Goal: Task Accomplishment & Management: Complete application form

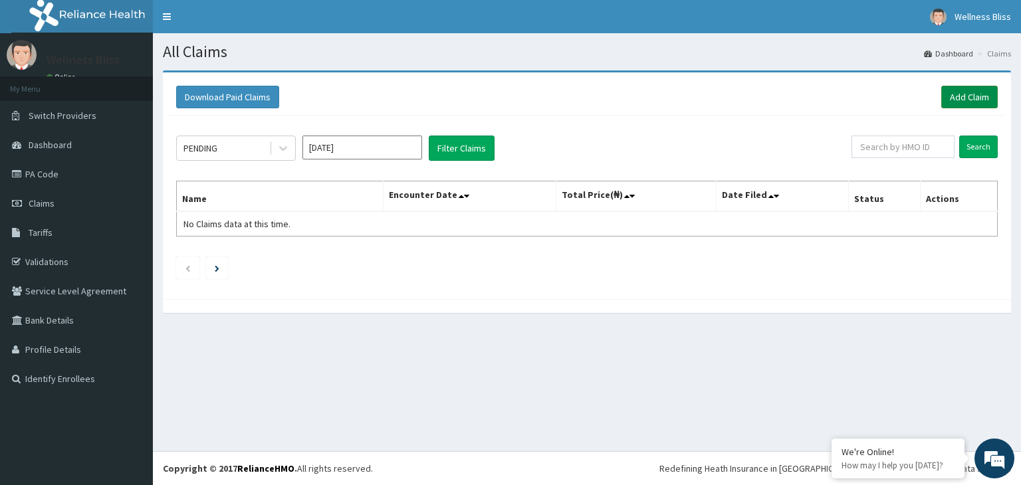
click at [973, 94] on link "Add Claim" at bounding box center [969, 97] width 56 height 23
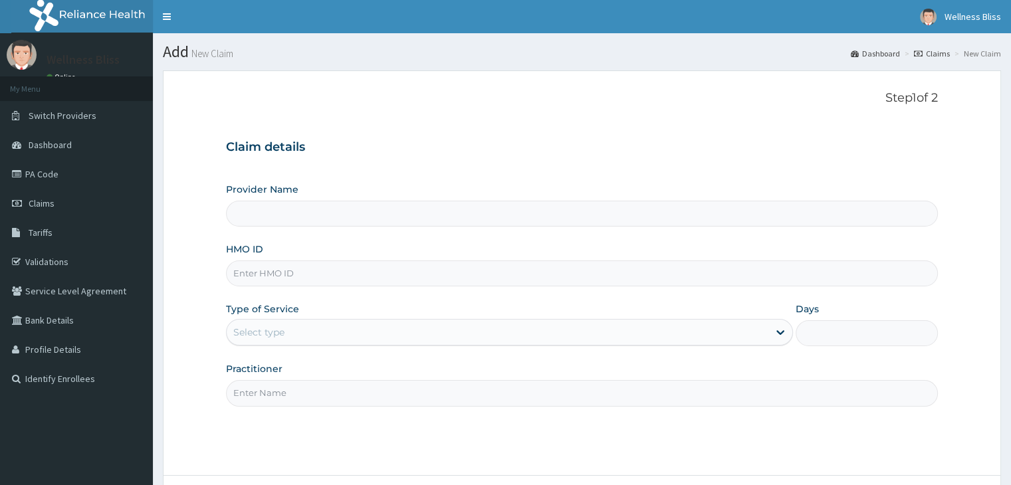
click at [296, 279] on input "HMO ID" at bounding box center [581, 273] width 711 height 26
type input "WELLNESS BLISS GYM"
type input "1"
type input "l"
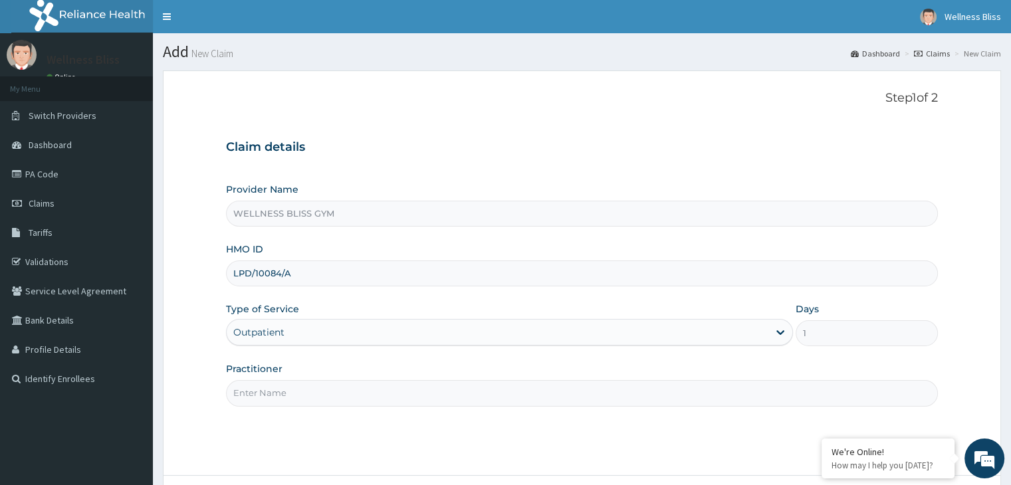
type input "LPD/10084/A"
click at [274, 391] on input "Practitioner" at bounding box center [581, 393] width 711 height 26
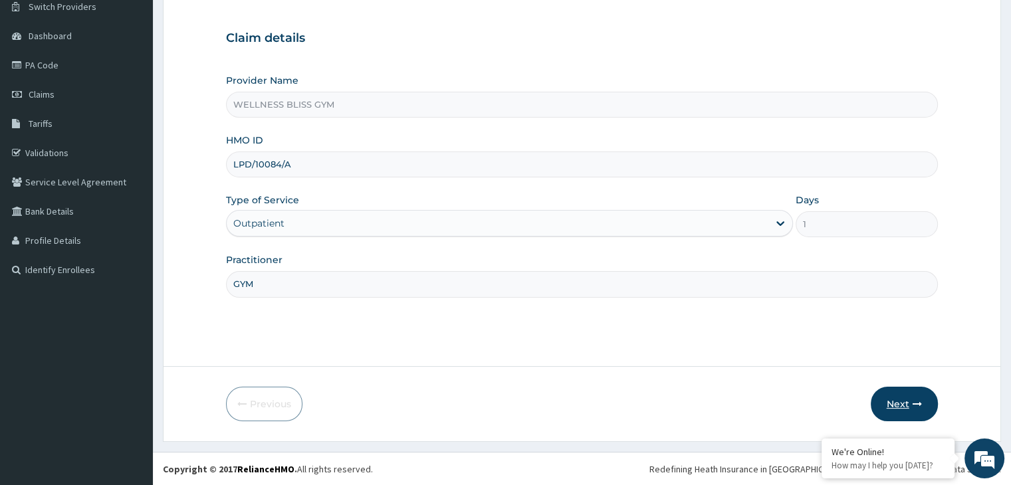
type input "GYM"
click at [920, 408] on button "Next" at bounding box center [903, 404] width 67 height 35
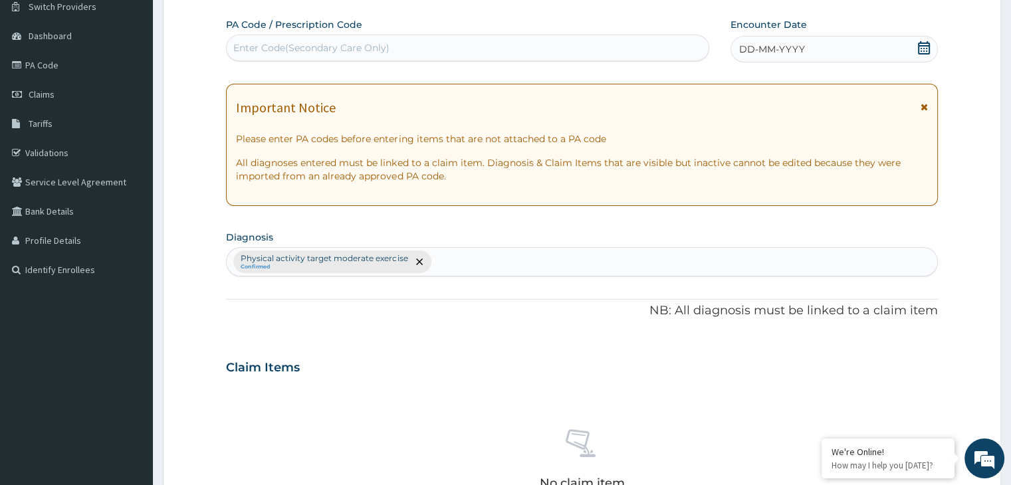
click at [306, 62] on div "PA Code / Prescription Code Enter Code(Secondary Care Only)" at bounding box center [467, 40] width 483 height 45
click at [284, 43] on div "Enter Code(Secondary Care Only)" at bounding box center [311, 47] width 156 height 13
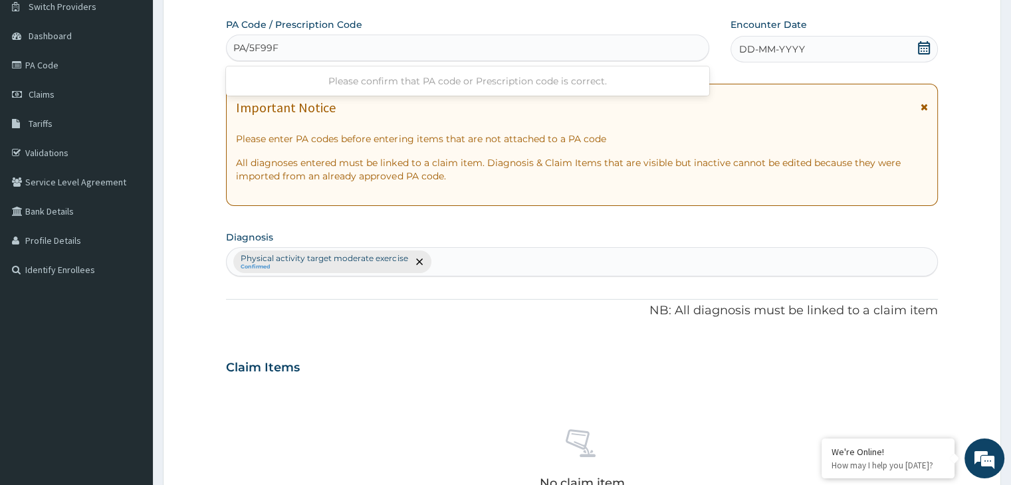
type input "PA/5F99FA"
click at [939, 59] on form "Step 2 of 2 PA Code / Prescription Code PA/5F99FA Encounter Date DD-MM-YYYY Imp…" at bounding box center [582, 382] width 838 height 843
click at [922, 47] on icon at bounding box center [924, 47] width 12 height 13
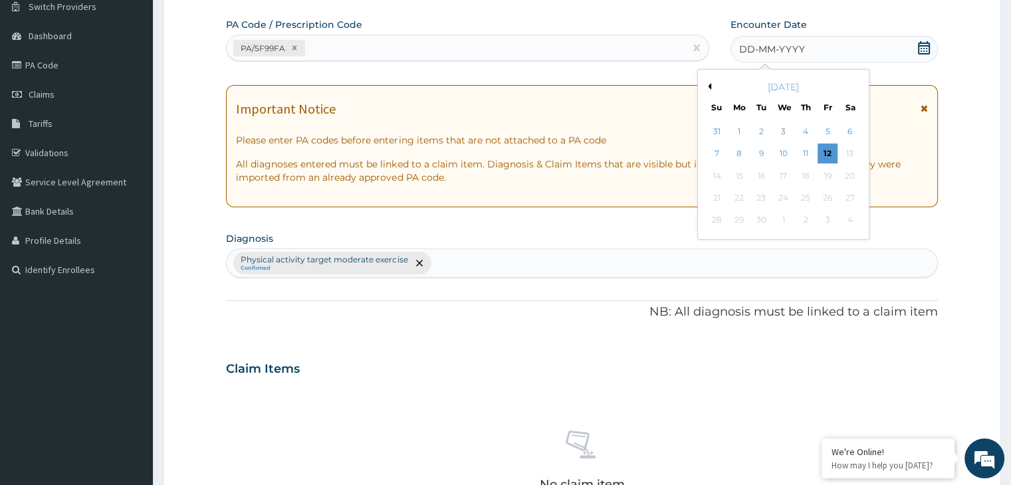
click at [708, 87] on button "Previous Month" at bounding box center [707, 86] width 7 height 7
click at [801, 178] on div "14" at bounding box center [805, 176] width 20 height 20
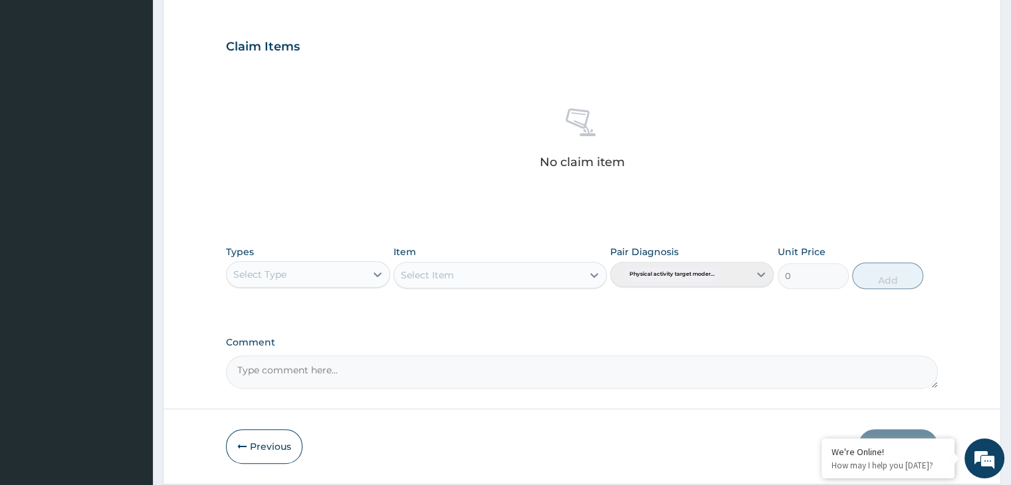
scroll to position [434, 0]
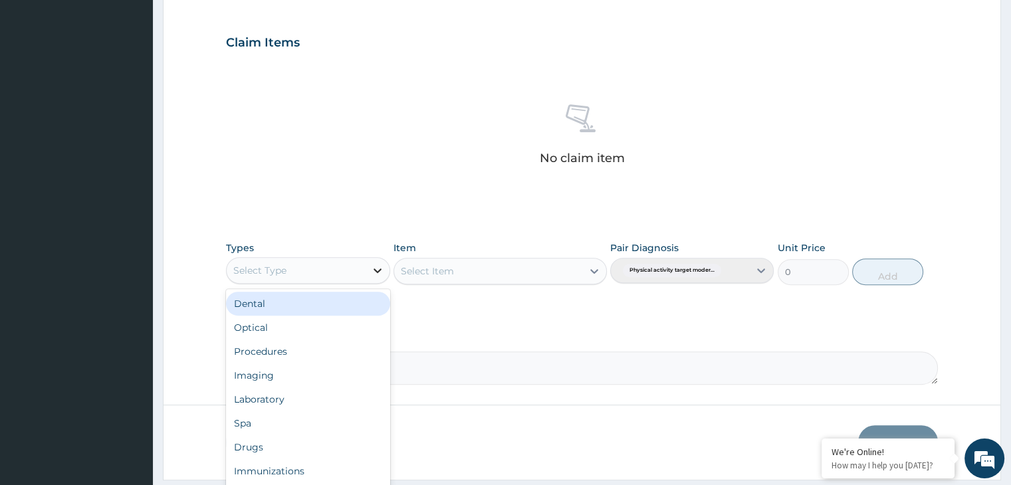
click at [376, 269] on icon at bounding box center [377, 270] width 8 height 5
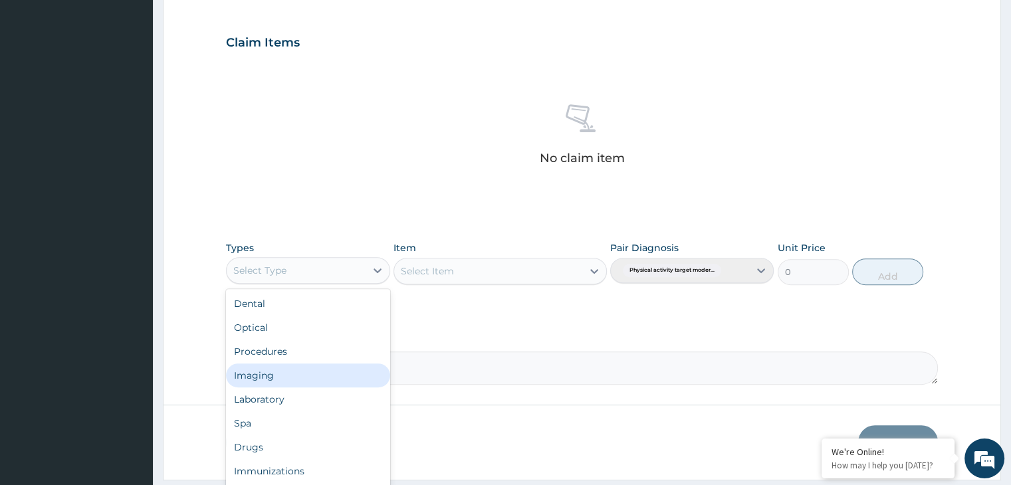
scroll to position [45, 0]
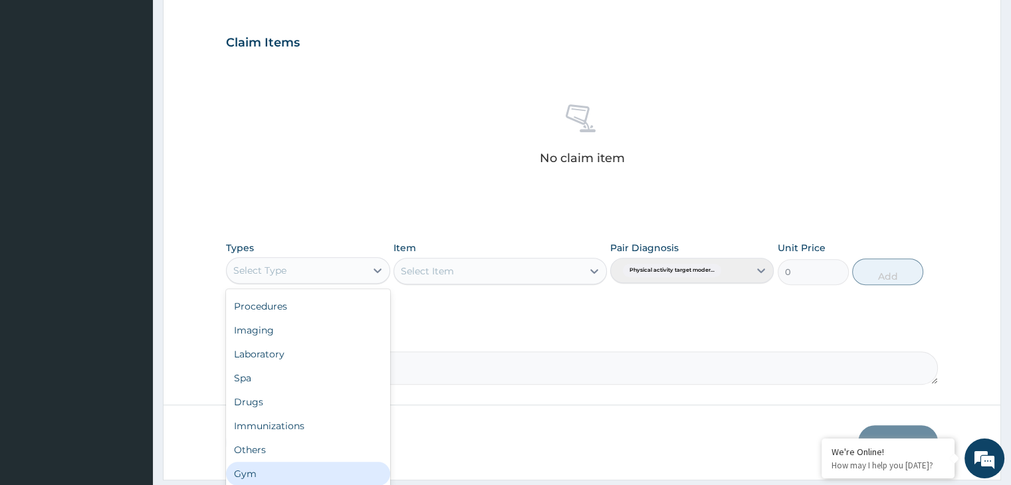
click at [324, 470] on div "Gym" at bounding box center [307, 474] width 163 height 24
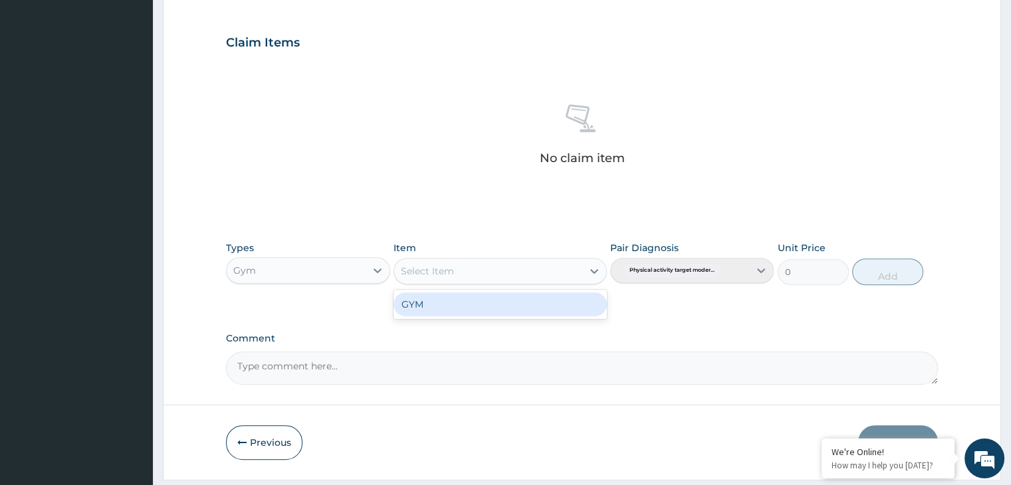
click at [589, 266] on icon at bounding box center [593, 270] width 13 height 13
click at [563, 301] on div "GYM" at bounding box center [499, 304] width 213 height 24
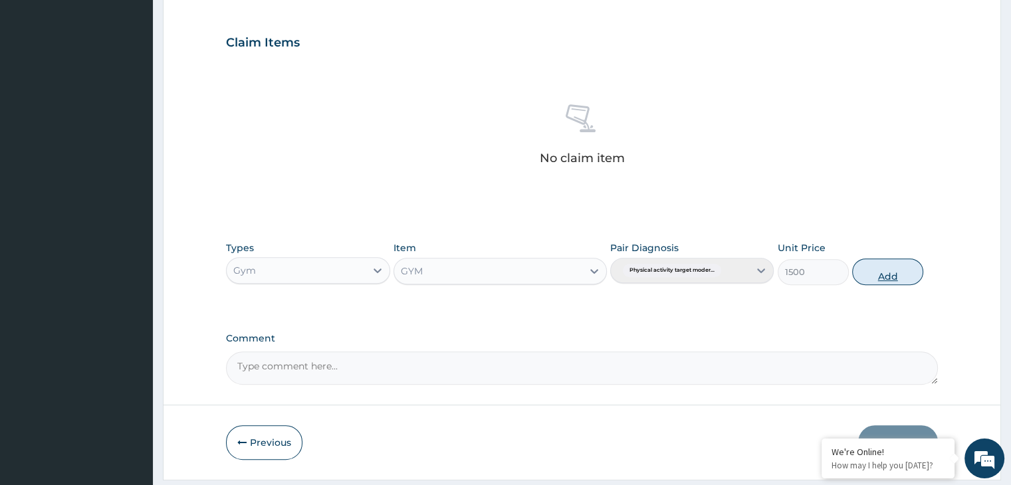
click at [898, 273] on button "Add" at bounding box center [887, 271] width 71 height 27
type input "0"
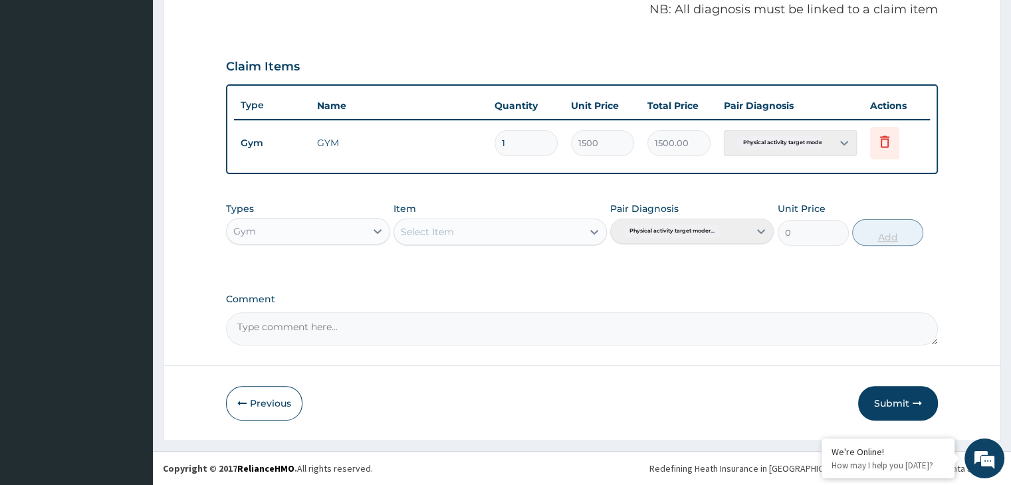
scroll to position [408, 0]
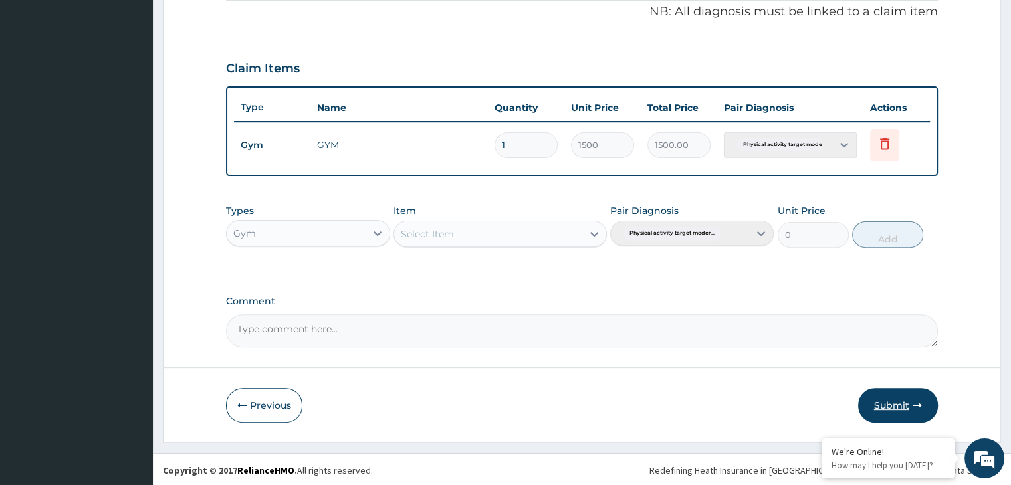
click at [894, 407] on button "Submit" at bounding box center [898, 405] width 80 height 35
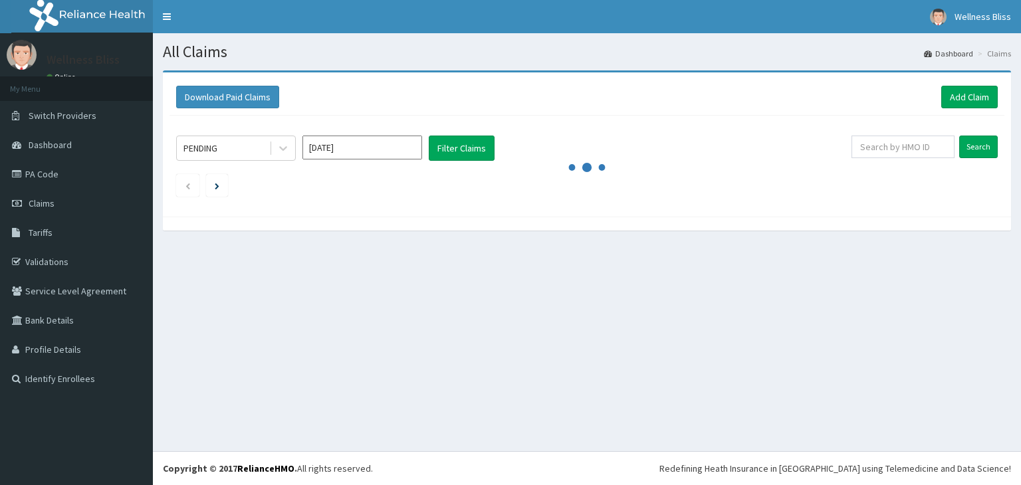
click at [963, 99] on link "Add Claim" at bounding box center [969, 97] width 56 height 23
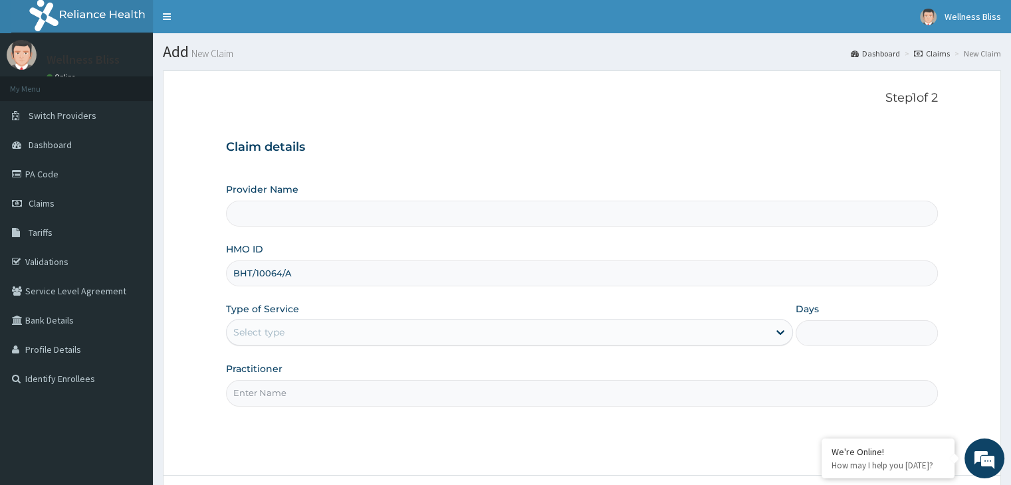
type input "BHT/10064/A"
click at [300, 389] on input "G" at bounding box center [581, 393] width 711 height 26
type input "GYM"
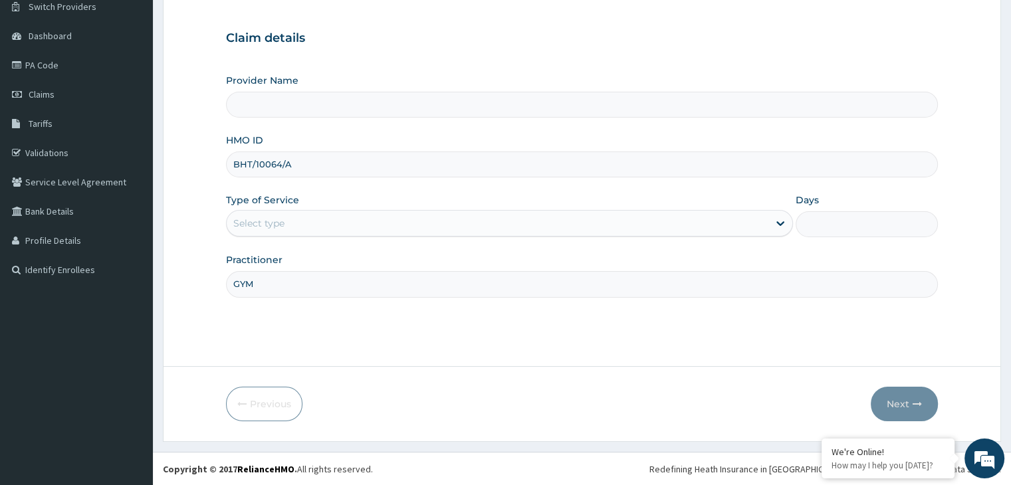
type input "WELLNESS BLISS GYM"
type input "1"
type input "GYM"
click button "Next"
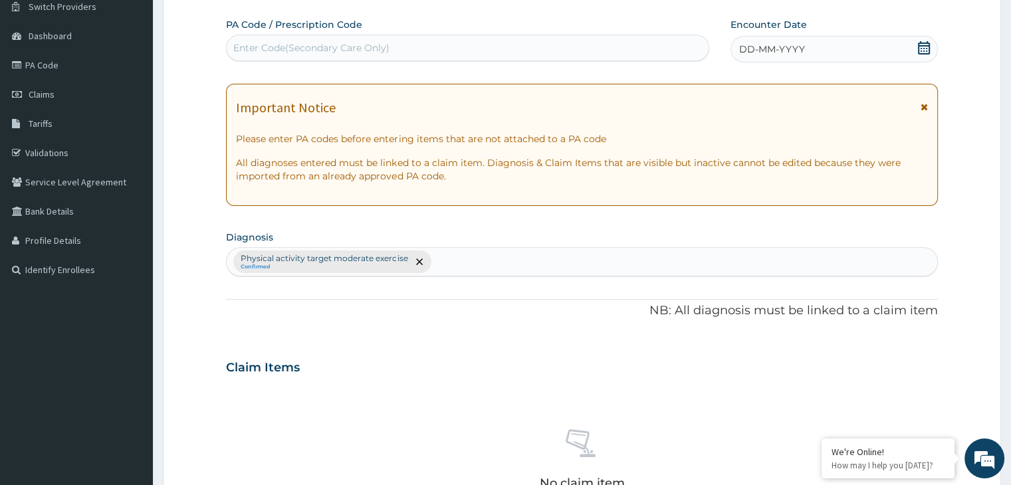
click div "Enter Code(Secondary Care Only)"
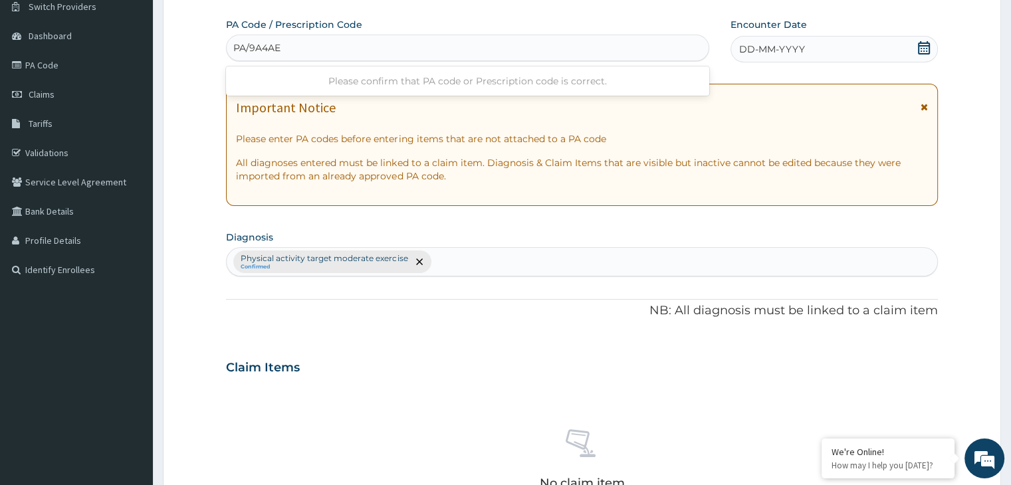
type input "PA/9A4AE3"
click icon
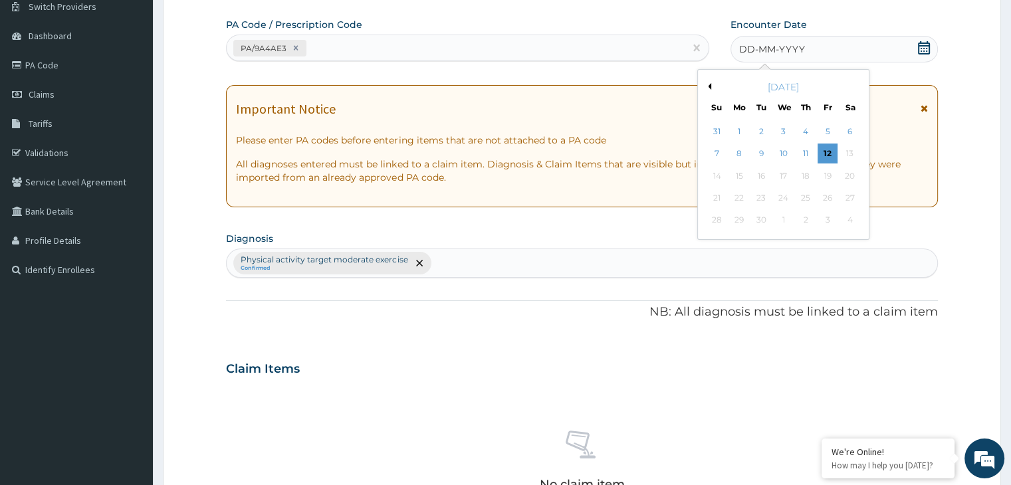
click button "Previous Month"
click div "14"
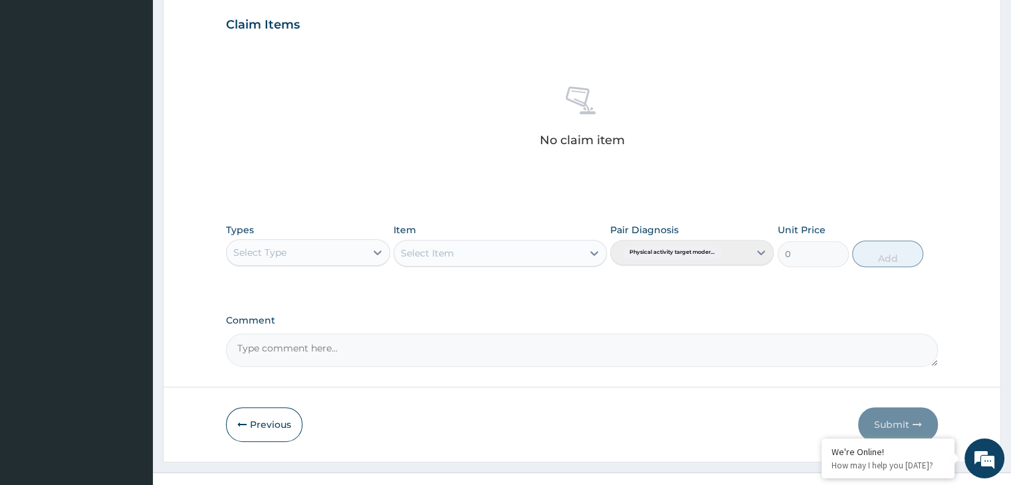
scroll to position [472, 0]
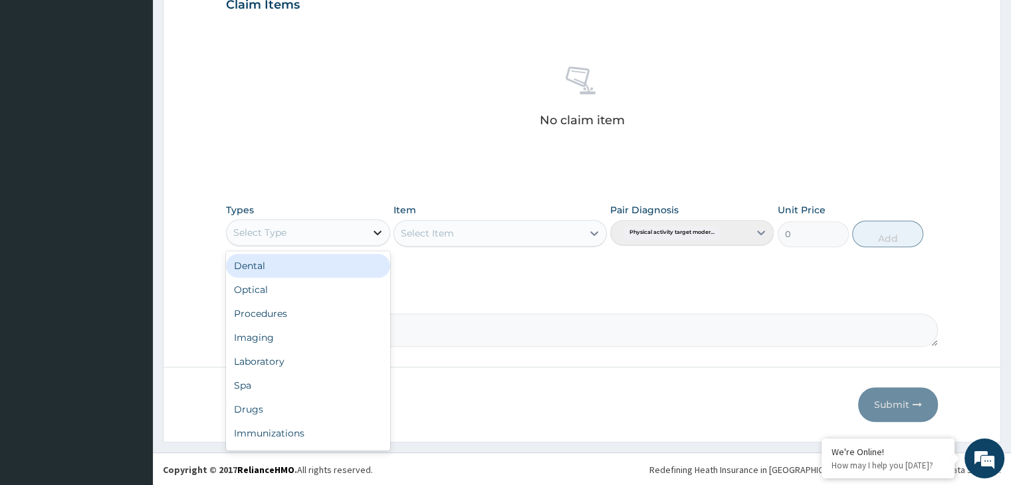
click div
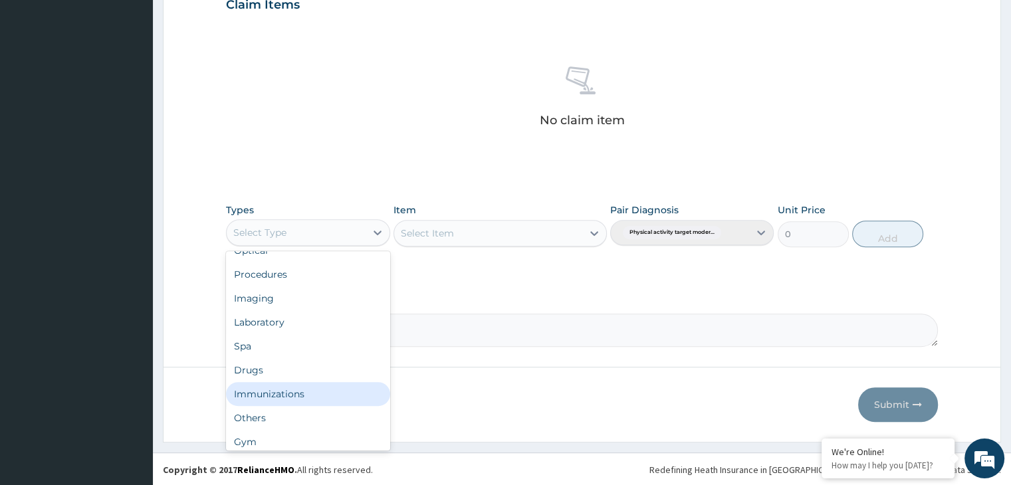
scroll to position [45, 0]
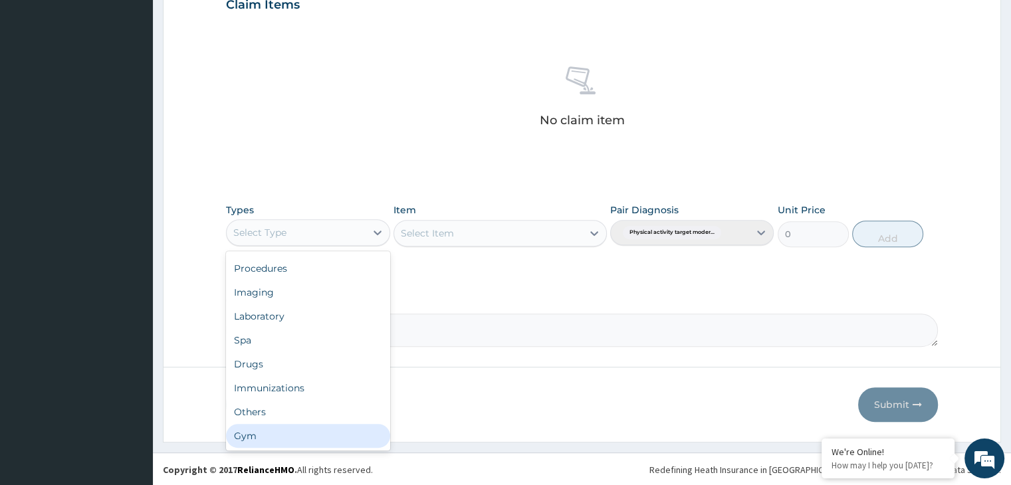
click div "Gym"
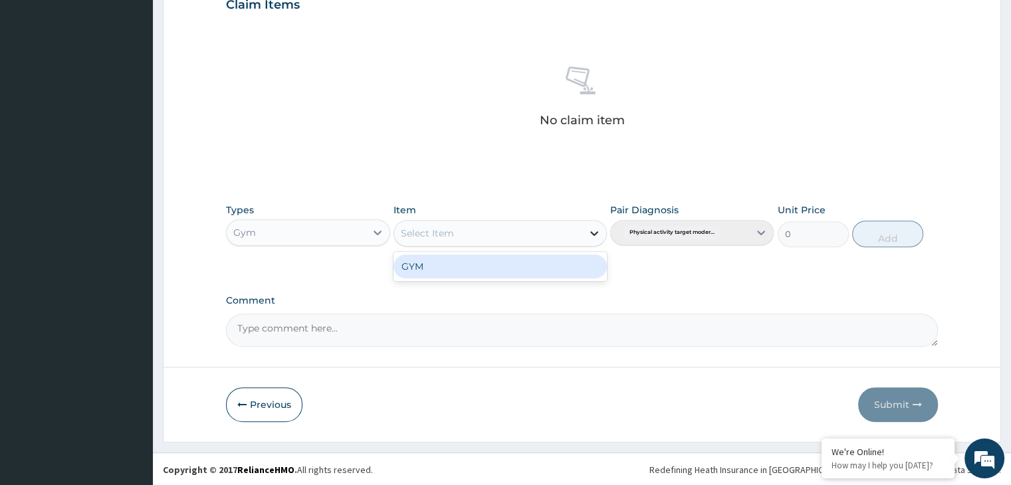
click icon
click div "GYM"
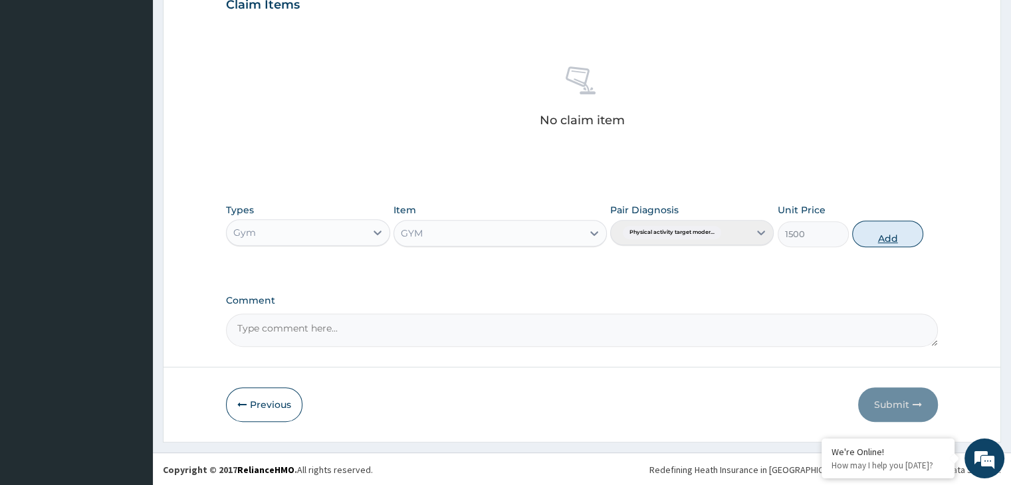
click button "Add"
type input "0"
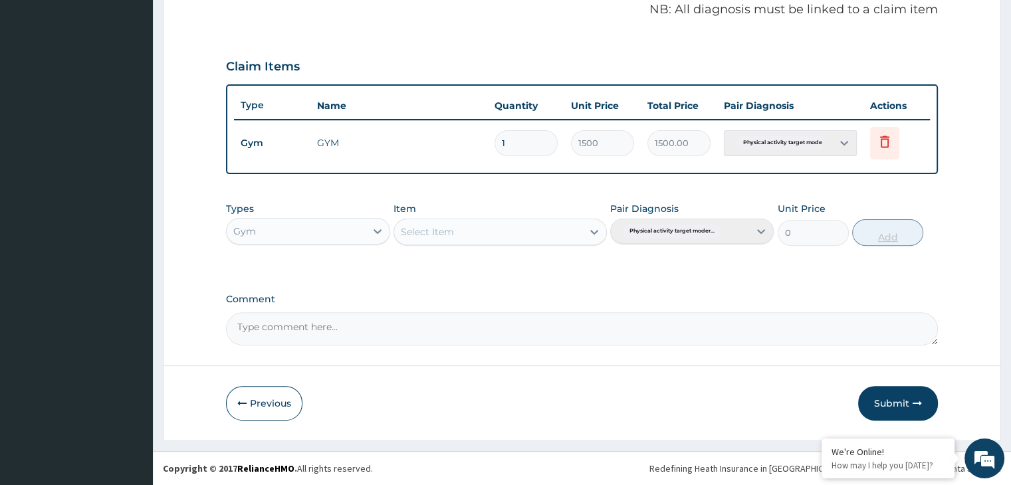
scroll to position [408, 0]
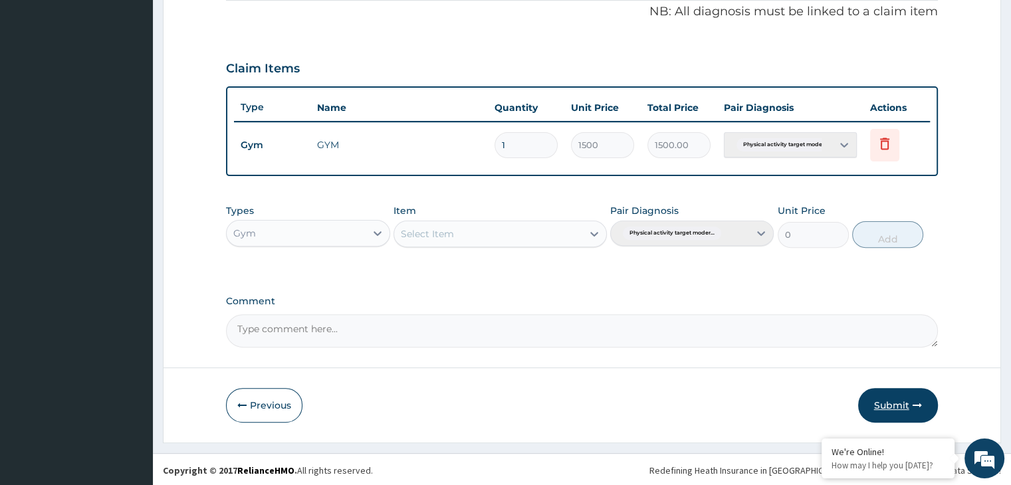
click button "Submit"
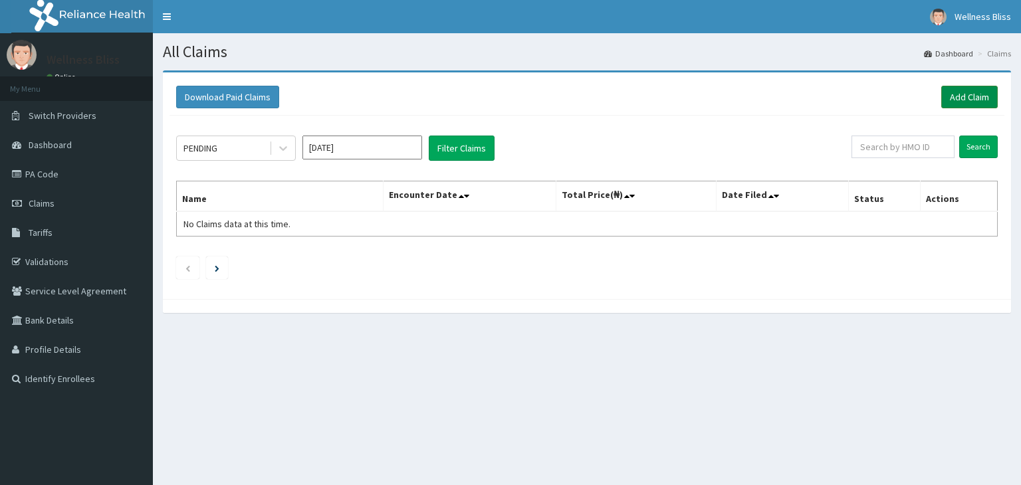
click at [952, 107] on link "Add Claim" at bounding box center [969, 97] width 56 height 23
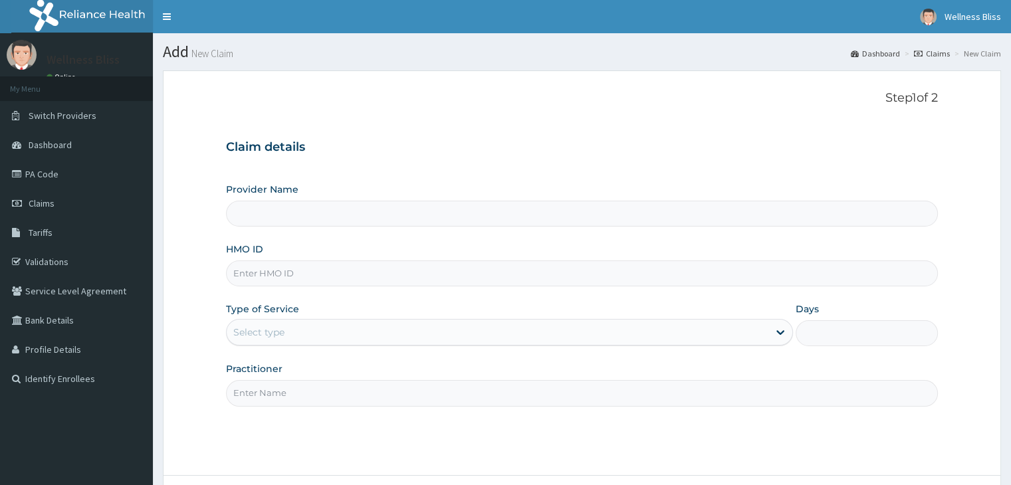
click at [437, 272] on input "HMO ID" at bounding box center [581, 273] width 711 height 26
type input "WELLNESS BLISS GYM"
type input "1"
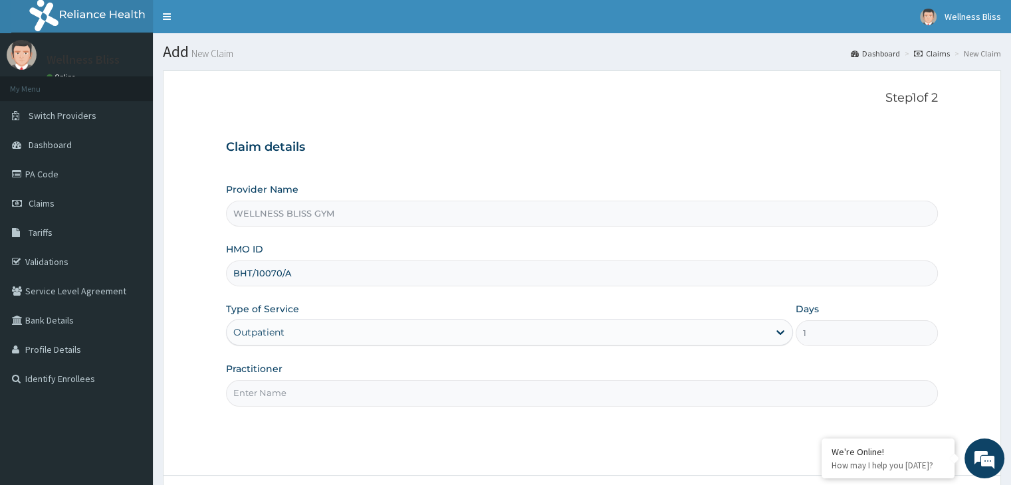
type input "BHT/10070/A"
click at [264, 395] on input "Practitioner" at bounding box center [581, 393] width 711 height 26
type input "P"
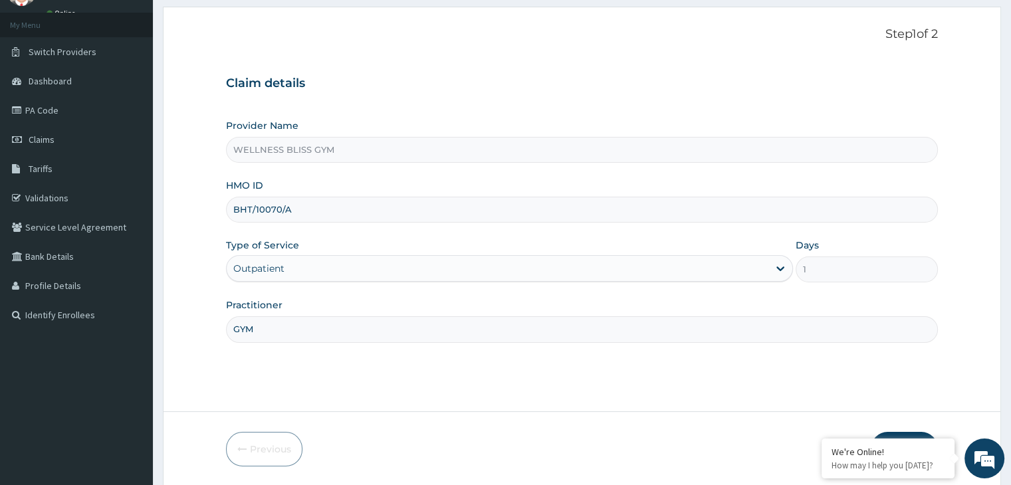
scroll to position [109, 0]
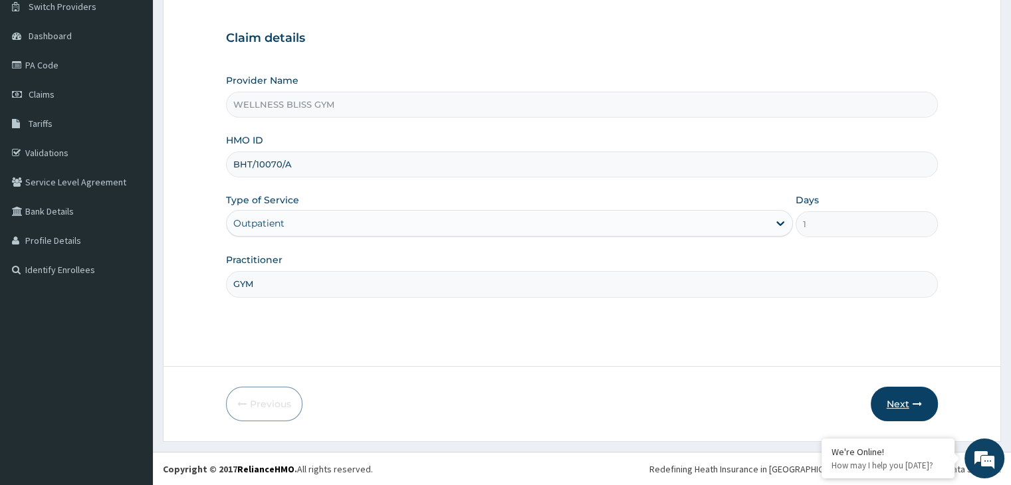
type input "GYM"
click at [882, 395] on button "Next" at bounding box center [903, 404] width 67 height 35
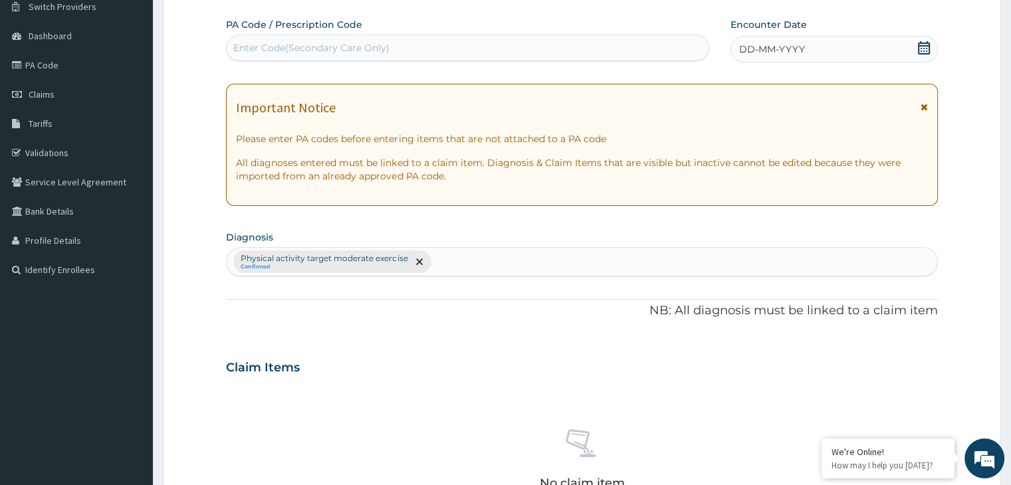
click at [388, 45] on div "Enter Code(Secondary Care Only)" at bounding box center [311, 47] width 156 height 13
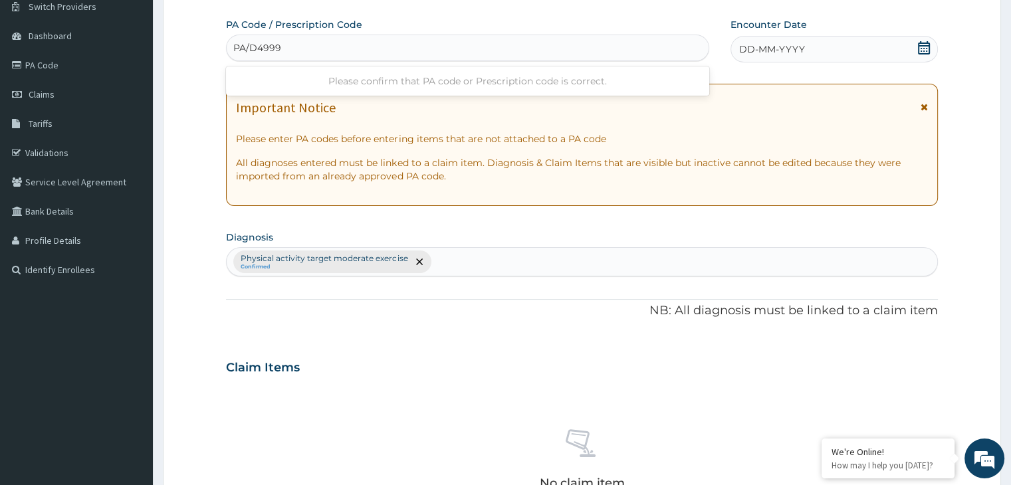
type input "PA/D49992"
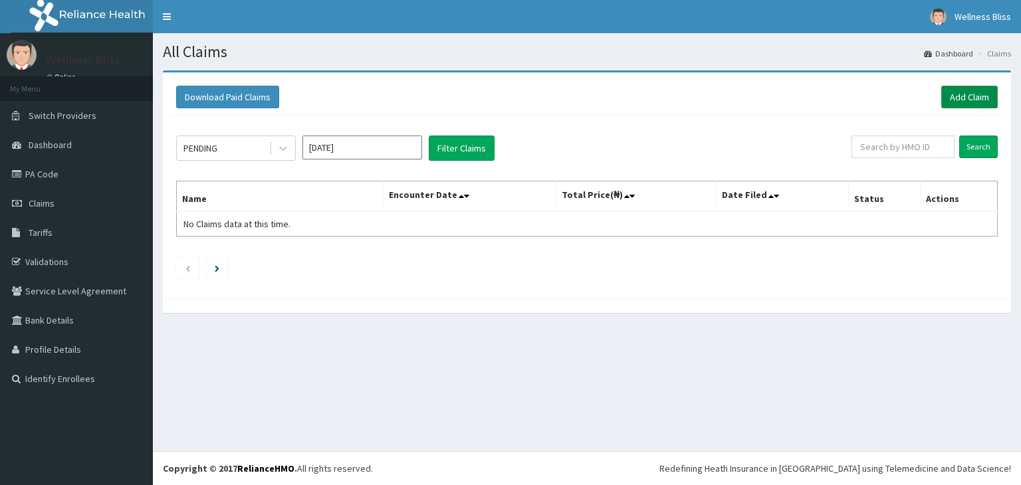
click at [967, 100] on link "Add Claim" at bounding box center [969, 97] width 56 height 23
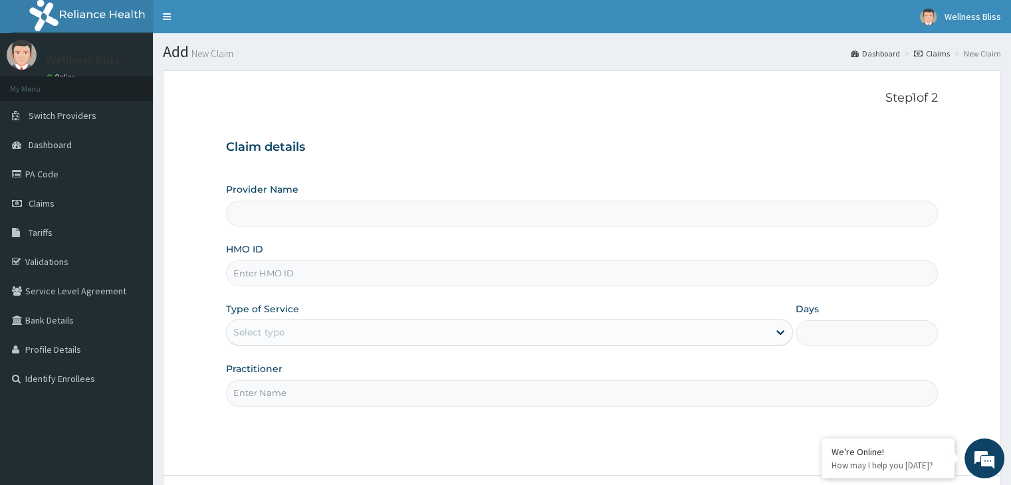
click at [365, 269] on input "HMO ID" at bounding box center [581, 273] width 711 height 26
type input "WELLNESS BLISS GYM"
type input "1"
type input "LDP/10084/A"
click at [274, 391] on input "Practitioner" at bounding box center [581, 393] width 711 height 26
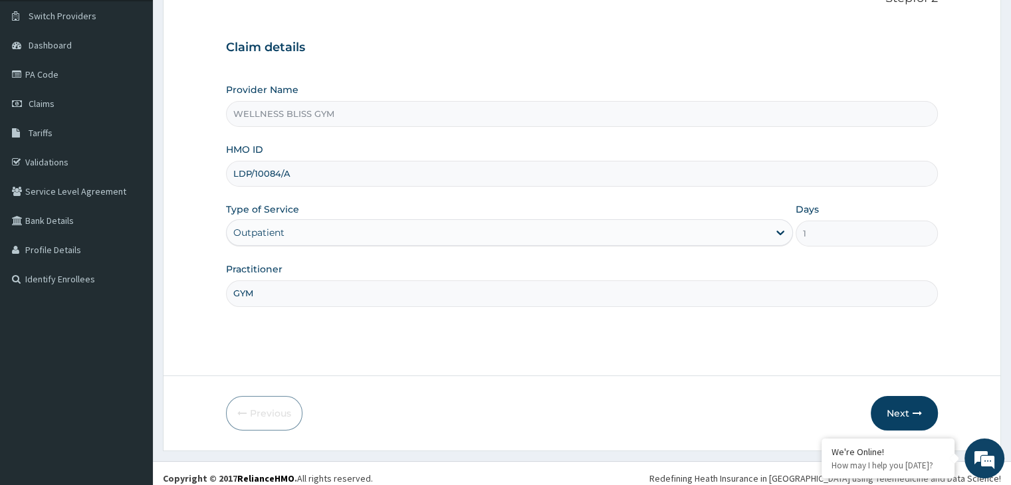
scroll to position [109, 0]
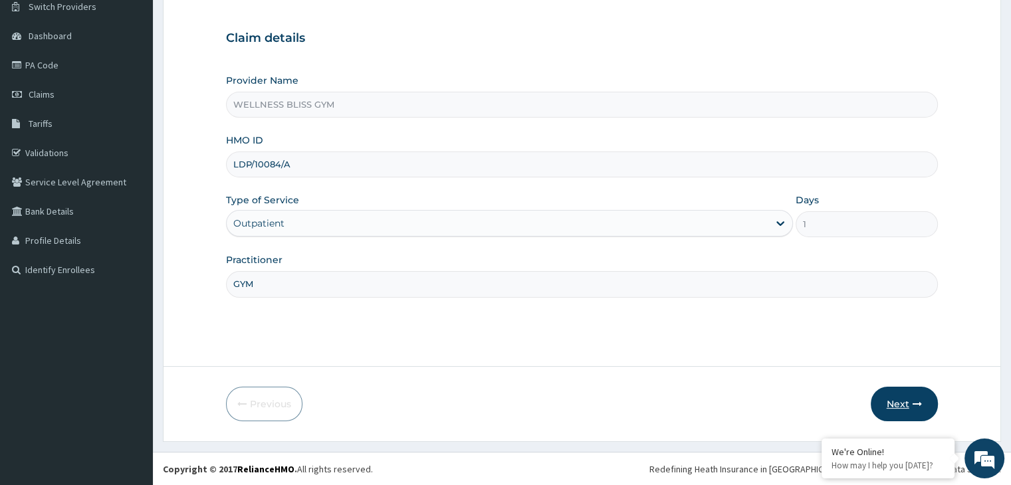
type input "GYM"
click at [902, 400] on button "Next" at bounding box center [903, 404] width 67 height 35
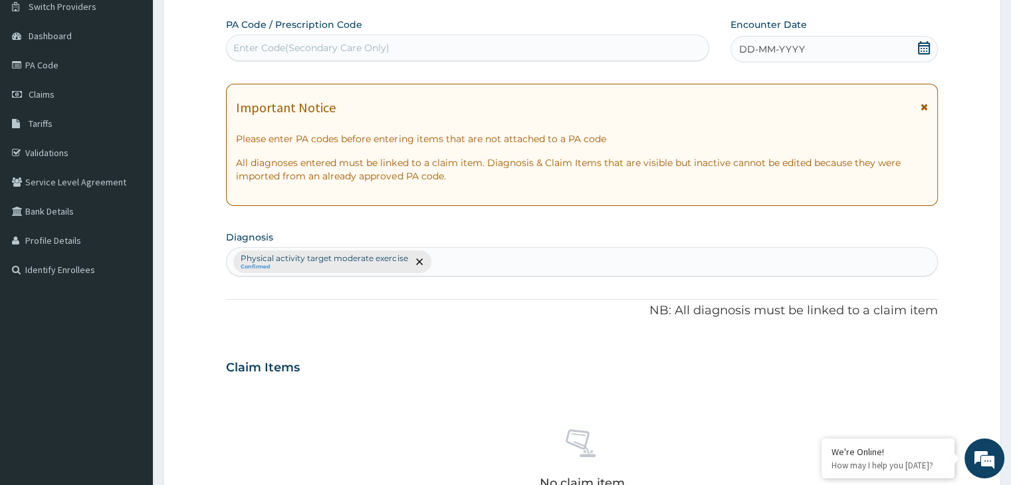
click at [300, 44] on div "Enter Code(Secondary Care Only)" at bounding box center [311, 47] width 156 height 13
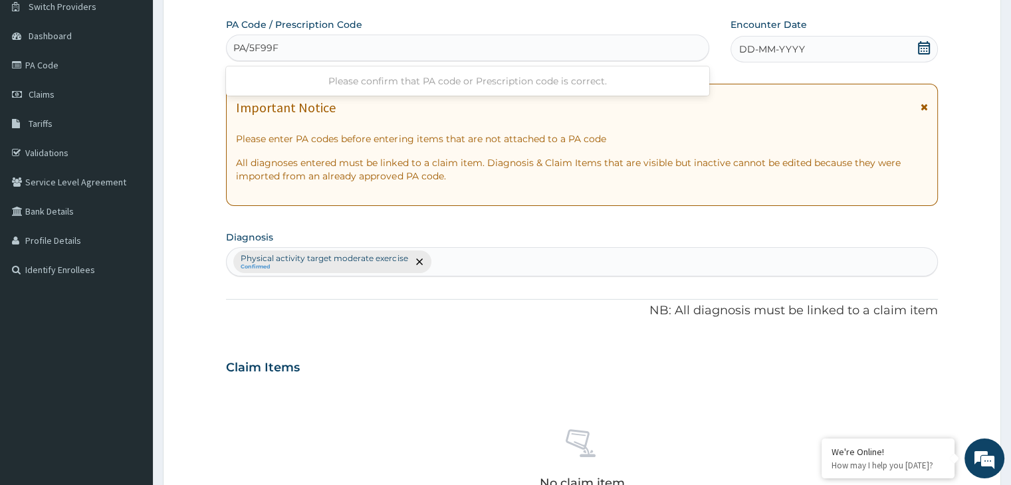
type input "PA/5F99FA"
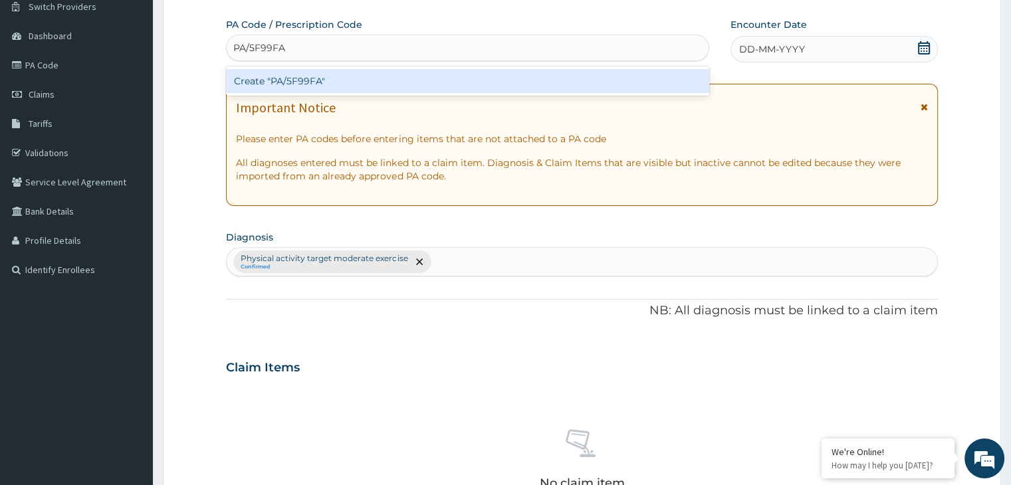
click at [298, 86] on div "Create "PA/5F99FA"" at bounding box center [467, 81] width 483 height 24
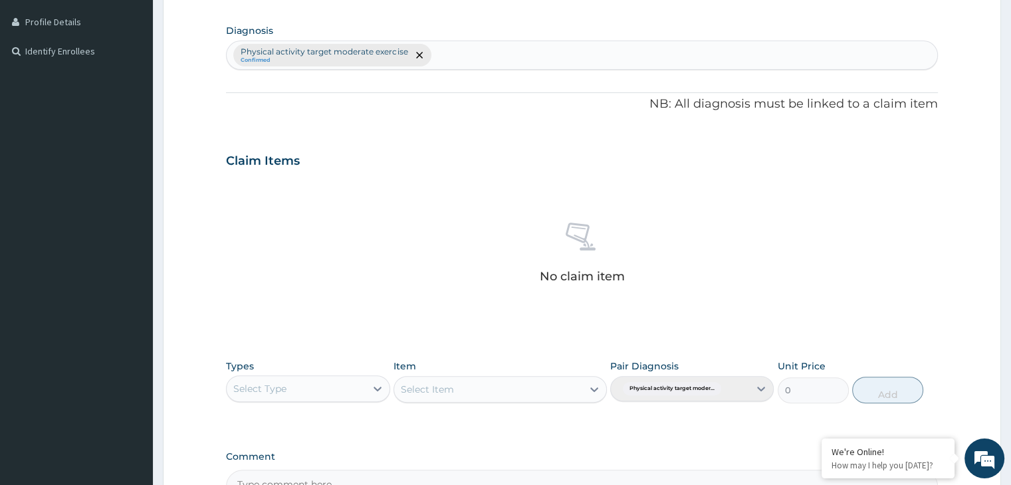
scroll to position [484, 0]
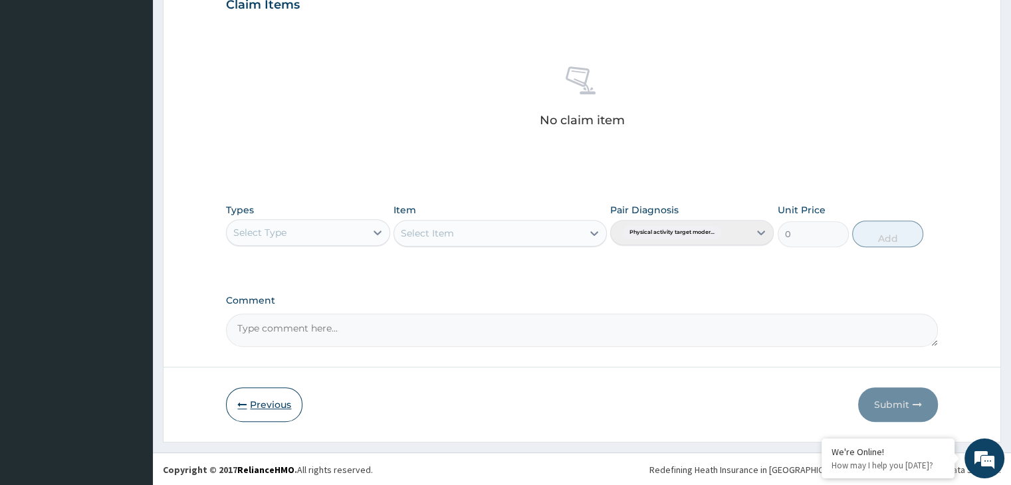
click at [249, 399] on button "Previous" at bounding box center [264, 404] width 76 height 35
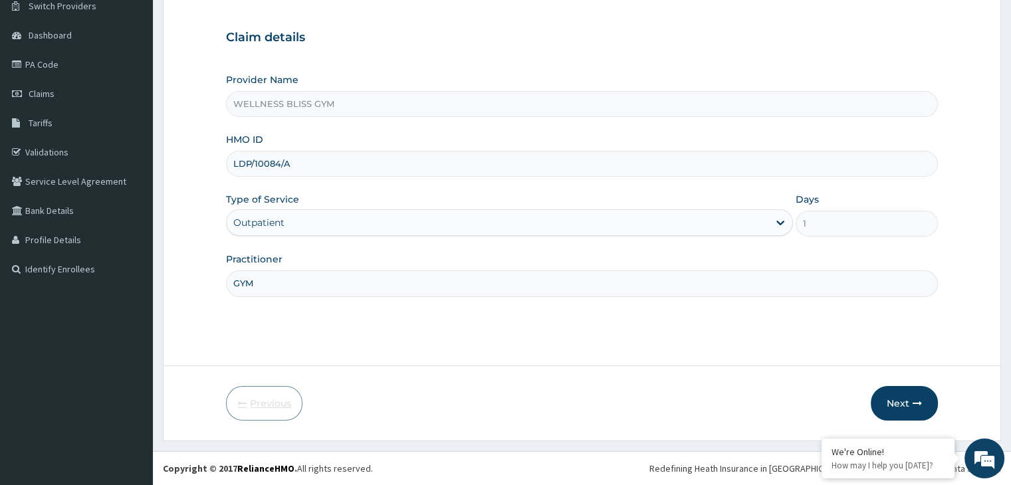
scroll to position [109, 0]
click at [271, 163] on input "LDP/10084/A" at bounding box center [581, 164] width 711 height 26
type input "LDP/10004/A"
click at [904, 399] on button "Next" at bounding box center [903, 404] width 67 height 35
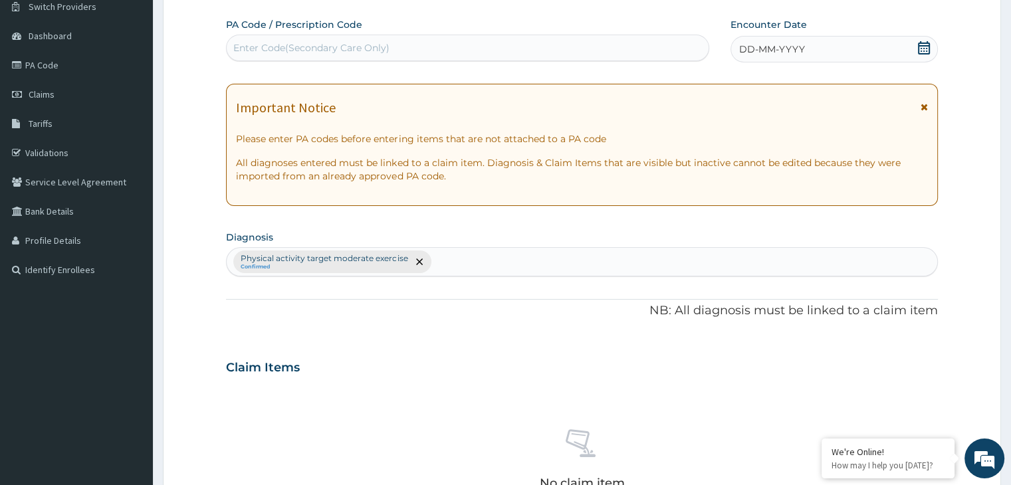
click at [359, 54] on div "Enter Code(Secondary Care Only)" at bounding box center [311, 47] width 156 height 13
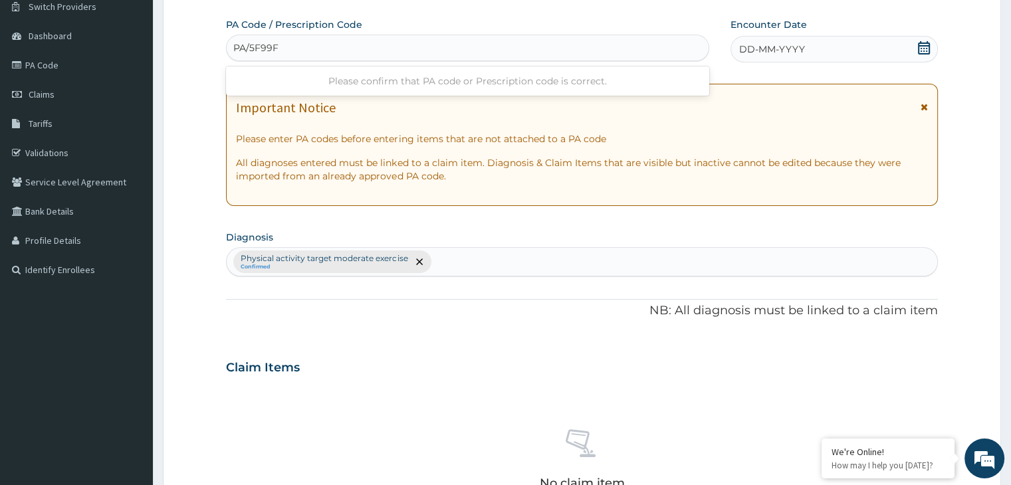
type input "PA/5F99FA"
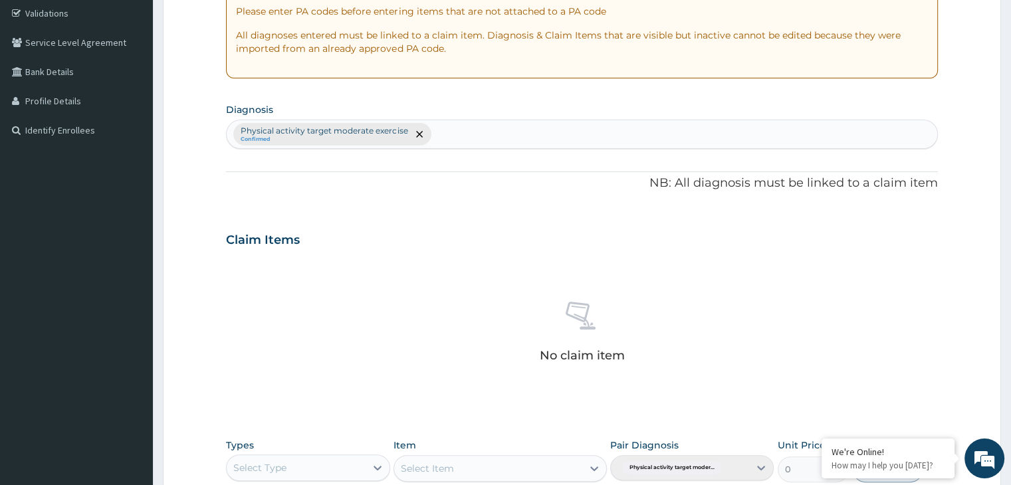
scroll to position [450, 0]
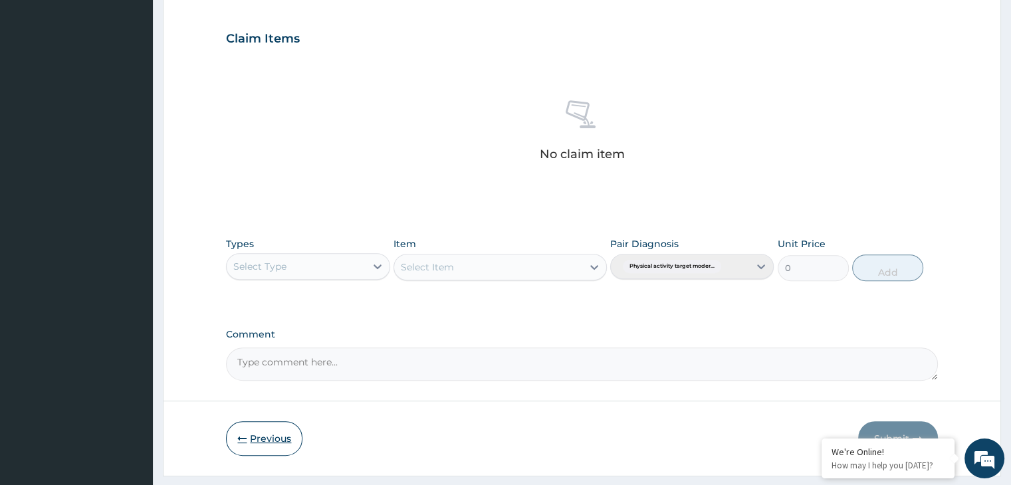
click at [271, 426] on button "Previous" at bounding box center [264, 438] width 76 height 35
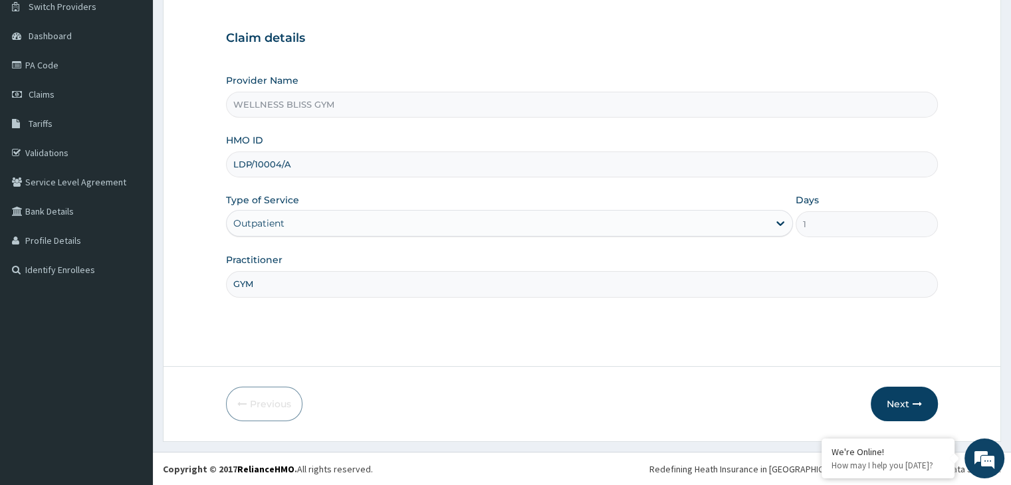
click at [304, 165] on input "LDP/10004/A" at bounding box center [581, 164] width 711 height 26
type input "L"
type input "APZ/10003/A"
click at [907, 409] on button "Next" at bounding box center [903, 404] width 67 height 35
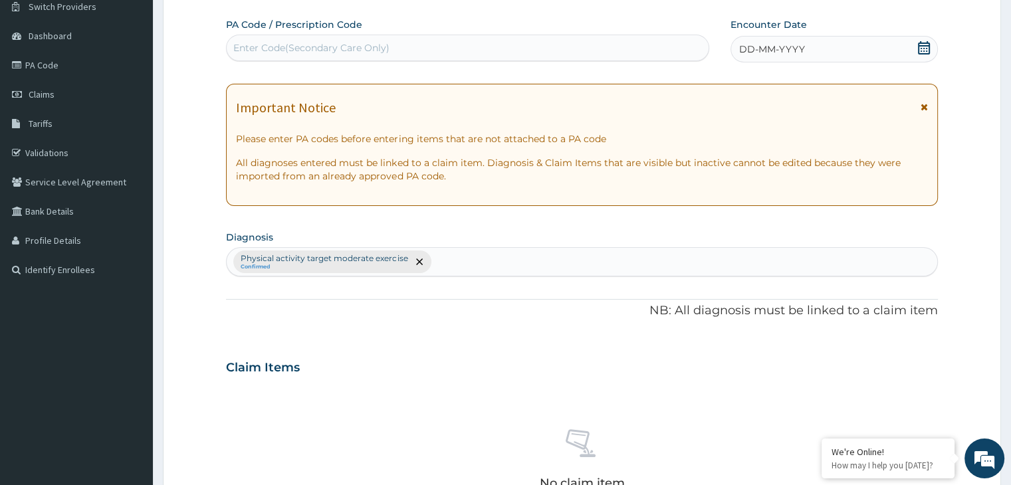
click at [361, 42] on div "Enter Code(Secondary Care Only)" at bounding box center [311, 47] width 156 height 13
click at [267, 46] on div "Enter Code(Secondary Care Only)" at bounding box center [311, 47] width 156 height 13
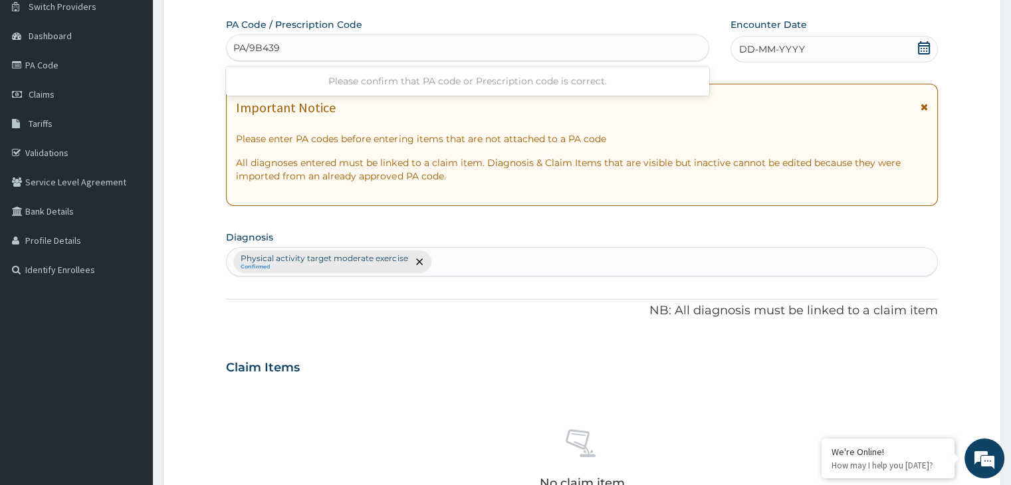
type input "PA/9B4395"
click at [922, 50] on icon at bounding box center [924, 47] width 12 height 13
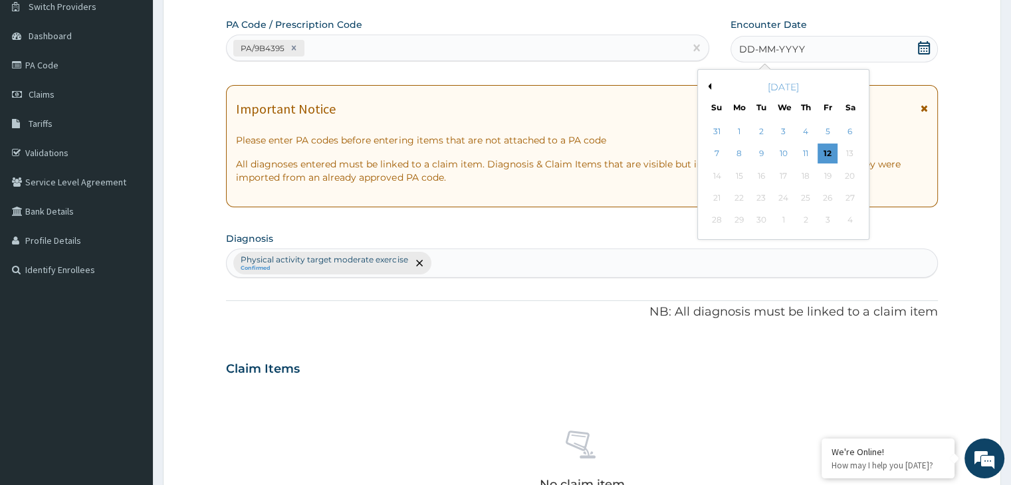
click at [709, 84] on button "Previous Month" at bounding box center [707, 86] width 7 height 7
click at [825, 177] on div "15" at bounding box center [827, 176] width 20 height 20
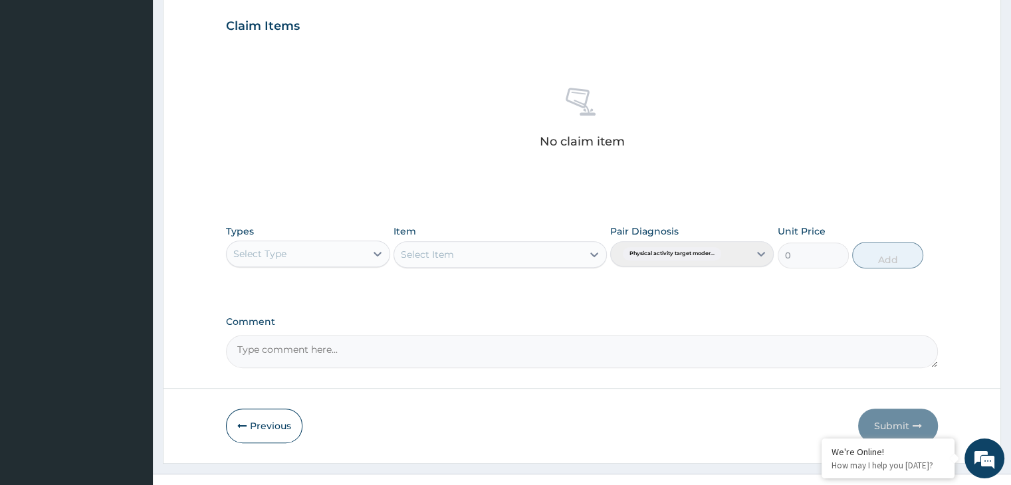
scroll to position [460, 0]
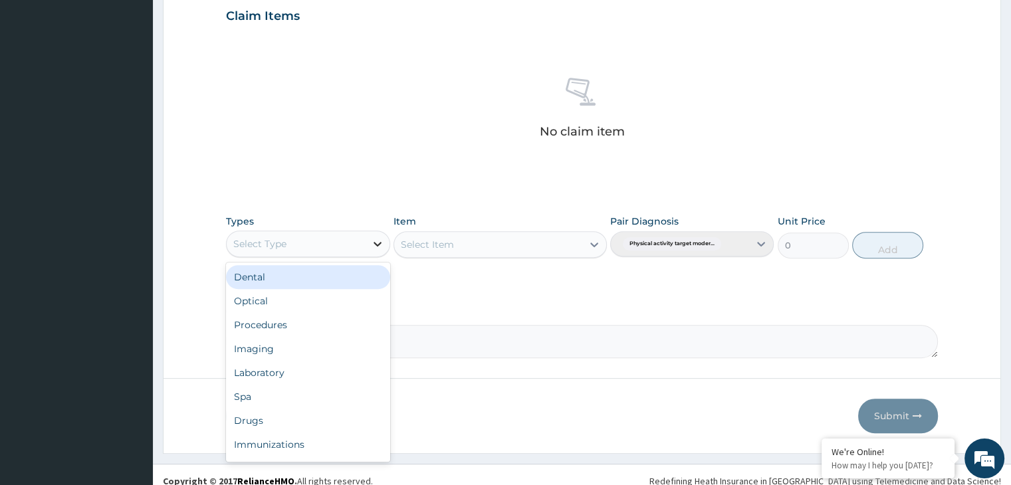
click at [380, 242] on icon at bounding box center [377, 244] width 8 height 5
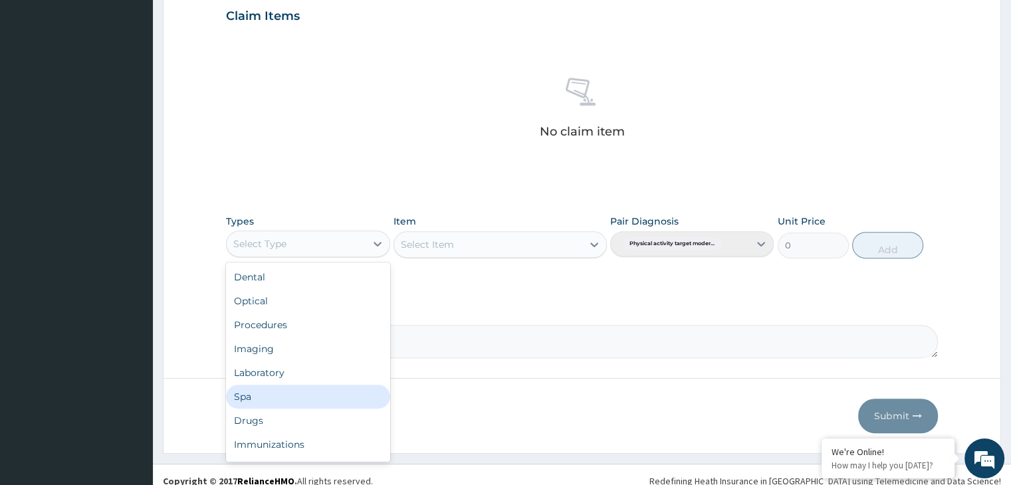
scroll to position [45, 0]
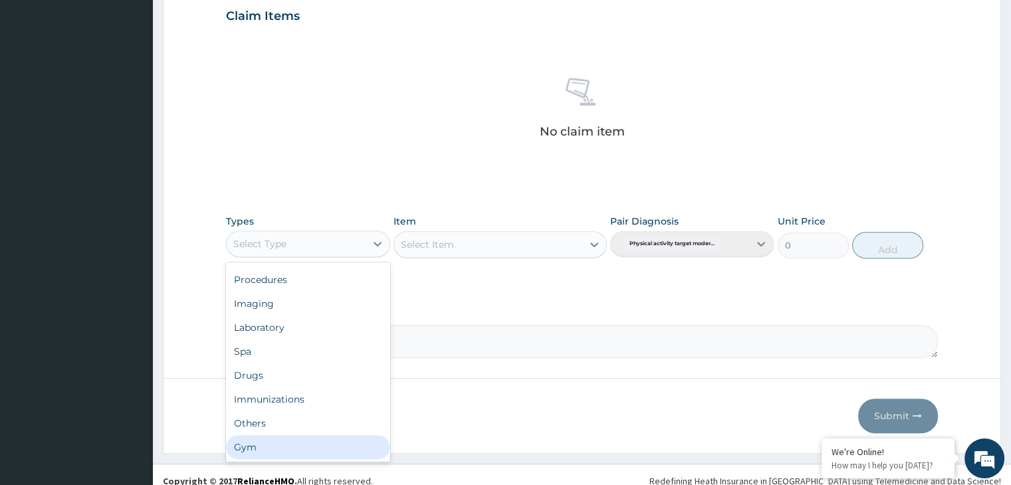
click at [300, 444] on div "Gym" at bounding box center [307, 447] width 163 height 24
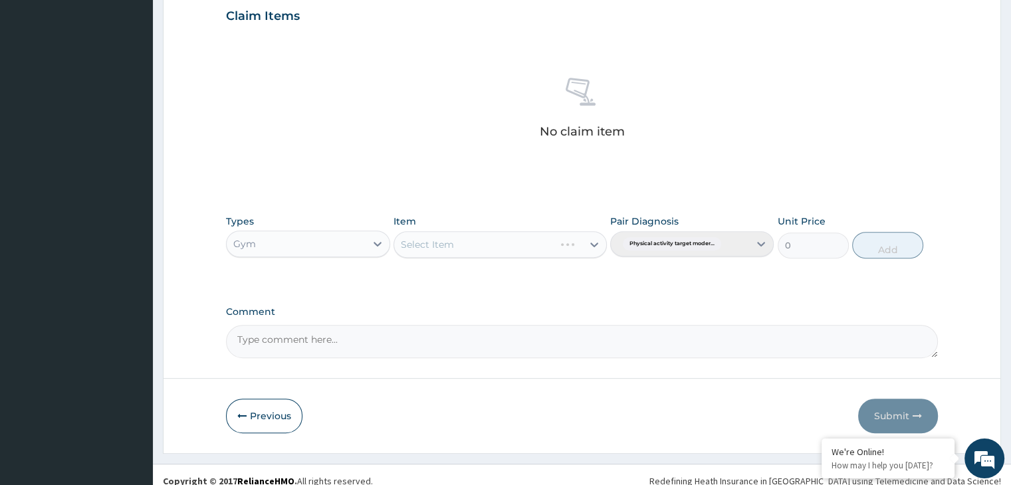
click at [597, 239] on div "Select Item" at bounding box center [499, 244] width 213 height 27
click at [592, 245] on icon at bounding box center [593, 244] width 13 height 13
click at [542, 284] on div "GYM" at bounding box center [499, 278] width 213 height 24
click at [890, 245] on button "Add" at bounding box center [887, 245] width 71 height 27
type input "0"
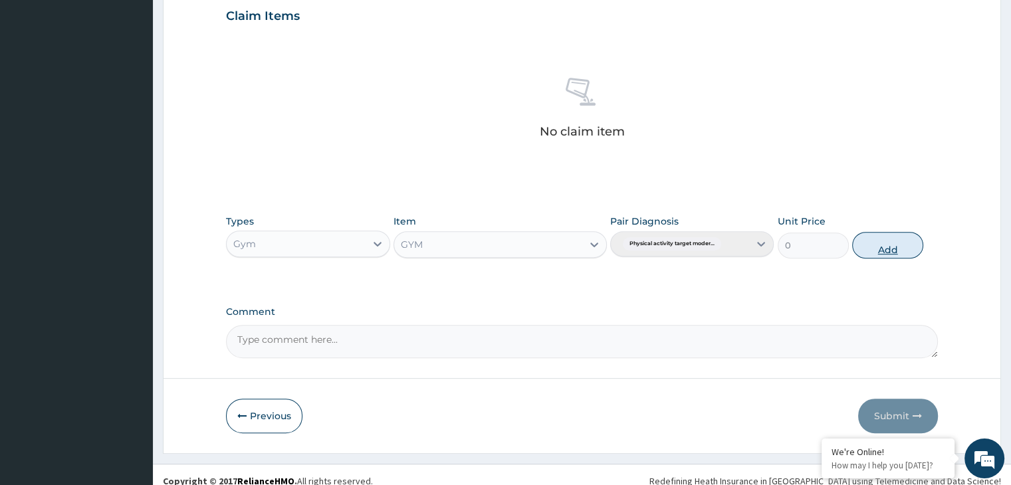
scroll to position [408, 0]
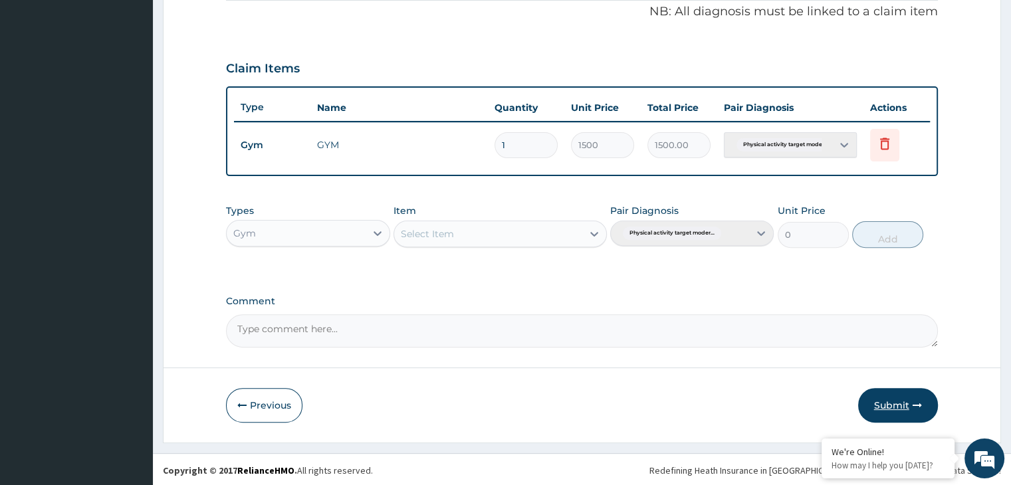
click at [894, 405] on button "Submit" at bounding box center [898, 405] width 80 height 35
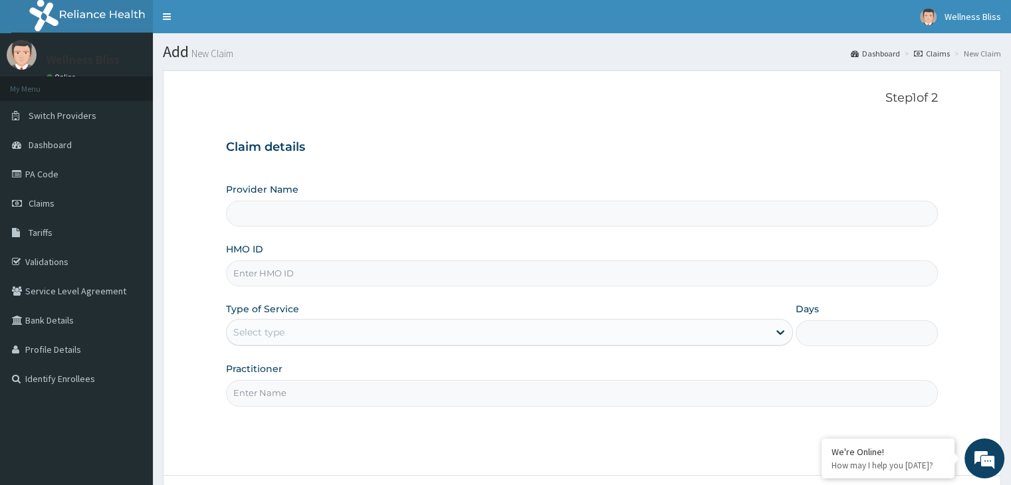
click at [270, 276] on input "HMO ID" at bounding box center [581, 273] width 711 height 26
type input "CCR/"
type input "WELLNESS BLISS GYM"
type input "1"
type input "CCR/10012/A"
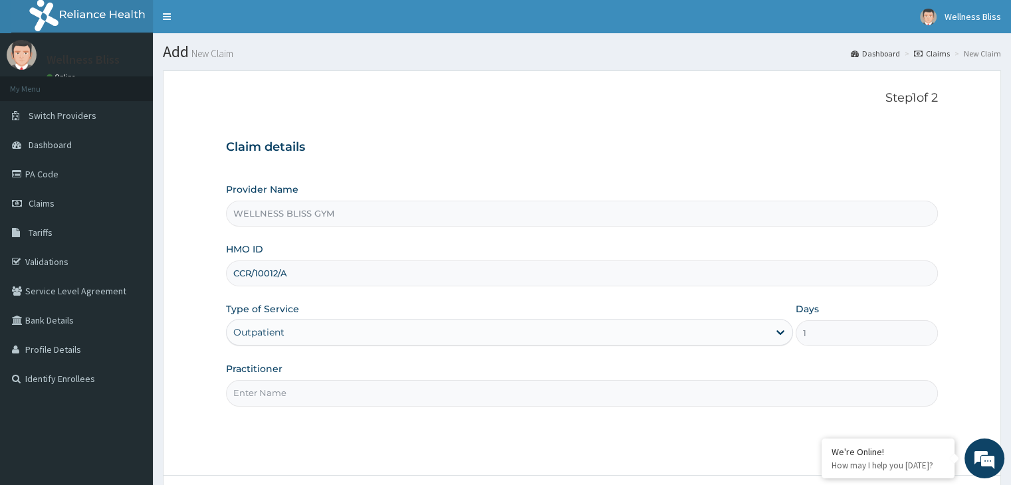
click at [280, 398] on input "Practitioner" at bounding box center [581, 393] width 711 height 26
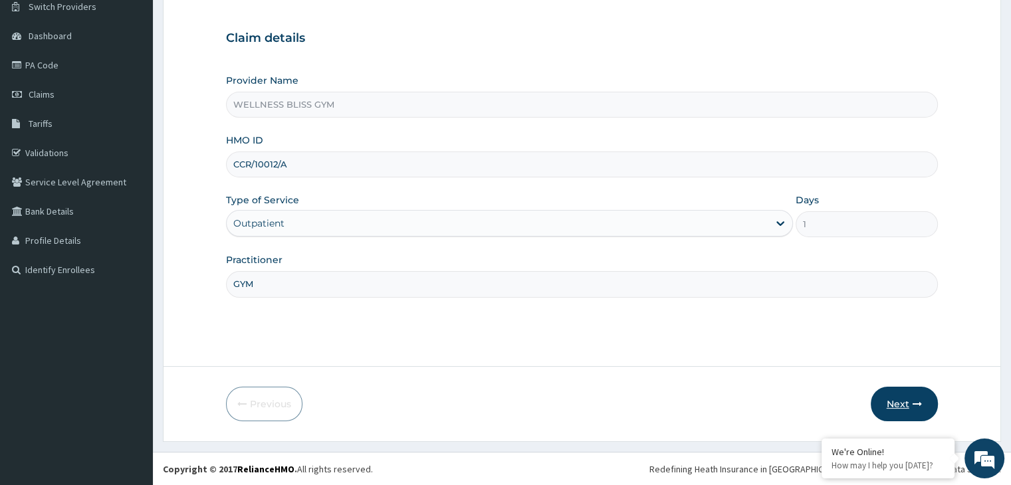
type input "GYM"
click at [892, 405] on button "Next" at bounding box center [903, 404] width 67 height 35
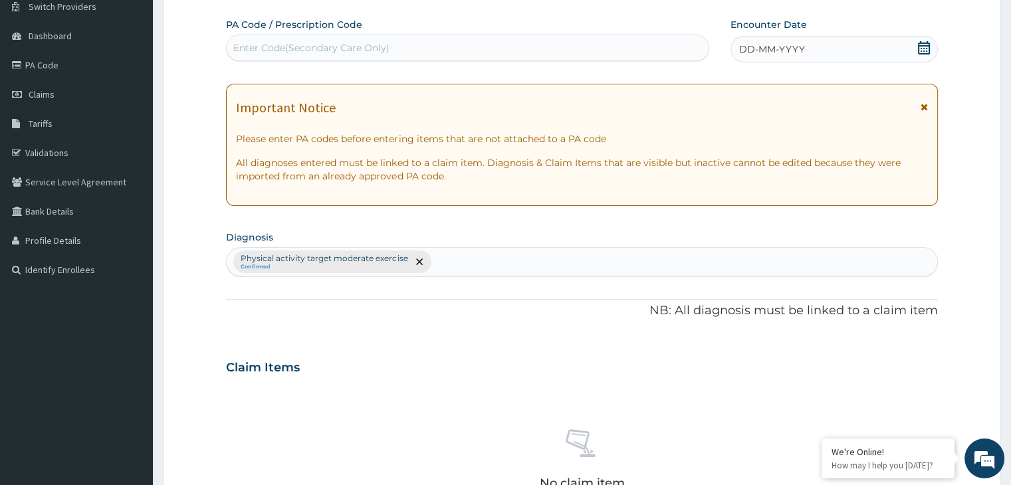
click at [892, 405] on div "No claim item" at bounding box center [581, 461] width 711 height 153
click at [439, 50] on div "Enter Code(Secondary Care Only)" at bounding box center [468, 47] width 482 height 21
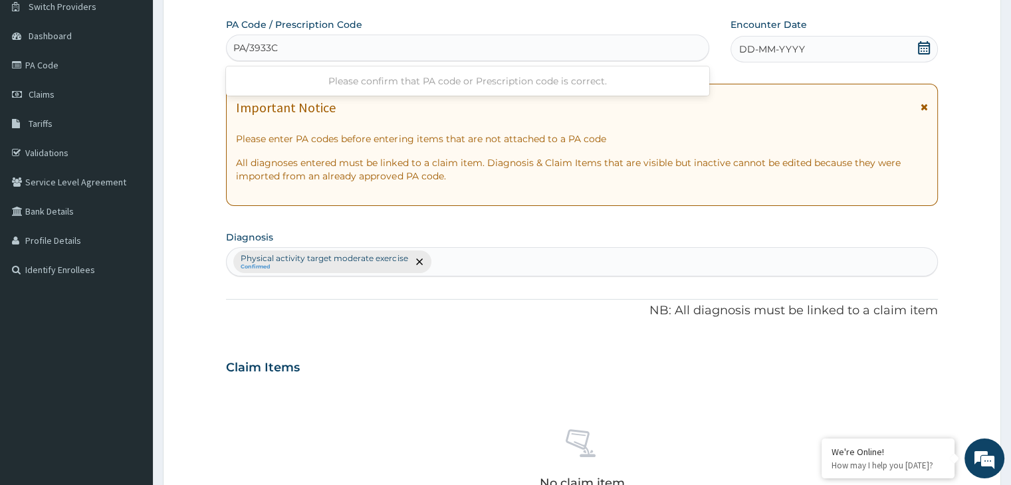
type input "PA/3933C6"
click at [928, 44] on icon at bounding box center [923, 47] width 13 height 13
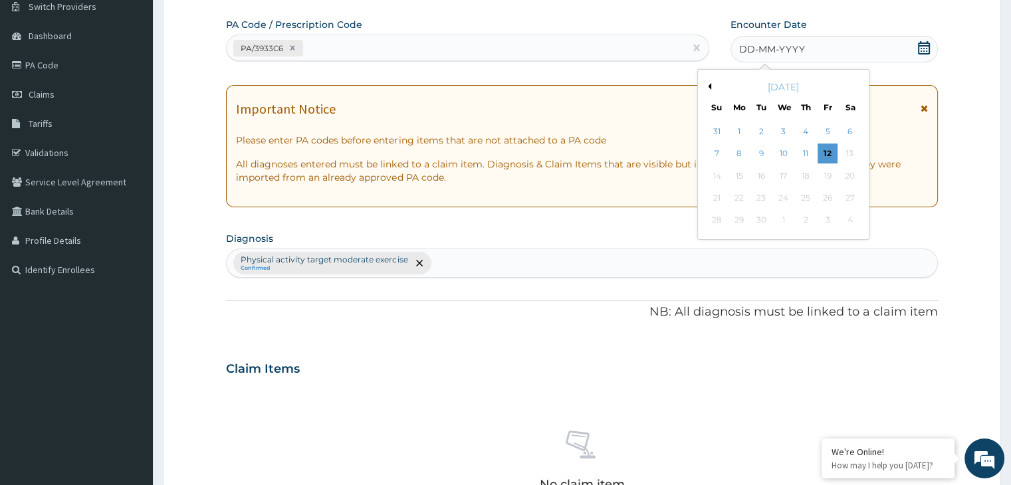
click at [708, 86] on div "Previous Month [DATE] Su Mo Tu We Th Fr Sa 31 1 2 3 4 5 6 7 8 9 10 11 12 13 14 …" at bounding box center [783, 154] width 172 height 171
click at [708, 86] on button "Previous Month" at bounding box center [707, 86] width 7 height 7
click at [831, 173] on div "15" at bounding box center [827, 176] width 20 height 20
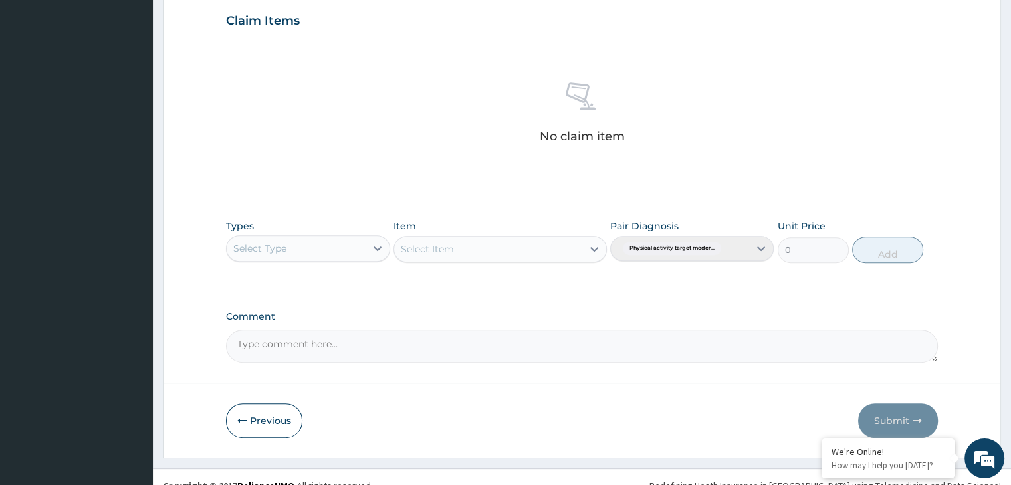
scroll to position [472, 0]
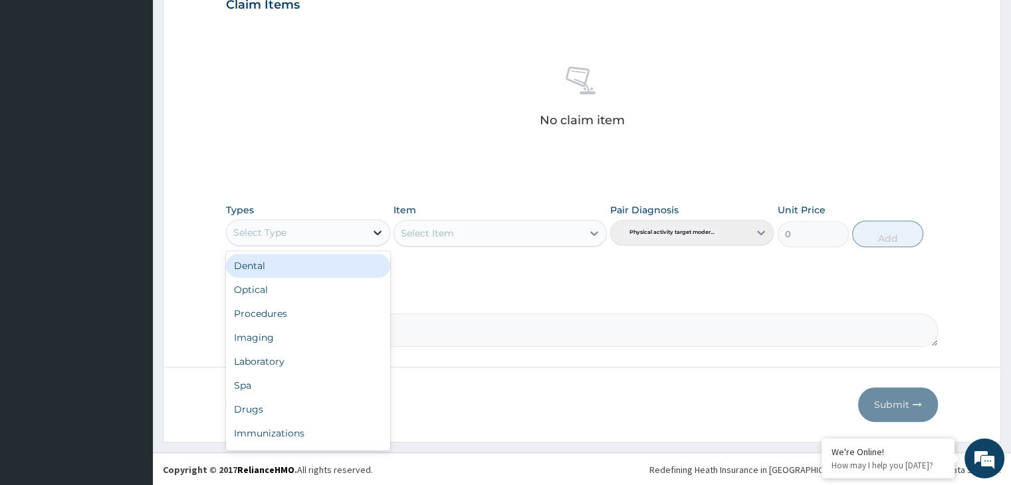
click at [372, 231] on icon at bounding box center [377, 232] width 13 height 13
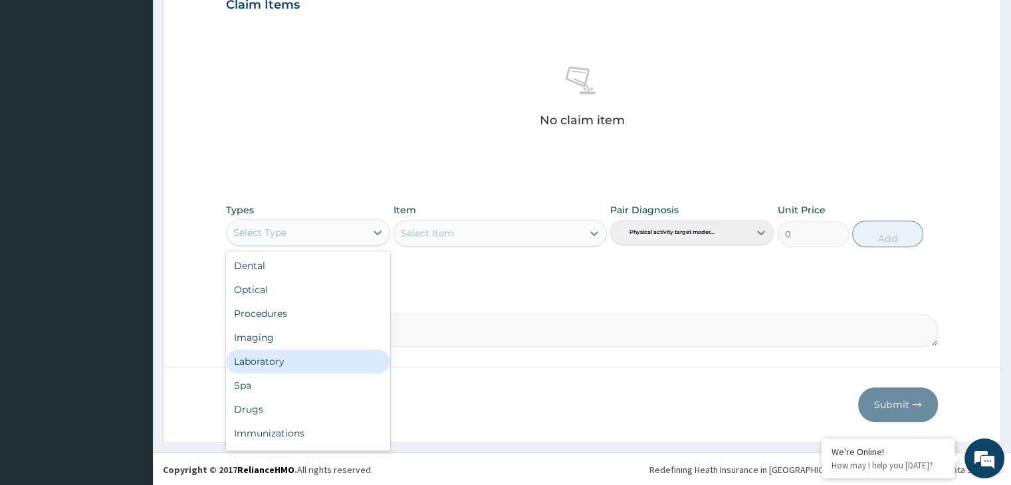
scroll to position [45, 0]
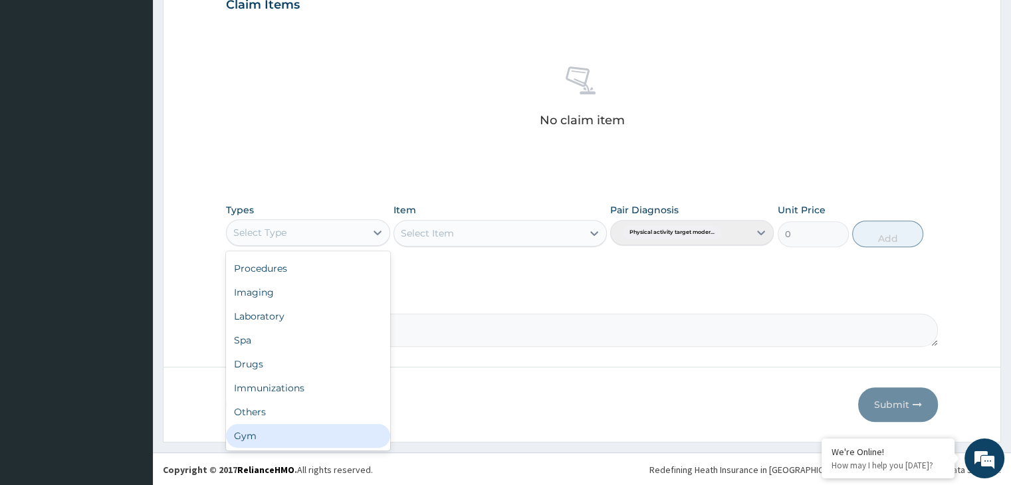
click at [319, 431] on div "Gym" at bounding box center [307, 436] width 163 height 24
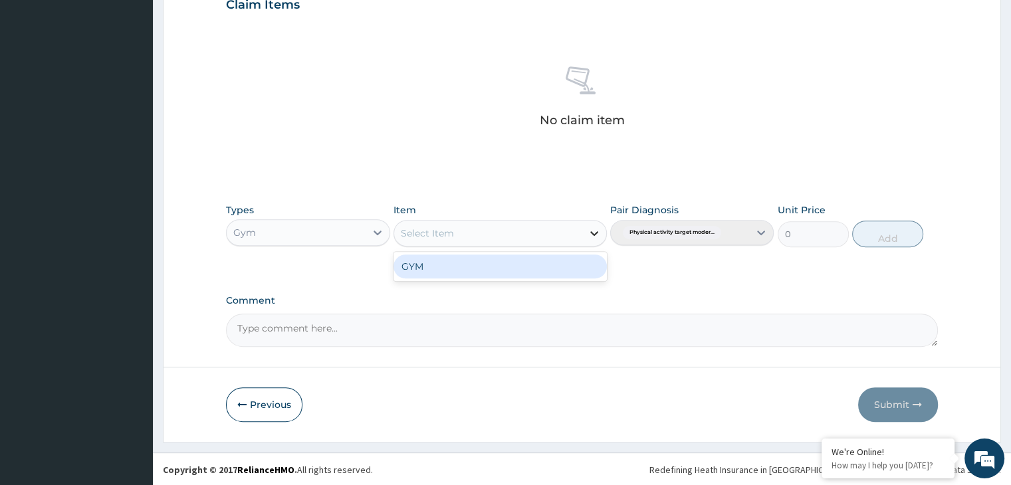
click at [593, 233] on icon at bounding box center [594, 233] width 8 height 5
click at [570, 256] on div "GYM" at bounding box center [499, 266] width 213 height 24
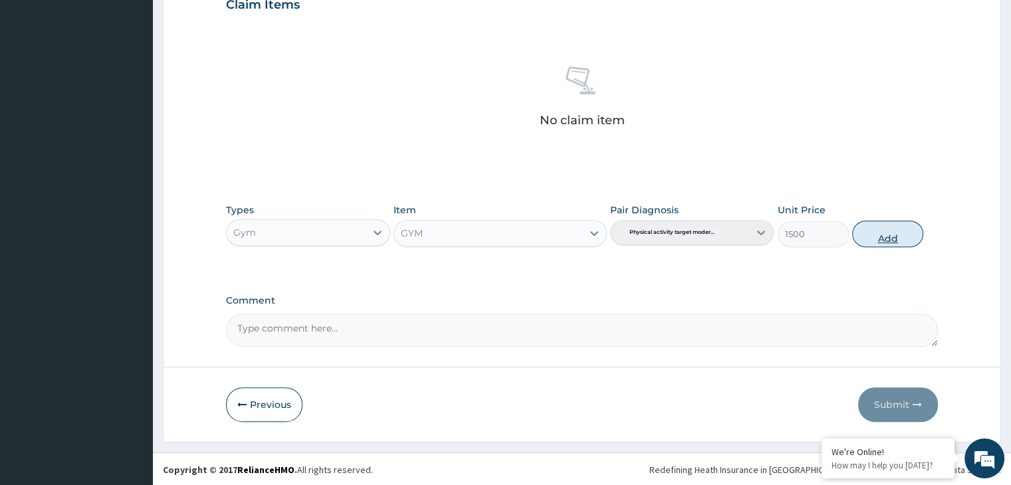
click at [890, 233] on button "Add" at bounding box center [887, 234] width 71 height 27
type input "0"
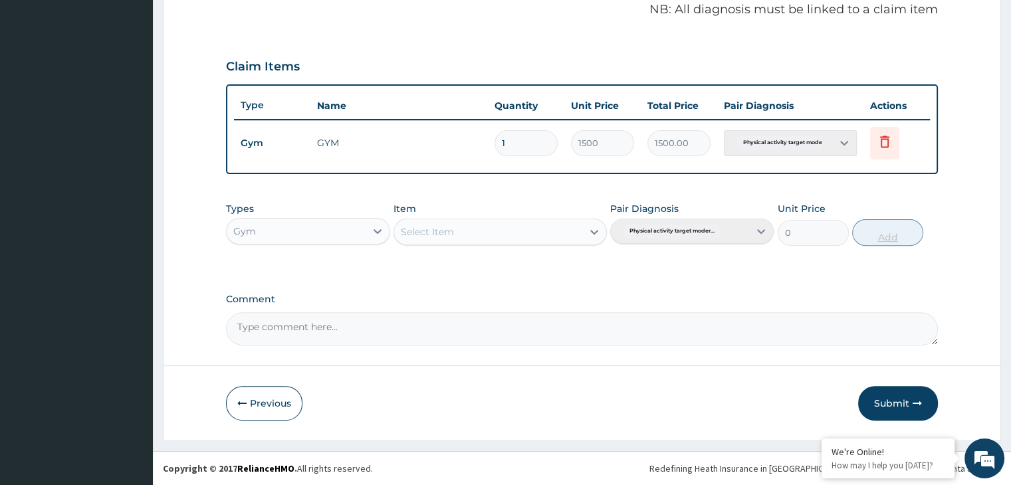
scroll to position [408, 0]
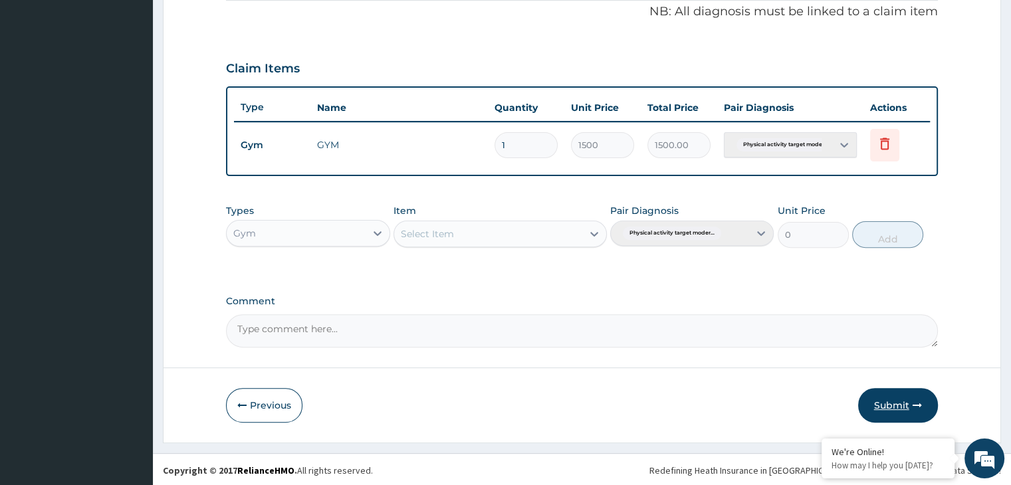
click at [886, 399] on button "Submit" at bounding box center [898, 405] width 80 height 35
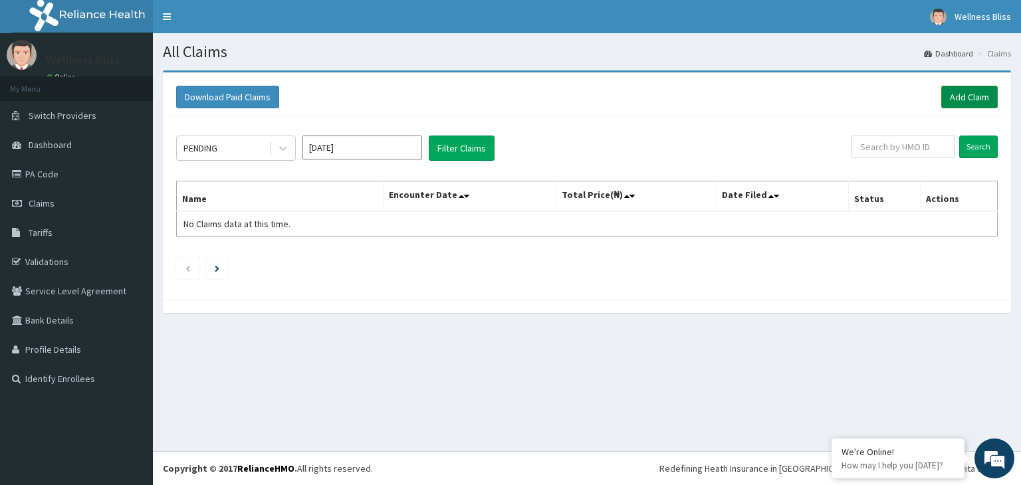
drag, startPoint x: 0, startPoint y: 0, endPoint x: 959, endPoint y: 97, distance: 964.4
click at [959, 97] on link "Add Claim" at bounding box center [969, 97] width 56 height 23
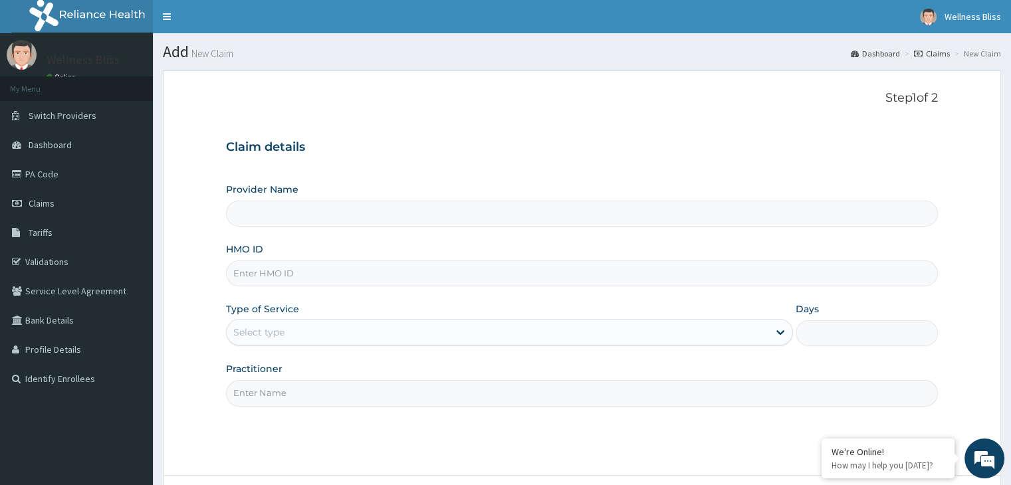
click at [441, 274] on input "HMO ID" at bounding box center [581, 273] width 711 height 26
type input "OA"
type input "WELLNESS BLISS GYM"
type input "1"
type input "OAK/10017/A"
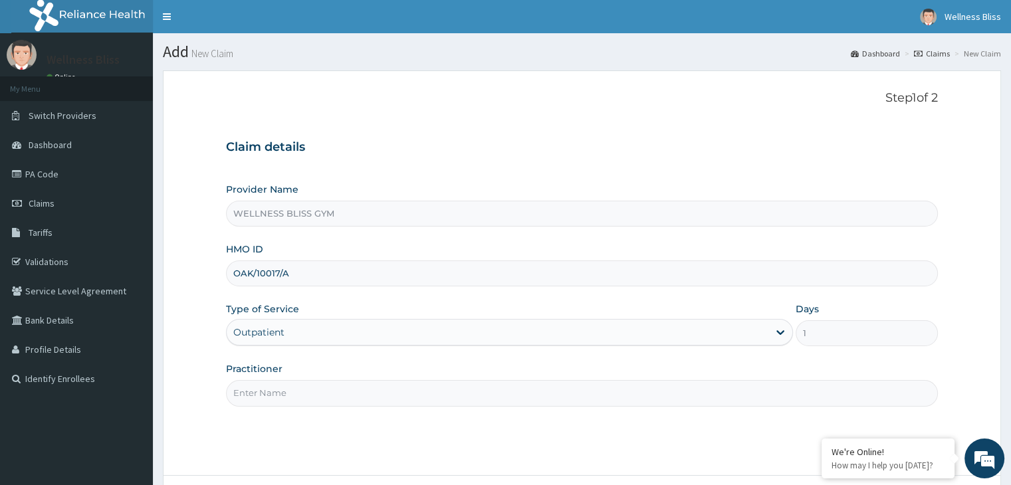
click at [323, 396] on input "Practitioner" at bounding box center [581, 393] width 711 height 26
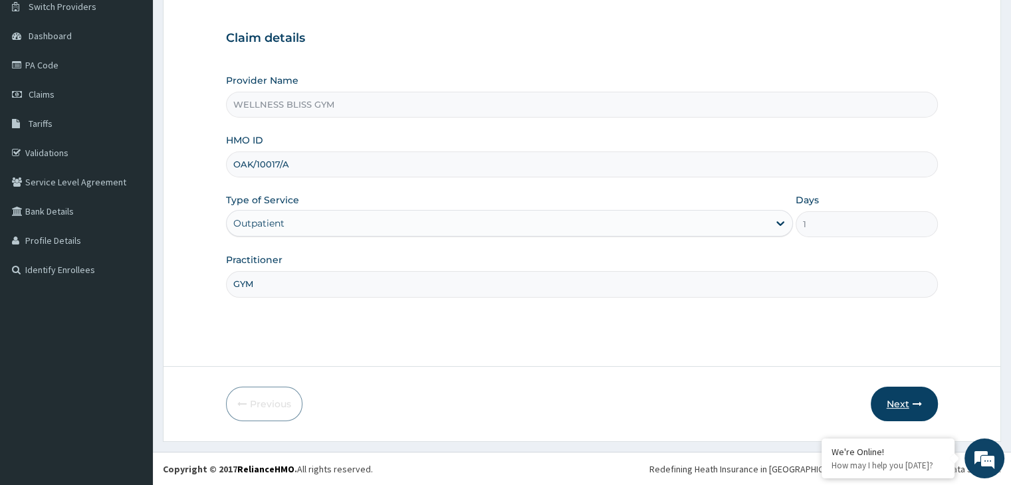
type input "GYM"
click at [894, 407] on button "Next" at bounding box center [903, 404] width 67 height 35
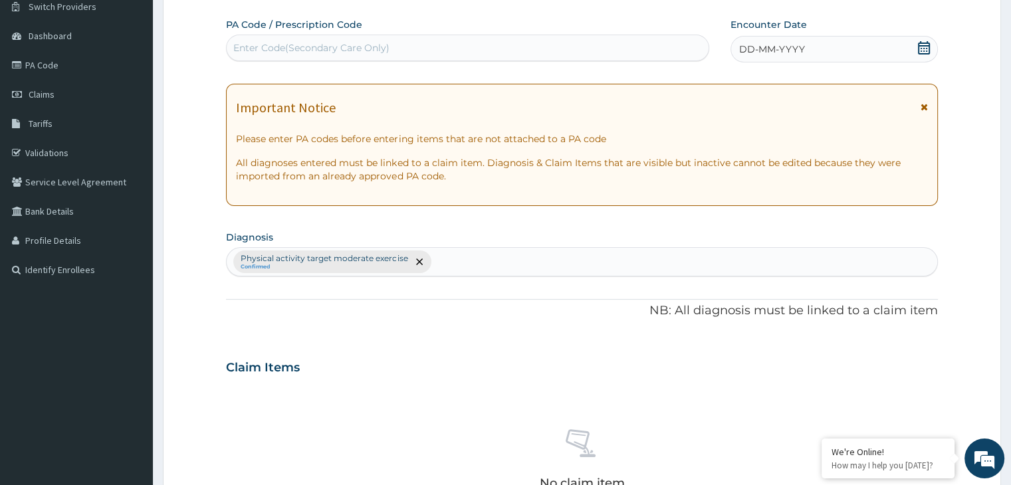
click at [434, 50] on div "Enter Code(Secondary Care Only)" at bounding box center [468, 47] width 482 height 21
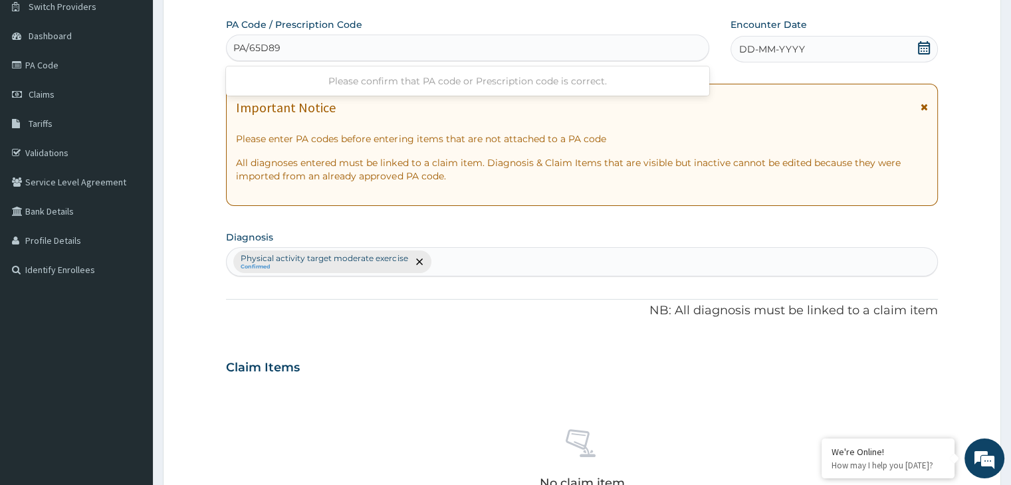
type input "PA/65D899"
click at [925, 47] on icon at bounding box center [923, 47] width 13 height 13
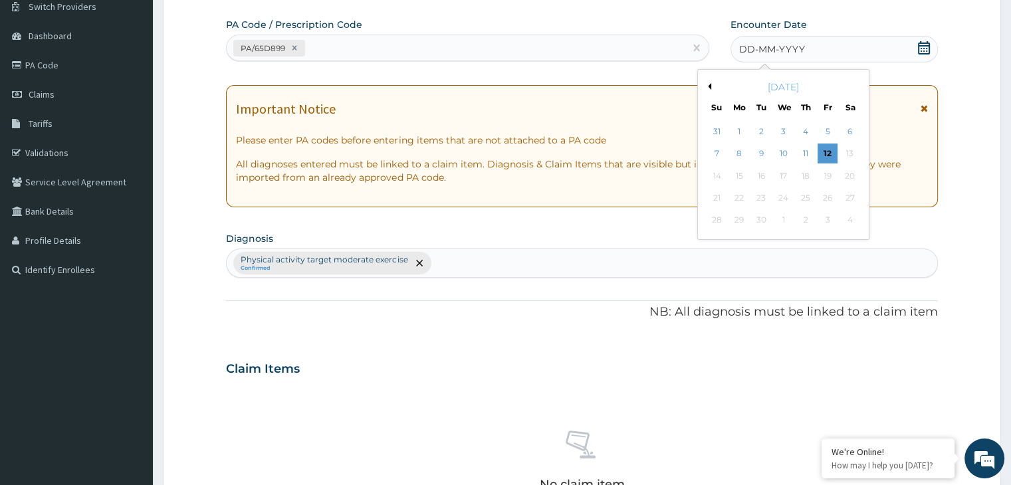
click at [709, 86] on button "Previous Month" at bounding box center [707, 86] width 7 height 7
click at [833, 181] on div "15" at bounding box center [827, 176] width 20 height 20
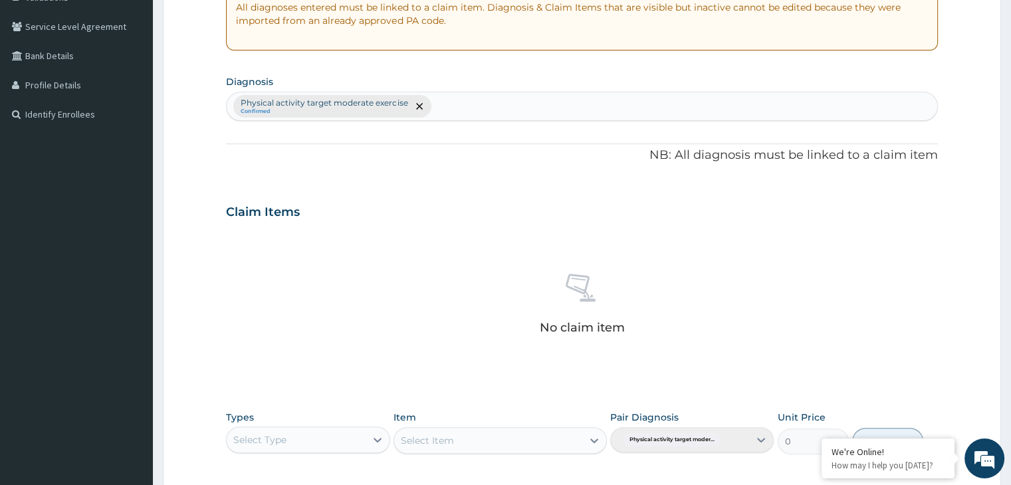
scroll to position [472, 0]
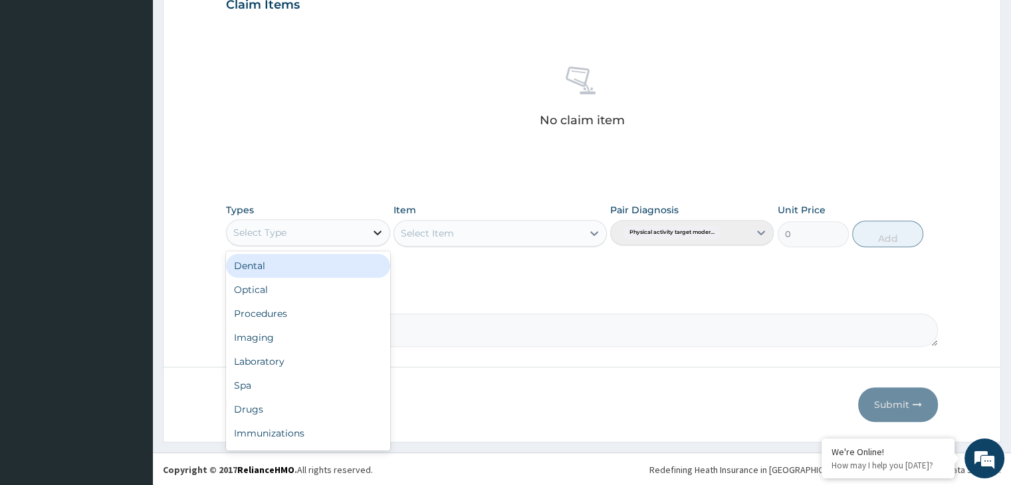
click at [377, 233] on icon at bounding box center [377, 233] width 8 height 5
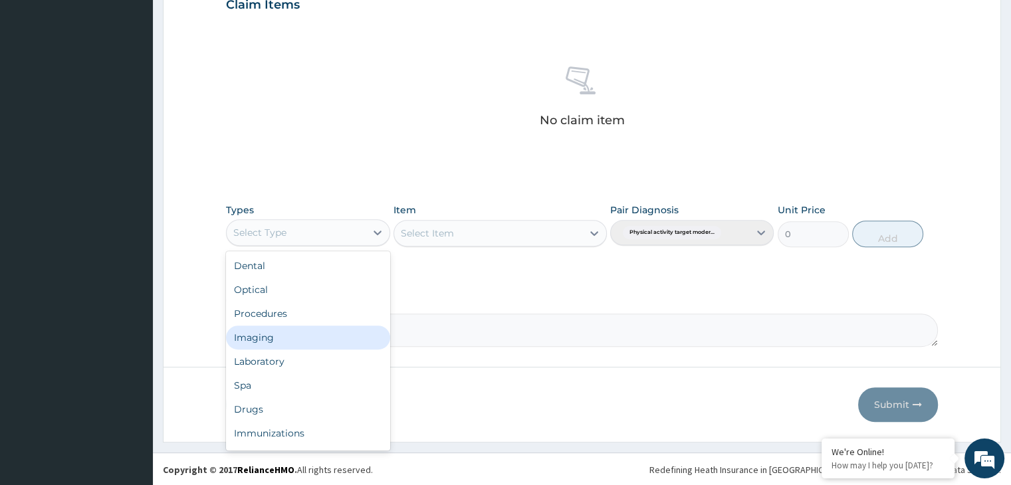
scroll to position [45, 0]
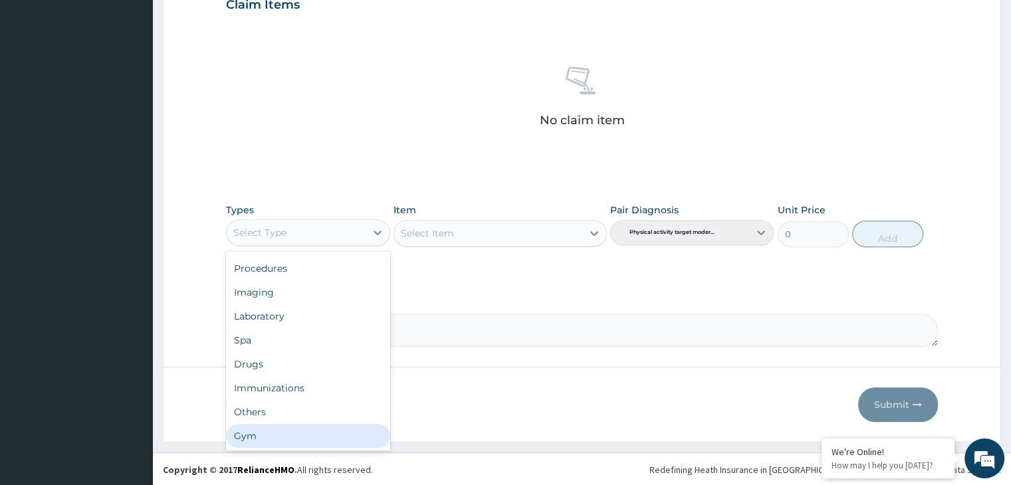
click at [290, 442] on div "Gym" at bounding box center [307, 436] width 163 height 24
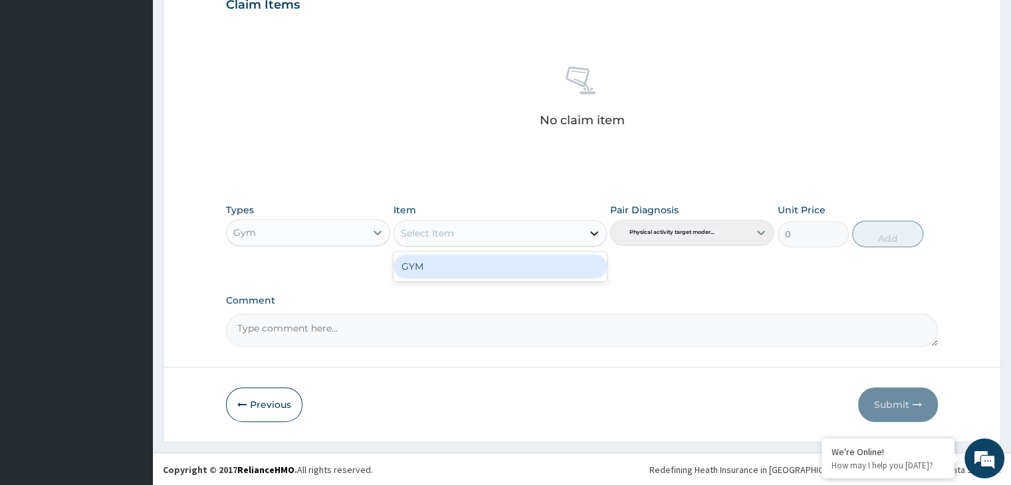
click at [591, 235] on icon at bounding box center [593, 233] width 13 height 13
click at [507, 271] on div "GYM" at bounding box center [499, 266] width 213 height 24
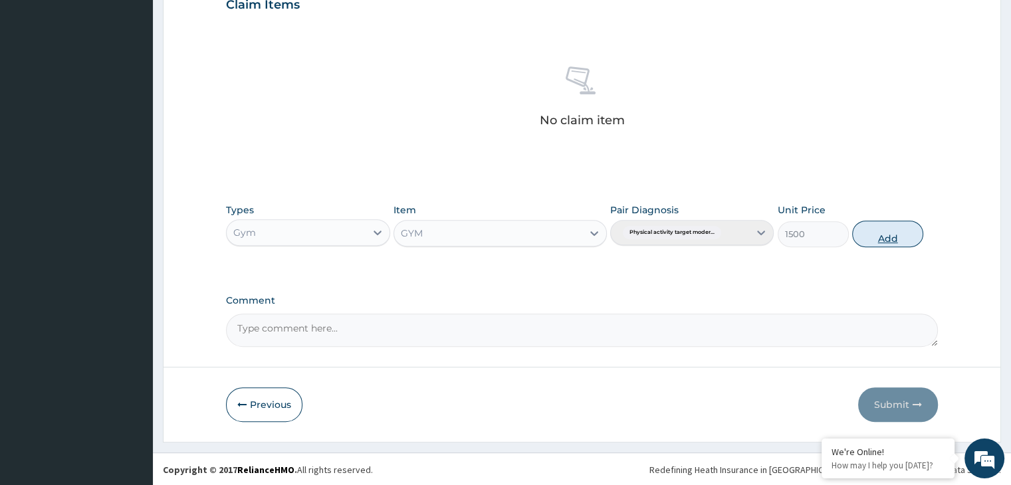
click at [898, 237] on button "Add" at bounding box center [887, 234] width 71 height 27
type input "0"
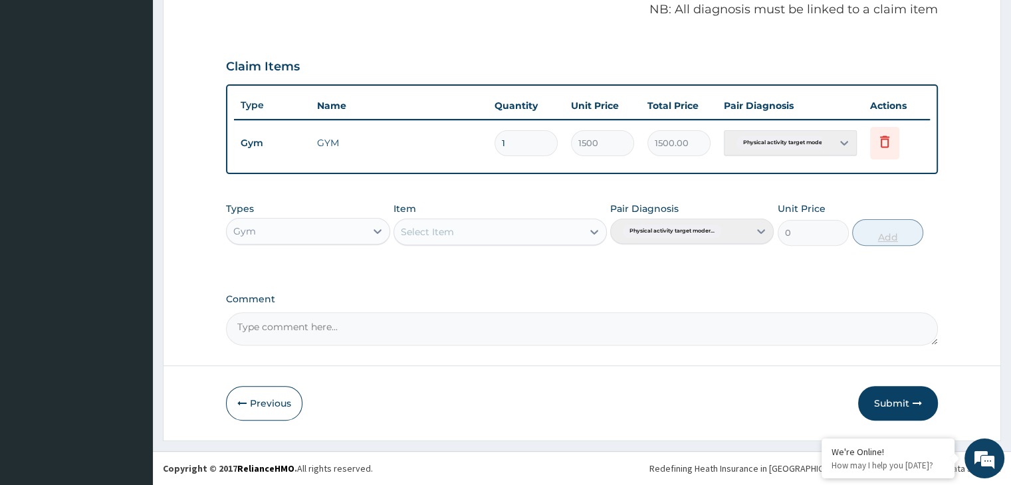
scroll to position [408, 0]
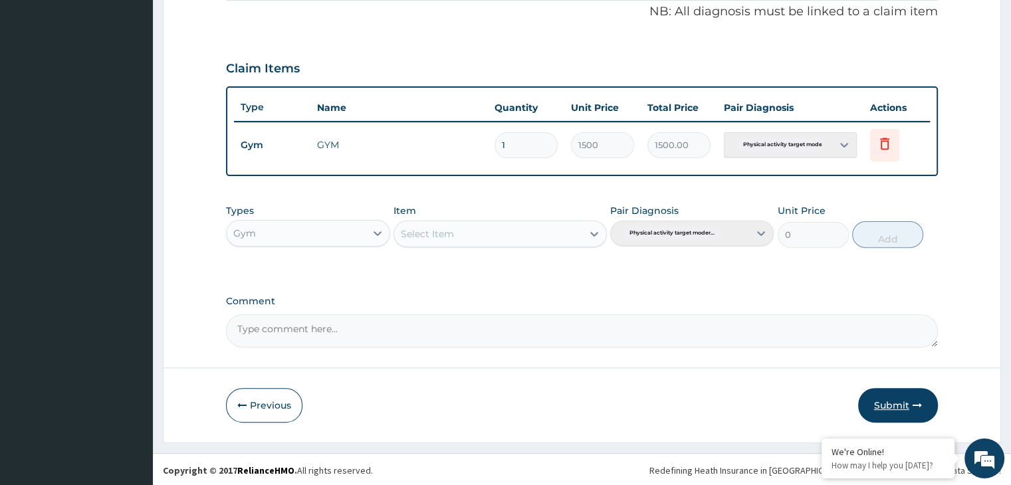
click at [898, 402] on button "Submit" at bounding box center [898, 405] width 80 height 35
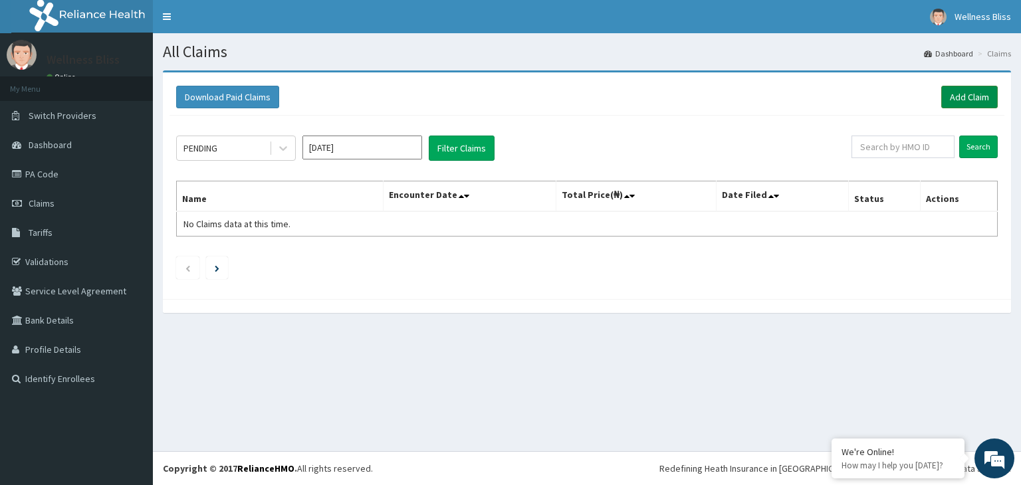
click at [953, 99] on link "Add Claim" at bounding box center [969, 97] width 56 height 23
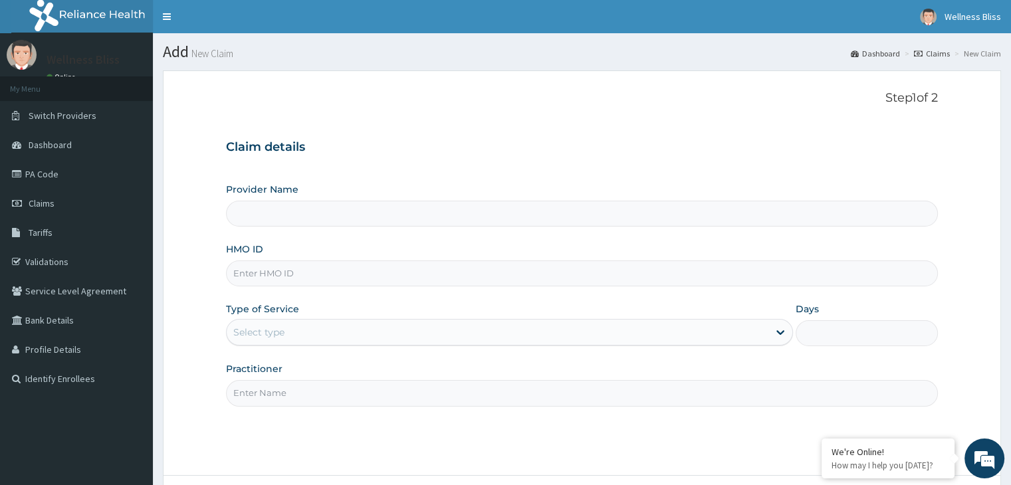
click at [338, 285] on input "HMO ID" at bounding box center [581, 273] width 711 height 26
type input "WELLNESS BLISS GYM"
type input "1"
type input "MOP/10191/A"
click at [279, 400] on input "Practitioner" at bounding box center [581, 393] width 711 height 26
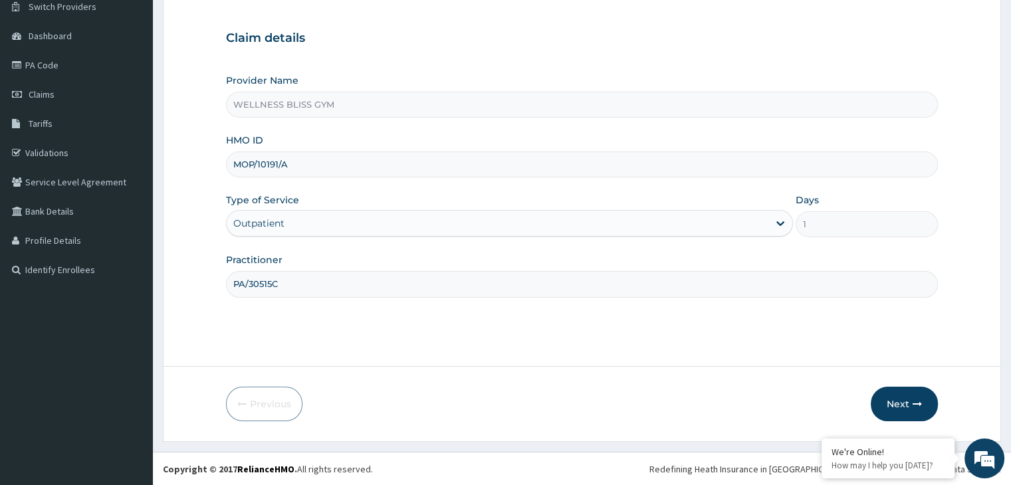
scroll to position [109, 0]
type input "PA/30515C"
click at [909, 400] on button "Next" at bounding box center [903, 404] width 67 height 35
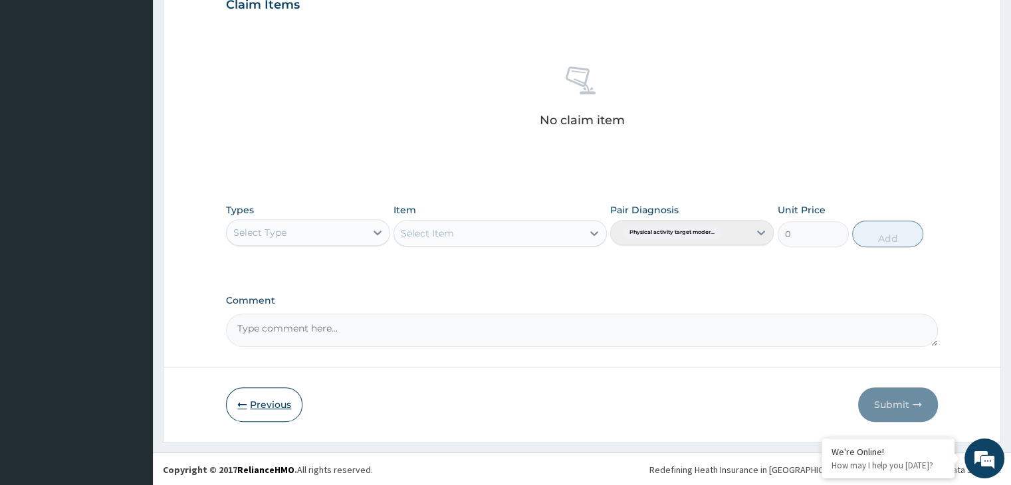
click at [262, 415] on button "Previous" at bounding box center [264, 404] width 76 height 35
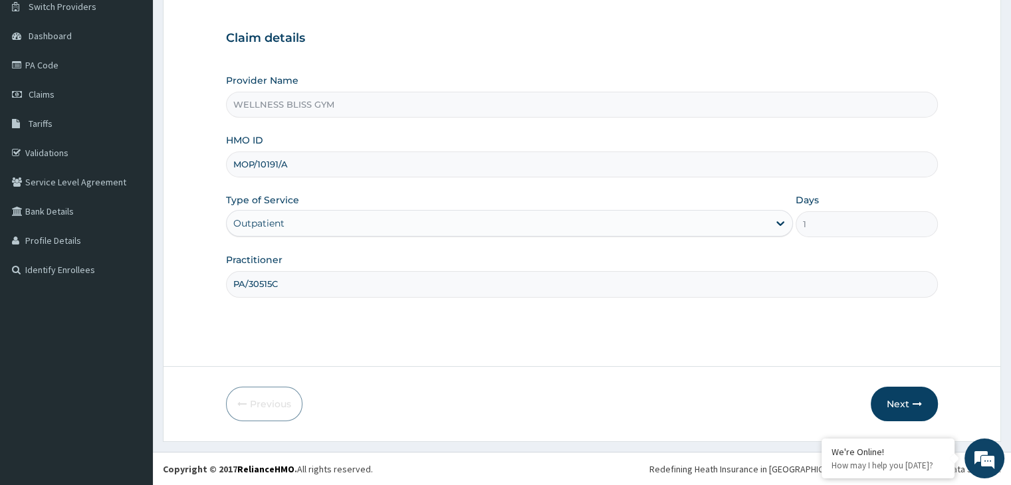
click at [302, 276] on input "PA/30515C" at bounding box center [581, 284] width 711 height 26
type input "P"
type input "GYM"
click at [912, 404] on icon "button" at bounding box center [916, 403] width 9 height 9
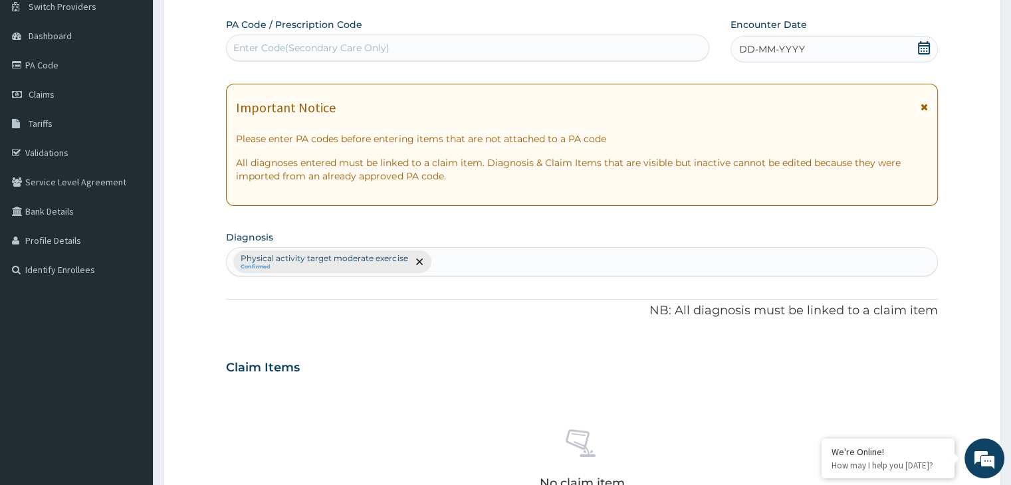
click at [412, 46] on div "Enter Code(Secondary Care Only)" at bounding box center [468, 47] width 482 height 21
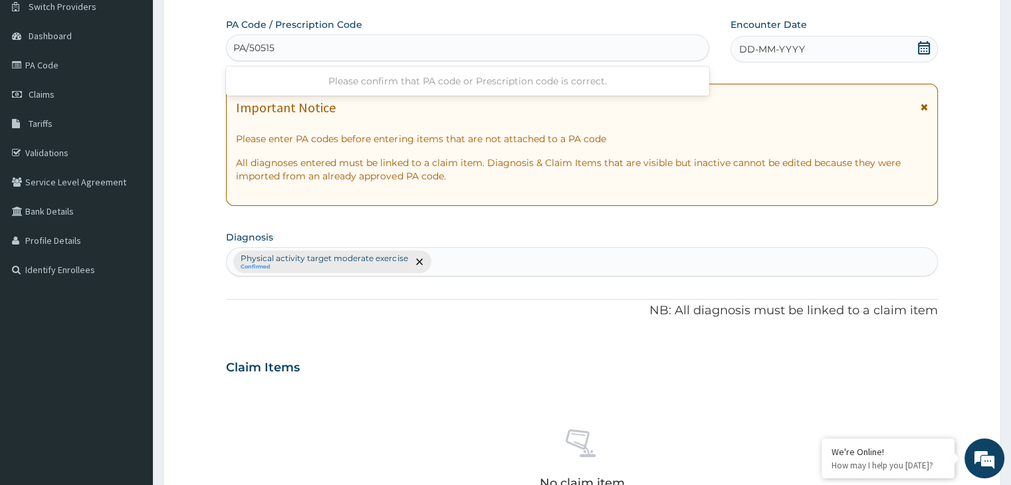
type input "PA/50515C"
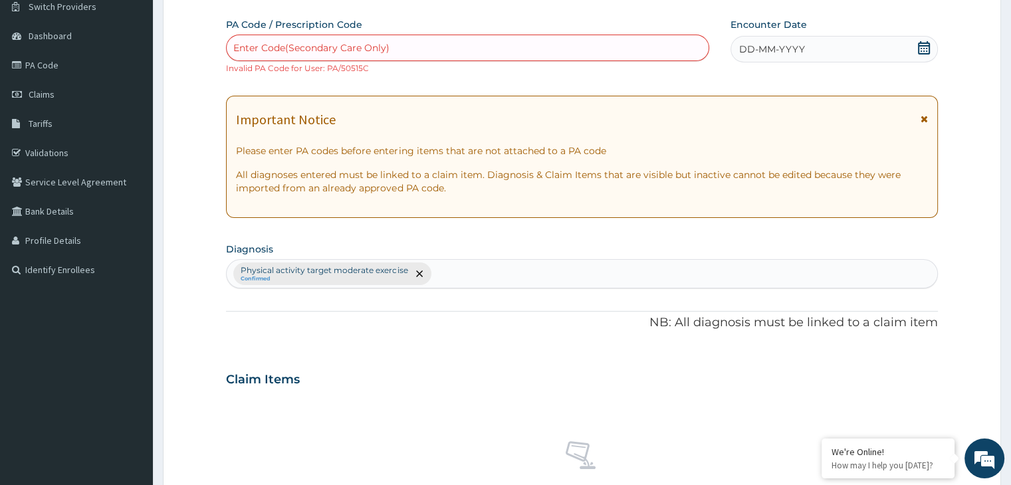
drag, startPoint x: 803, startPoint y: 5, endPoint x: 406, endPoint y: 409, distance: 566.2
click at [406, 409] on div "No claim item" at bounding box center [581, 473] width 711 height 153
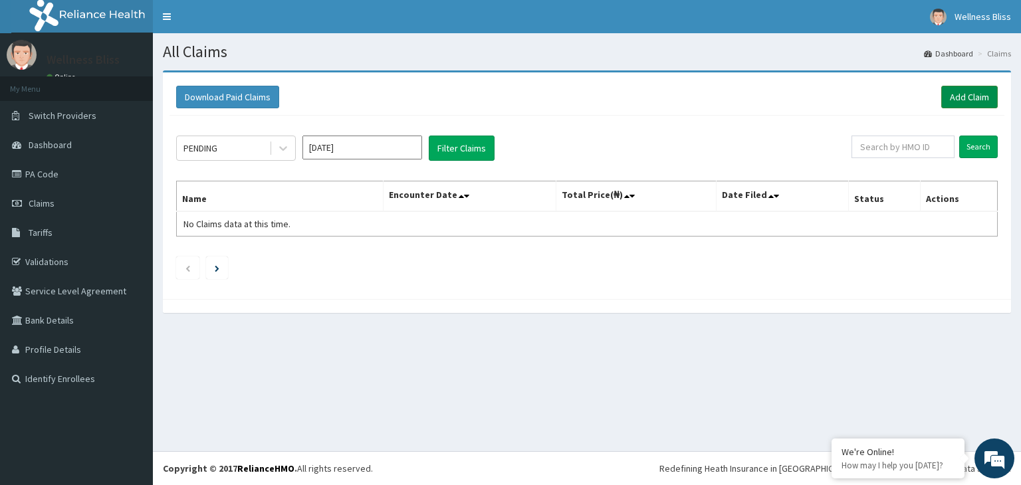
click at [964, 96] on link "Add Claim" at bounding box center [969, 97] width 56 height 23
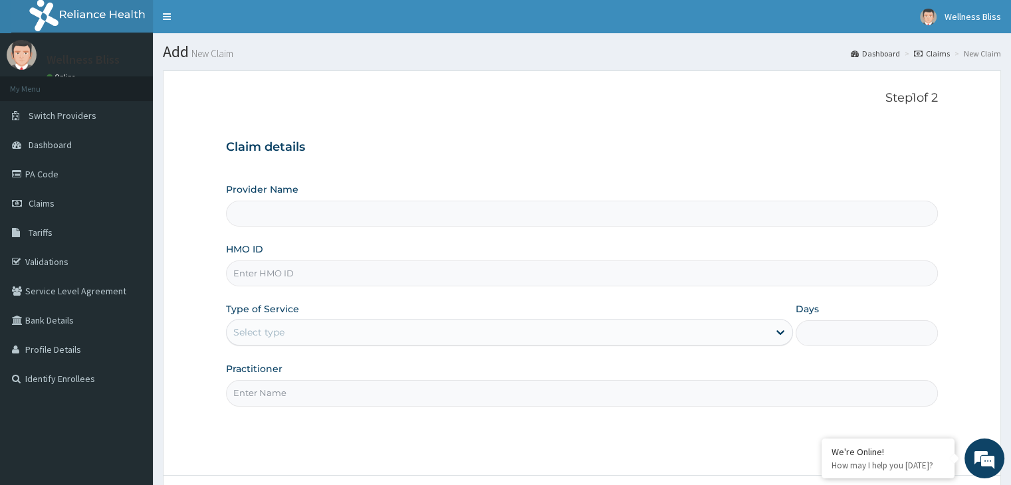
type input "WELLNESS BLISS GYM"
type input "1"
click at [303, 277] on input "HMO ID" at bounding box center [581, 273] width 711 height 26
type input "LGL/10315/A"
click at [260, 399] on input "Practitioner" at bounding box center [581, 393] width 711 height 26
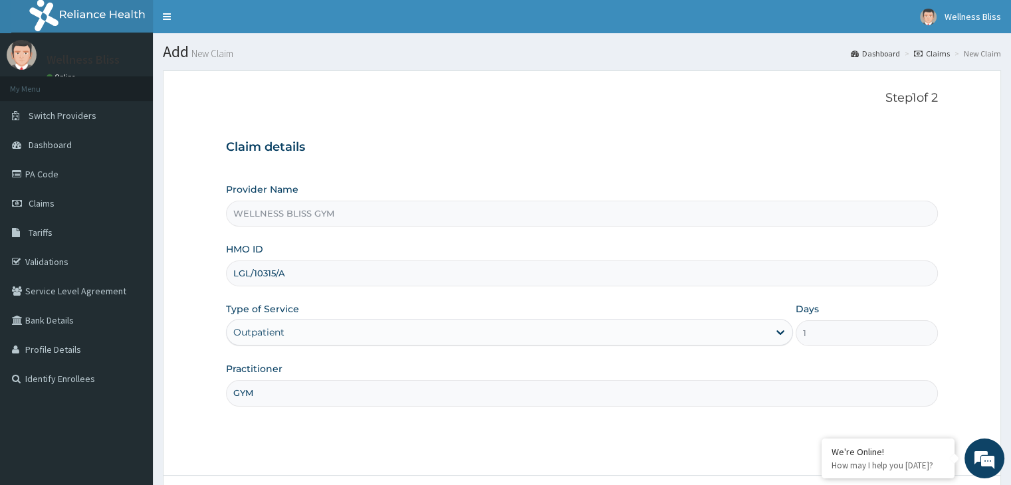
click at [393, 394] on input "GYM" at bounding box center [581, 393] width 711 height 26
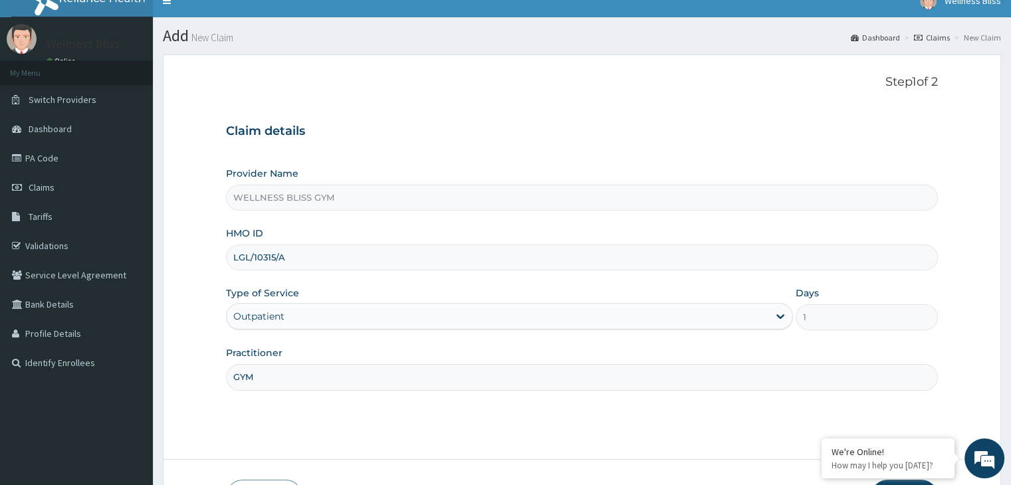
scroll to position [109, 0]
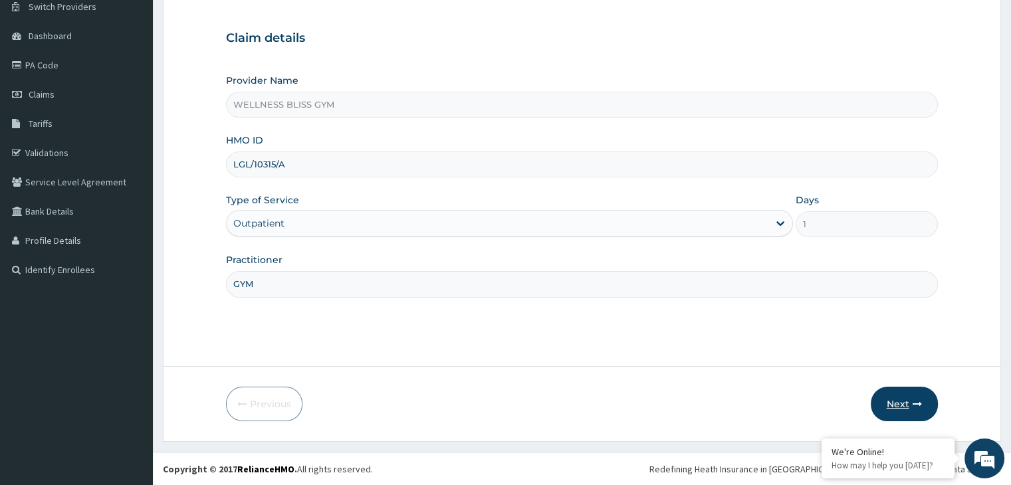
type input "GYM"
click at [904, 394] on button "Next" at bounding box center [903, 404] width 67 height 35
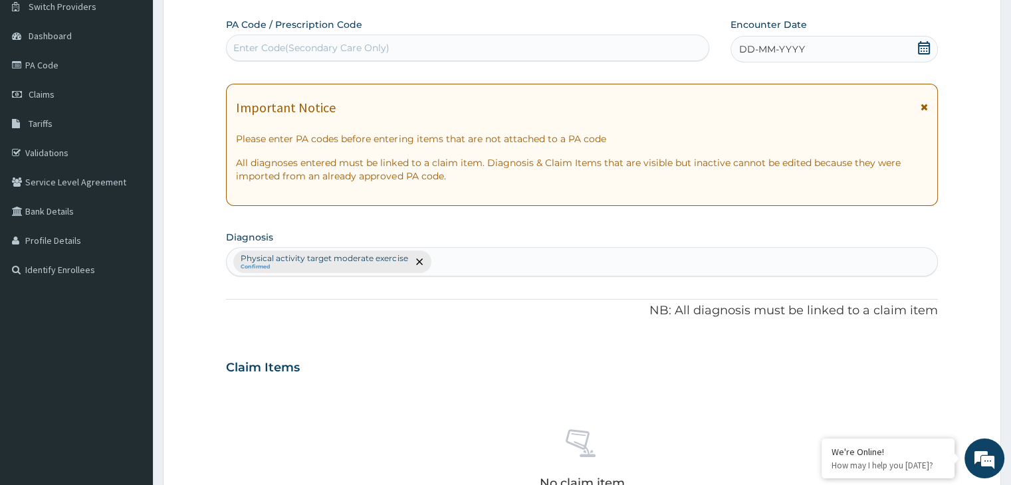
click at [338, 49] on div "Enter Code(Secondary Care Only)" at bounding box center [311, 47] width 156 height 13
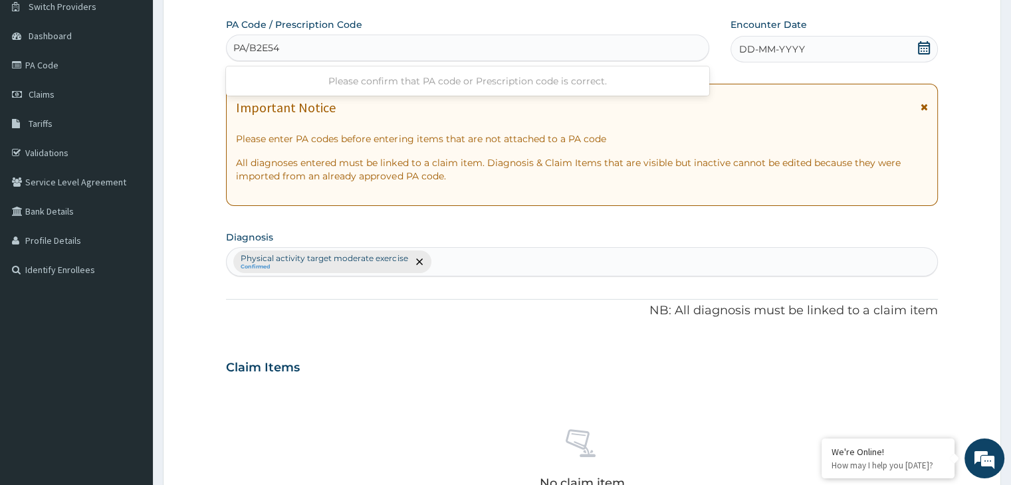
type input "PA/B2E548"
click at [929, 44] on icon at bounding box center [924, 47] width 12 height 13
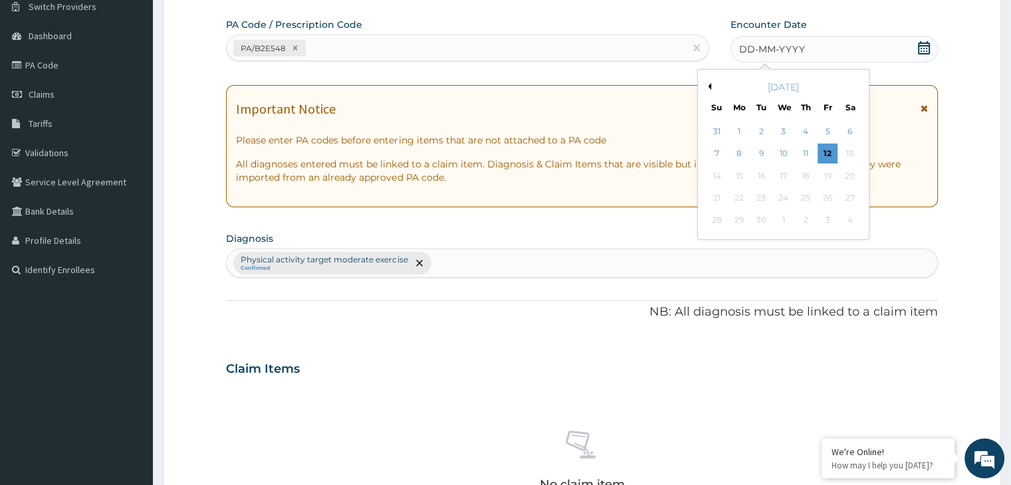
click at [707, 86] on button "Previous Month" at bounding box center [707, 86] width 7 height 7
click at [856, 172] on div "16" at bounding box center [850, 176] width 20 height 20
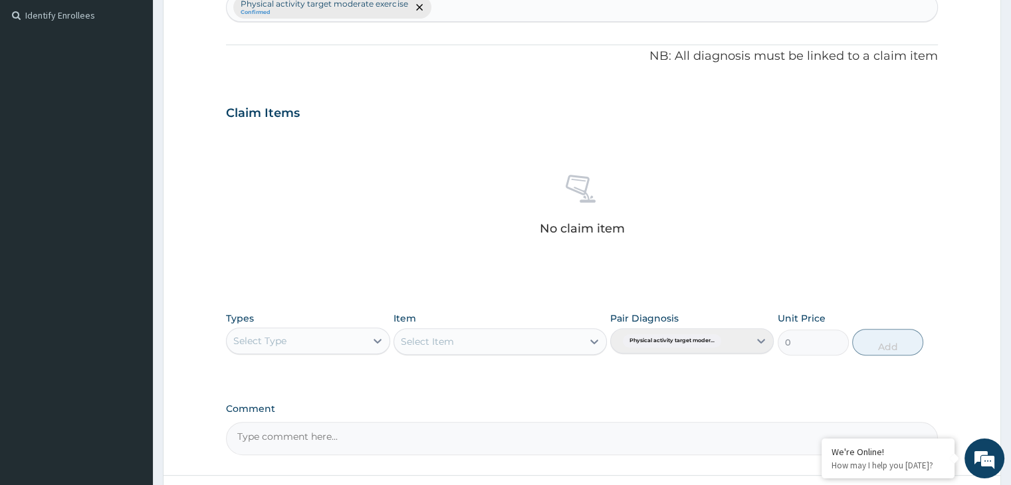
scroll to position [472, 0]
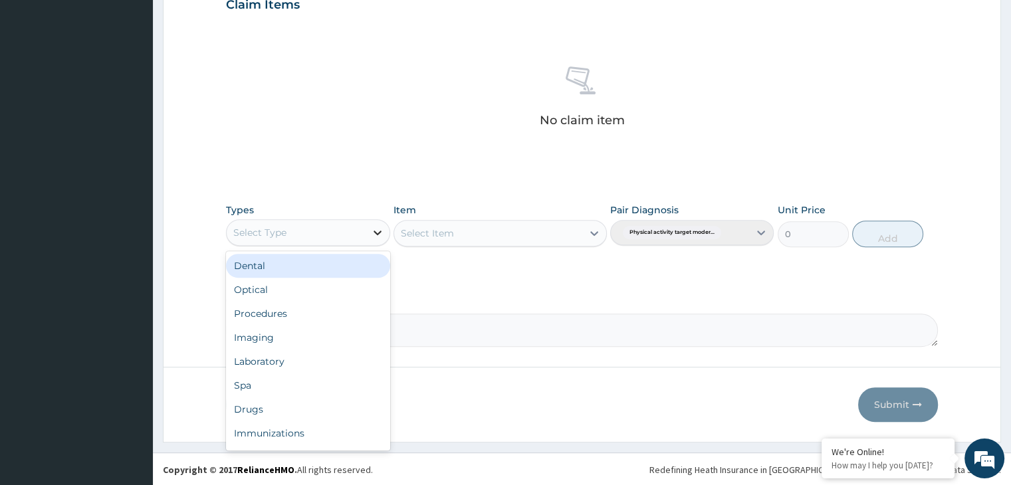
click at [383, 239] on div at bounding box center [377, 233] width 24 height 24
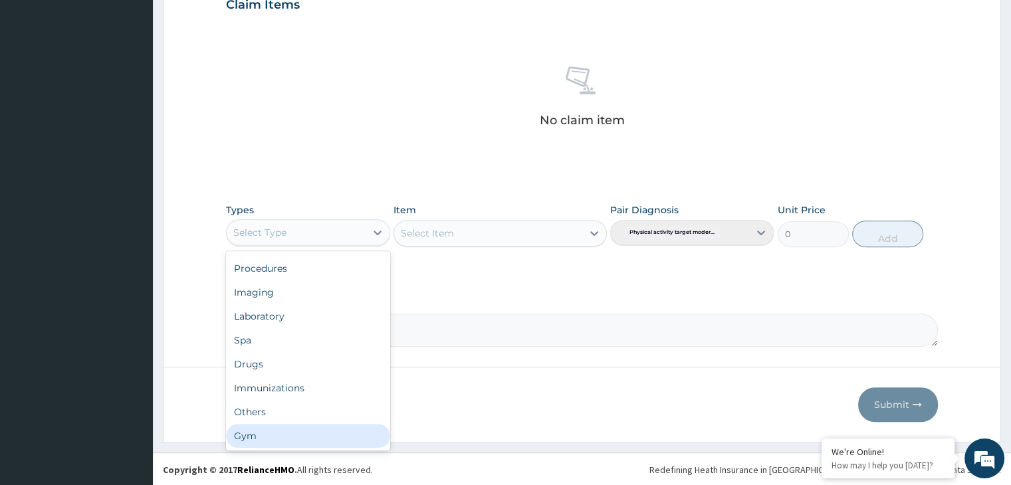
click at [300, 439] on div "Gym" at bounding box center [307, 436] width 163 height 24
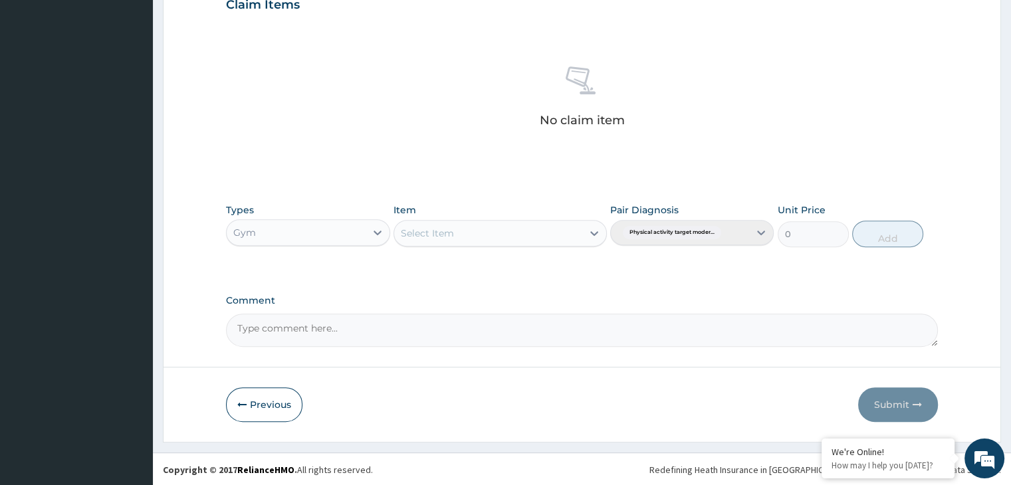
click at [593, 229] on div "Select Item" at bounding box center [499, 233] width 213 height 27
click at [590, 228] on icon at bounding box center [593, 233] width 13 height 13
click at [551, 261] on div "GYM" at bounding box center [499, 266] width 213 height 24
click at [889, 225] on button "Add" at bounding box center [887, 234] width 71 height 27
type input "0"
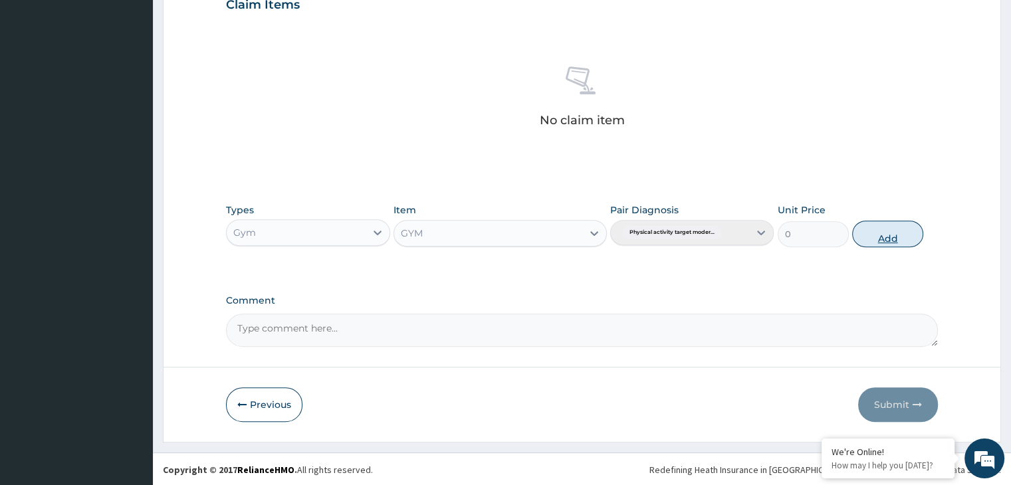
scroll to position [408, 0]
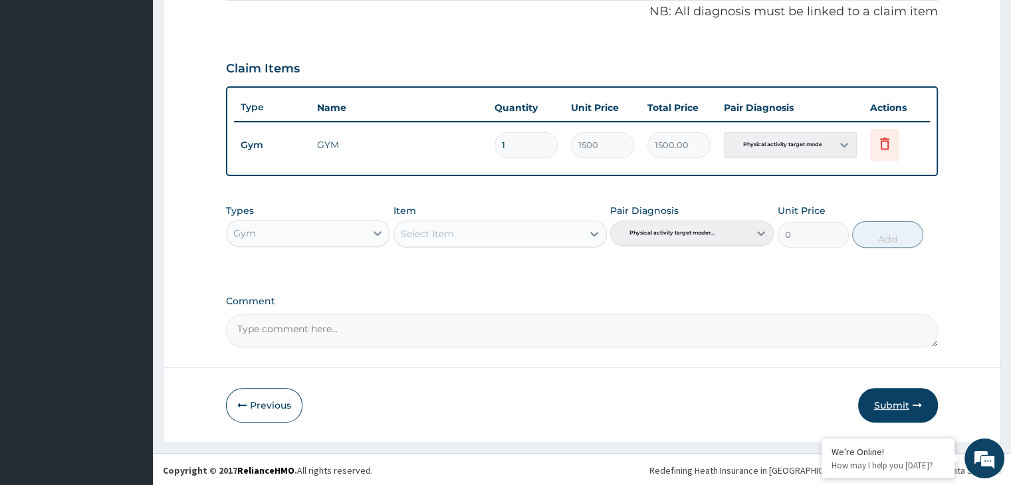
click at [888, 391] on button "Submit" at bounding box center [898, 405] width 80 height 35
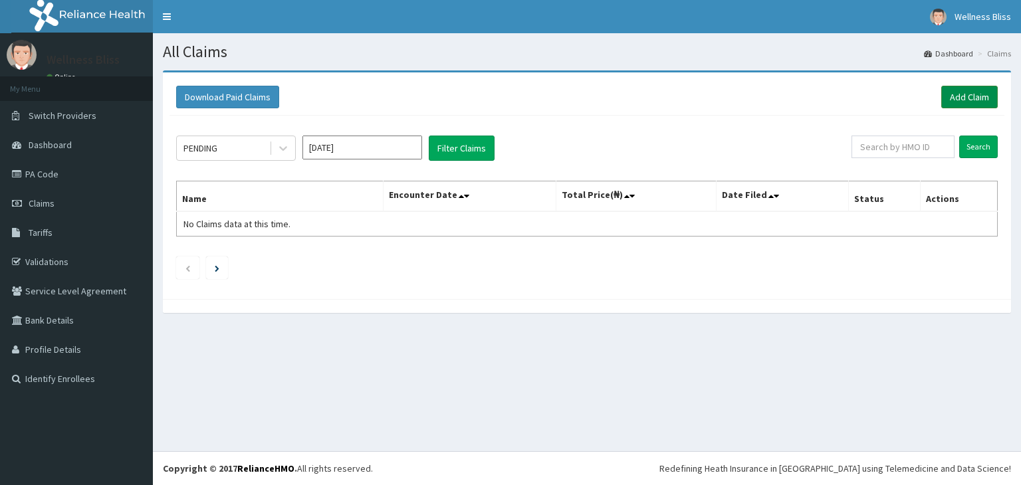
click at [954, 104] on link "Add Claim" at bounding box center [969, 97] width 56 height 23
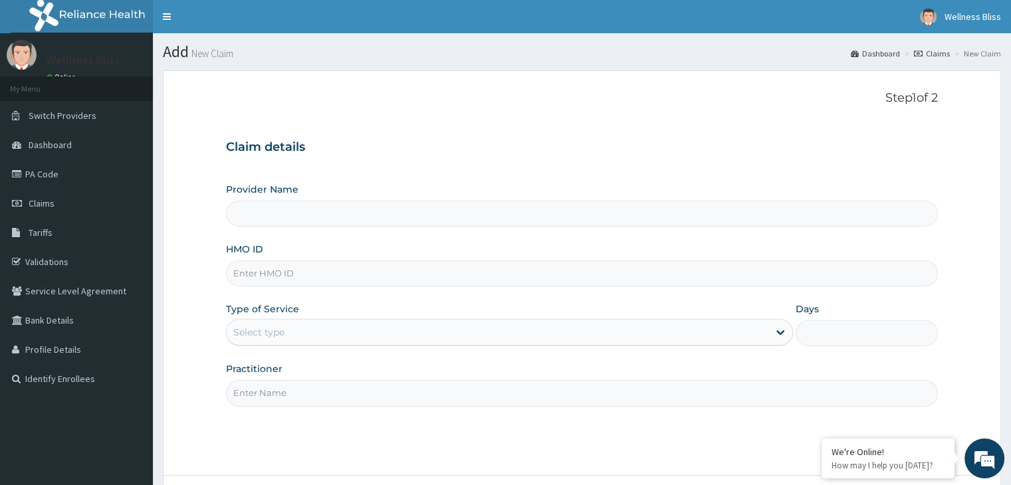
click at [306, 272] on input "HMO ID" at bounding box center [581, 273] width 711 height 26
type input "WELLNESS BLISS GYM"
type input "1"
type input "SEH/10049/A"
click at [306, 397] on input "Practitioner" at bounding box center [581, 393] width 711 height 26
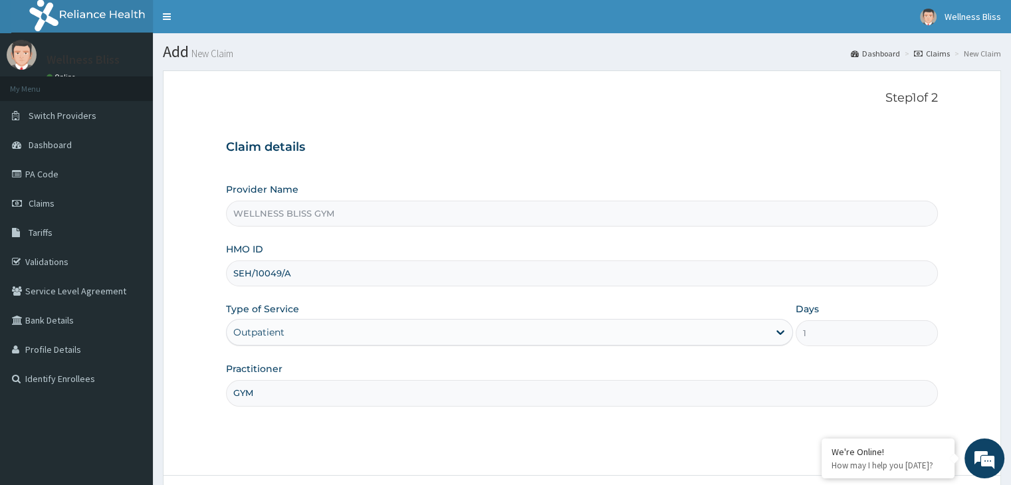
scroll to position [109, 0]
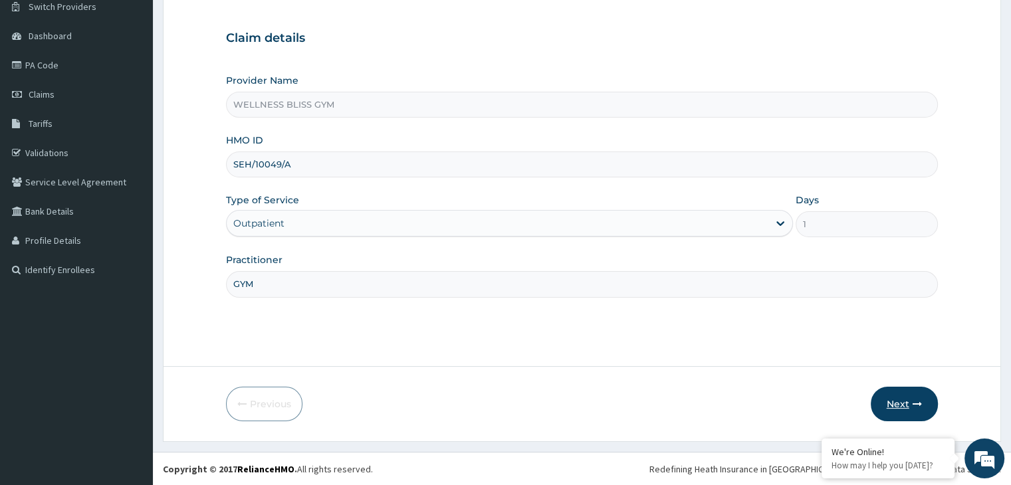
type input "GYM"
click at [908, 402] on button "Next" at bounding box center [903, 404] width 67 height 35
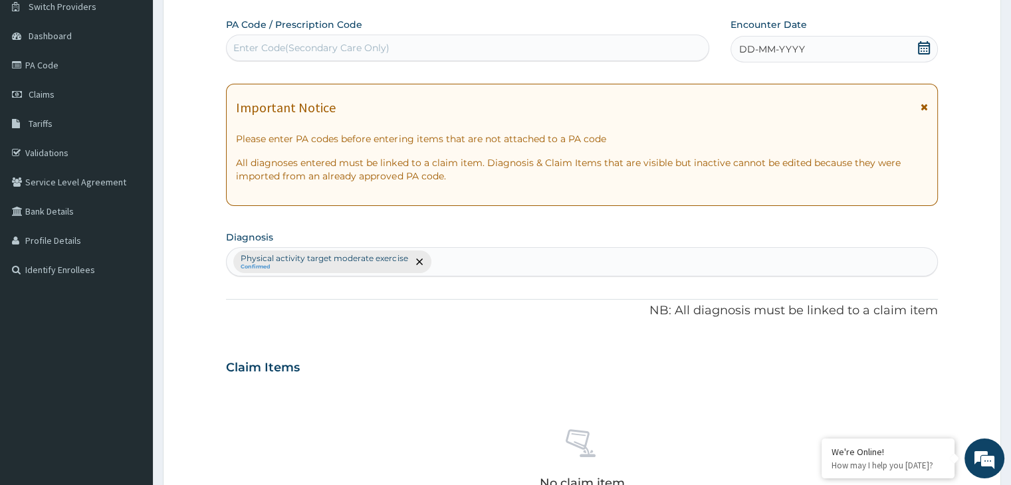
click at [373, 51] on div "Enter Code(Secondary Care Only)" at bounding box center [311, 47] width 156 height 13
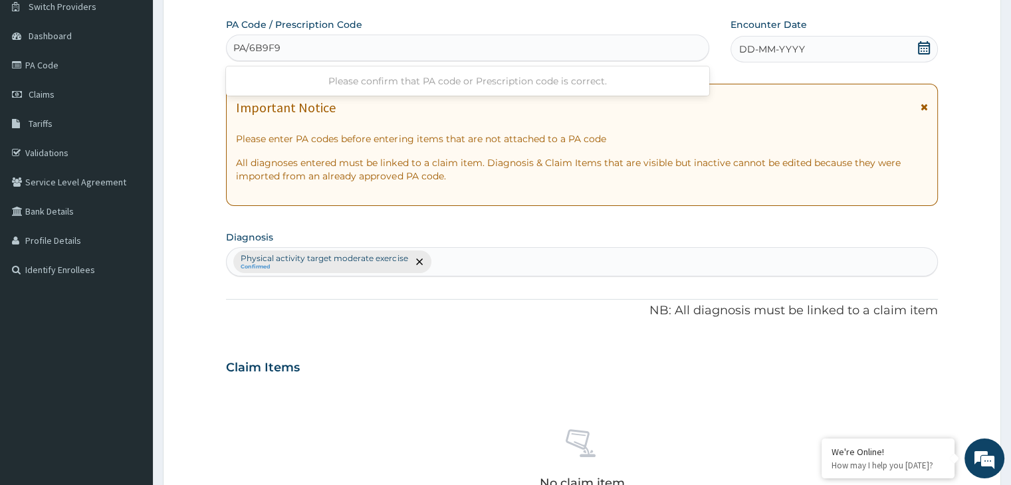
type input "PA/6B9F90"
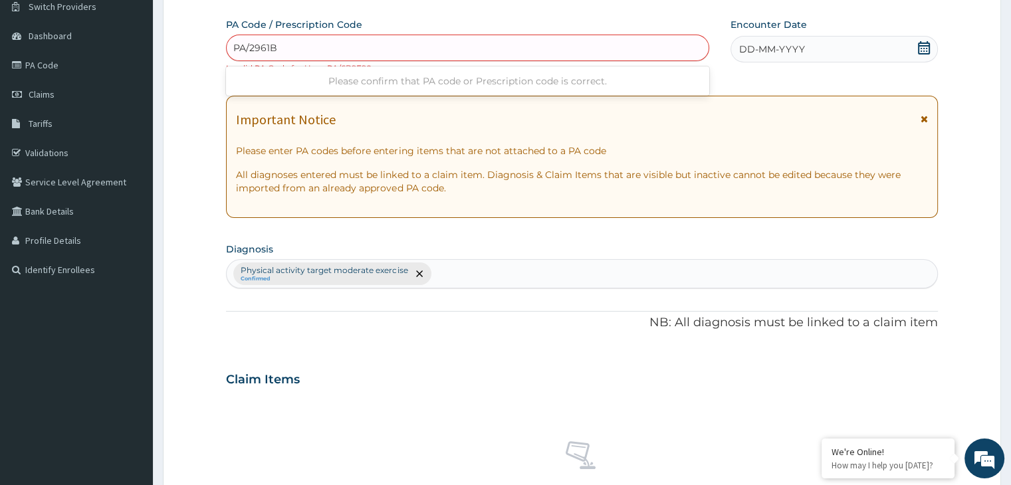
type input "PA/2961B5"
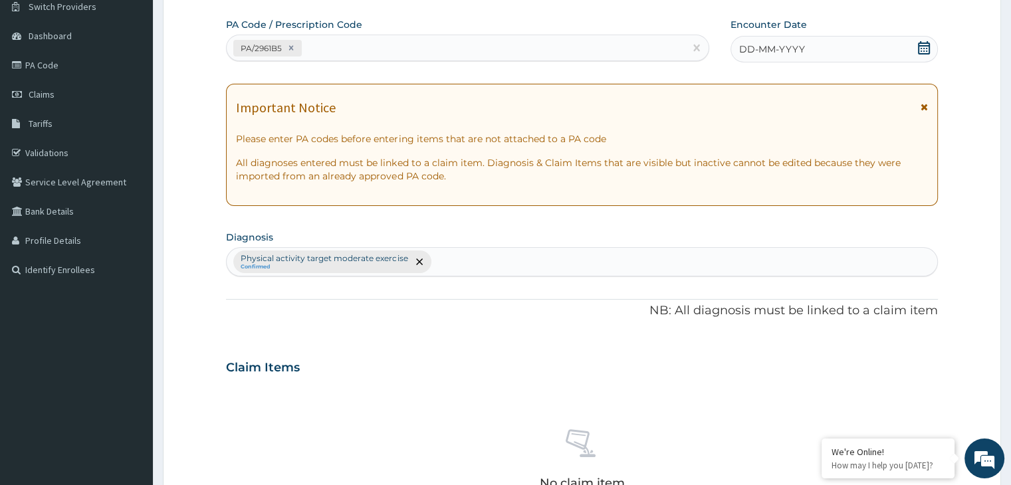
click at [919, 45] on icon at bounding box center [924, 47] width 12 height 13
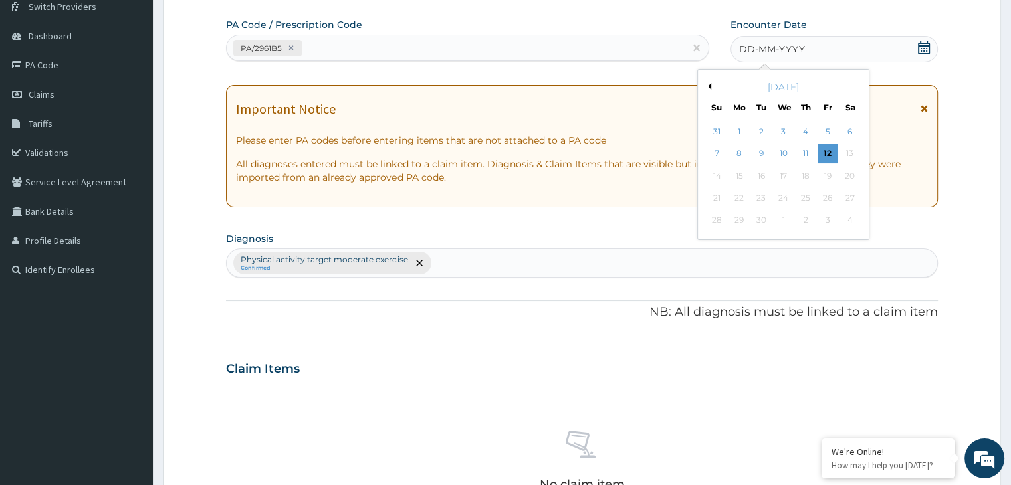
click at [708, 88] on button "Previous Month" at bounding box center [707, 86] width 7 height 7
click at [849, 177] on div "16" at bounding box center [850, 176] width 20 height 20
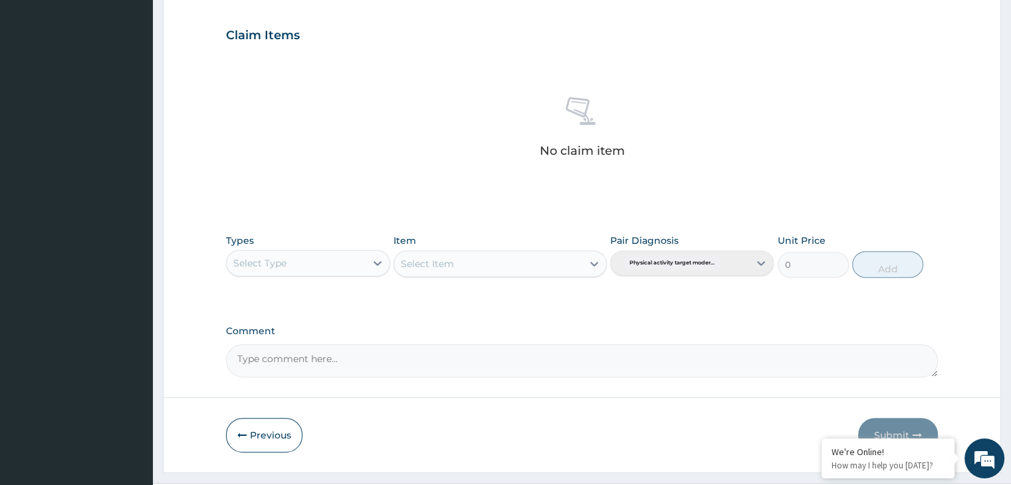
scroll to position [472, 0]
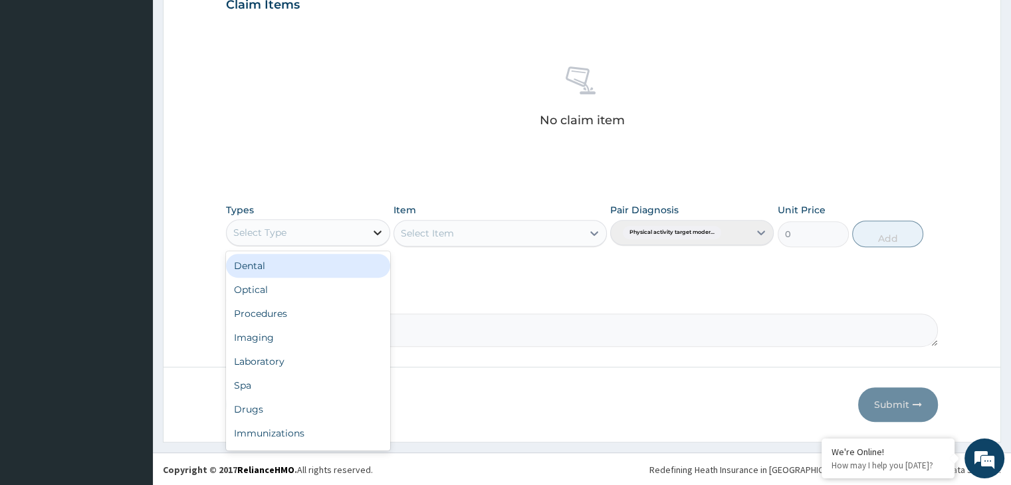
click at [383, 230] on div at bounding box center [377, 233] width 24 height 24
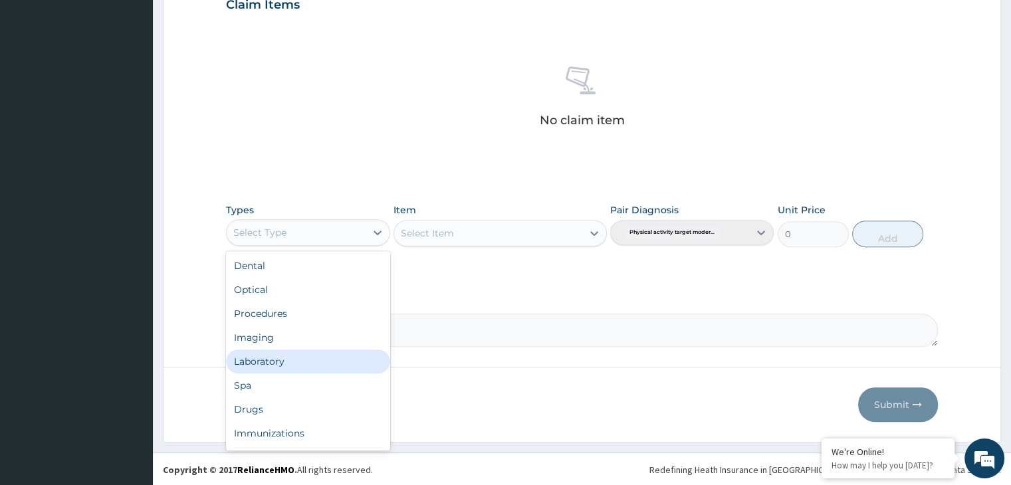
scroll to position [45, 0]
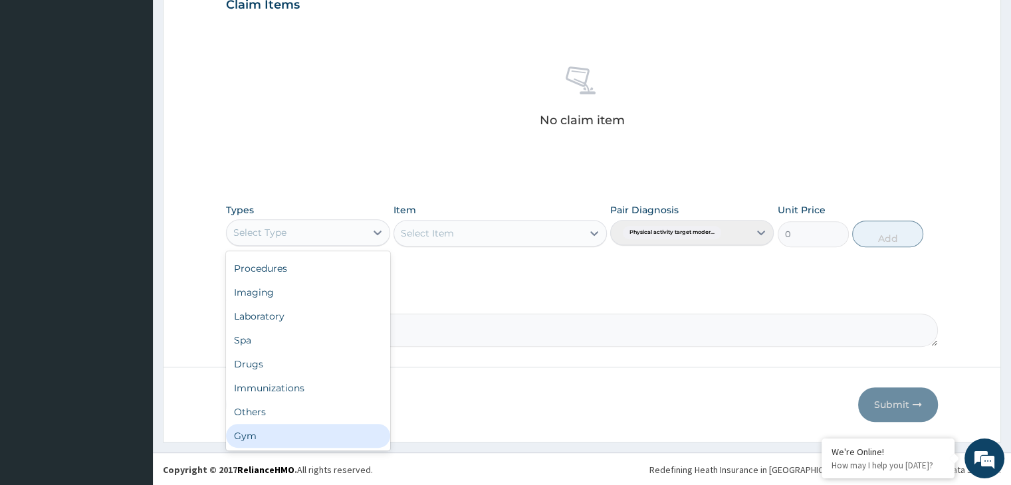
click at [287, 433] on div "Gym" at bounding box center [307, 436] width 163 height 24
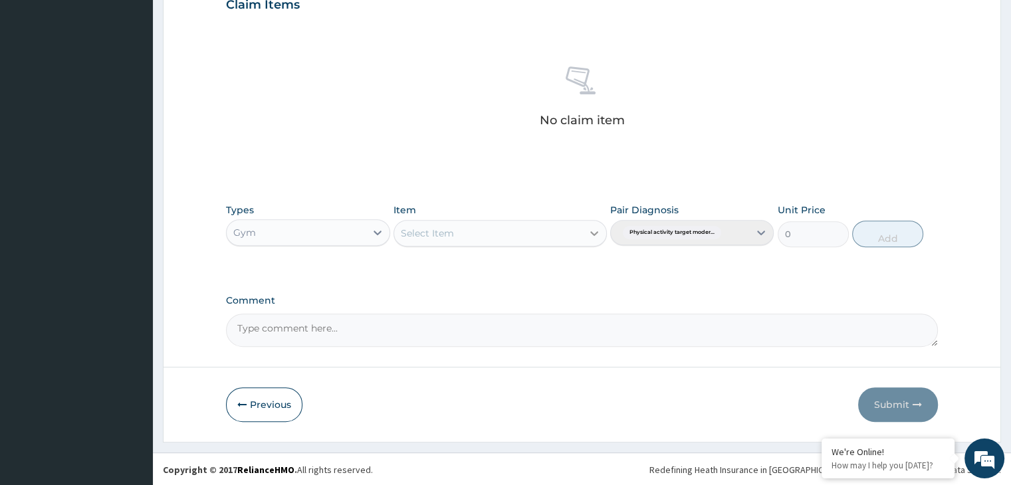
click at [594, 233] on icon at bounding box center [594, 233] width 8 height 5
click at [557, 266] on div "GYM" at bounding box center [499, 266] width 213 height 24
click at [884, 227] on button "Add" at bounding box center [887, 234] width 71 height 27
type input "0"
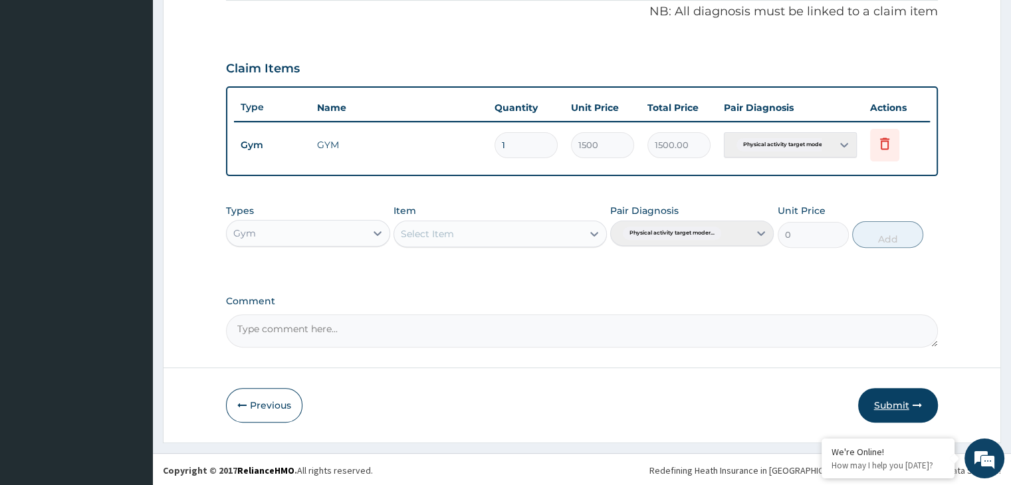
click at [890, 405] on button "Submit" at bounding box center [898, 405] width 80 height 35
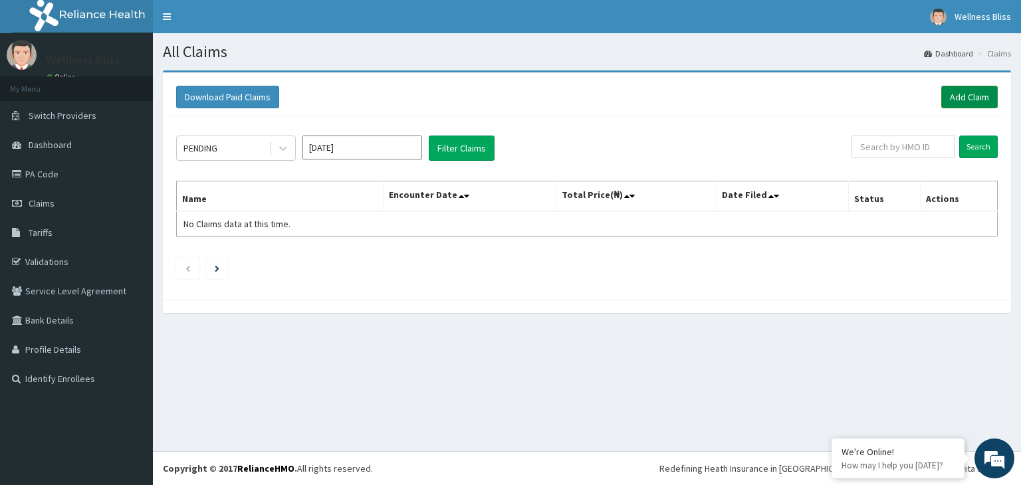
click at [954, 96] on link "Add Claim" at bounding box center [969, 97] width 56 height 23
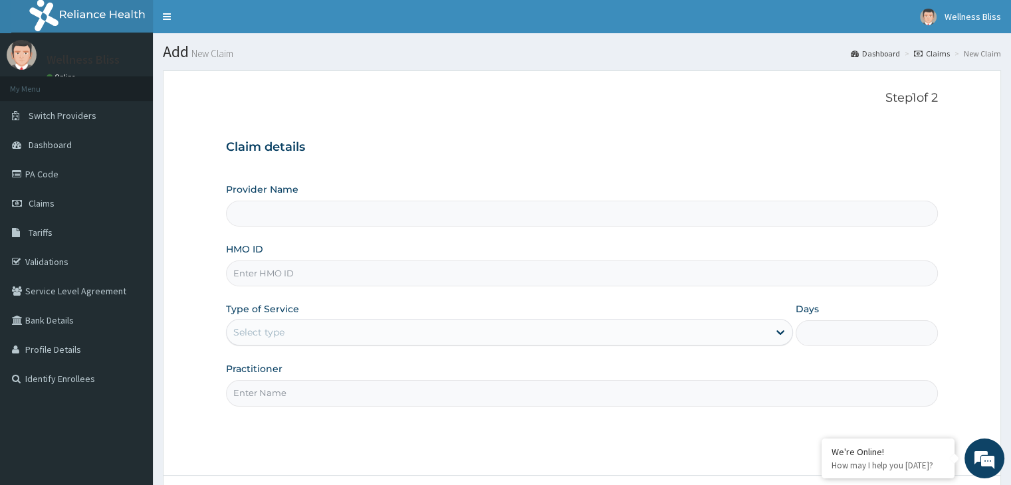
type input "WELLNESS BLISS GYM"
type input "1"
click at [290, 270] on input "HMO ID" at bounding box center [581, 273] width 711 height 26
type input "OHT/12512/A"
click at [288, 393] on input "Practitioner" at bounding box center [581, 393] width 711 height 26
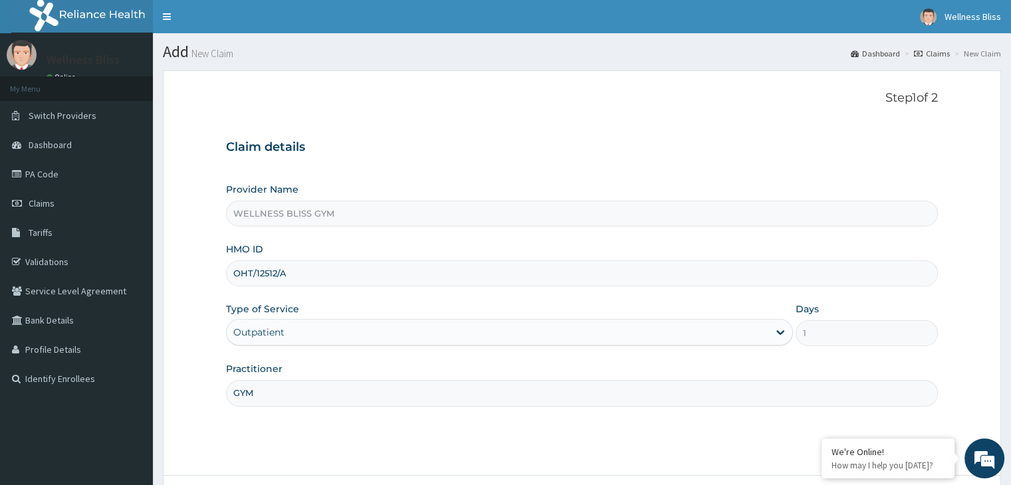
scroll to position [109, 0]
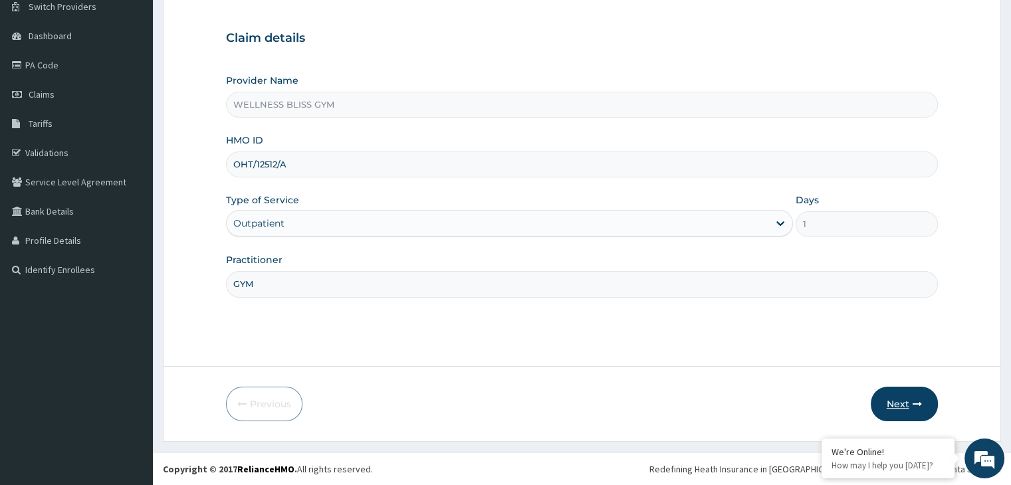
type input "GYM"
click at [907, 415] on button "Next" at bounding box center [903, 404] width 67 height 35
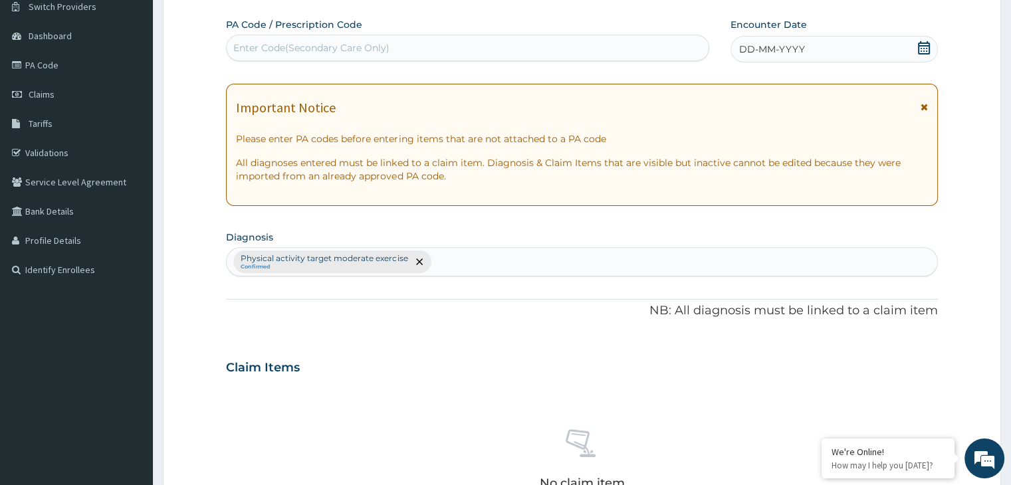
click at [907, 415] on div "No claim item" at bounding box center [581, 461] width 711 height 153
click at [255, 39] on div "Enter Code(Secondary Care Only)" at bounding box center [468, 47] width 482 height 21
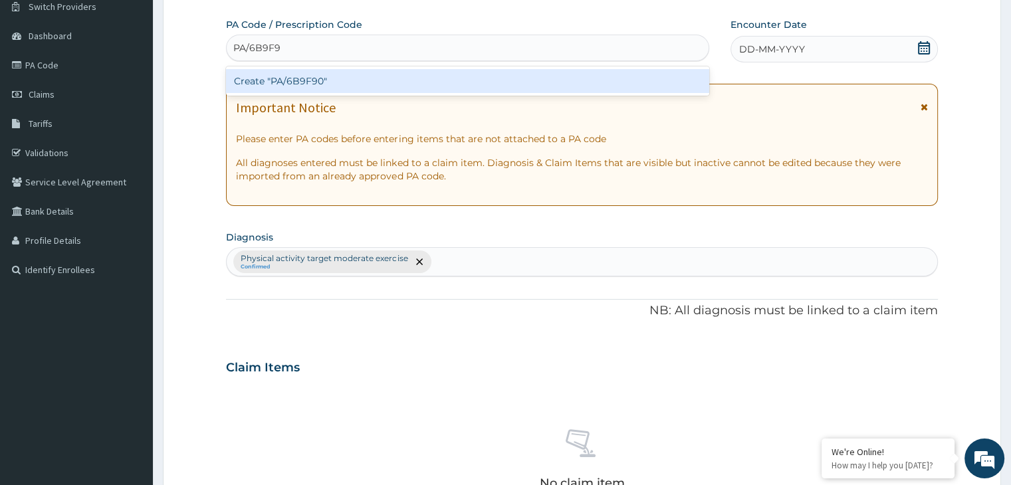
type input "PA/6B9F90"
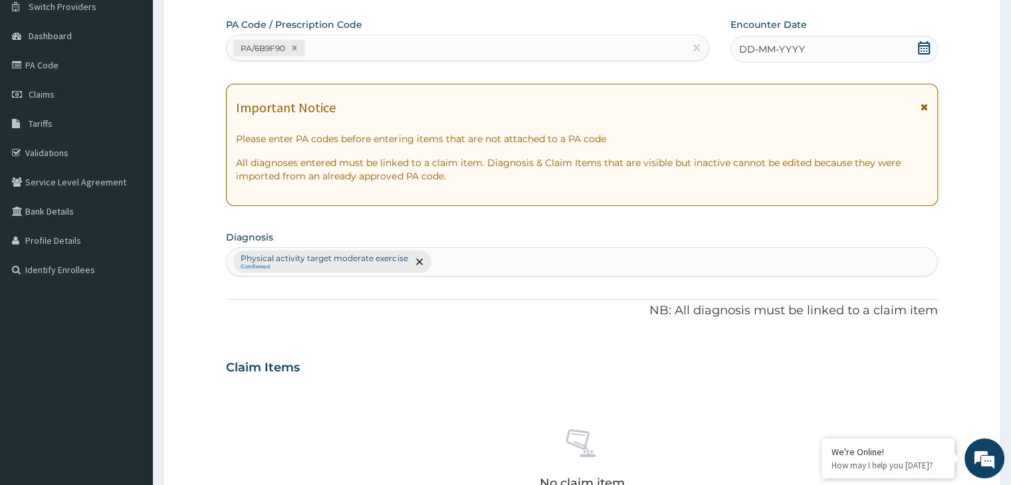
click at [920, 43] on icon at bounding box center [924, 47] width 12 height 13
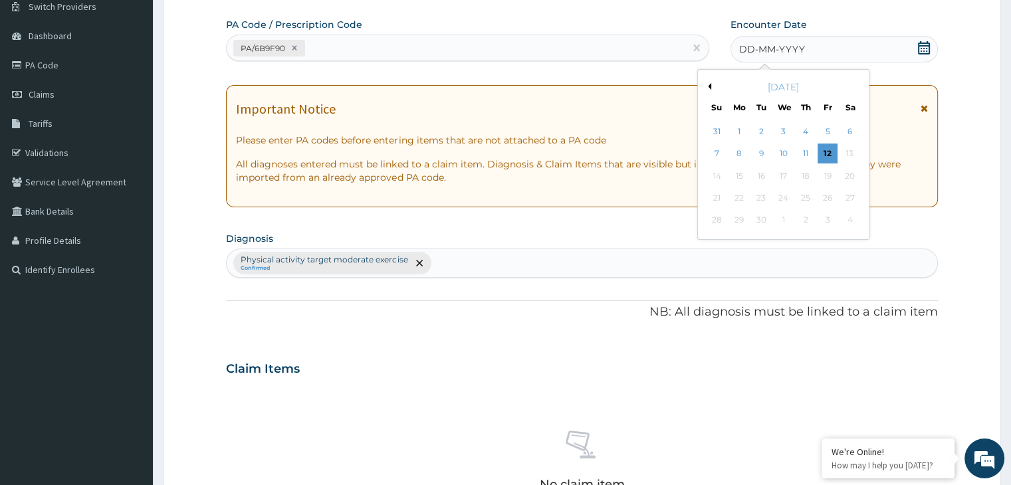
click at [708, 88] on div "[DATE]" at bounding box center [783, 86] width 160 height 13
click at [710, 86] on div "[DATE]" at bounding box center [783, 86] width 160 height 13
click at [708, 86] on button "Previous Month" at bounding box center [707, 86] width 7 height 7
click at [840, 176] on div "16" at bounding box center [850, 176] width 20 height 20
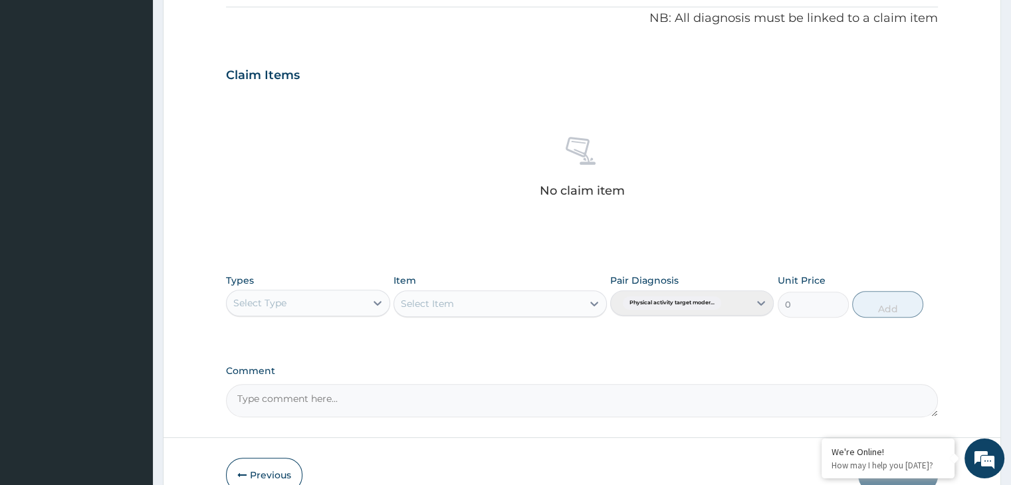
scroll to position [472, 0]
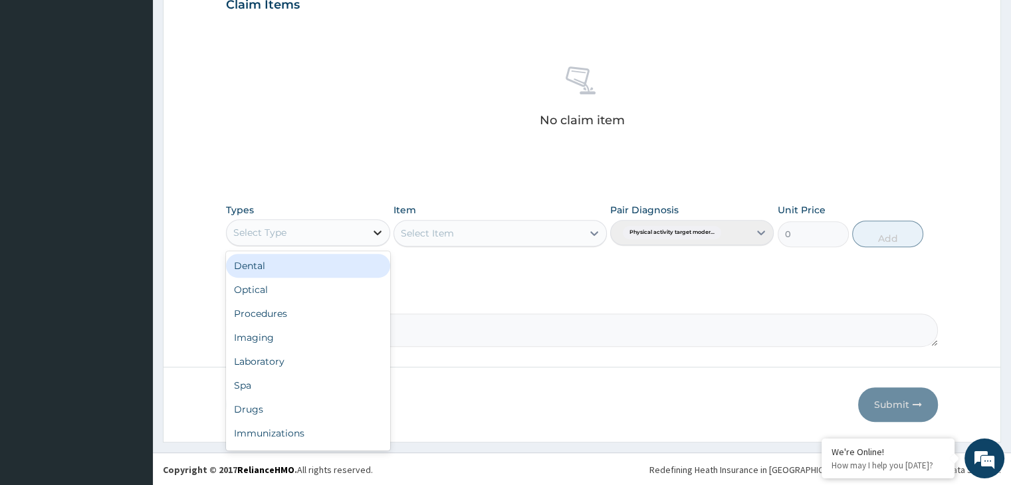
click at [379, 233] on icon at bounding box center [377, 232] width 13 height 13
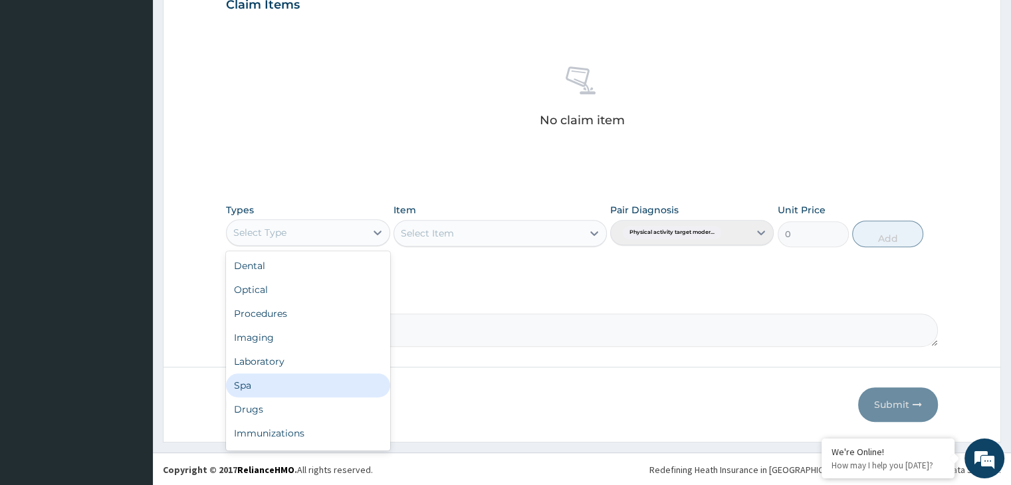
scroll to position [45, 0]
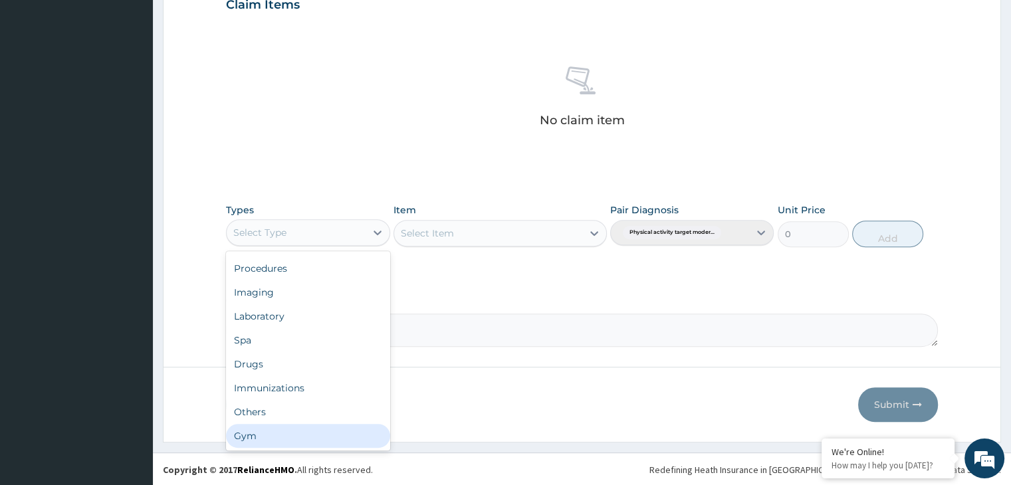
click at [271, 430] on div "Gym" at bounding box center [307, 436] width 163 height 24
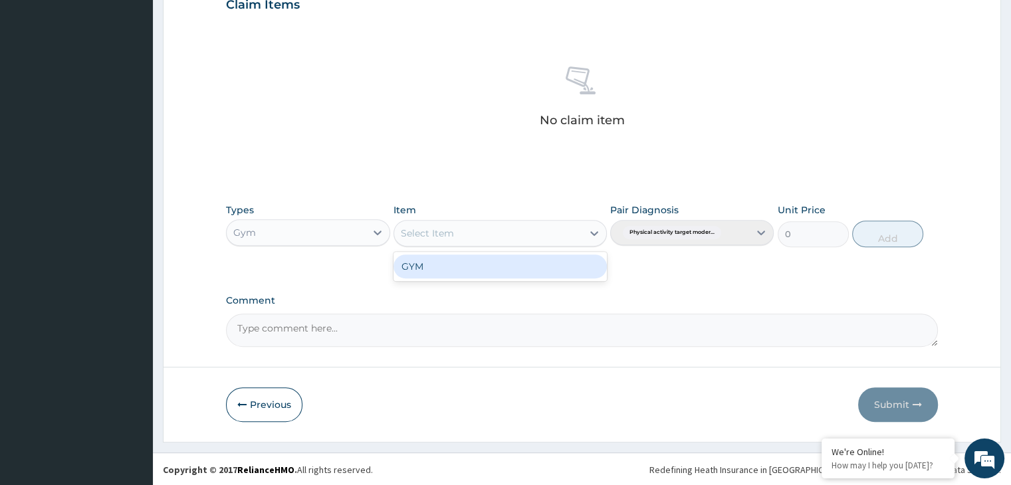
click at [593, 232] on icon at bounding box center [594, 233] width 8 height 5
click at [564, 260] on div "GYM" at bounding box center [499, 266] width 213 height 24
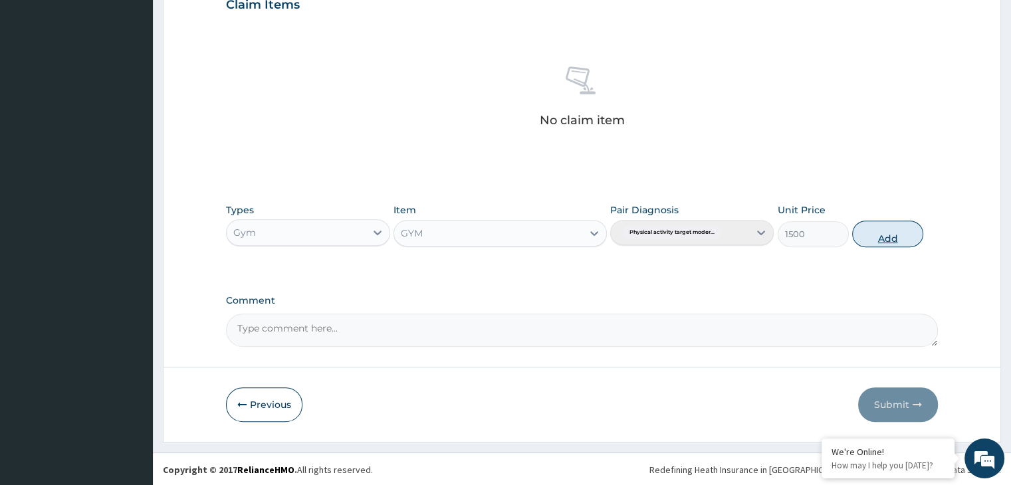
click at [886, 236] on button "Add" at bounding box center [887, 234] width 71 height 27
type input "0"
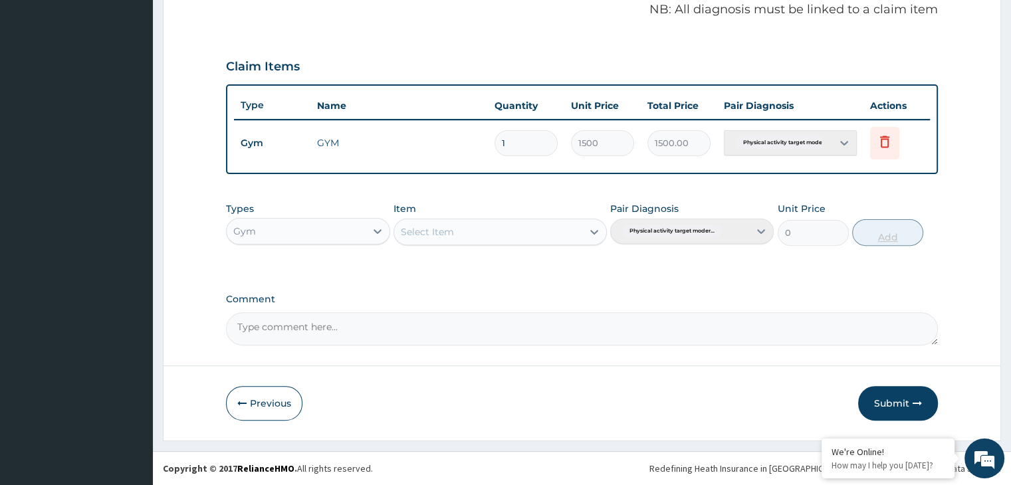
scroll to position [408, 0]
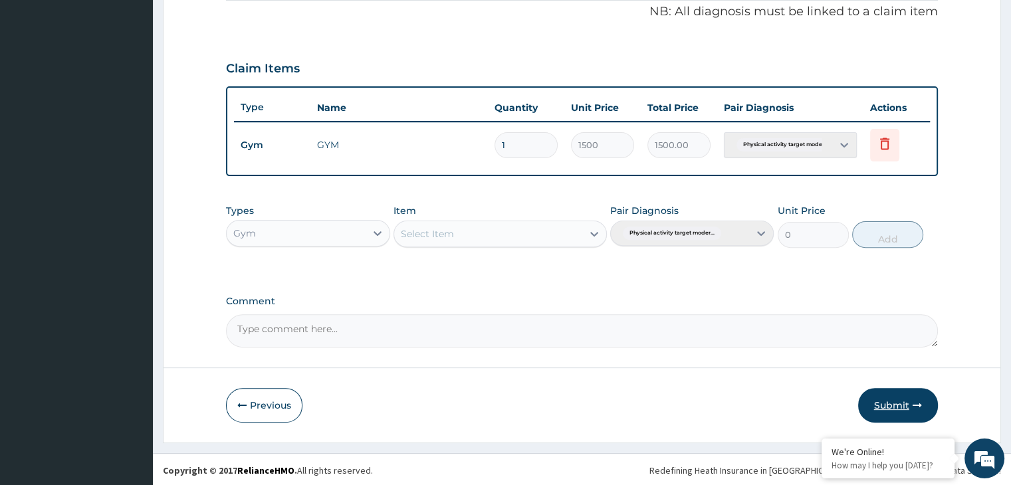
click at [896, 398] on button "Submit" at bounding box center [898, 405] width 80 height 35
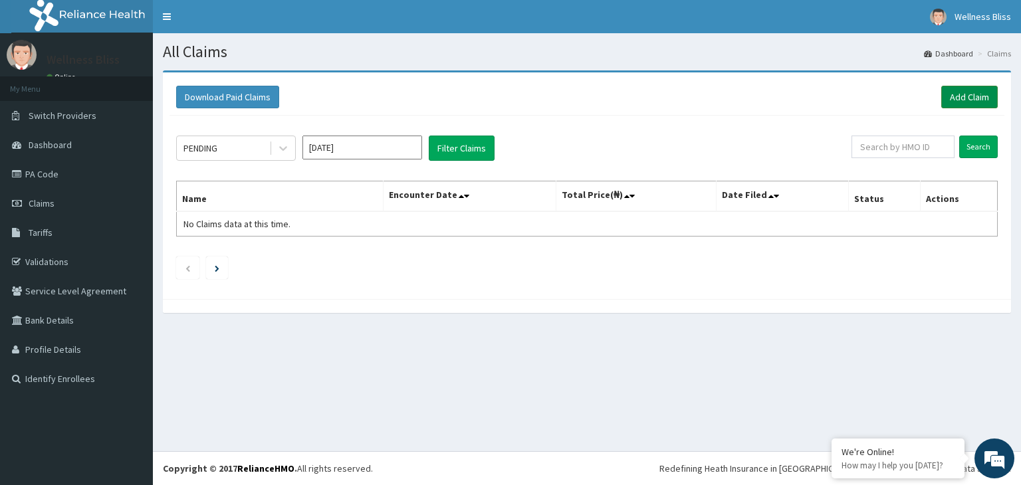
click at [961, 92] on link "Add Claim" at bounding box center [969, 97] width 56 height 23
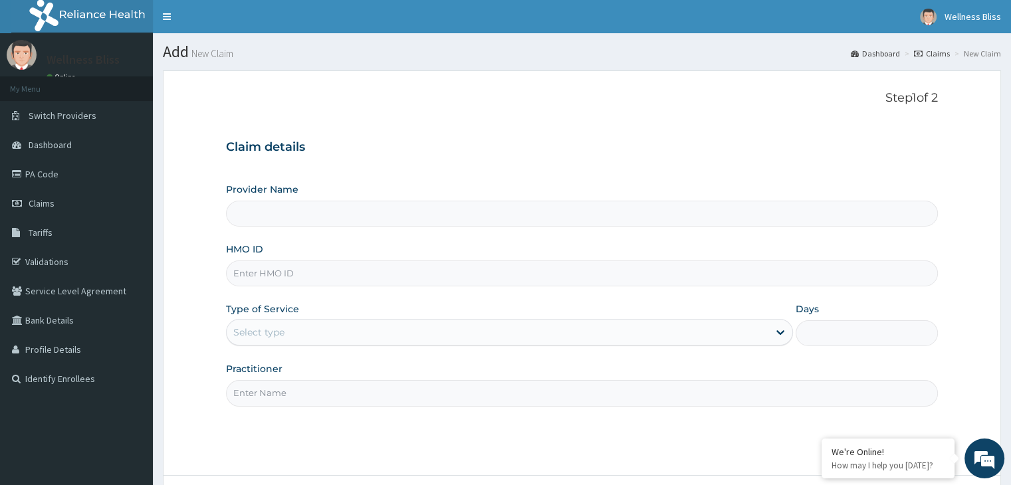
type input "WELLNESS BLISS GYM"
type input "1"
click at [240, 278] on input "HMO ID" at bounding box center [581, 273] width 711 height 26
type input "OAK/12512/A"
click at [258, 403] on input "Practitioner" at bounding box center [581, 393] width 711 height 26
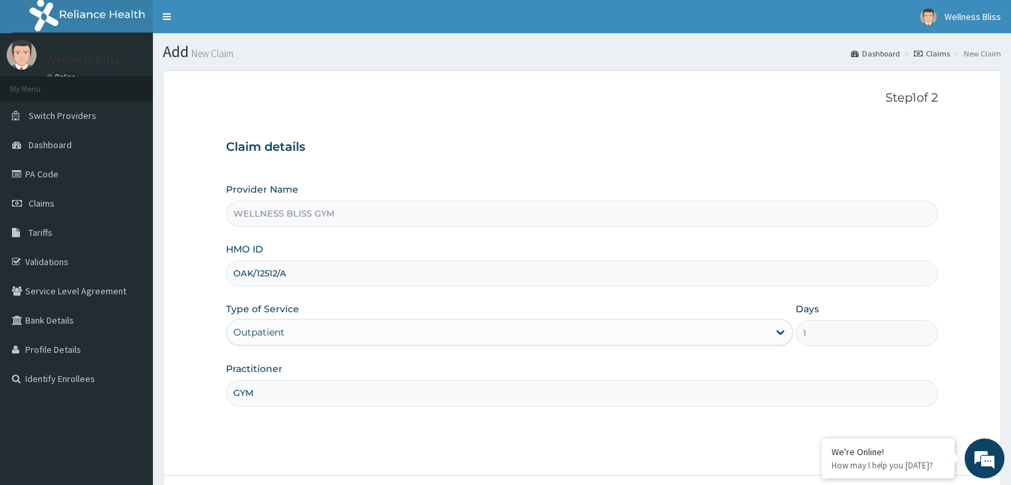
scroll to position [109, 0]
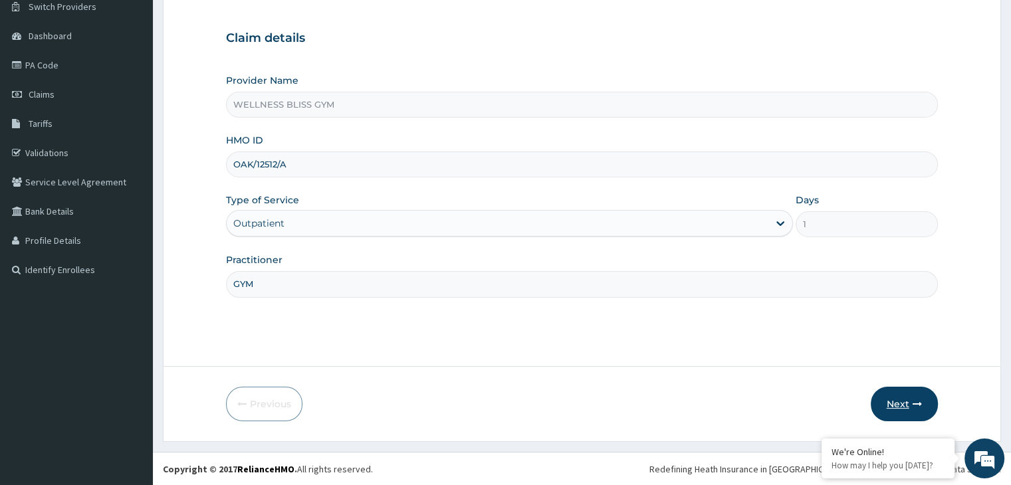
type input "GYM"
click at [916, 397] on button "Next" at bounding box center [903, 404] width 67 height 35
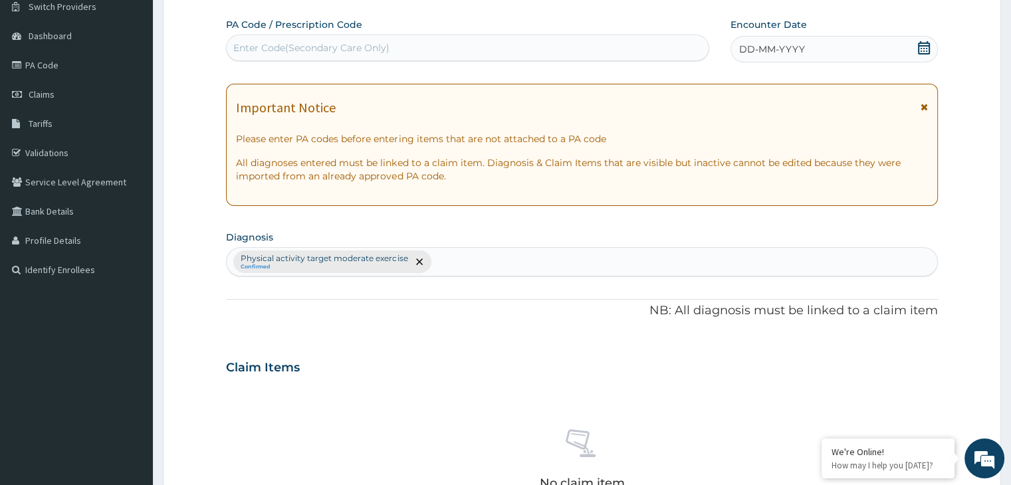
click at [330, 46] on div "Enter Code(Secondary Care Only)" at bounding box center [311, 47] width 156 height 13
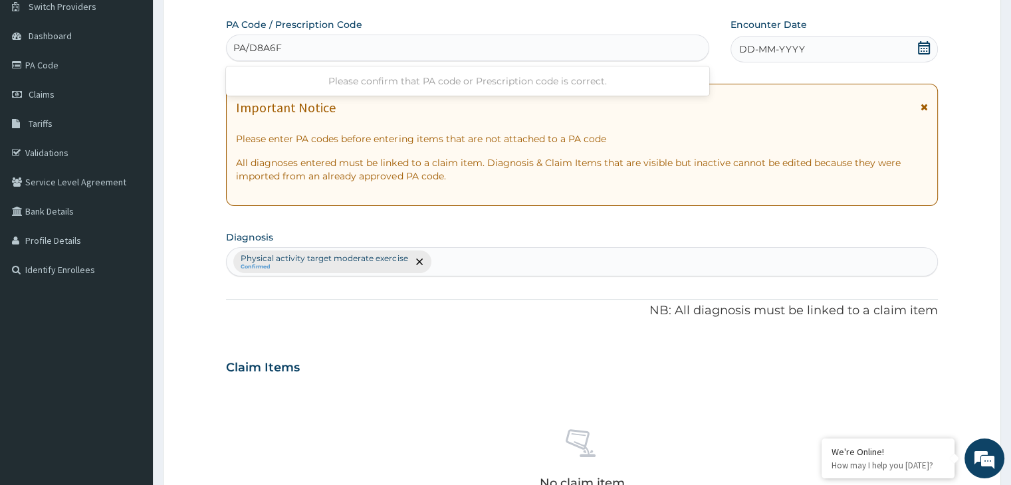
type input "PA/D8A6F5"
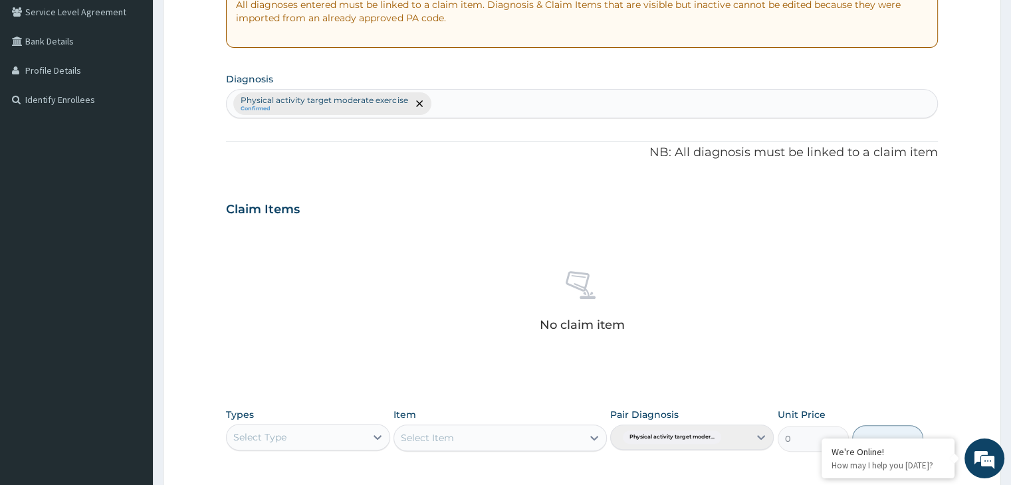
scroll to position [484, 0]
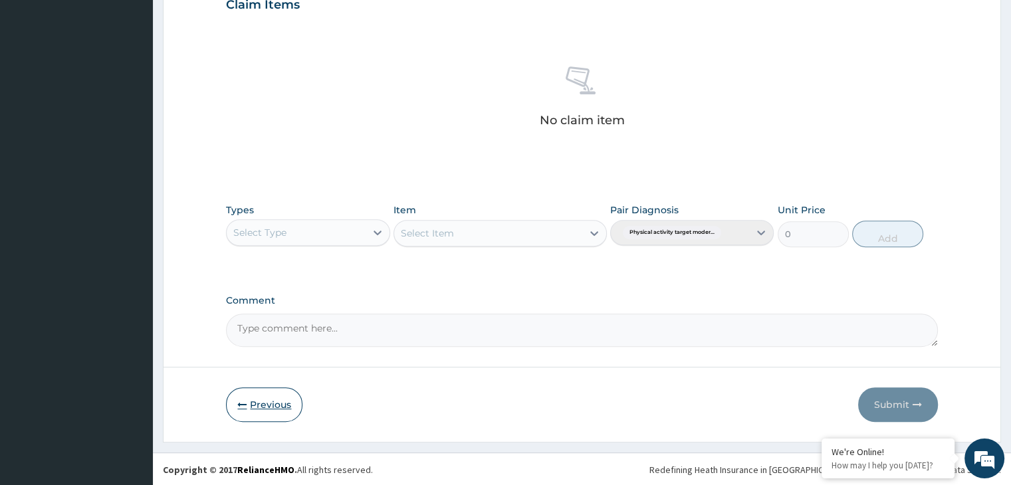
click at [244, 404] on icon "button" at bounding box center [241, 404] width 9 height 9
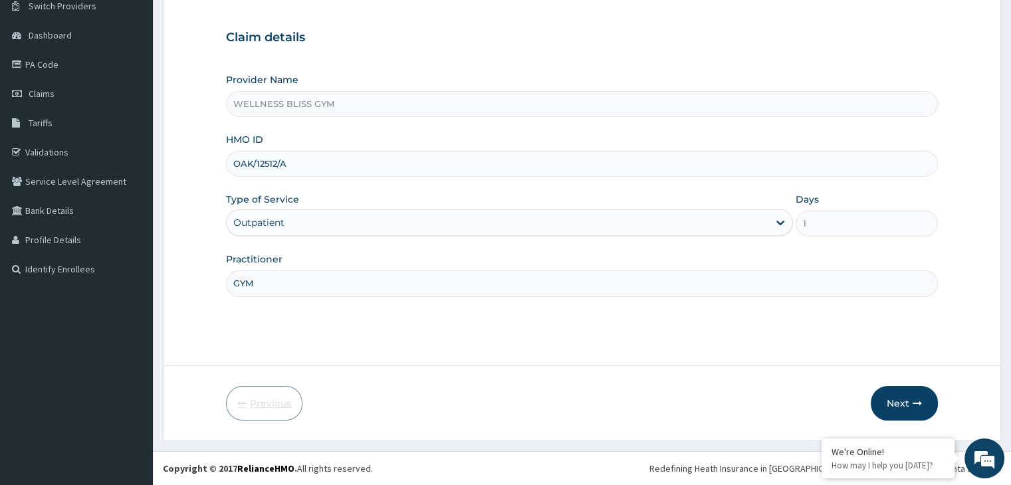
scroll to position [109, 0]
click at [288, 160] on input "OAK/12512/A" at bounding box center [581, 164] width 711 height 26
click at [896, 399] on button "Next" at bounding box center [903, 404] width 67 height 35
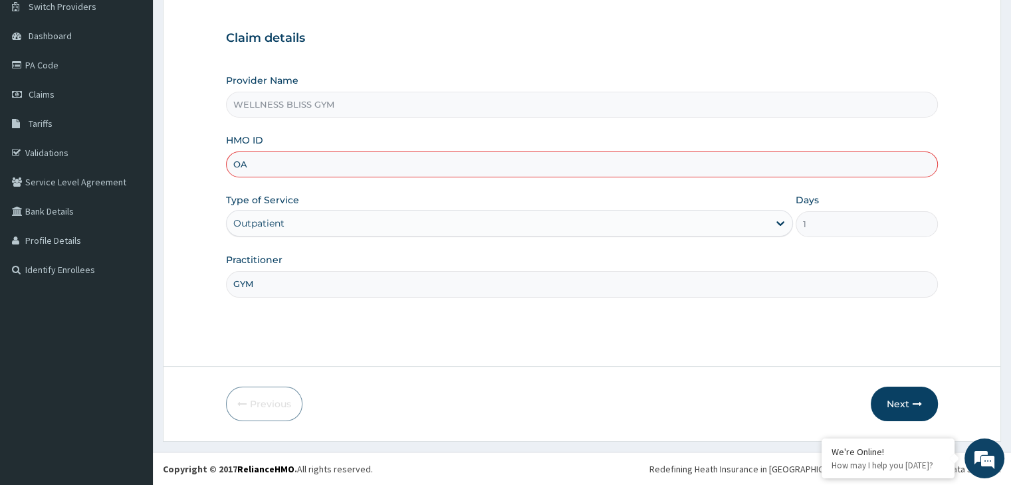
type input "O"
type input "OAK/12512/A"
click at [892, 397] on button "Next" at bounding box center [903, 404] width 67 height 35
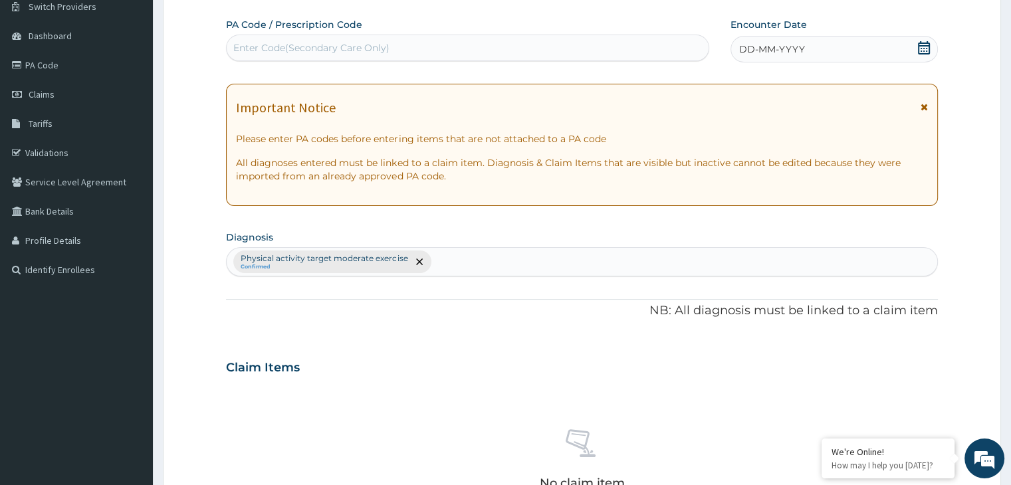
click at [350, 46] on div "Enter Code(Secondary Care Only)" at bounding box center [311, 47] width 156 height 13
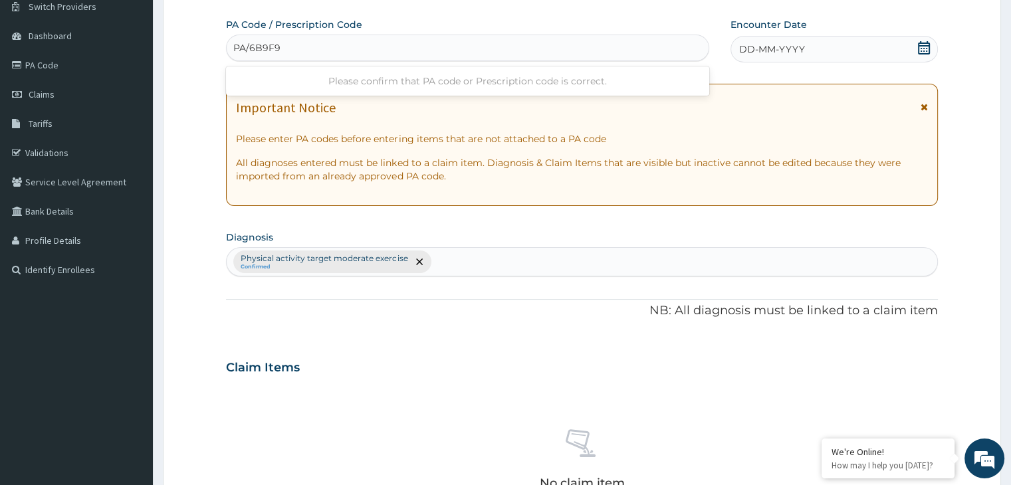
type input "PA/6B9F90"
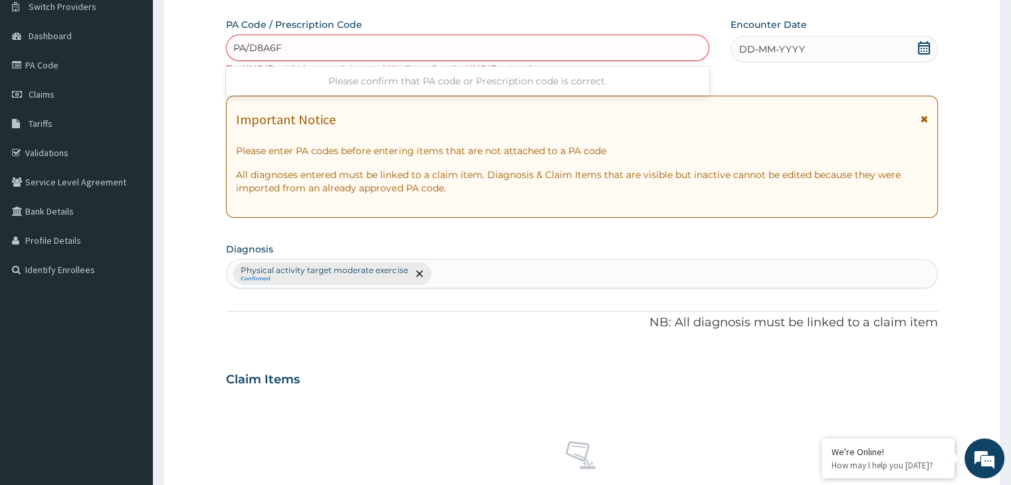
type input "PA/D8A6F5"
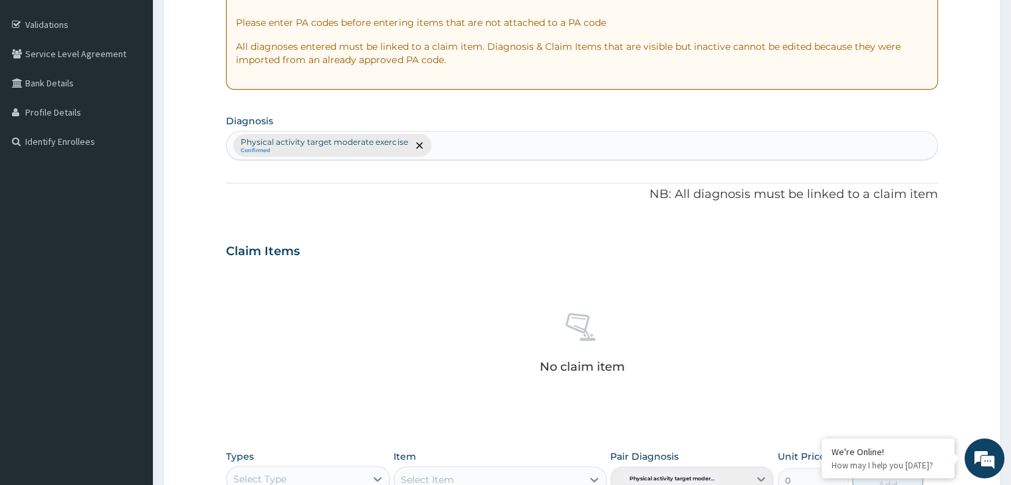
scroll to position [484, 0]
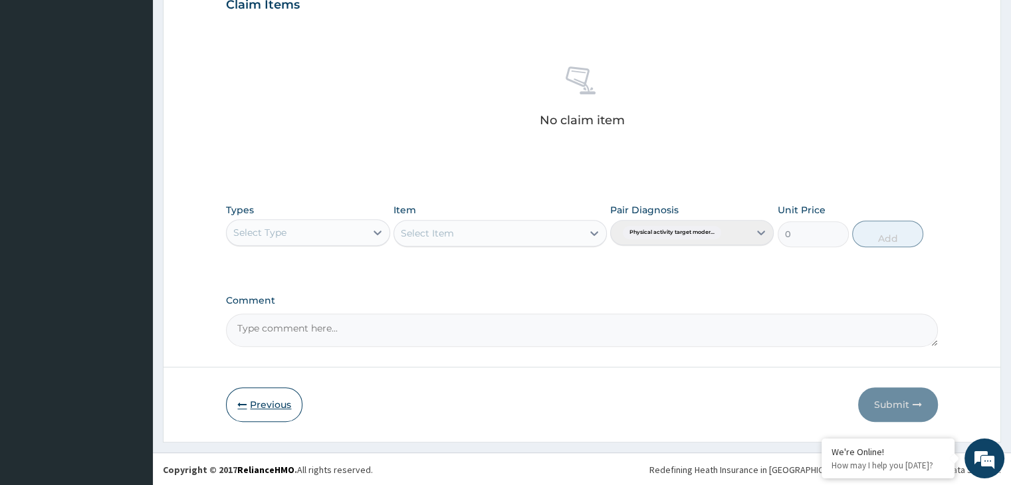
click at [287, 410] on button "Previous" at bounding box center [264, 404] width 76 height 35
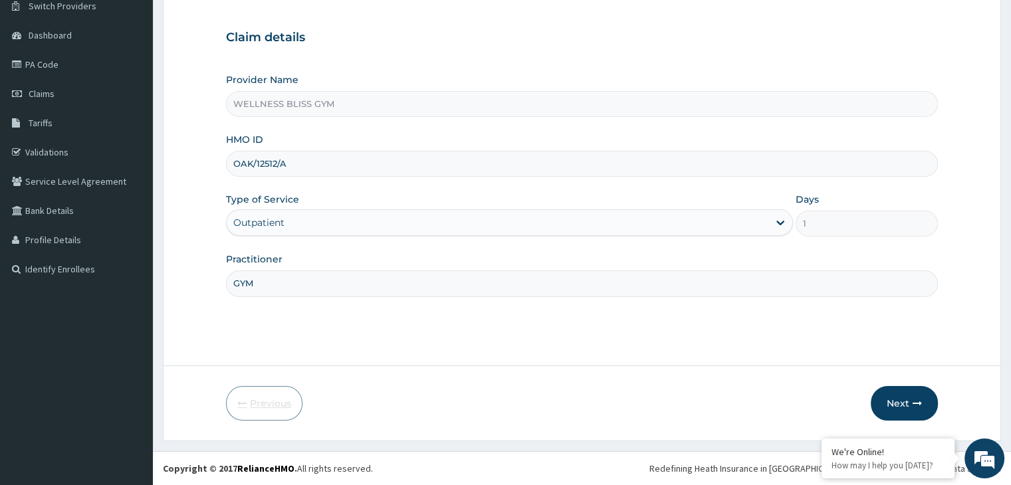
scroll to position [109, 0]
click at [298, 161] on input "OAK/12512/A" at bounding box center [581, 164] width 711 height 26
type input "OAK/10017/A"
click at [900, 406] on button "Next" at bounding box center [903, 404] width 67 height 35
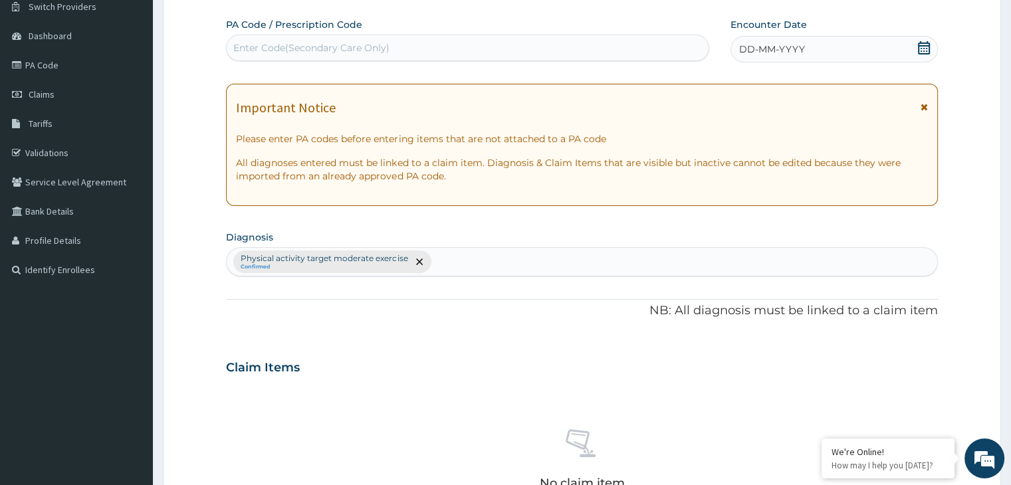
click at [252, 39] on div "Enter Code(Secondary Care Only)" at bounding box center [468, 47] width 482 height 21
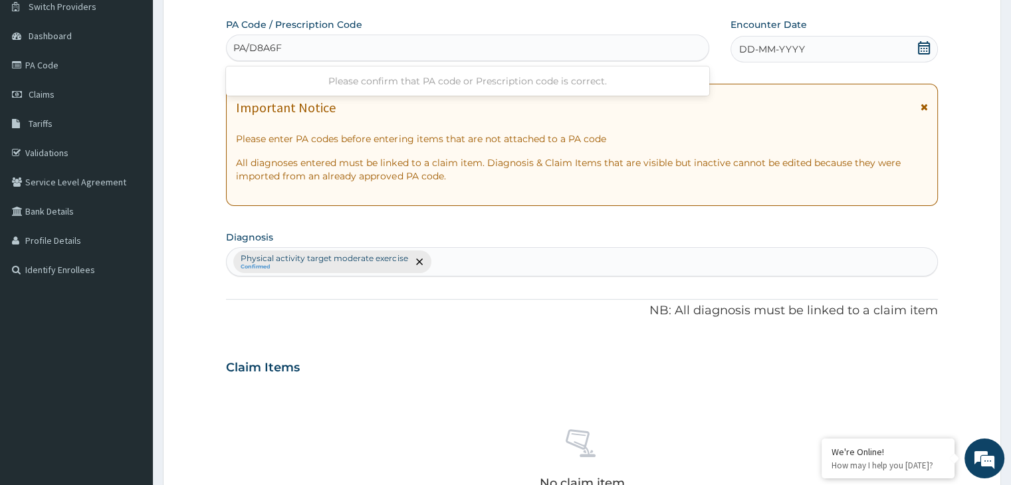
type input "PA/D8A6F5"
click at [914, 41] on div "DD-MM-YYYY" at bounding box center [833, 49] width 207 height 27
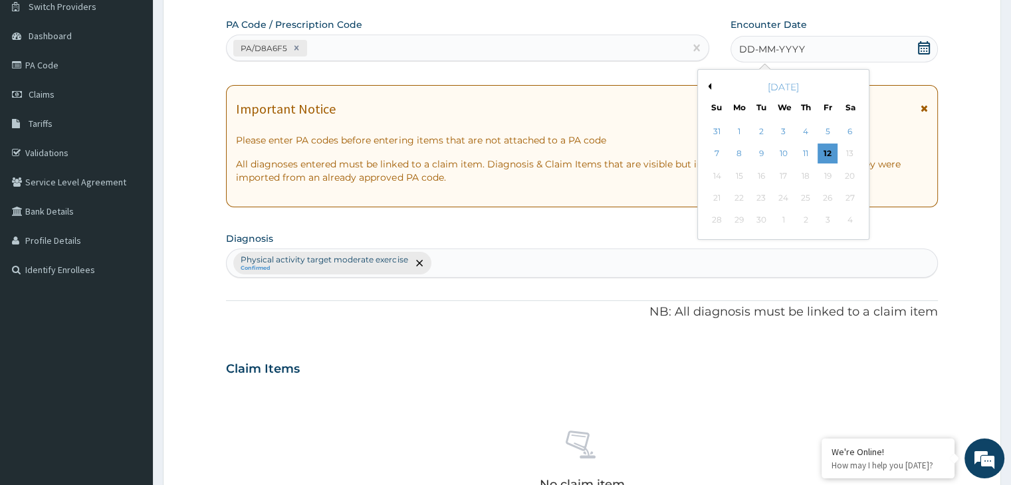
click at [708, 85] on button "Previous Month" at bounding box center [707, 86] width 7 height 7
click at [853, 170] on div "16" at bounding box center [850, 176] width 20 height 20
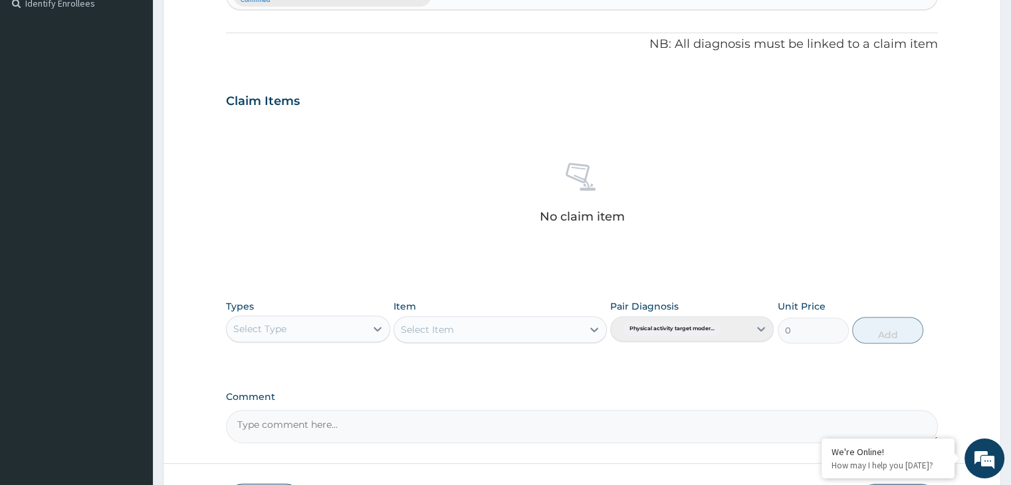
scroll to position [377, 0]
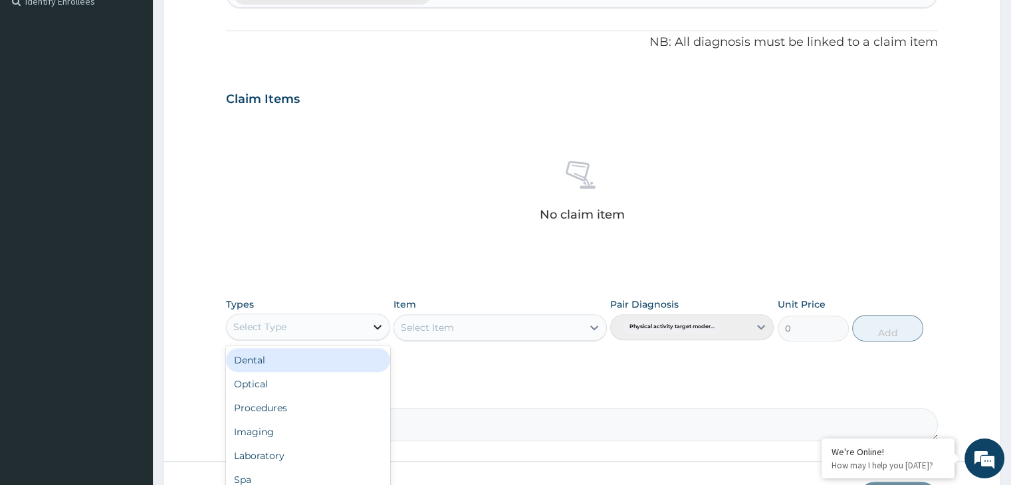
click at [369, 325] on div at bounding box center [377, 327] width 24 height 24
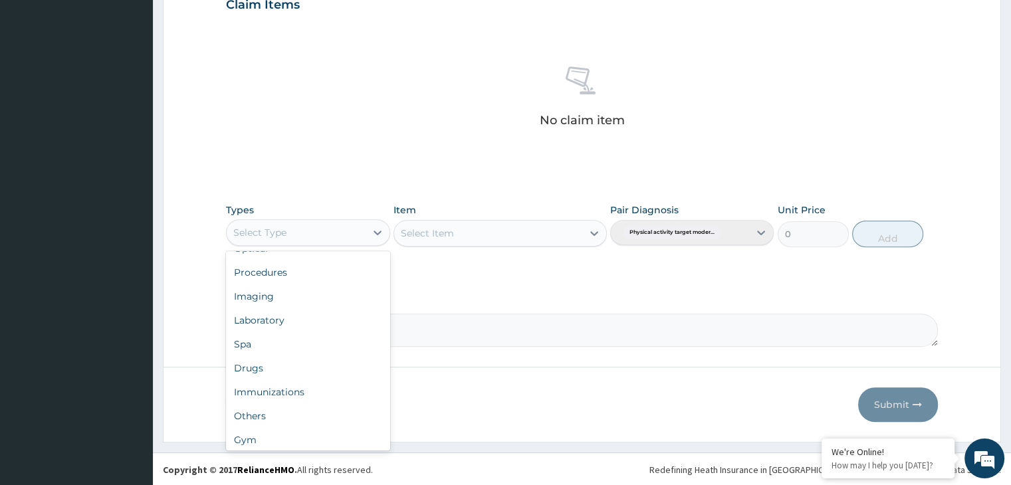
scroll to position [45, 0]
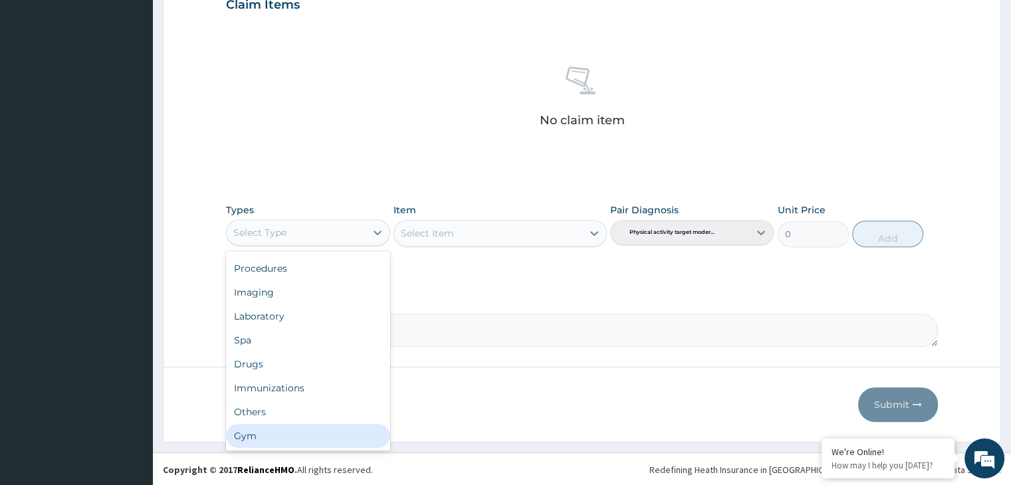
click at [272, 435] on div "Gym" at bounding box center [307, 436] width 163 height 24
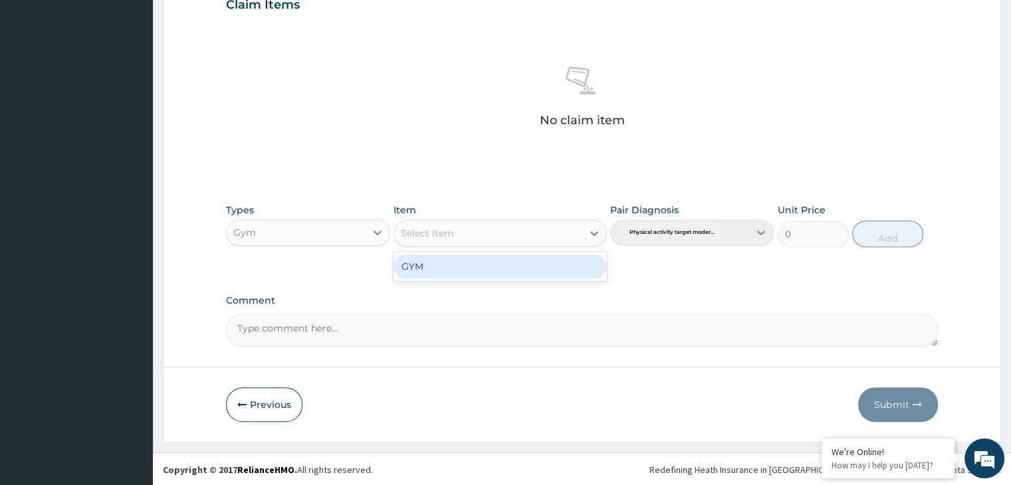
click at [593, 231] on icon at bounding box center [593, 233] width 13 height 13
click at [539, 259] on div "GYM" at bounding box center [499, 266] width 213 height 24
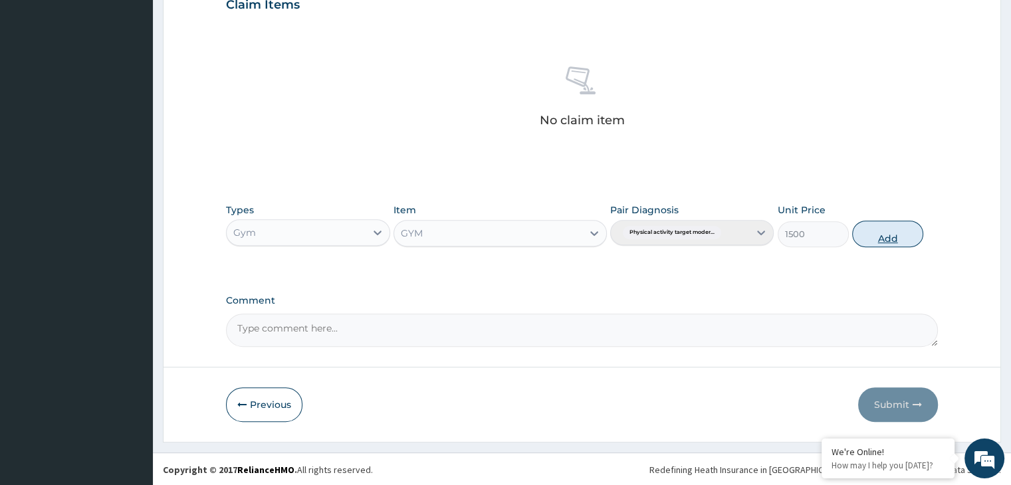
click at [896, 237] on button "Add" at bounding box center [887, 234] width 71 height 27
type input "0"
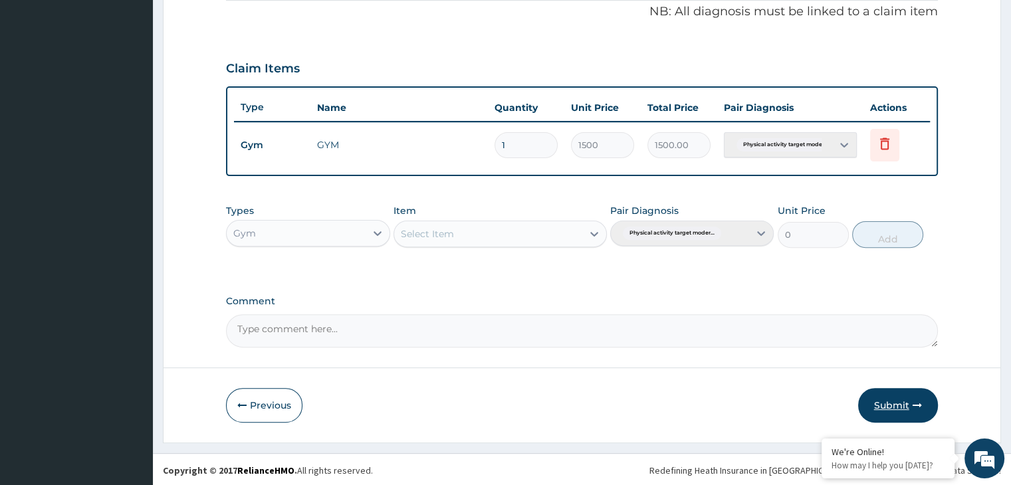
click at [898, 403] on button "Submit" at bounding box center [898, 405] width 80 height 35
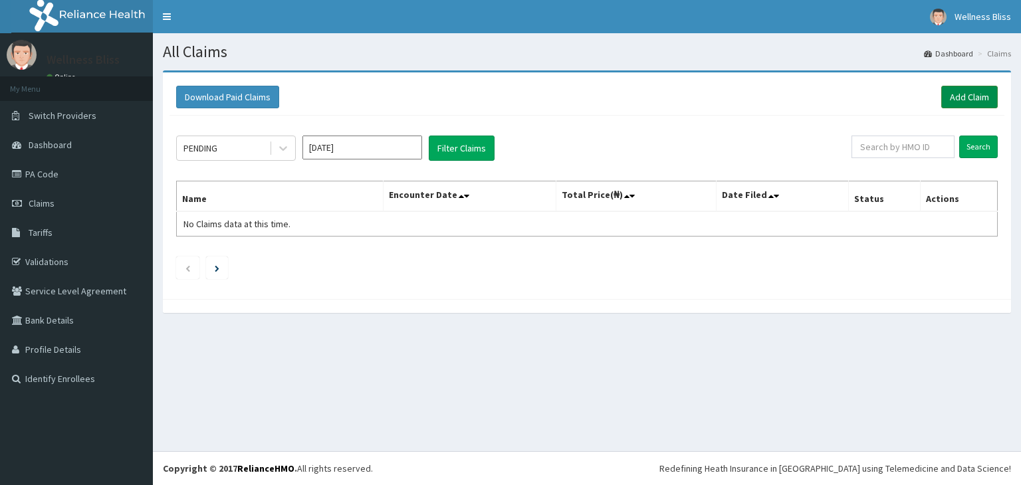
click at [959, 95] on link "Add Claim" at bounding box center [969, 97] width 56 height 23
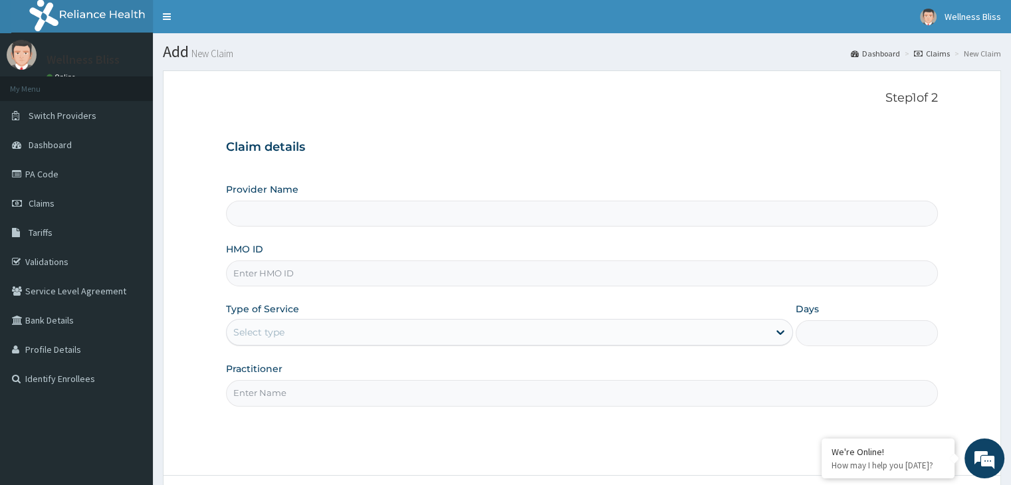
type input "WELLNESS BLISS GYM"
type input "1"
click at [448, 274] on input "HMO ID" at bounding box center [581, 273] width 711 height 26
click at [265, 278] on input "FET/100227/A" at bounding box center [581, 273] width 711 height 26
type input "FET/10227/A"
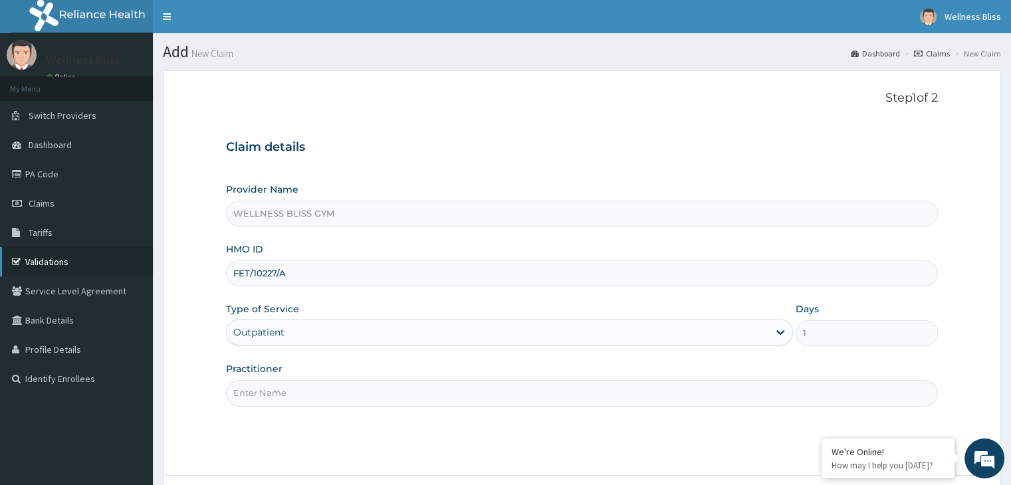
click at [108, 261] on link "Validations" at bounding box center [76, 261] width 153 height 29
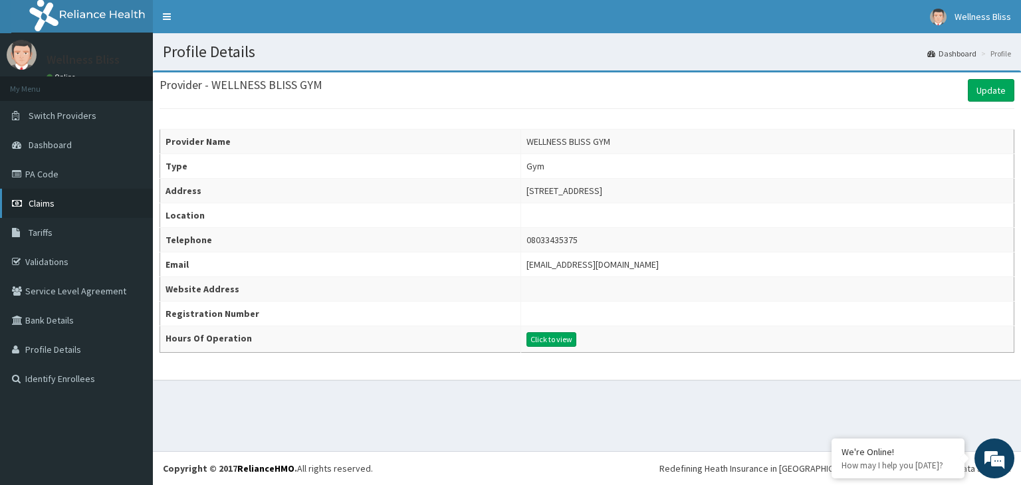
click at [78, 205] on link "Claims" at bounding box center [76, 203] width 153 height 29
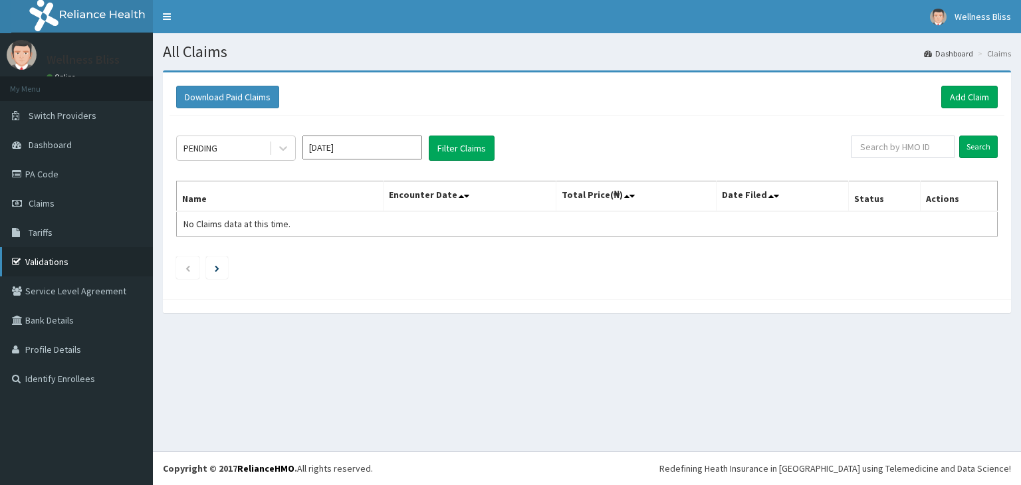
click at [35, 259] on link "Validations" at bounding box center [76, 261] width 153 height 29
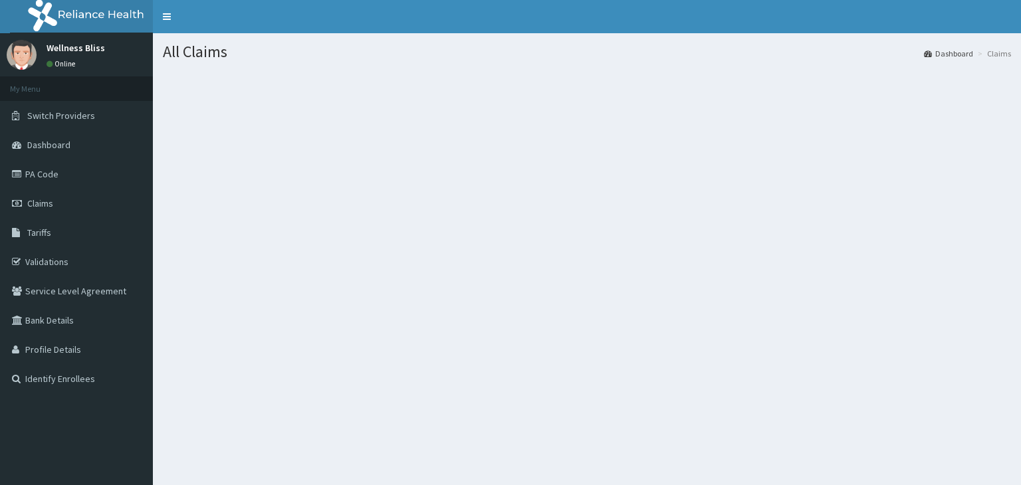
click at [950, 76] on section at bounding box center [587, 143] width 868 height 166
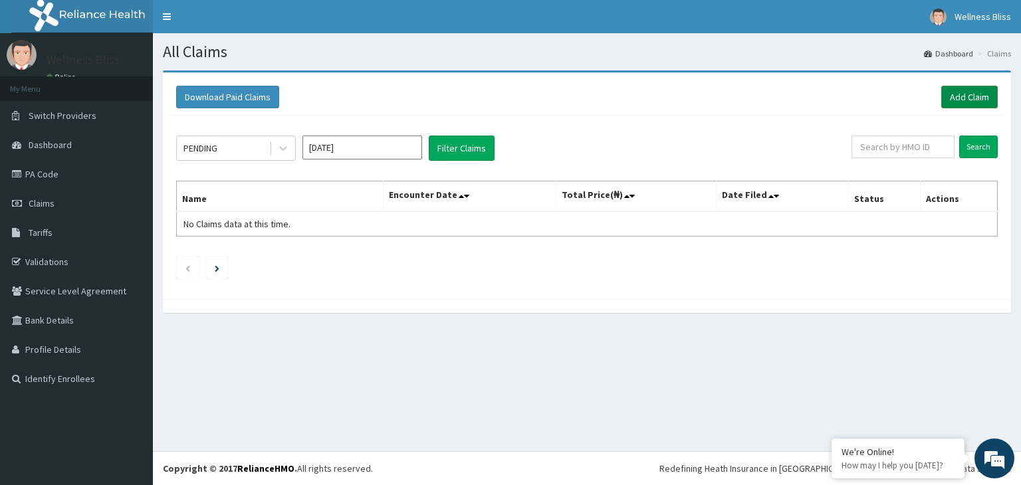
click at [967, 91] on link "Add Claim" at bounding box center [969, 97] width 56 height 23
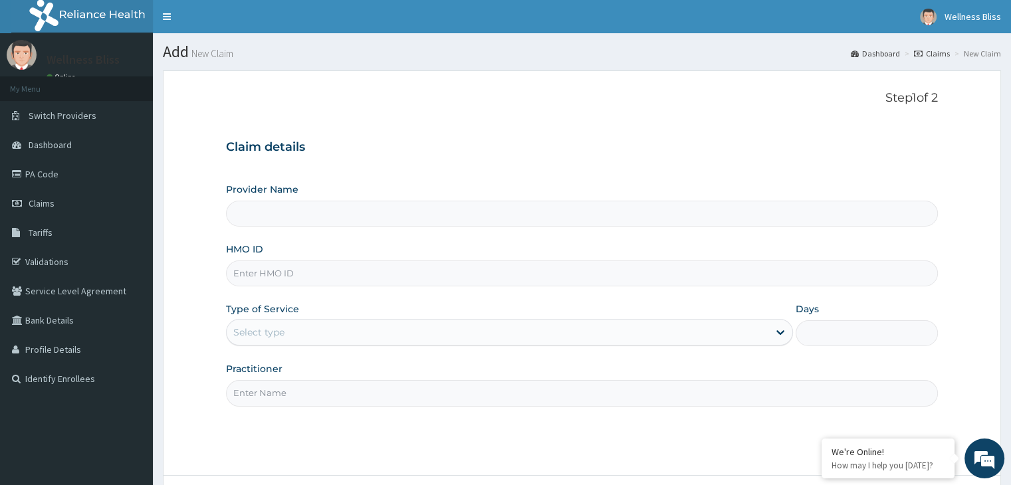
click at [401, 277] on input "HMO ID" at bounding box center [581, 273] width 711 height 26
type input "TUL"
type input "WELLNESS BLISS GYM"
type input "1"
type input "TUL/10034/A"
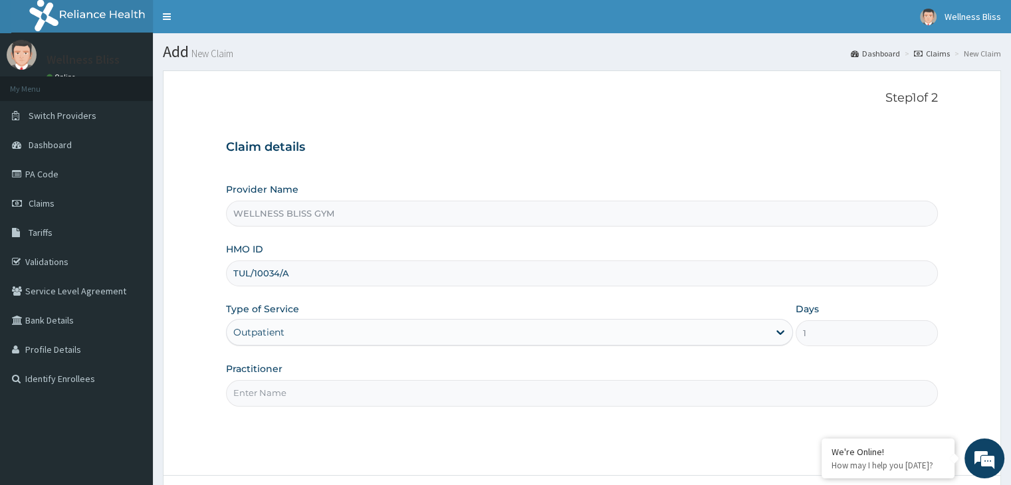
click at [335, 393] on input "Practitioner" at bounding box center [581, 393] width 711 height 26
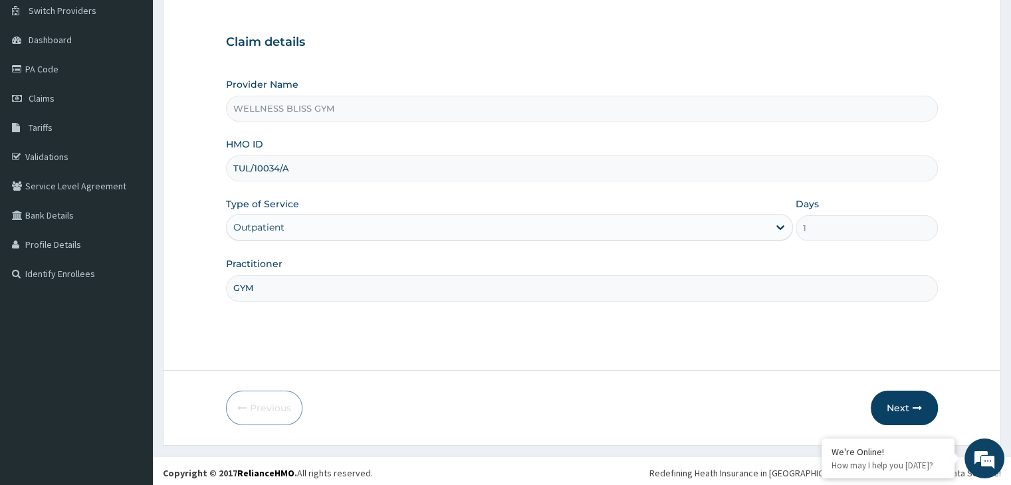
scroll to position [109, 0]
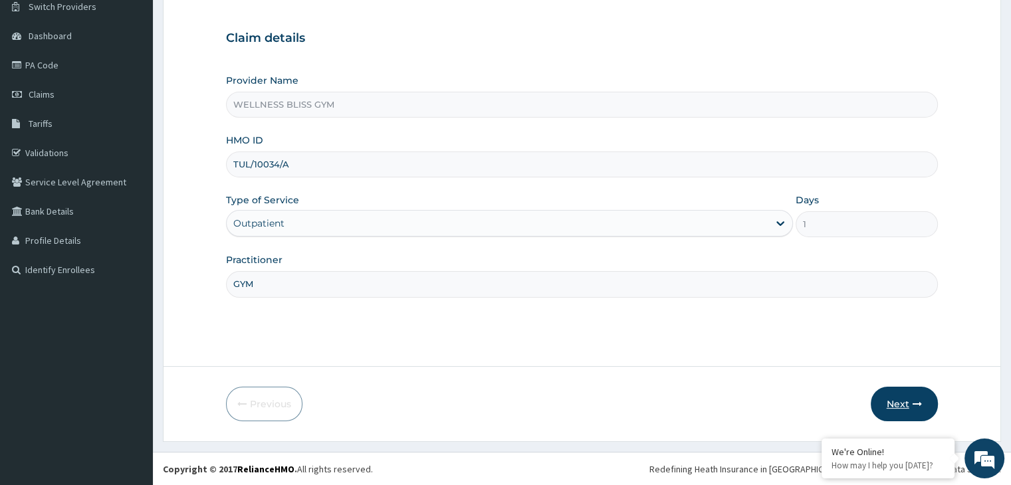
type input "GYM"
click at [894, 391] on button "Next" at bounding box center [903, 404] width 67 height 35
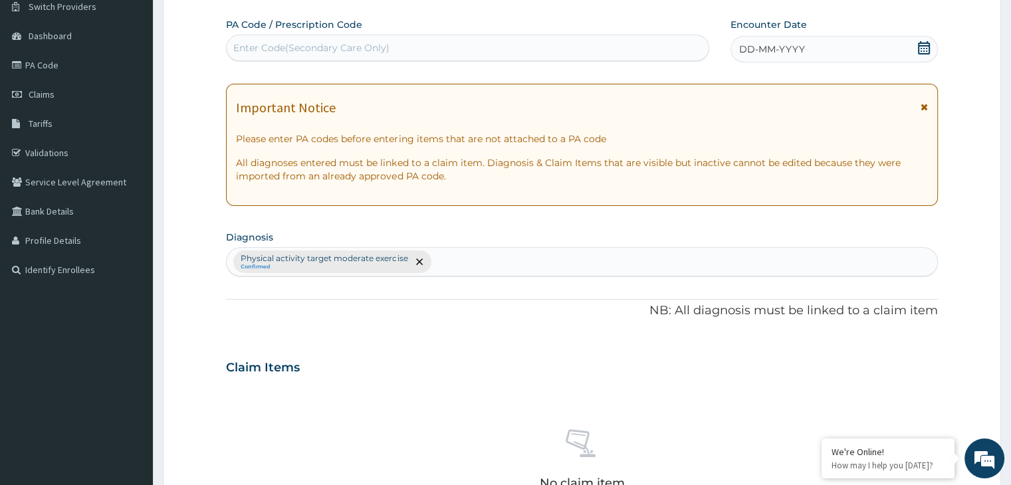
click at [415, 47] on div "Enter Code(Secondary Care Only)" at bounding box center [468, 47] width 482 height 21
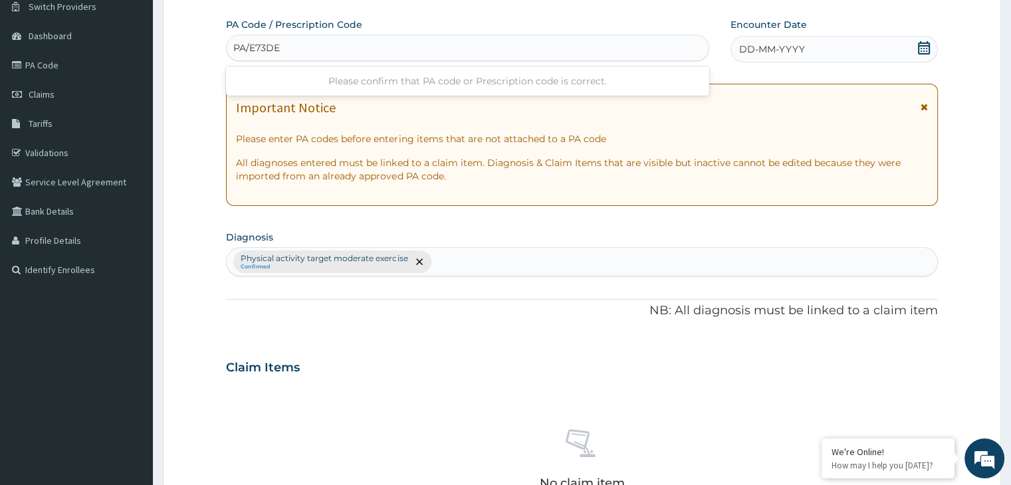
type input "PA/E73DED"
click at [922, 47] on icon at bounding box center [923, 47] width 13 height 13
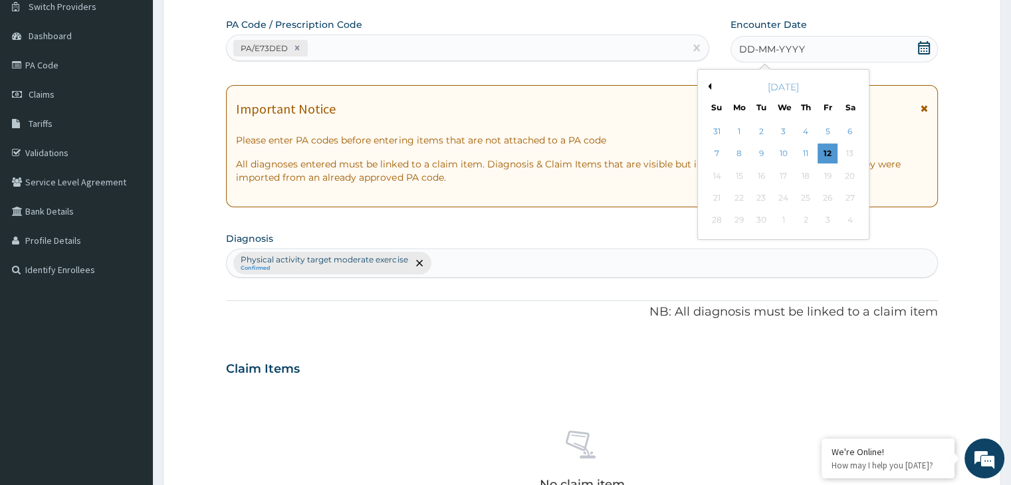
click at [710, 86] on button "Previous Month" at bounding box center [707, 86] width 7 height 7
click at [850, 175] on div "16" at bounding box center [850, 176] width 20 height 20
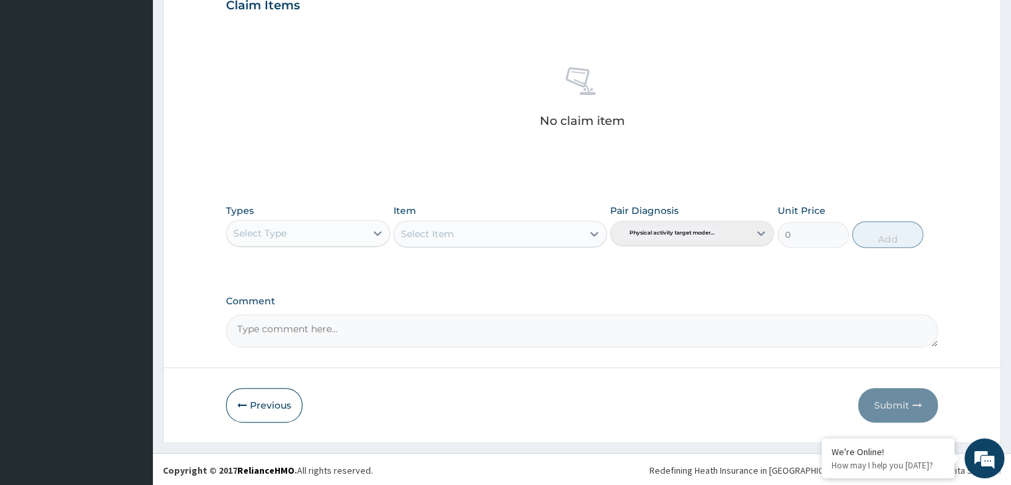
scroll to position [472, 0]
click at [401, 357] on form "Step 2 of 2 PA Code / Prescription Code PA/E73DED Encounter Date 16-08-2025 Imp…" at bounding box center [582, 20] width 838 height 843
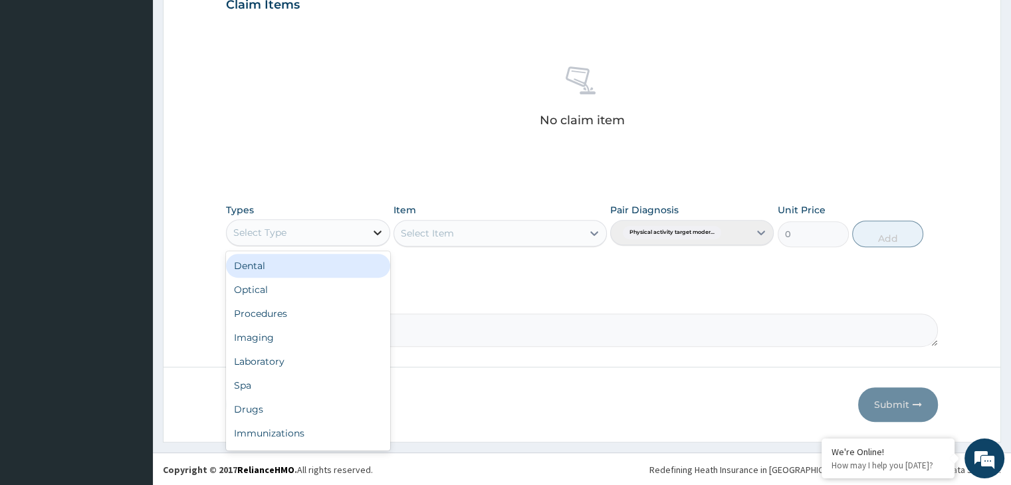
click at [377, 235] on icon at bounding box center [377, 232] width 13 height 13
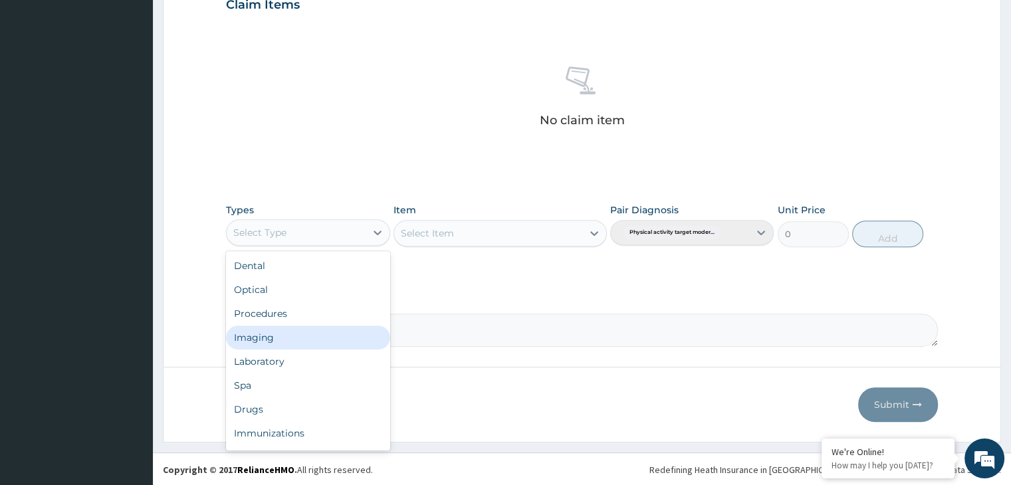
scroll to position [45, 0]
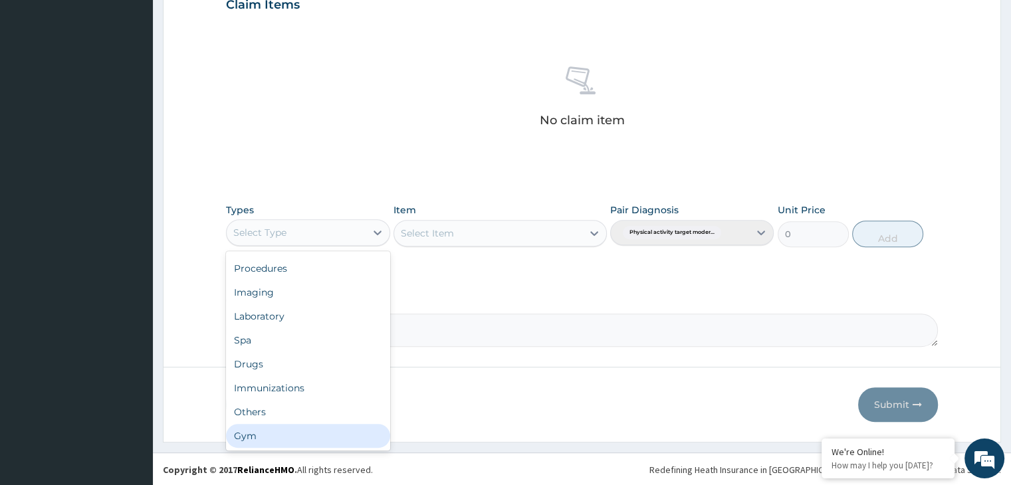
click at [276, 430] on div "Gym" at bounding box center [307, 436] width 163 height 24
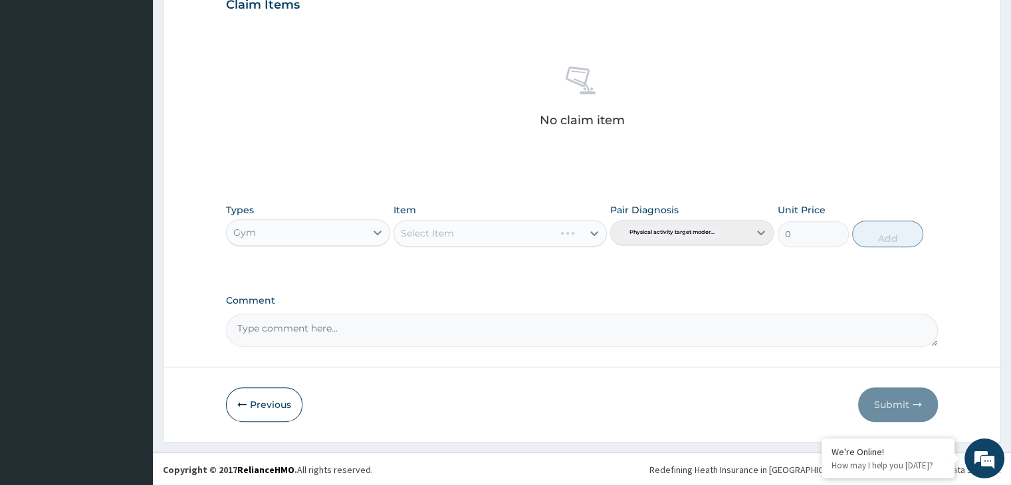
click at [595, 228] on div "Select Item" at bounding box center [499, 233] width 213 height 27
click at [589, 234] on icon at bounding box center [593, 233] width 13 height 13
click at [553, 258] on div "GYM" at bounding box center [499, 266] width 213 height 24
click at [902, 235] on button "Add" at bounding box center [887, 234] width 71 height 27
type input "0"
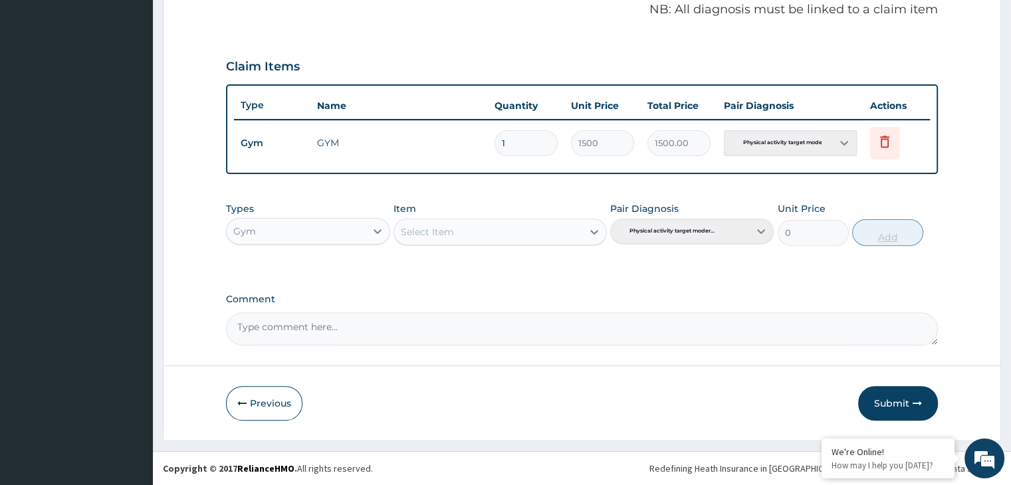
scroll to position [408, 0]
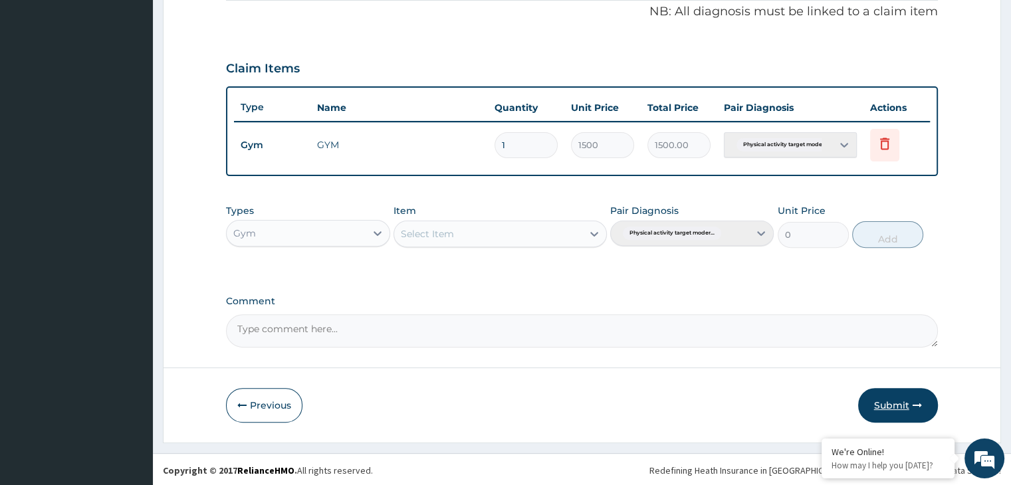
click at [892, 405] on button "Submit" at bounding box center [898, 405] width 80 height 35
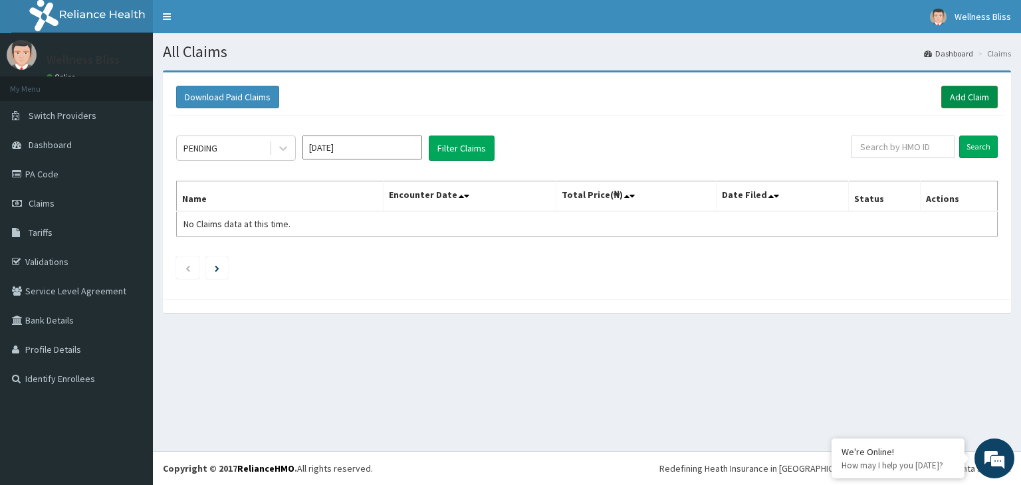
click at [967, 97] on link "Add Claim" at bounding box center [969, 97] width 56 height 23
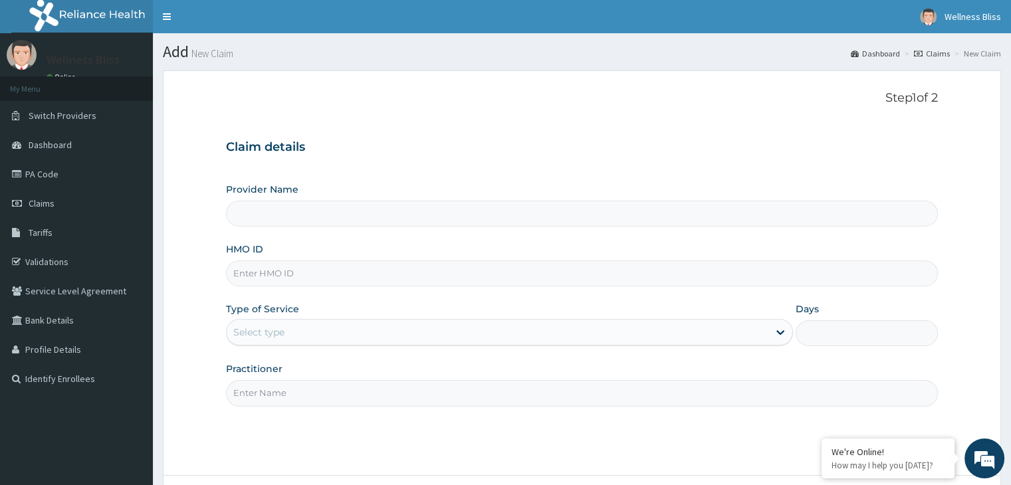
type input "WELLNESS BLISS GYM"
type input "1"
click at [357, 276] on input "HMO ID" at bounding box center [581, 273] width 711 height 26
type input "ISW/10056/A"
click at [260, 392] on input "Practitioner" at bounding box center [581, 393] width 711 height 26
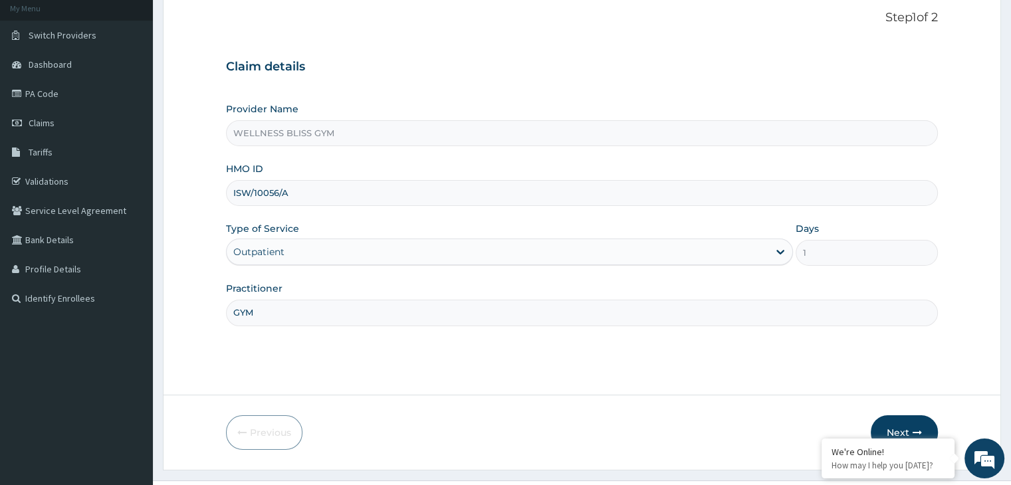
scroll to position [98, 0]
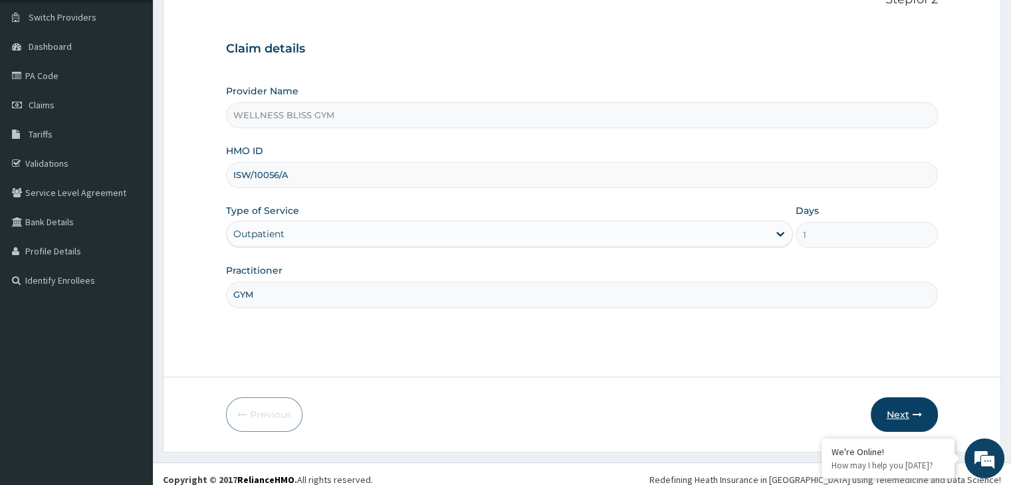
type input "GYM"
click at [886, 421] on button "Next" at bounding box center [903, 414] width 67 height 35
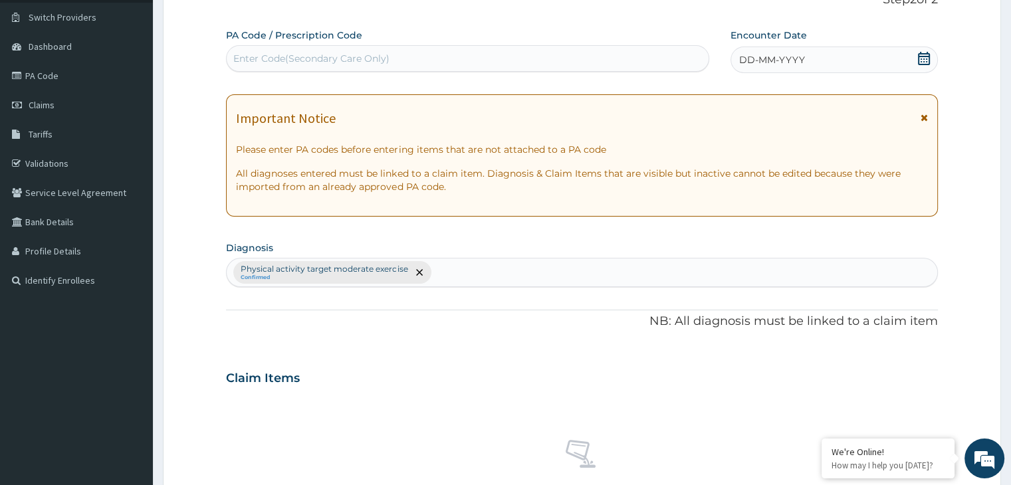
click at [397, 50] on div "Enter Code(Secondary Care Only)" at bounding box center [468, 58] width 482 height 21
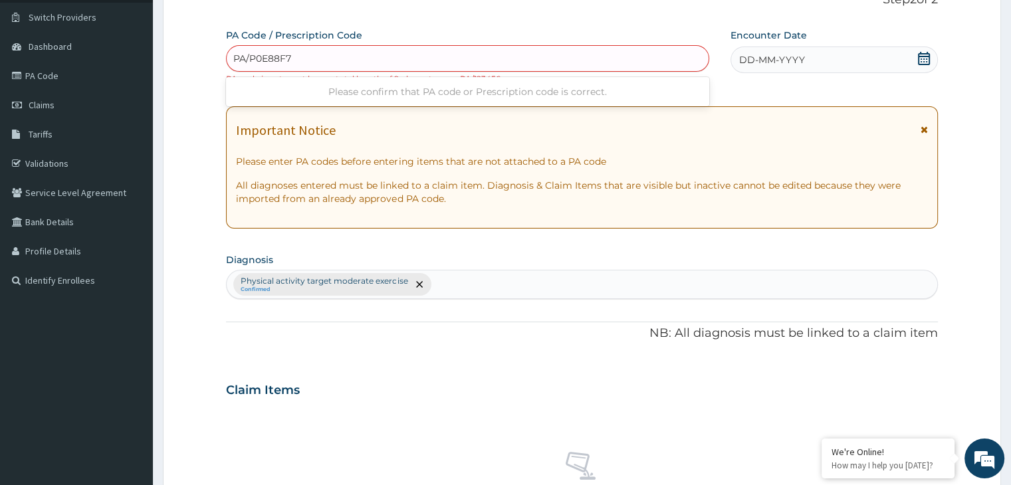
type input "PA/0E88F7"
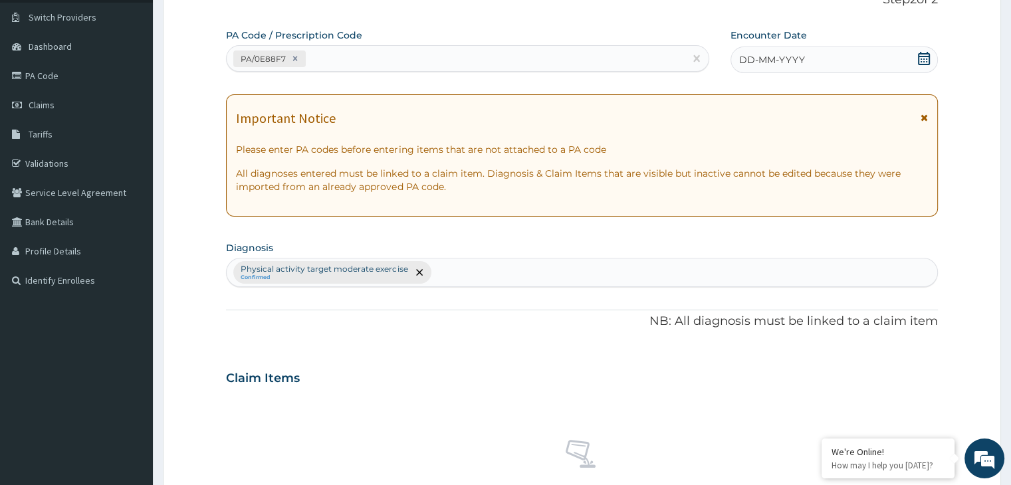
click at [928, 54] on icon at bounding box center [923, 58] width 13 height 13
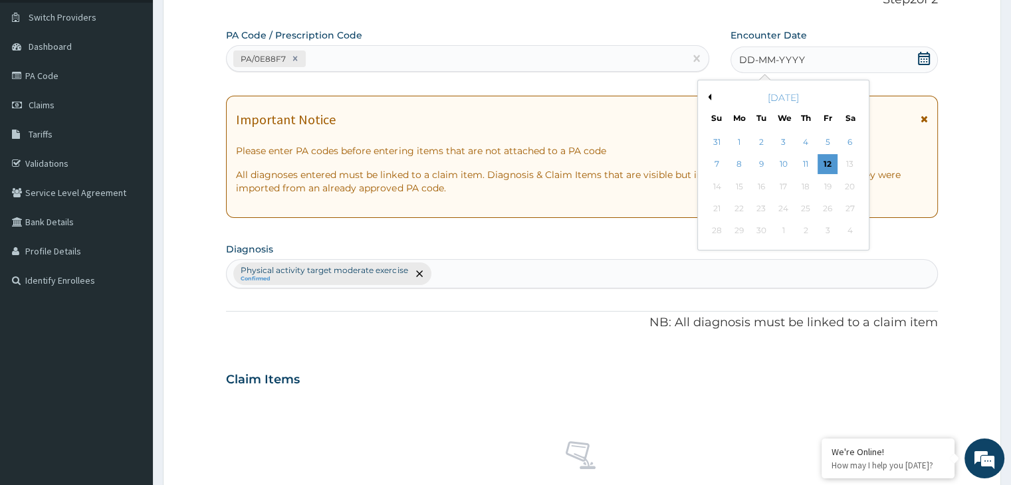
click at [709, 98] on button "Previous Month" at bounding box center [707, 97] width 7 height 7
click at [853, 184] on div "16" at bounding box center [850, 187] width 20 height 20
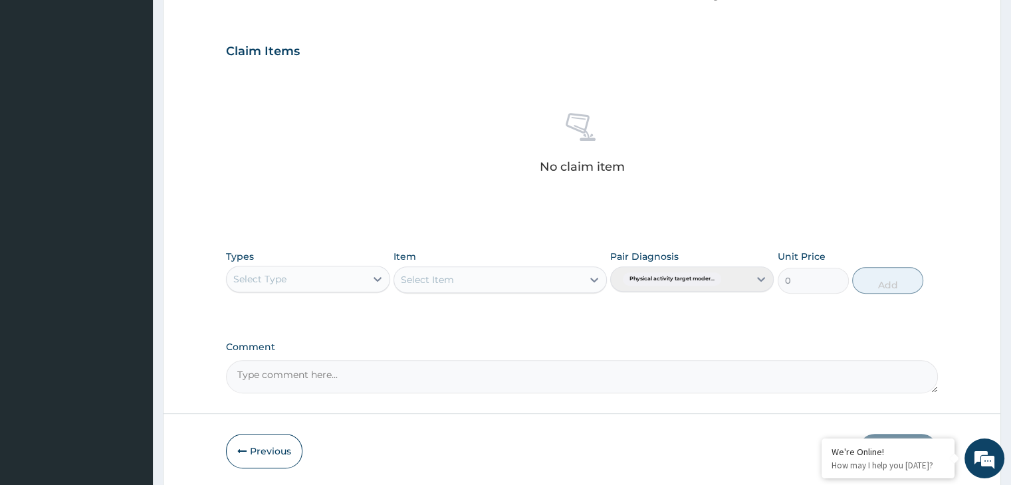
scroll to position [472, 0]
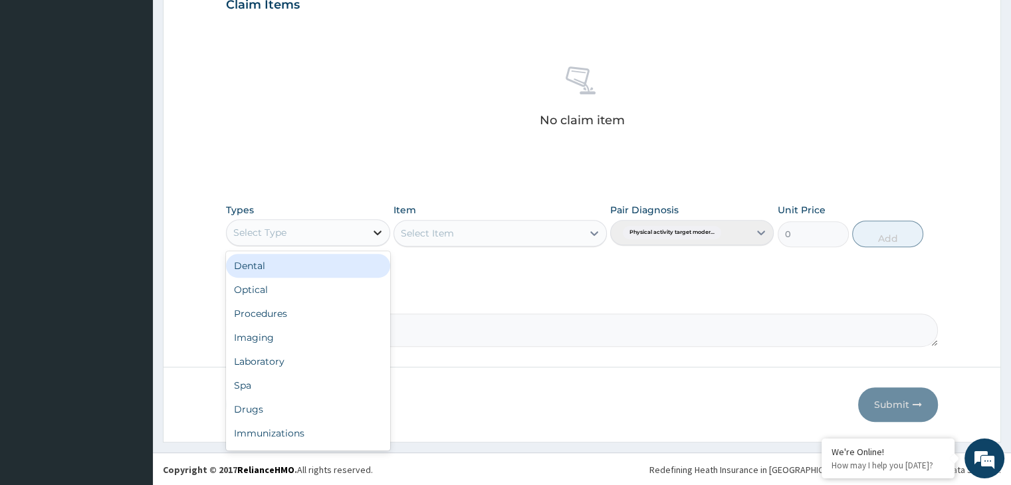
click at [381, 226] on icon at bounding box center [377, 232] width 13 height 13
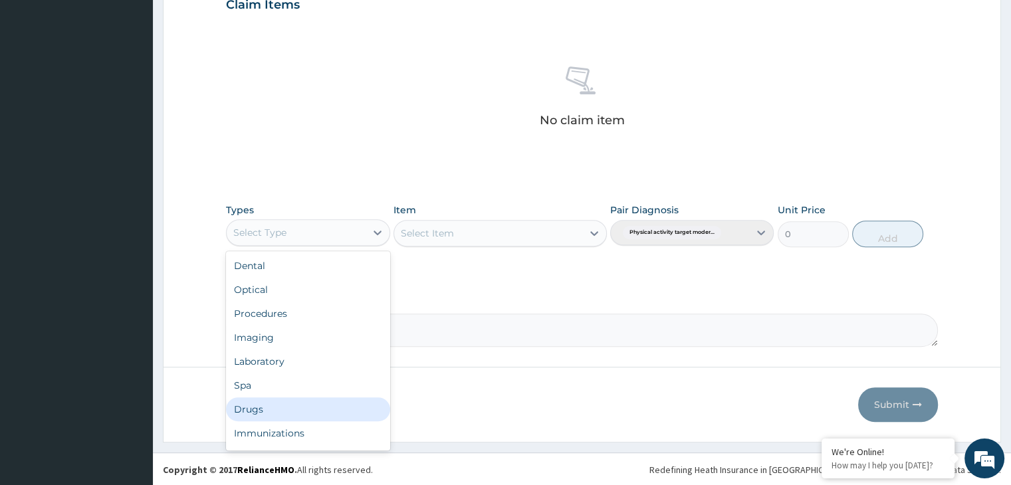
scroll to position [45, 0]
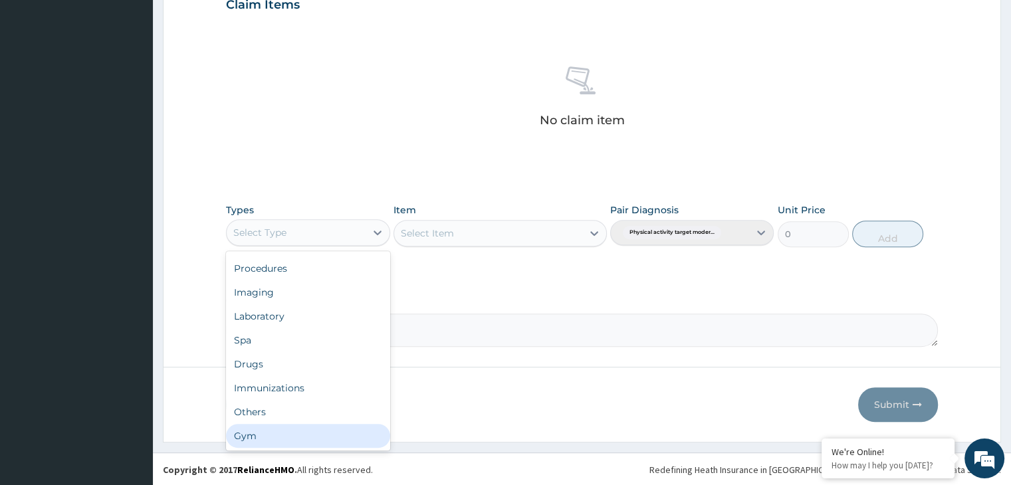
click at [289, 428] on div "Gym" at bounding box center [307, 436] width 163 height 24
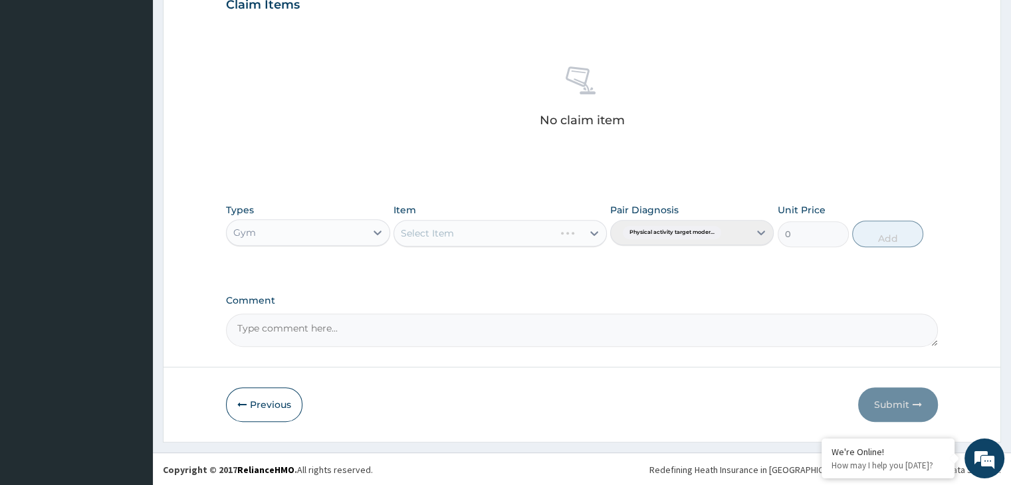
click at [590, 227] on div "Select Item" at bounding box center [499, 233] width 213 height 27
click at [595, 235] on icon at bounding box center [593, 233] width 13 height 13
click at [515, 264] on div "GYM" at bounding box center [499, 266] width 213 height 24
click at [869, 234] on button "Add" at bounding box center [887, 234] width 71 height 27
type input "0"
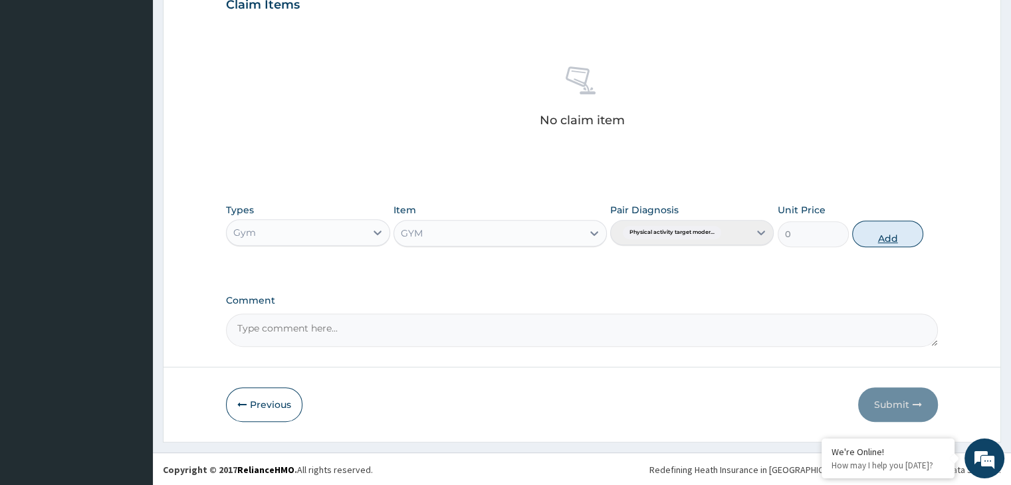
scroll to position [408, 0]
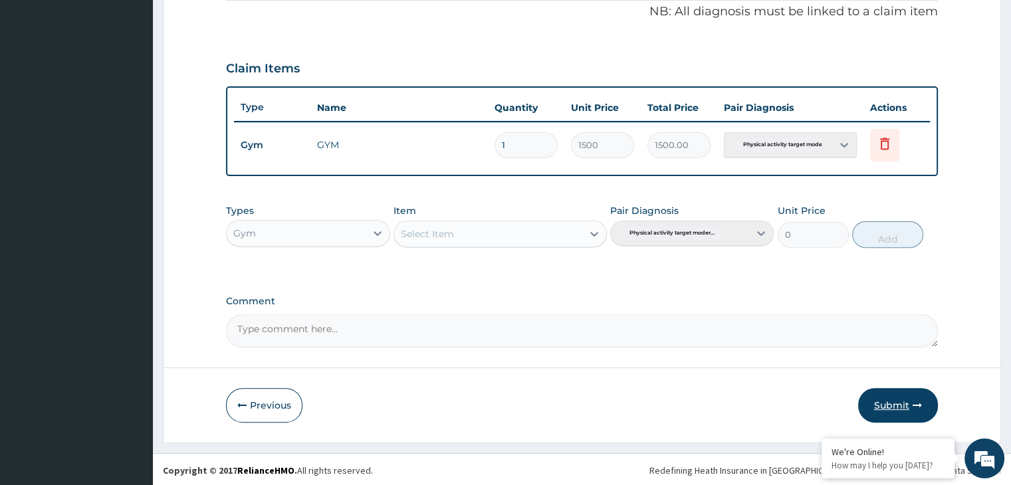
click at [886, 410] on button "Submit" at bounding box center [898, 405] width 80 height 35
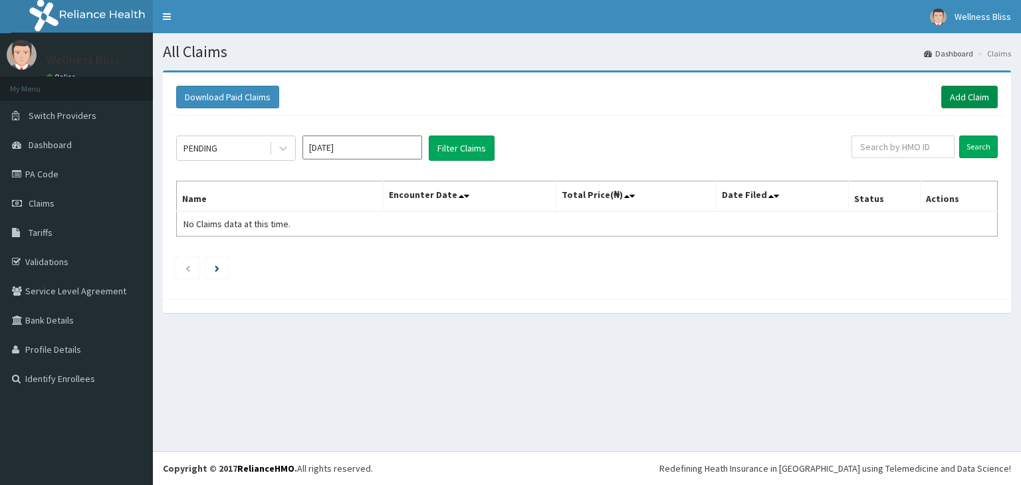
click at [968, 96] on link "Add Claim" at bounding box center [969, 97] width 56 height 23
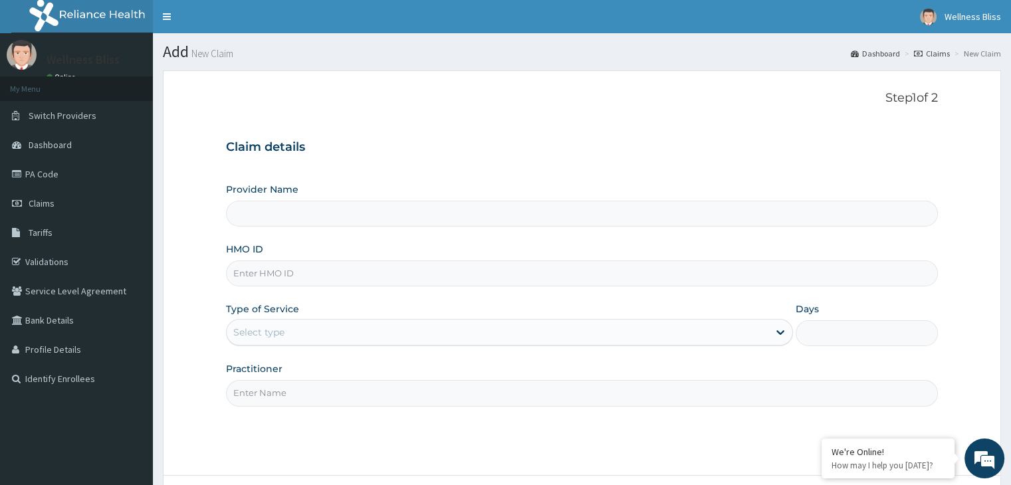
click at [295, 283] on input "HMO ID" at bounding box center [581, 273] width 711 height 26
type input "WELLNESS BLISS GYM"
type input "1"
type input "OHT/12209/A"
click at [281, 399] on input "Practitioner" at bounding box center [581, 393] width 711 height 26
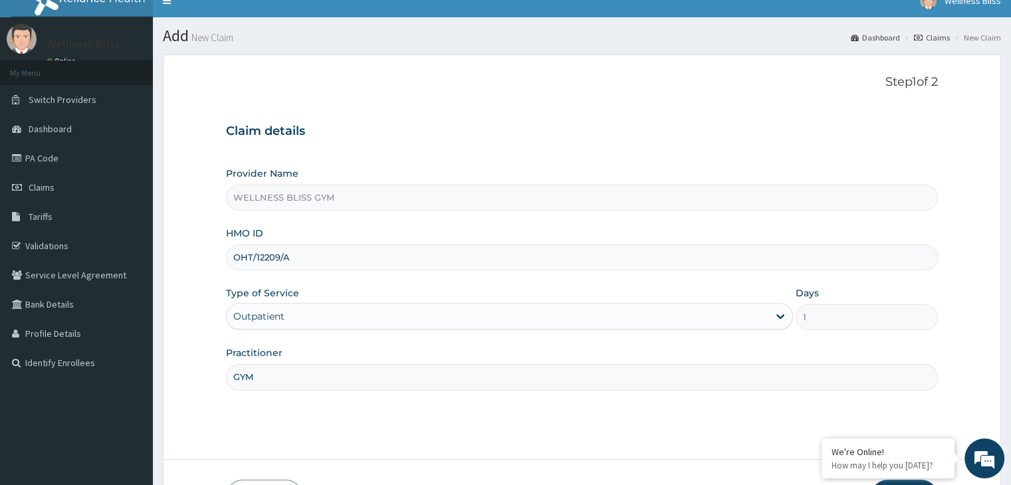
scroll to position [109, 0]
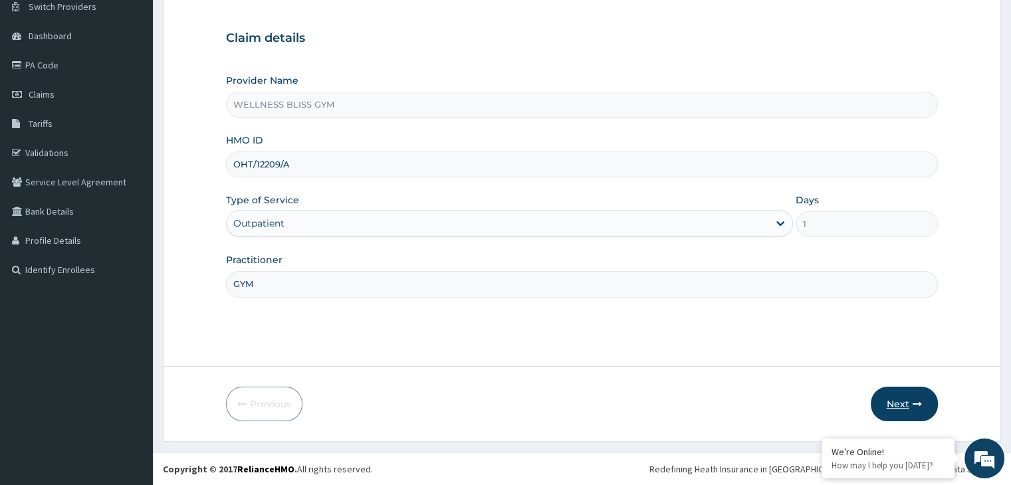
type input "GYM"
click at [903, 395] on button "Next" at bounding box center [903, 404] width 67 height 35
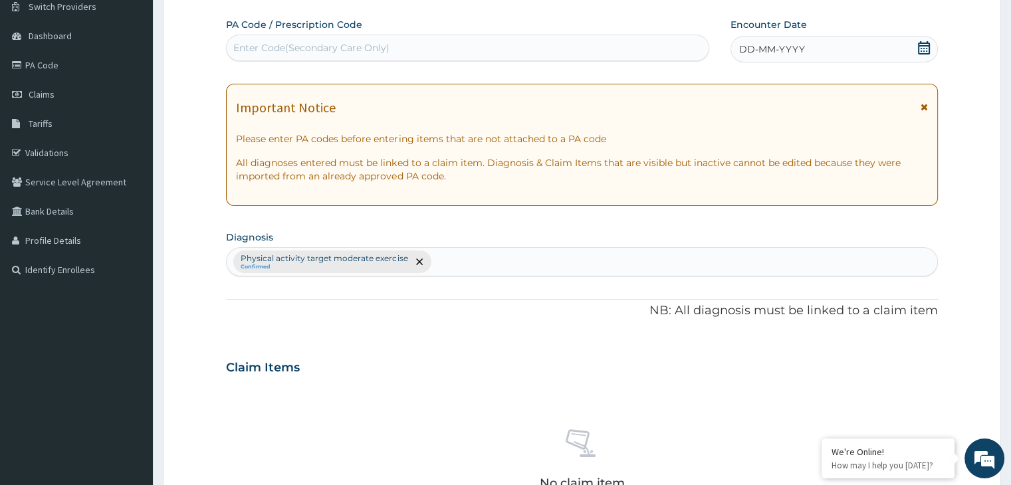
click at [258, 44] on div "Enter Code(Secondary Care Only)" at bounding box center [311, 47] width 156 height 13
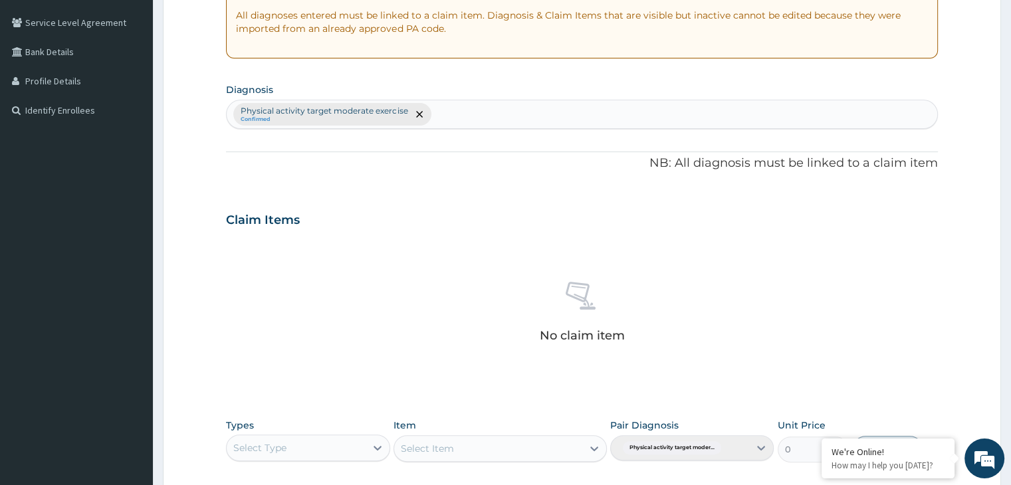
scroll to position [484, 0]
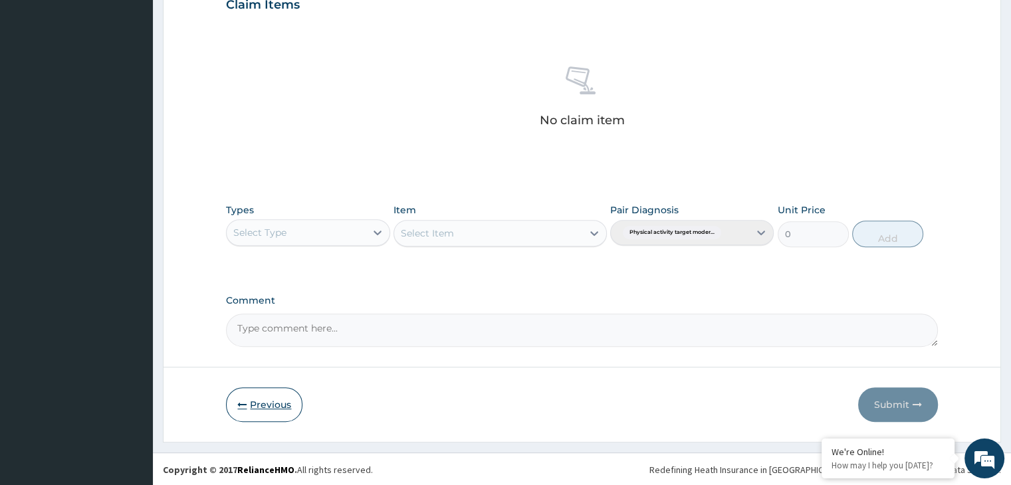
type input "PA/BC5B817"
click at [260, 401] on button "Previous" at bounding box center [264, 404] width 76 height 35
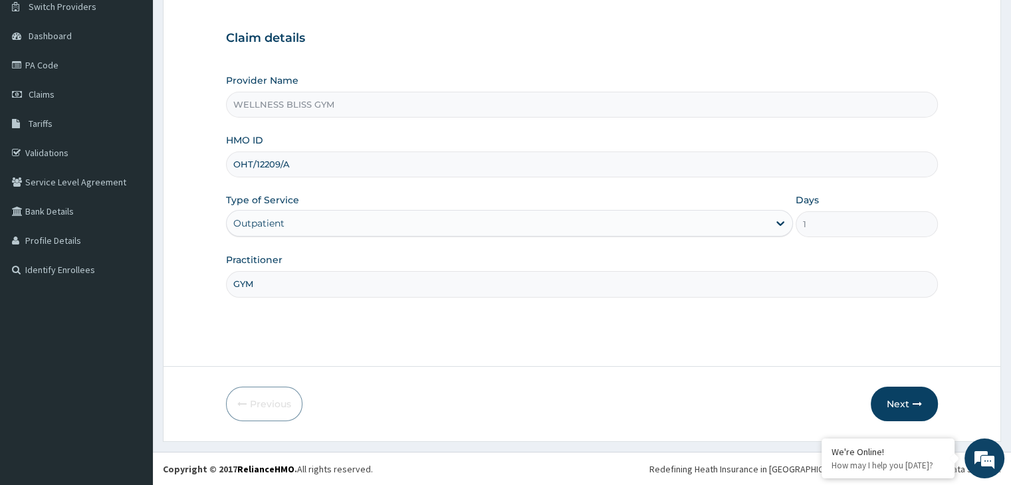
click at [312, 166] on input "OHT/12209/A" at bounding box center [581, 164] width 711 height 26
type input "O"
type input "OHT/12610/A"
click at [910, 403] on button "Next" at bounding box center [903, 404] width 67 height 35
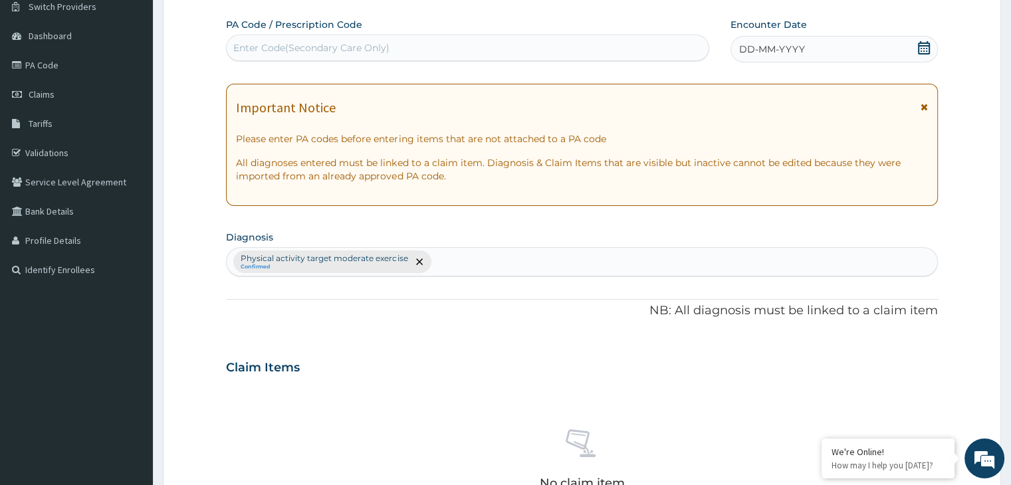
click at [366, 37] on div "Enter Code(Secondary Care Only)" at bounding box center [468, 47] width 482 height 21
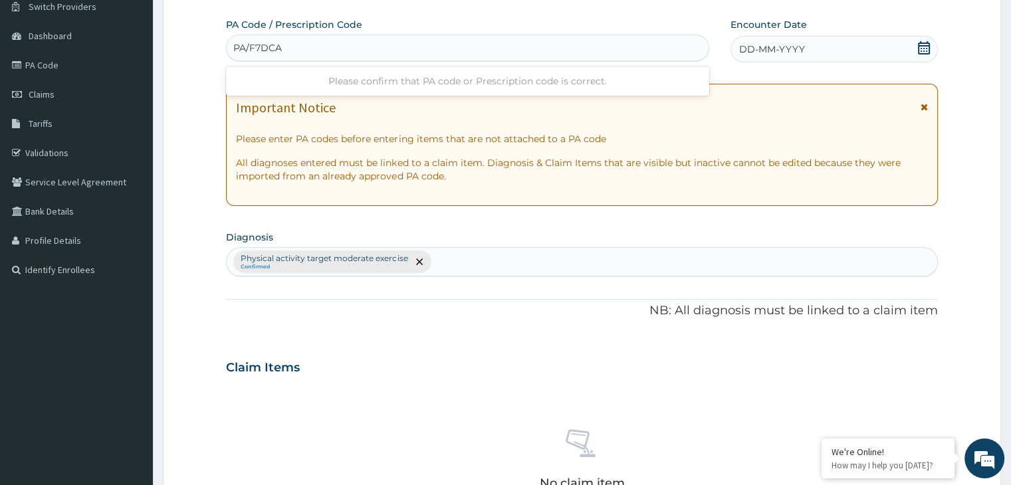
type input "PA/F7DCAI"
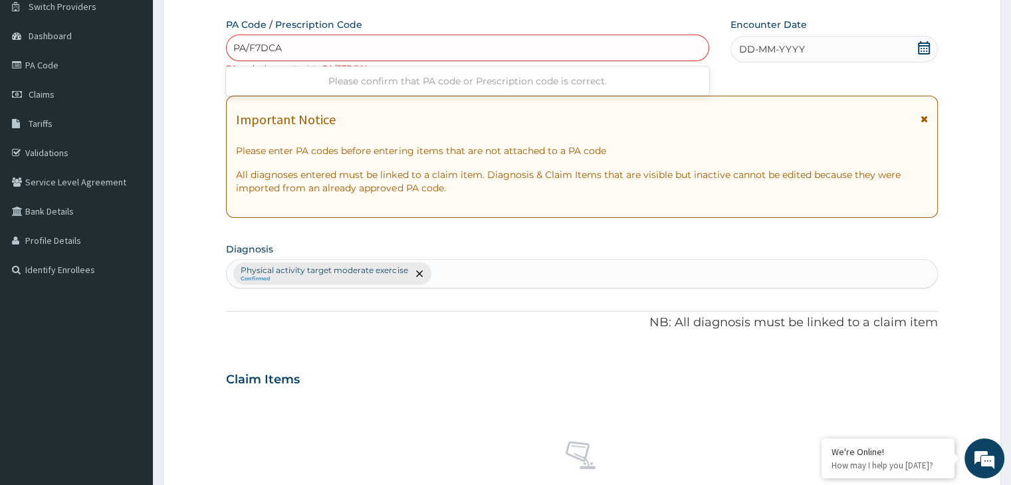
type input "PA/F7DCA1"
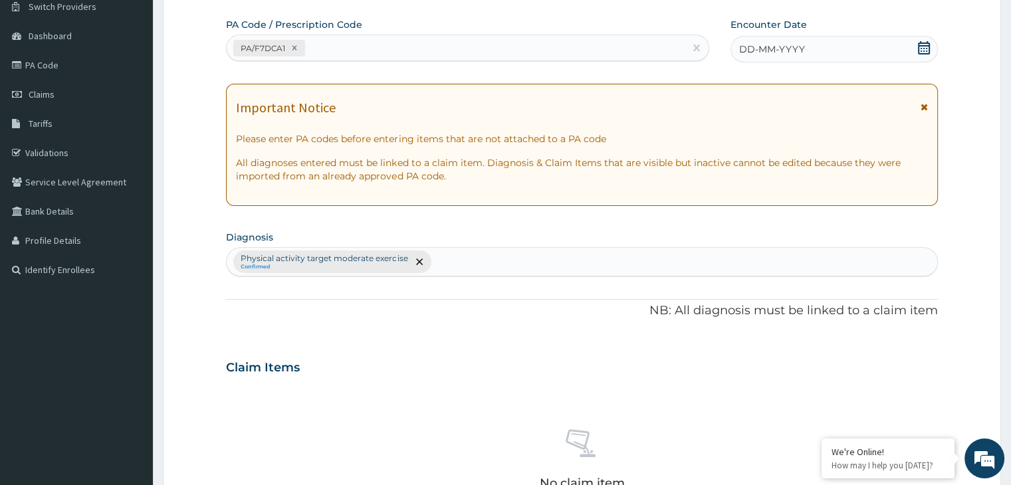
click at [920, 49] on icon at bounding box center [923, 47] width 13 height 13
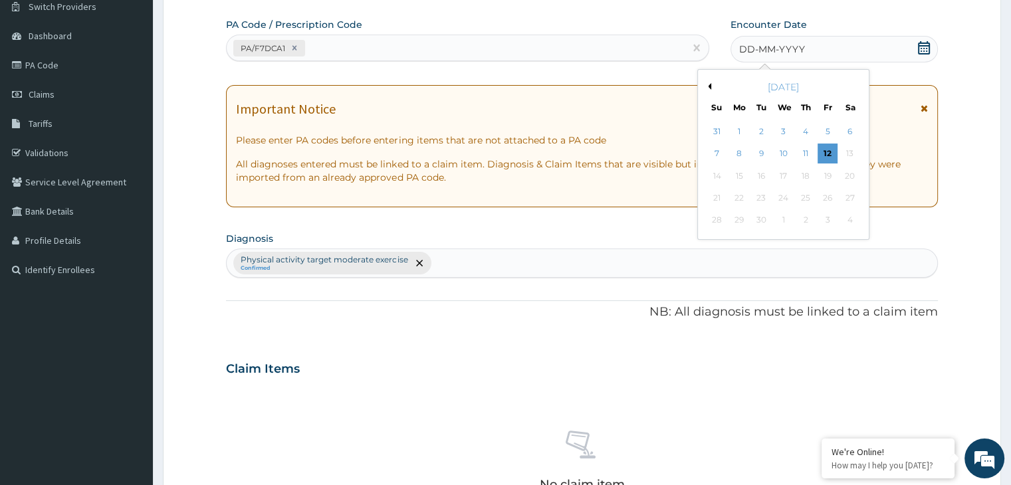
click at [706, 83] on button "Previous Month" at bounding box center [707, 86] width 7 height 7
click at [711, 199] on div "17" at bounding box center [717, 198] width 20 height 20
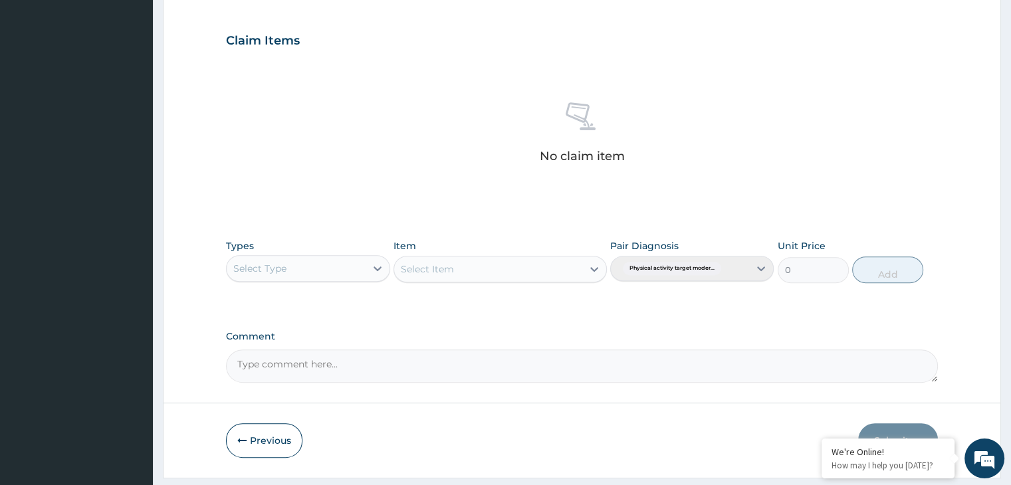
scroll to position [437, 0]
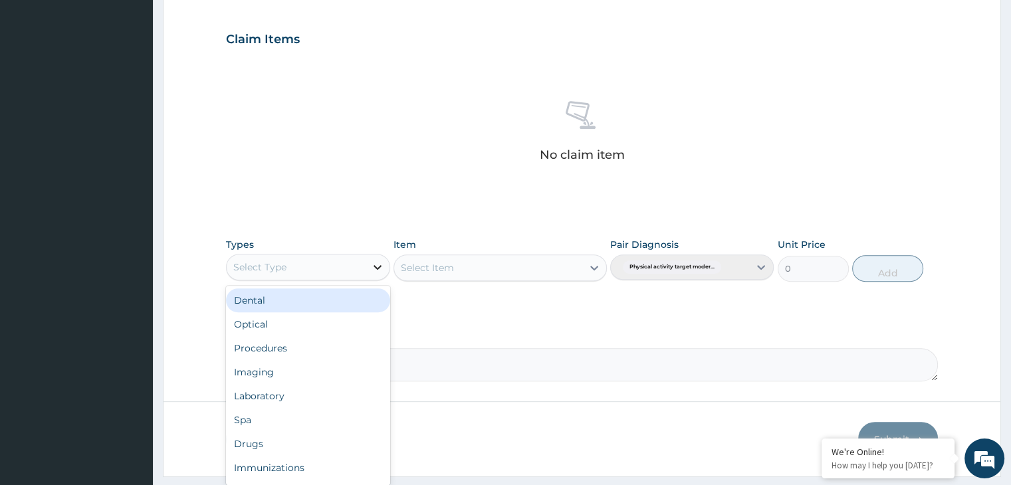
click at [377, 263] on icon at bounding box center [377, 266] width 13 height 13
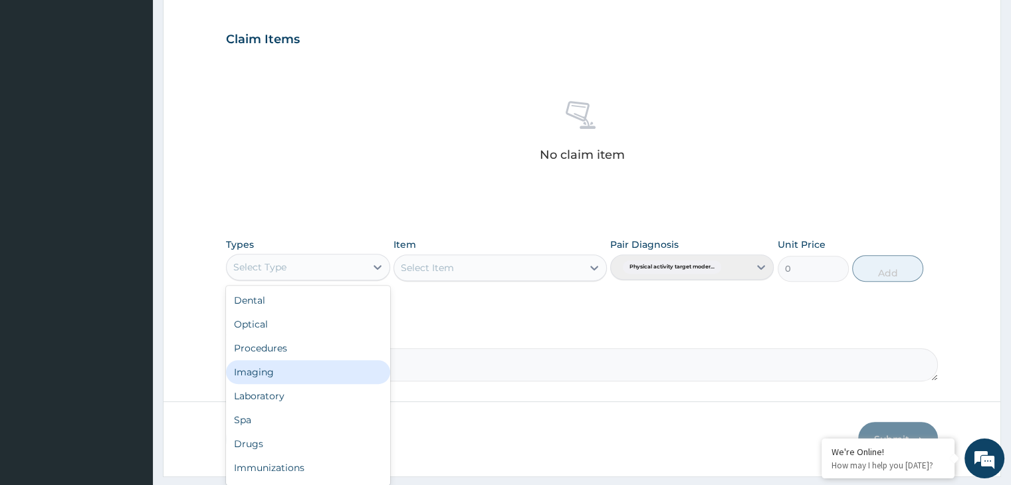
scroll to position [45, 0]
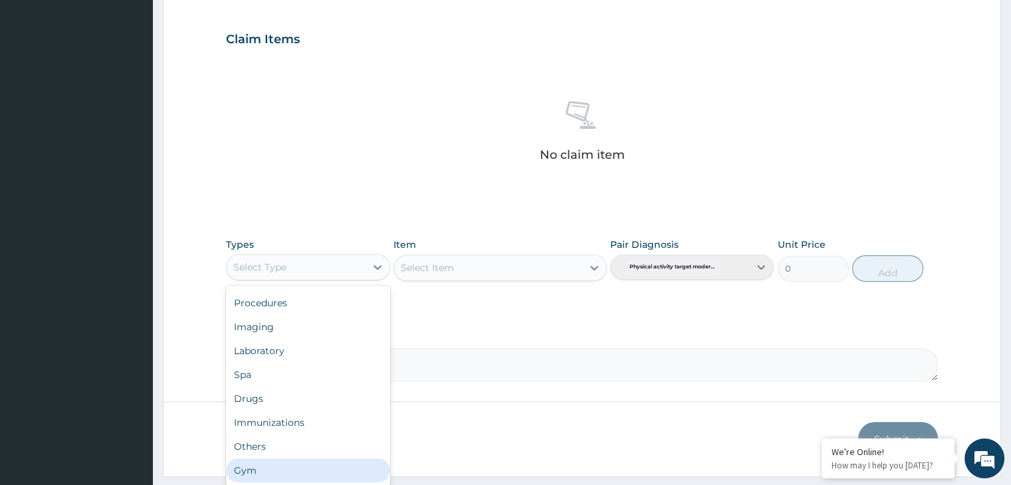
click at [340, 474] on div "Gym" at bounding box center [307, 470] width 163 height 24
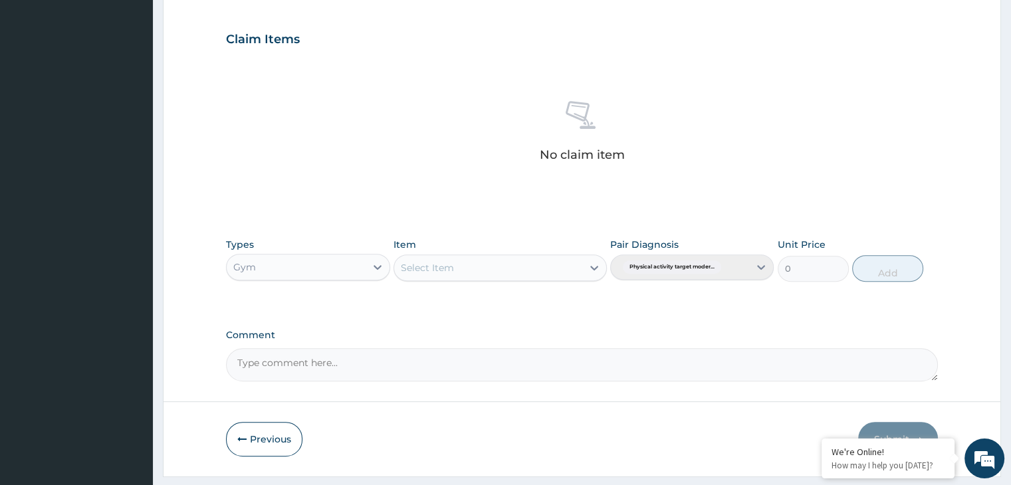
click at [597, 270] on div "Select Item" at bounding box center [499, 267] width 213 height 27
click at [595, 266] on icon at bounding box center [593, 267] width 13 height 13
click at [559, 296] on div "GYM" at bounding box center [499, 301] width 213 height 24
click at [911, 276] on button "Add" at bounding box center [887, 268] width 71 height 27
type input "0"
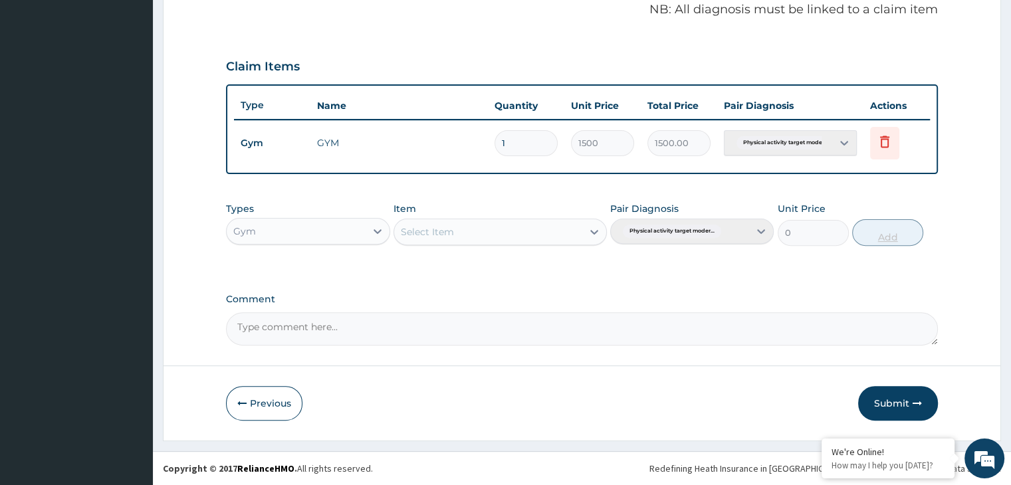
scroll to position [408, 0]
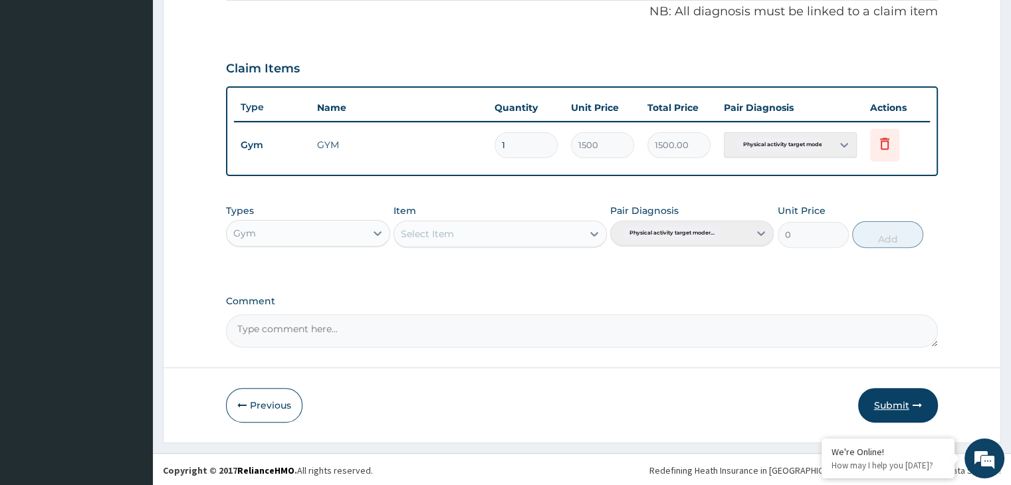
click at [898, 399] on button "Submit" at bounding box center [898, 405] width 80 height 35
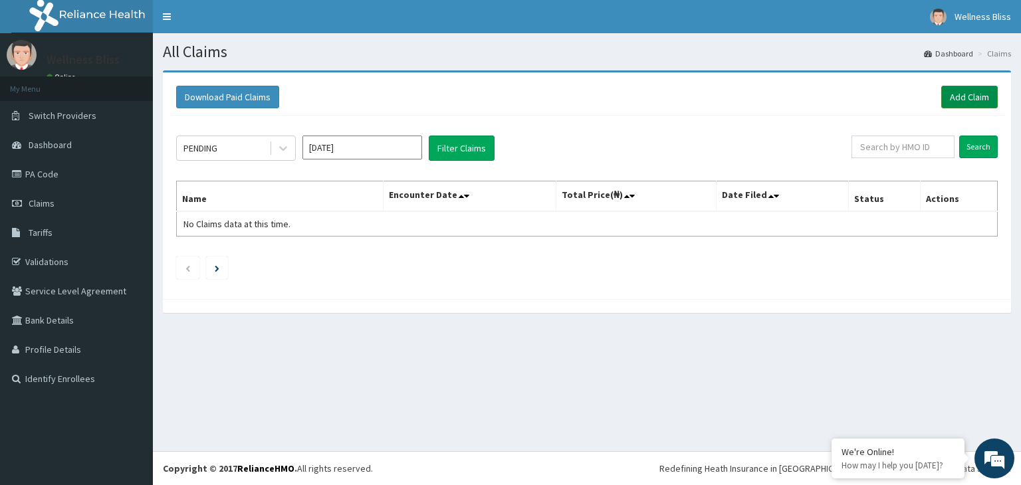
click at [977, 97] on link "Add Claim" at bounding box center [969, 97] width 56 height 23
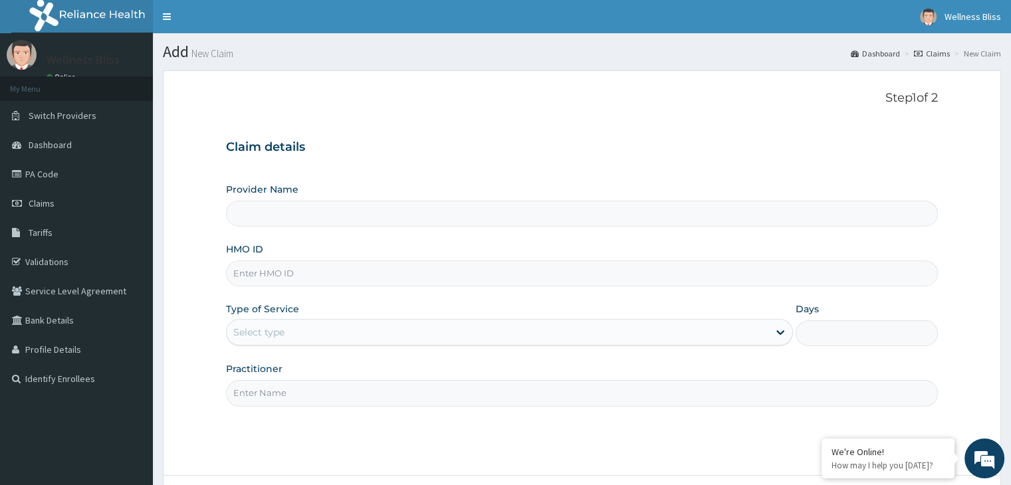
click at [359, 274] on input "HMO ID" at bounding box center [581, 273] width 711 height 26
type input "[DEMOGRAPHIC_DATA]"
type input "WELLNESS BLISS GYM"
type input "1"
type input "ISW/10056/A"
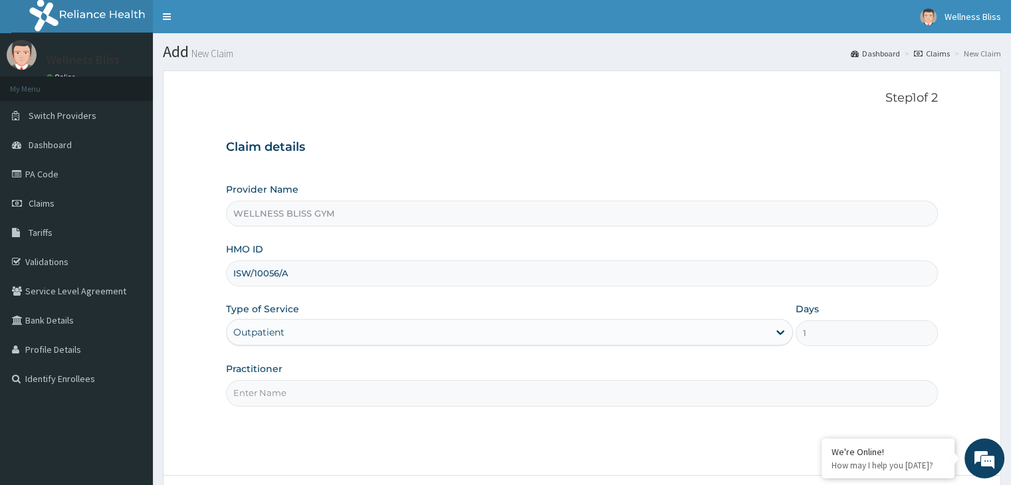
click at [344, 393] on input "Practitioner" at bounding box center [581, 393] width 711 height 26
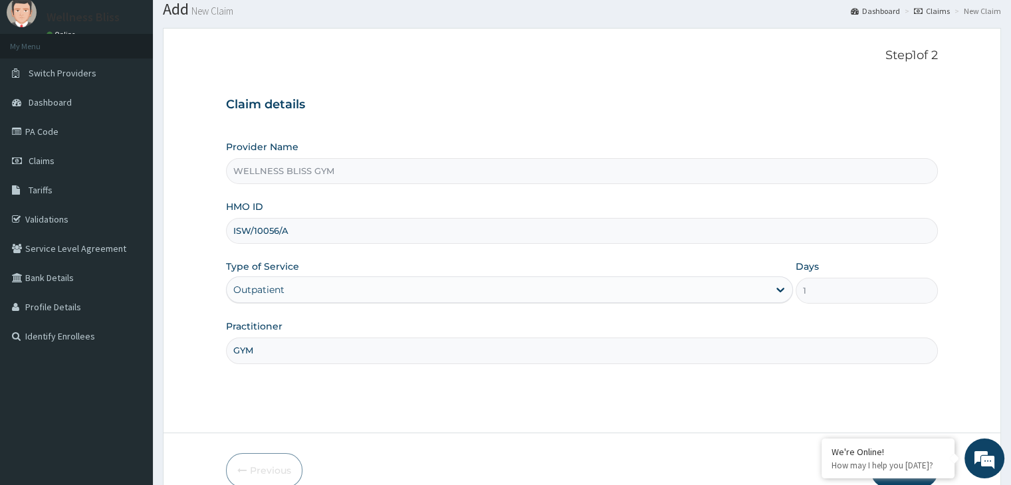
scroll to position [109, 0]
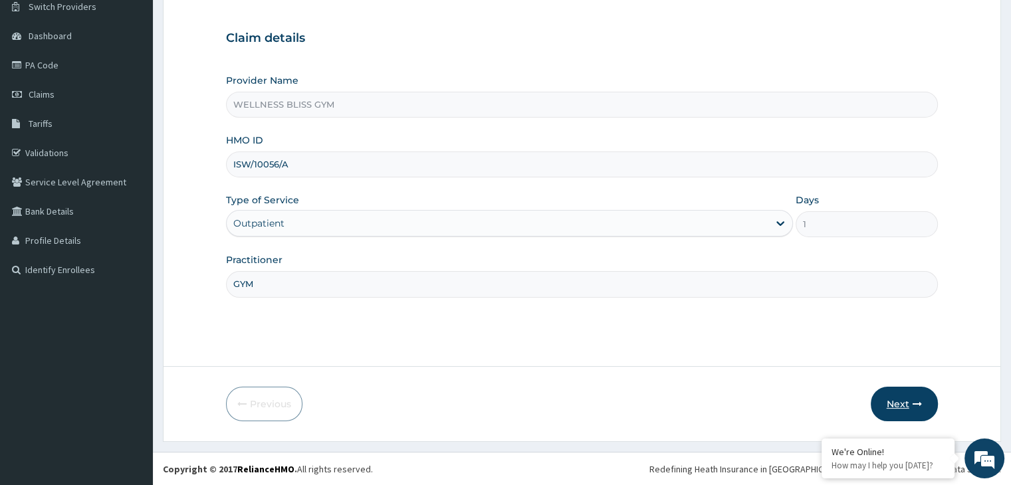
type input "GYM"
click at [920, 405] on icon "button" at bounding box center [916, 403] width 9 height 9
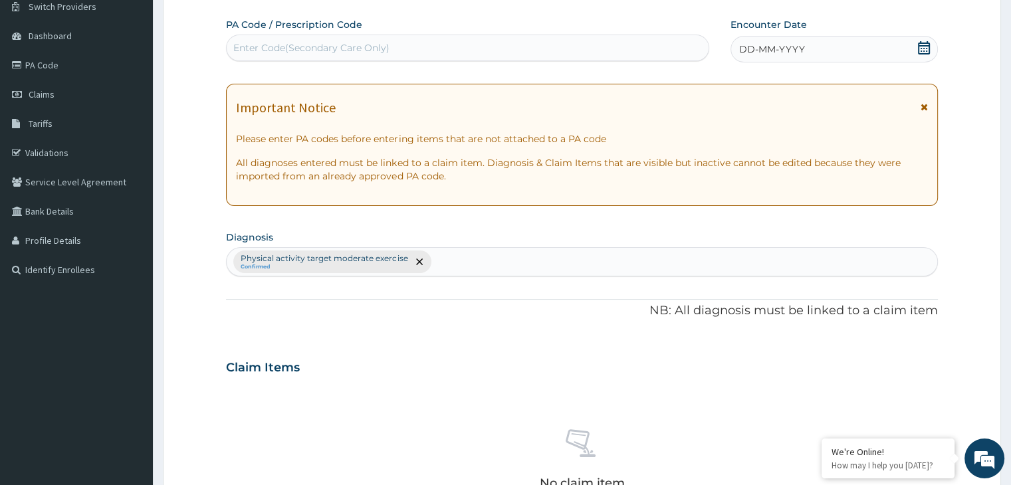
click at [282, 45] on div "Enter Code(Secondary Care Only)" at bounding box center [311, 47] width 156 height 13
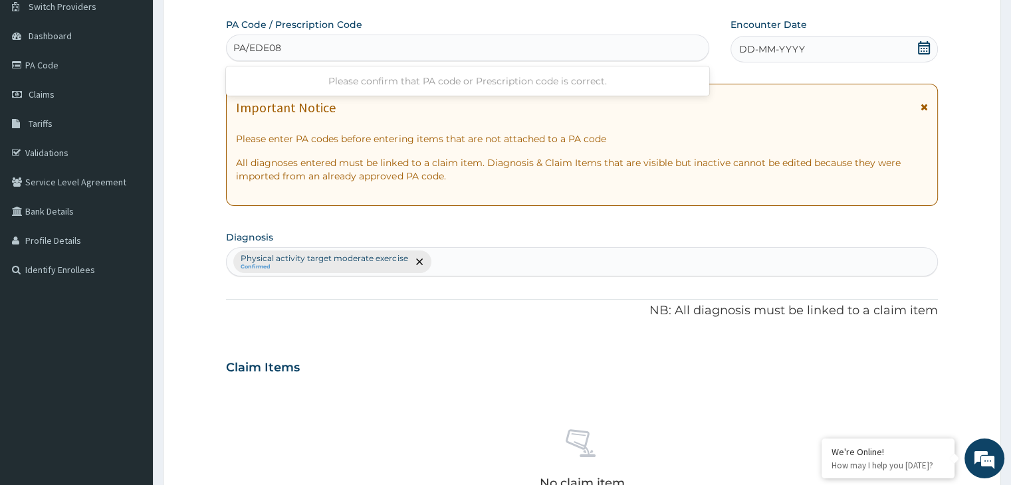
type input "PA/EDE088"
click at [922, 43] on icon at bounding box center [924, 47] width 12 height 13
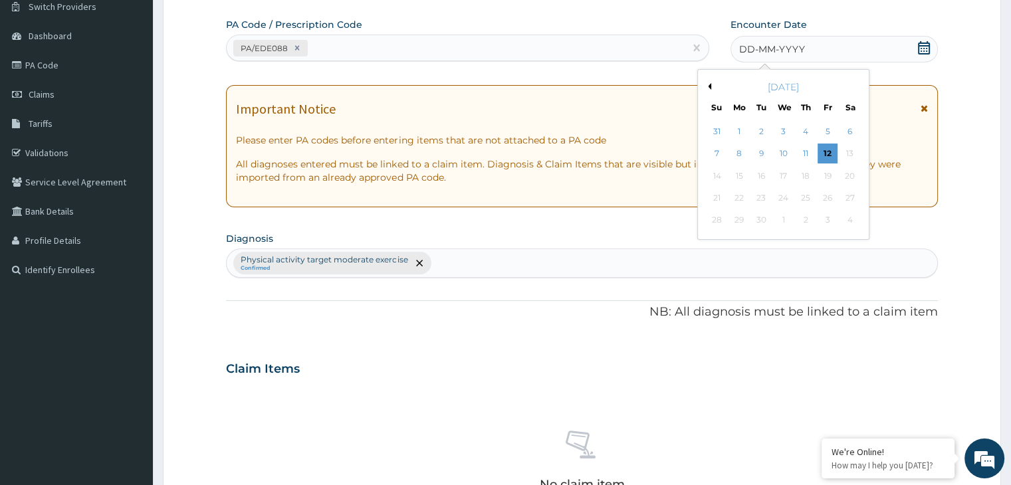
click at [710, 89] on div "[DATE]" at bounding box center [783, 86] width 160 height 13
click at [709, 86] on button "Previous Month" at bounding box center [707, 86] width 7 height 7
click at [718, 197] on div "17" at bounding box center [717, 198] width 20 height 20
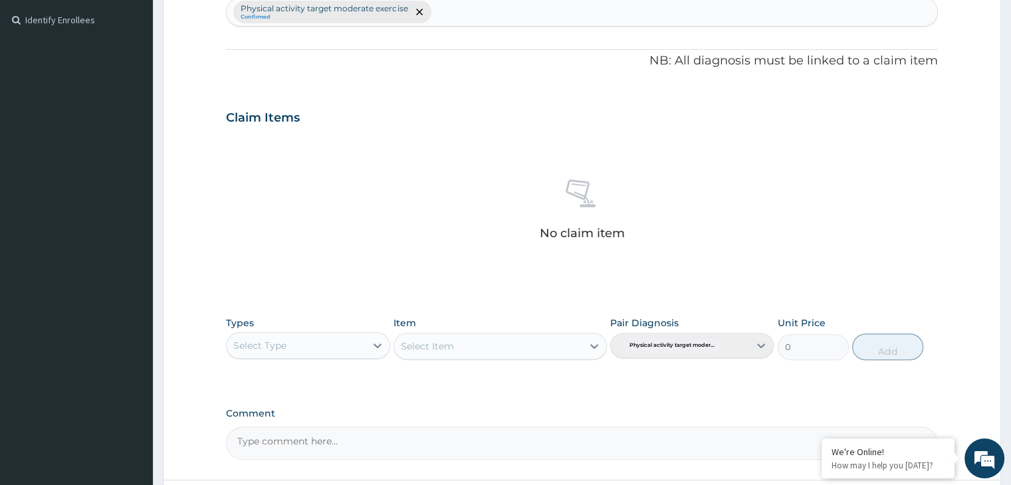
scroll to position [472, 0]
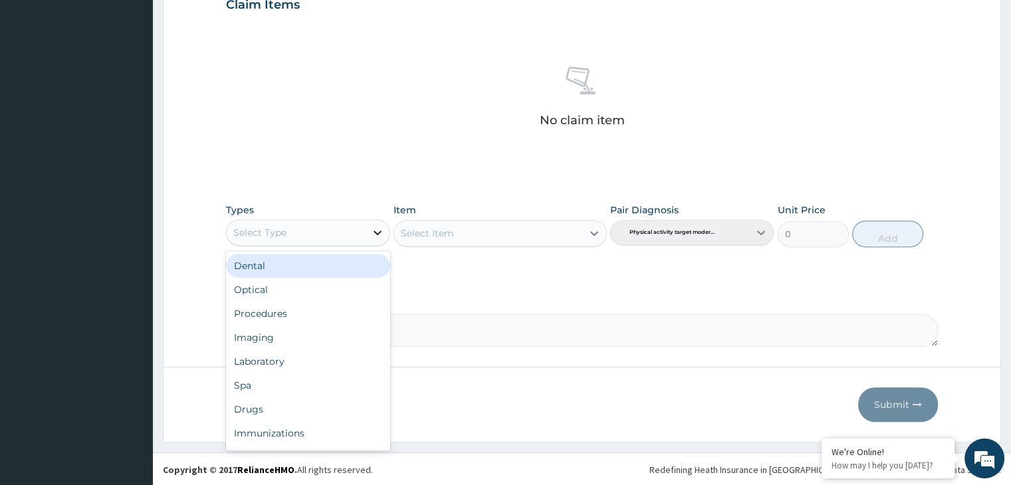
click at [377, 227] on icon at bounding box center [377, 232] width 13 height 13
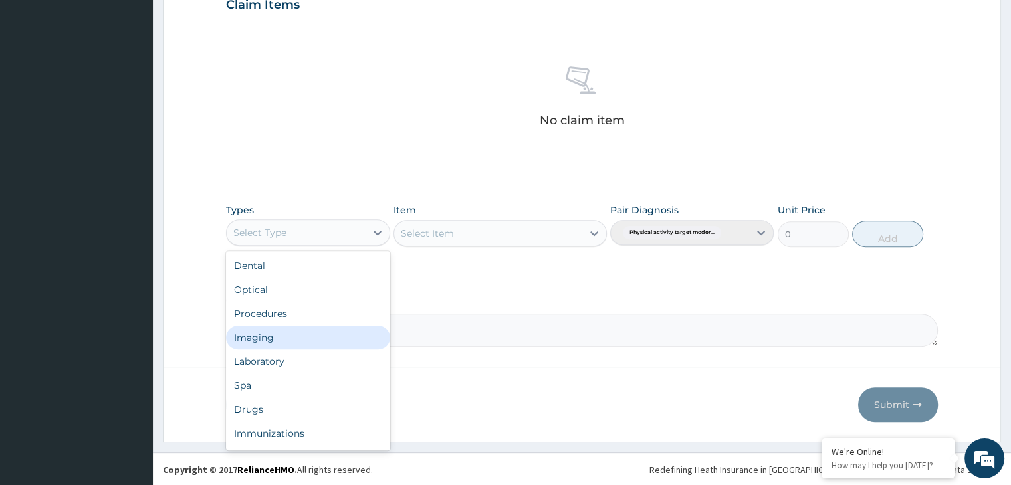
scroll to position [45, 0]
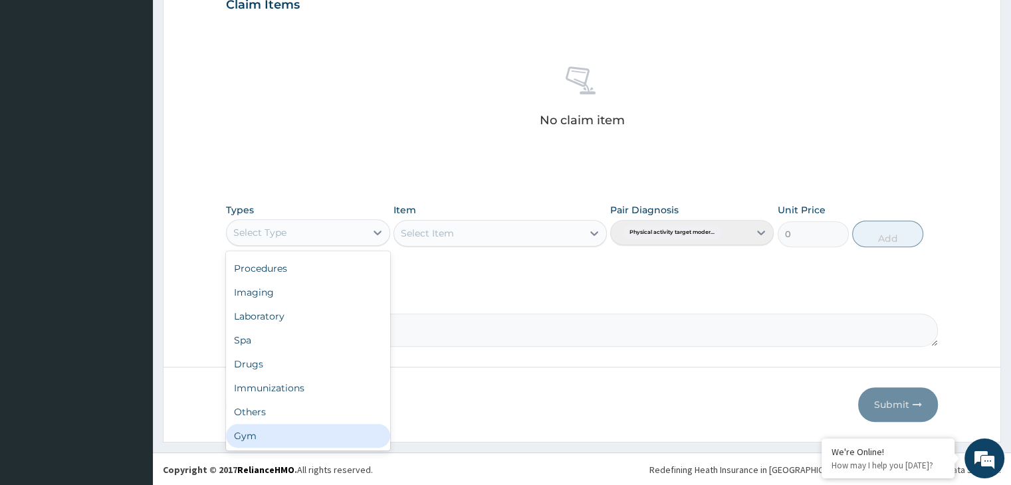
click at [282, 439] on div "Gym" at bounding box center [307, 436] width 163 height 24
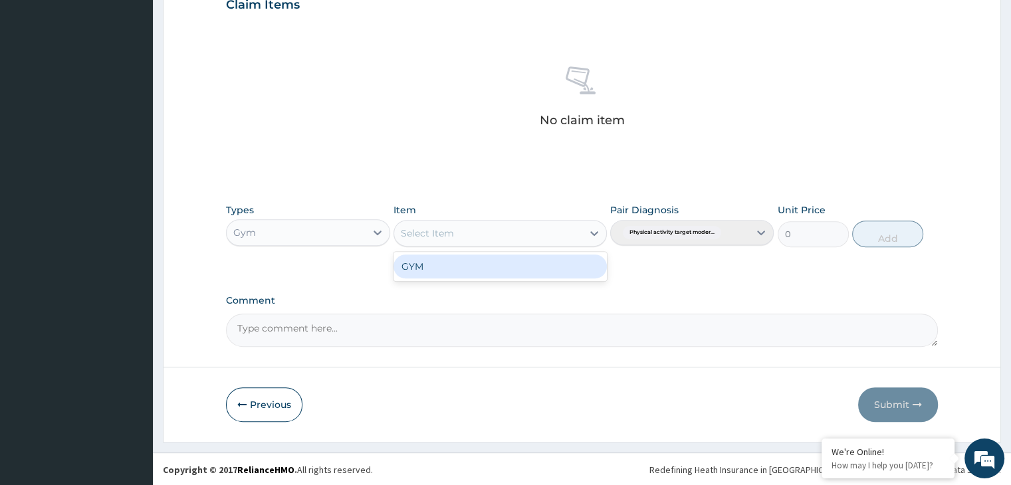
click at [595, 230] on icon at bounding box center [593, 233] width 13 height 13
click at [558, 264] on div "GYM" at bounding box center [499, 266] width 213 height 24
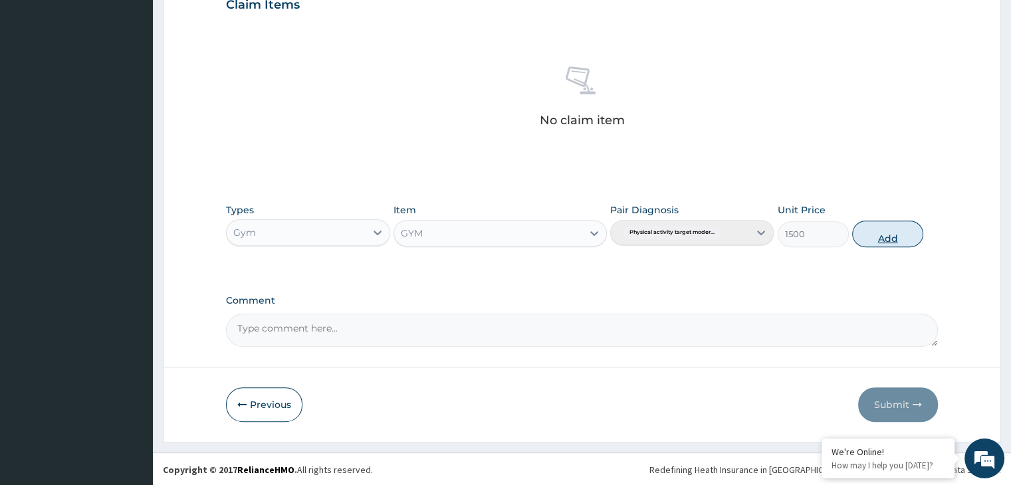
click at [887, 238] on button "Add" at bounding box center [887, 234] width 71 height 27
type input "0"
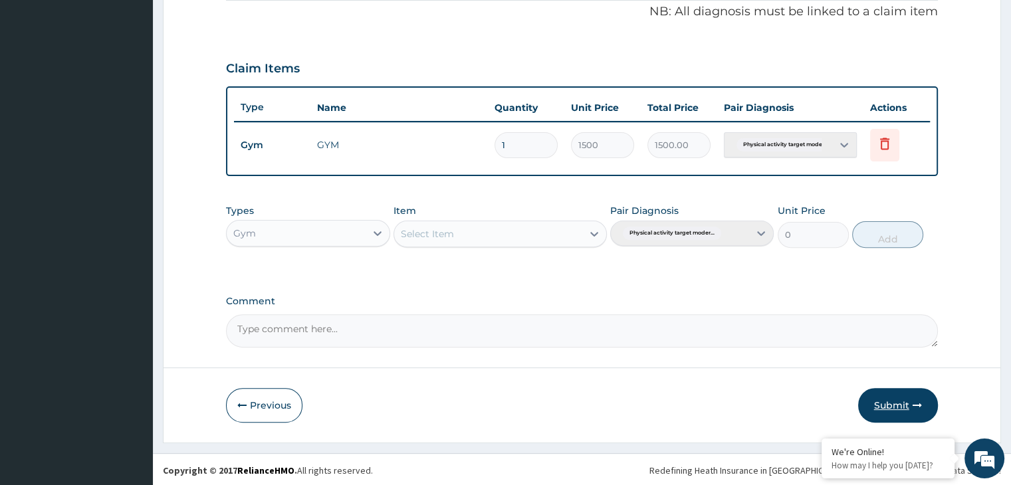
click at [892, 410] on button "Submit" at bounding box center [898, 405] width 80 height 35
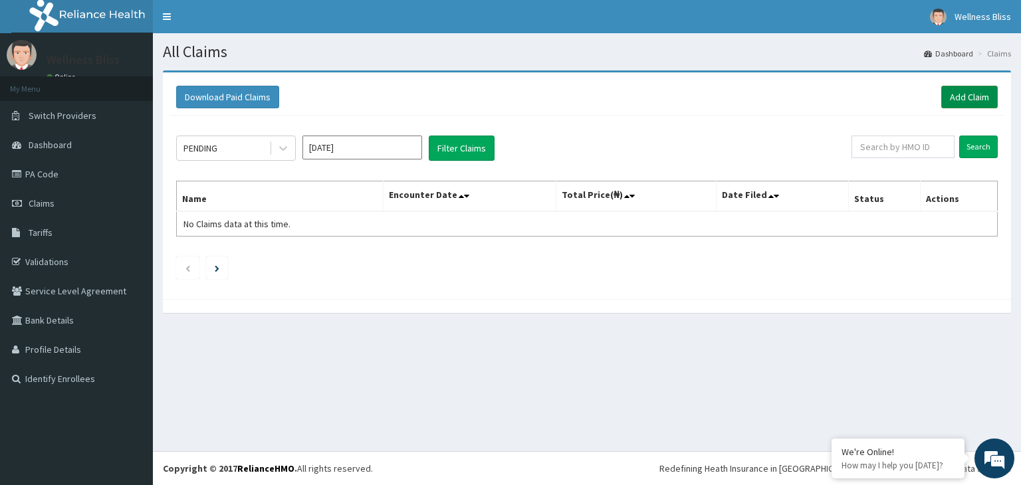
click at [967, 100] on link "Add Claim" at bounding box center [969, 97] width 56 height 23
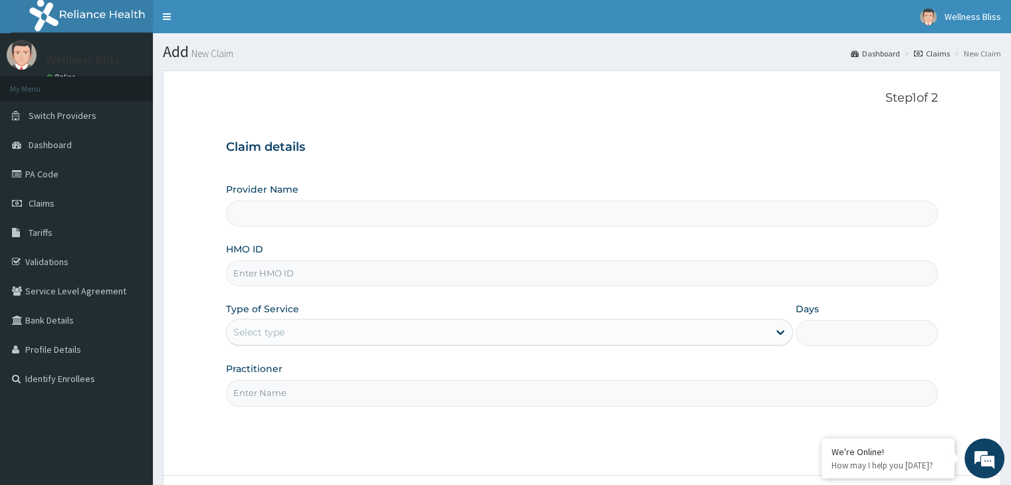
type input "WELLNESS BLISS GYM"
type input "1"
click at [300, 269] on input "HMO ID" at bounding box center [581, 273] width 711 height 26
type input "KUD/1055/A"
click at [274, 395] on input "Practitioner" at bounding box center [581, 393] width 711 height 26
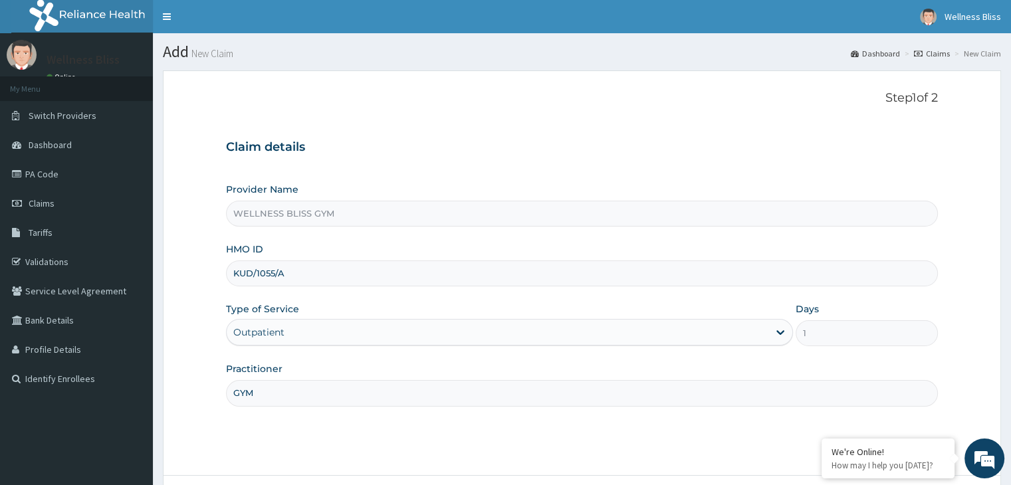
scroll to position [109, 0]
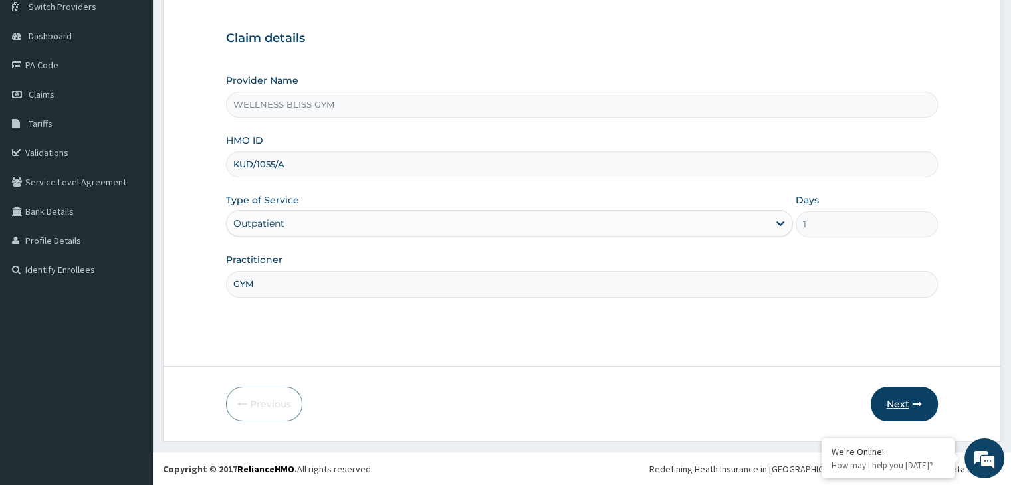
type input "GYM"
click at [910, 409] on button "Next" at bounding box center [903, 404] width 67 height 35
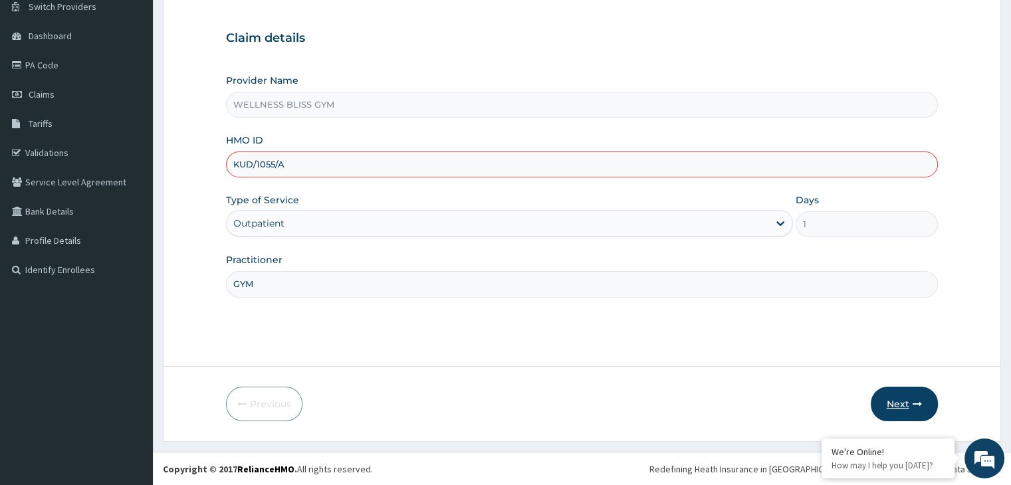
click at [910, 409] on button "Next" at bounding box center [903, 404] width 67 height 35
click at [276, 162] on input "KUD/1055/A" at bounding box center [581, 164] width 711 height 26
click at [910, 409] on button "Next" at bounding box center [903, 404] width 67 height 35
click at [267, 160] on input "KUD/1054/A" at bounding box center [581, 164] width 711 height 26
type input "KUD/10554/A"
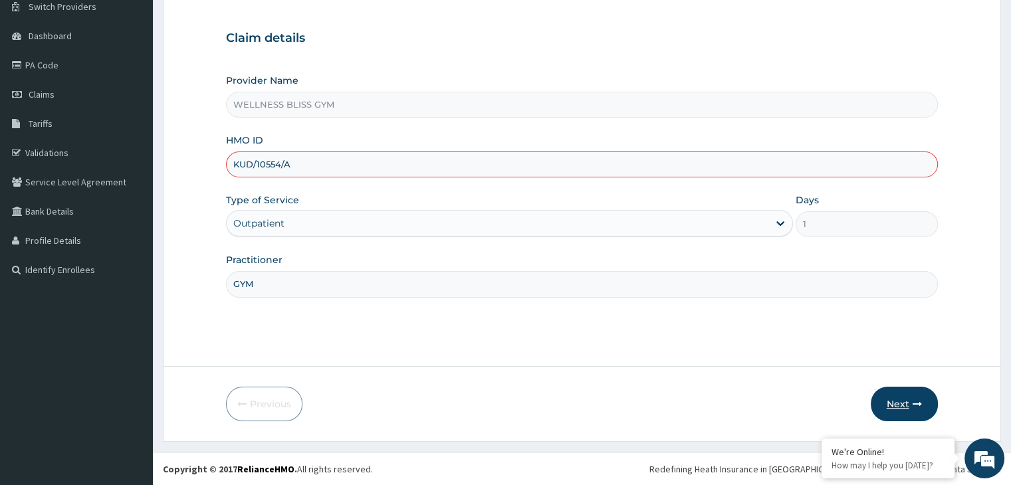
click at [906, 405] on button "Next" at bounding box center [903, 404] width 67 height 35
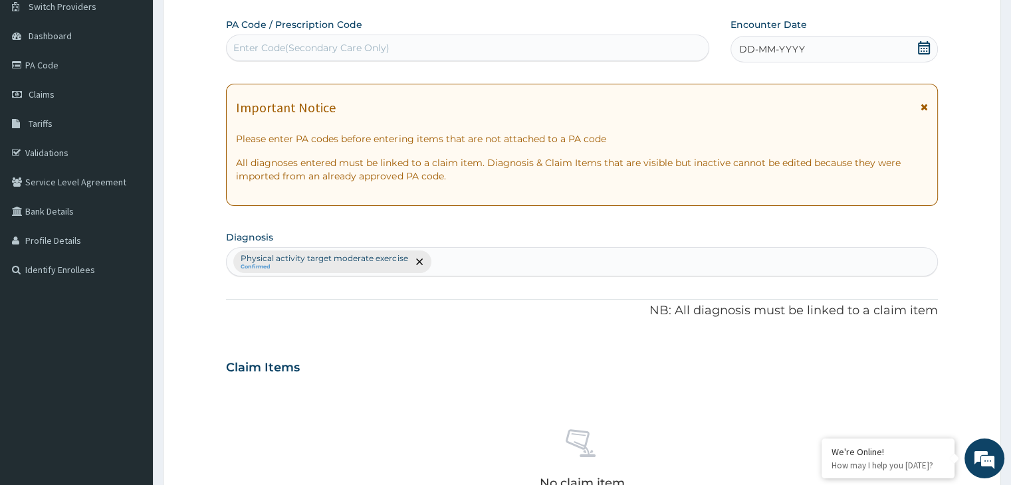
click at [300, 41] on div "Enter Code(Secondary Care Only)" at bounding box center [311, 47] width 156 height 13
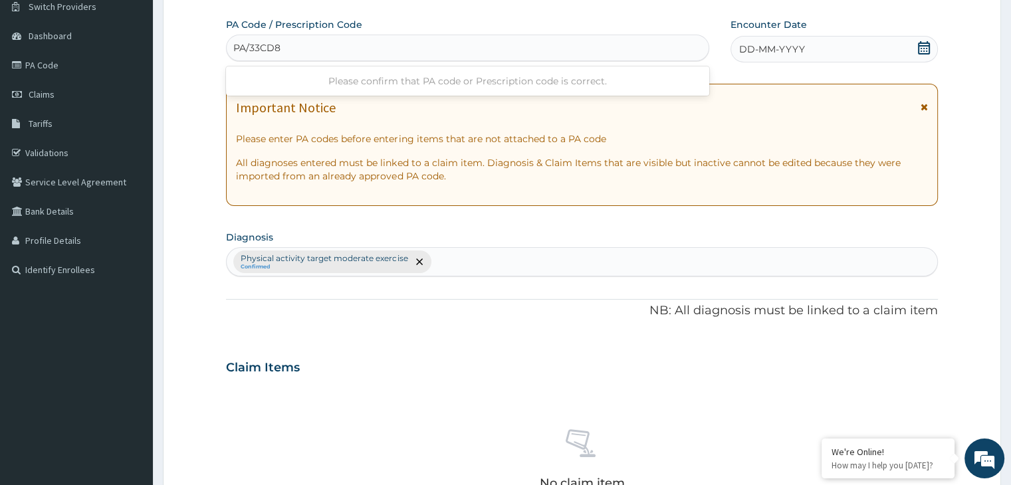
type input "PA/33CD81"
click at [918, 49] on icon at bounding box center [924, 47] width 12 height 13
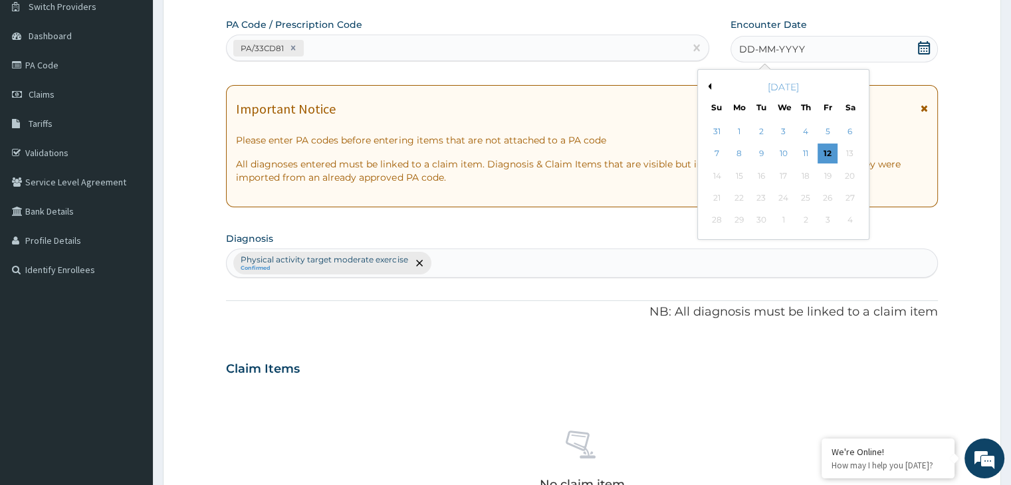
click at [711, 85] on div "[DATE]" at bounding box center [783, 86] width 160 height 13
click at [711, 83] on div "[DATE]" at bounding box center [783, 86] width 160 height 13
click at [710, 86] on button "Previous Month" at bounding box center [707, 86] width 7 height 7
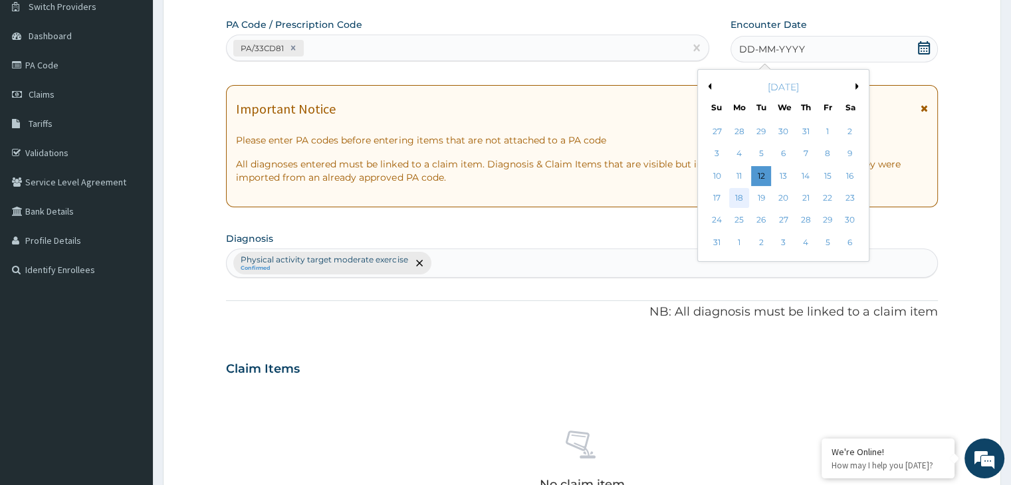
click at [739, 200] on div "18" at bounding box center [739, 198] width 20 height 20
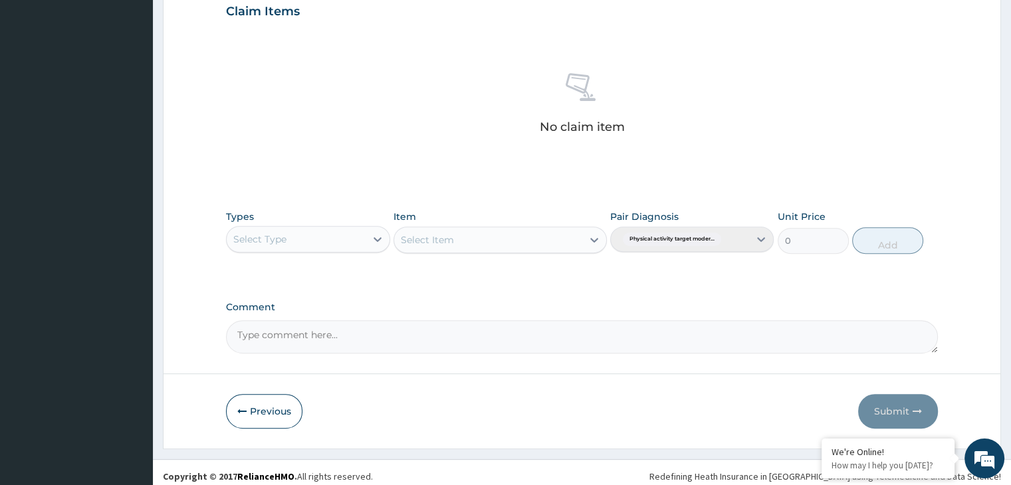
scroll to position [472, 0]
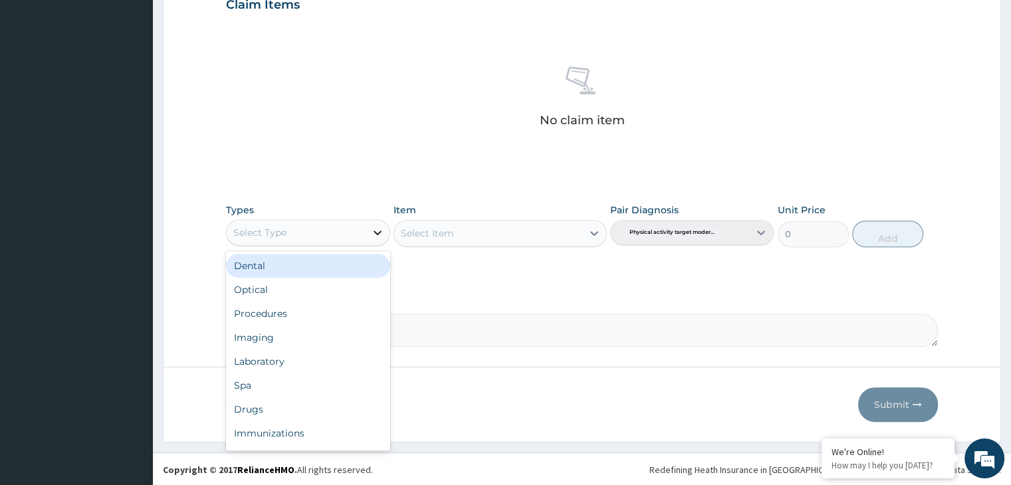
click at [375, 231] on icon at bounding box center [377, 233] width 8 height 5
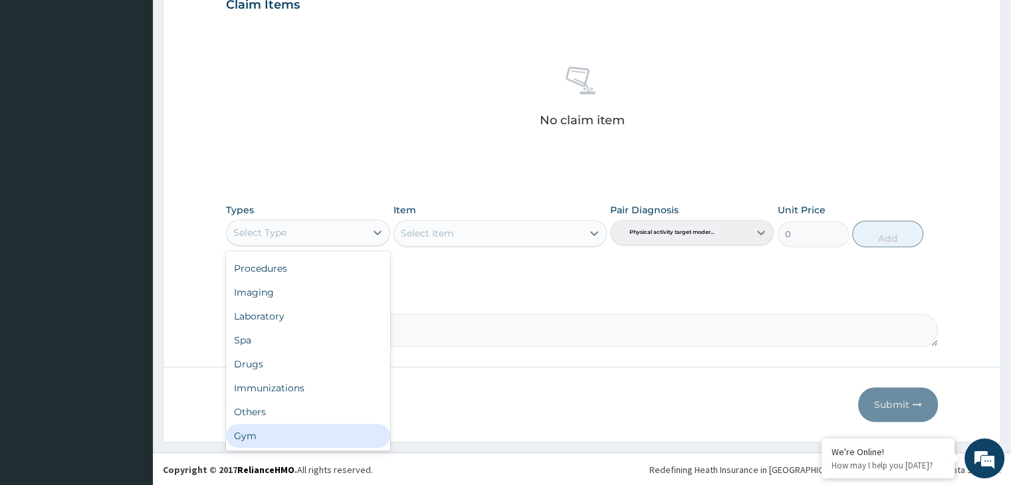
click at [297, 433] on div "Gym" at bounding box center [307, 436] width 163 height 24
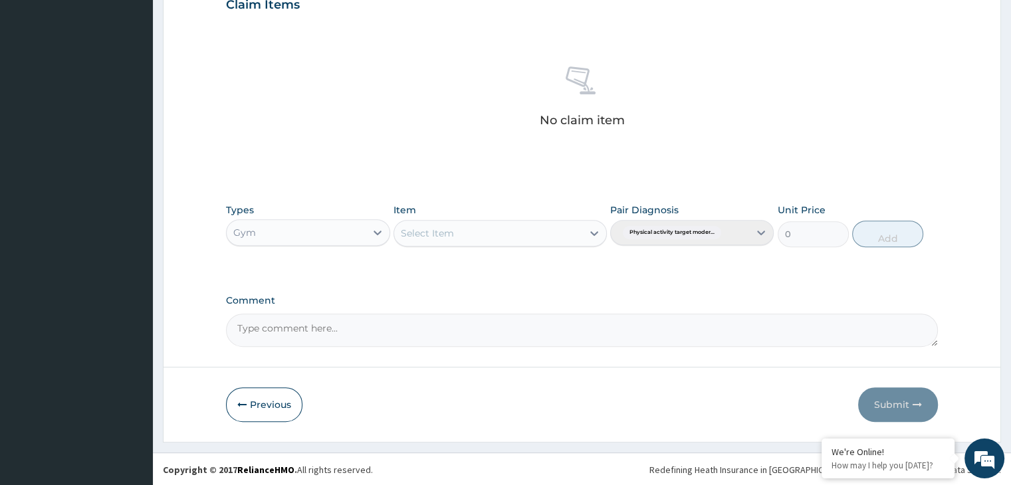
click at [590, 229] on div "Select Item" at bounding box center [499, 233] width 213 height 27
click at [595, 234] on icon at bounding box center [593, 233] width 13 height 13
click at [542, 266] on div "GYM" at bounding box center [499, 266] width 213 height 24
click at [884, 228] on button "Add" at bounding box center [887, 234] width 71 height 27
type input "0"
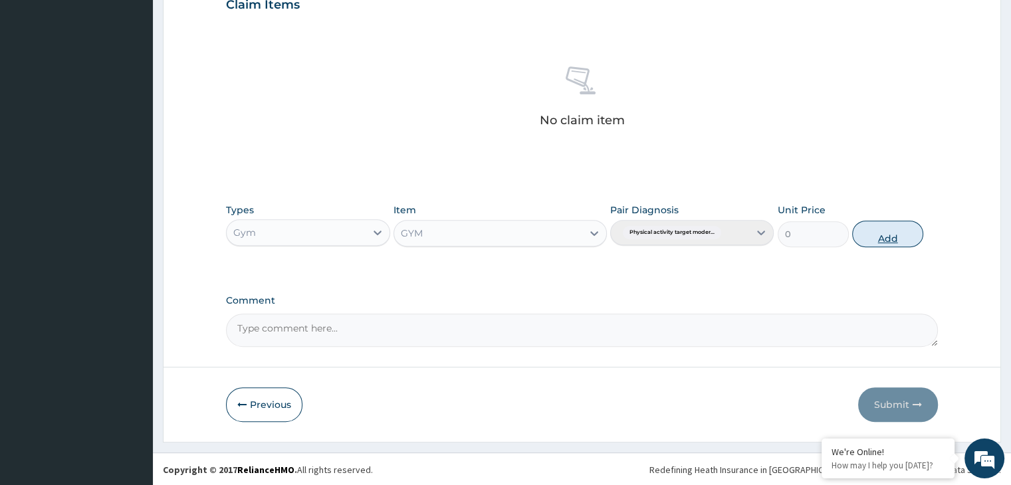
scroll to position [408, 0]
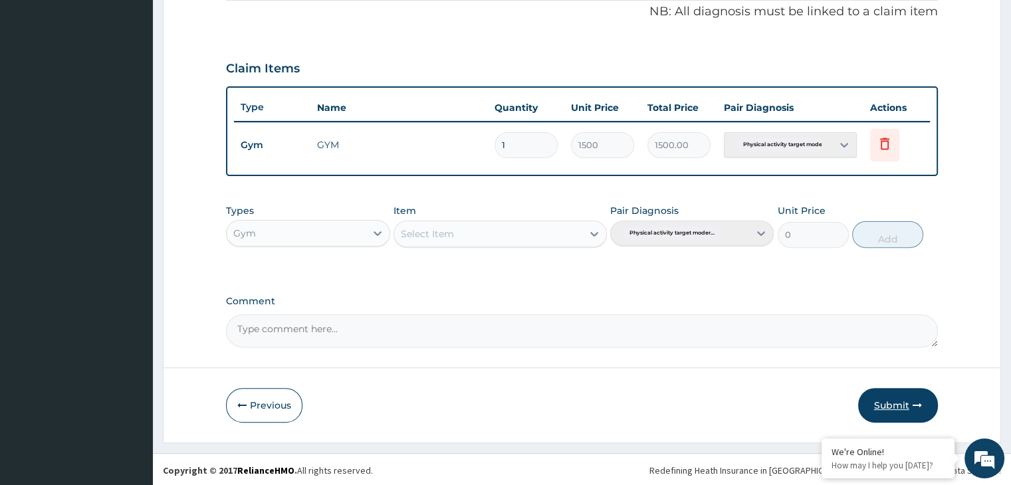
click at [877, 413] on button "Submit" at bounding box center [898, 405] width 80 height 35
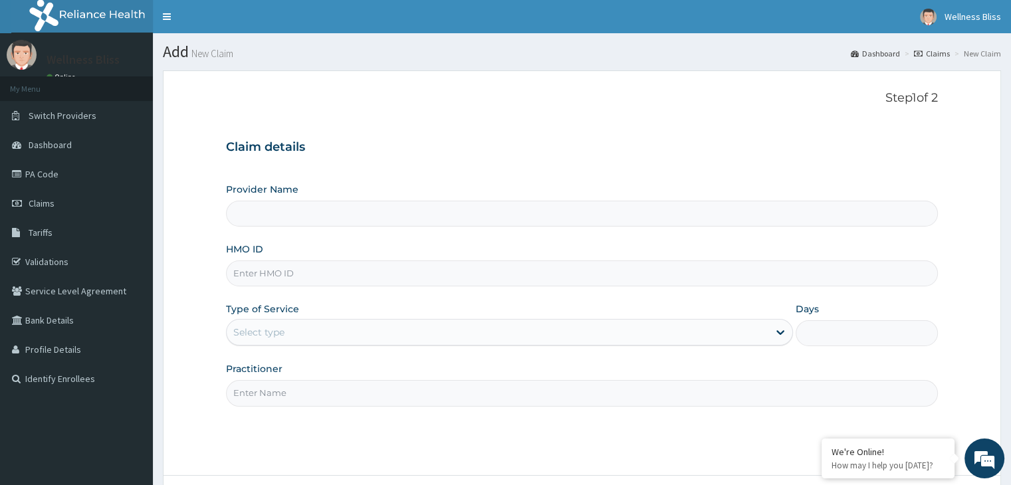
type input "WELLNESS BLISS GYM"
type input "1"
click at [409, 280] on input "HMO ID" at bounding box center [581, 273] width 711 height 26
type input "MHG/10047/A"
click at [291, 391] on input "Practitioner" at bounding box center [581, 393] width 711 height 26
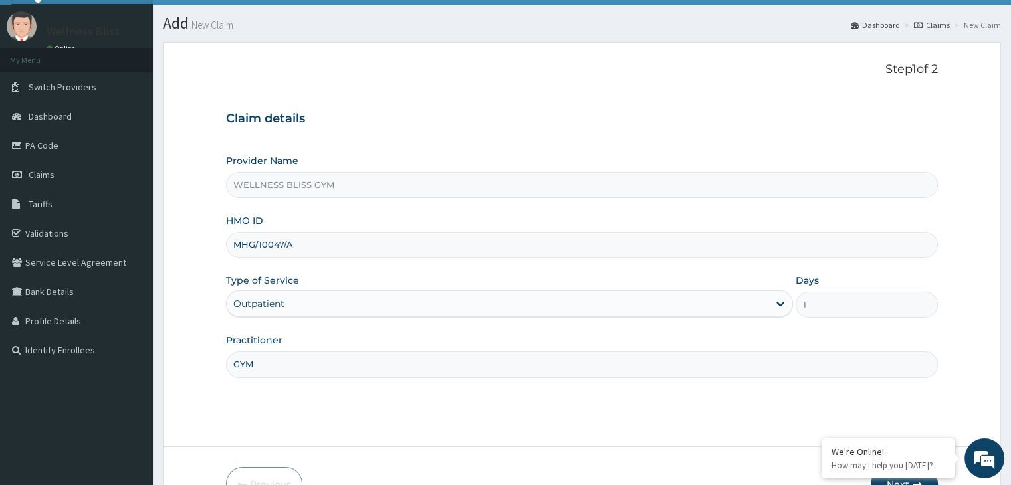
scroll to position [109, 0]
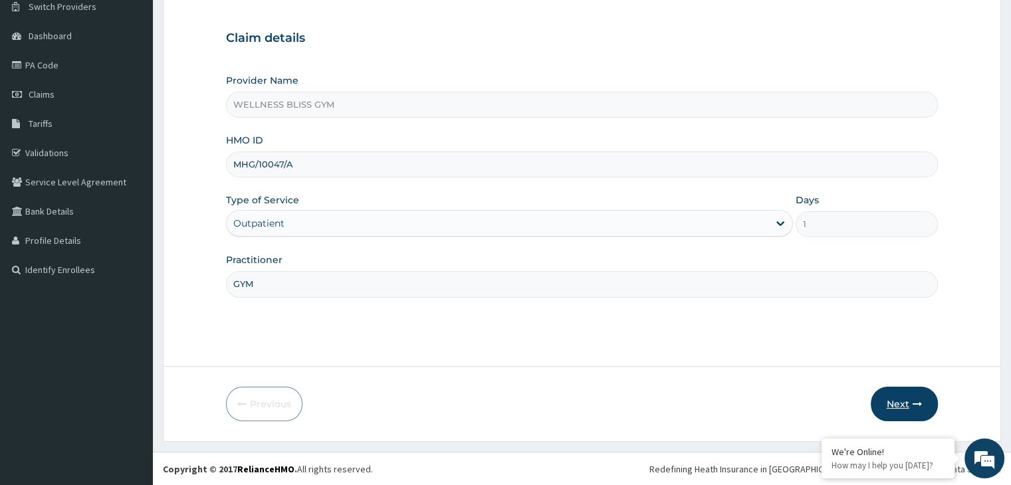
type input "GYM"
click at [910, 405] on button "Next" at bounding box center [903, 404] width 67 height 35
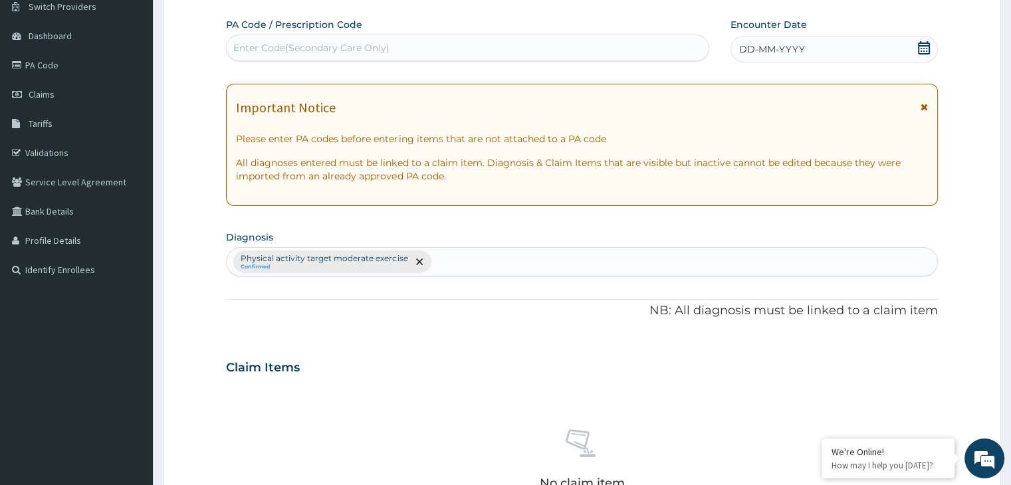
click at [280, 41] on div "Enter Code(Secondary Care Only)" at bounding box center [311, 47] width 156 height 13
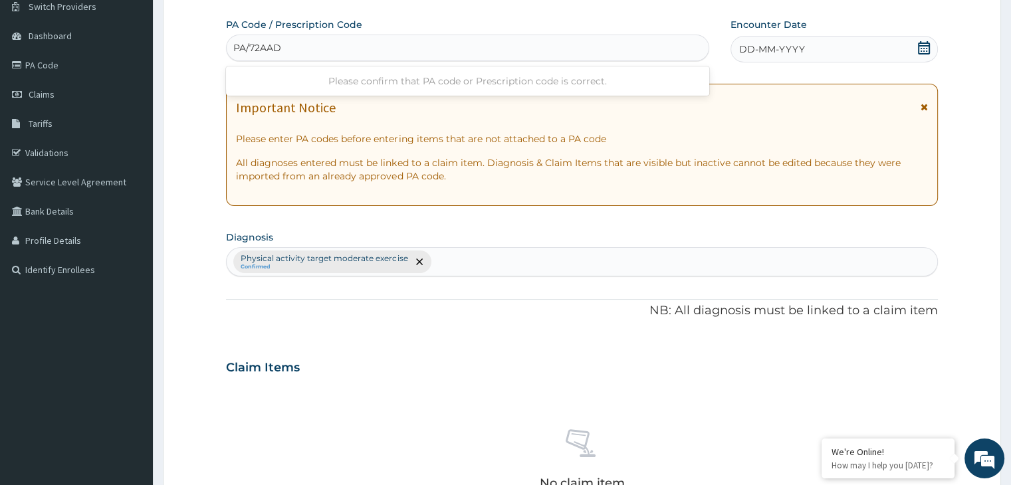
type input "PA/72AADE"
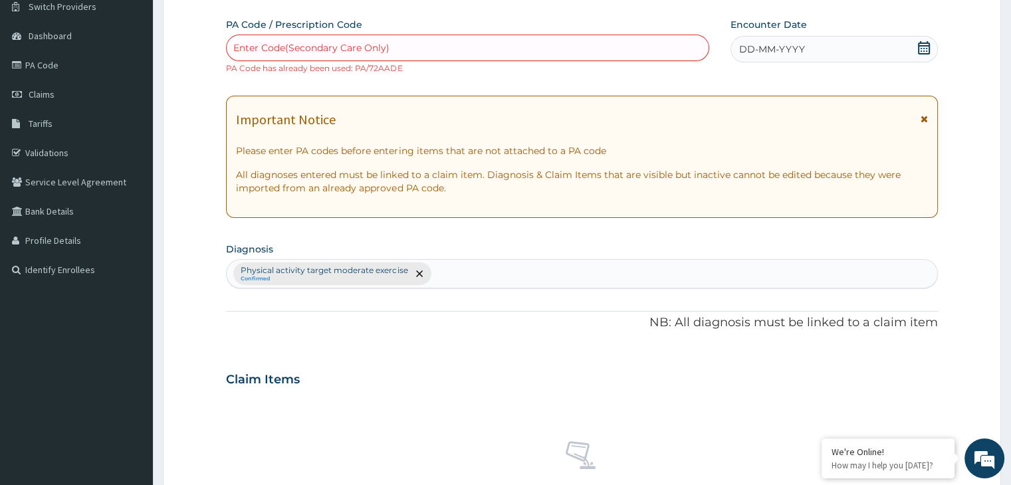
click at [385, 45] on div "Enter Code(Secondary Care Only)" at bounding box center [311, 47] width 156 height 13
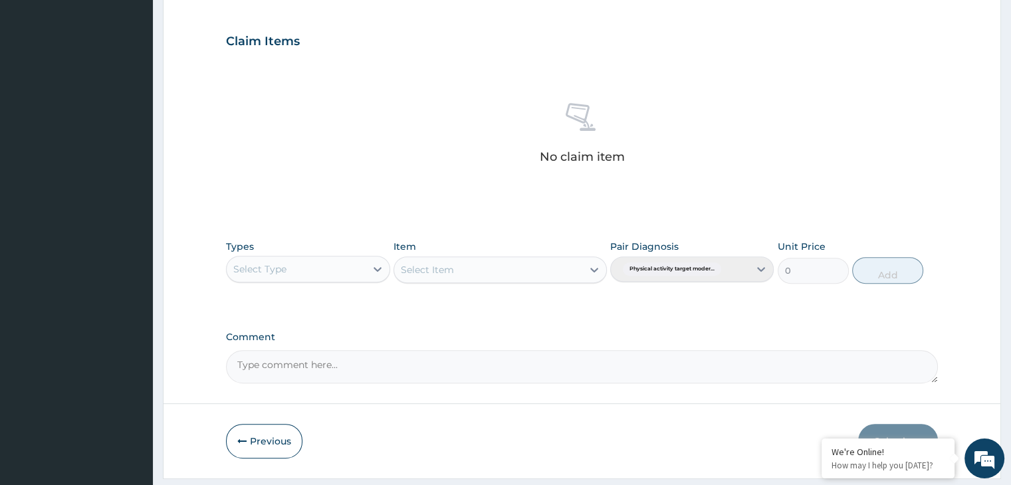
scroll to position [484, 0]
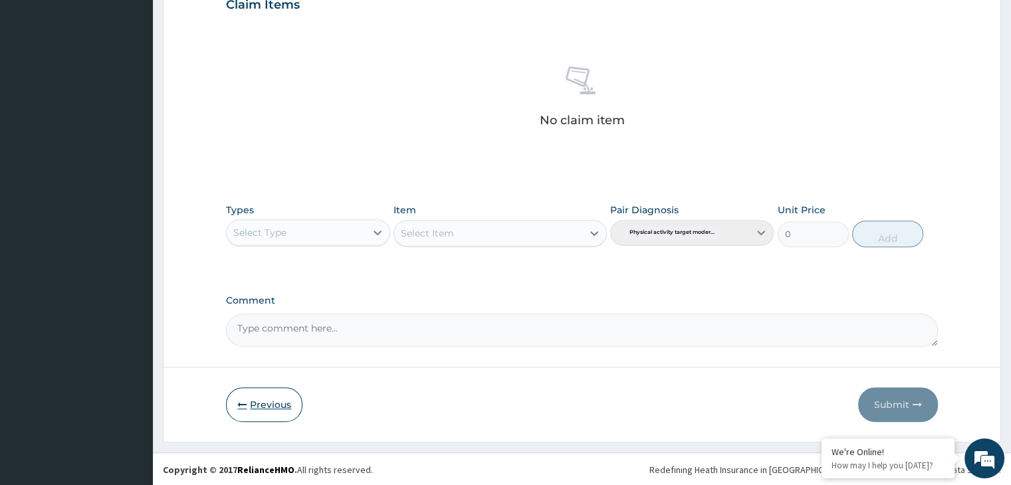
type input "P"
click at [250, 395] on button "Previous" at bounding box center [264, 404] width 76 height 35
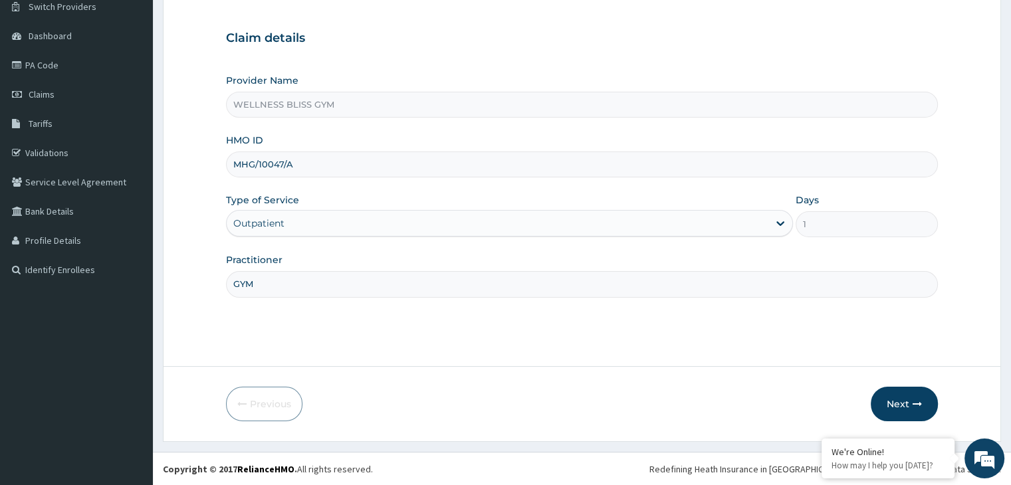
click at [308, 164] on input "MHG/10047/A" at bounding box center [581, 164] width 711 height 26
type input "M"
type input "MOP/10191/B"
click at [922, 411] on button "Next" at bounding box center [903, 404] width 67 height 35
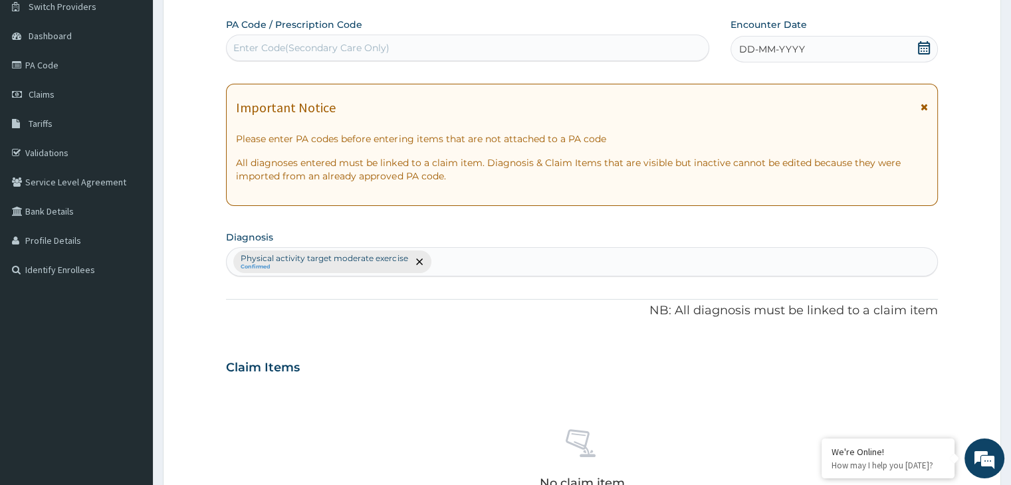
click at [387, 44] on div "Enter Code(Secondary Care Only)" at bounding box center [311, 47] width 156 height 13
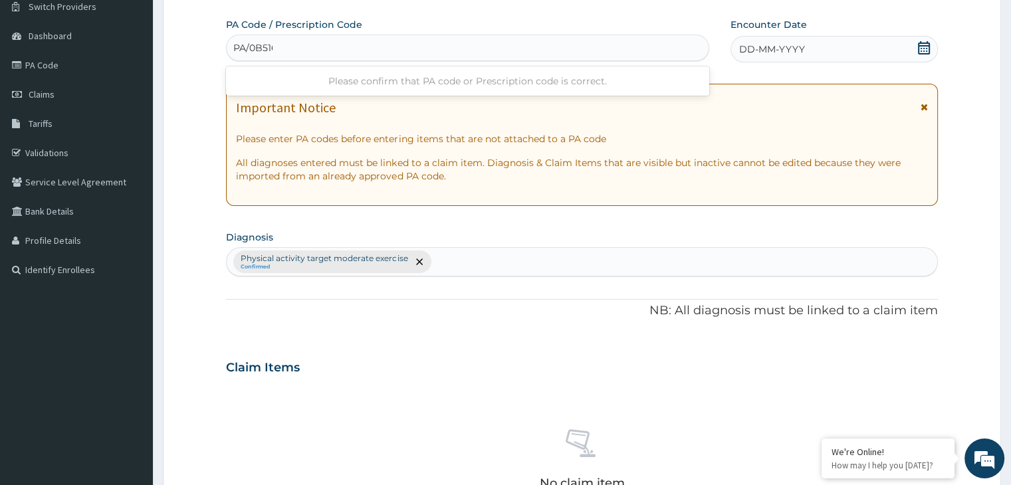
type input "PA/0B5166"
click at [922, 49] on icon at bounding box center [923, 47] width 13 height 13
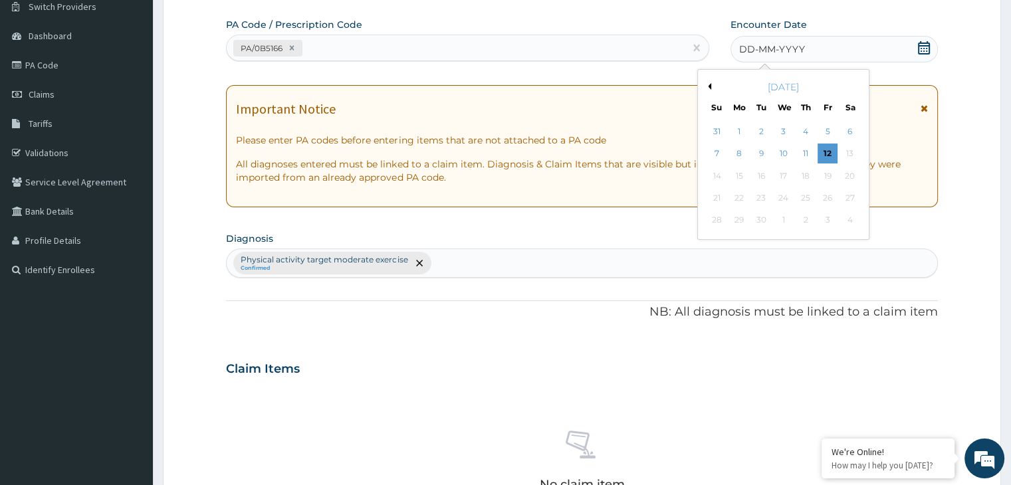
click at [710, 83] on div "[DATE]" at bounding box center [783, 86] width 160 height 13
click at [708, 86] on button "Previous Month" at bounding box center [707, 86] width 7 height 7
click at [739, 196] on div "18" at bounding box center [739, 198] width 20 height 20
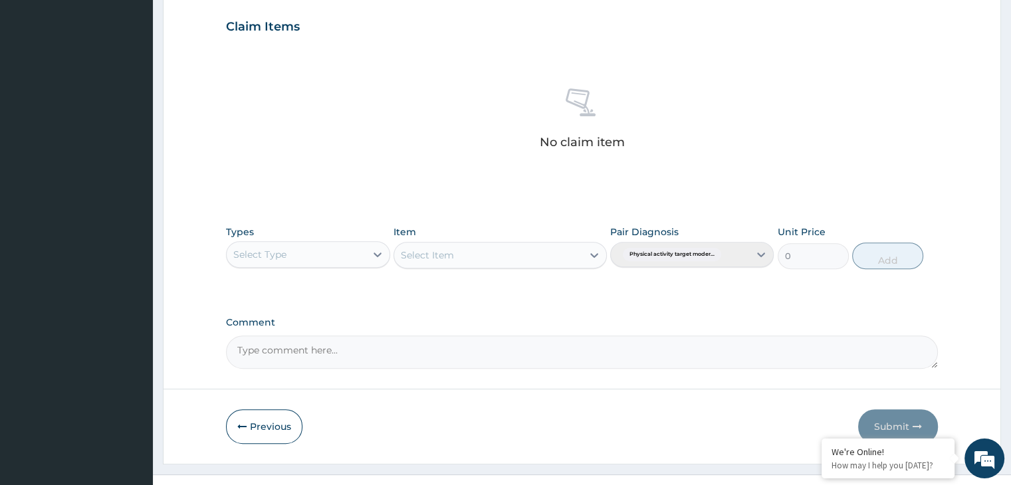
scroll to position [472, 0]
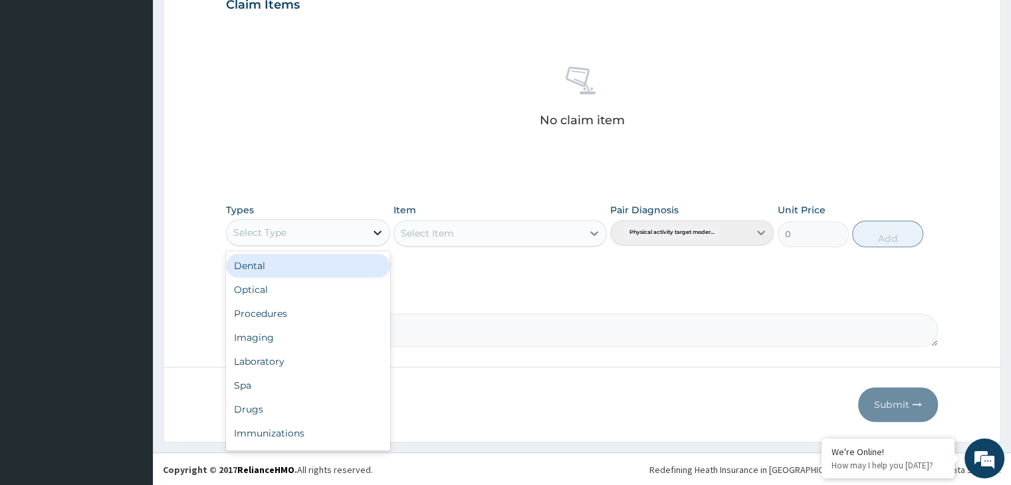
click at [380, 232] on icon at bounding box center [377, 232] width 13 height 13
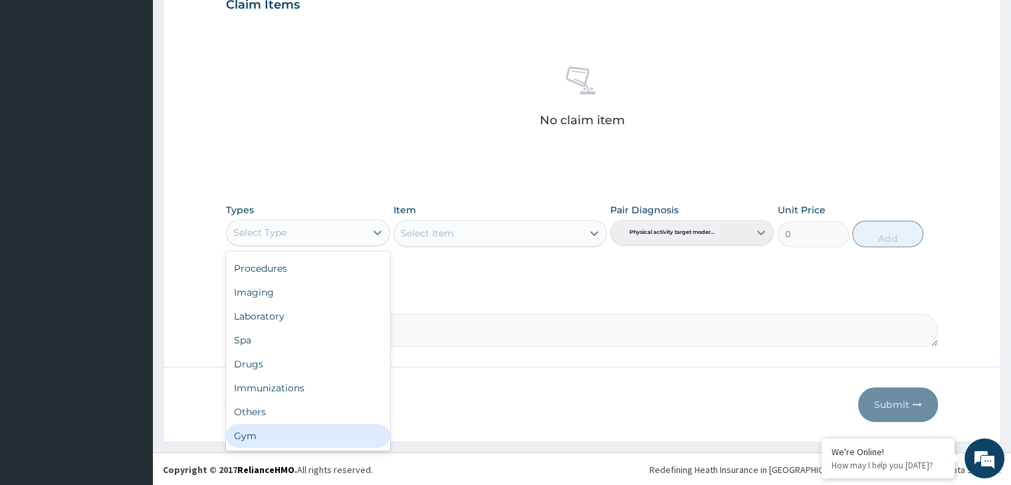
click at [312, 440] on div "Gym" at bounding box center [307, 436] width 163 height 24
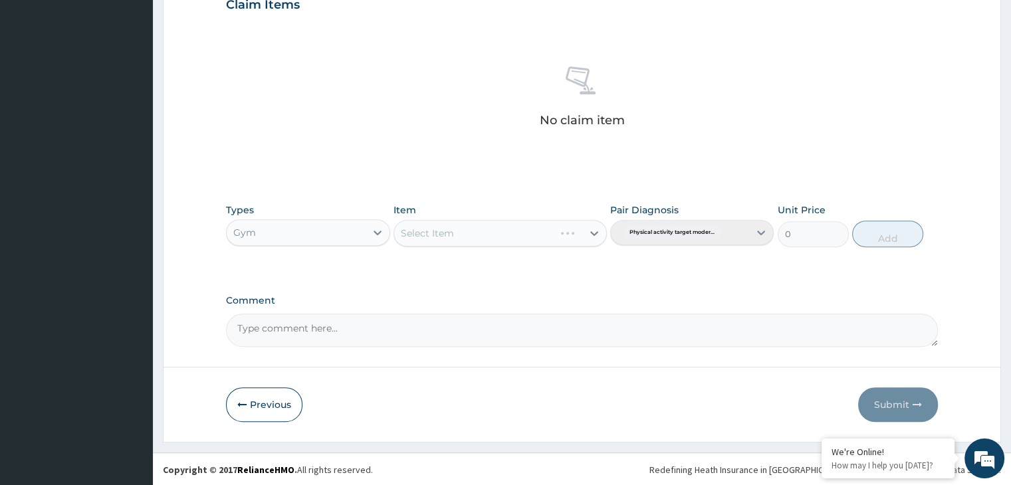
click at [595, 232] on div "Select Item" at bounding box center [499, 233] width 213 height 27
click at [591, 233] on icon at bounding box center [593, 233] width 13 height 13
click at [575, 274] on div "GYM" at bounding box center [499, 266] width 213 height 24
click at [906, 235] on button "Add" at bounding box center [887, 234] width 71 height 27
type input "0"
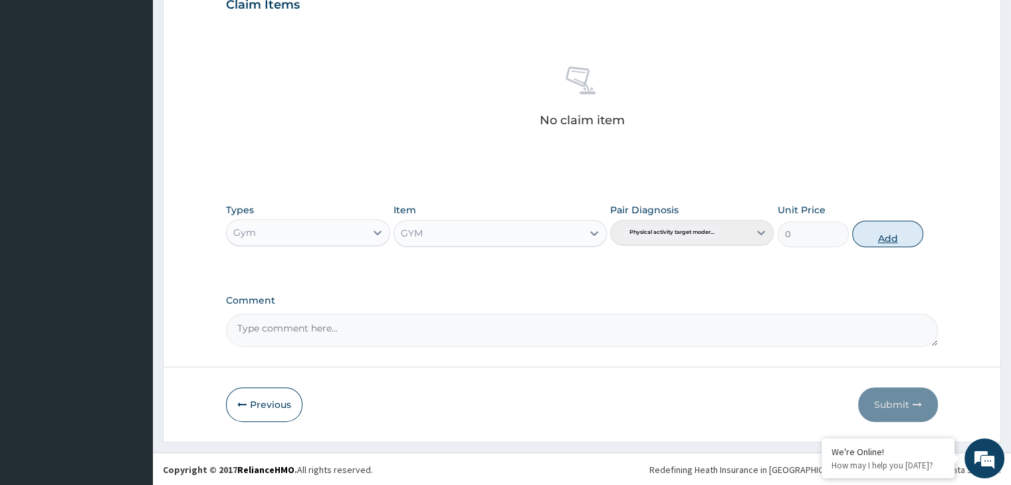
scroll to position [408, 0]
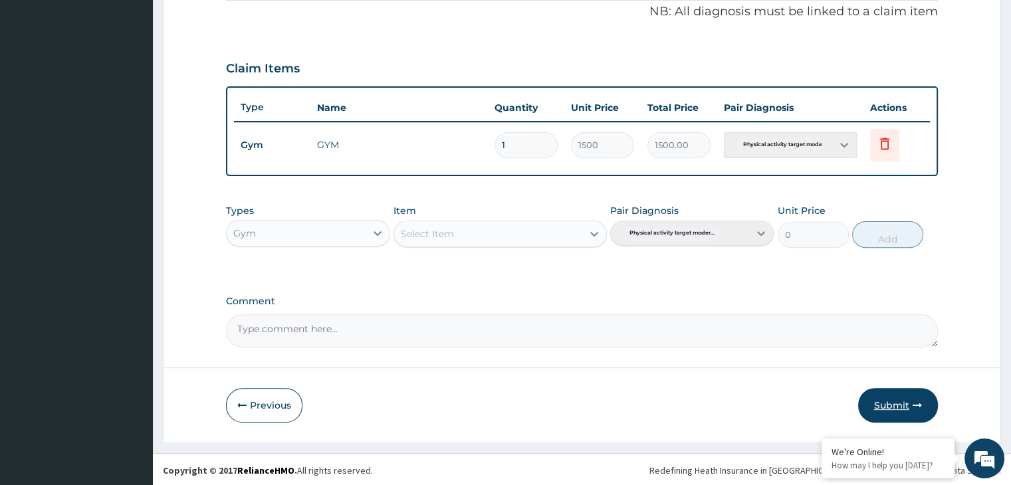
click at [904, 395] on button "Submit" at bounding box center [898, 405] width 80 height 35
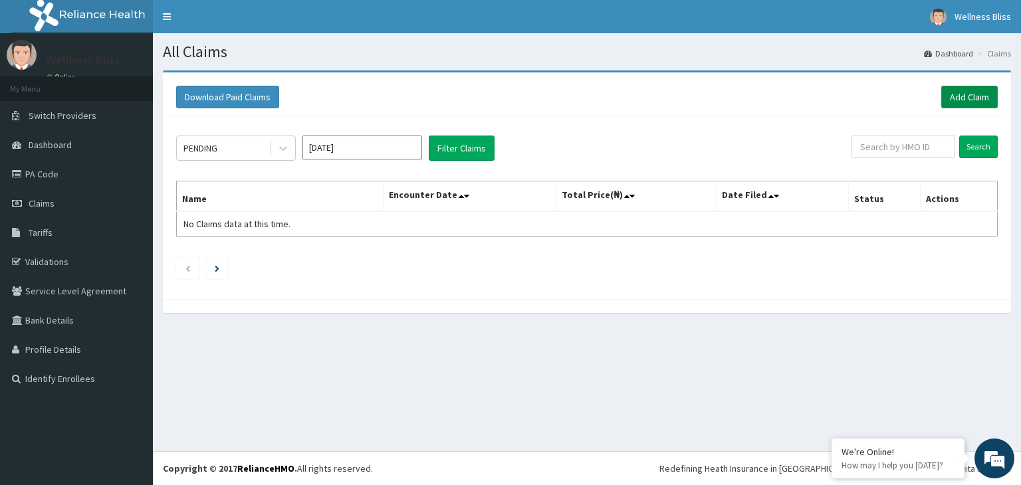
click at [967, 96] on link "Add Claim" at bounding box center [969, 97] width 56 height 23
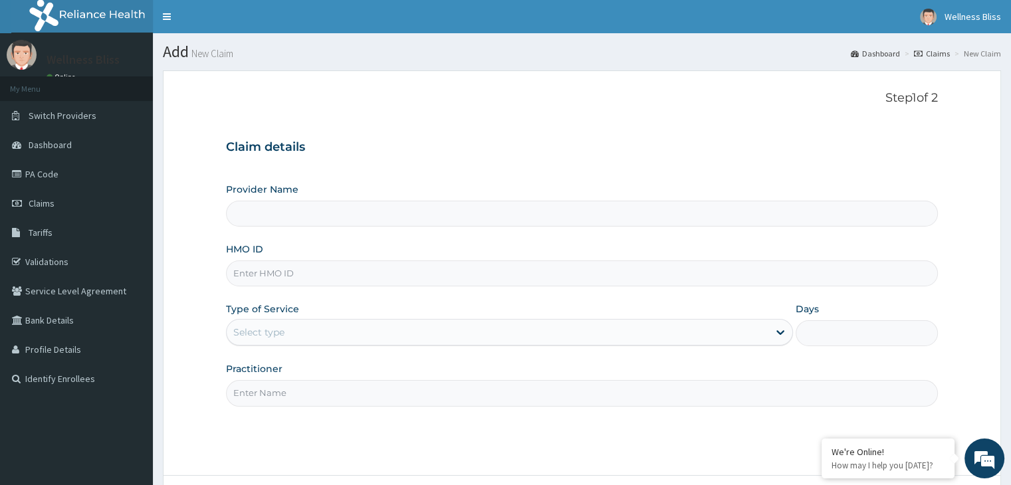
click at [360, 268] on input "HMO ID" at bounding box center [581, 273] width 711 height 26
type input "GT"
type input "WELLNESS BLISS GYM"
type input "1"
type input "GTB/10252/A"
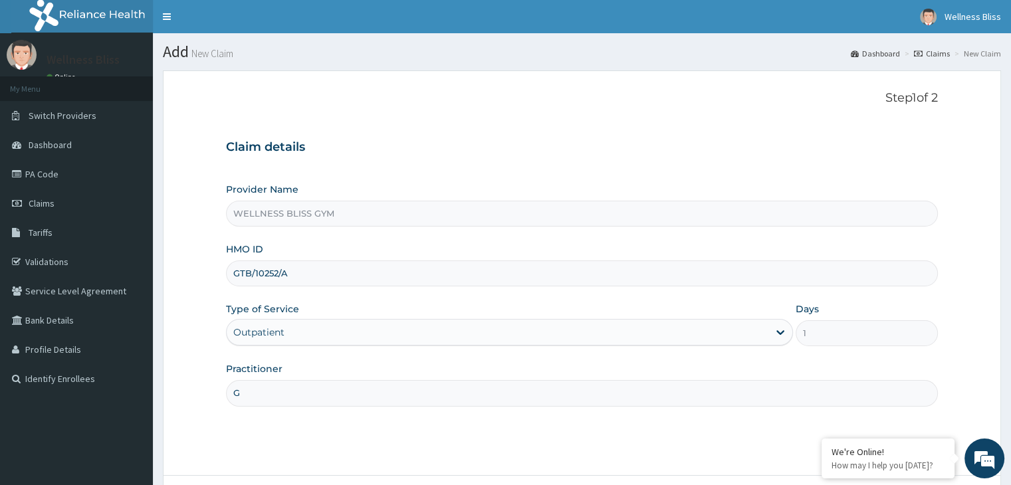
click at [267, 395] on input "G" at bounding box center [581, 393] width 711 height 26
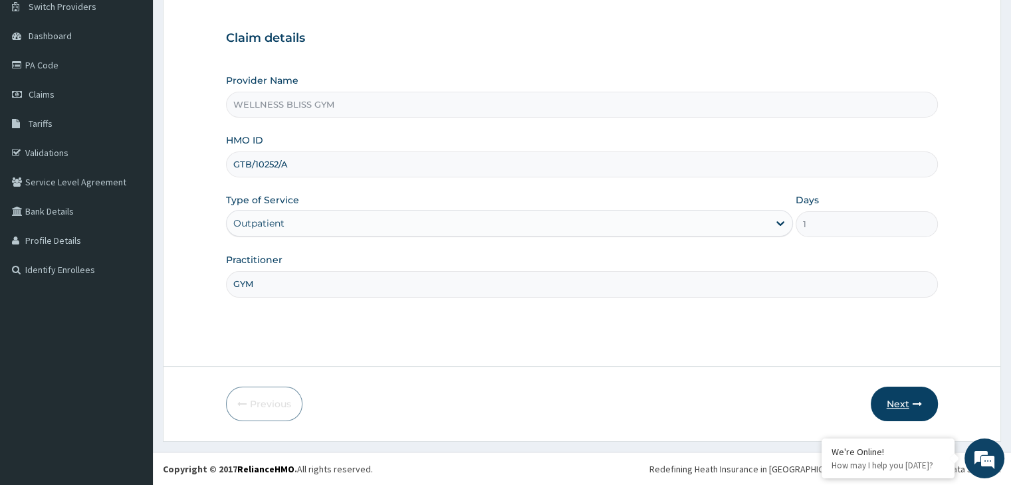
type input "GYM"
click at [890, 399] on button "Next" at bounding box center [903, 404] width 67 height 35
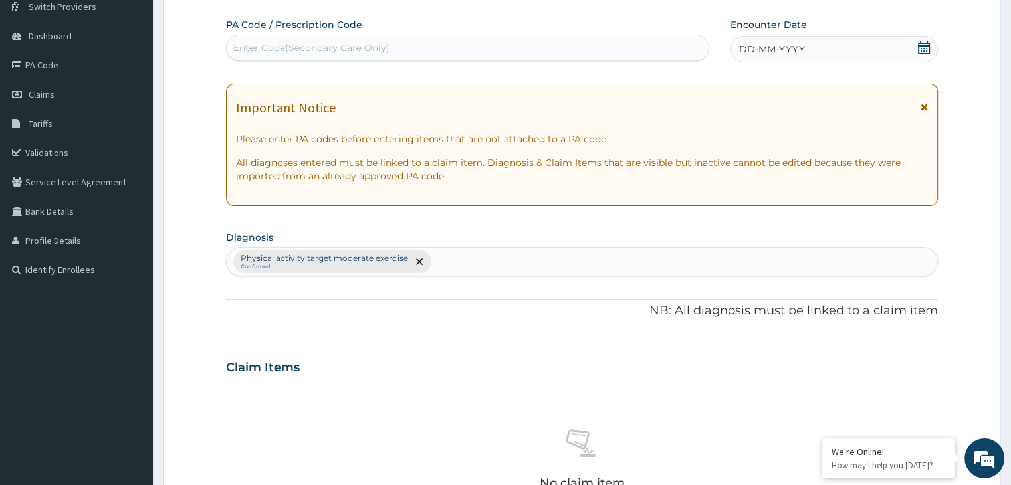
click at [473, 43] on div "Enter Code(Secondary Care Only)" at bounding box center [468, 47] width 482 height 21
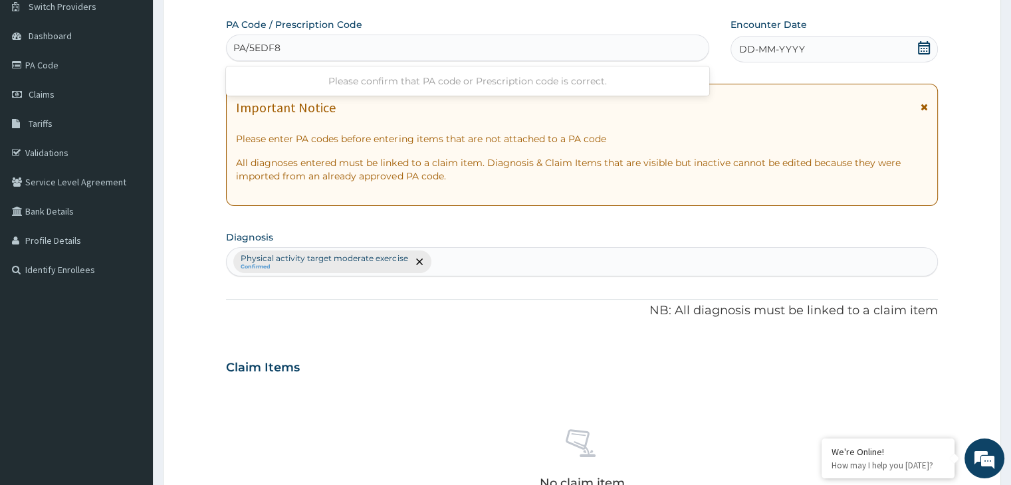
type input "PA/5EDF83"
drag, startPoint x: 473, startPoint y: 43, endPoint x: 799, endPoint y: 84, distance: 328.1
click at [799, 84] on div "PA Code / Prescription Code option Create "PA/5EDF83", selected. Use Up and Dow…" at bounding box center [581, 364] width 711 height 692
click at [924, 52] on icon at bounding box center [923, 47] width 13 height 13
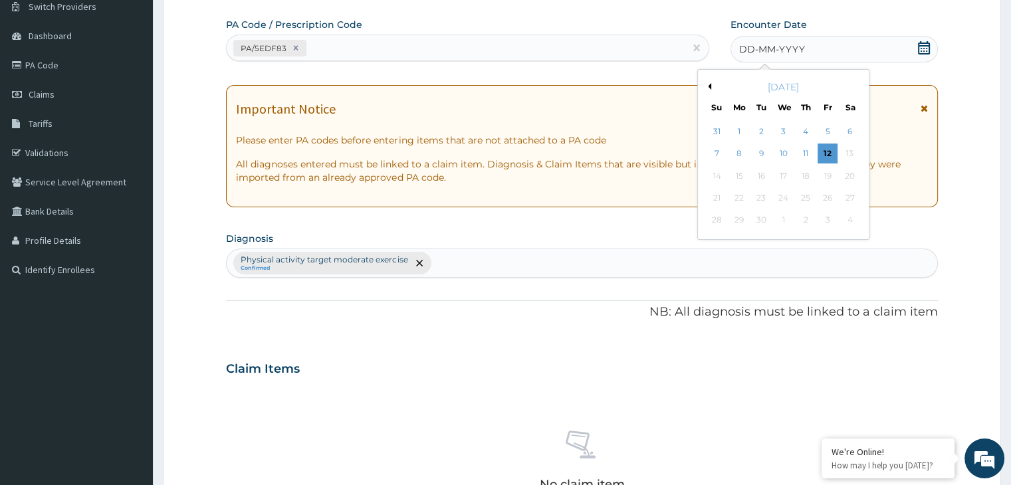
click at [710, 85] on div "[DATE]" at bounding box center [783, 86] width 160 height 13
click at [709, 84] on button "Previous Month" at bounding box center [707, 86] width 7 height 7
click at [741, 195] on div "18" at bounding box center [739, 198] width 20 height 20
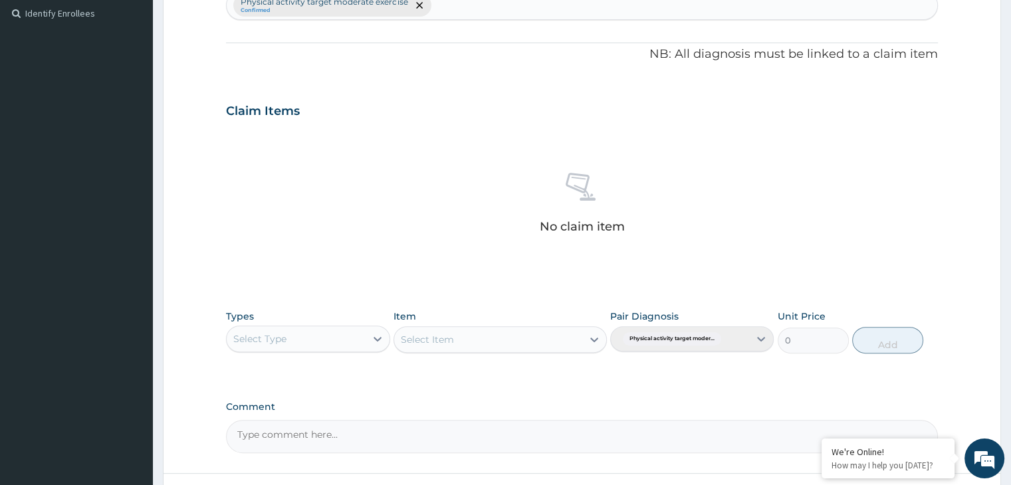
scroll to position [472, 0]
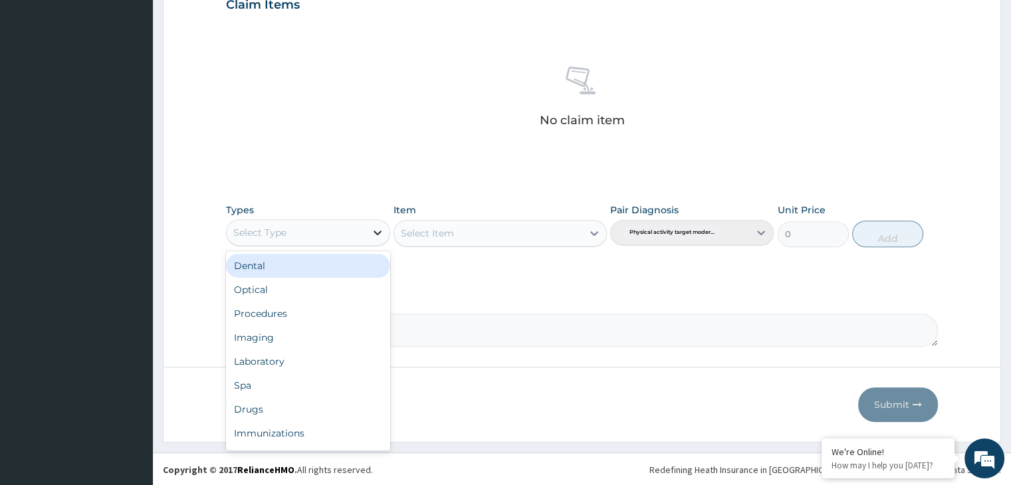
click at [374, 231] on icon at bounding box center [377, 233] width 8 height 5
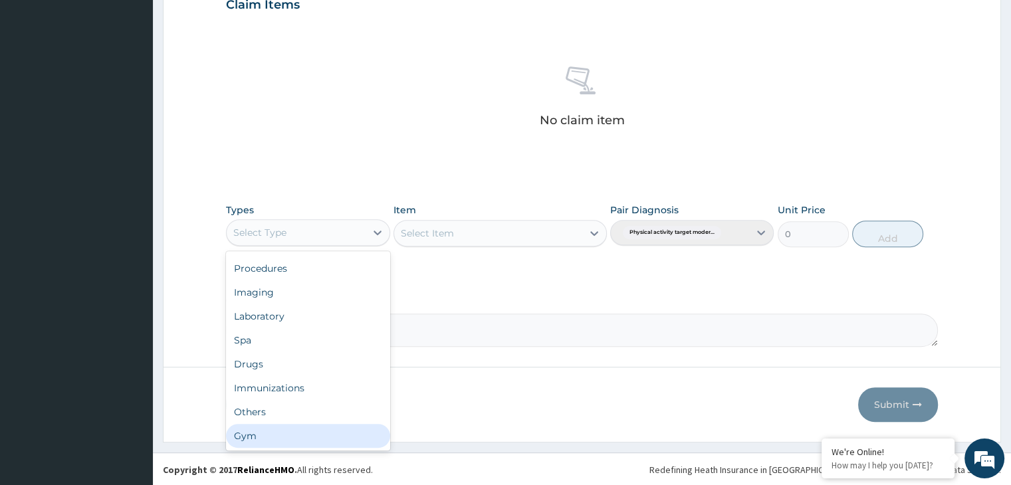
click at [290, 437] on div "Gym" at bounding box center [307, 436] width 163 height 24
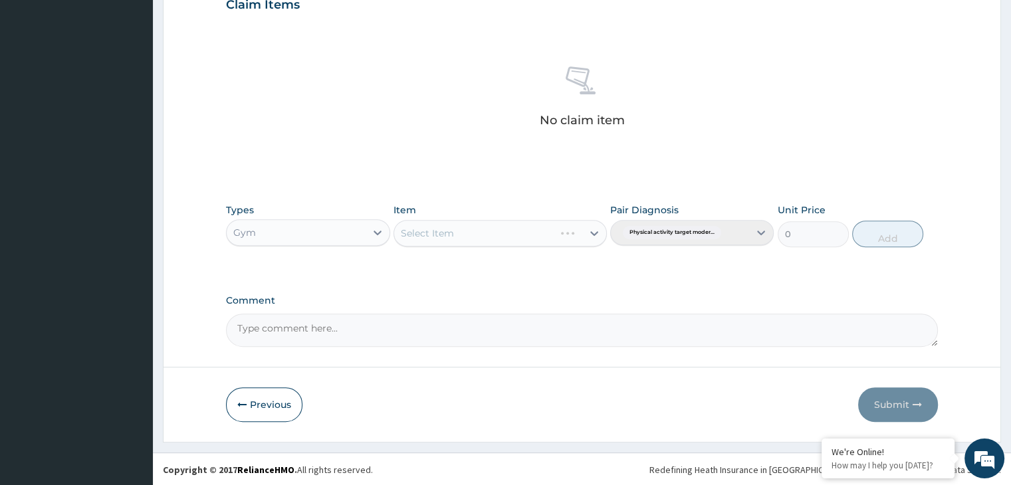
click at [589, 232] on div "Select Item" at bounding box center [499, 233] width 213 height 27
click at [597, 232] on icon at bounding box center [593, 233] width 13 height 13
click at [581, 266] on div "GYM" at bounding box center [499, 266] width 213 height 24
click at [892, 227] on button "Add" at bounding box center [887, 234] width 71 height 27
type input "0"
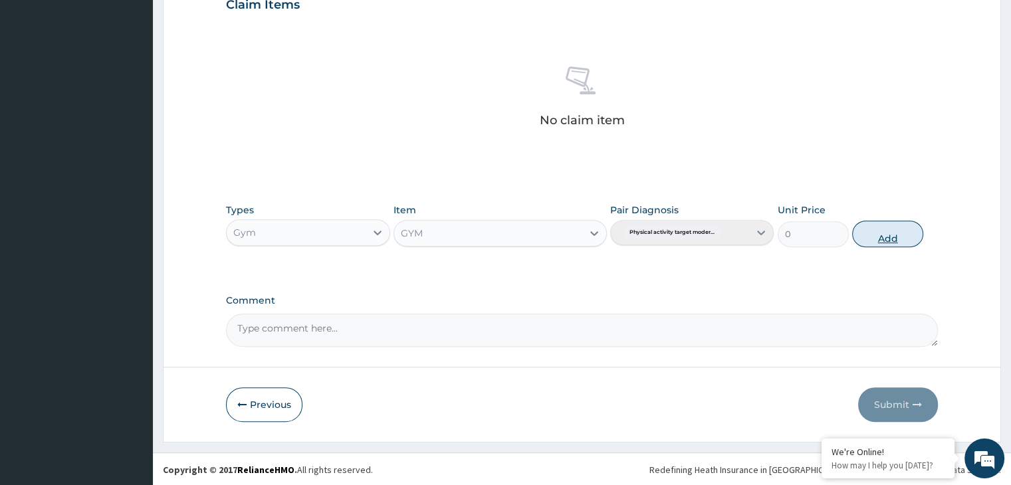
scroll to position [408, 0]
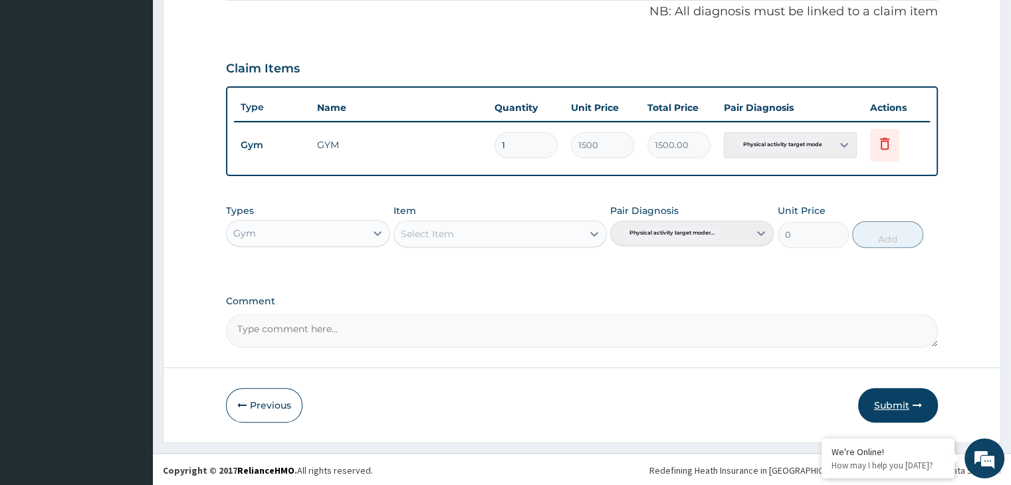
click at [880, 415] on button "Submit" at bounding box center [898, 405] width 80 height 35
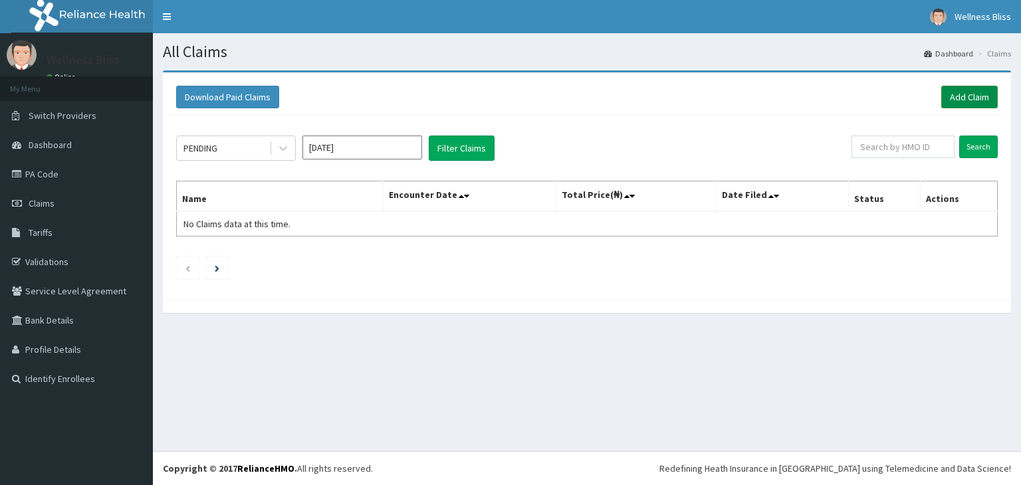
click at [959, 91] on link "Add Claim" at bounding box center [969, 97] width 56 height 23
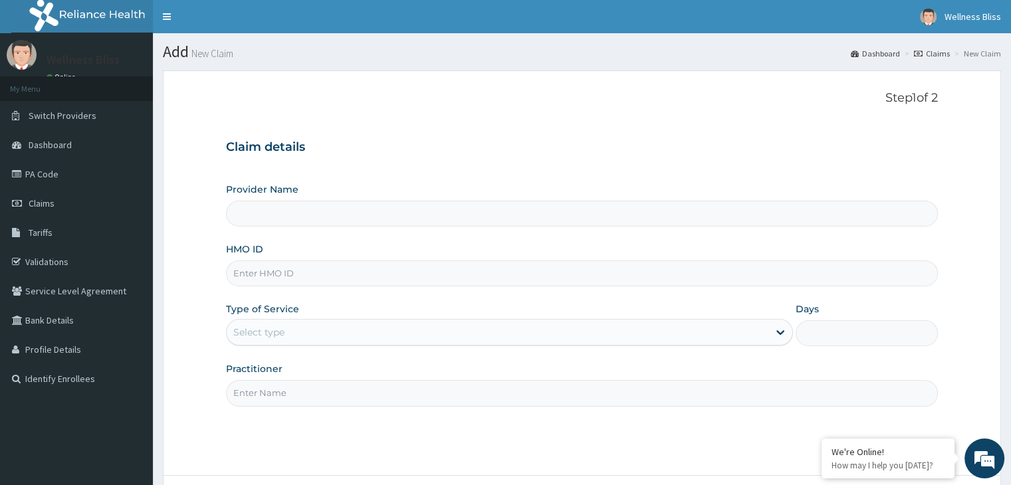
type input "WELLNESS BLISS GYM"
type input "1"
click at [401, 277] on input "HMO ID" at bounding box center [581, 273] width 711 height 26
type input "BHT/10256/A"
click at [363, 393] on input "Practitioner" at bounding box center [581, 393] width 711 height 26
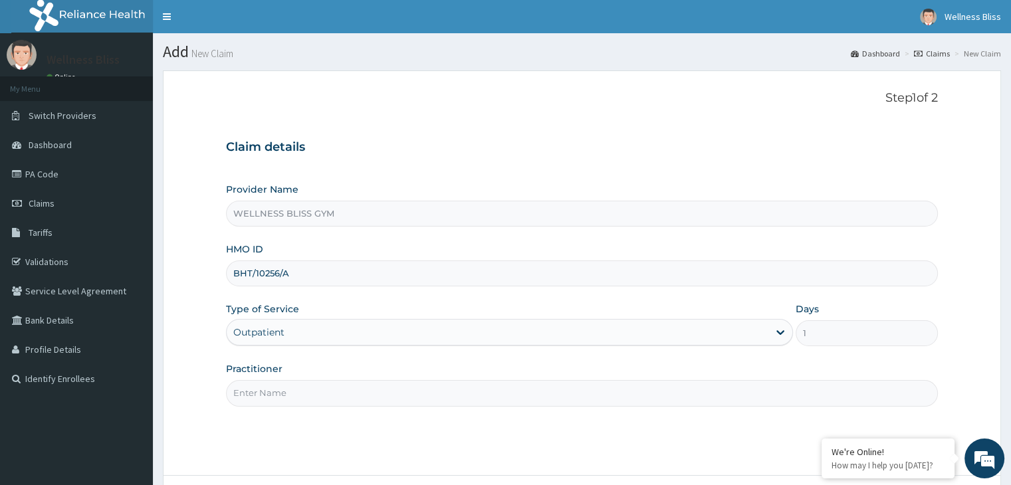
click at [363, 393] on input "Practitioner" at bounding box center [581, 393] width 711 height 26
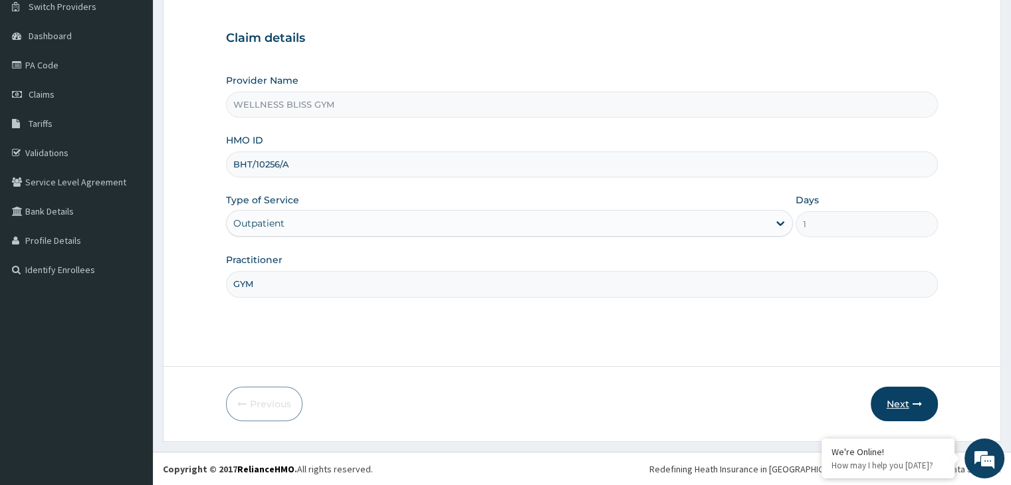
type input "GYM"
click at [922, 403] on button "Next" at bounding box center [903, 404] width 67 height 35
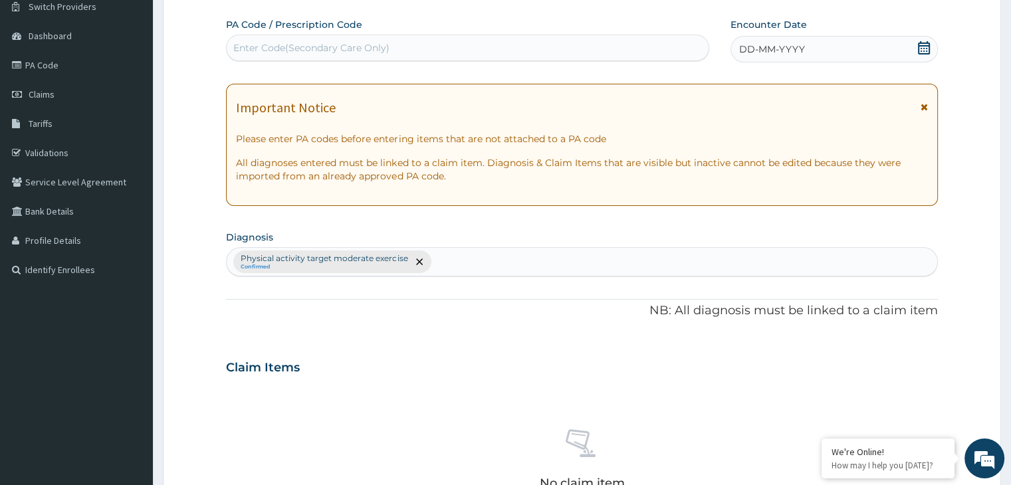
click at [338, 44] on div "Enter Code(Secondary Care Only)" at bounding box center [311, 47] width 156 height 13
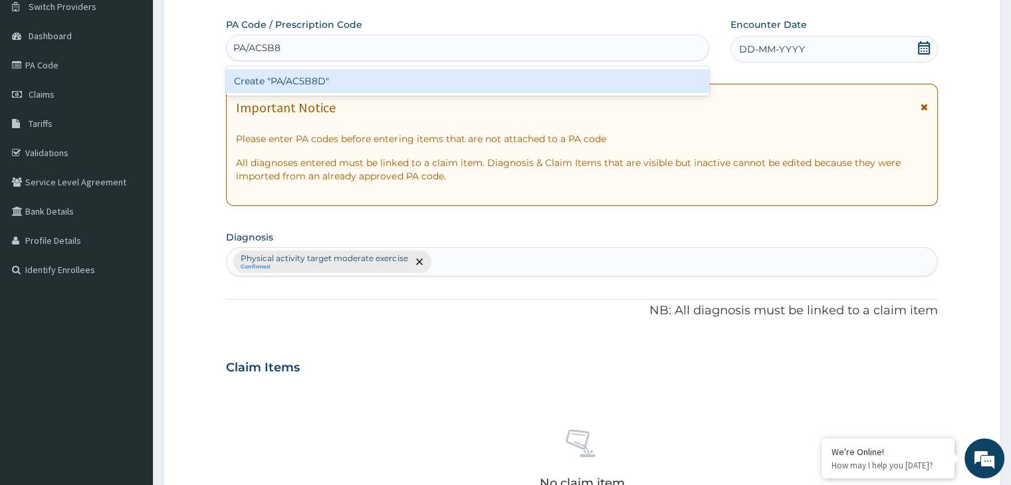
type input "PA/AC5B8D"
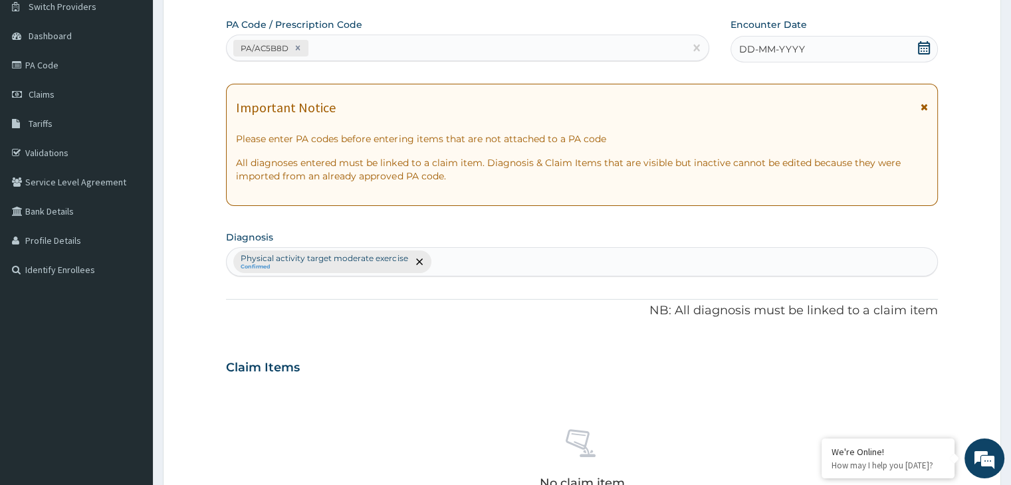
click at [925, 46] on icon at bounding box center [923, 47] width 13 height 13
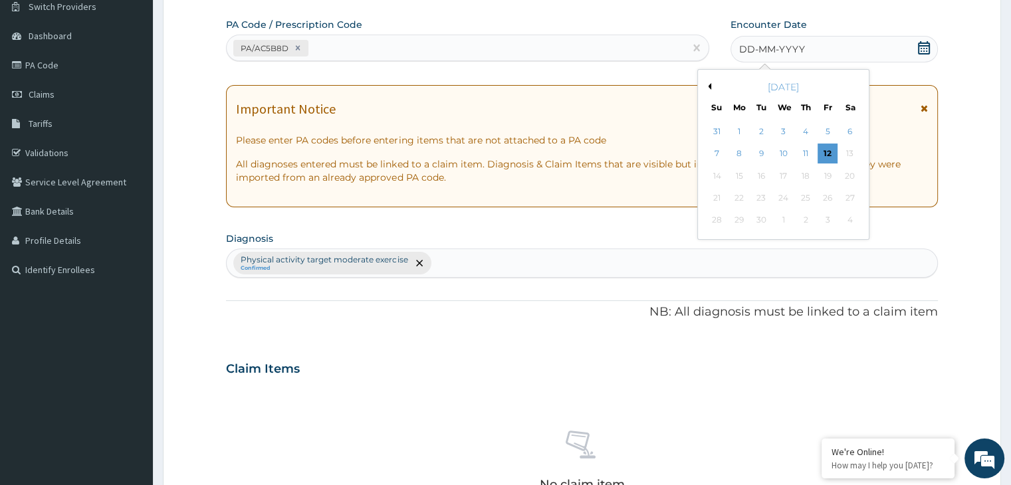
click at [707, 86] on button "Previous Month" at bounding box center [707, 86] width 7 height 7
click at [744, 200] on div "18" at bounding box center [739, 198] width 20 height 20
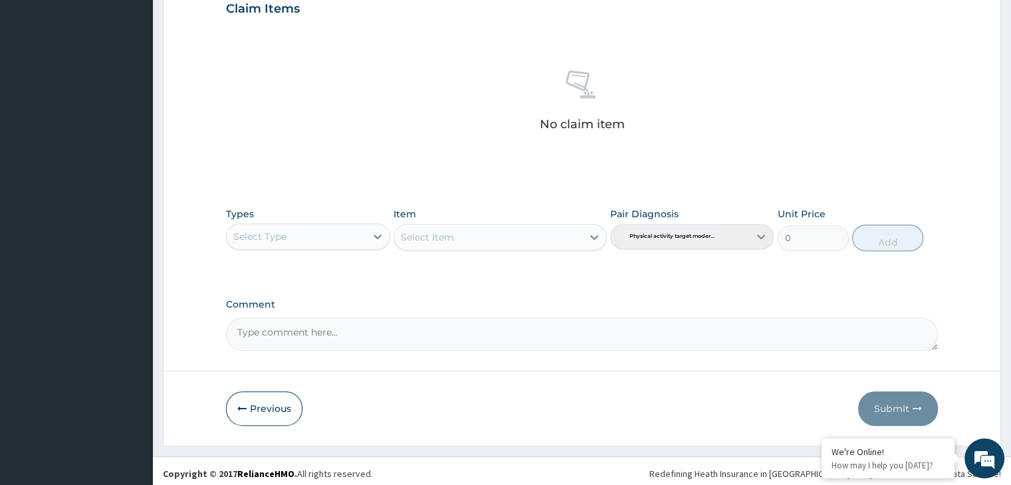
scroll to position [472, 0]
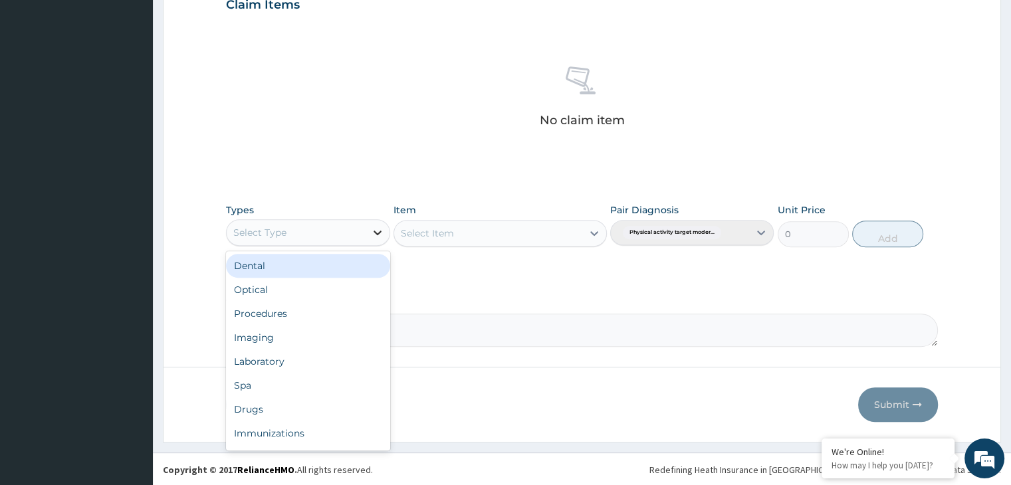
click at [373, 241] on div at bounding box center [377, 233] width 24 height 24
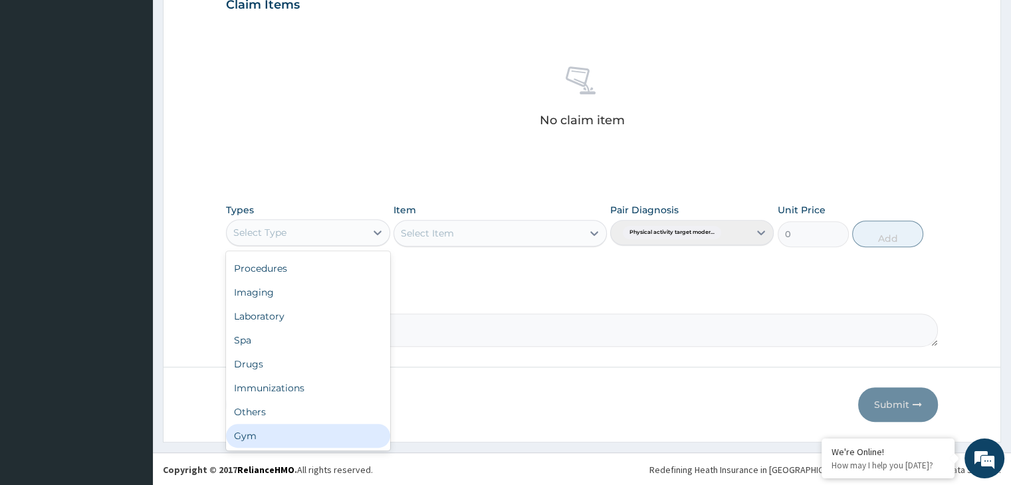
click at [263, 428] on div "Gym" at bounding box center [307, 436] width 163 height 24
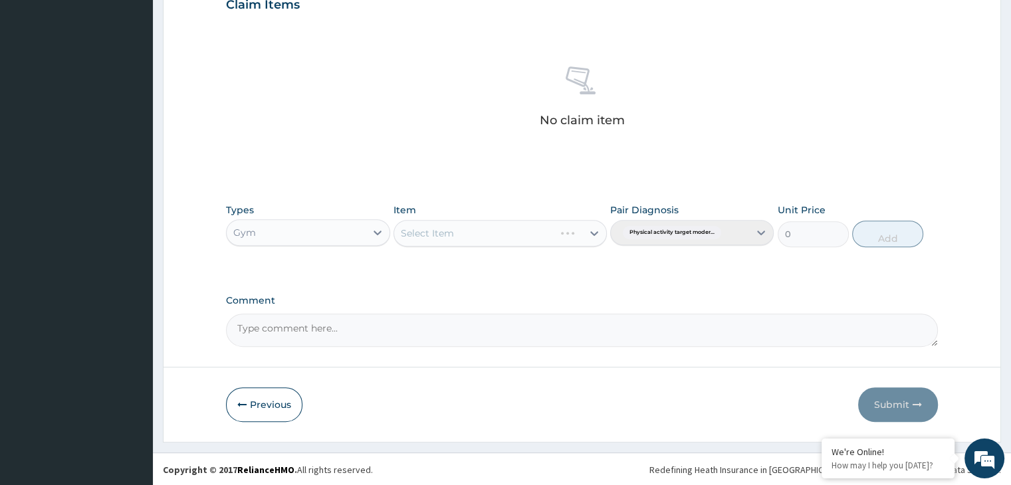
click at [592, 231] on div "Select Item" at bounding box center [499, 233] width 213 height 27
click at [592, 231] on icon at bounding box center [594, 233] width 8 height 5
click at [568, 267] on div "GYM" at bounding box center [499, 266] width 213 height 24
click at [889, 232] on button "Add" at bounding box center [887, 234] width 71 height 27
type input "0"
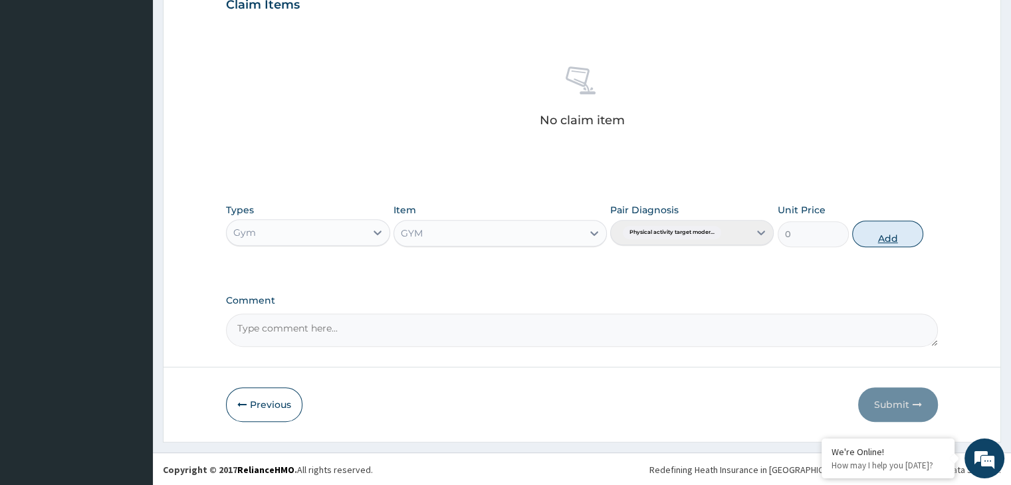
scroll to position [408, 0]
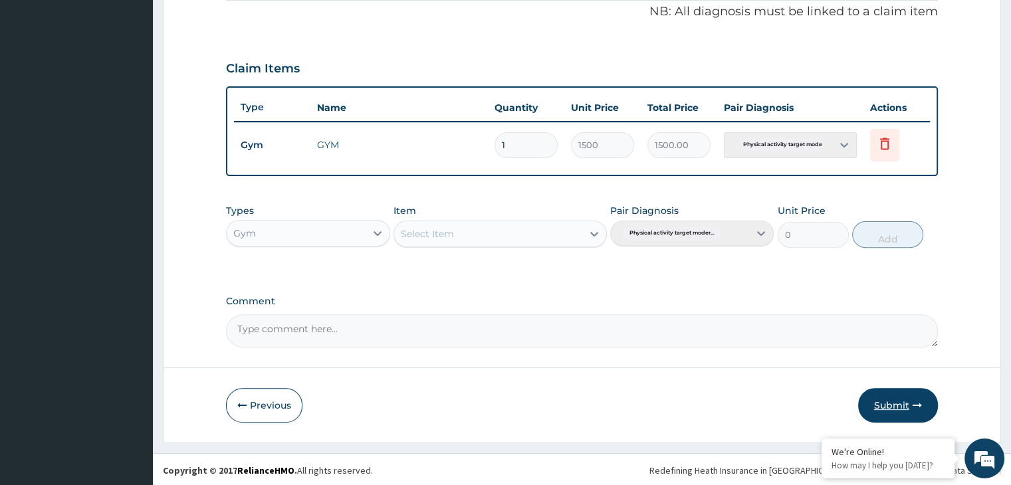
click at [884, 407] on button "Submit" at bounding box center [898, 405] width 80 height 35
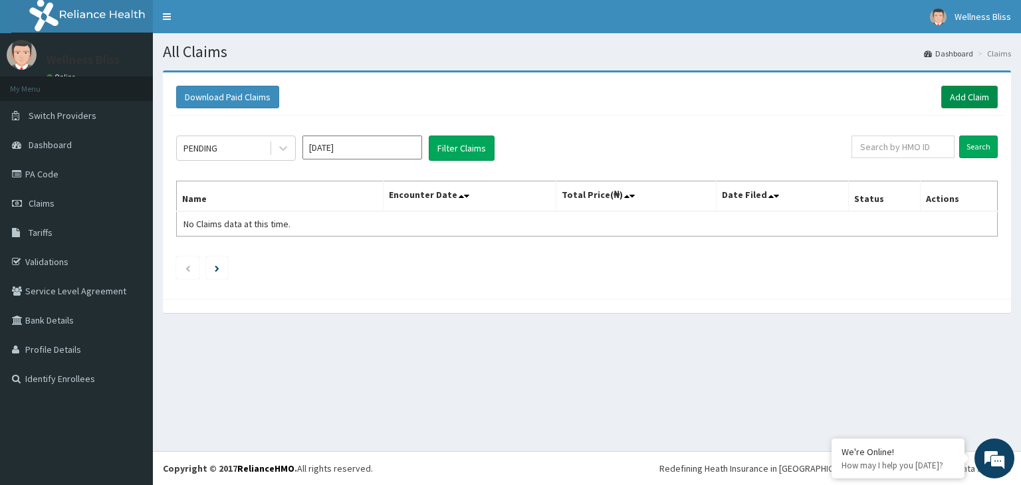
click at [989, 91] on link "Add Claim" at bounding box center [969, 97] width 56 height 23
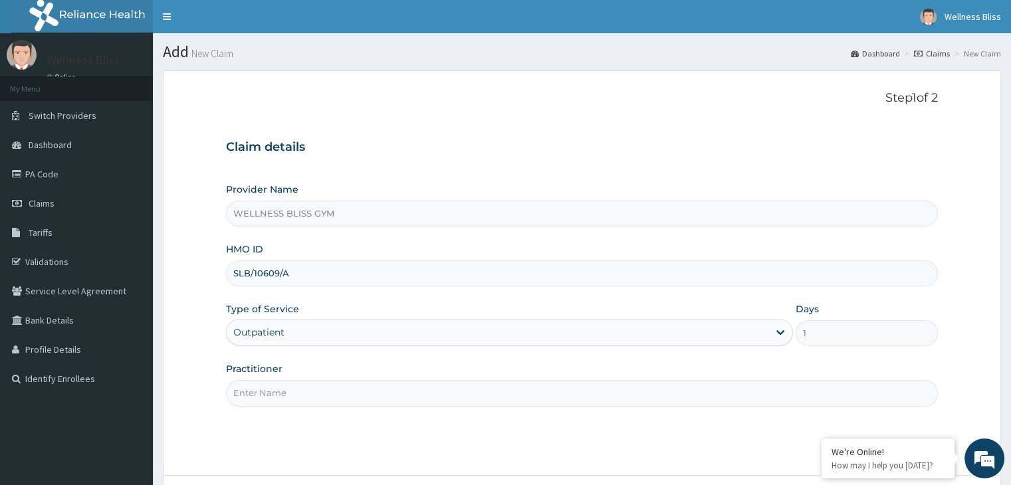
type input "SLB/10609/A"
click at [262, 395] on input "Practitioner" at bounding box center [581, 393] width 711 height 26
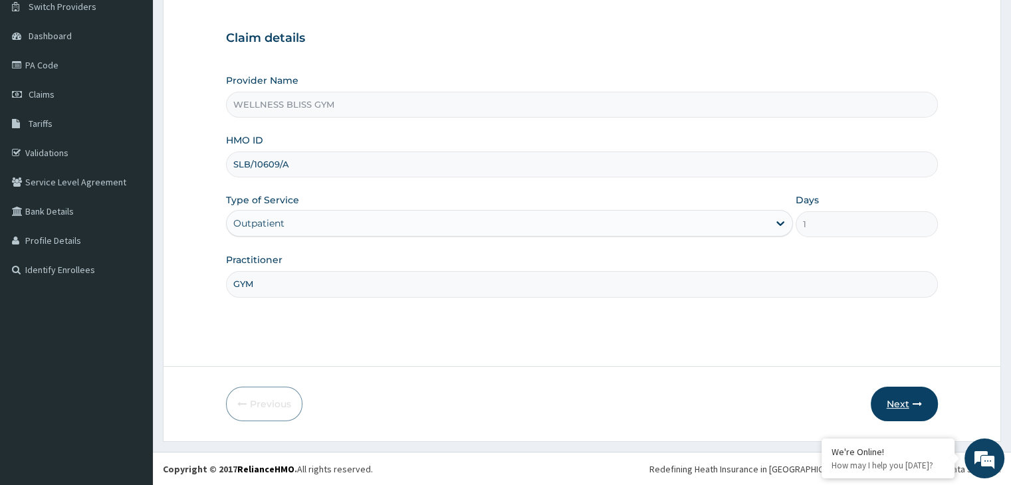
type input "GYM"
click at [912, 397] on button "Next" at bounding box center [903, 404] width 67 height 35
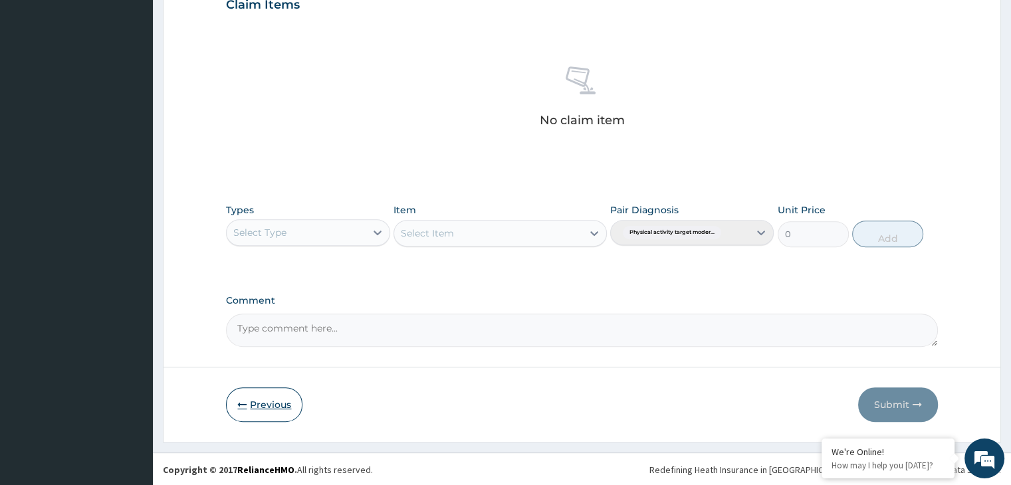
click at [260, 411] on button "Previous" at bounding box center [264, 404] width 76 height 35
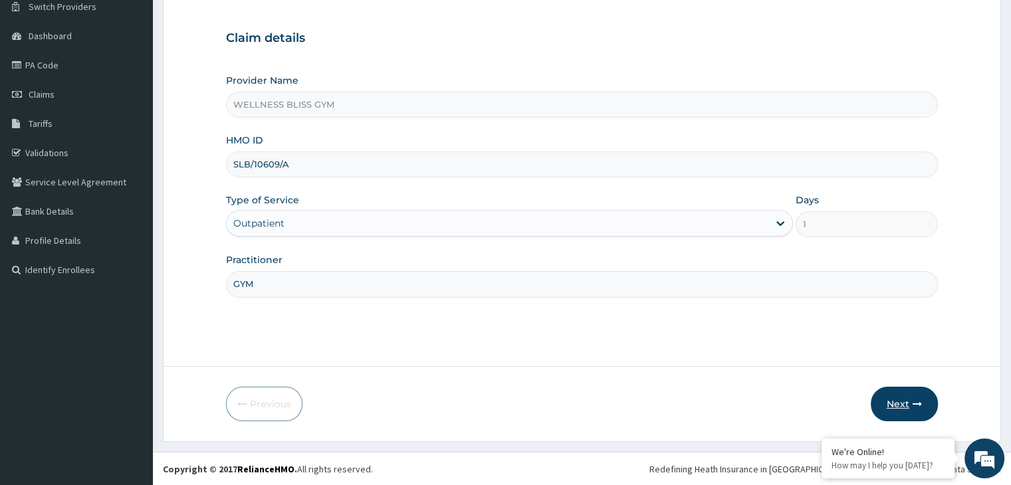
click at [891, 405] on button "Next" at bounding box center [903, 404] width 67 height 35
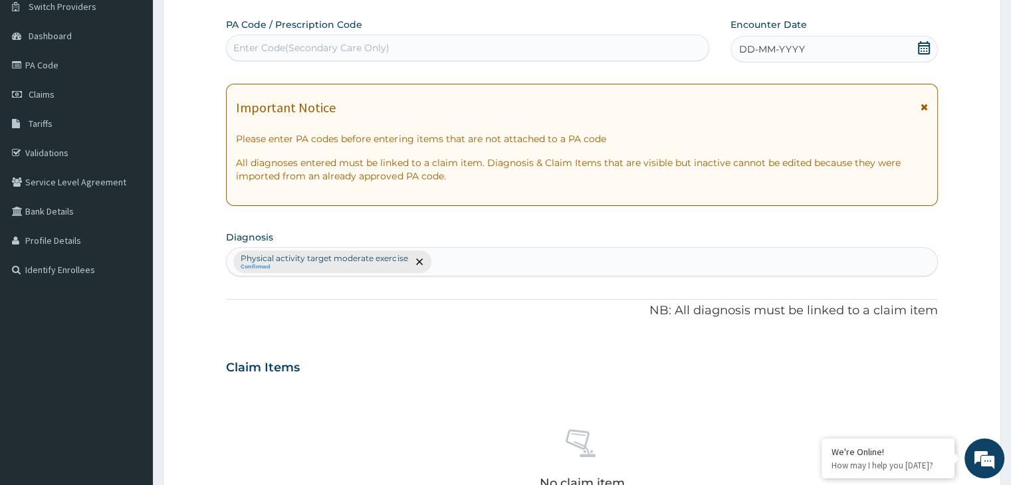
click at [300, 43] on div "Enter Code(Secondary Care Only)" at bounding box center [311, 47] width 156 height 13
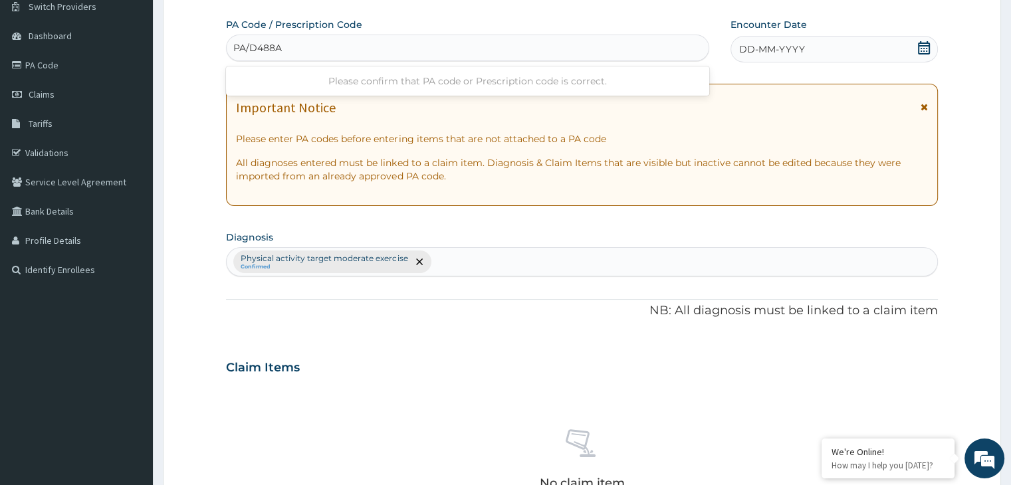
type input "PA/D488A7"
click at [924, 47] on icon at bounding box center [923, 47] width 13 height 13
click at [439, 39] on div "PA/D488A7" at bounding box center [456, 48] width 458 height 22
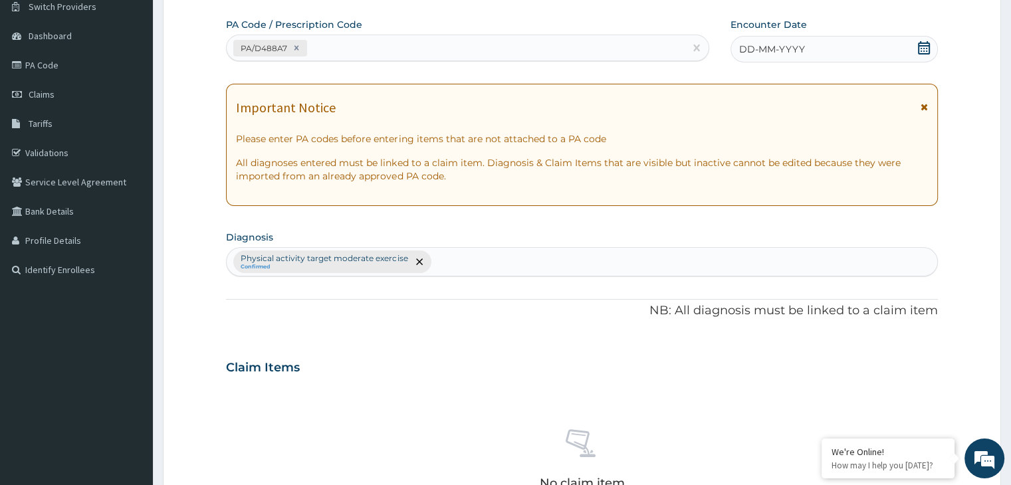
click at [925, 43] on icon at bounding box center [923, 47] width 13 height 13
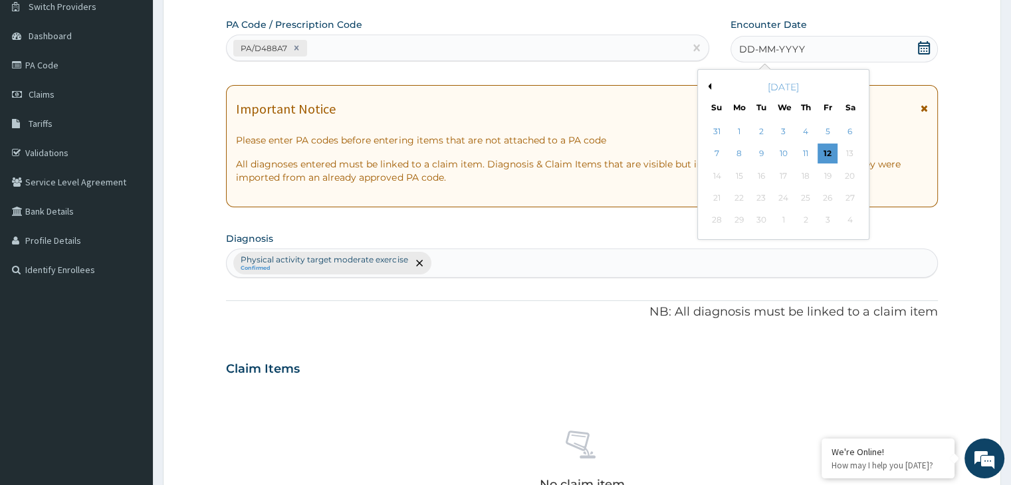
click at [712, 86] on div "[DATE]" at bounding box center [783, 86] width 160 height 13
click at [710, 84] on button "Previous Month" at bounding box center [707, 86] width 7 height 7
click at [742, 194] on div "18" at bounding box center [739, 198] width 20 height 20
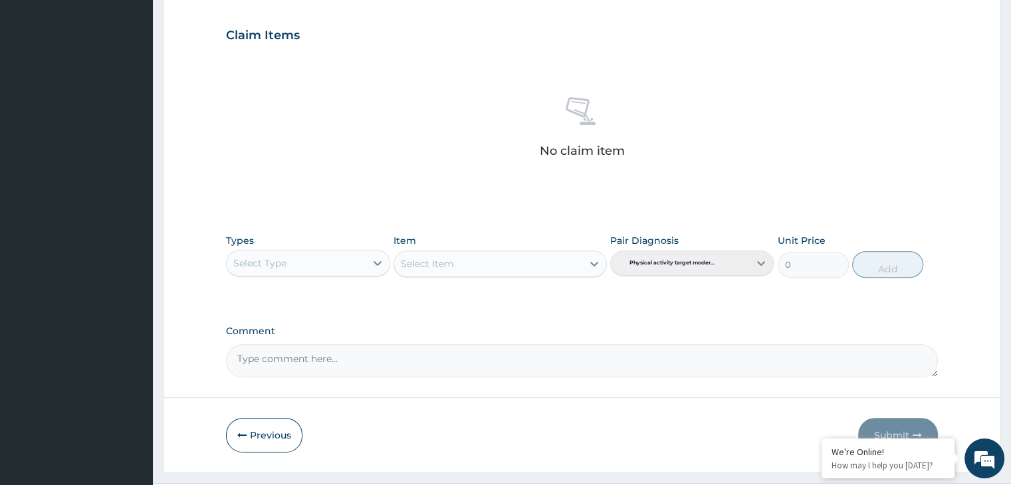
scroll to position [439, 0]
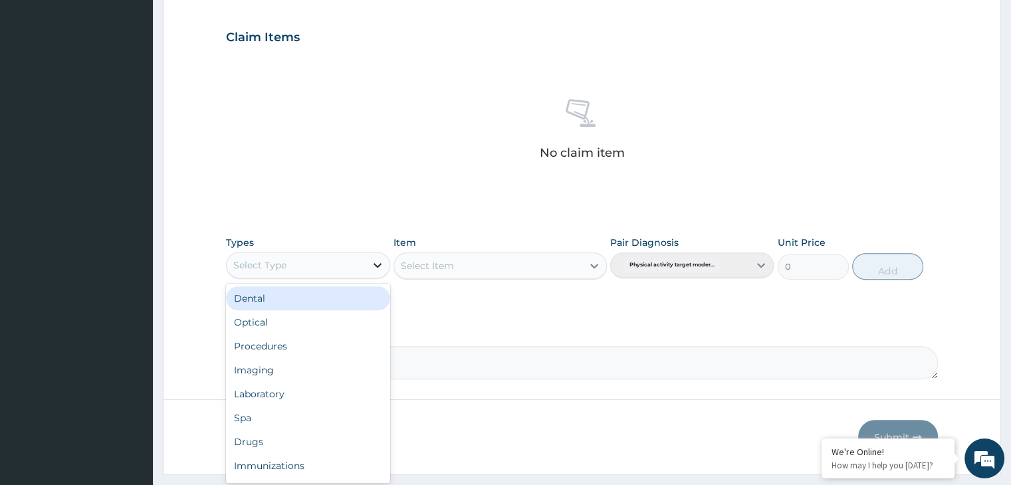
click at [374, 264] on icon at bounding box center [377, 264] width 13 height 13
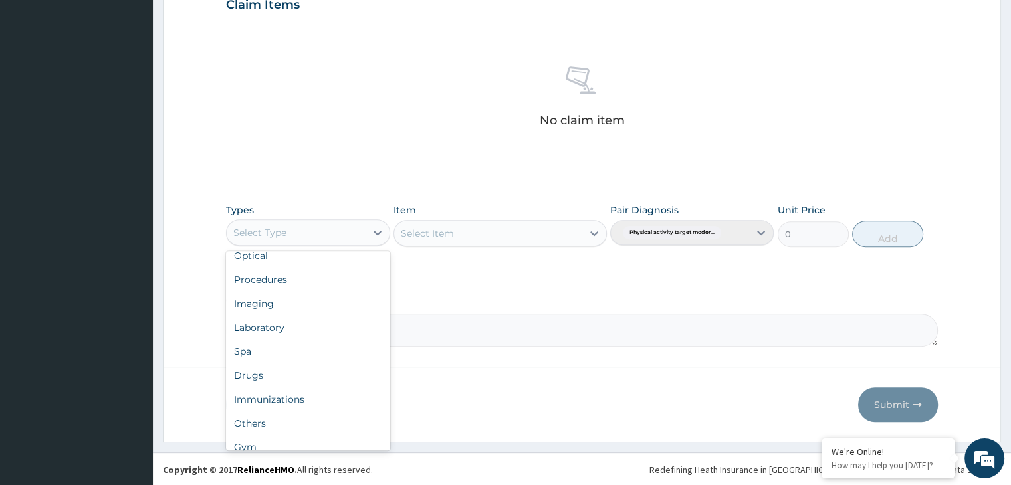
scroll to position [45, 0]
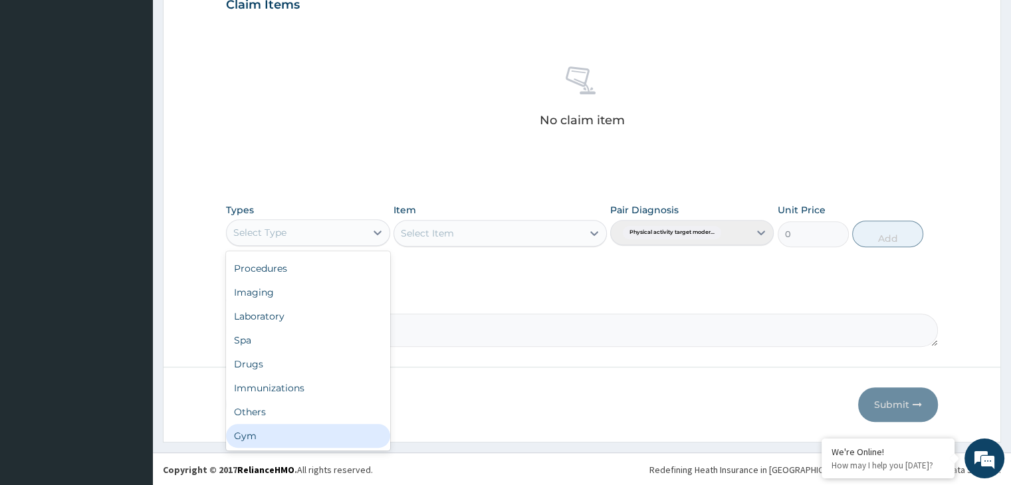
click at [253, 435] on div "Gym" at bounding box center [307, 436] width 163 height 24
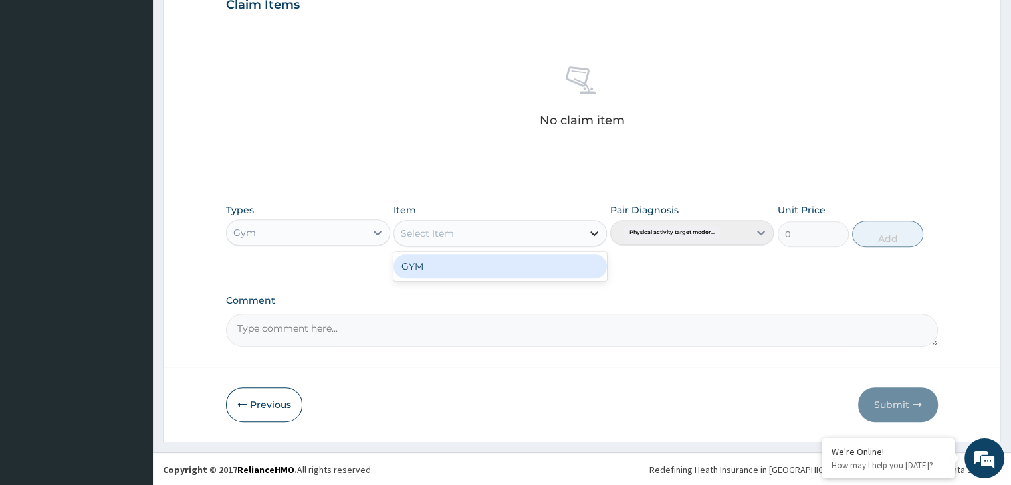
click at [598, 230] on icon at bounding box center [593, 233] width 13 height 13
click at [555, 269] on div "GYM" at bounding box center [499, 266] width 213 height 24
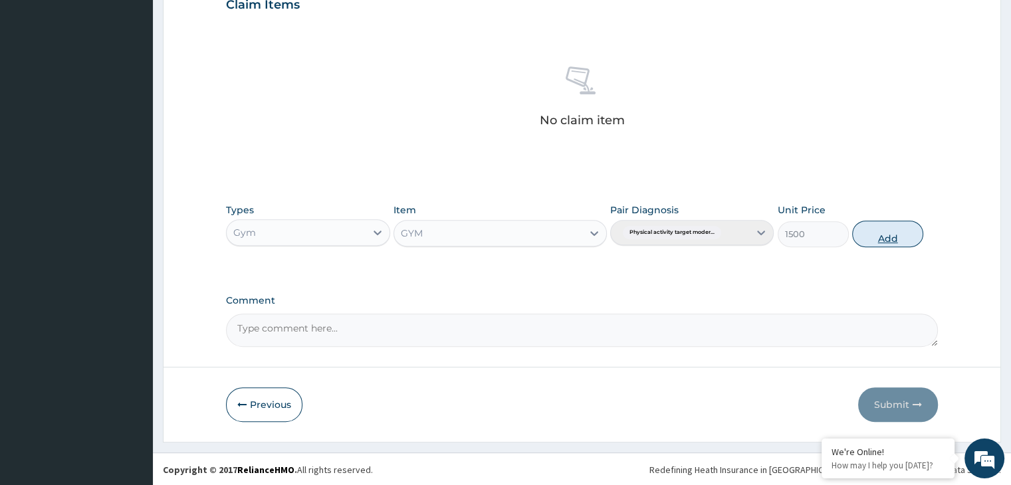
click at [882, 243] on button "Add" at bounding box center [887, 234] width 71 height 27
type input "0"
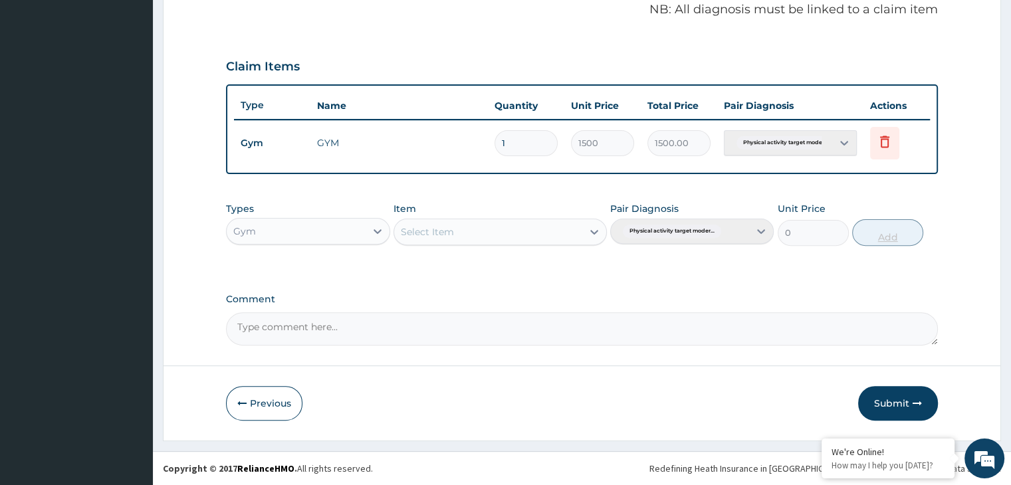
scroll to position [408, 0]
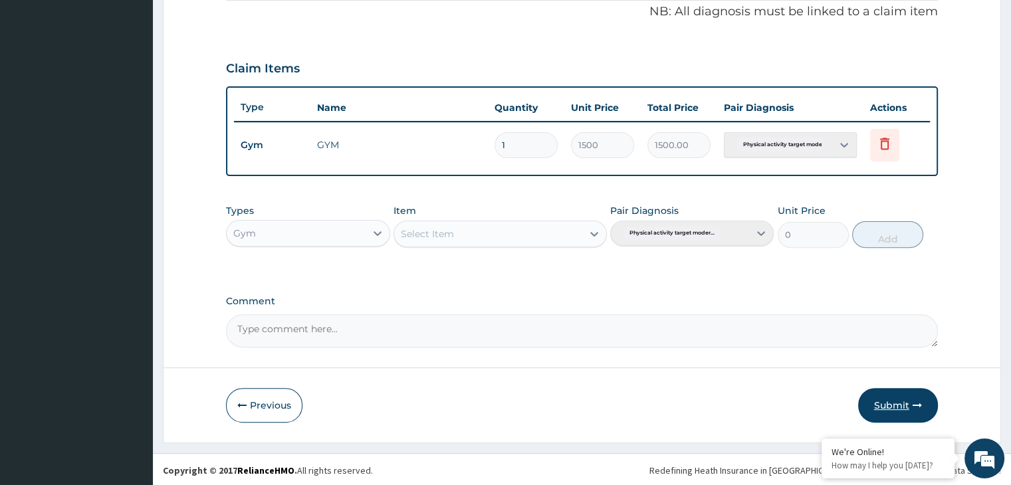
click at [896, 407] on button "Submit" at bounding box center [898, 405] width 80 height 35
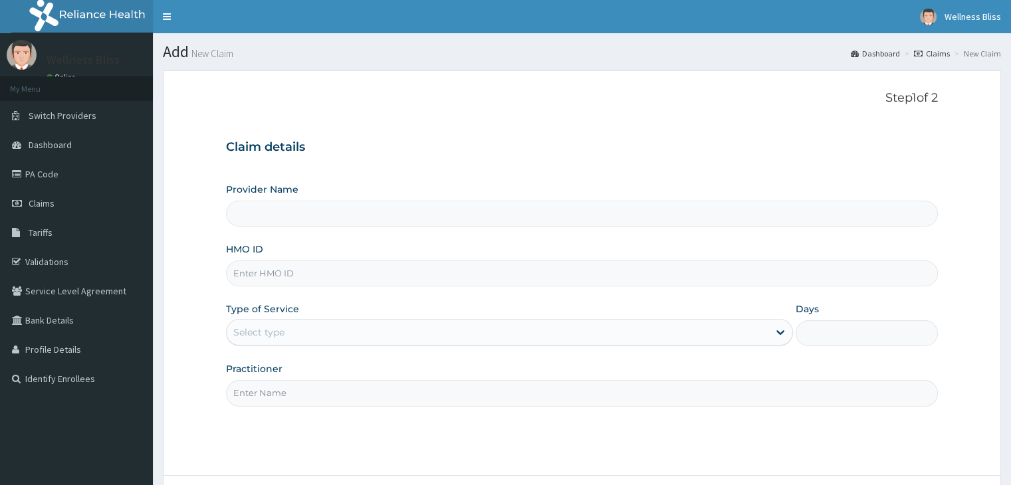
click at [522, 267] on input "HMO ID" at bounding box center [581, 273] width 711 height 26
type input "KUD/10"
type input "WELLNESS BLISS GYM"
type input "1"
type input "KUD/10554/A"
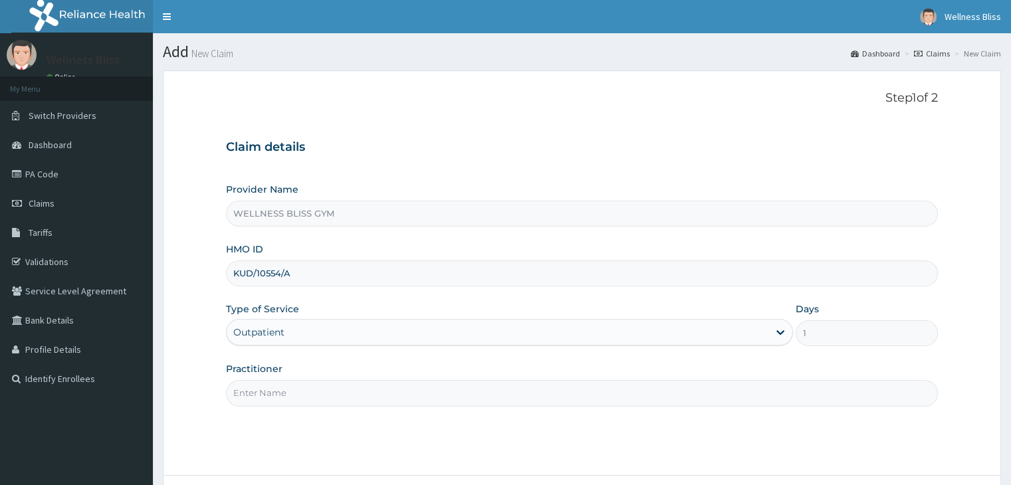
click at [413, 397] on input "Practitioner" at bounding box center [581, 393] width 711 height 26
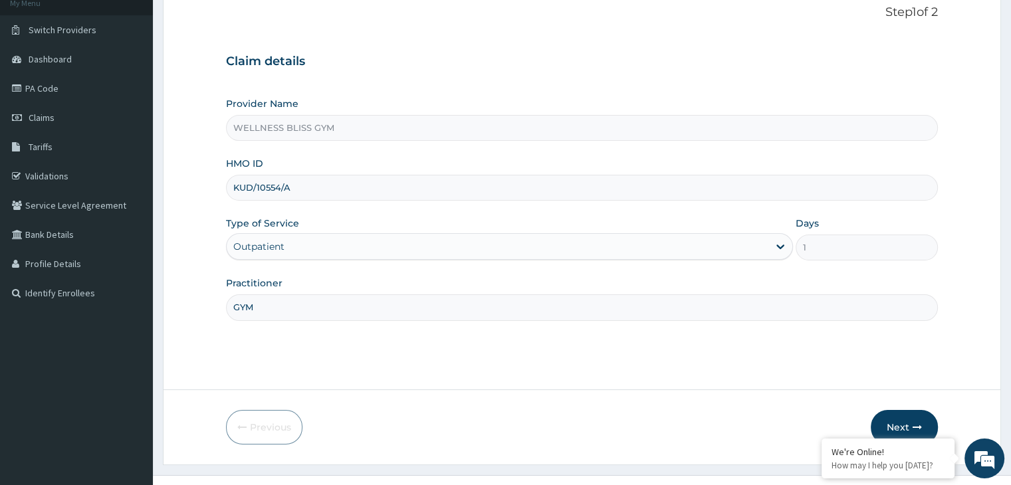
scroll to position [109, 0]
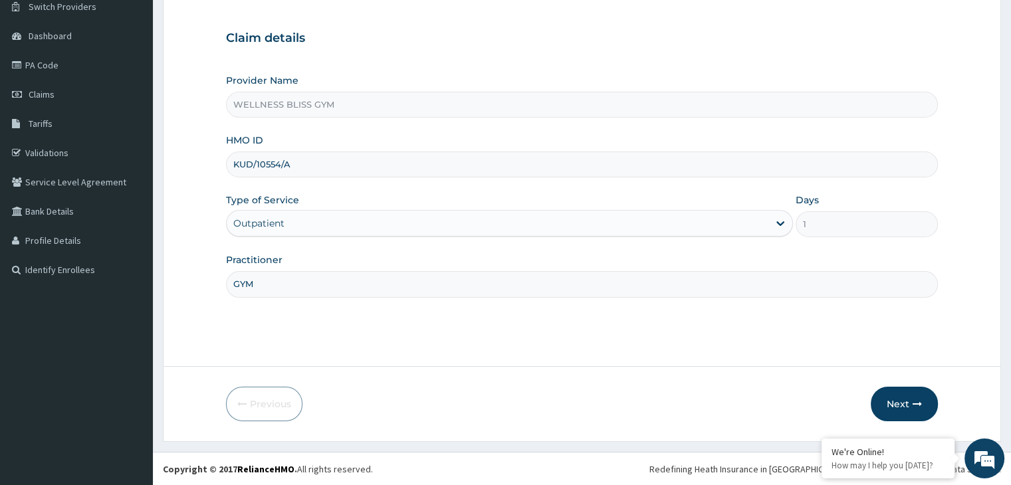
type input "GYM"
drag, startPoint x: 1008, startPoint y: 445, endPoint x: 912, endPoint y: 404, distance: 103.9
click at [912, 404] on section "Step 1 of 2 Claim details Provider Name WELLNESS BLISS GYM HMO ID KUD/10554/A T…" at bounding box center [582, 201] width 858 height 500
click at [912, 404] on icon "button" at bounding box center [916, 403] width 9 height 9
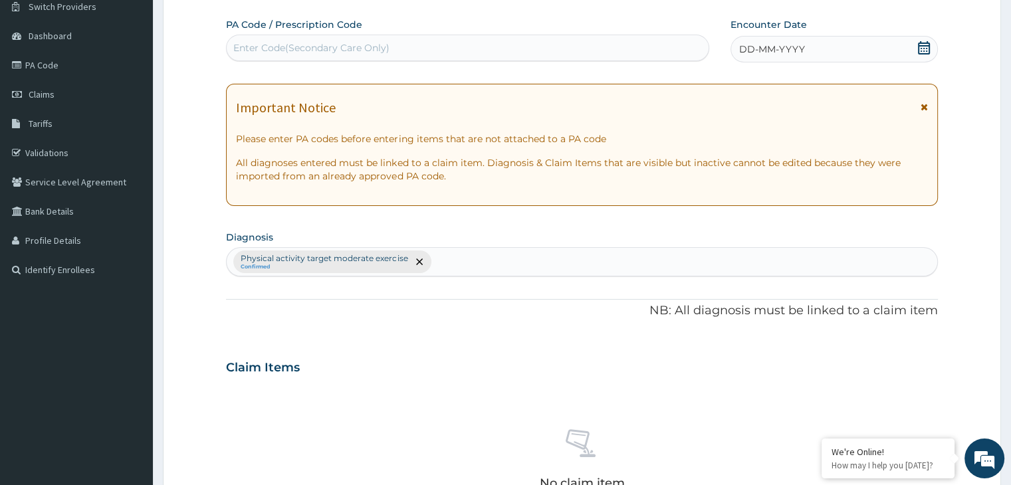
click at [338, 47] on div "Enter Code(Secondary Care Only)" at bounding box center [311, 47] width 156 height 13
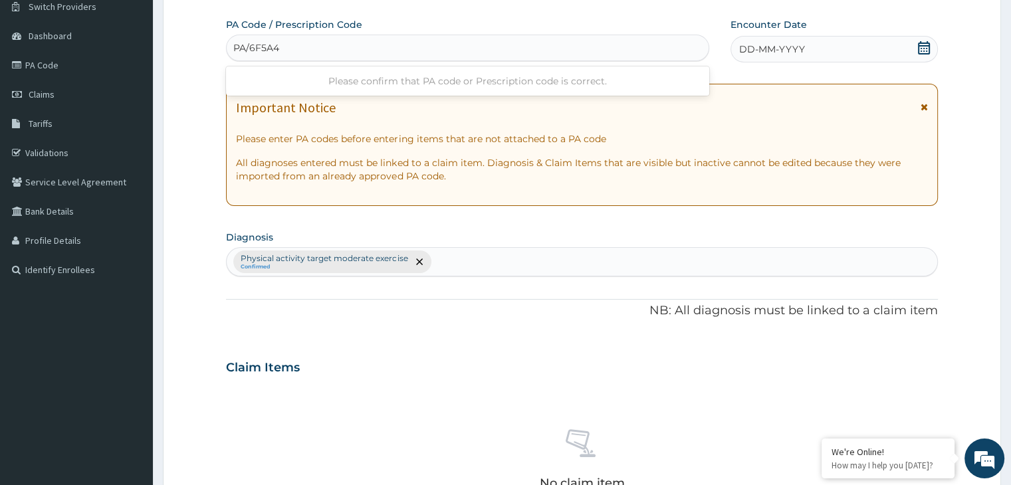
type input "PA/6F5A47"
click at [922, 48] on icon at bounding box center [923, 47] width 13 height 13
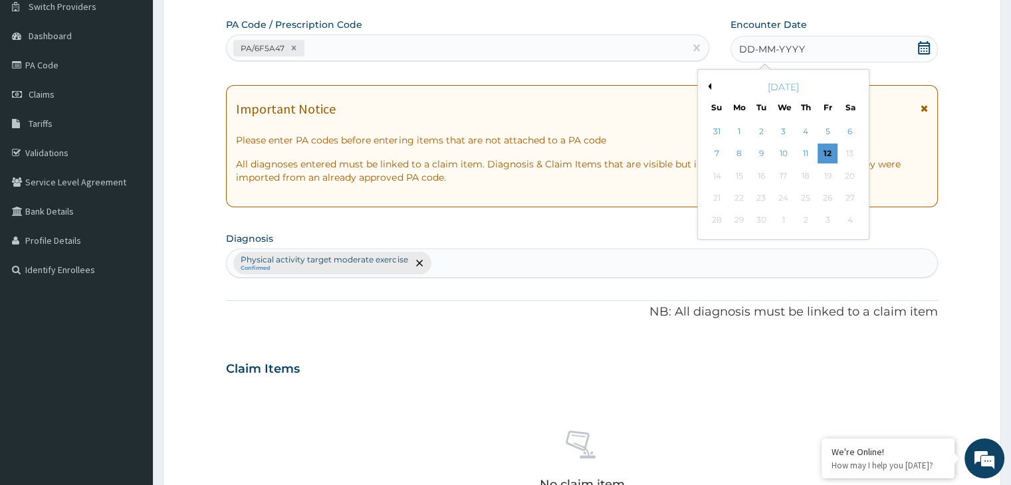
click at [707, 88] on button "Previous Month" at bounding box center [707, 86] width 7 height 7
click at [765, 195] on div "19" at bounding box center [761, 198] width 20 height 20
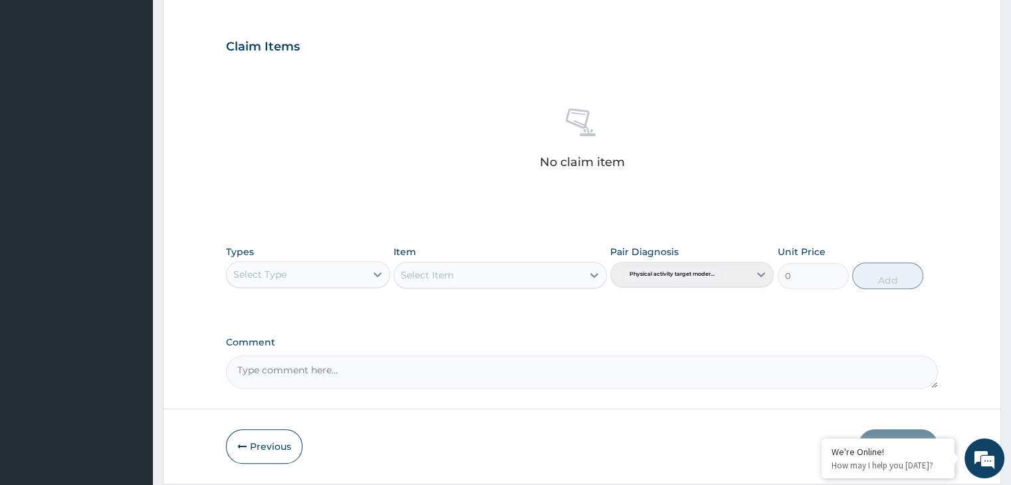
scroll to position [472, 0]
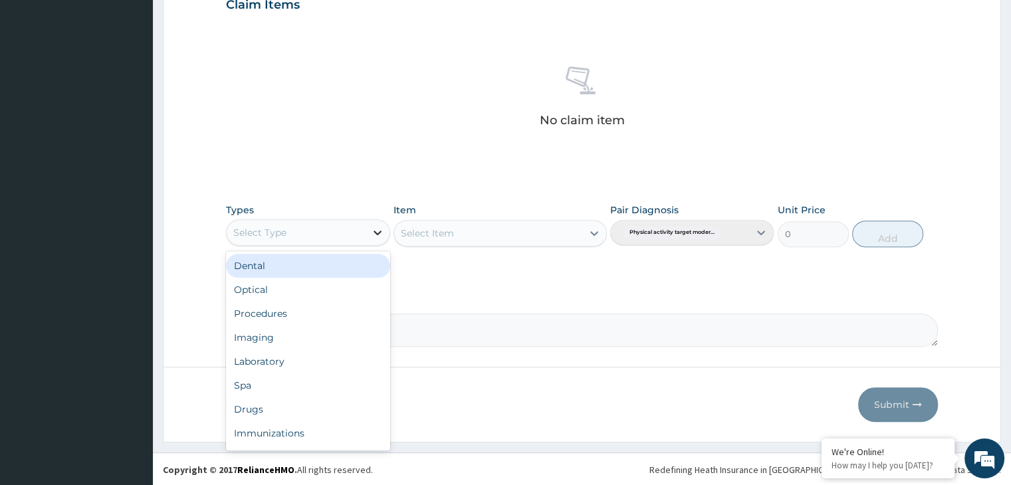
click at [377, 231] on icon at bounding box center [377, 232] width 13 height 13
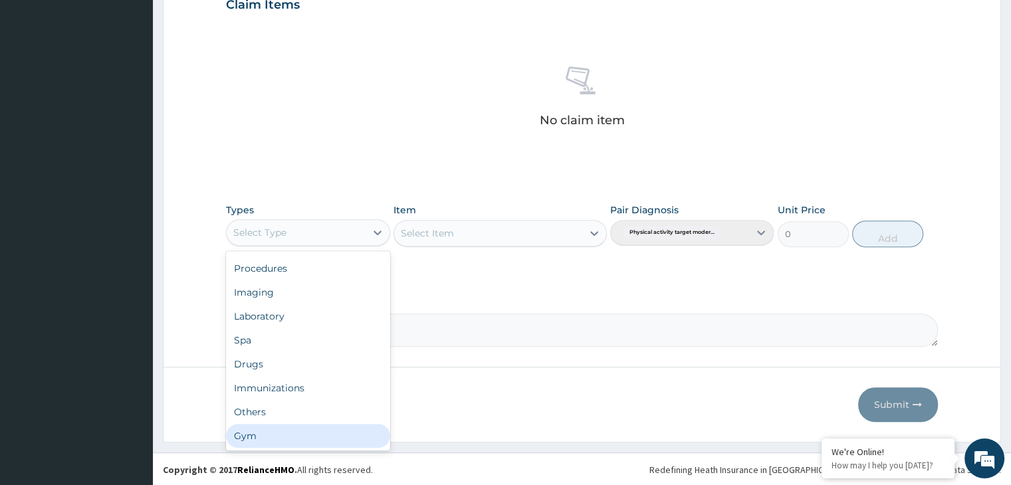
click at [330, 442] on div "Gym" at bounding box center [307, 436] width 163 height 24
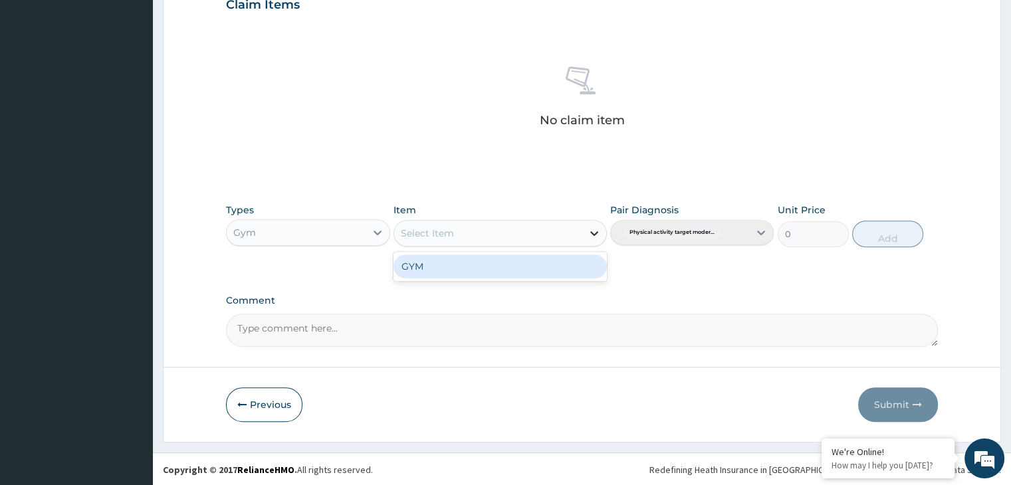
click at [591, 227] on icon at bounding box center [593, 233] width 13 height 13
click at [579, 269] on div "GYM" at bounding box center [499, 266] width 213 height 24
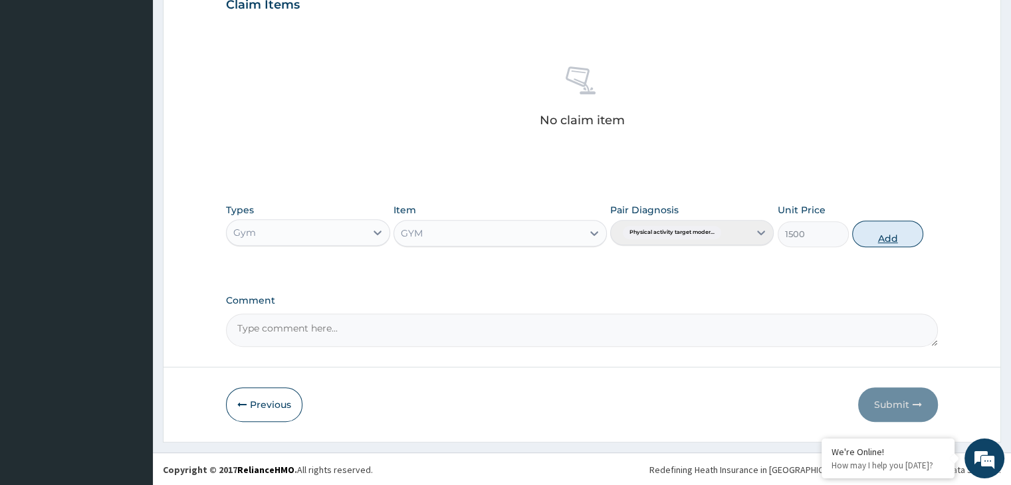
click at [888, 227] on button "Add" at bounding box center [887, 234] width 71 height 27
type input "0"
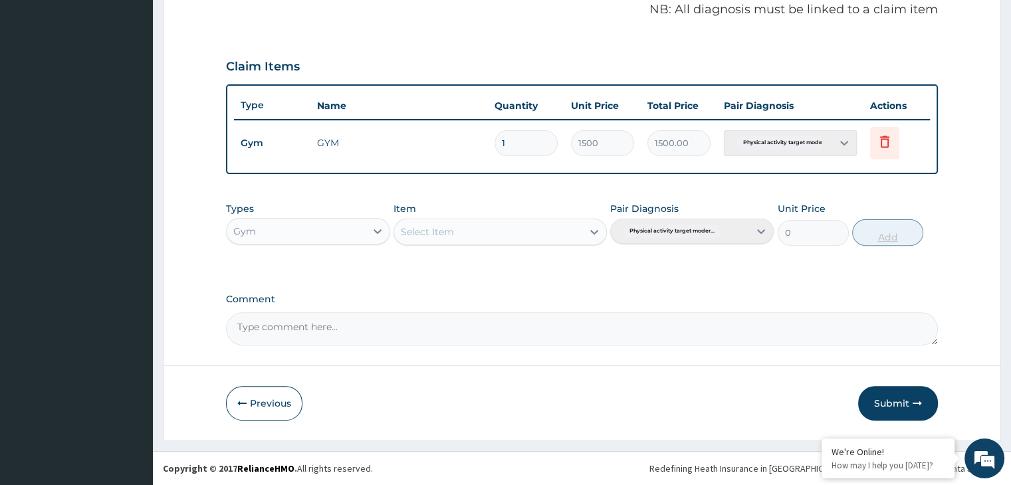
scroll to position [408, 0]
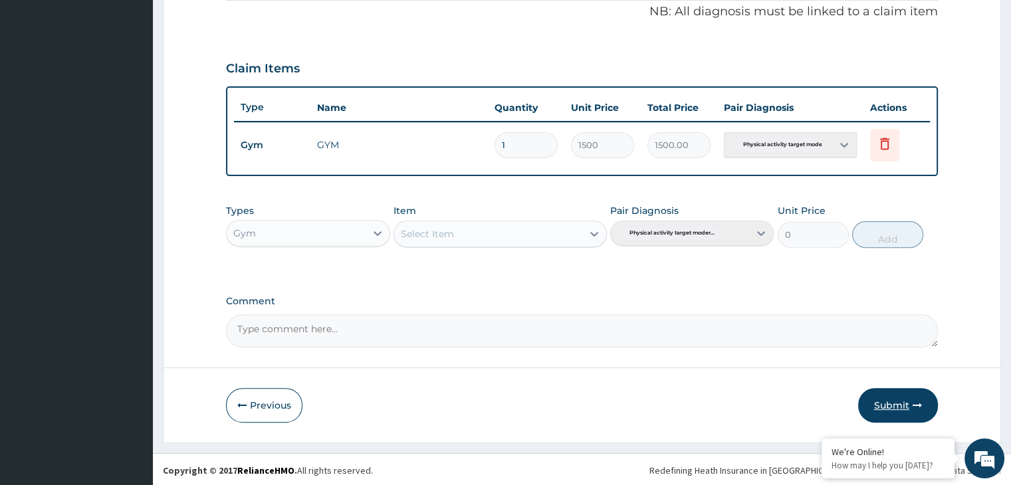
click at [912, 413] on button "Submit" at bounding box center [898, 405] width 80 height 35
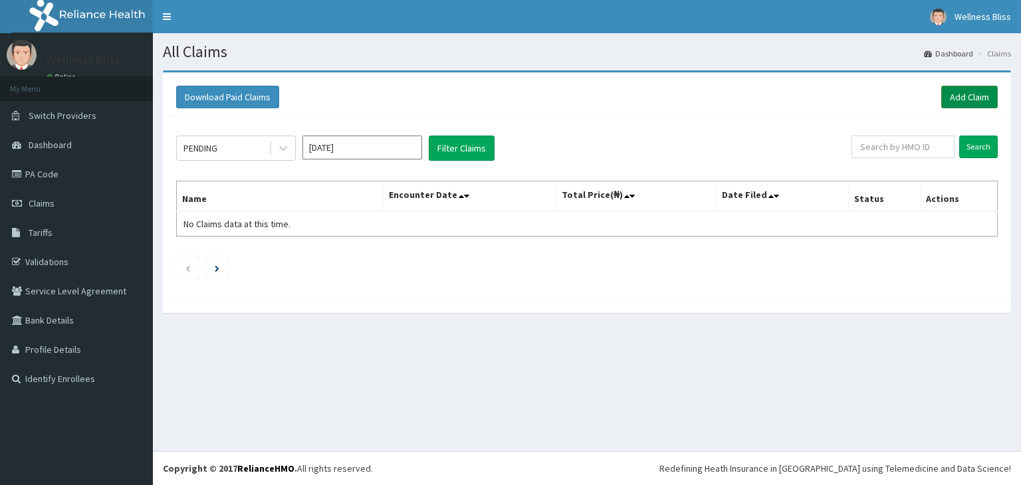
click at [962, 92] on link "Add Claim" at bounding box center [969, 97] width 56 height 23
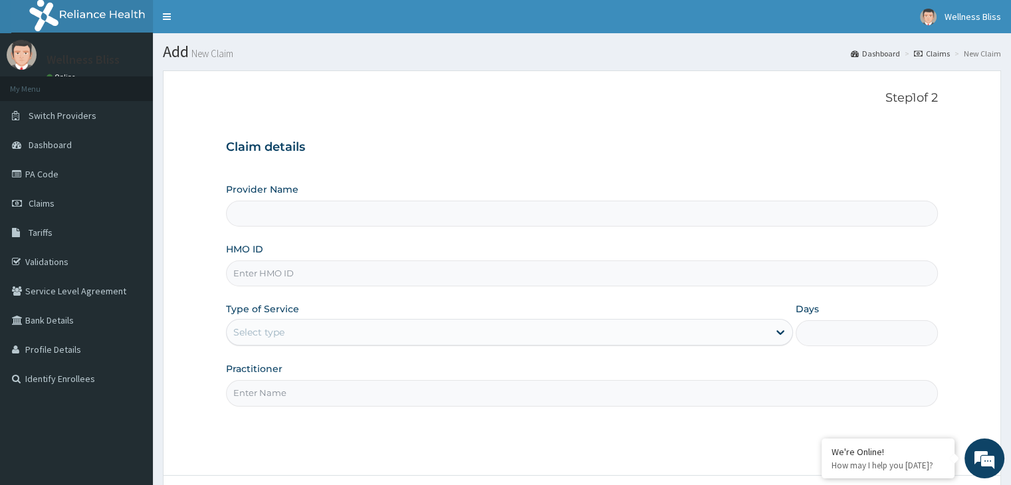
type input "WELLNESS BLISS GYM"
type input "1"
click at [262, 274] on input "HMO ID" at bounding box center [581, 273] width 711 height 26
type input "TUL/10026/A"
click at [261, 333] on div "Outpatient" at bounding box center [509, 332] width 567 height 27
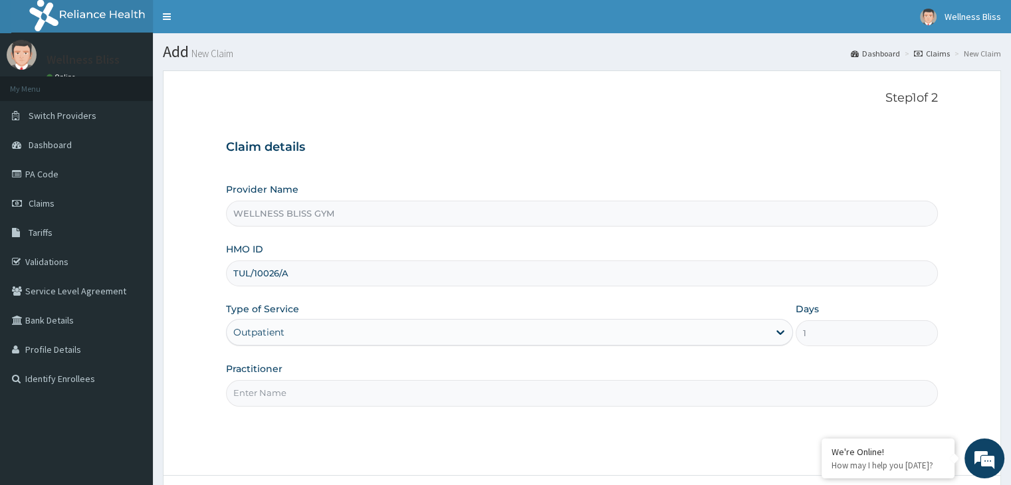
click at [308, 399] on input "Practitioner" at bounding box center [581, 393] width 711 height 26
type input "PA/0D32B6"
drag, startPoint x: 292, startPoint y: 391, endPoint x: 231, endPoint y: 397, distance: 62.2
click at [231, 397] on input "PA/0D32B6" at bounding box center [581, 393] width 711 height 26
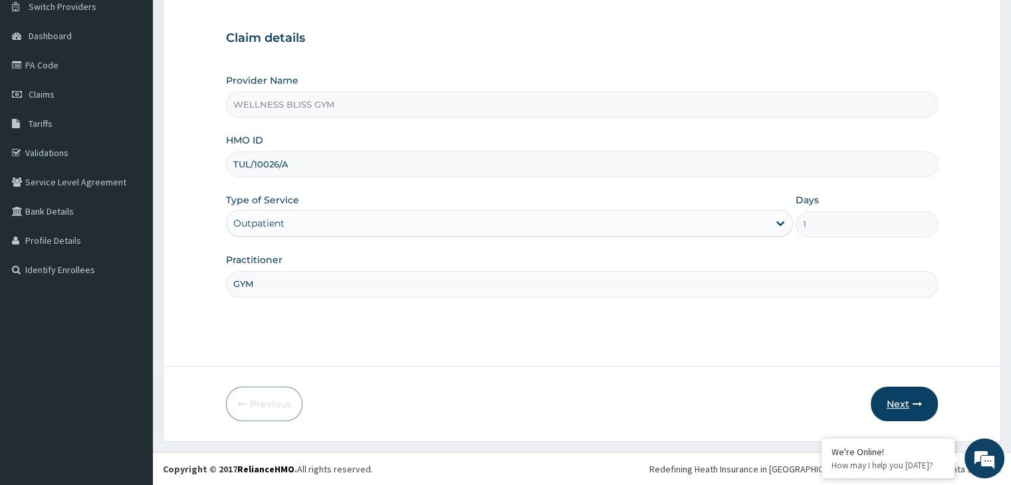
type input "GYM"
click at [899, 401] on button "Next" at bounding box center [903, 404] width 67 height 35
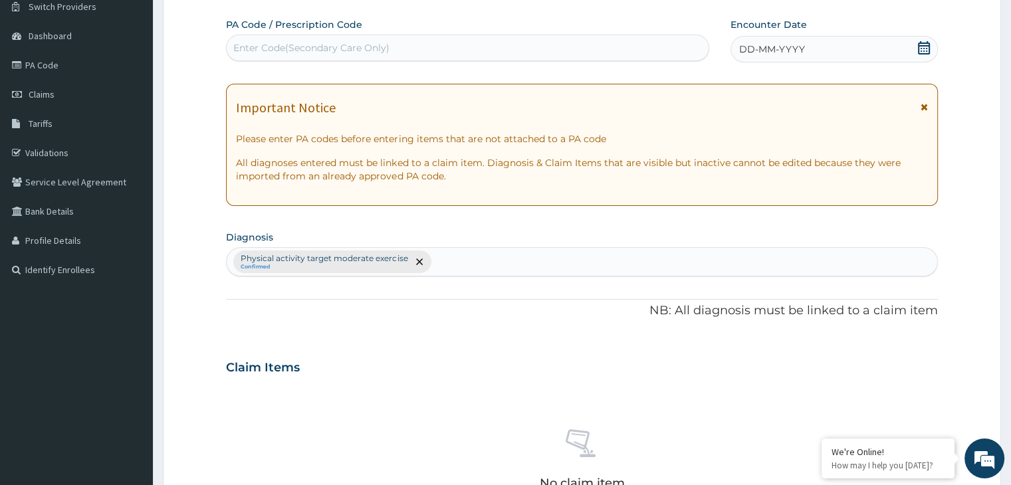
click at [292, 41] on div "Enter Code(Secondary Care Only)" at bounding box center [311, 47] width 156 height 13
paste input "PA/0D32B6"
type input "PA/0D32B6"
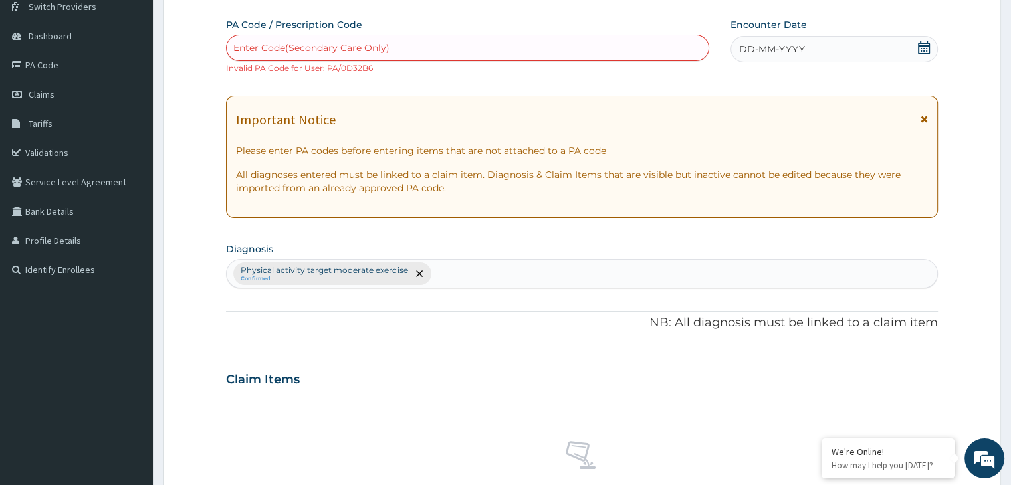
click at [397, 46] on div "Enter Code(Secondary Care Only)" at bounding box center [468, 47] width 482 height 21
type input "PA/0D32B6"
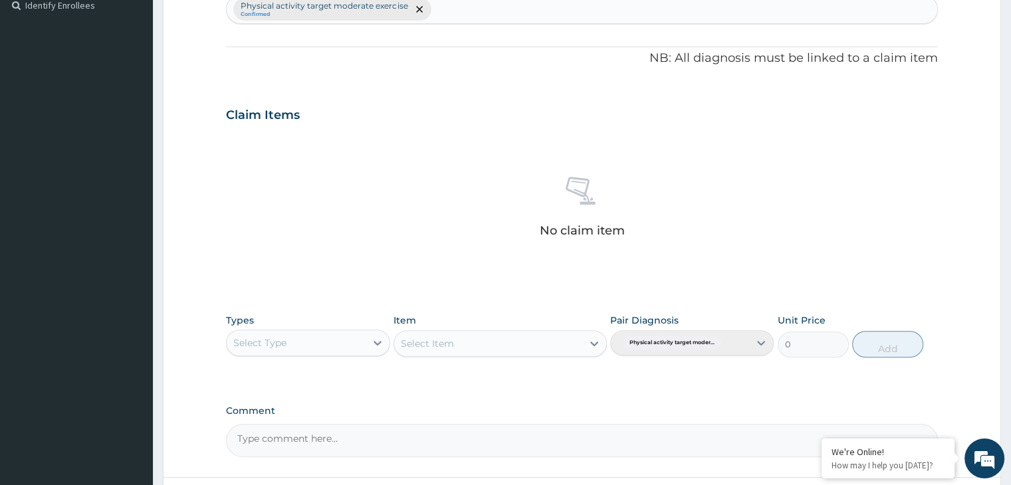
scroll to position [484, 0]
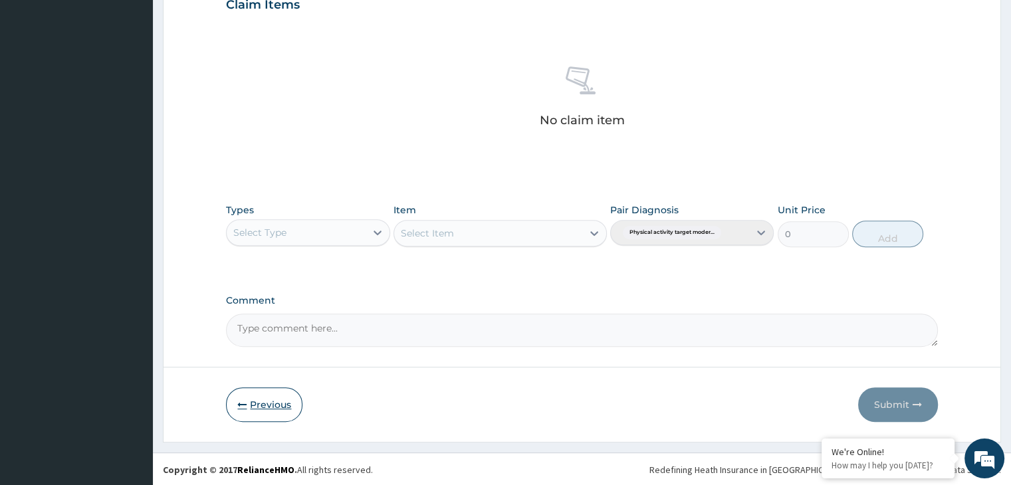
click at [245, 406] on icon "button" at bounding box center [241, 404] width 9 height 9
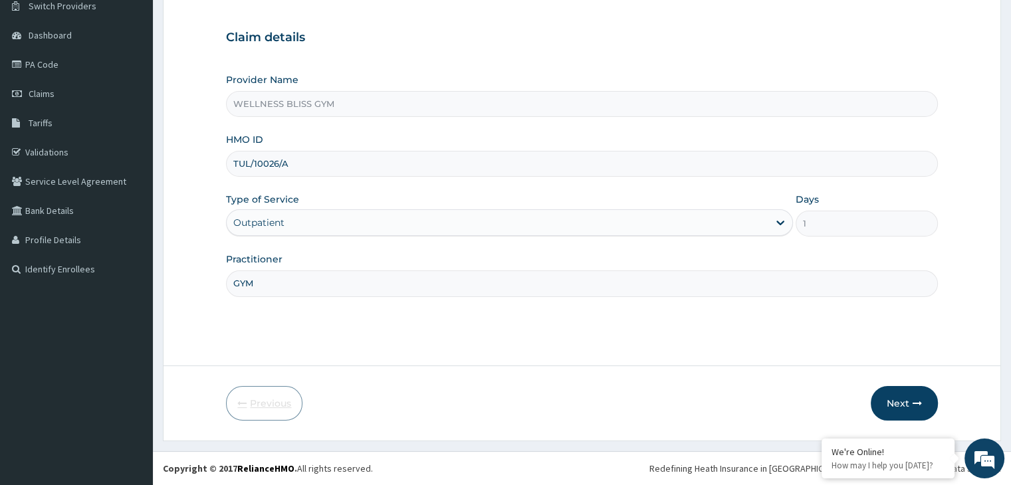
scroll to position [109, 0]
click at [886, 413] on button "Next" at bounding box center [903, 404] width 67 height 35
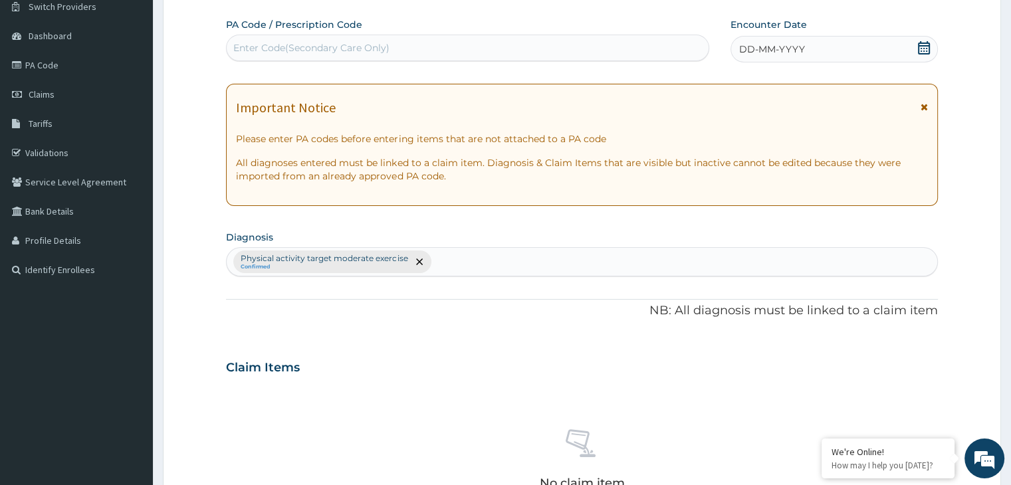
click at [383, 41] on div "Enter Code(Secondary Care Only)" at bounding box center [311, 47] width 156 height 13
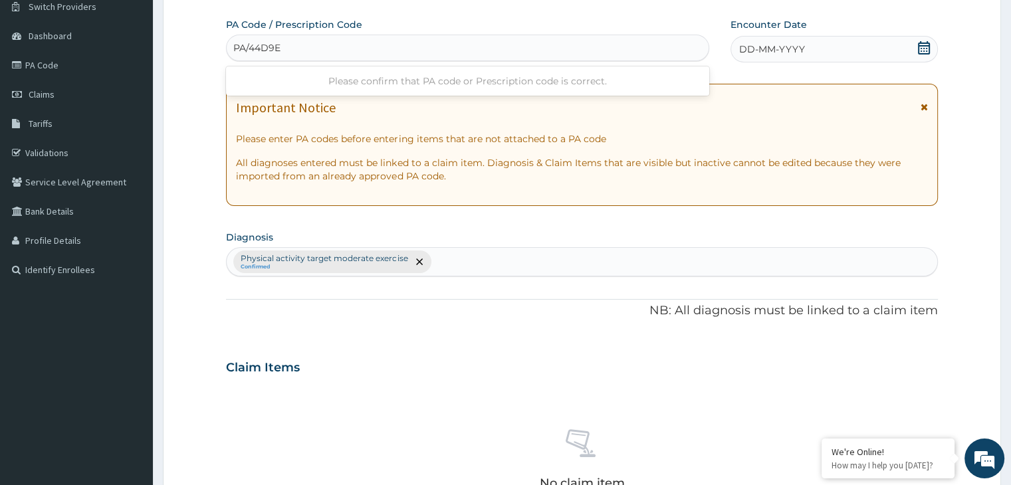
type input "PA/44D9E2"
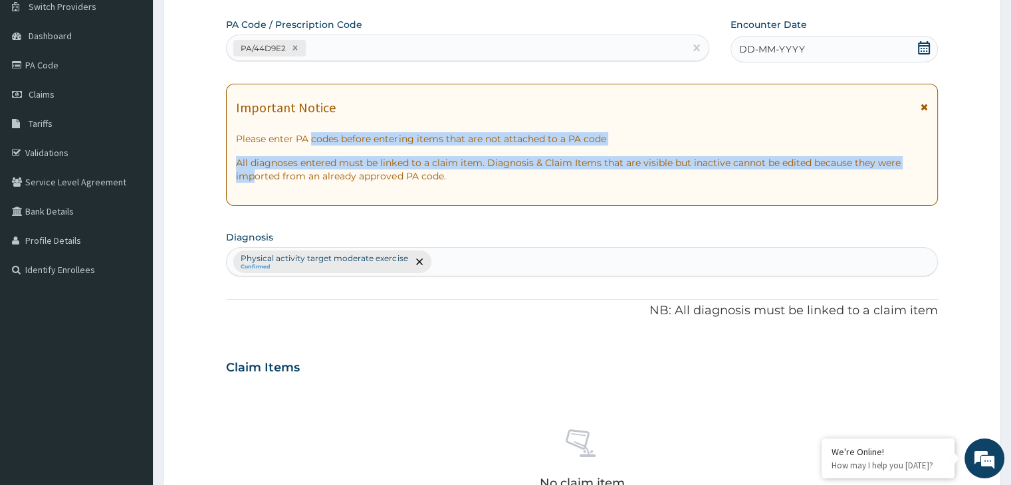
drag, startPoint x: 313, startPoint y: 126, endPoint x: 252, endPoint y: 169, distance: 74.7
click at [252, 169] on div "Important Notice Please enter PA codes before entering items that are not attac…" at bounding box center [581, 145] width 711 height 122
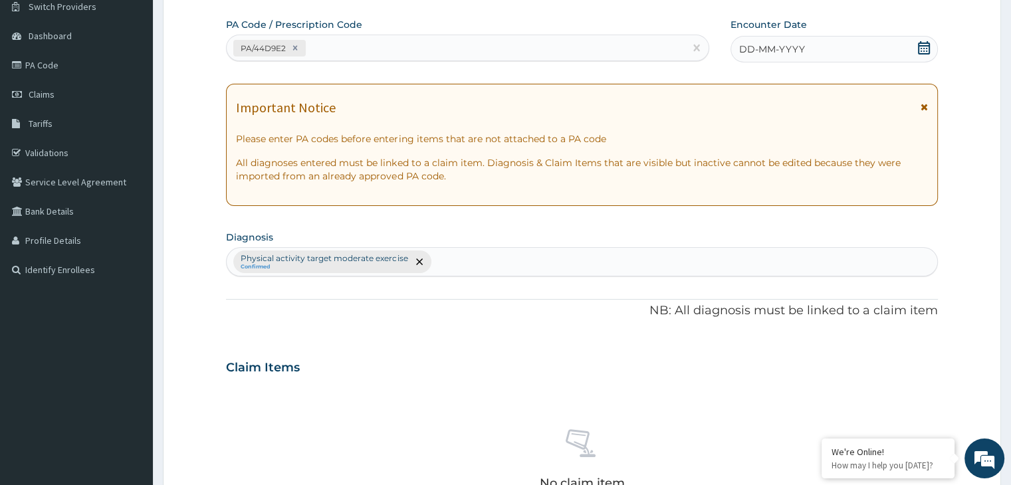
click at [684, 431] on div "No claim item" at bounding box center [581, 461] width 711 height 153
click at [920, 51] on icon at bounding box center [923, 47] width 13 height 13
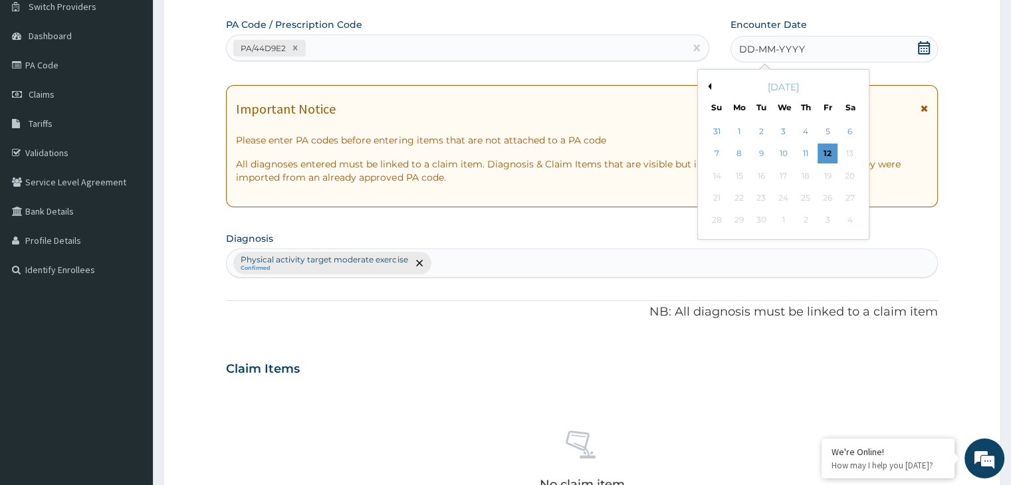
click at [709, 86] on button "Previous Month" at bounding box center [707, 86] width 7 height 7
click at [759, 194] on div "19" at bounding box center [761, 198] width 20 height 20
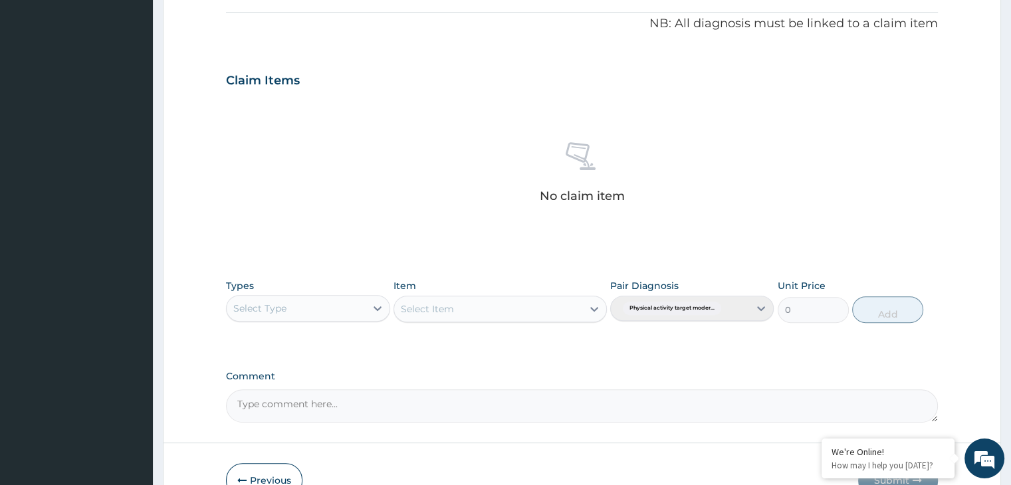
scroll to position [472, 0]
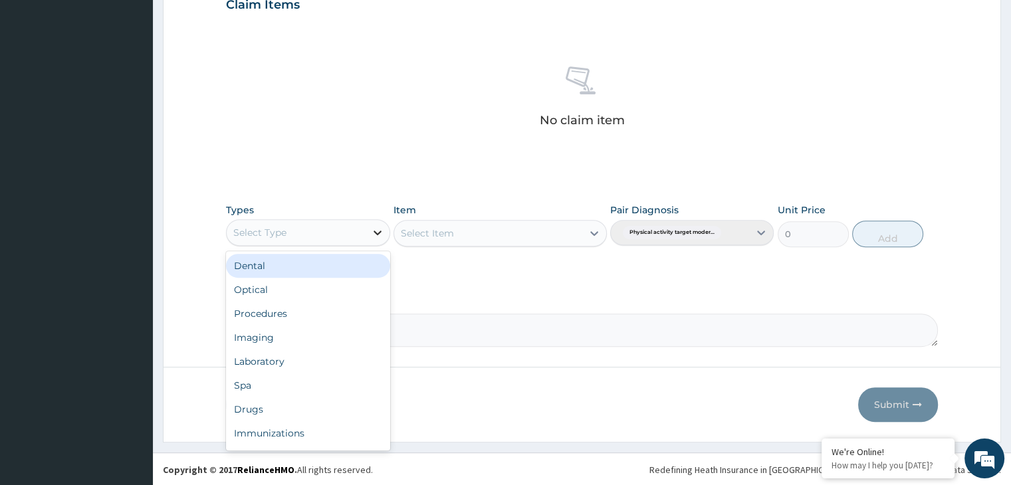
click at [379, 228] on icon at bounding box center [377, 232] width 13 height 13
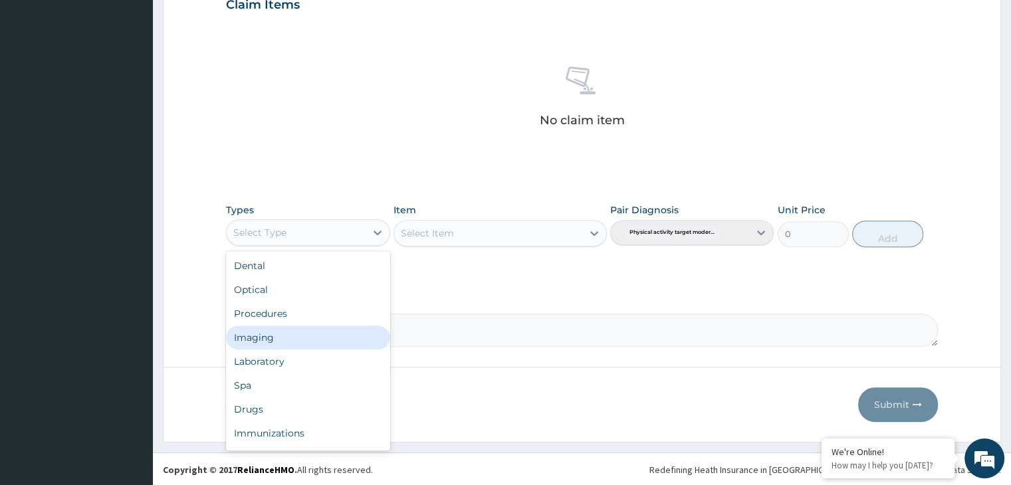
scroll to position [45, 0]
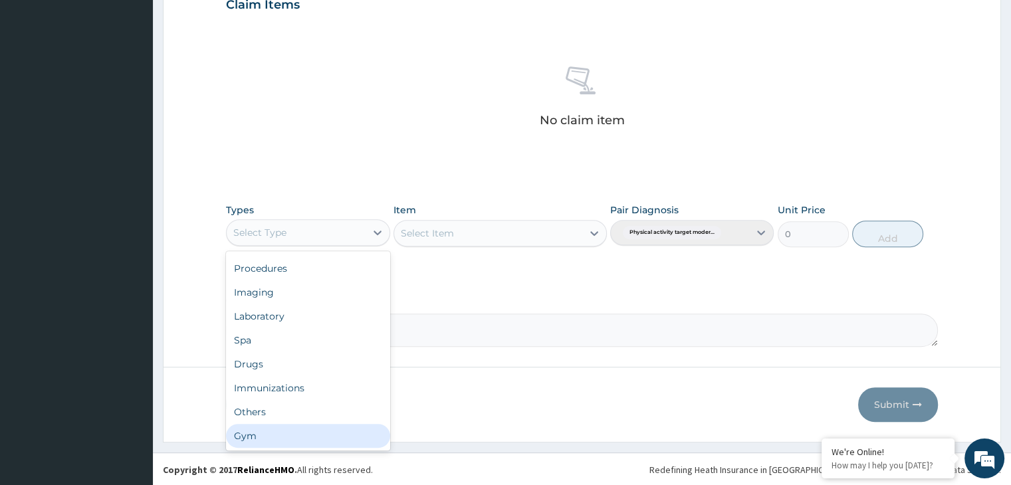
click at [319, 443] on div "Gym" at bounding box center [307, 436] width 163 height 24
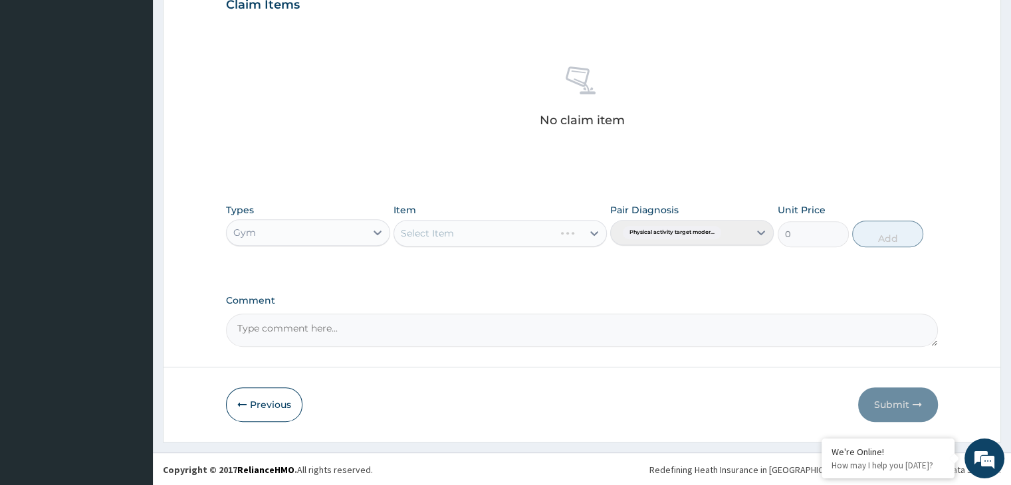
click at [586, 232] on div "Select Item" at bounding box center [499, 233] width 213 height 27
click at [593, 229] on div "Select Item" at bounding box center [499, 233] width 213 height 27
click at [593, 234] on div "Select Item" at bounding box center [499, 233] width 213 height 27
click at [591, 231] on icon at bounding box center [594, 233] width 8 height 5
click at [530, 260] on div "GYM" at bounding box center [499, 266] width 213 height 24
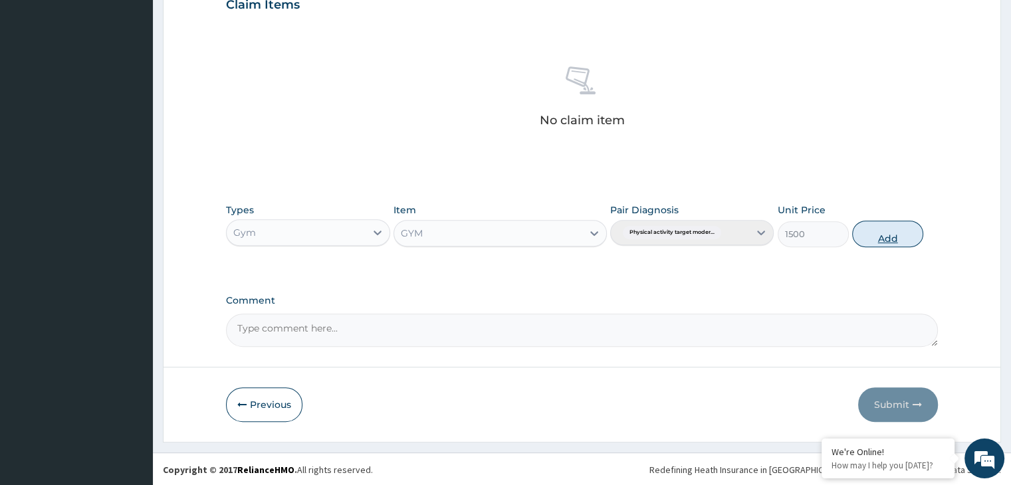
click at [890, 240] on button "Add" at bounding box center [887, 234] width 71 height 27
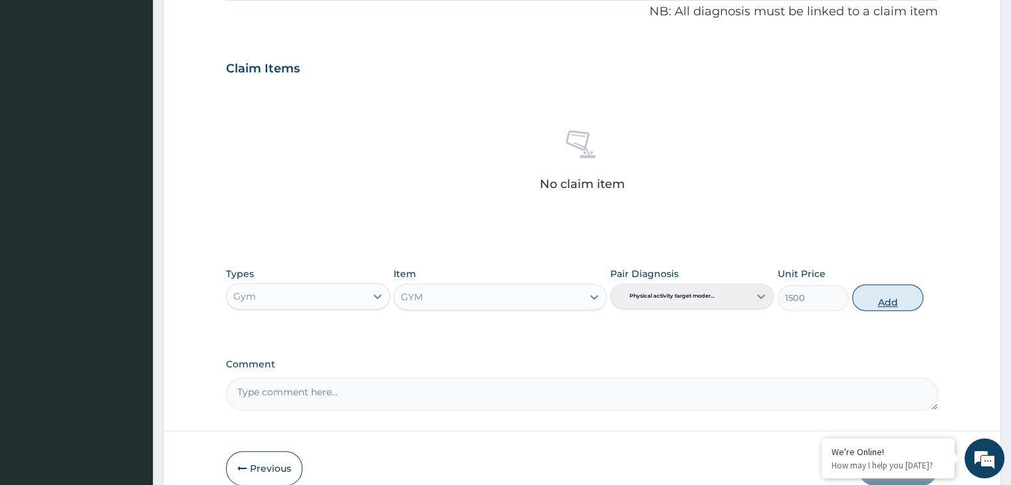
type input "0"
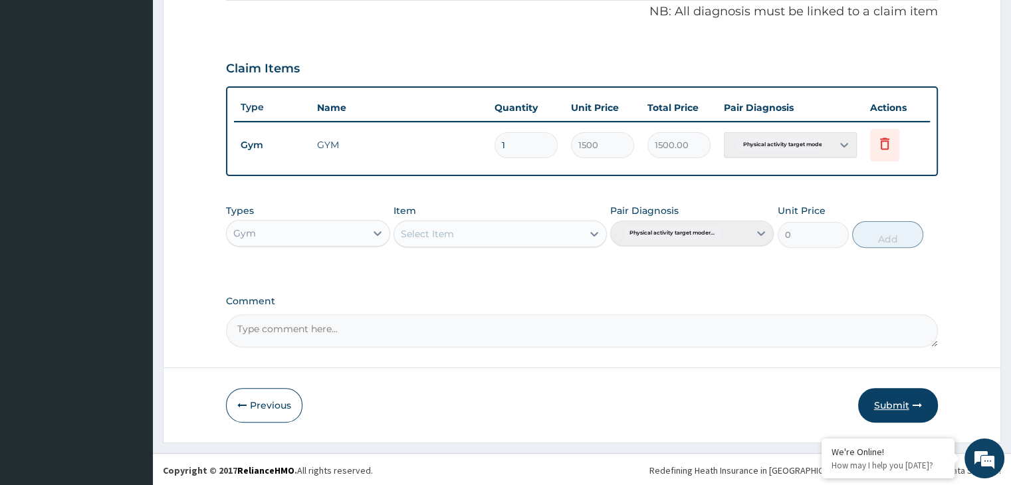
click at [889, 415] on button "Submit" at bounding box center [898, 405] width 80 height 35
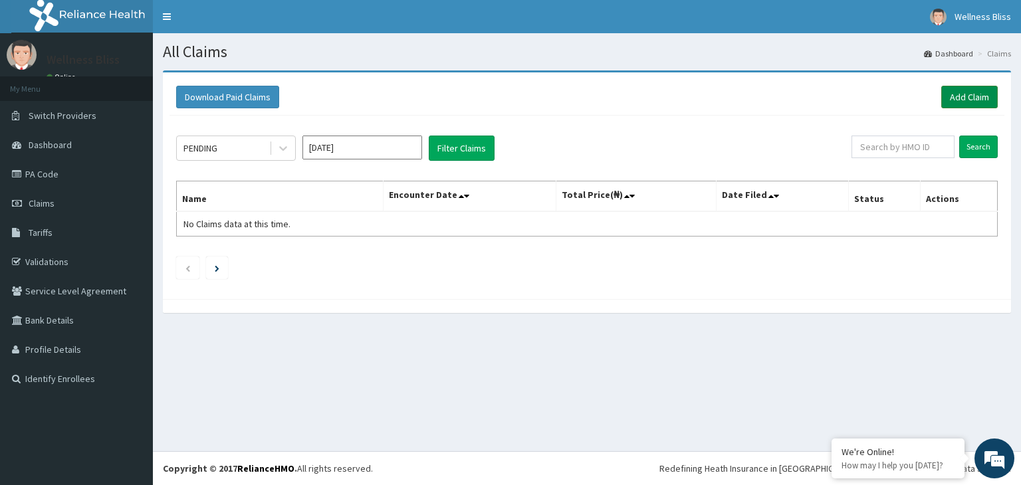
click at [962, 94] on link "Add Claim" at bounding box center [969, 97] width 56 height 23
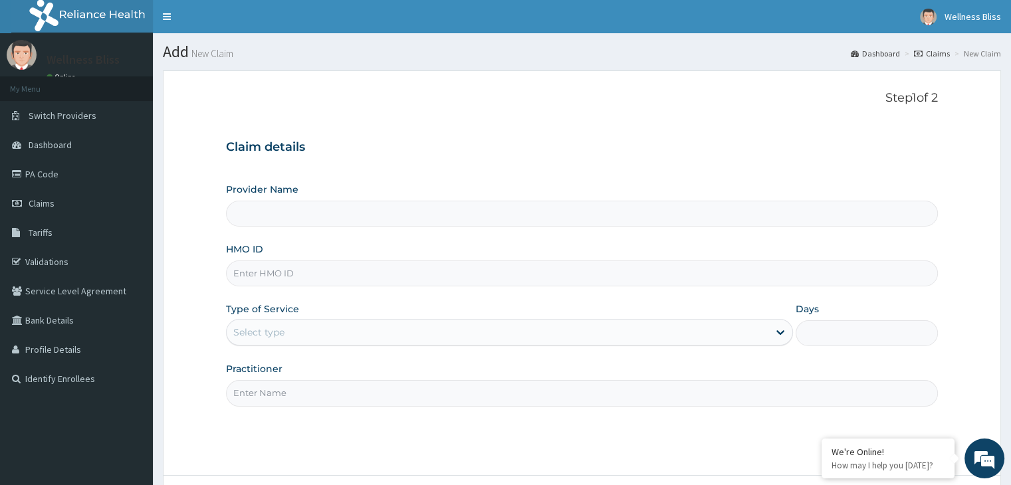
type input "WELLNESS BLISS GYM"
type input "1"
click at [369, 277] on input "HMO ID" at bounding box center [581, 273] width 711 height 26
type input "MOP/10191/B"
click at [284, 399] on input "Practitioner" at bounding box center [581, 393] width 711 height 26
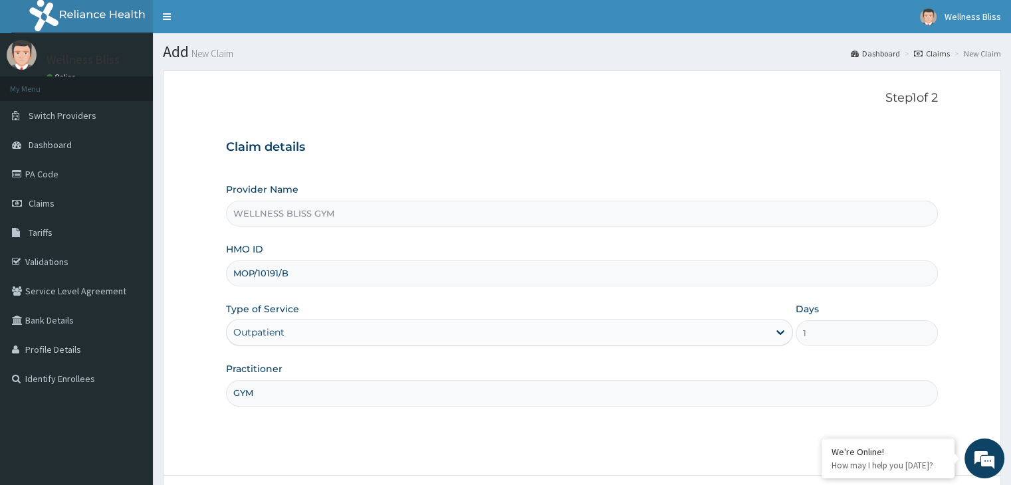
scroll to position [109, 0]
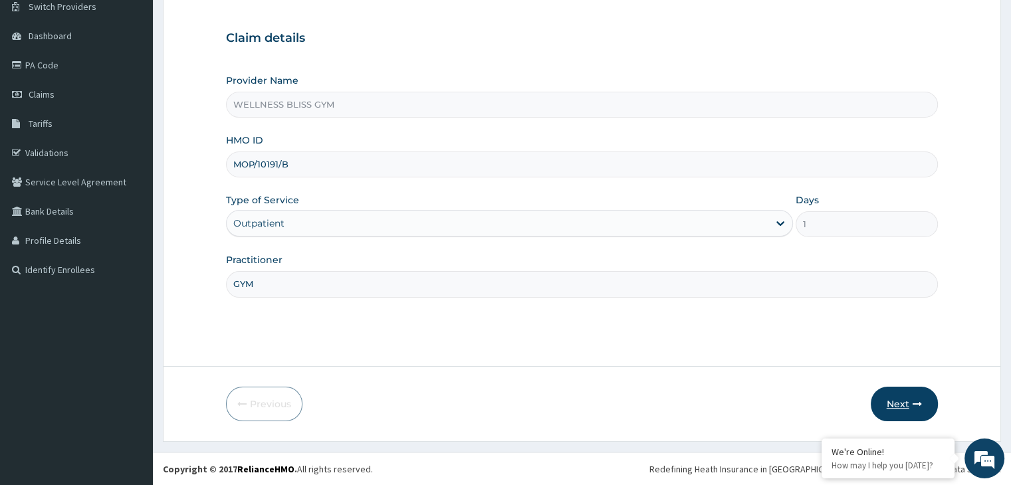
type input "GYM"
click at [905, 389] on button "Next" at bounding box center [903, 404] width 67 height 35
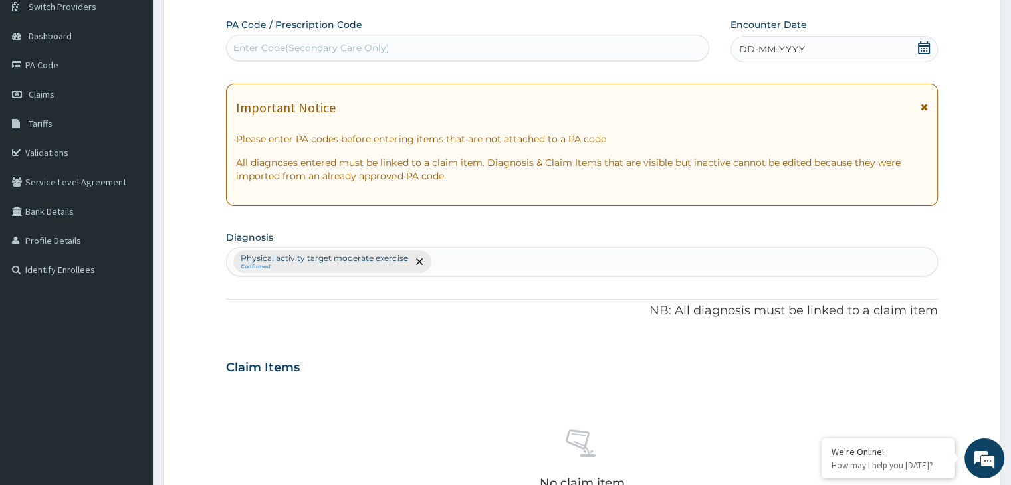
click at [339, 54] on div "Enter Code(Secondary Care Only)" at bounding box center [311, 47] width 156 height 13
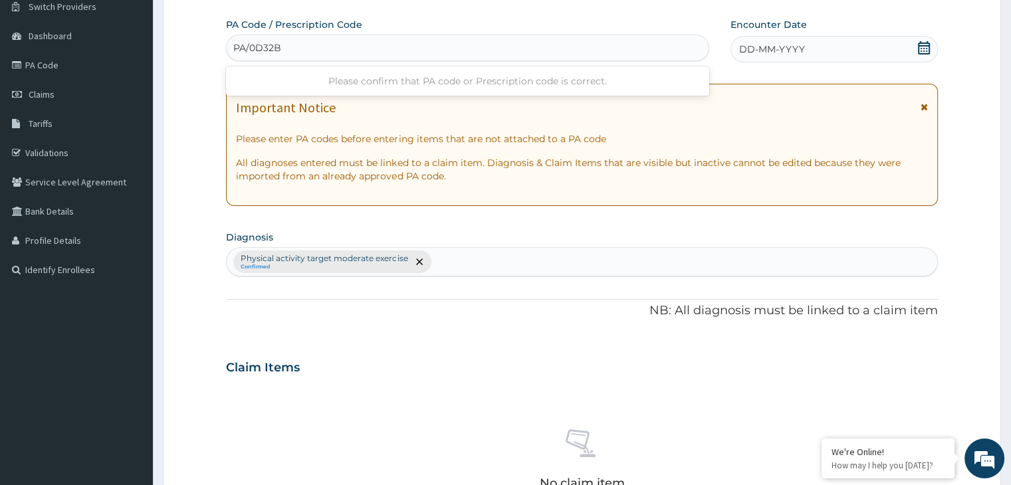
type input "PA/0D32B6"
click at [928, 49] on icon at bounding box center [923, 47] width 13 height 13
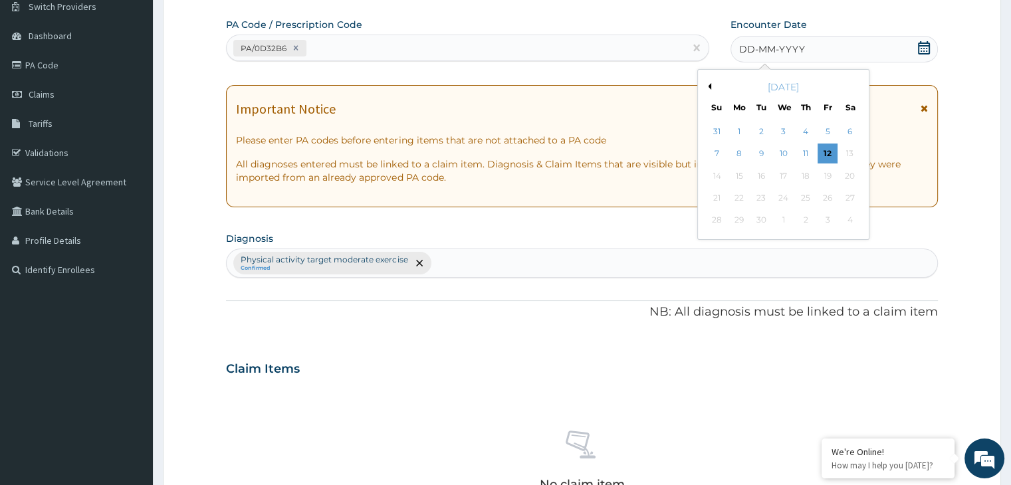
click at [707, 86] on button "Previous Month" at bounding box center [707, 86] width 7 height 7
click at [757, 201] on div "19" at bounding box center [761, 198] width 20 height 20
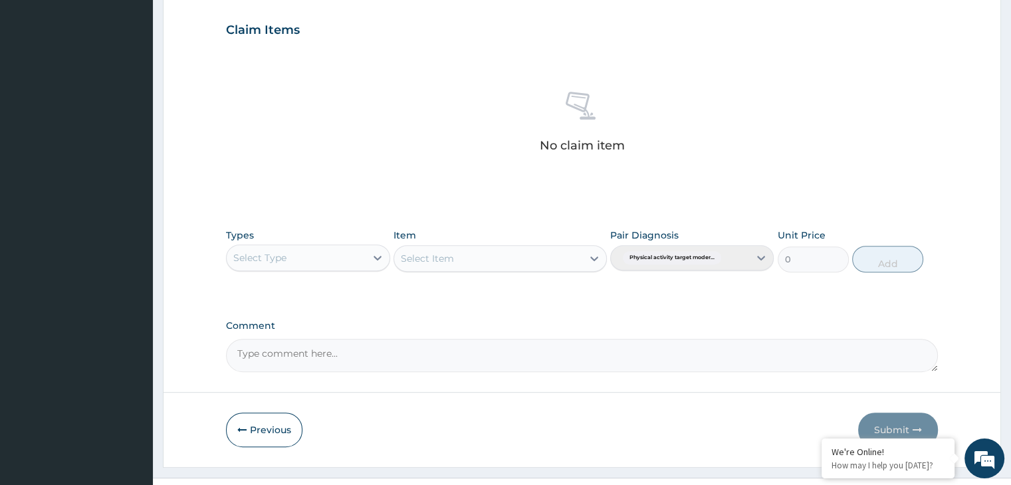
scroll to position [472, 0]
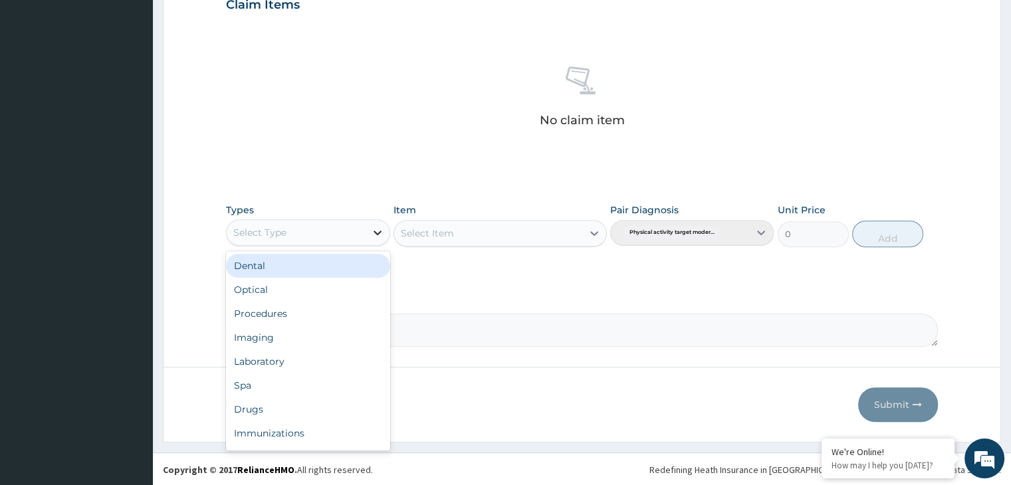
click at [375, 229] on icon at bounding box center [377, 232] width 13 height 13
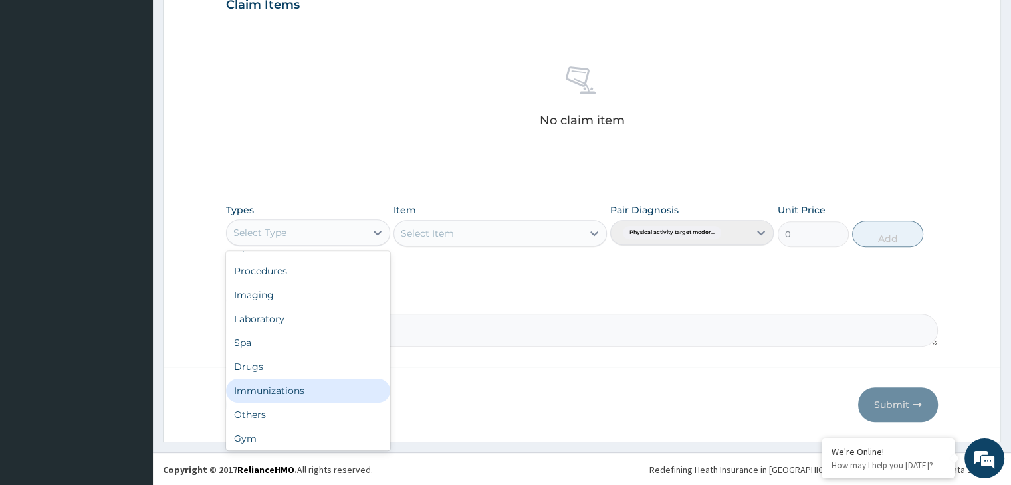
scroll to position [45, 0]
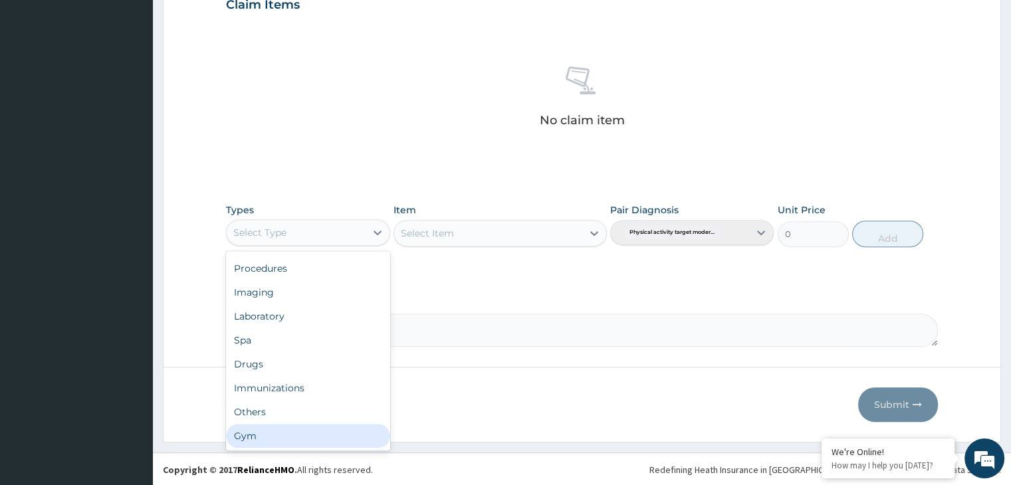
click at [279, 438] on div "Gym" at bounding box center [307, 436] width 163 height 24
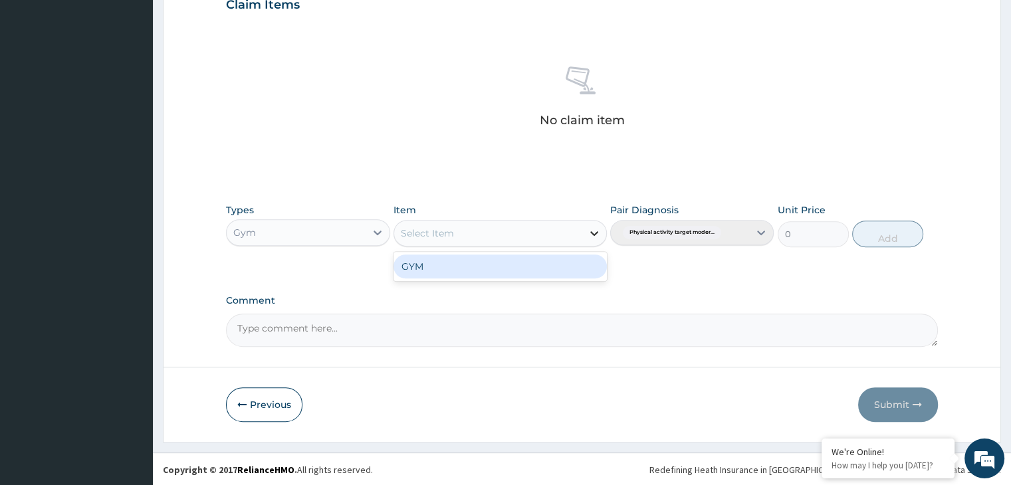
click at [593, 234] on icon at bounding box center [594, 233] width 8 height 5
click at [576, 269] on div "GYM" at bounding box center [499, 266] width 213 height 24
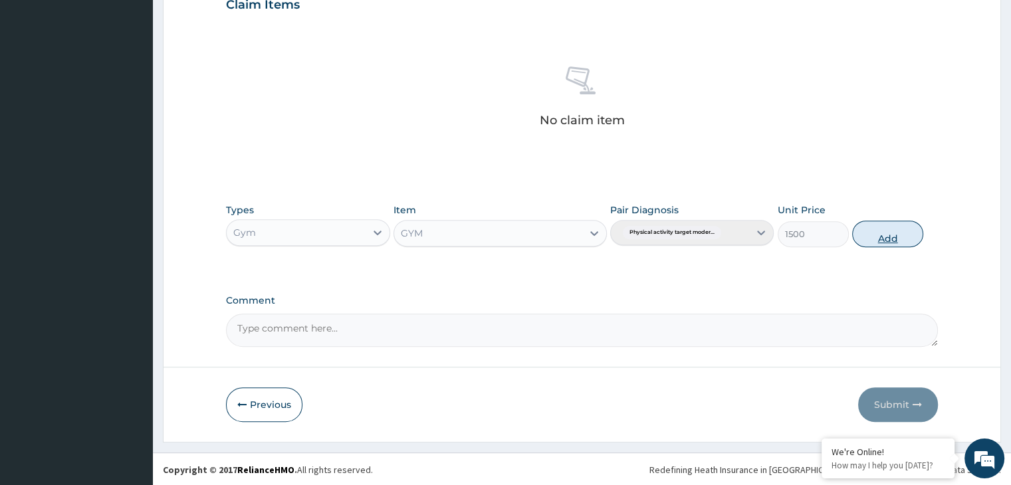
click at [890, 233] on button "Add" at bounding box center [887, 234] width 71 height 27
type input "0"
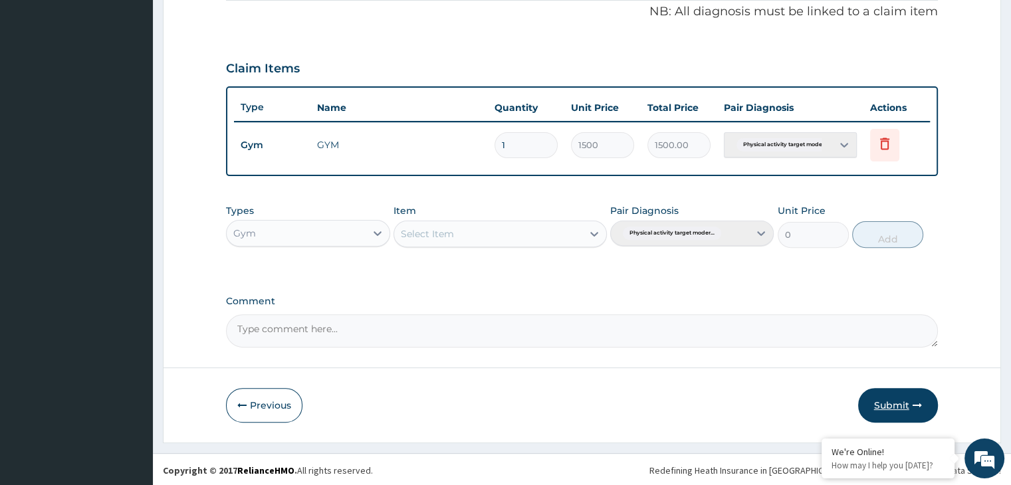
click at [878, 397] on button "Submit" at bounding box center [898, 405] width 80 height 35
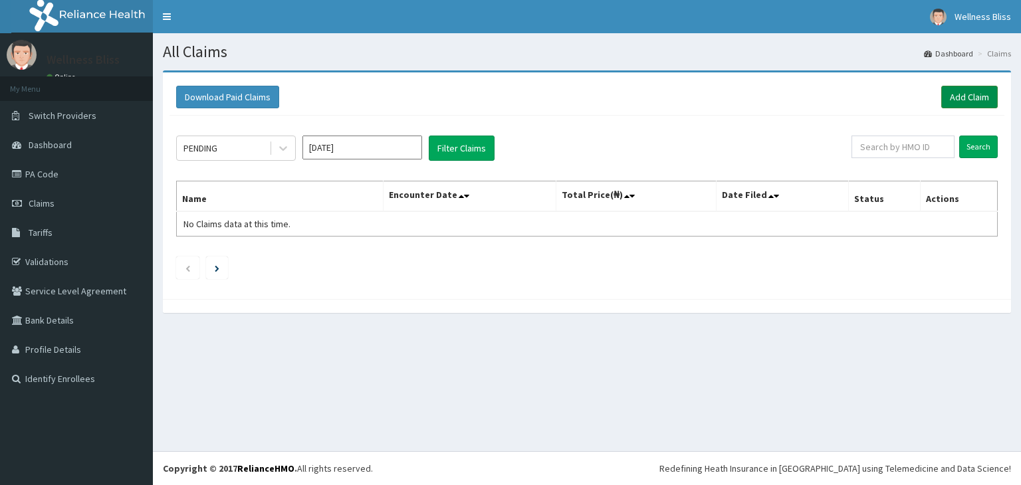
click at [955, 90] on link "Add Claim" at bounding box center [969, 97] width 56 height 23
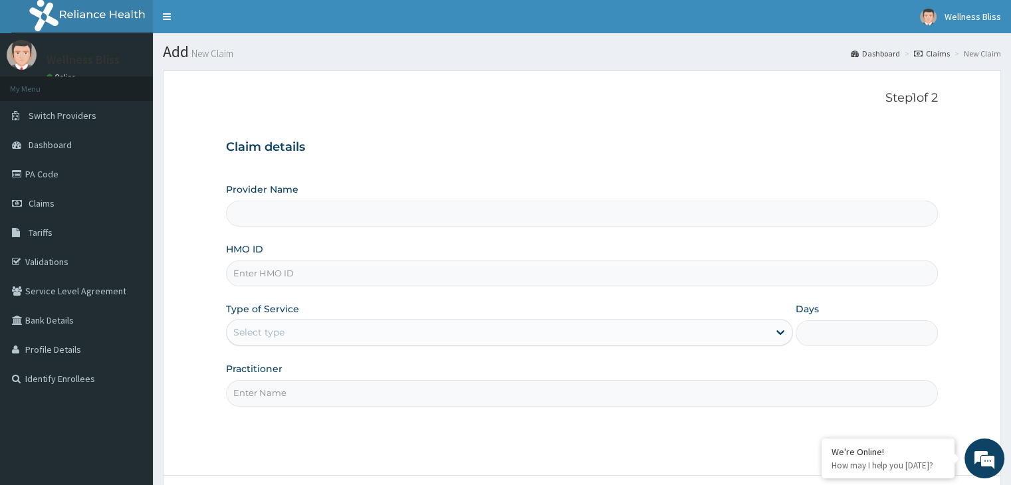
click at [261, 274] on input "HMO ID" at bounding box center [581, 273] width 711 height 26
type input "RT"
type input "WELLNESS BLISS GYM"
type input "1"
type input "RTL/10086/A"
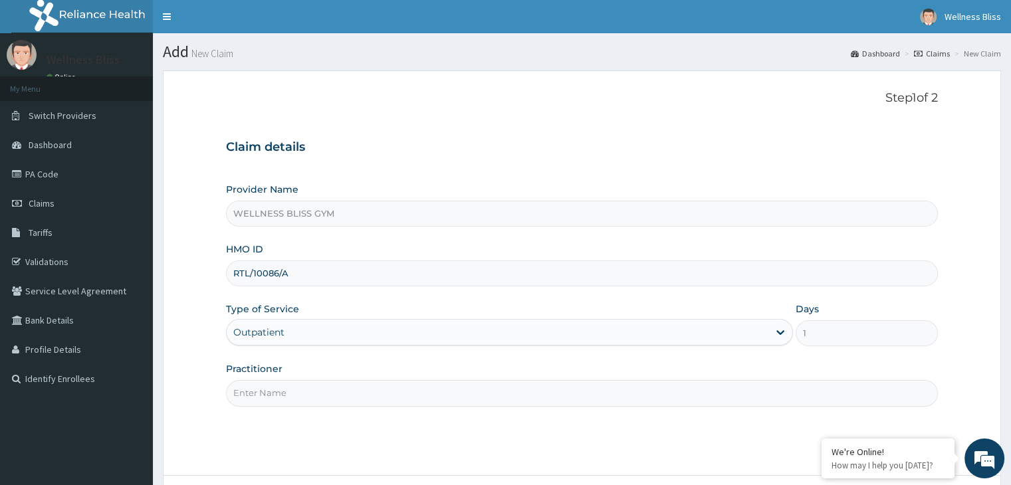
click at [252, 394] on input "Practitioner" at bounding box center [581, 393] width 711 height 26
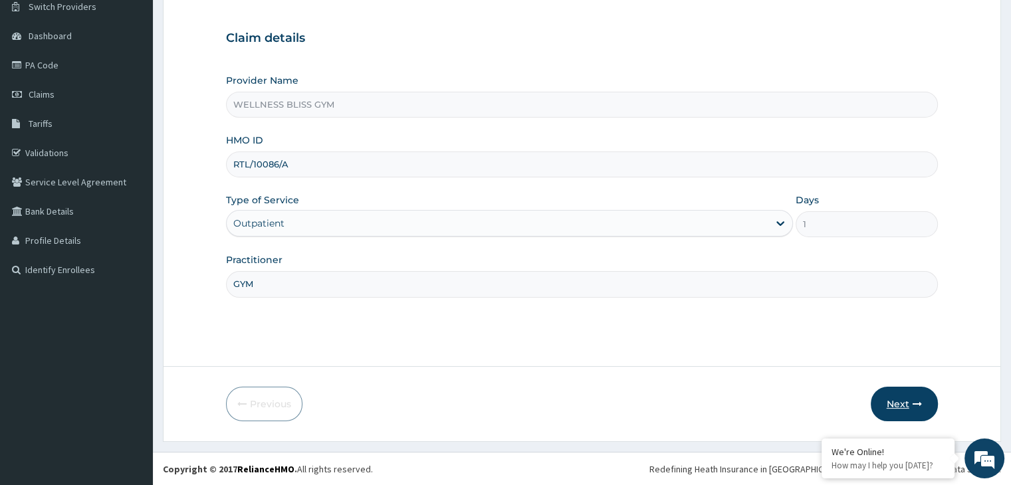
type input "GYM"
click at [885, 407] on button "Next" at bounding box center [903, 404] width 67 height 35
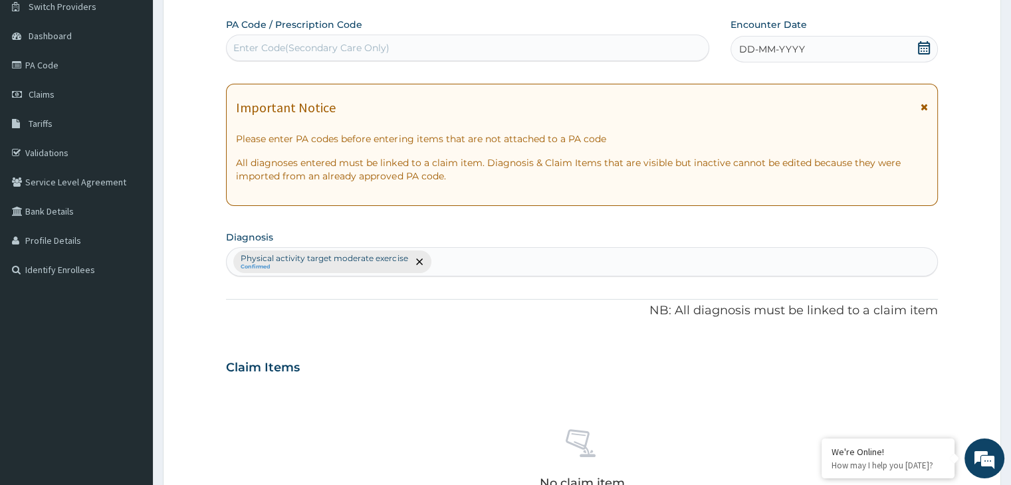
click at [269, 51] on div "Enter Code(Secondary Care Only)" at bounding box center [311, 47] width 156 height 13
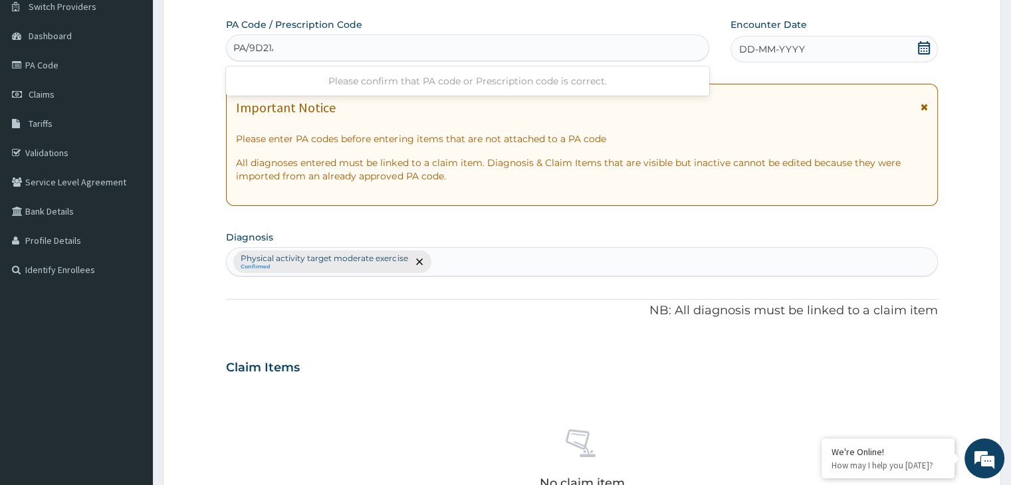
type input "PA/9D21AA"
click at [920, 50] on icon at bounding box center [923, 47] width 13 height 13
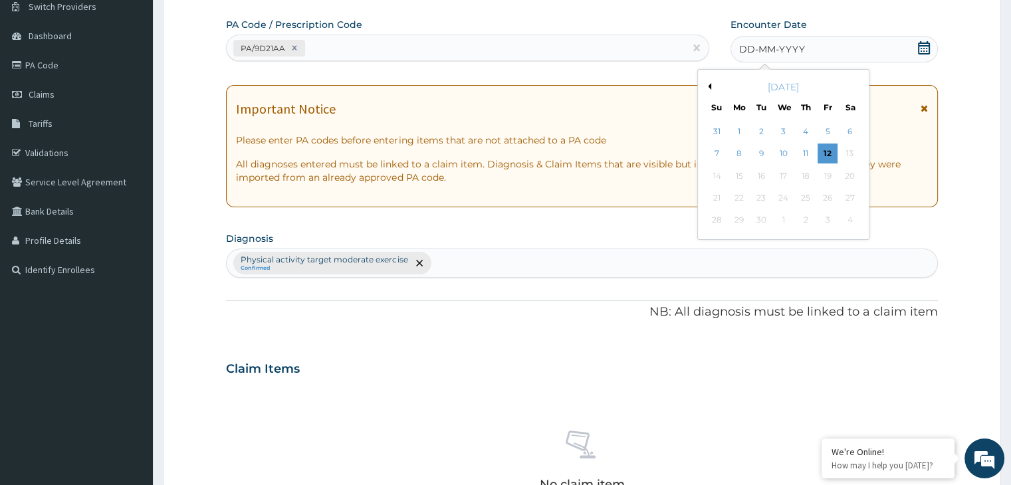
click at [710, 86] on button "Previous Month" at bounding box center [707, 86] width 7 height 7
click at [761, 199] on div "19" at bounding box center [761, 198] width 20 height 20
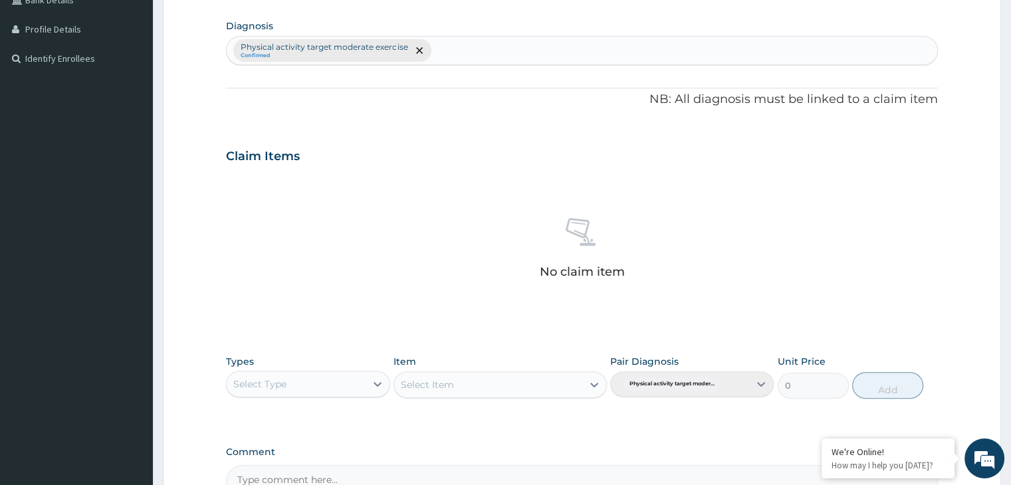
scroll to position [472, 0]
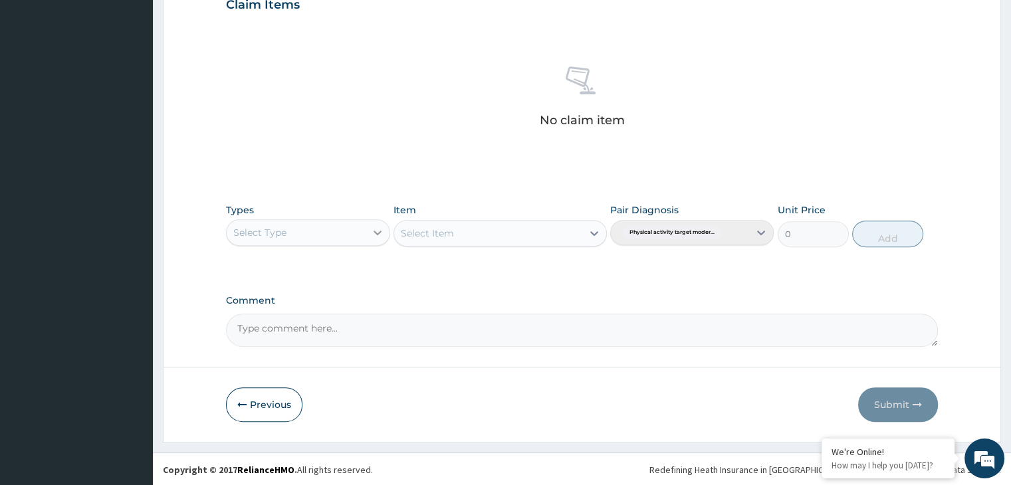
click at [377, 239] on div at bounding box center [377, 233] width 24 height 24
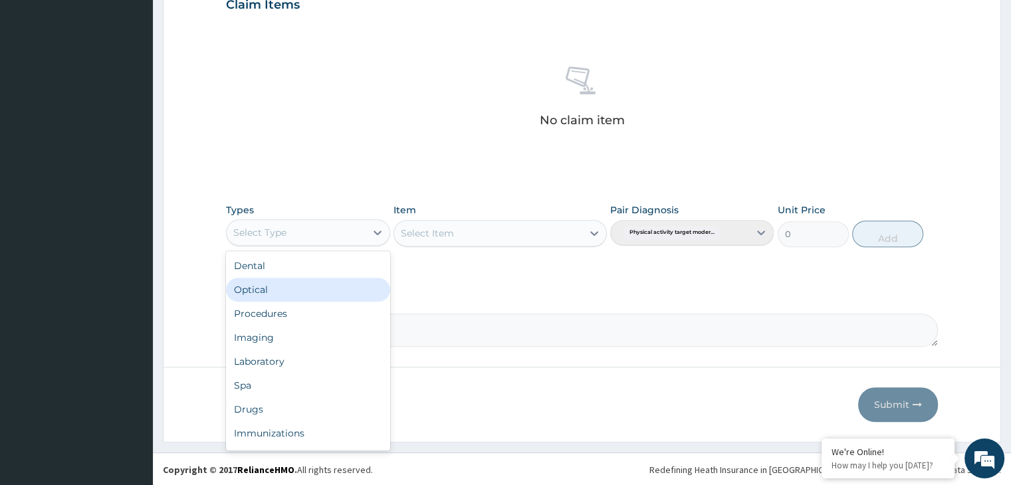
scroll to position [45, 0]
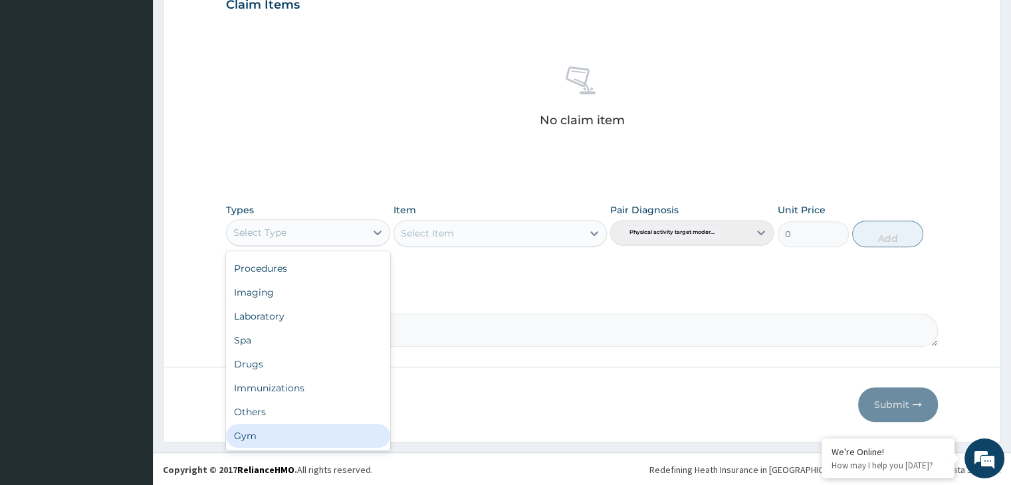
click at [318, 437] on div "Gym" at bounding box center [307, 436] width 163 height 24
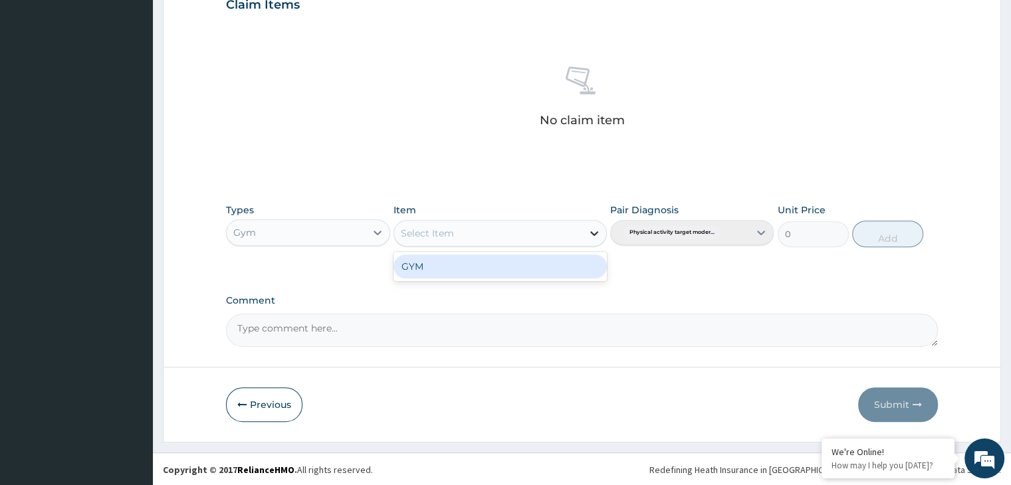
click at [594, 235] on icon at bounding box center [593, 233] width 13 height 13
click at [582, 276] on div "GYM" at bounding box center [499, 266] width 213 height 24
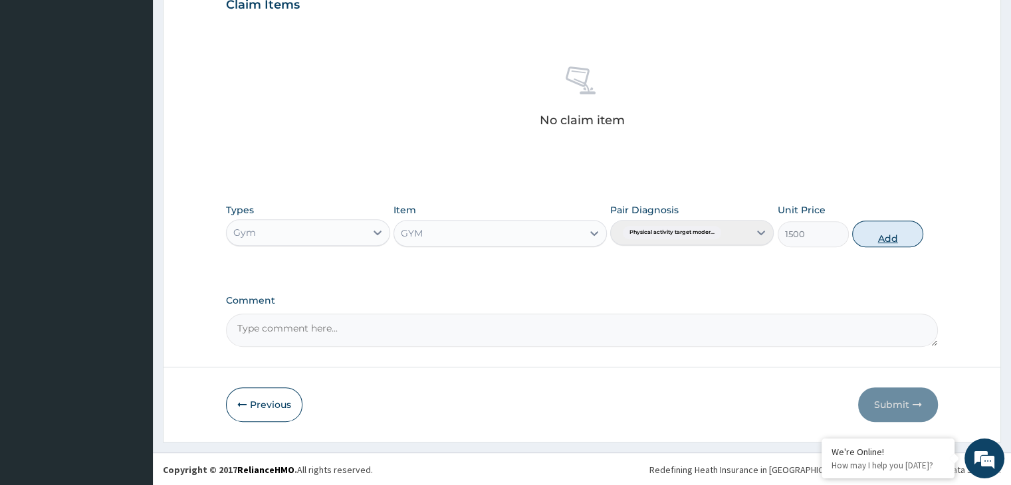
click at [889, 227] on button "Add" at bounding box center [887, 234] width 71 height 27
type input "0"
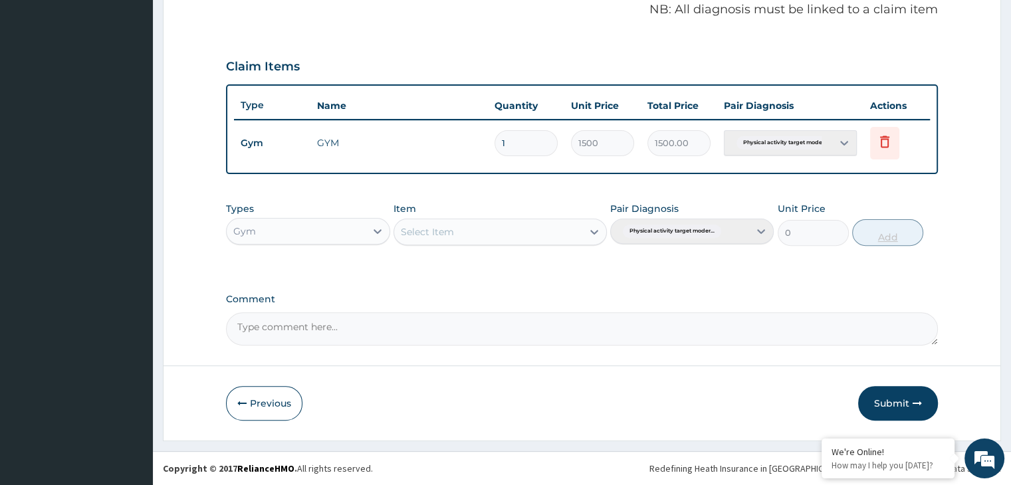
scroll to position [408, 0]
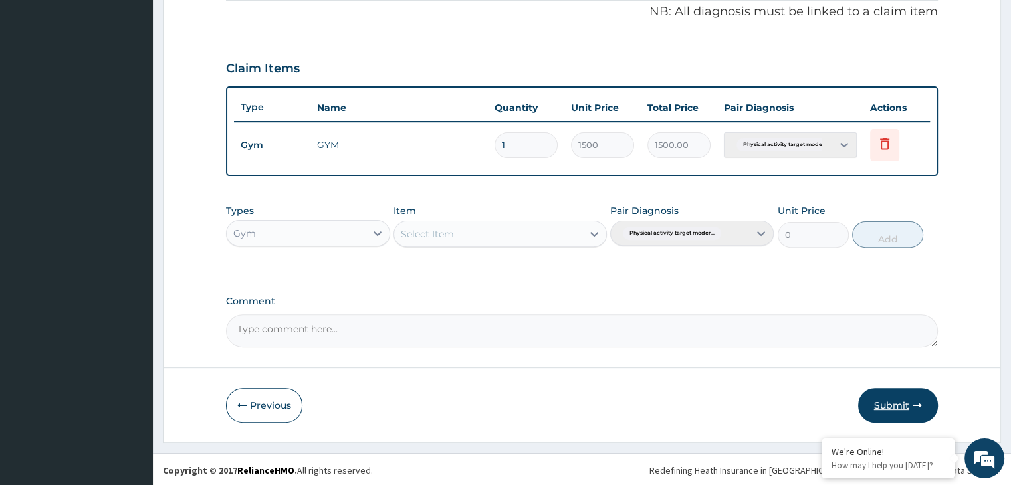
click at [890, 397] on button "Submit" at bounding box center [898, 405] width 80 height 35
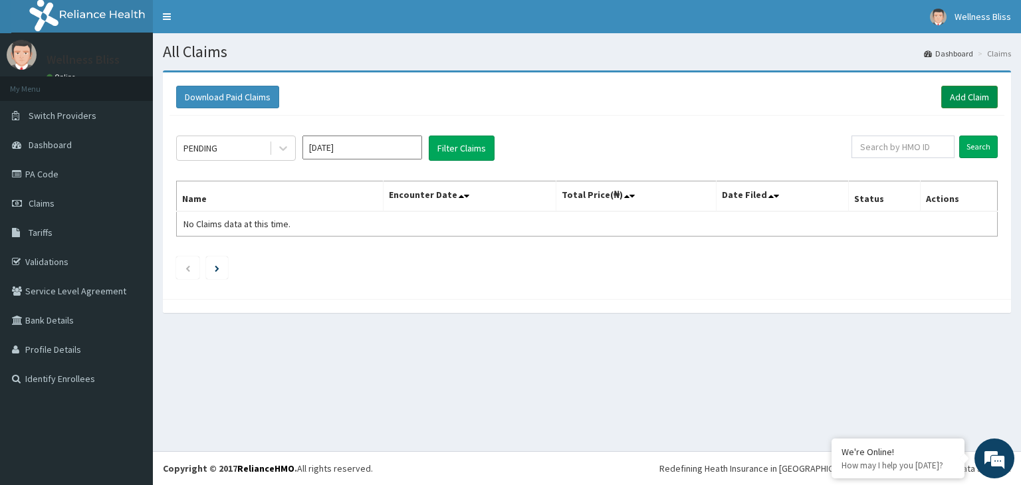
click at [974, 96] on link "Add Claim" at bounding box center [969, 97] width 56 height 23
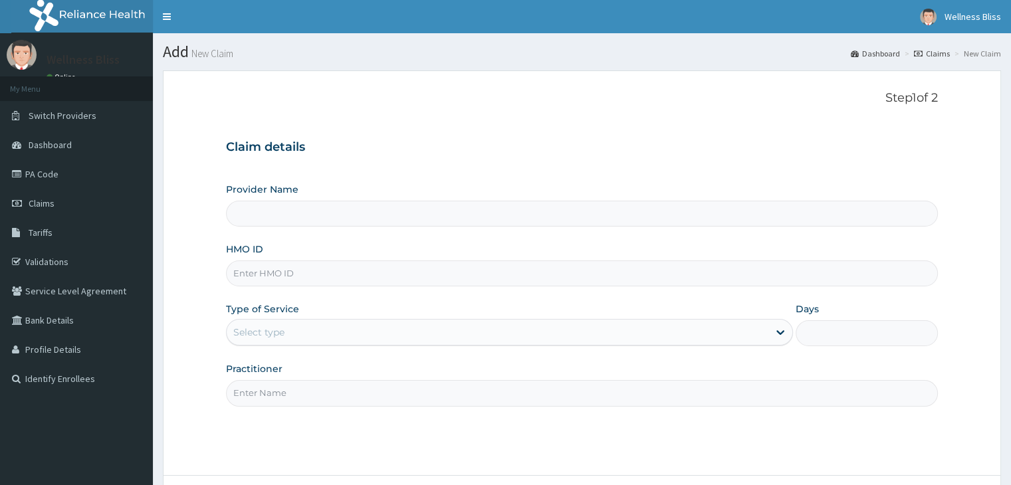
type input "WELLNESS BLISS GYM"
type input "1"
click at [261, 272] on input "HMO ID" at bounding box center [581, 273] width 711 height 26
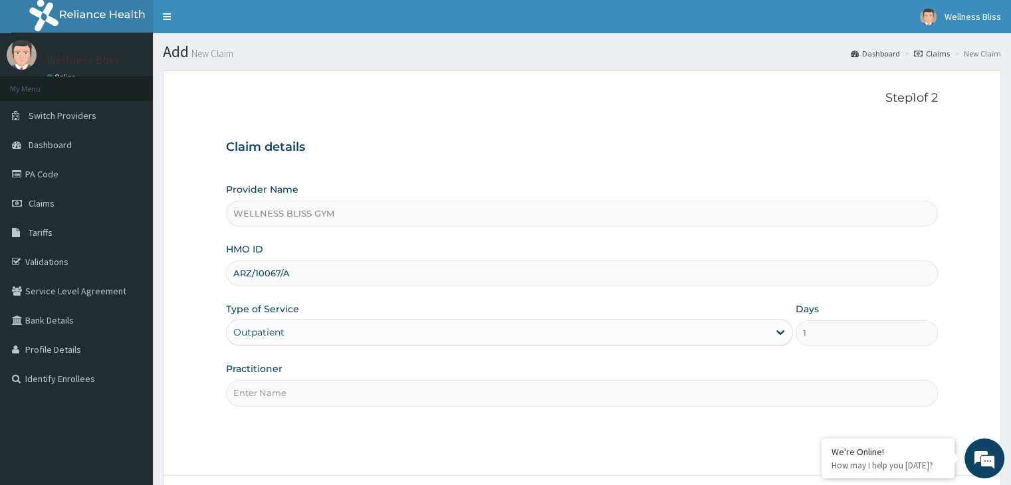
type input "ARZ/10067/A"
click at [306, 385] on input "Practitioner" at bounding box center [581, 393] width 711 height 26
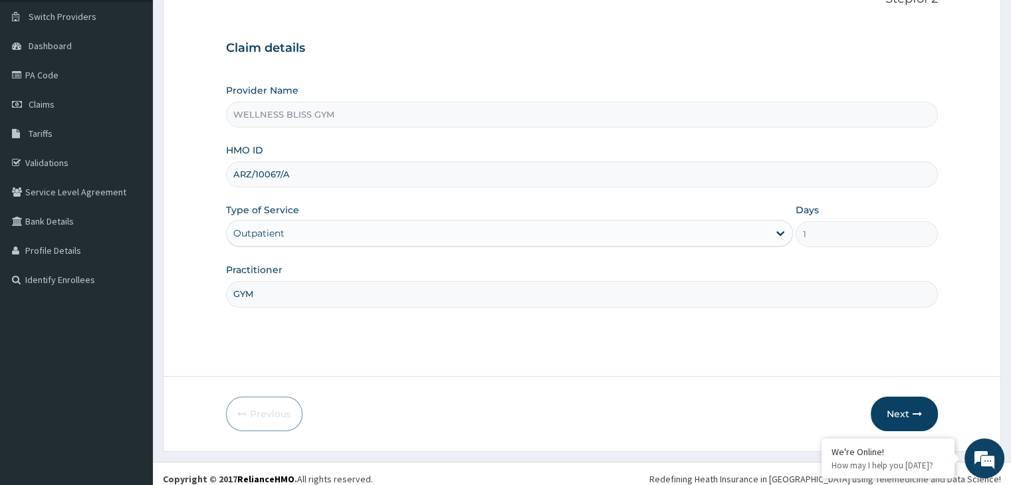
scroll to position [109, 0]
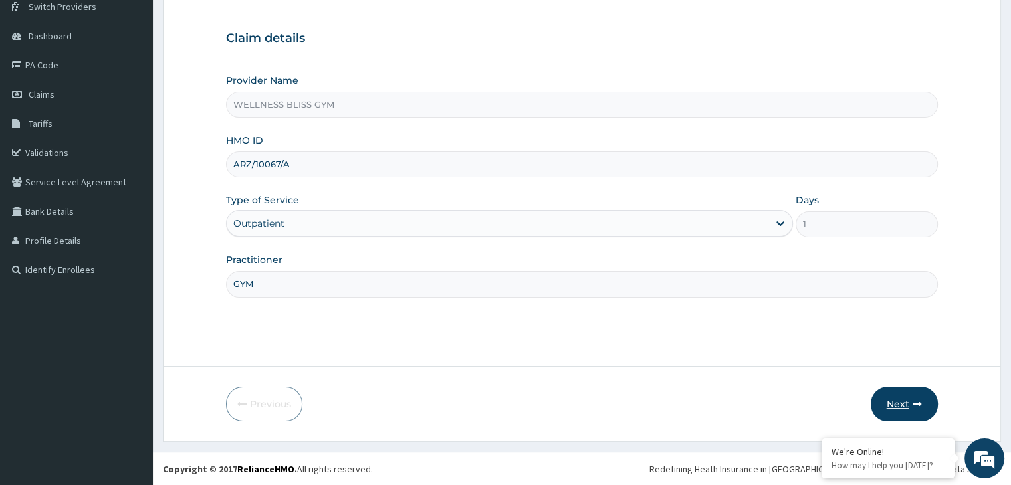
type input "GYM"
click at [906, 413] on button "Next" at bounding box center [903, 404] width 67 height 35
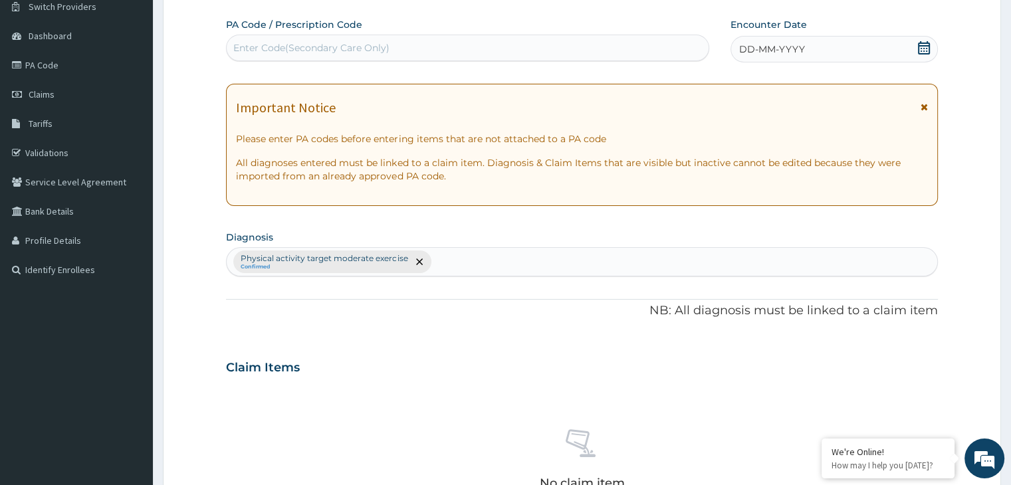
click at [387, 41] on div "Enter Code(Secondary Care Only)" at bounding box center [311, 47] width 156 height 13
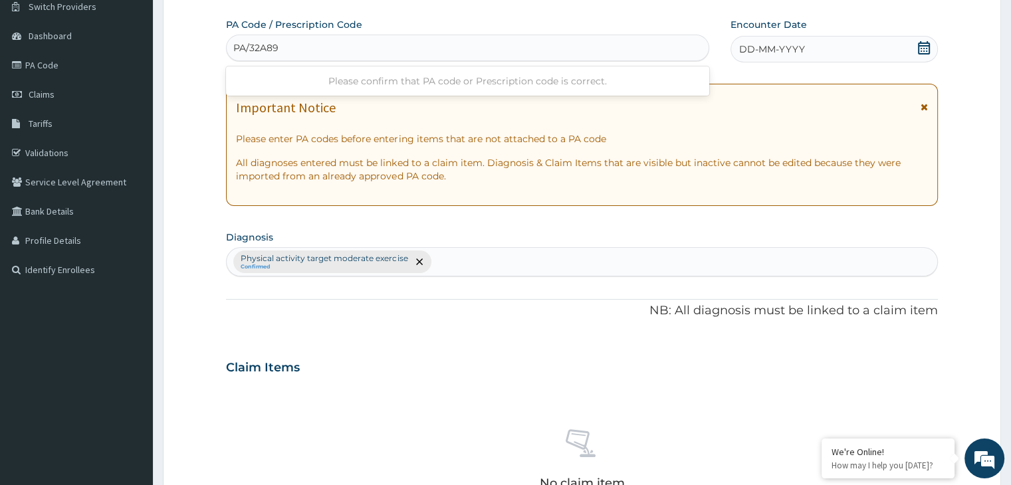
type input "PA/32A891"
click at [925, 47] on icon at bounding box center [923, 47] width 13 height 13
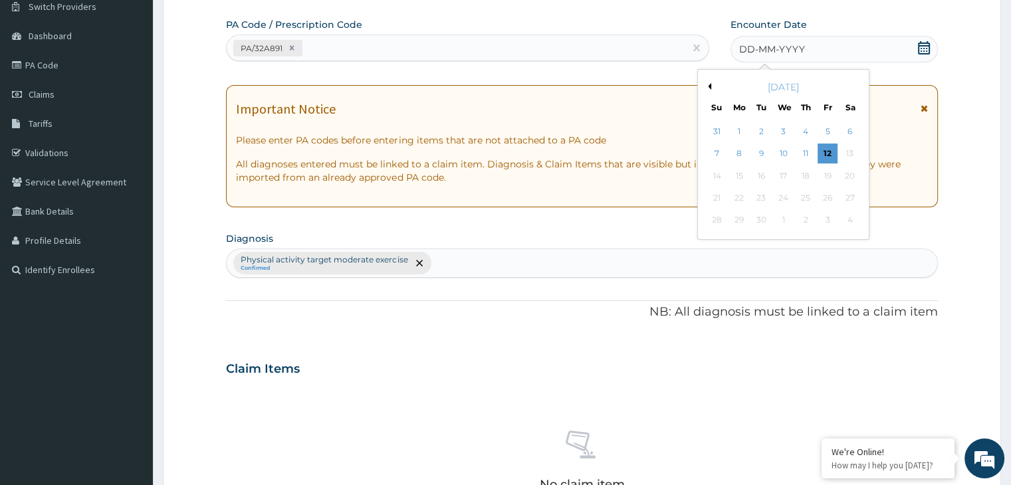
click at [709, 88] on button "Previous Month" at bounding box center [707, 86] width 7 height 7
click at [763, 188] on div "19" at bounding box center [761, 198] width 20 height 20
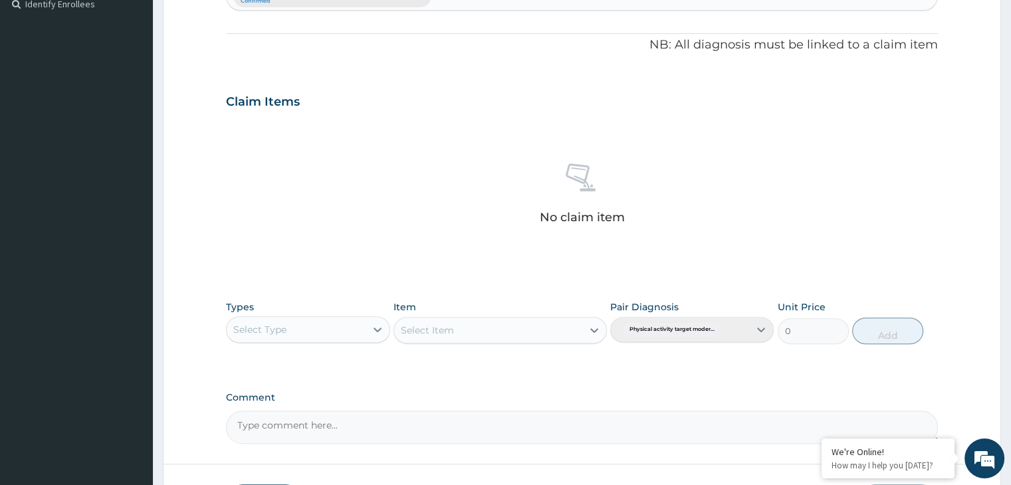
scroll to position [456, 0]
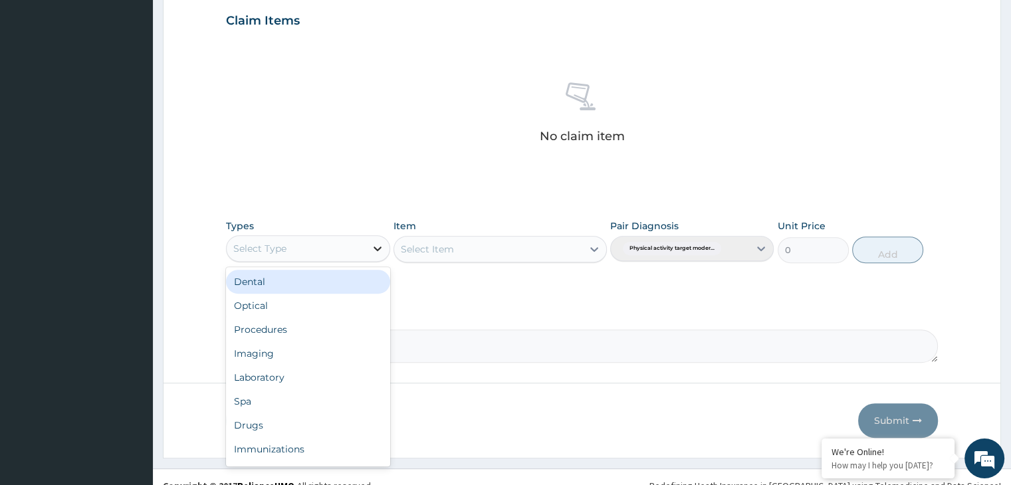
click at [377, 254] on div at bounding box center [377, 249] width 24 height 24
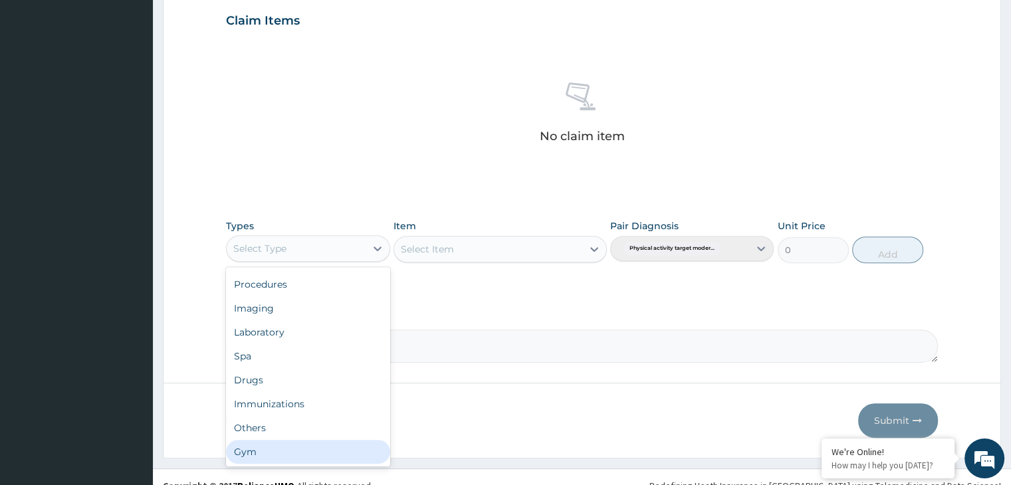
click at [345, 452] on div "Gym" at bounding box center [307, 452] width 163 height 24
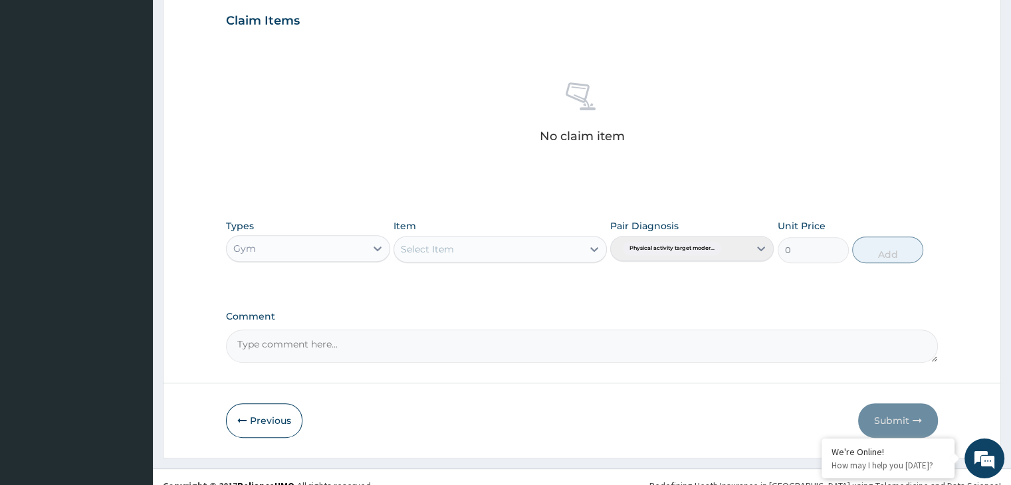
click at [591, 244] on icon at bounding box center [593, 249] width 13 height 13
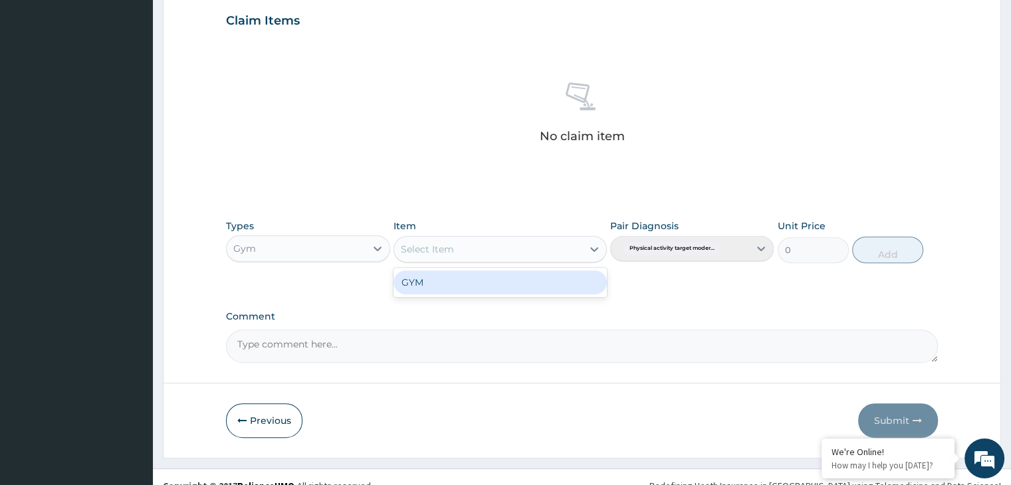
click at [579, 277] on div "GYM" at bounding box center [499, 282] width 213 height 24
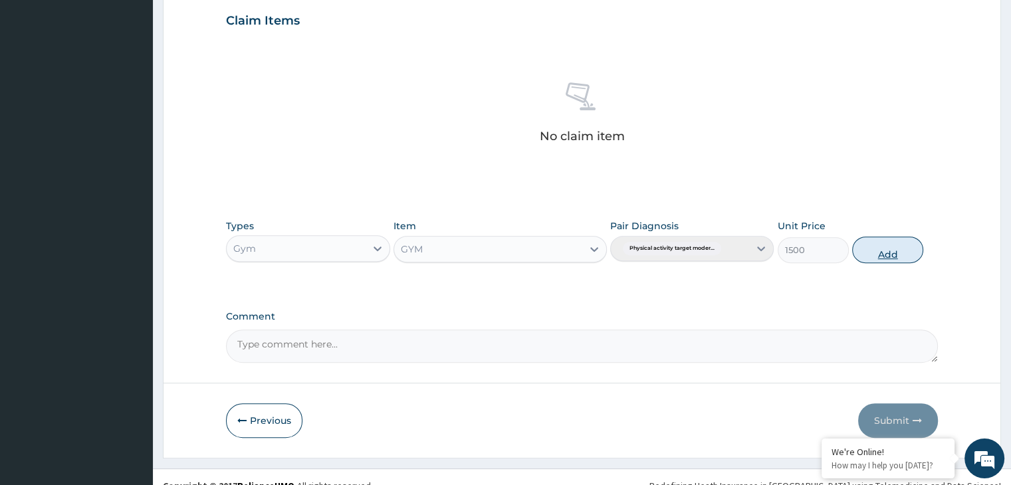
click at [886, 244] on button "Add" at bounding box center [887, 250] width 71 height 27
type input "0"
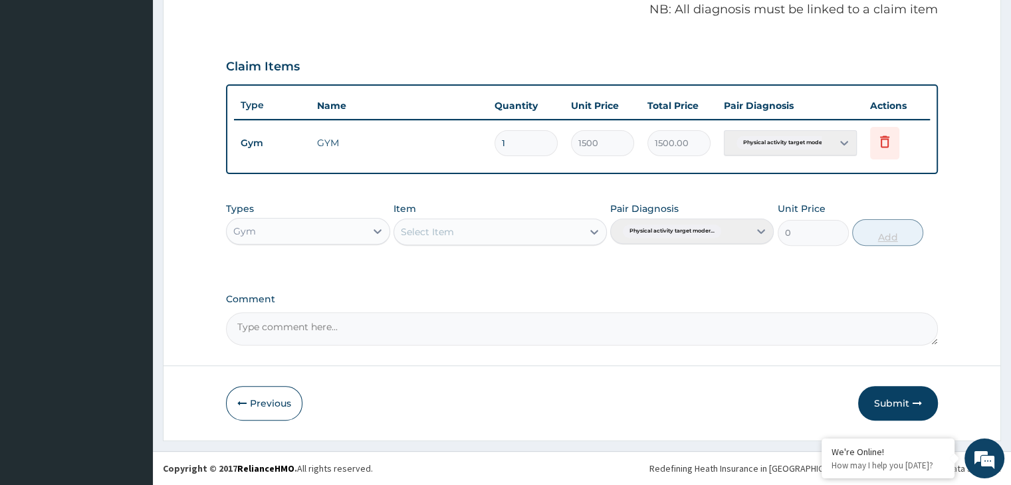
scroll to position [408, 0]
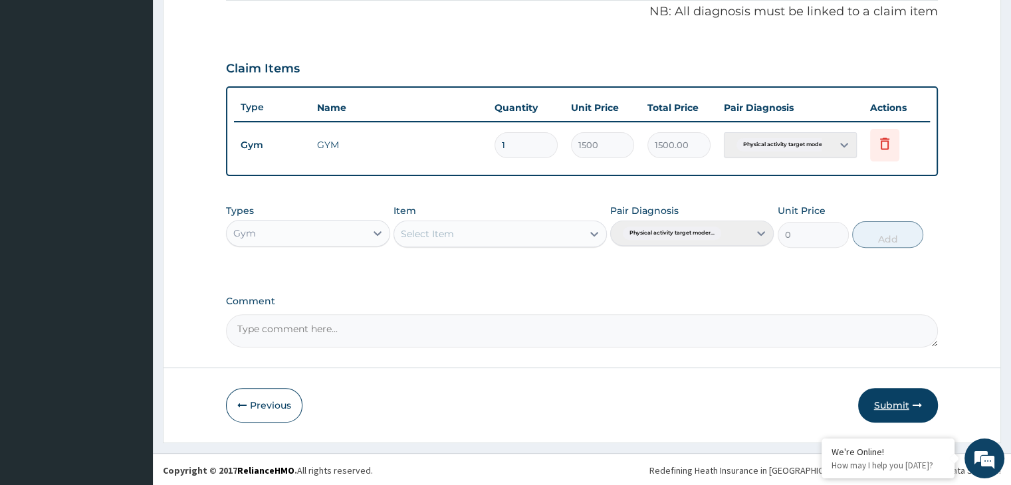
click at [885, 401] on button "Submit" at bounding box center [898, 405] width 80 height 35
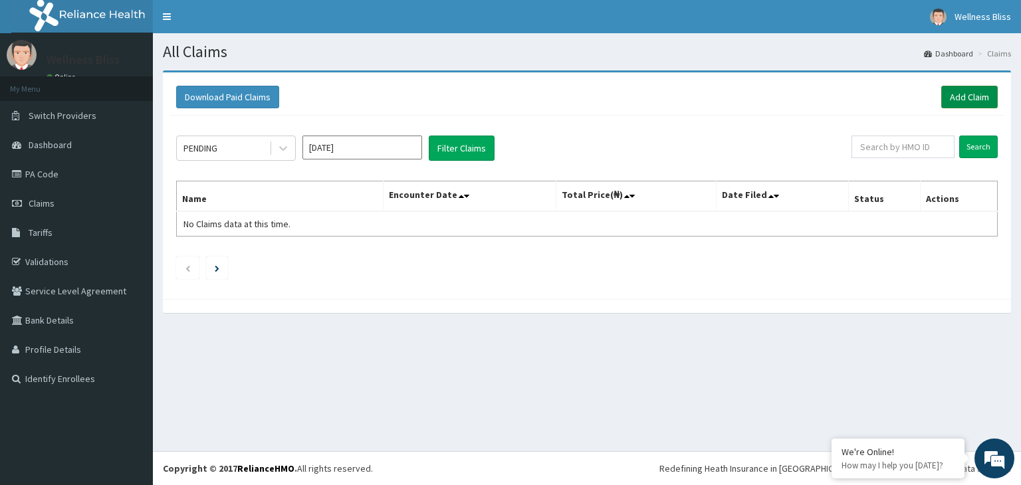
click at [961, 94] on link "Add Claim" at bounding box center [969, 97] width 56 height 23
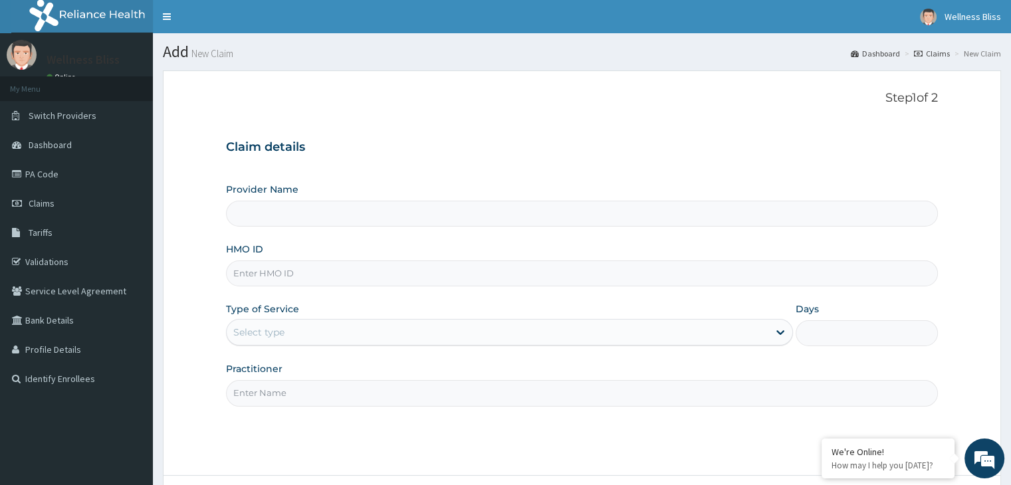
click at [301, 280] on input "HMO ID" at bounding box center [581, 273] width 711 height 26
type input "A"
type input "WELLNESS BLISS GYM"
type input "1"
type input "ARZ/10066/A"
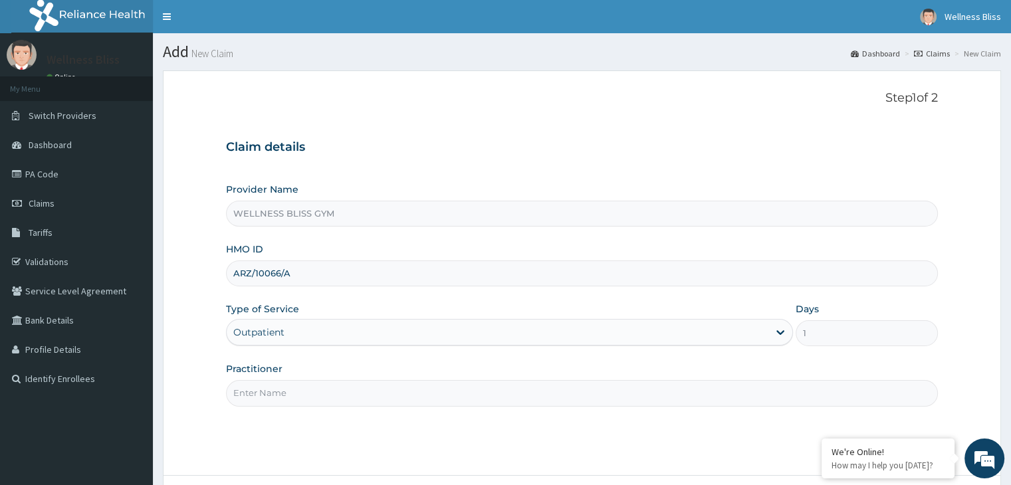
click at [279, 398] on input "Practitioner" at bounding box center [581, 393] width 711 height 26
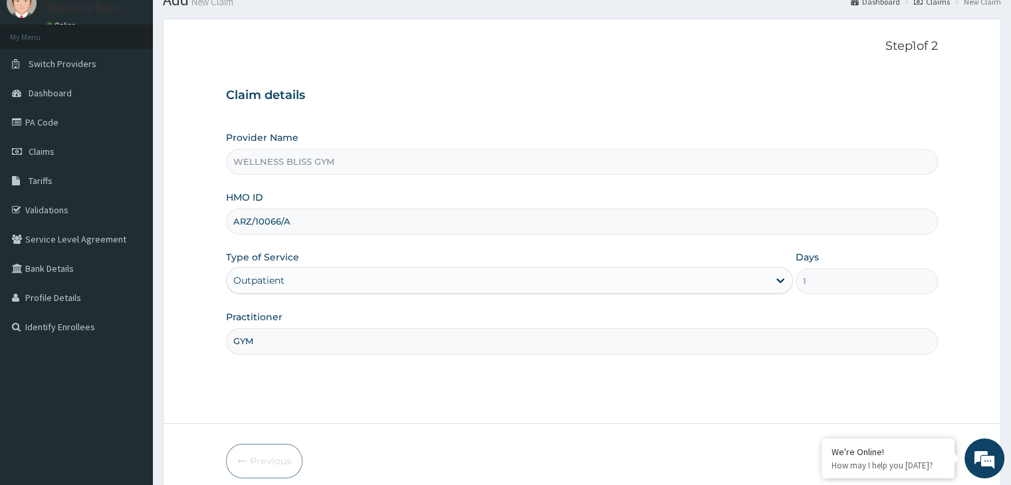
scroll to position [109, 0]
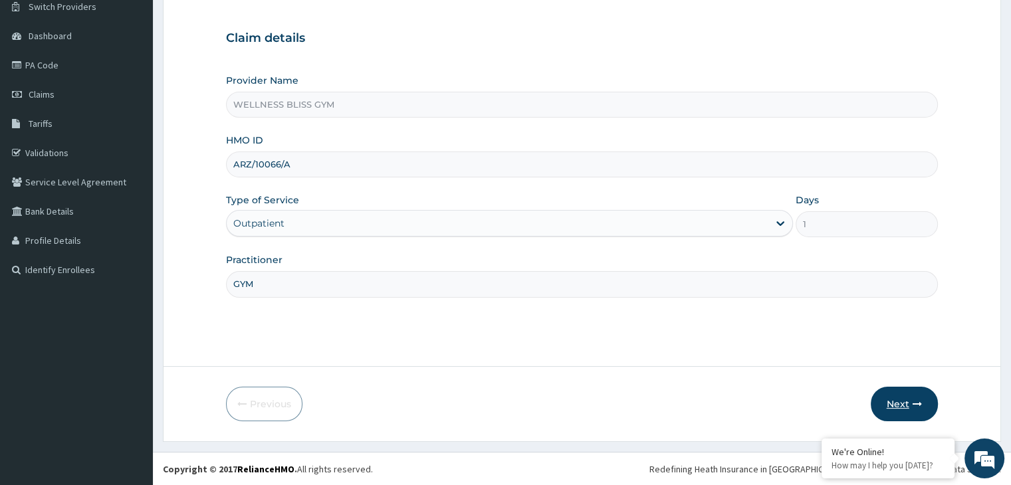
type input "GYM"
click at [903, 399] on button "Next" at bounding box center [903, 404] width 67 height 35
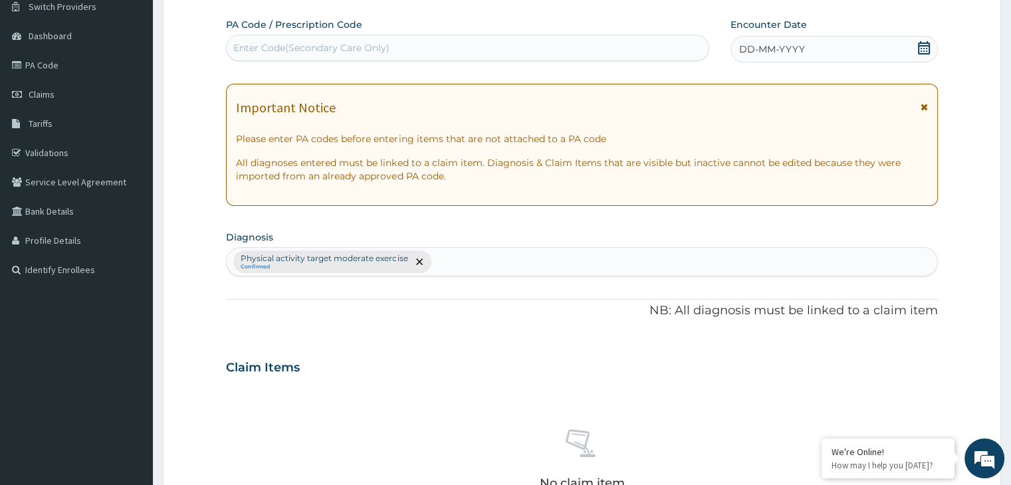
click at [348, 49] on div "Enter Code(Secondary Care Only)" at bounding box center [311, 47] width 156 height 13
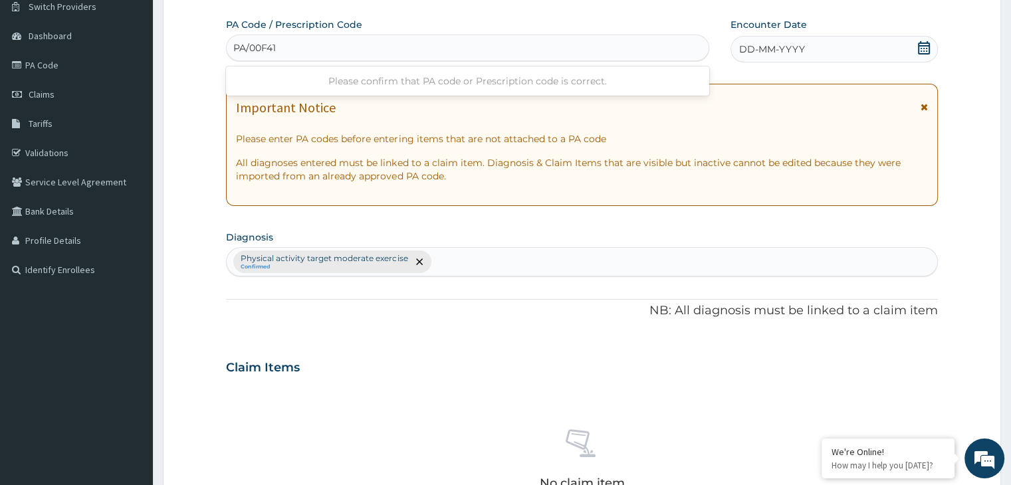
type input "PA/00F414"
click at [920, 45] on icon at bounding box center [924, 47] width 12 height 13
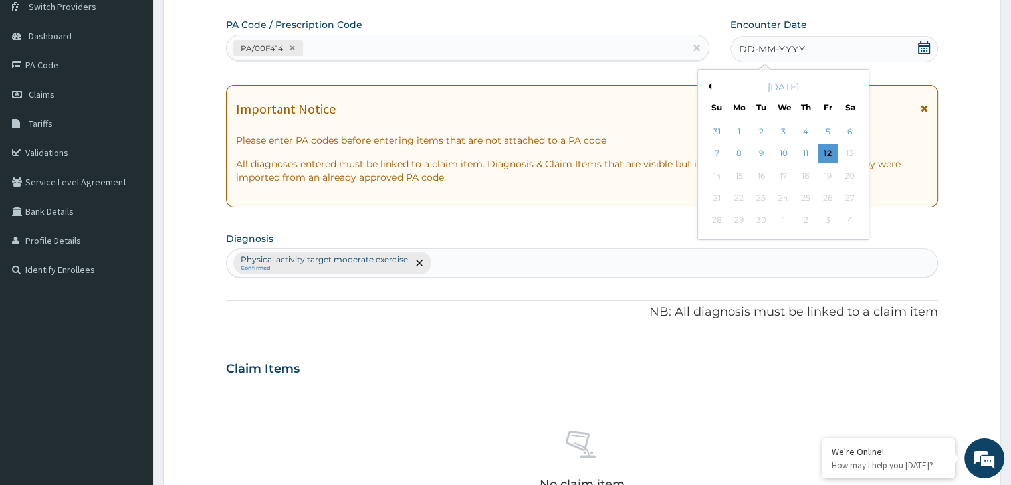
click at [710, 88] on div "[DATE]" at bounding box center [783, 86] width 160 height 13
click at [710, 86] on div "September 2025" at bounding box center [783, 86] width 160 height 13
click at [710, 85] on button "Previous Month" at bounding box center [707, 86] width 7 height 7
click at [769, 192] on div "19" at bounding box center [761, 198] width 20 height 20
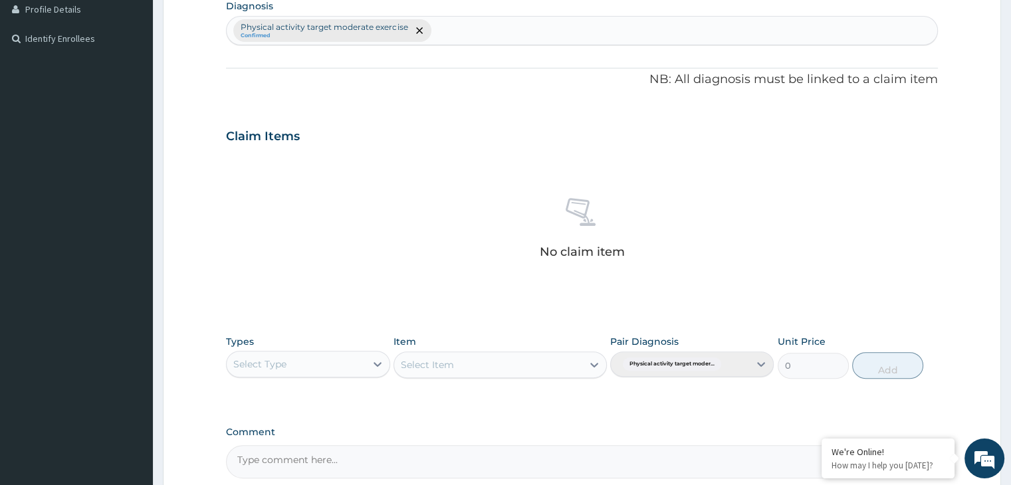
scroll to position [472, 0]
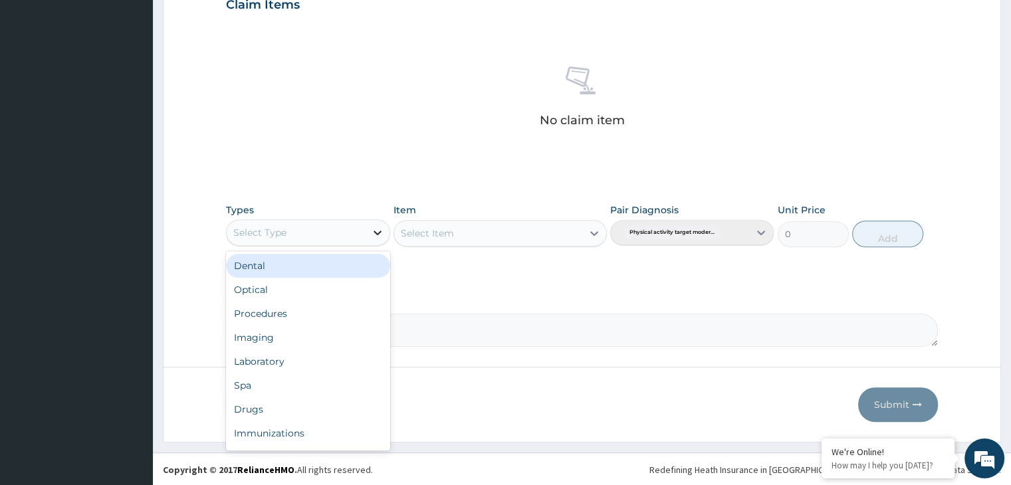
click at [371, 229] on icon at bounding box center [377, 232] width 13 height 13
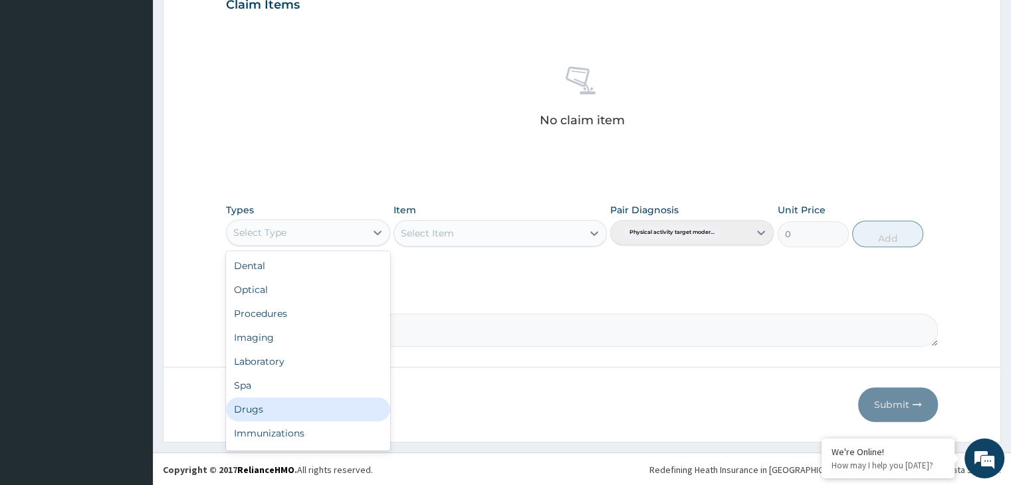
scroll to position [45, 0]
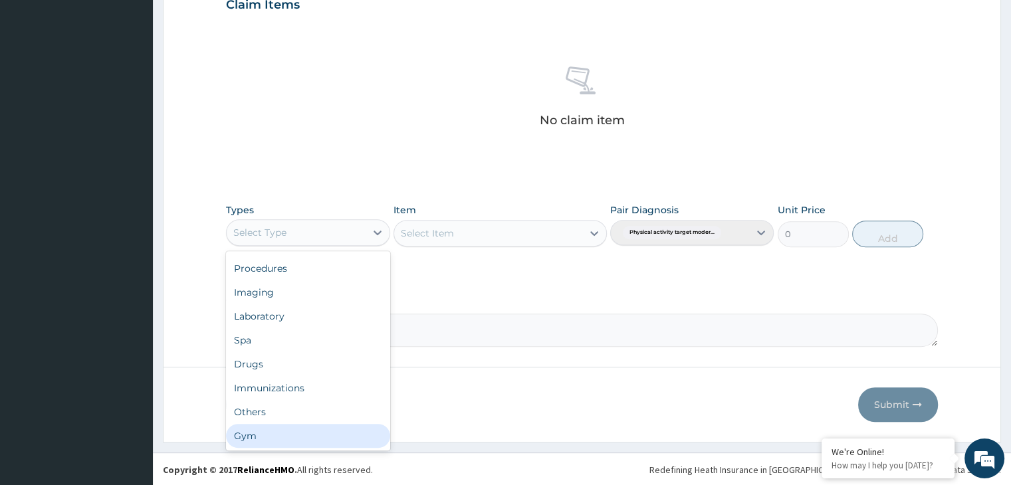
click at [319, 445] on div "Gym" at bounding box center [307, 436] width 163 height 24
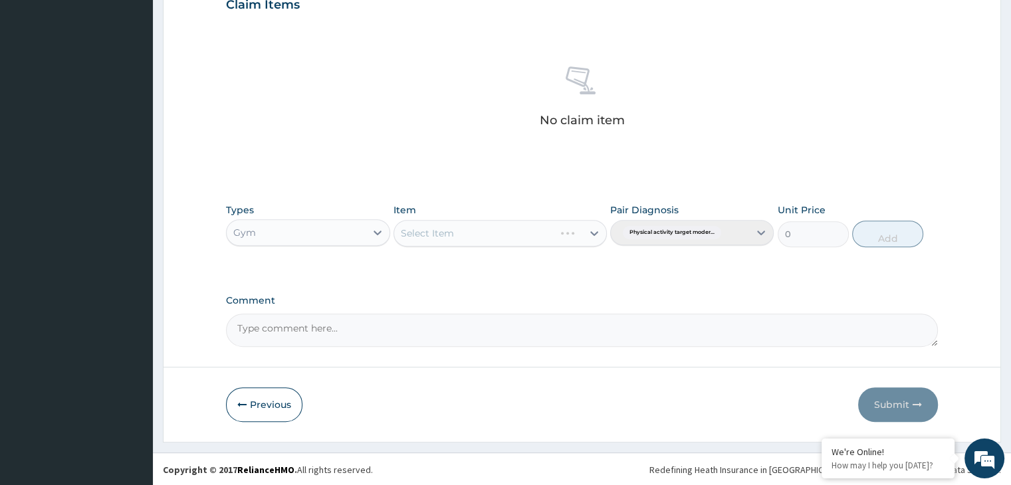
click at [597, 235] on div "Select Item" at bounding box center [499, 233] width 213 height 27
click at [591, 233] on icon at bounding box center [593, 233] width 13 height 13
click at [560, 258] on div "GYM" at bounding box center [499, 266] width 213 height 24
click at [905, 232] on button "Add" at bounding box center [887, 234] width 71 height 27
type input "0"
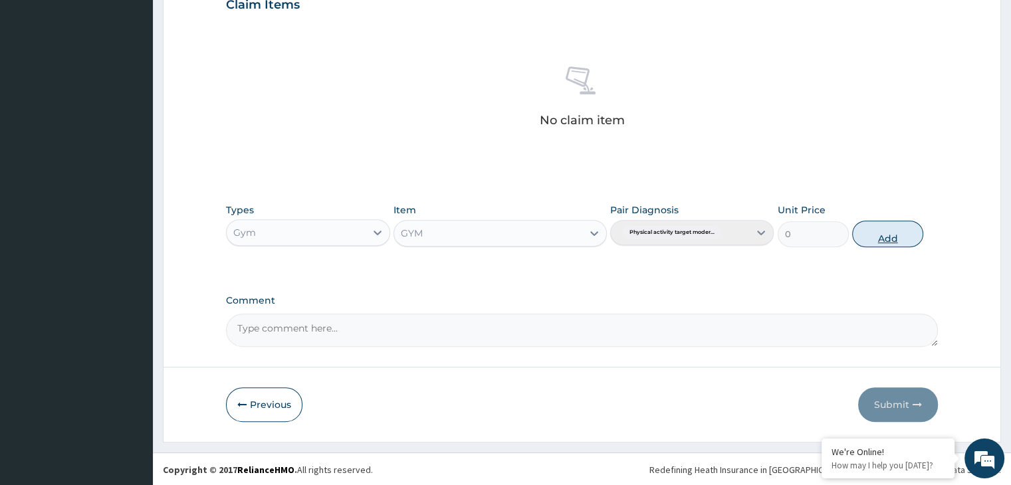
scroll to position [408, 0]
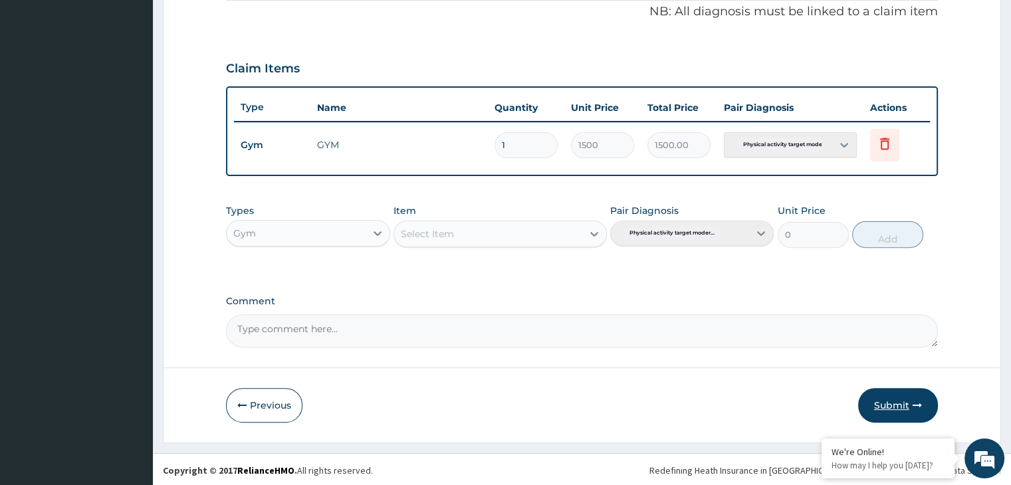
click at [885, 409] on button "Submit" at bounding box center [898, 405] width 80 height 35
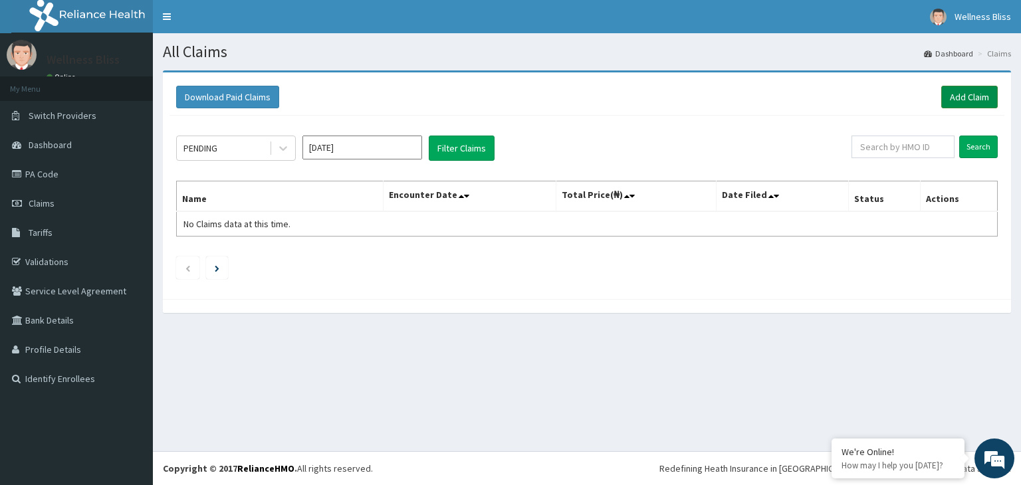
click at [963, 104] on link "Add Claim" at bounding box center [969, 97] width 56 height 23
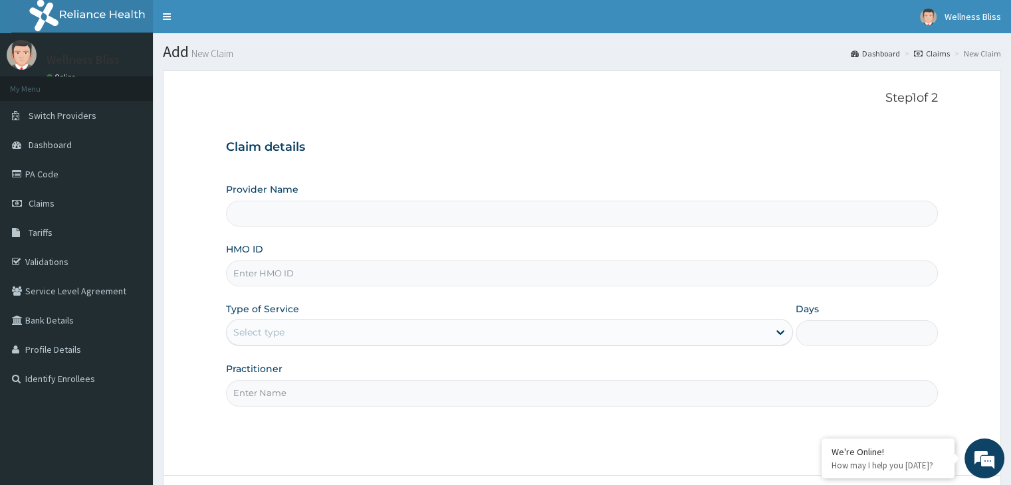
click at [380, 273] on input "HMO ID" at bounding box center [581, 273] width 711 height 26
type input "O"
type input "WELLNESS BLISS GYM"
type input "1"
type input "OHT/12510/A"
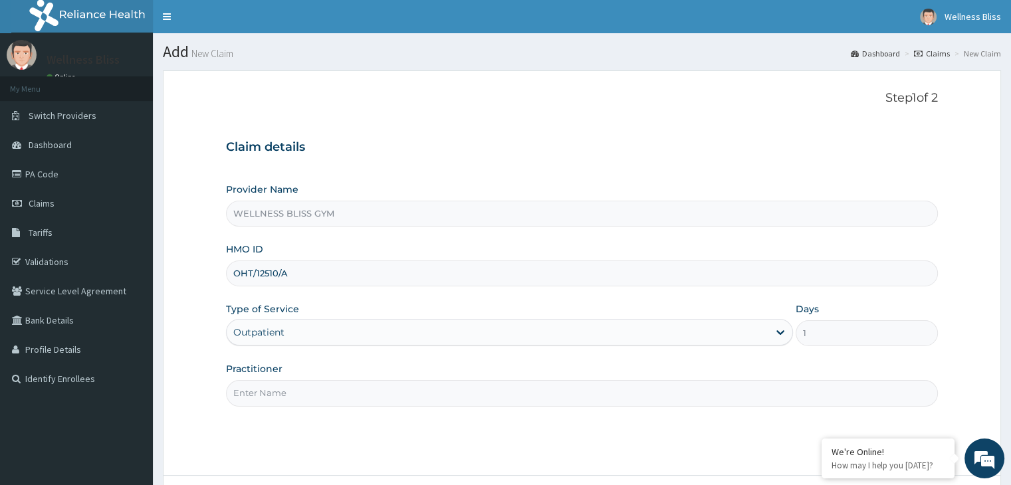
click at [302, 394] on input "Practitioner" at bounding box center [581, 393] width 711 height 26
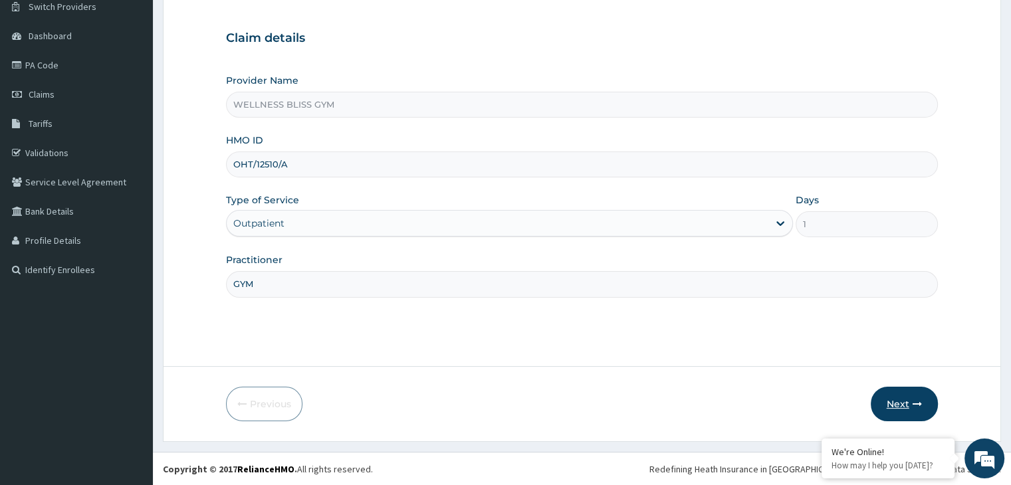
type input "GYM"
click at [909, 399] on button "Next" at bounding box center [903, 404] width 67 height 35
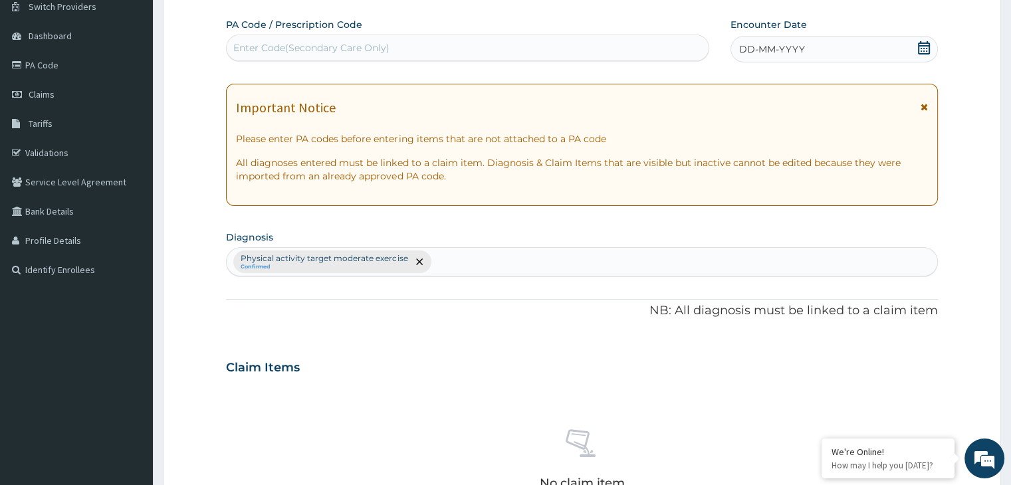
click at [311, 52] on div "Enter Code(Secondary Care Only)" at bounding box center [311, 47] width 156 height 13
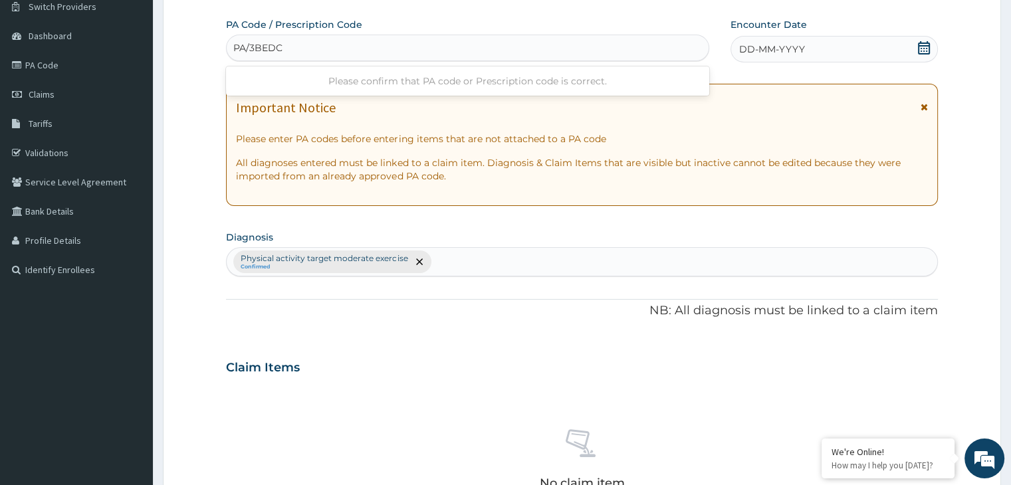
type input "PA/3BEDC1"
click at [926, 50] on icon at bounding box center [924, 47] width 12 height 13
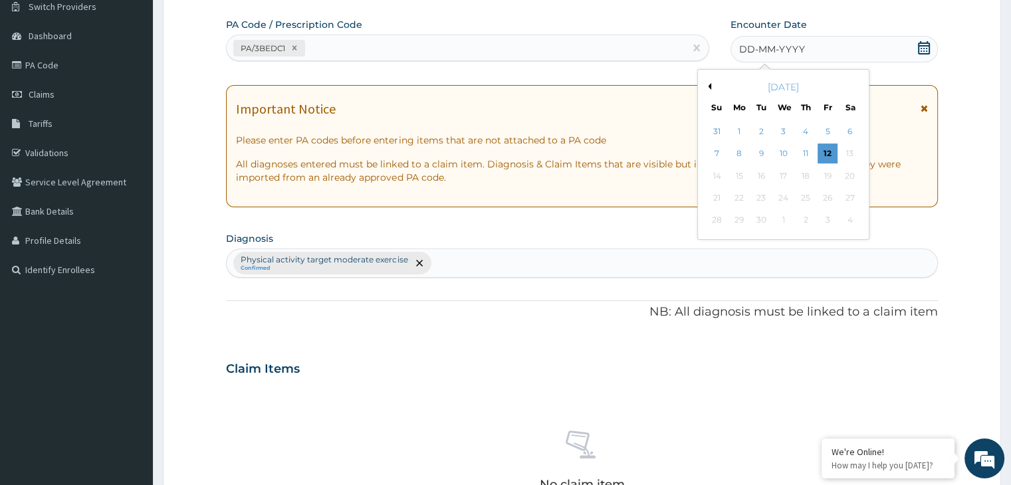
click at [710, 82] on div "[DATE]" at bounding box center [783, 86] width 160 height 13
click at [708, 83] on button "Previous Month" at bounding box center [707, 86] width 7 height 7
click at [763, 198] on div "19" at bounding box center [761, 198] width 20 height 20
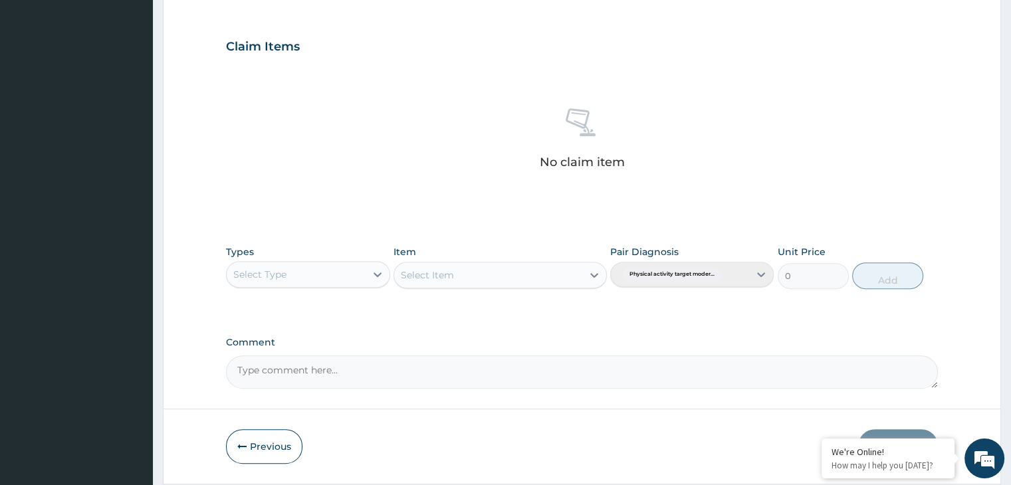
scroll to position [472, 0]
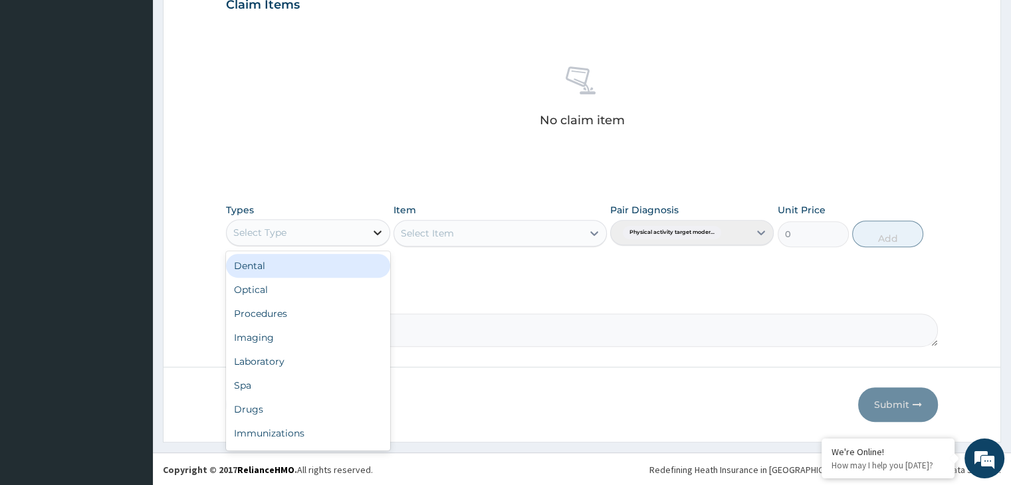
click at [377, 231] on icon at bounding box center [377, 233] width 8 height 5
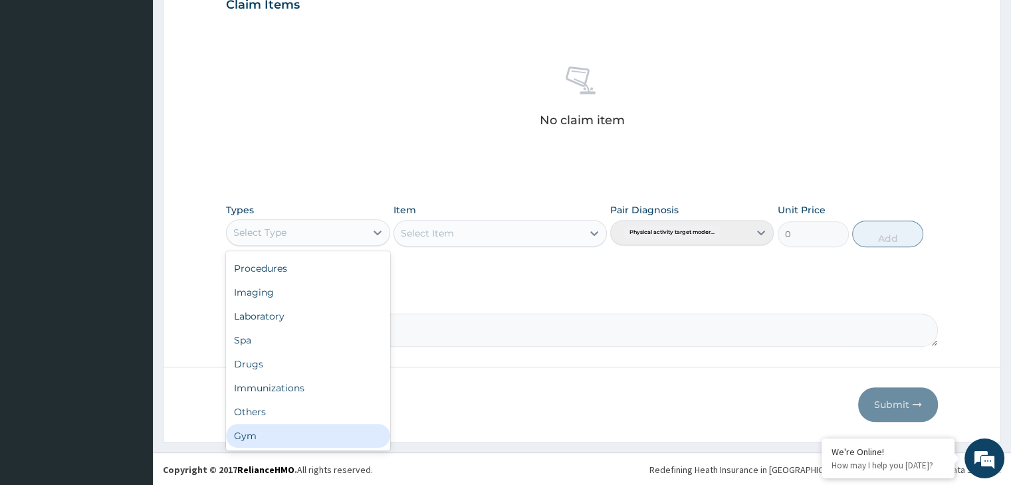
click at [295, 439] on div "Gym" at bounding box center [307, 436] width 163 height 24
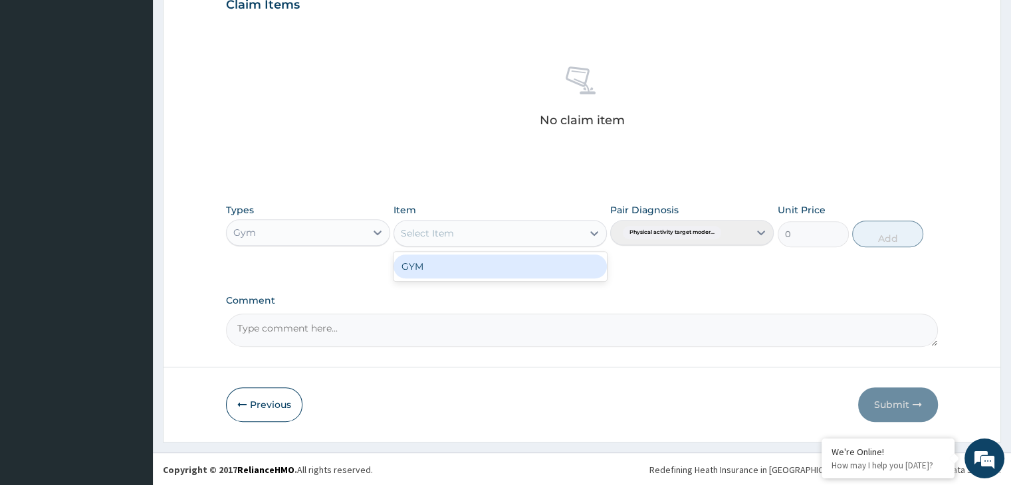
click at [595, 231] on icon at bounding box center [594, 233] width 8 height 5
click at [577, 272] on div "GYM" at bounding box center [499, 266] width 213 height 24
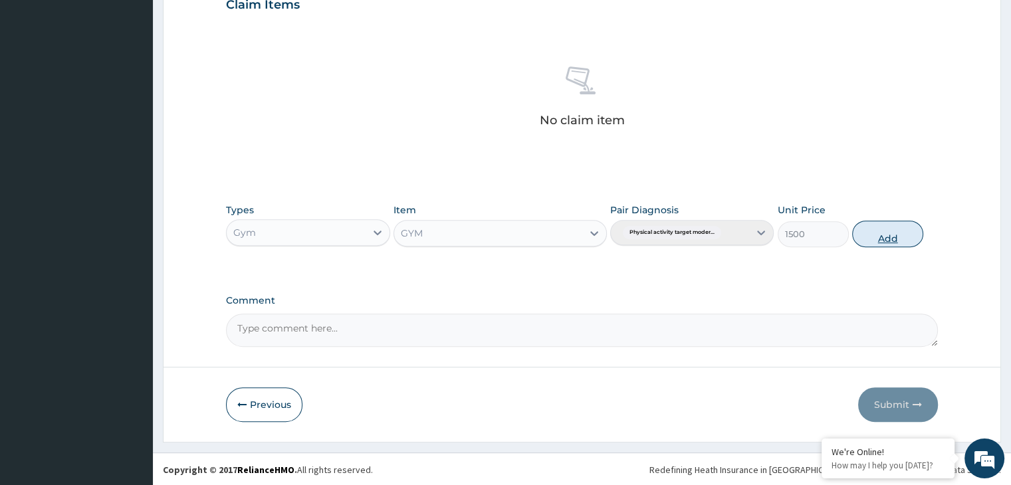
click at [878, 232] on button "Add" at bounding box center [887, 234] width 71 height 27
type input "0"
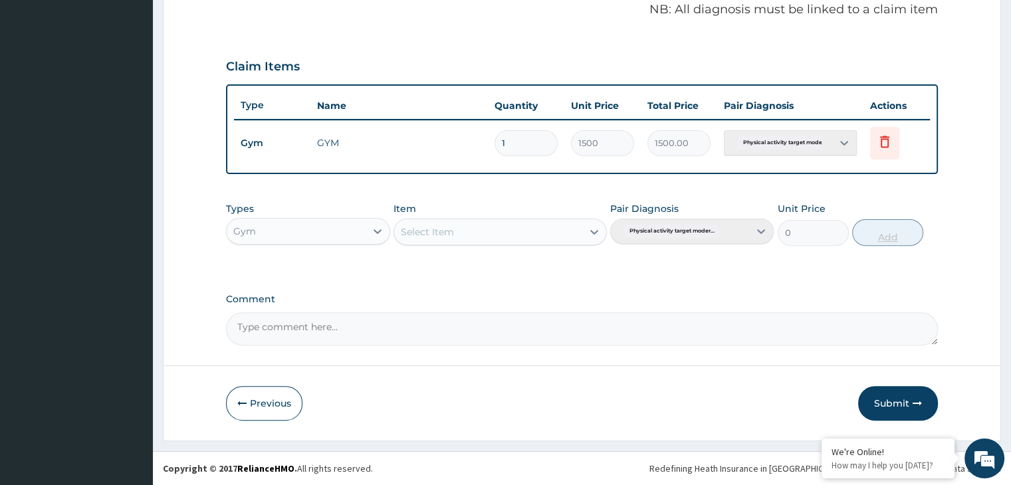
scroll to position [408, 0]
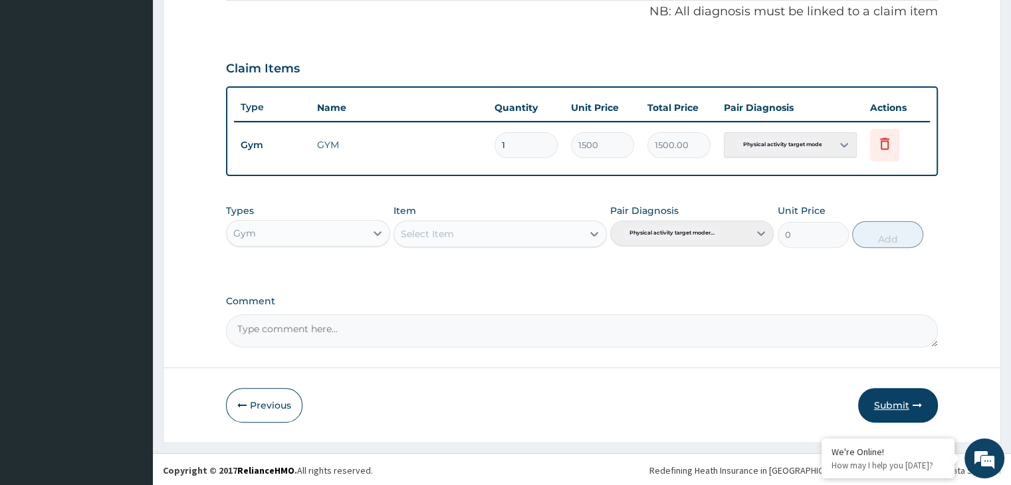
click at [891, 399] on button "Submit" at bounding box center [898, 405] width 80 height 35
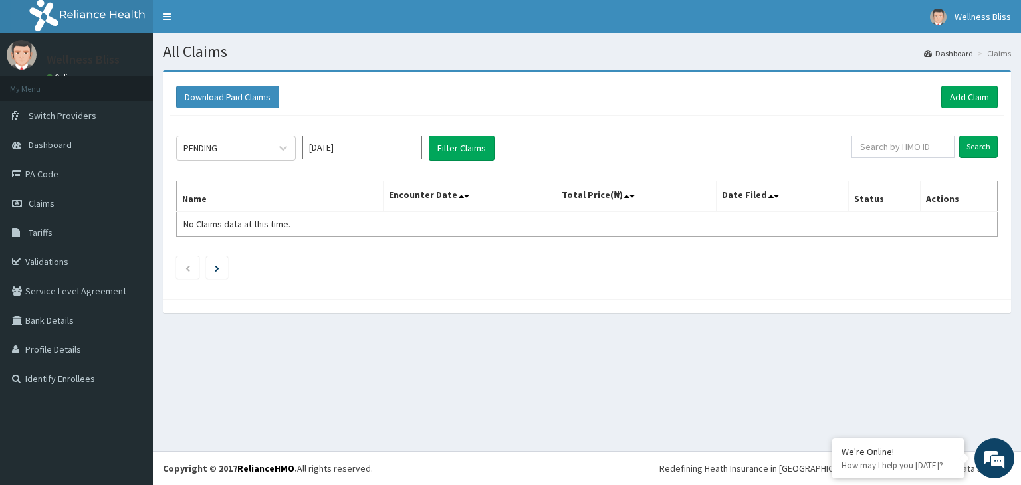
click at [372, 212] on td "No Claims data at this time." at bounding box center [280, 223] width 207 height 25
click at [958, 99] on link "Add Claim" at bounding box center [969, 97] width 56 height 23
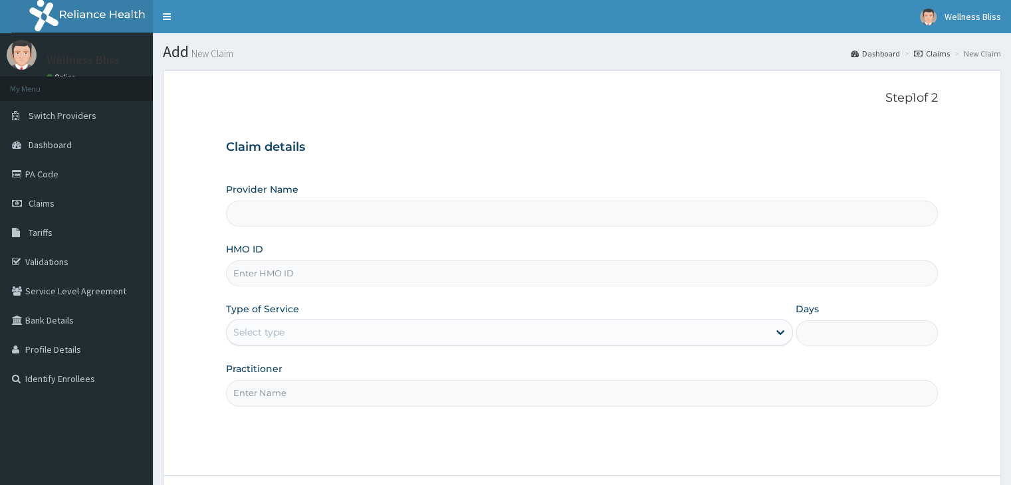
type input "WELLNESS BLISS GYM"
type input "1"
click at [380, 277] on input "HMO ID" at bounding box center [581, 273] width 711 height 26
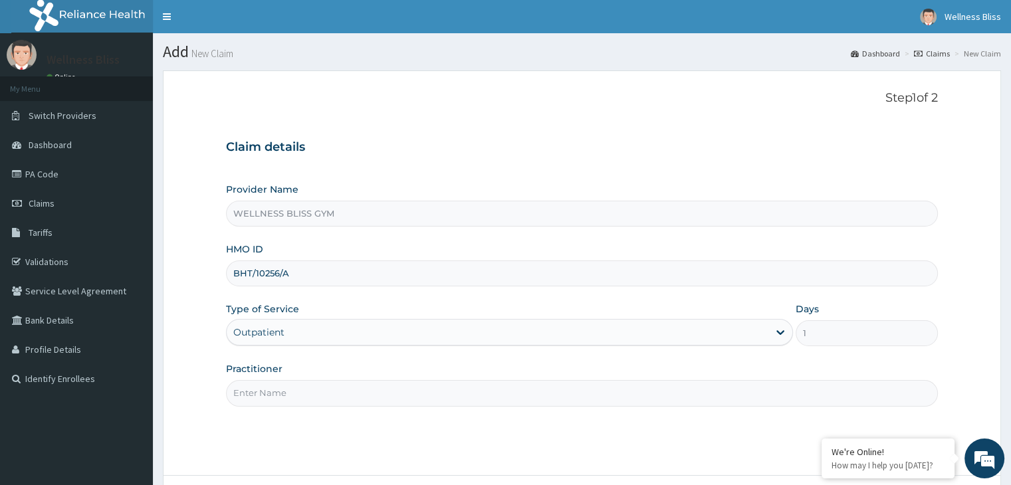
type input "BHT/10256/A"
click at [287, 397] on input "Practitioner" at bounding box center [581, 393] width 711 height 26
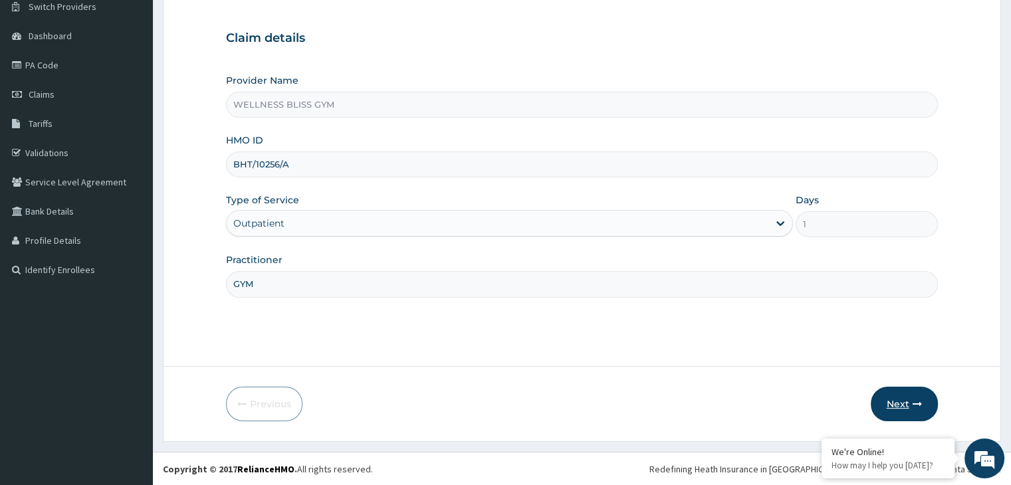
type input "GYM"
click at [900, 413] on button "Next" at bounding box center [903, 404] width 67 height 35
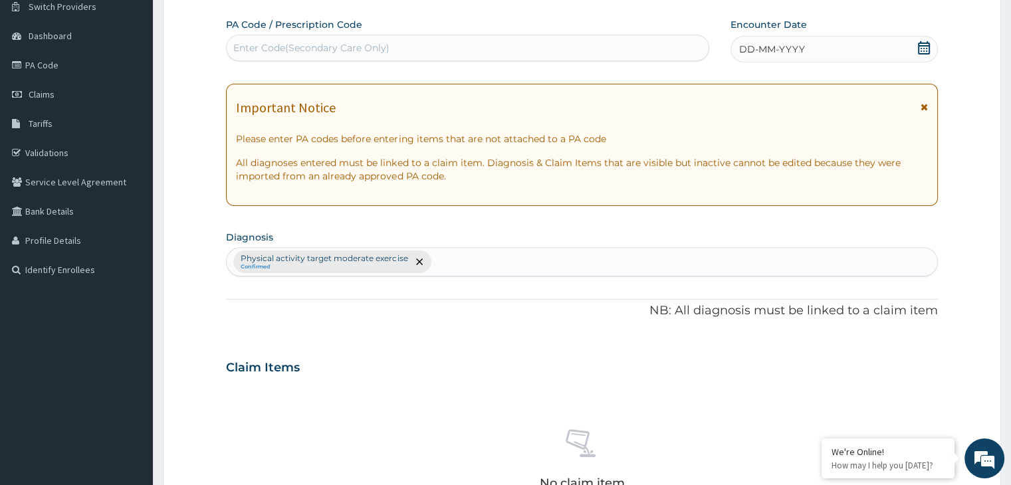
click at [319, 50] on div "Enter Code(Secondary Care Only)" at bounding box center [311, 47] width 156 height 13
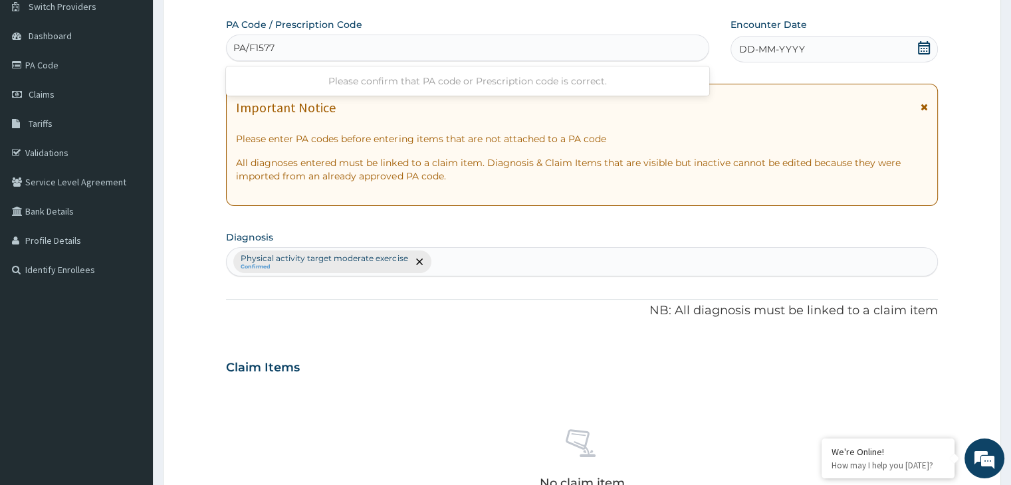
type input "PA/F1577D"
click at [920, 50] on icon at bounding box center [923, 47] width 13 height 13
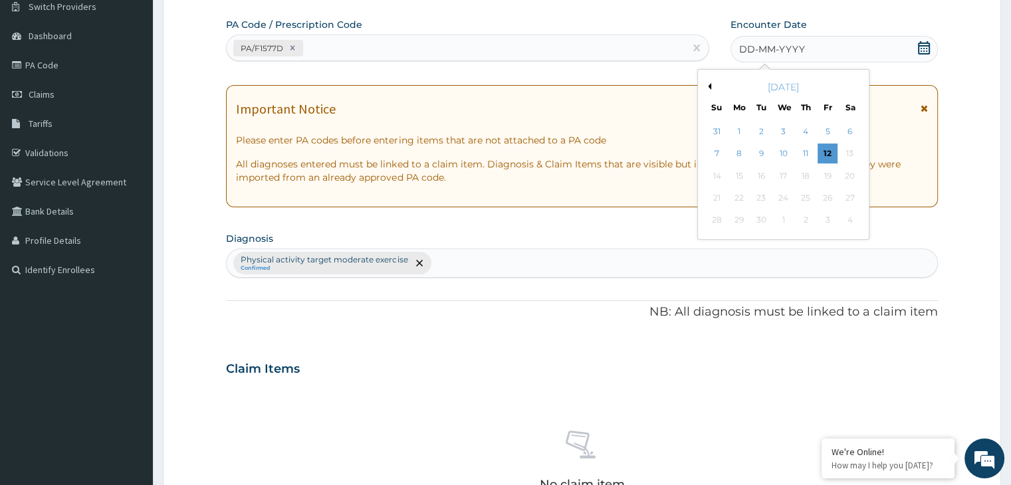
click at [706, 86] on button "Previous Month" at bounding box center [707, 86] width 7 height 7
click at [768, 199] on div "19" at bounding box center [761, 198] width 20 height 20
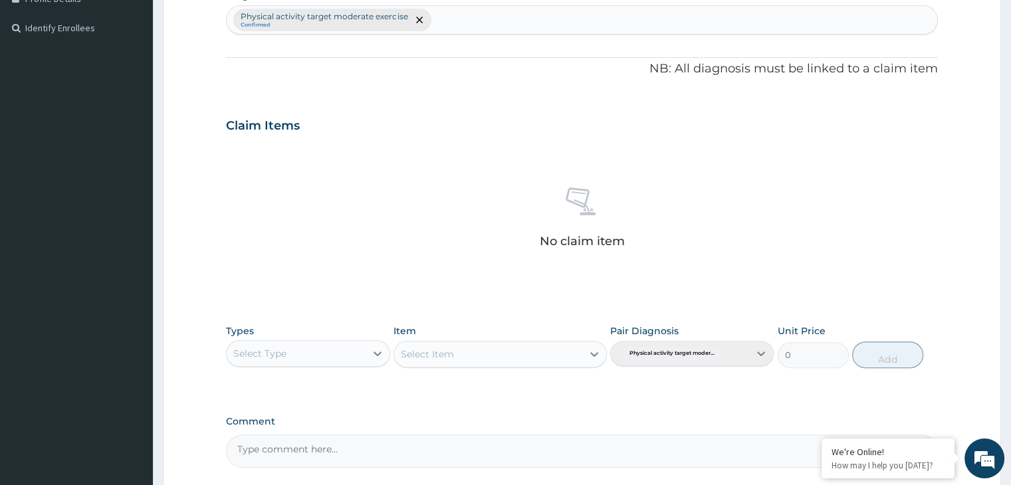
scroll to position [472, 0]
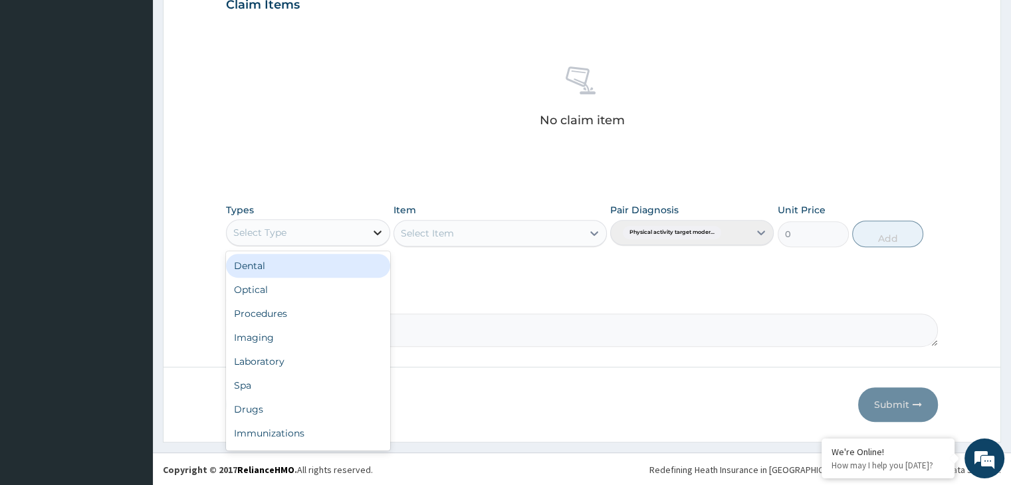
click at [381, 238] on div at bounding box center [377, 233] width 24 height 24
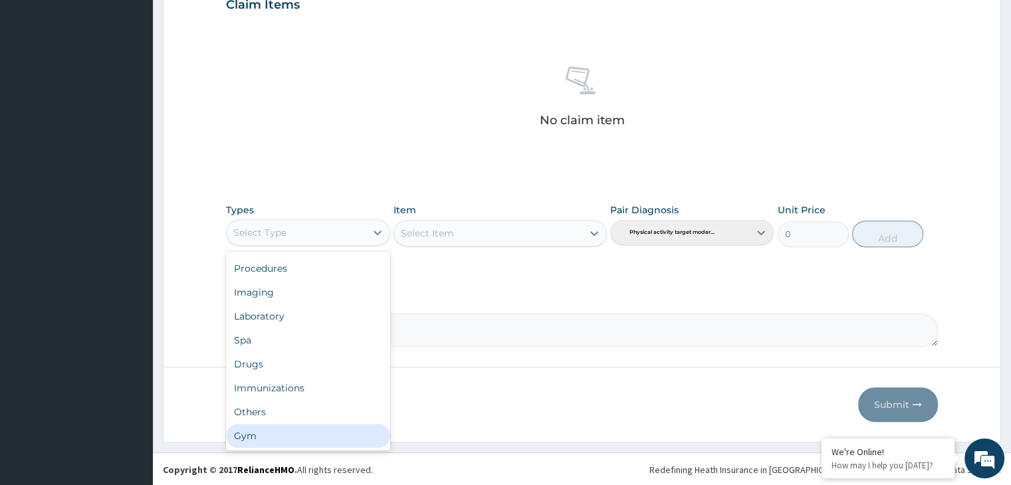
click at [314, 433] on div "Gym" at bounding box center [307, 436] width 163 height 24
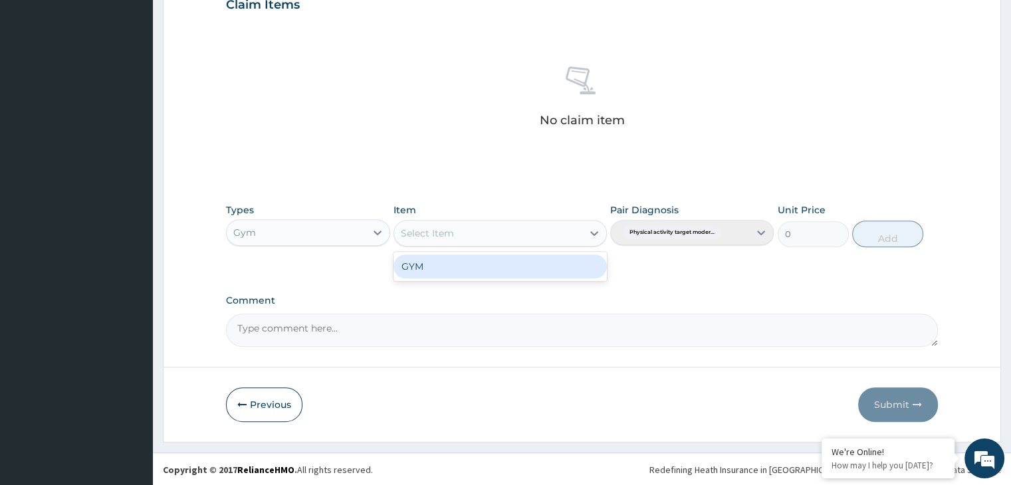
click at [597, 227] on icon at bounding box center [593, 233] width 13 height 13
click at [566, 269] on div "GYM" at bounding box center [499, 266] width 213 height 24
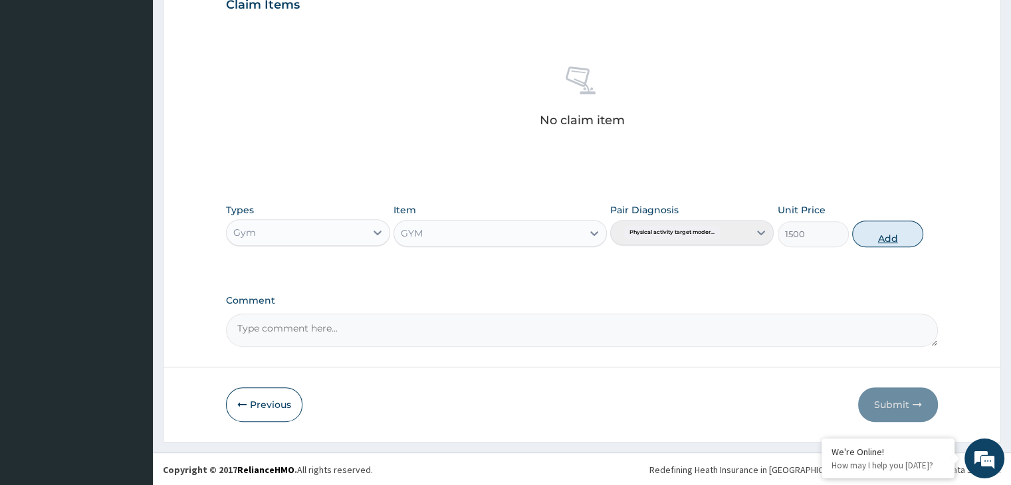
click at [894, 234] on button "Add" at bounding box center [887, 234] width 71 height 27
type input "0"
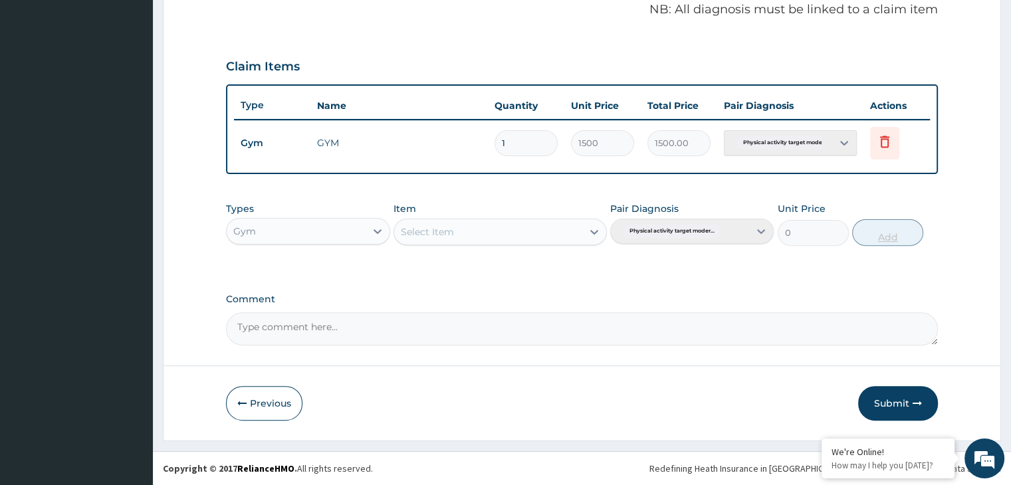
scroll to position [408, 0]
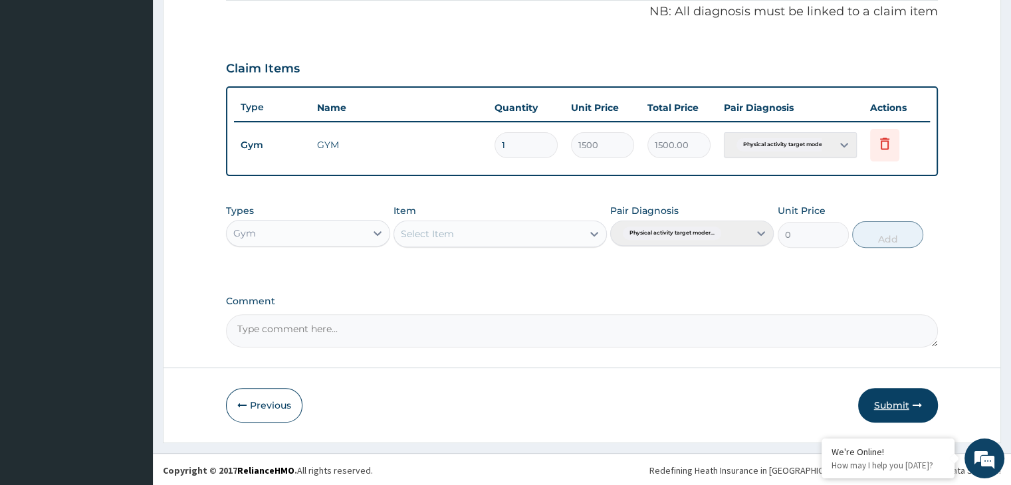
click at [890, 417] on button "Submit" at bounding box center [898, 405] width 80 height 35
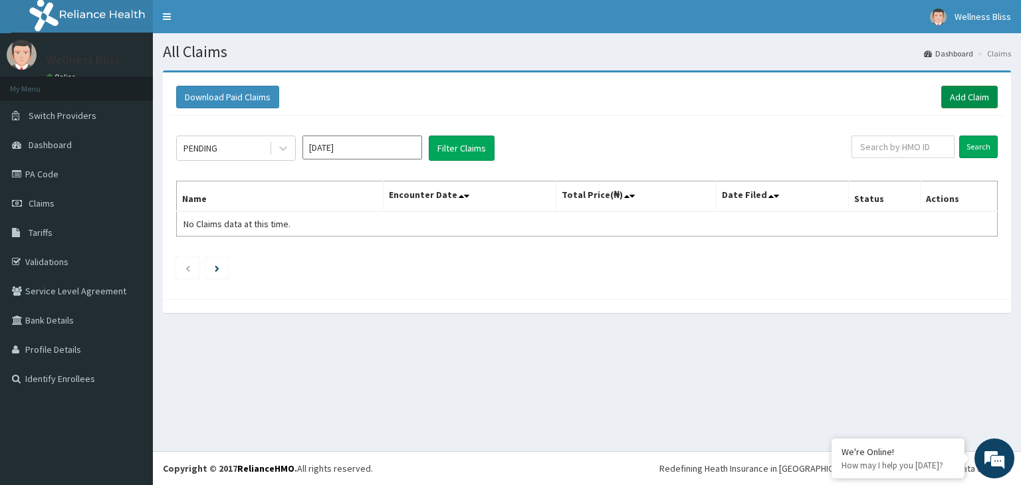
click at [953, 90] on link "Add Claim" at bounding box center [969, 97] width 56 height 23
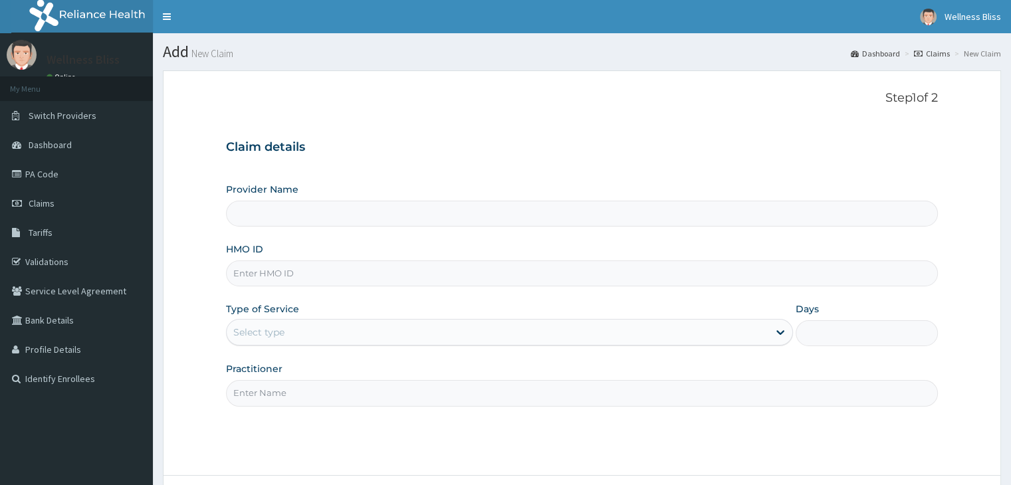
click at [409, 282] on input "HMO ID" at bounding box center [581, 273] width 711 height 26
type input "WELLNESS BLISS GYM"
type input "1"
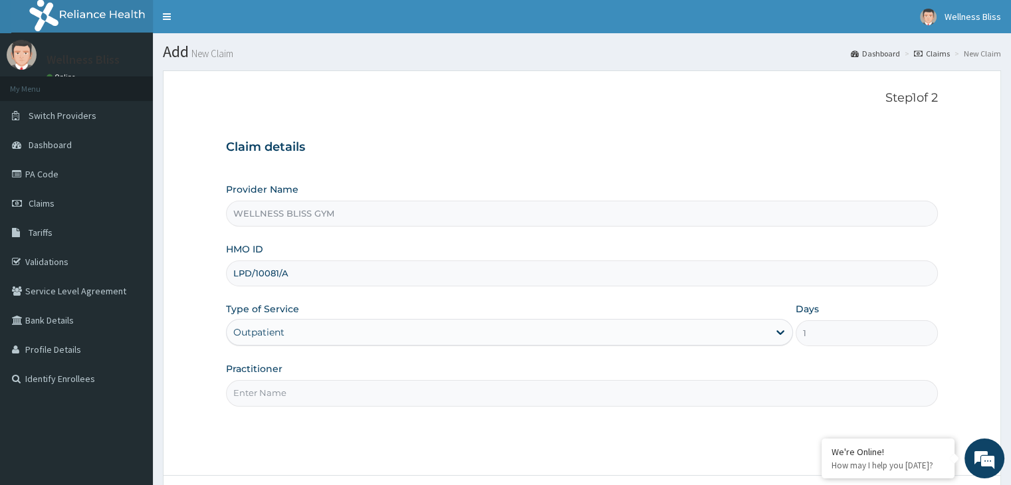
type input "LPD/10081/A"
click at [300, 391] on input "Practitioner" at bounding box center [581, 393] width 711 height 26
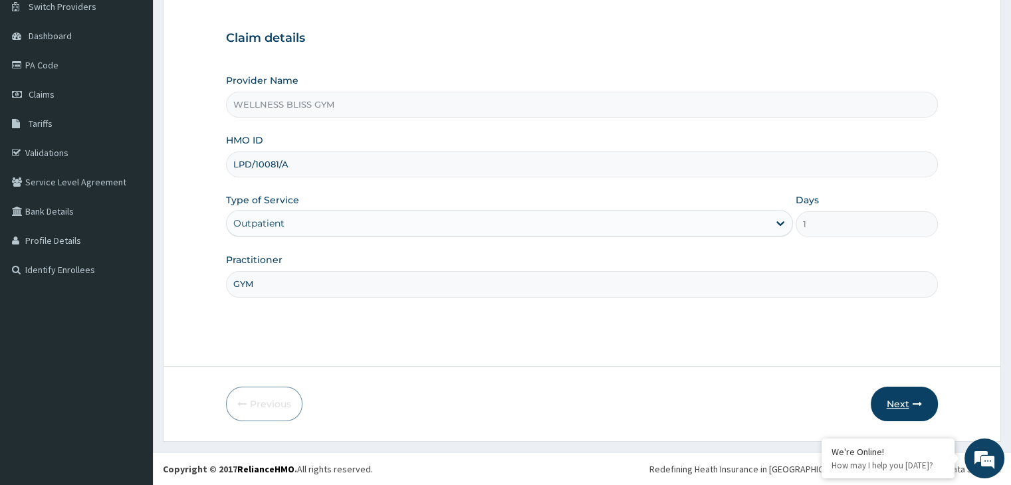
scroll to position [98, 0]
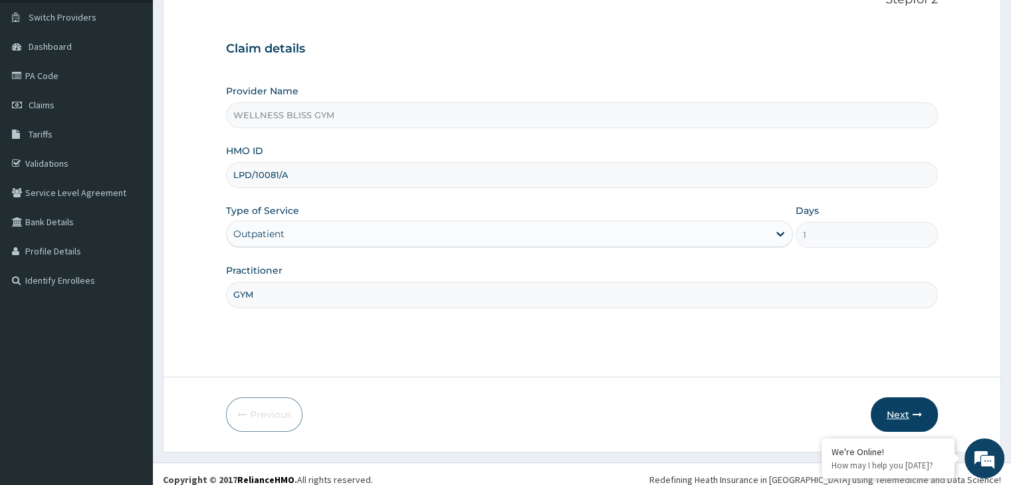
type input "GYM"
click at [910, 411] on button "Next" at bounding box center [903, 414] width 67 height 35
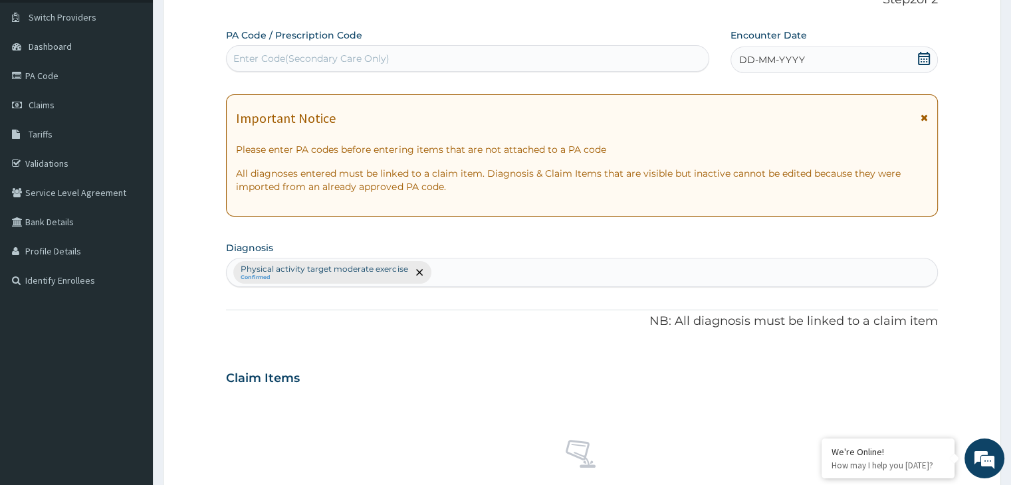
click at [423, 56] on div "Enter Code(Secondary Care Only)" at bounding box center [468, 58] width 482 height 21
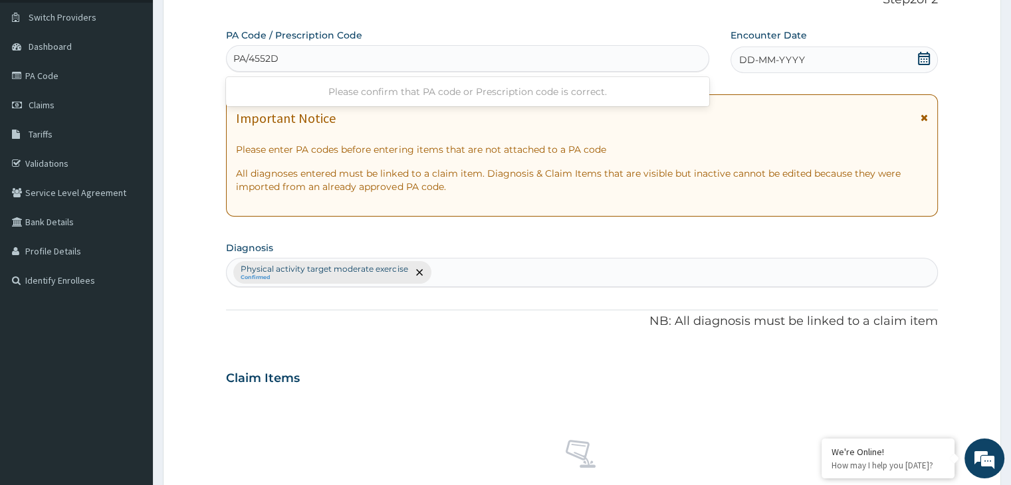
type input "PA/4552D0"
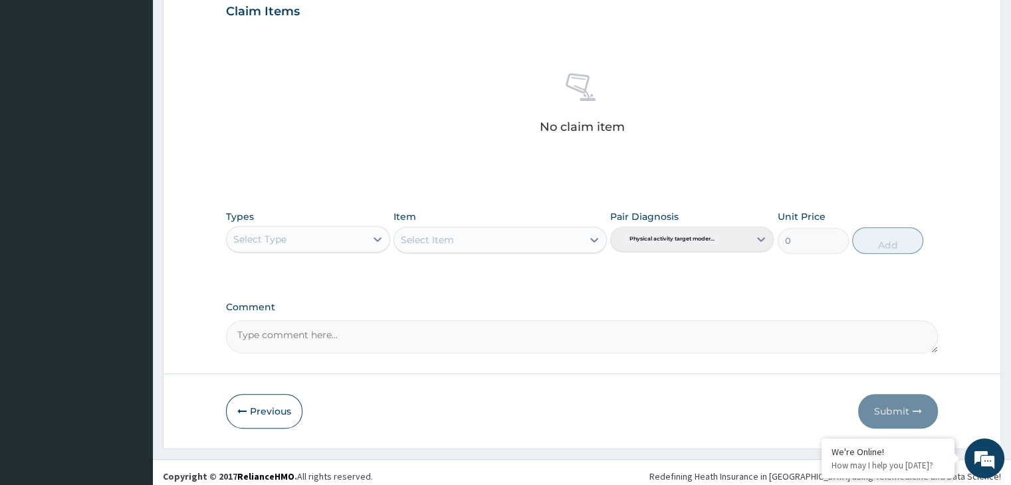
scroll to position [484, 0]
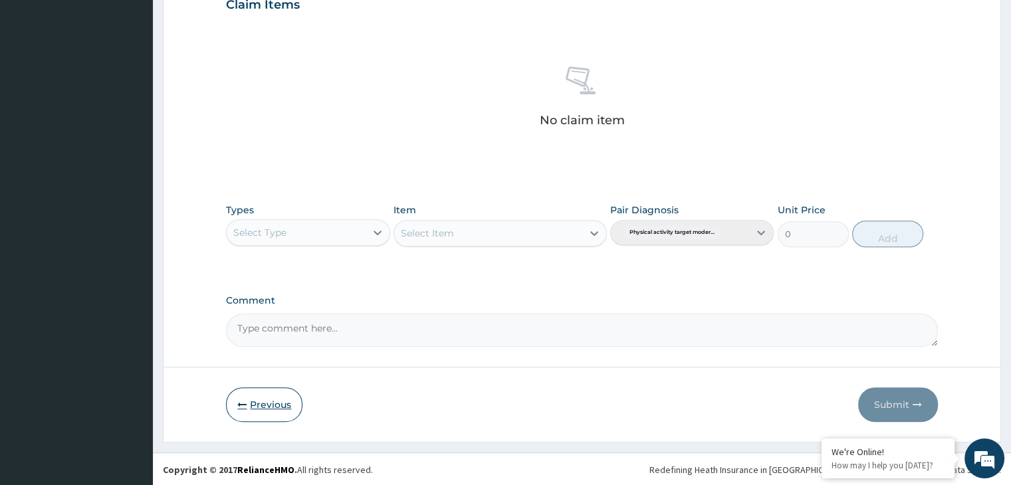
click at [250, 407] on button "Previous" at bounding box center [264, 404] width 76 height 35
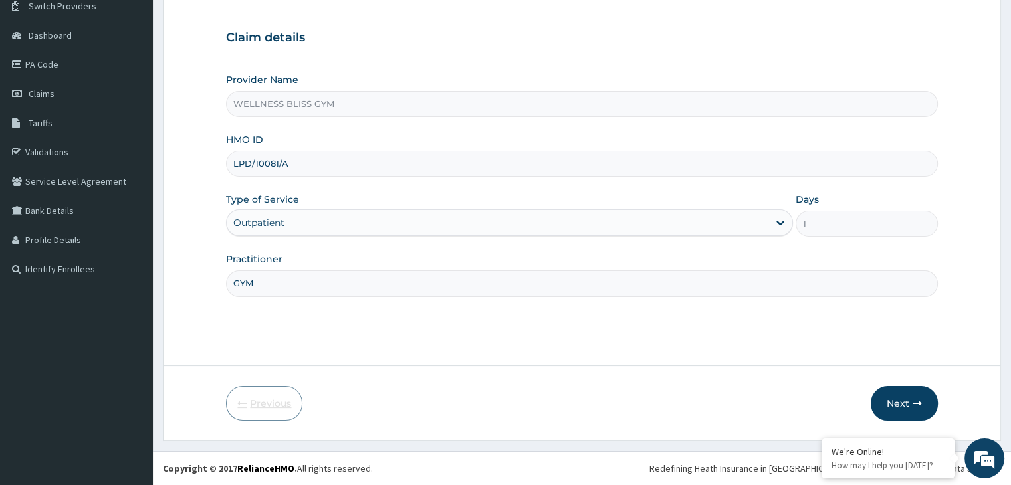
scroll to position [109, 0]
click at [279, 163] on input "LPD/10081/A" at bounding box center [581, 164] width 711 height 26
type input "LPD/10084/A"
click at [913, 399] on icon "button" at bounding box center [916, 403] width 9 height 9
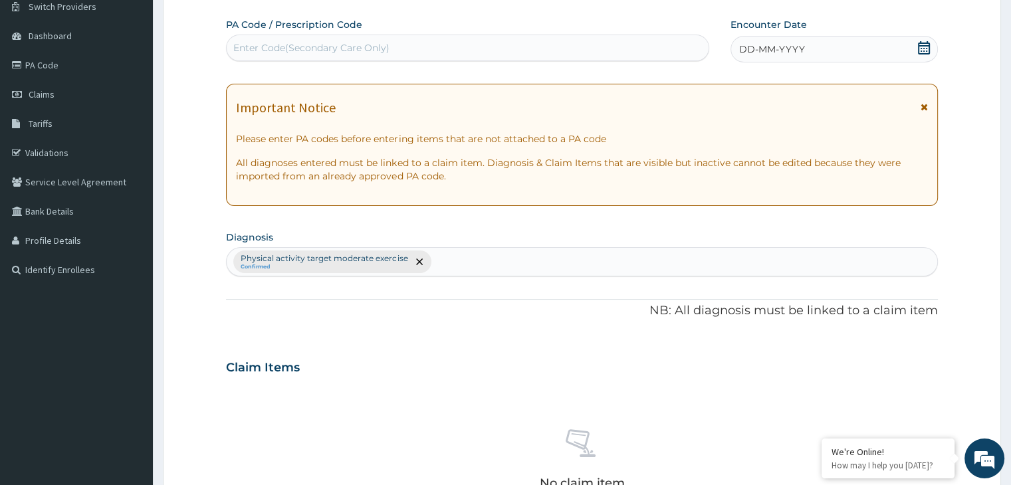
click at [332, 42] on div "Enter Code(Secondary Care Only)" at bounding box center [311, 47] width 156 height 13
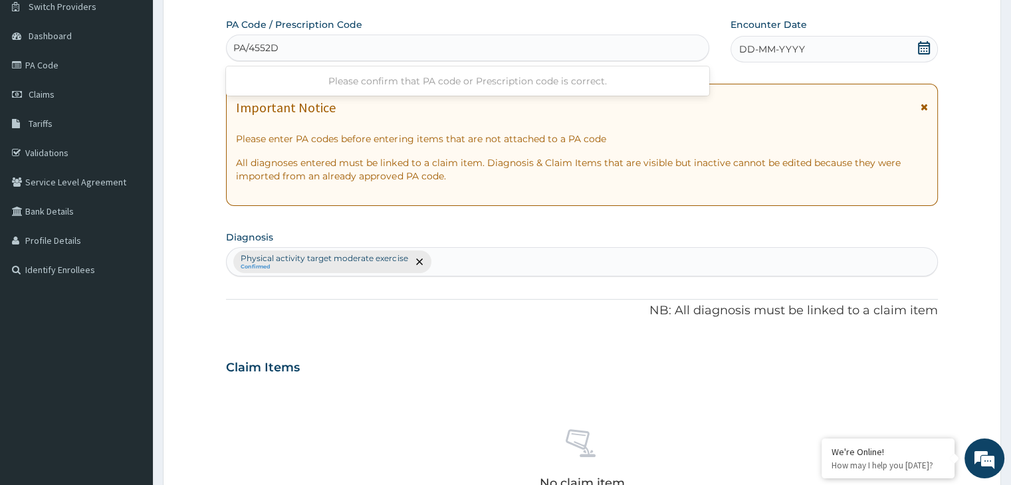
type input "PA/4552D0"
click at [926, 49] on icon at bounding box center [923, 47] width 13 height 13
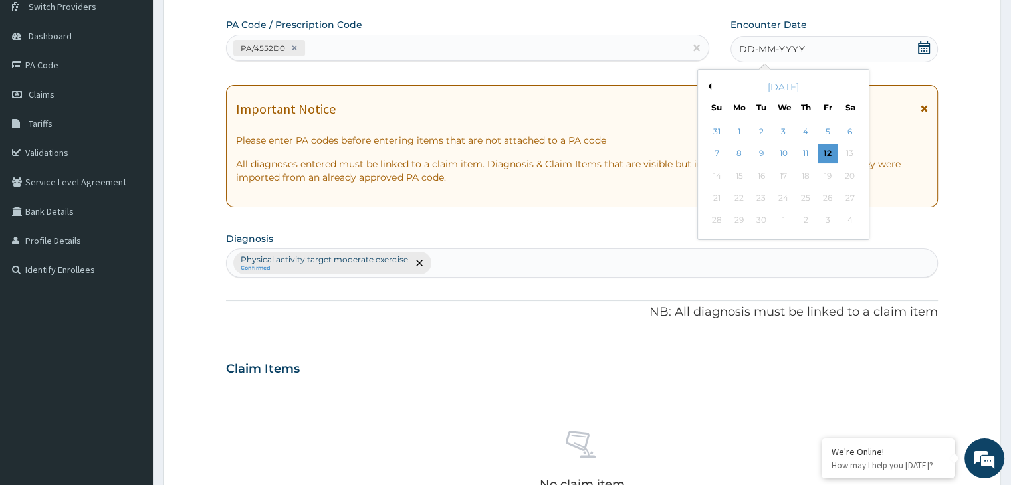
click at [710, 84] on button "Previous Month" at bounding box center [707, 86] width 7 height 7
click at [761, 199] on div "19" at bounding box center [761, 198] width 20 height 20
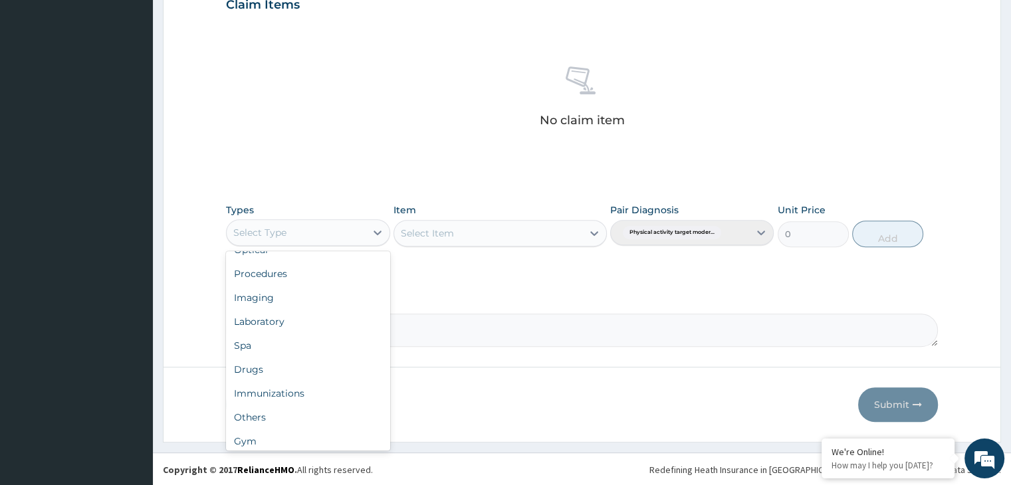
scroll to position [45, 0]
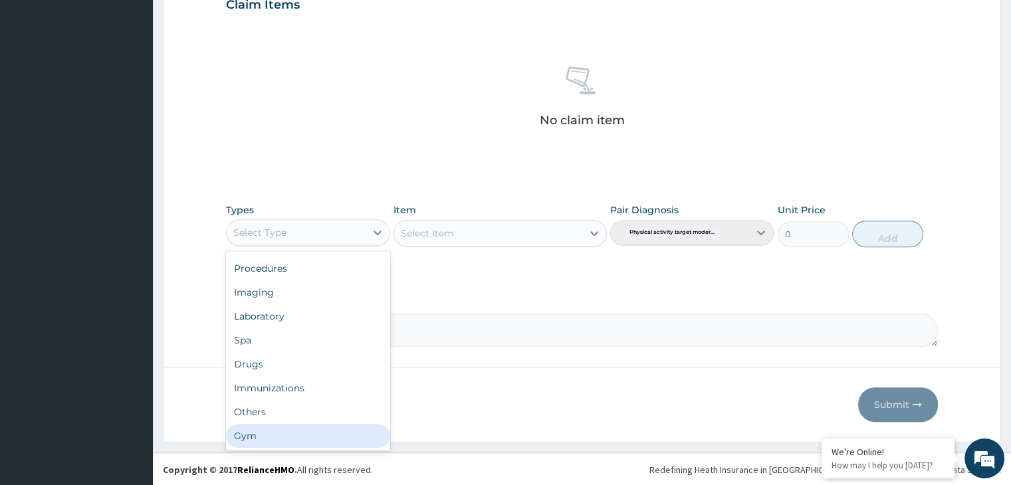
click at [331, 442] on div "Gym" at bounding box center [307, 436] width 163 height 24
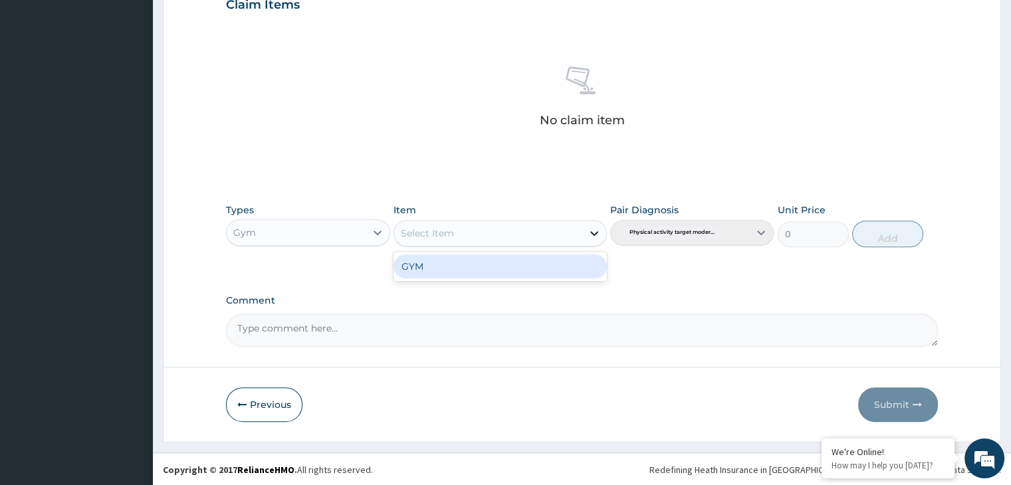
click at [592, 229] on icon at bounding box center [593, 233] width 13 height 13
click at [514, 274] on div "GYM" at bounding box center [499, 266] width 213 height 24
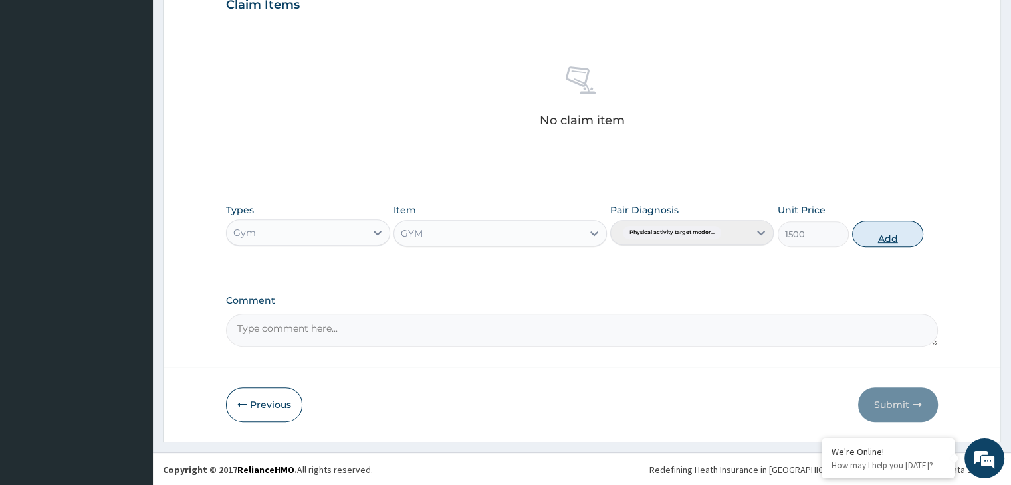
click at [893, 229] on button "Add" at bounding box center [887, 234] width 71 height 27
type input "0"
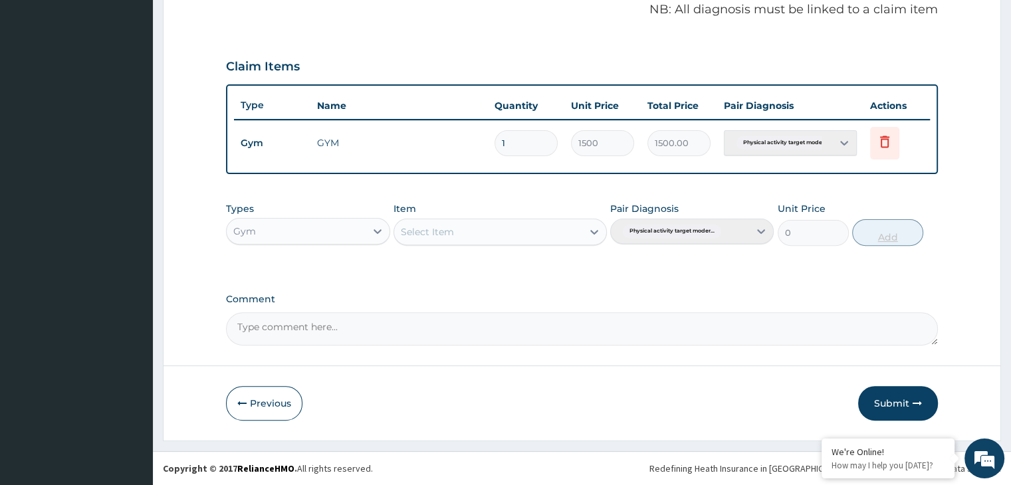
scroll to position [408, 0]
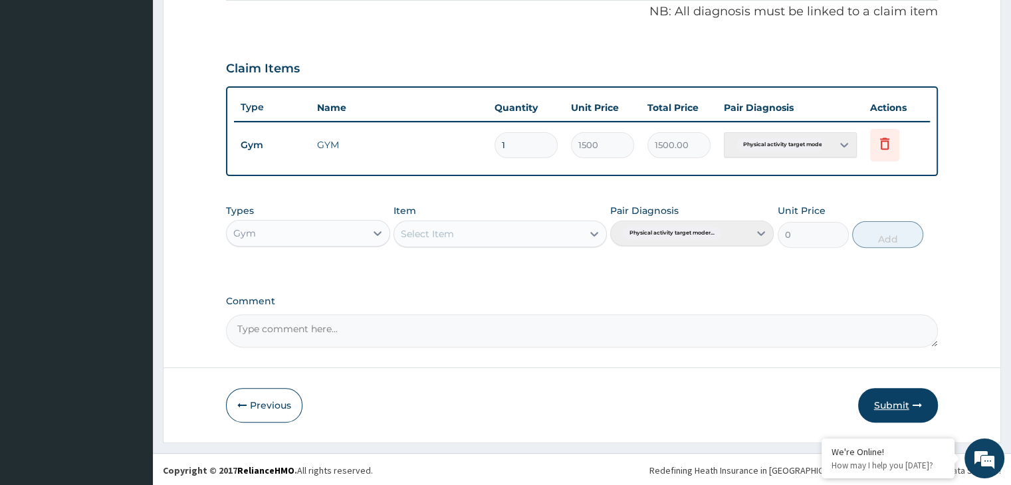
click at [891, 399] on button "Submit" at bounding box center [898, 405] width 80 height 35
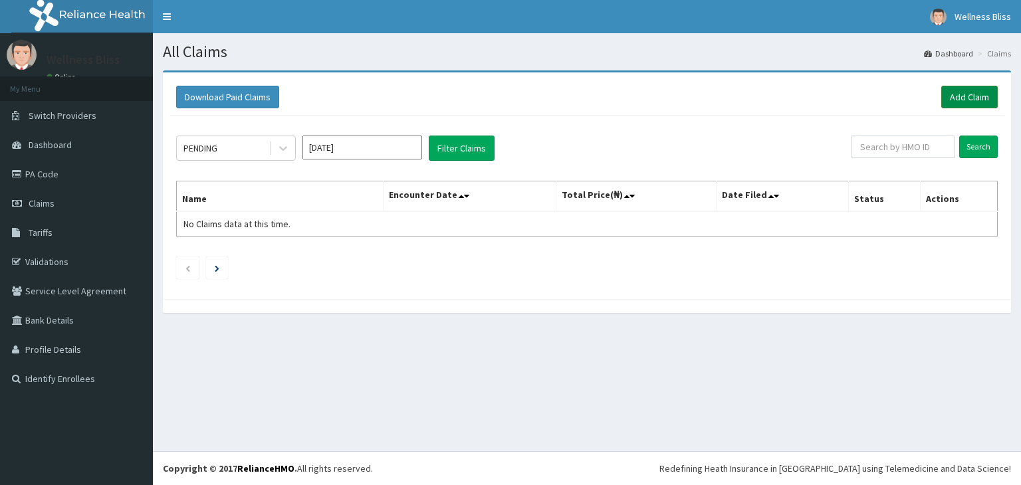
click at [989, 96] on link "Add Claim" at bounding box center [969, 97] width 56 height 23
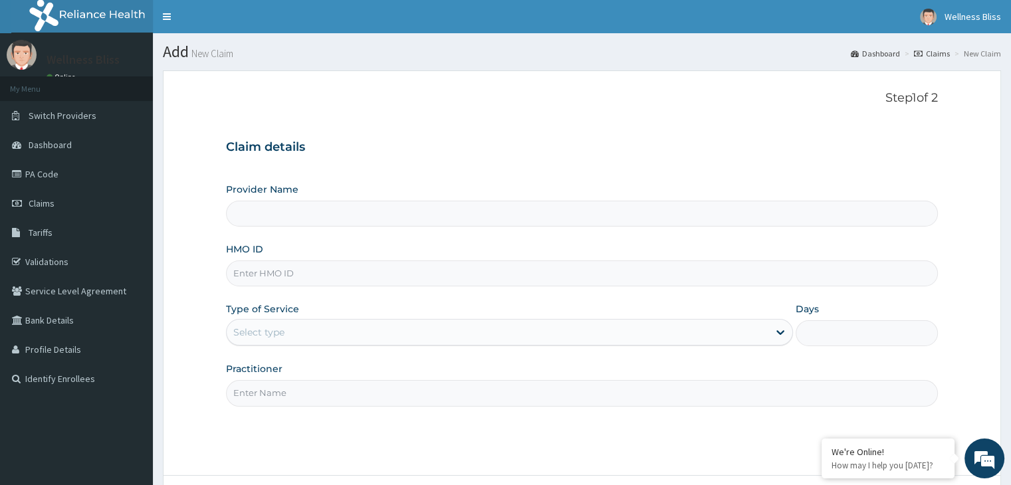
click at [306, 278] on input "HMO ID" at bounding box center [581, 273] width 711 height 26
type input "WELLNESS BLISS GYM"
type input "1"
type input "BHT/10256/A"
click at [269, 397] on input "Practitioner" at bounding box center [581, 393] width 711 height 26
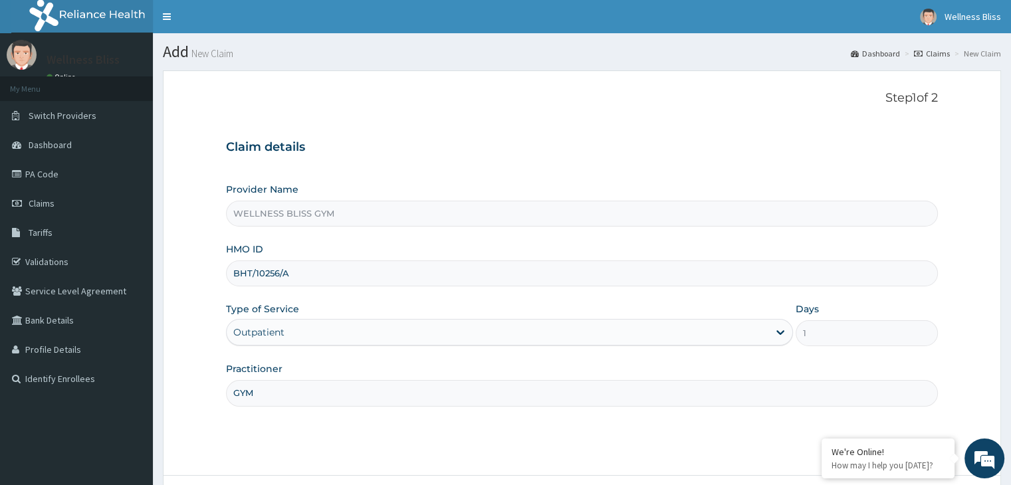
scroll to position [109, 0]
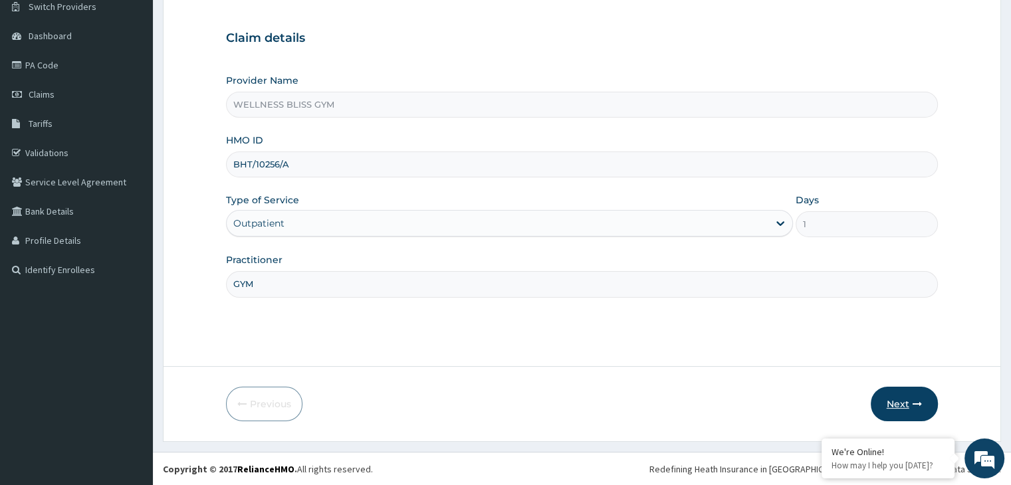
type input "GYM"
click at [891, 405] on button "Next" at bounding box center [903, 404] width 67 height 35
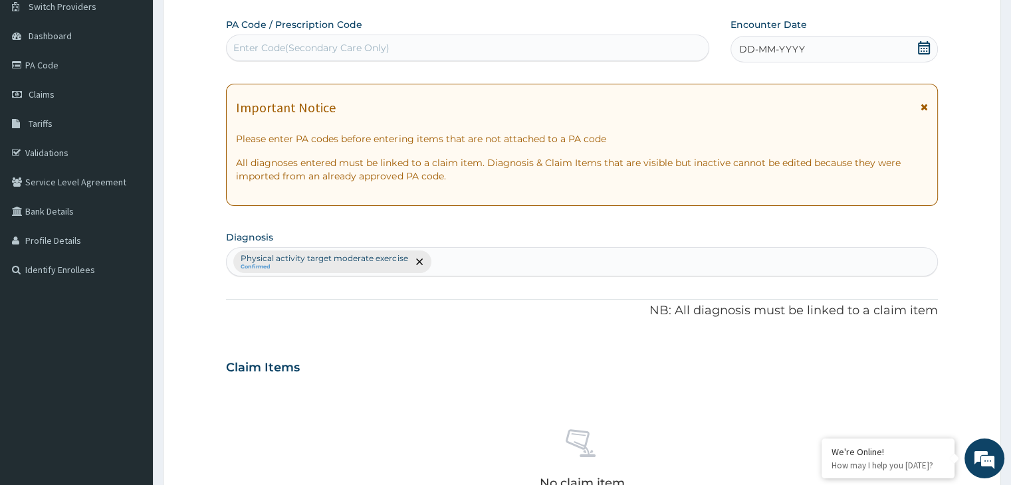
click at [357, 43] on div "Enter Code(Secondary Care Only)" at bounding box center [311, 47] width 156 height 13
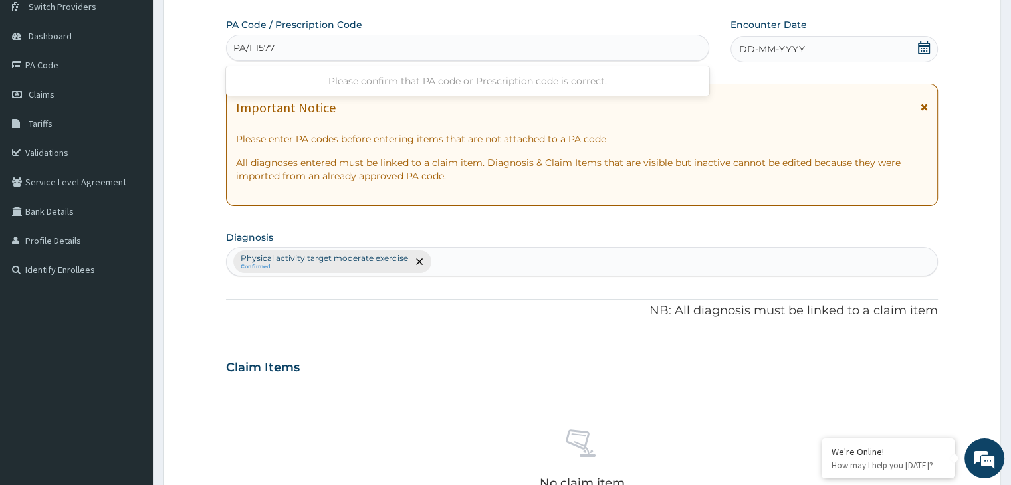
type input "PA/F1577D"
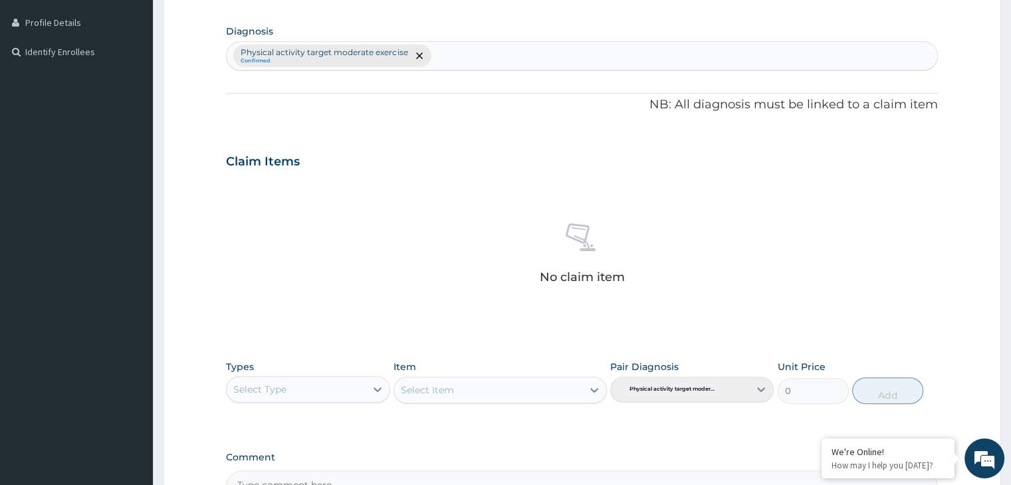
scroll to position [484, 0]
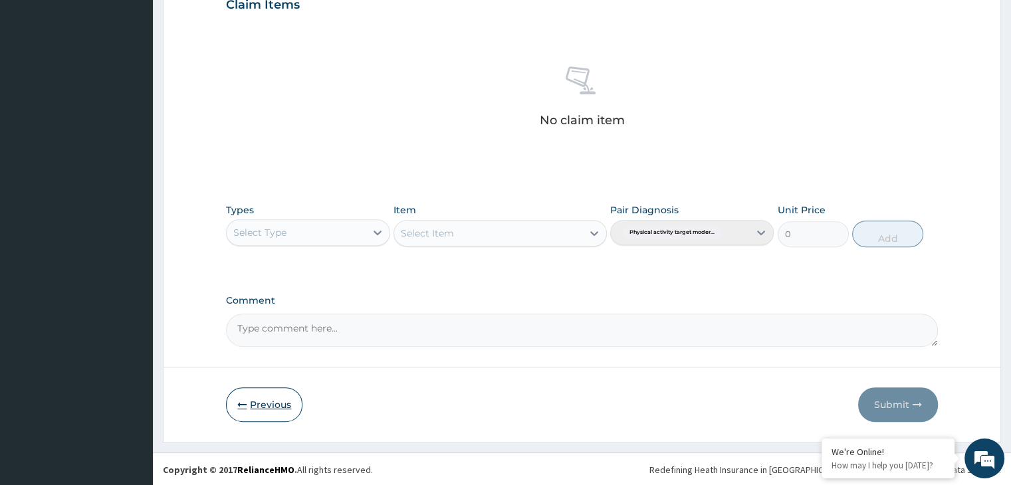
click at [266, 405] on button "Previous" at bounding box center [264, 404] width 76 height 35
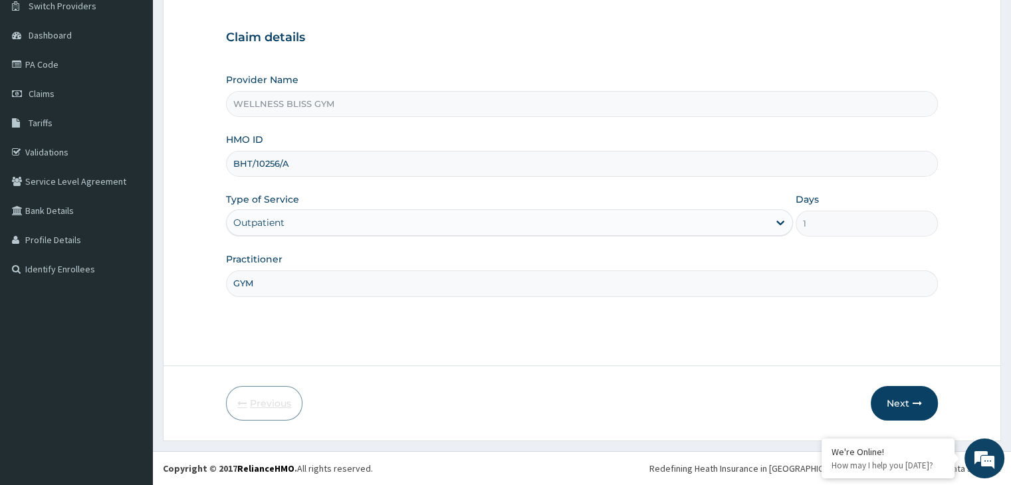
scroll to position [109, 0]
click at [290, 165] on input "BHT/10256/A" at bounding box center [581, 164] width 711 height 26
type input "B"
type input "WLL/10005/A"
click at [922, 405] on button "Next" at bounding box center [903, 404] width 67 height 35
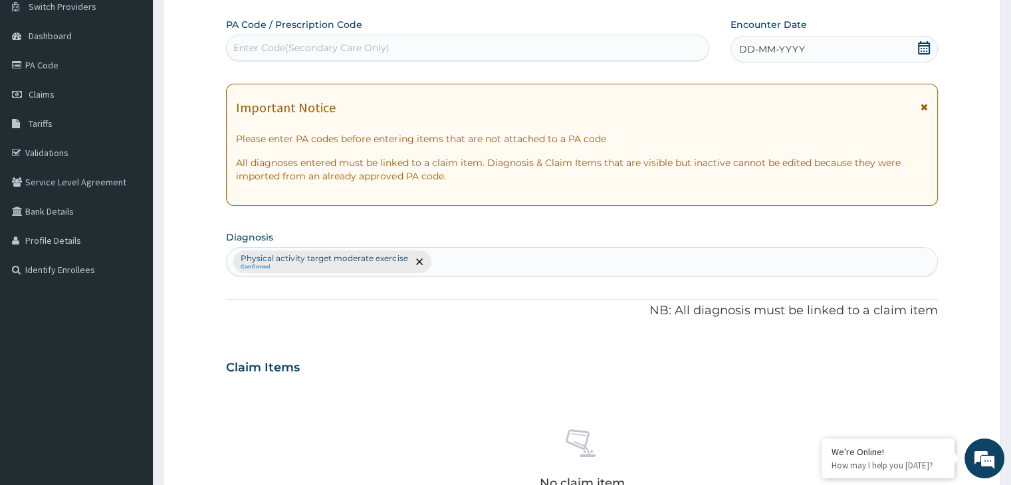
click at [355, 57] on div "Enter Code(Secondary Care Only)" at bounding box center [468, 47] width 482 height 21
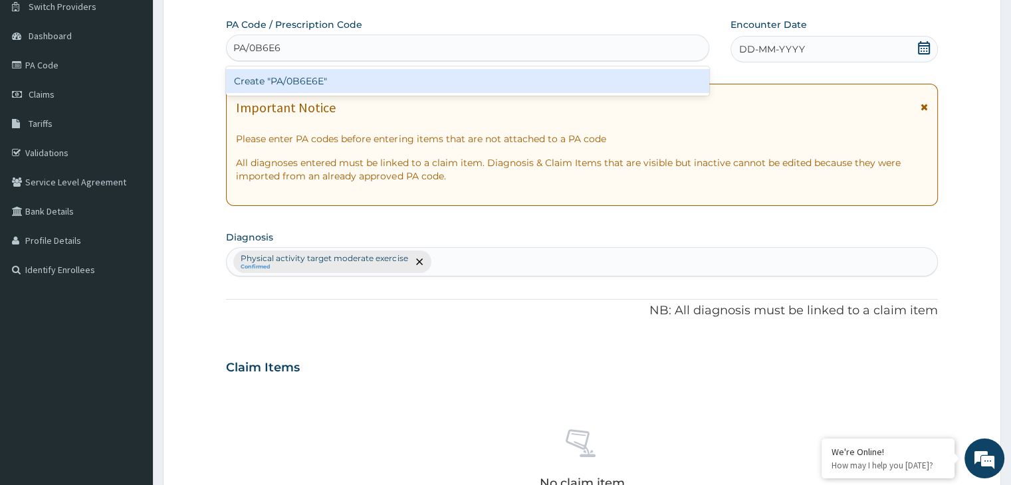
type input "PA/0B6E6E"
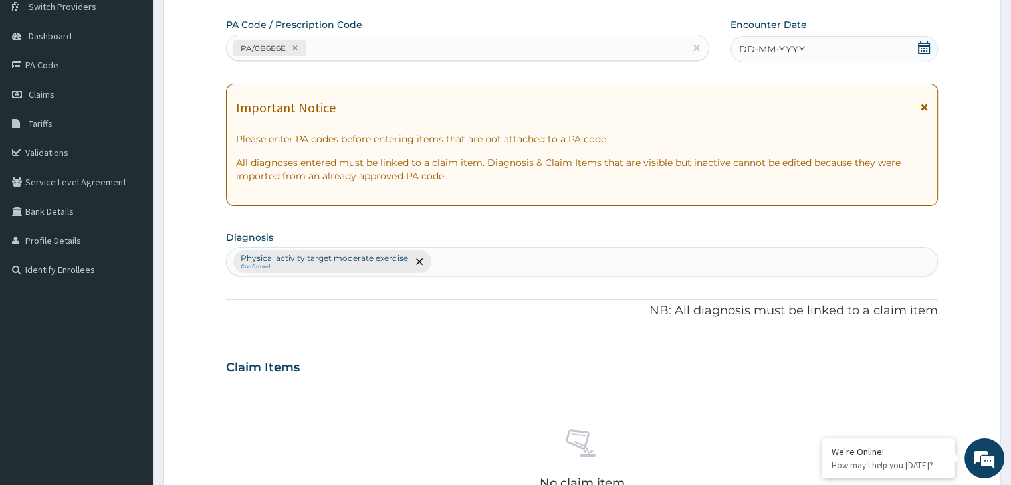
click at [920, 49] on icon at bounding box center [923, 47] width 13 height 13
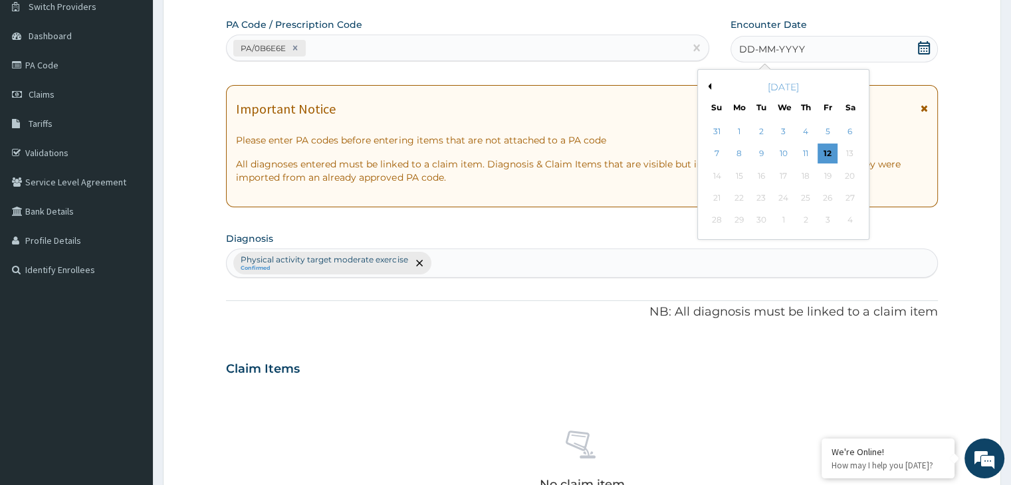
click at [707, 86] on button "Previous Month" at bounding box center [707, 86] width 7 height 7
click at [784, 201] on div "20" at bounding box center [783, 198] width 20 height 20
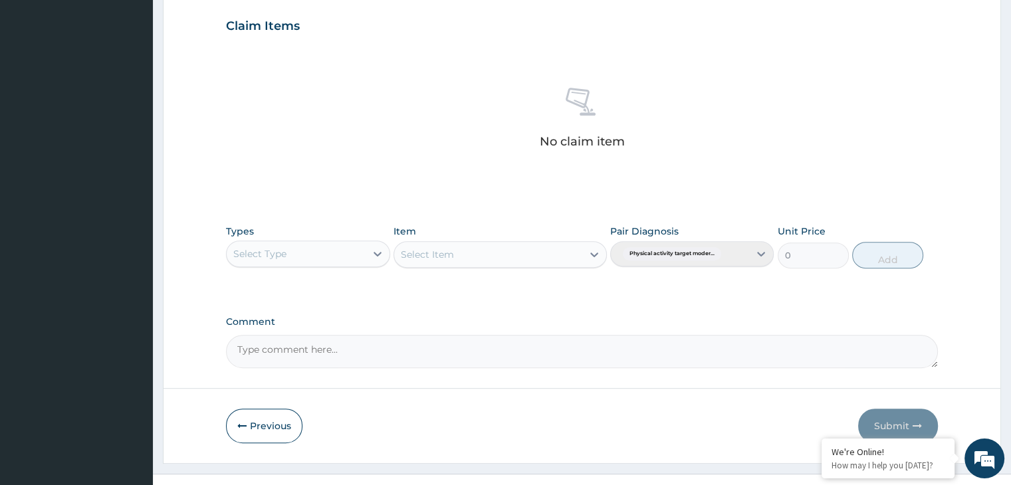
scroll to position [472, 0]
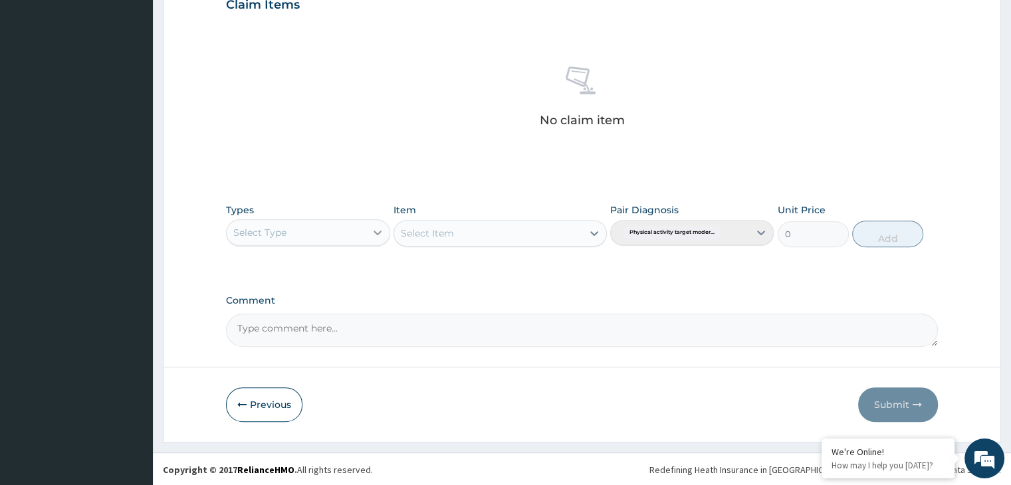
click at [377, 232] on icon at bounding box center [377, 233] width 8 height 5
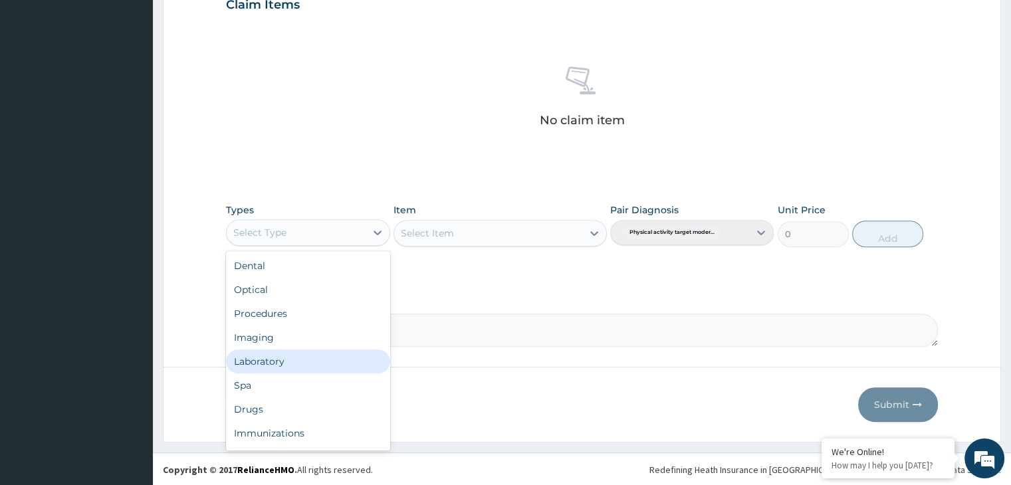
scroll to position [45, 0]
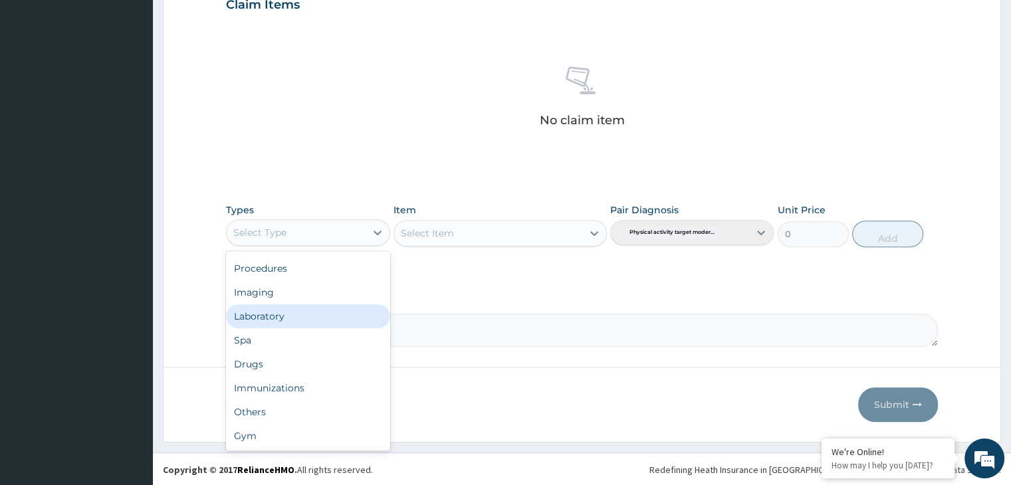
click at [346, 449] on div "Dental Optical Procedures Imaging Laboratory Spa Drugs Immunizations Others Gym" at bounding box center [307, 350] width 163 height 199
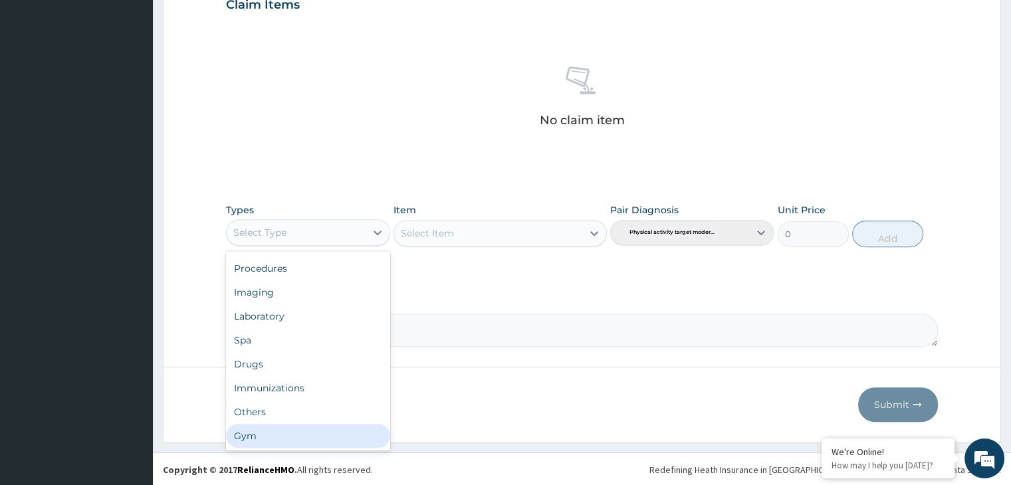
click at [338, 442] on div "Gym" at bounding box center [307, 436] width 163 height 24
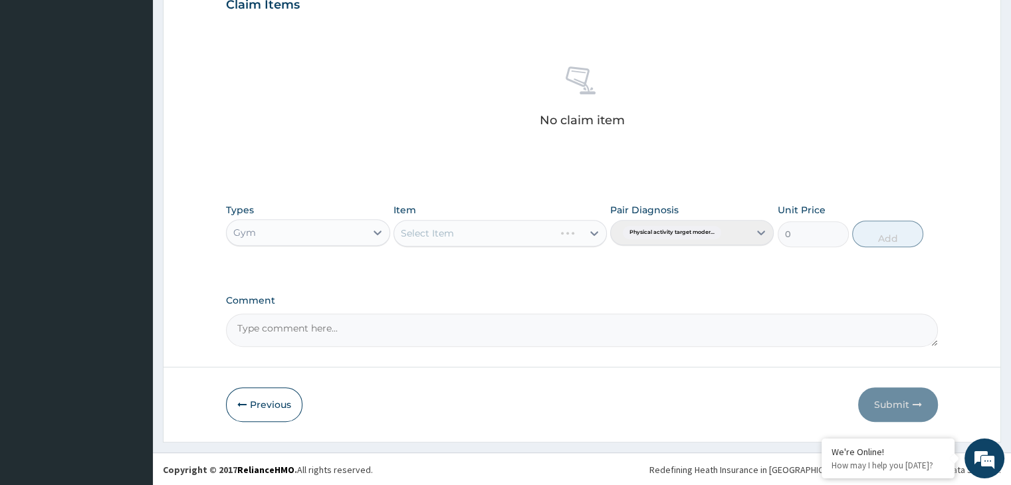
click at [585, 227] on div "Select Item" at bounding box center [499, 233] width 213 height 27
click at [587, 237] on div at bounding box center [594, 233] width 24 height 24
click at [497, 274] on div "GYM" at bounding box center [499, 266] width 213 height 24
click at [884, 243] on button "Add" at bounding box center [887, 234] width 71 height 27
type input "0"
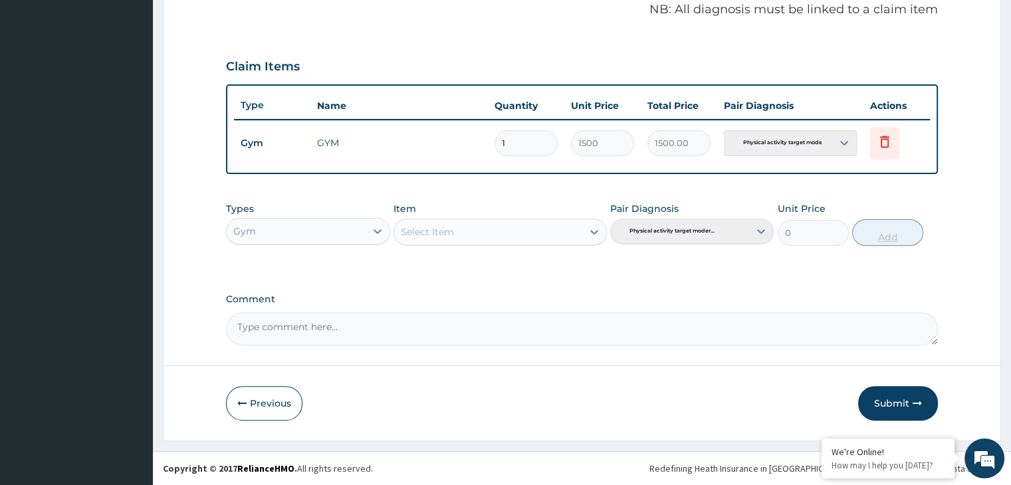
scroll to position [408, 0]
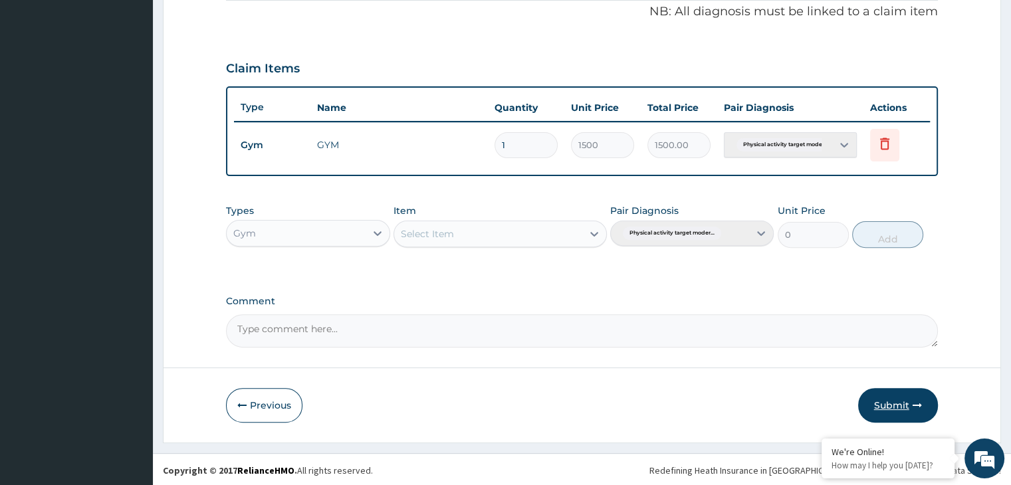
click at [898, 400] on button "Submit" at bounding box center [898, 405] width 80 height 35
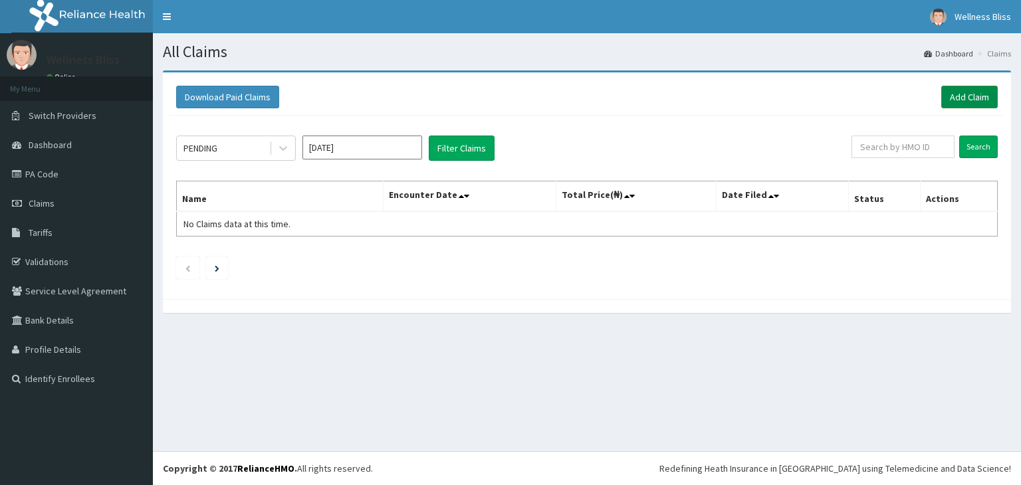
click at [954, 98] on link "Add Claim" at bounding box center [969, 97] width 56 height 23
click at [638, 124] on div "PENDING Sep 2025 Filter Claims Search Name Encounter Date Total Price(₦) Date F…" at bounding box center [586, 204] width 835 height 177
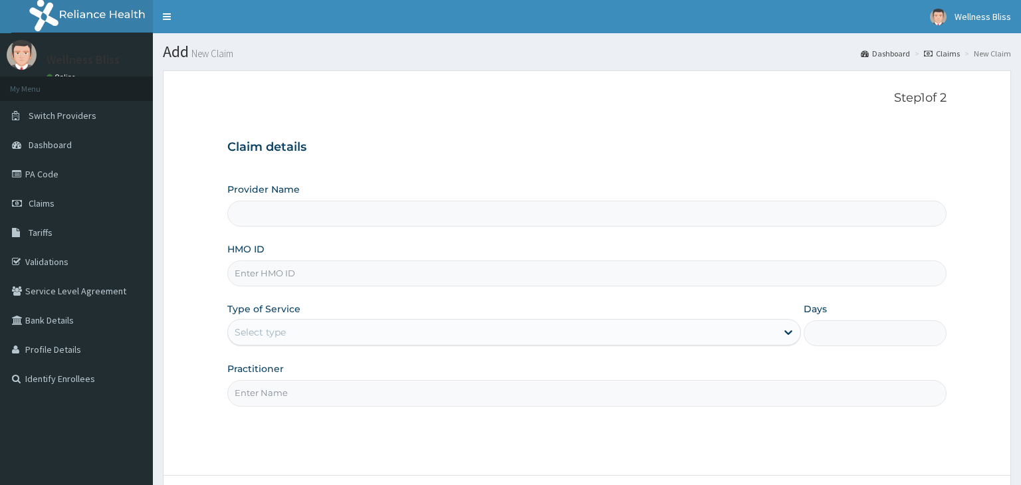
click at [484, 277] on input "HMO ID" at bounding box center [587, 273] width 720 height 26
type input "KUD/10554"
type input "WELLNESS BLISS GYM"
type input "1"
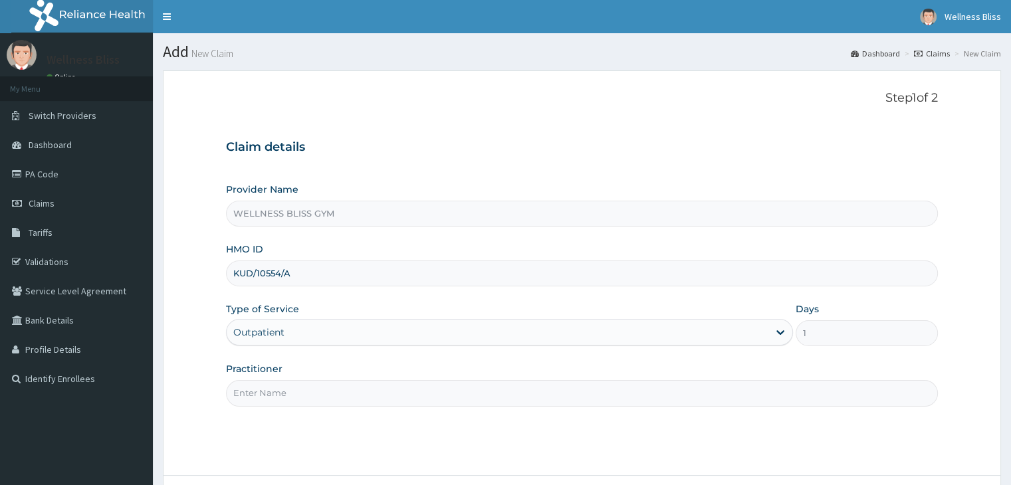
type input "KUD/10554/A"
click at [303, 385] on input "Practitioner" at bounding box center [581, 393] width 711 height 26
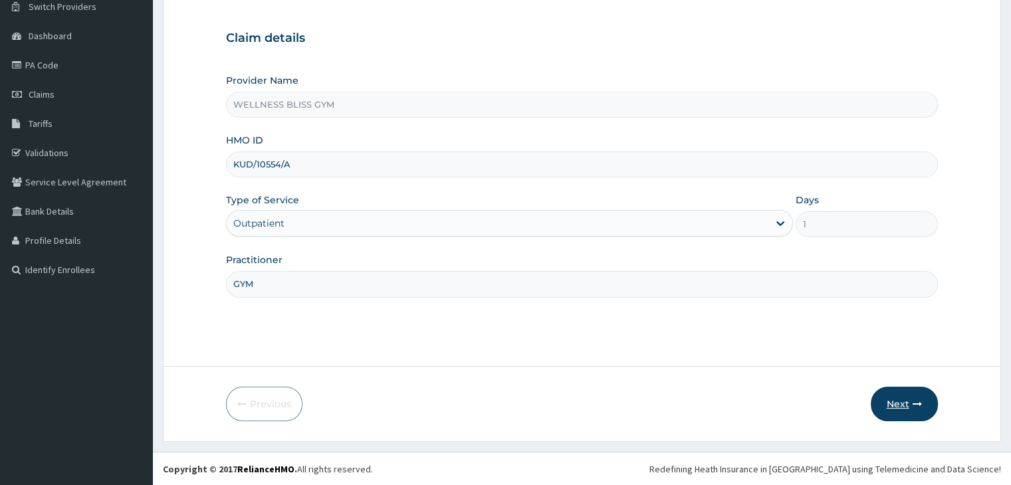
type input "GYM"
click at [894, 413] on button "Next" at bounding box center [903, 404] width 67 height 35
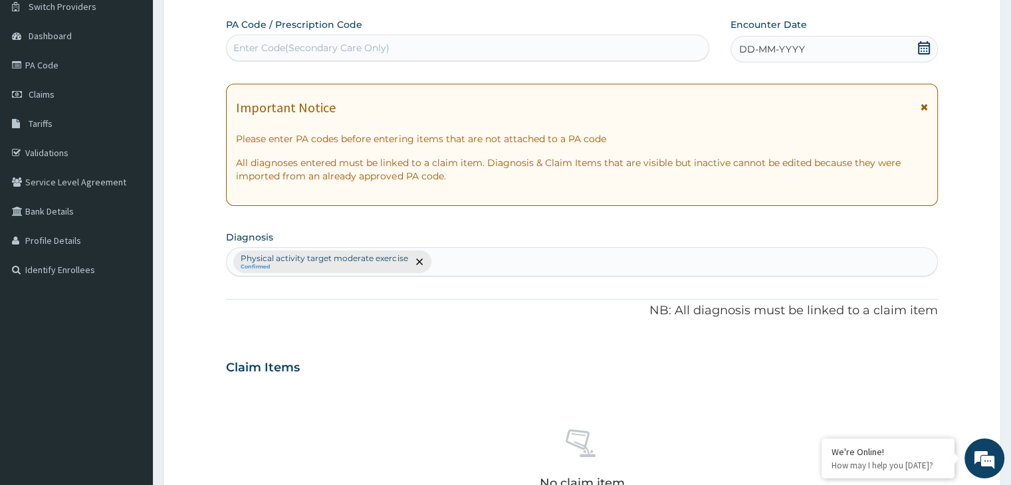
click at [249, 54] on div "Enter Code(Secondary Care Only)" at bounding box center [311, 47] width 156 height 13
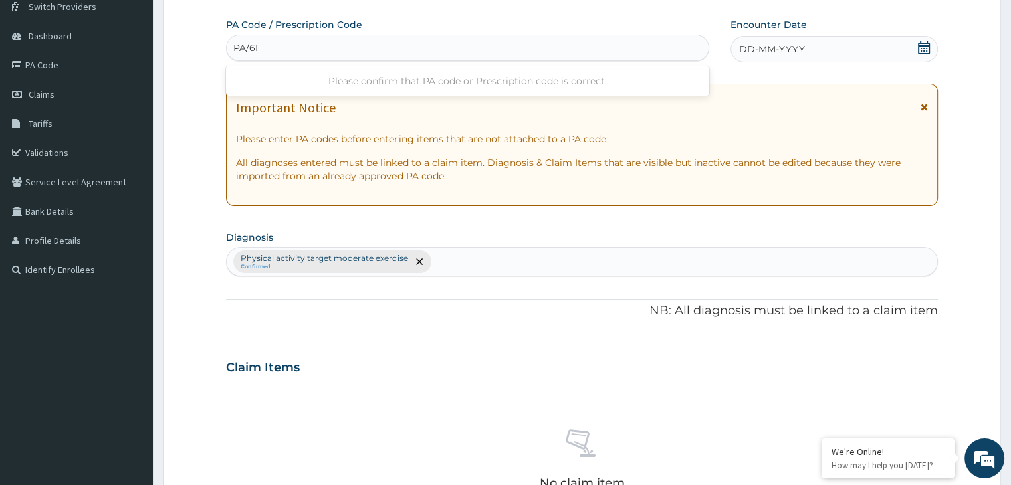
scroll to position [0, 0]
type input "PA/6F72D9"
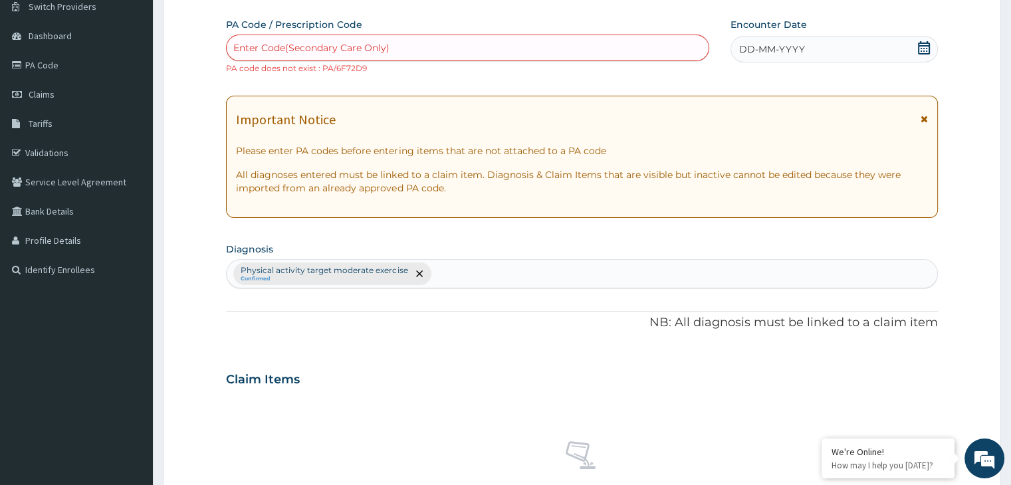
click at [244, 54] on div "Enter Code(Secondary Care Only)" at bounding box center [311, 47] width 156 height 13
type input "PA/8F72D9"
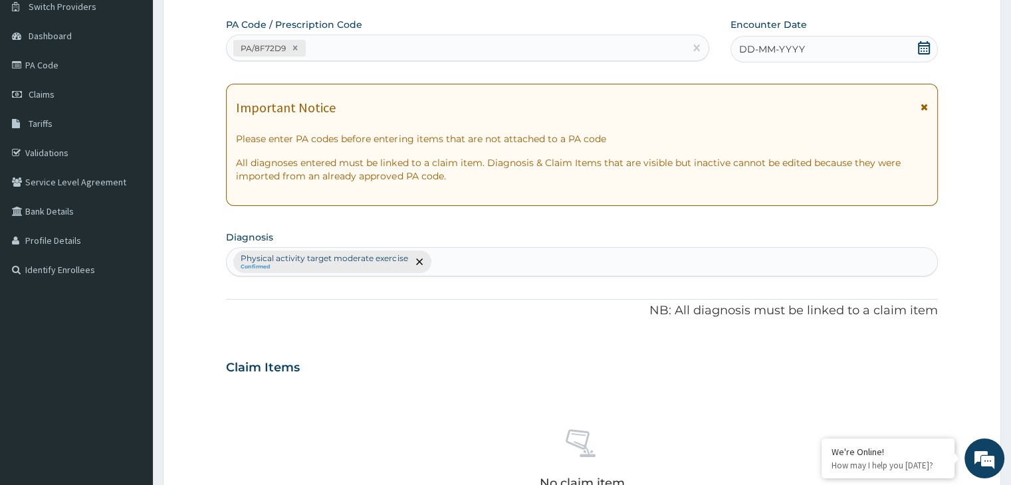
click at [926, 51] on icon at bounding box center [923, 47] width 13 height 13
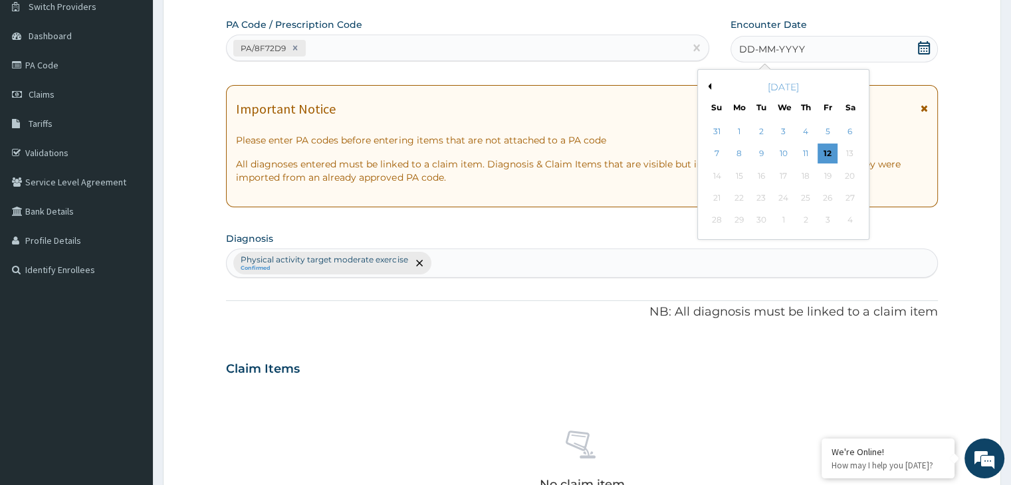
click at [708, 84] on button "Previous Month" at bounding box center [707, 86] width 7 height 7
click at [777, 197] on div "20" at bounding box center [783, 198] width 20 height 20
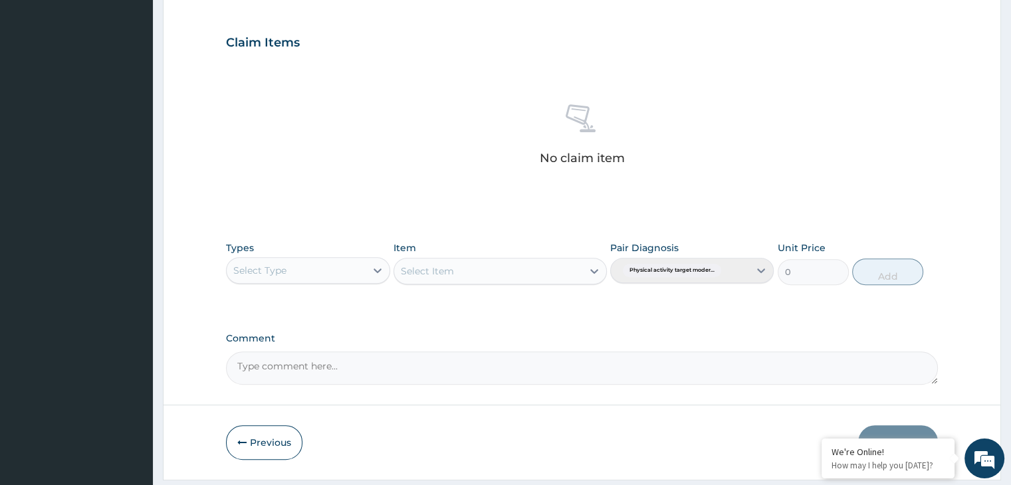
scroll to position [472, 0]
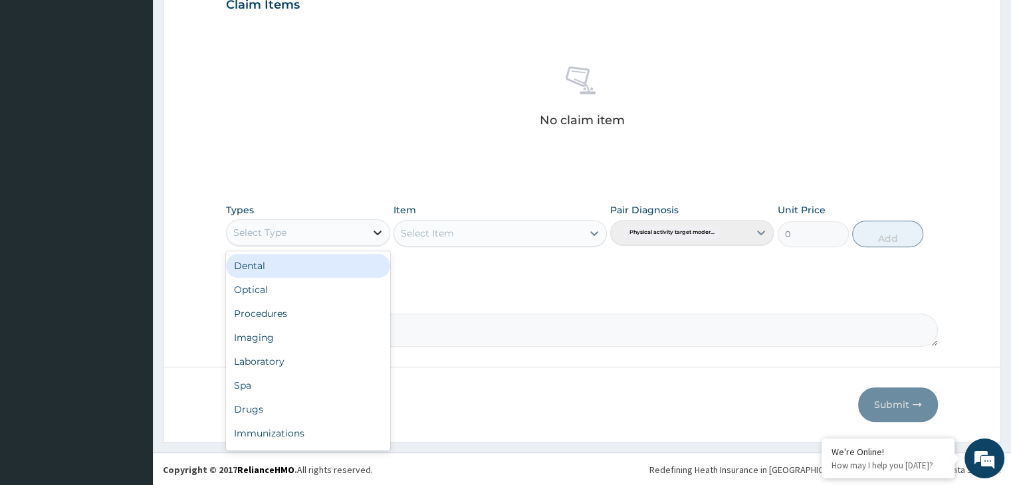
click at [373, 237] on icon at bounding box center [377, 232] width 13 height 13
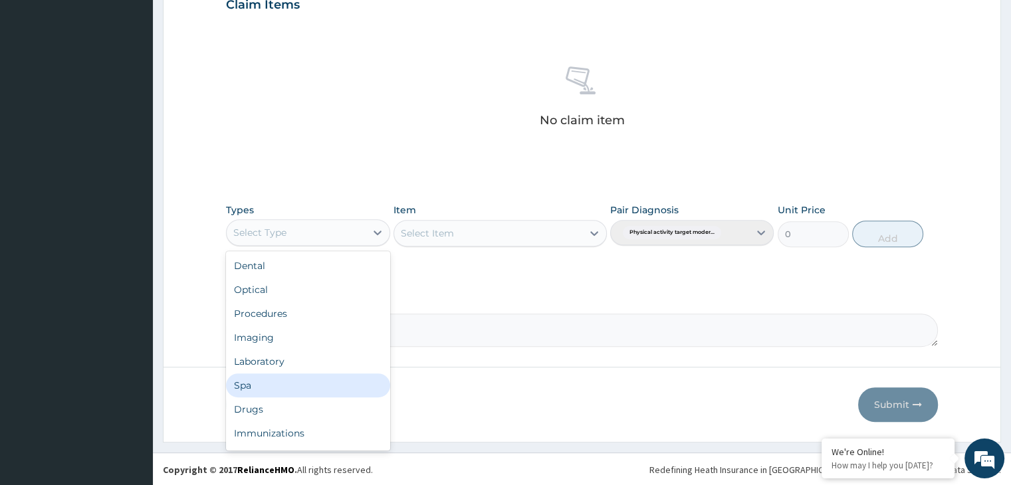
scroll to position [45, 0]
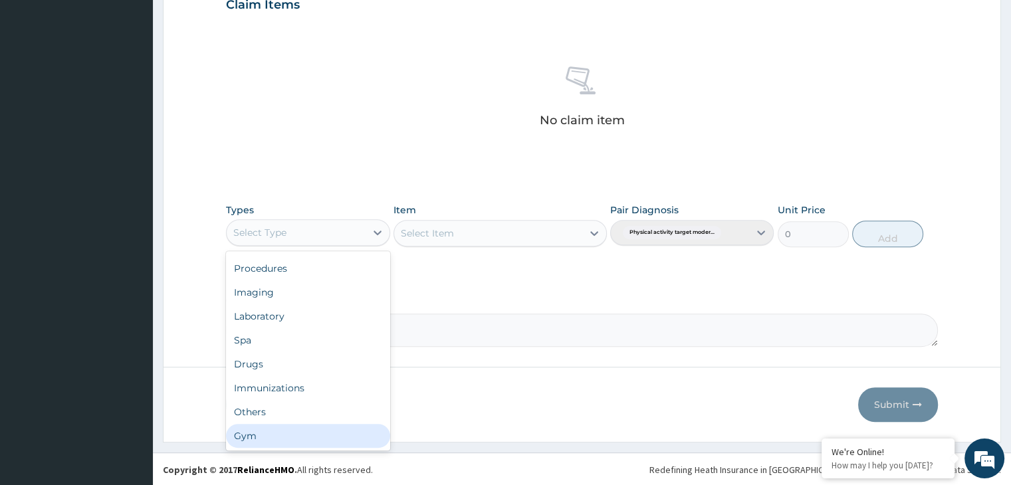
click at [308, 442] on div "Gym" at bounding box center [307, 436] width 163 height 24
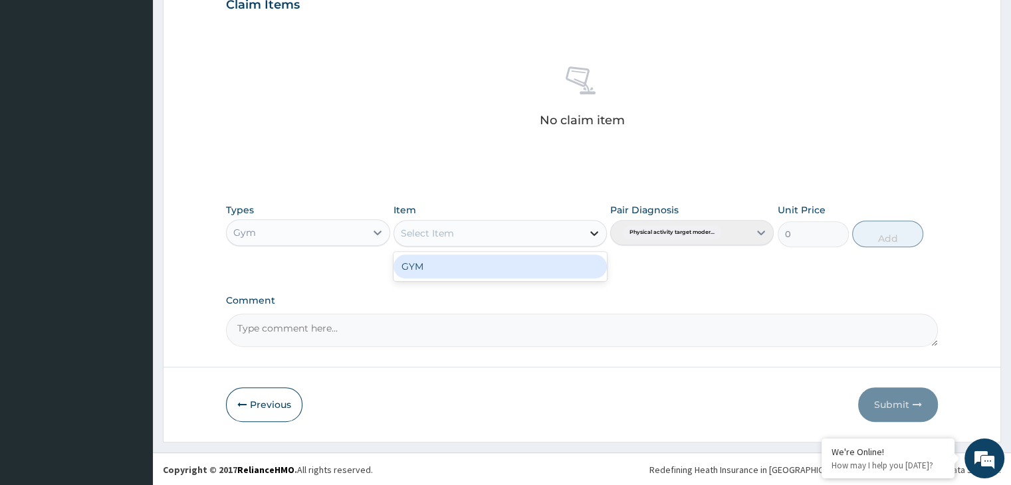
click at [595, 233] on icon at bounding box center [593, 233] width 13 height 13
click at [513, 274] on div "GYM" at bounding box center [499, 266] width 213 height 24
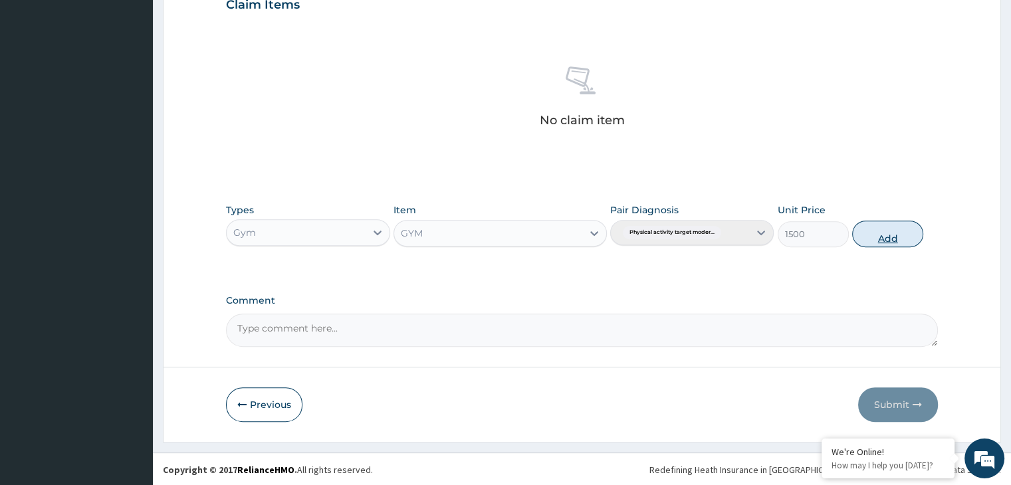
click at [875, 235] on button "Add" at bounding box center [887, 234] width 71 height 27
type input "0"
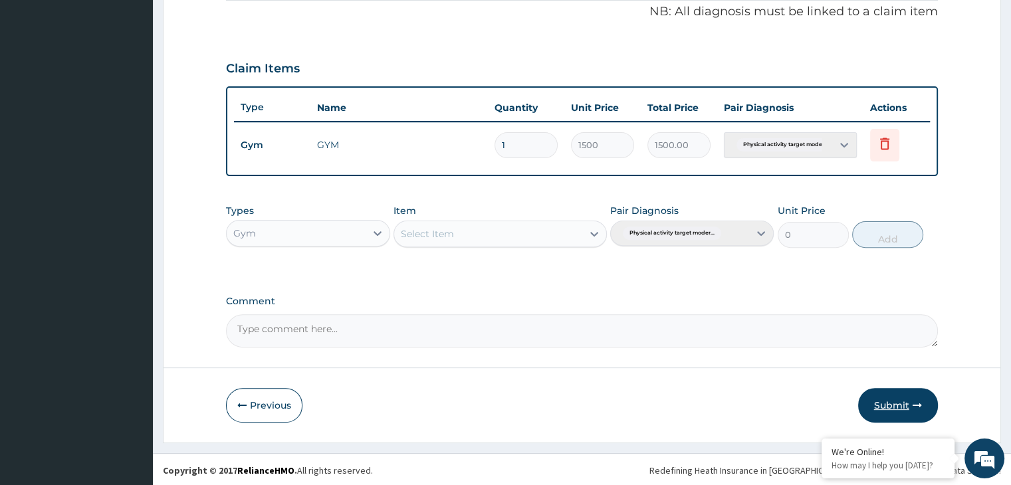
click at [902, 411] on button "Submit" at bounding box center [898, 405] width 80 height 35
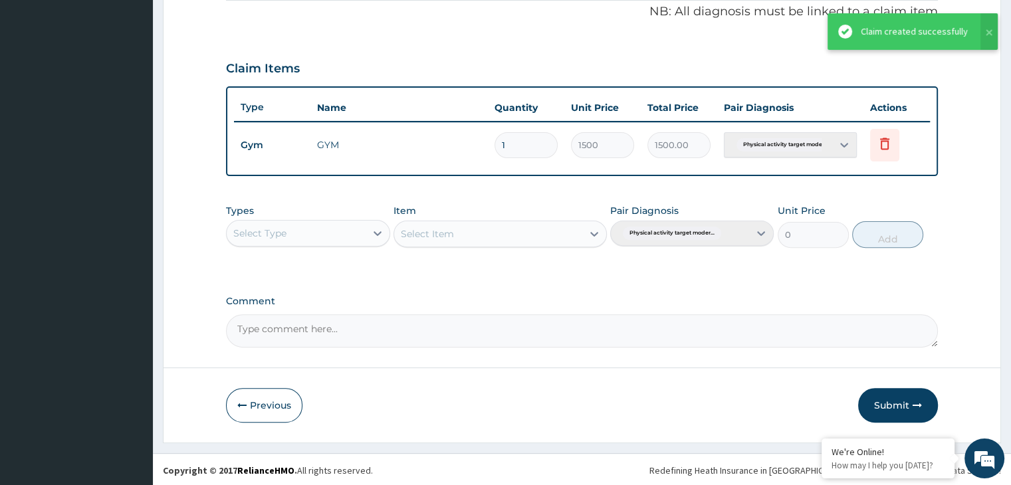
click at [902, 411] on button "Submit" at bounding box center [898, 405] width 80 height 35
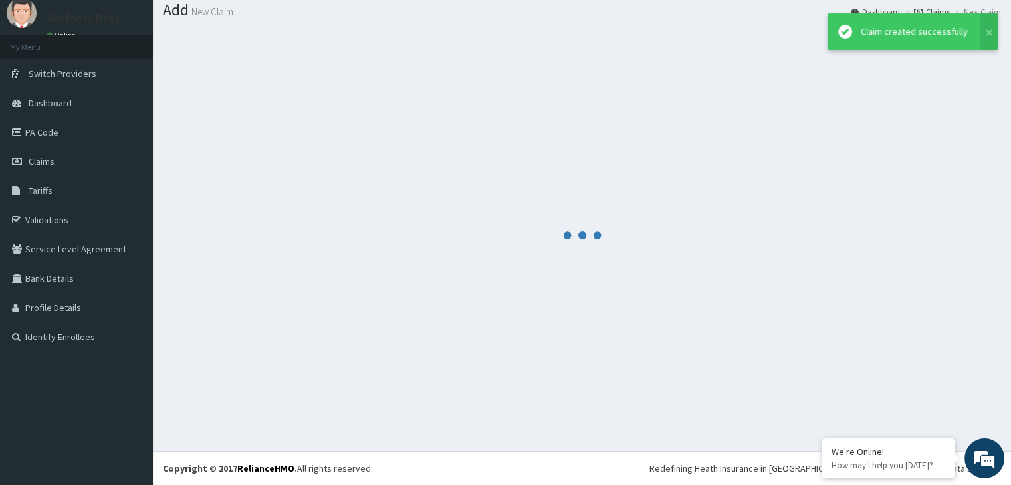
scroll to position [41, 0]
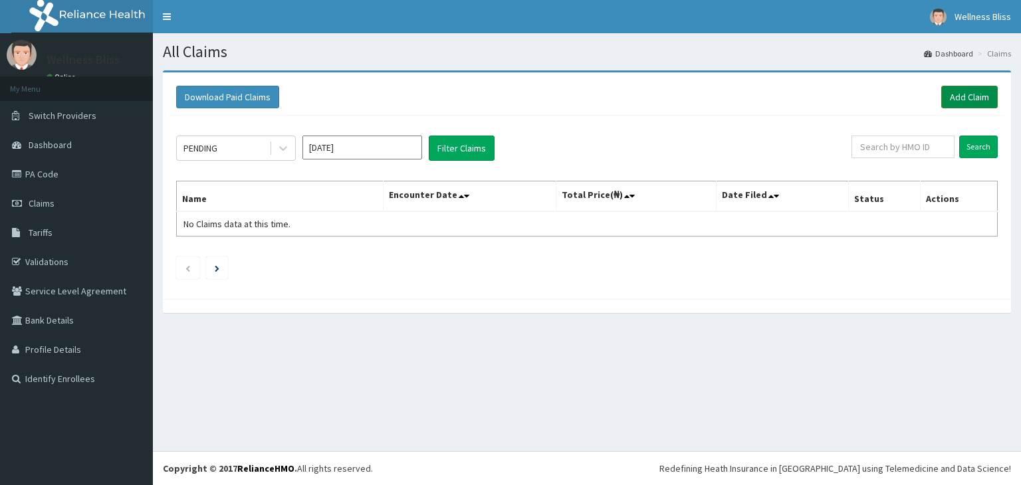
click at [972, 93] on link "Add Claim" at bounding box center [969, 97] width 56 height 23
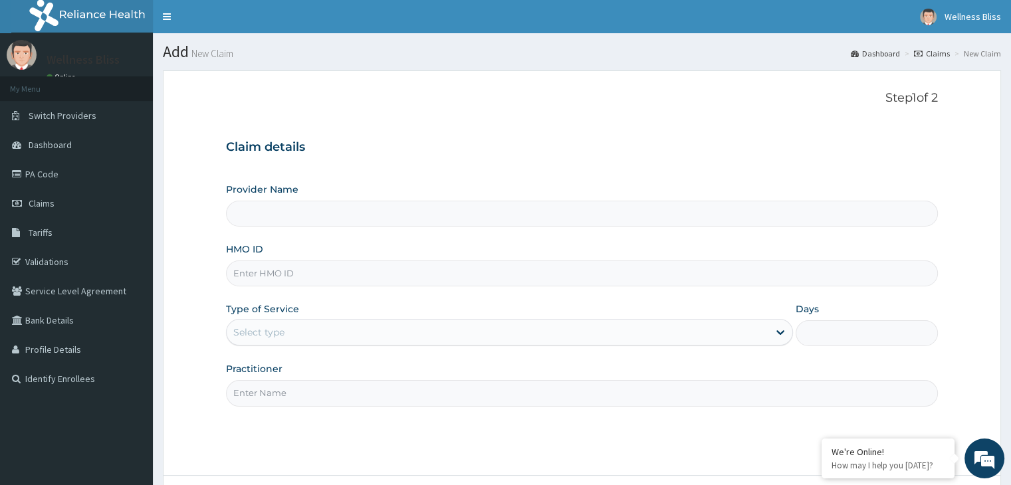
click at [377, 272] on input "HMO ID" at bounding box center [581, 273] width 711 height 26
type input "WELLNESS BLISS GYM"
type input "1"
click at [405, 83] on form "Step 1 of 2 Claim details Provider Name WELLNESS BLISS GYM HMO ID Type of Servi…" at bounding box center [582, 310] width 838 height 480
click at [264, 280] on input "HMO ID" at bounding box center [581, 273] width 711 height 26
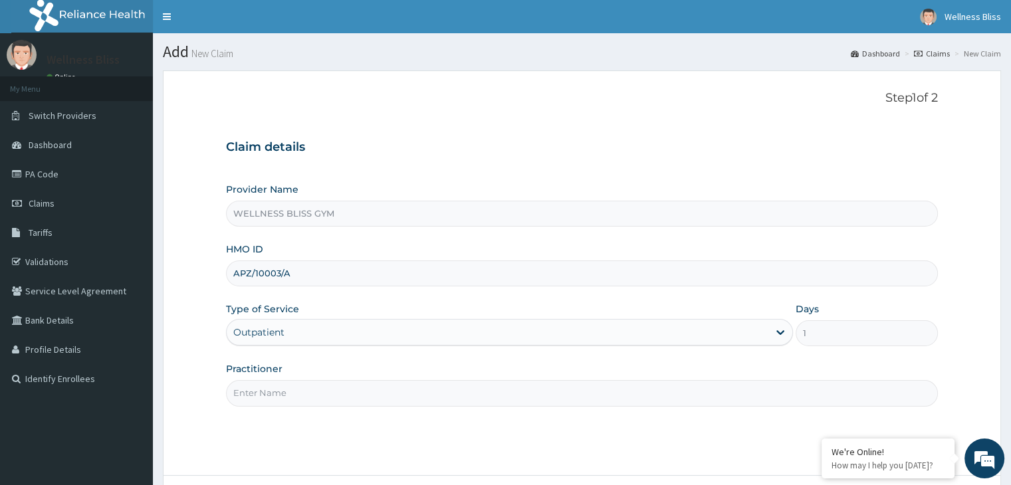
type input "APZ/10003/A"
click at [254, 395] on input "Practitioner" at bounding box center [581, 393] width 711 height 26
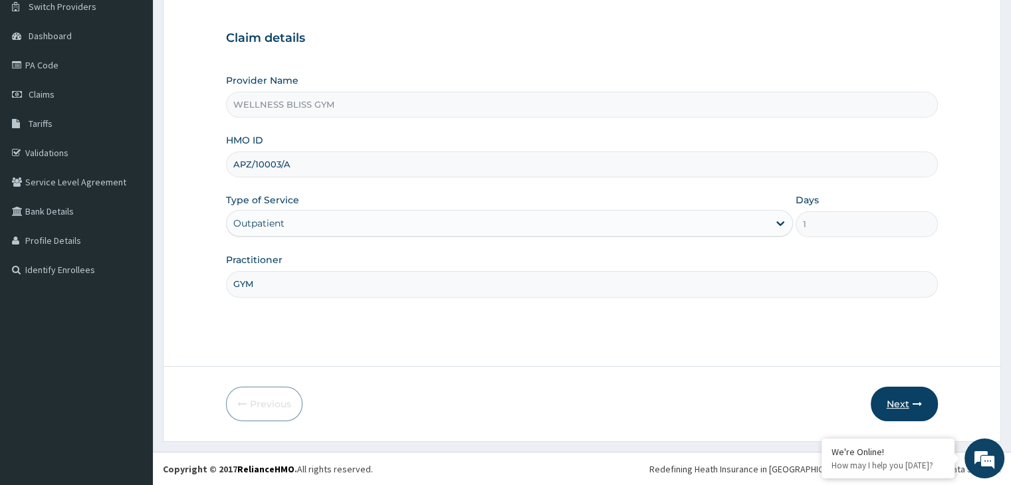
type input "GYM"
click at [901, 399] on button "Next" at bounding box center [903, 404] width 67 height 35
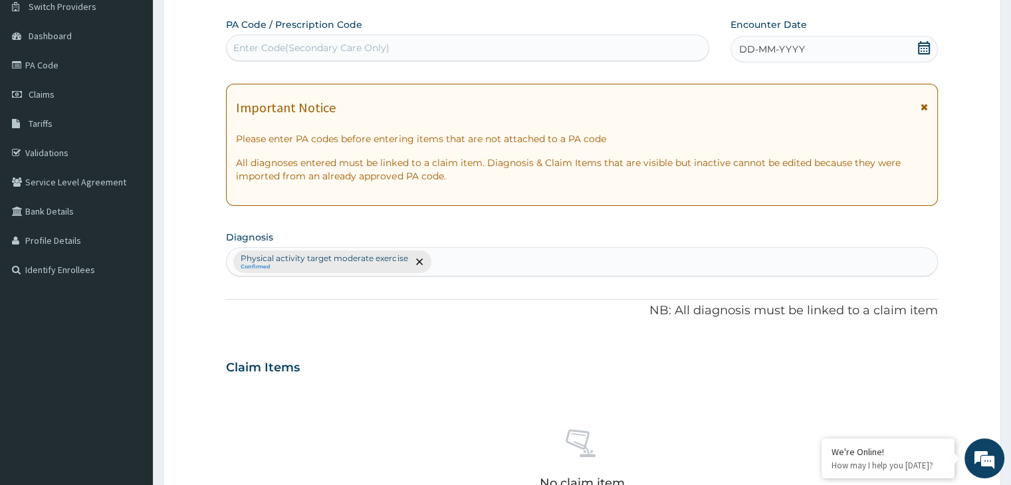
click at [271, 39] on div "Enter Code(Secondary Care Only)" at bounding box center [468, 47] width 482 height 21
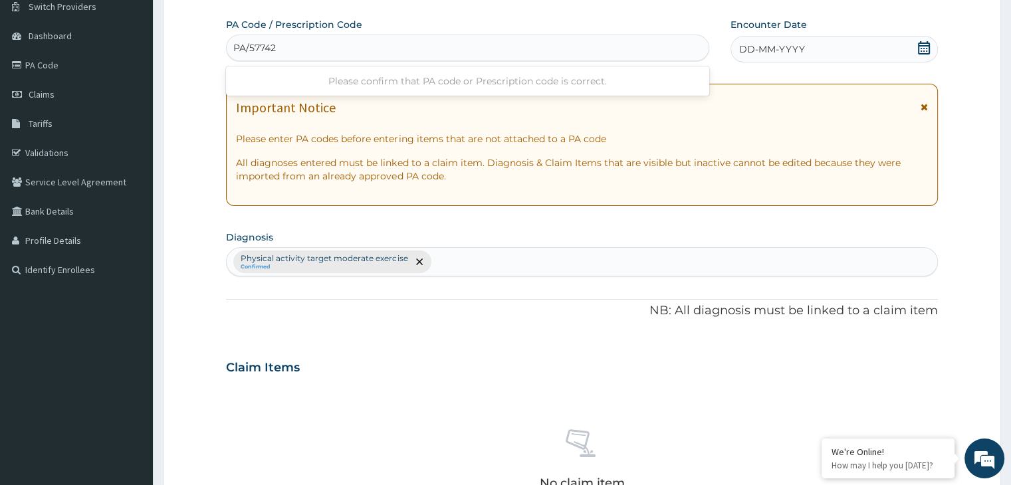
type input "PA/577427"
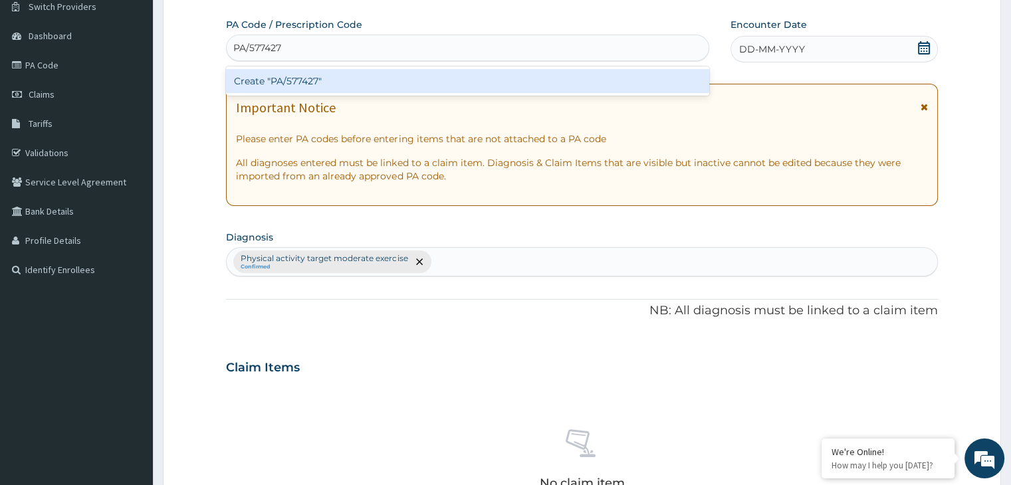
click at [306, 82] on div "Create "PA/577427"" at bounding box center [467, 81] width 483 height 24
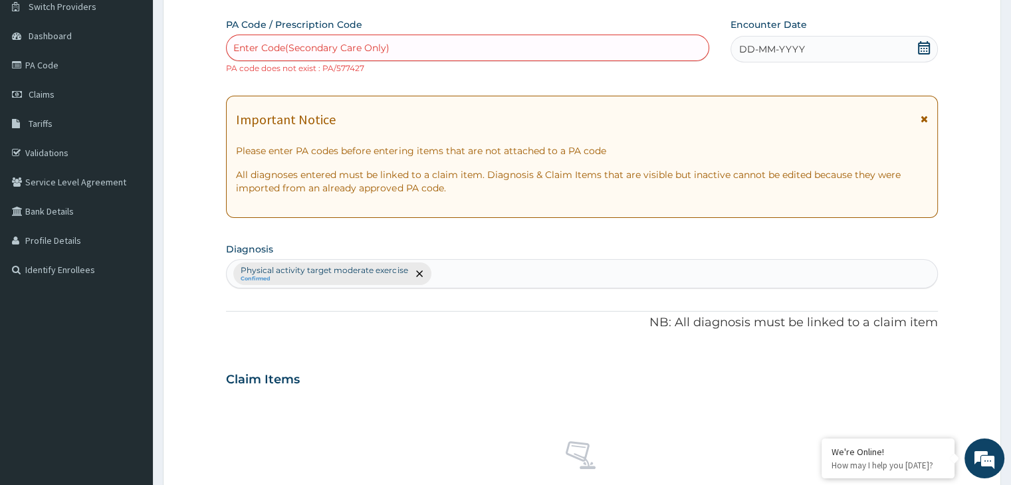
click at [266, 53] on div "Enter Code(Secondary Care Only)" at bounding box center [311, 47] width 156 height 13
click at [264, 41] on div "Enter Code(Secondary Care Only)" at bounding box center [311, 47] width 156 height 13
type input "PA/577427"
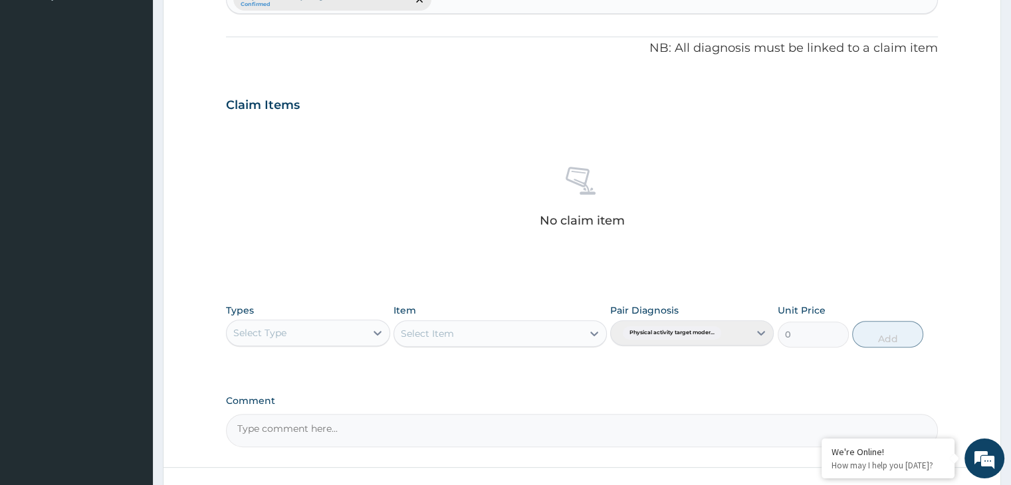
scroll to position [484, 0]
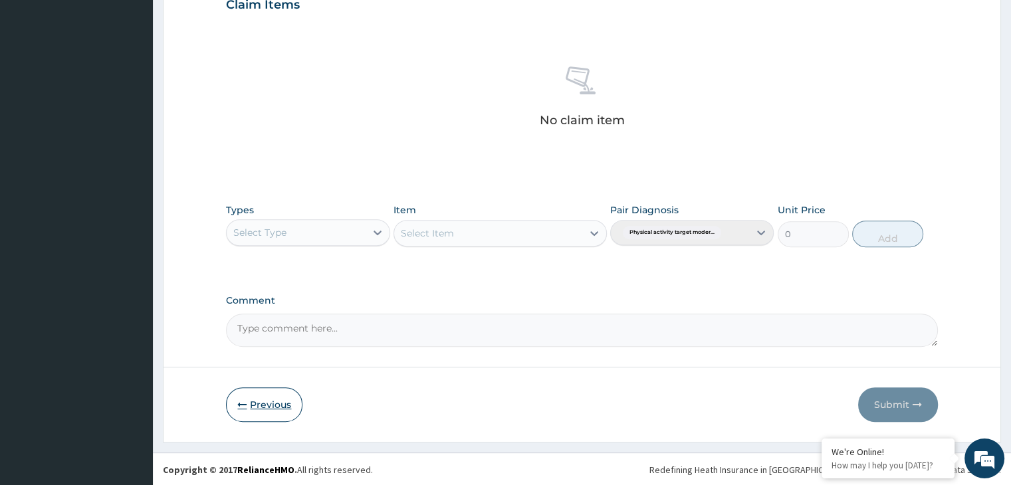
click at [260, 403] on button "Previous" at bounding box center [264, 404] width 76 height 35
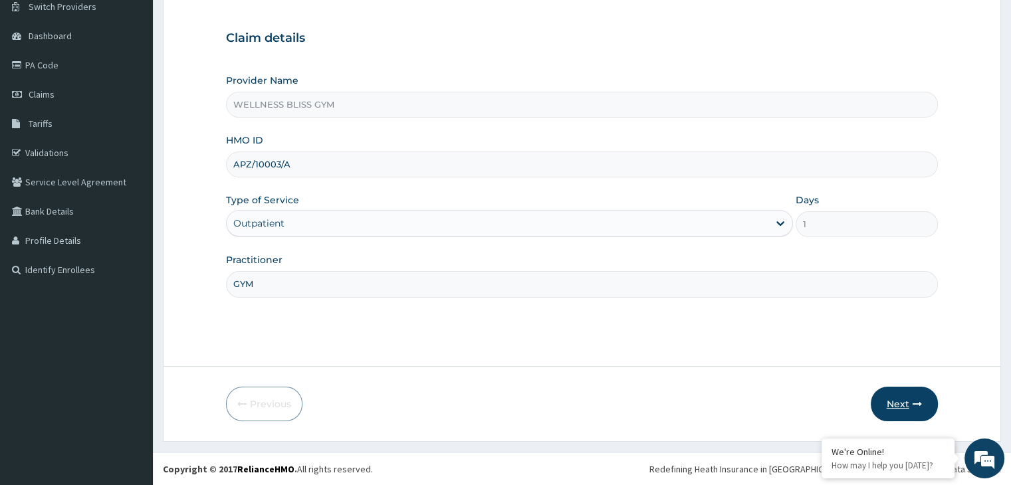
click at [898, 395] on button "Next" at bounding box center [903, 404] width 67 height 35
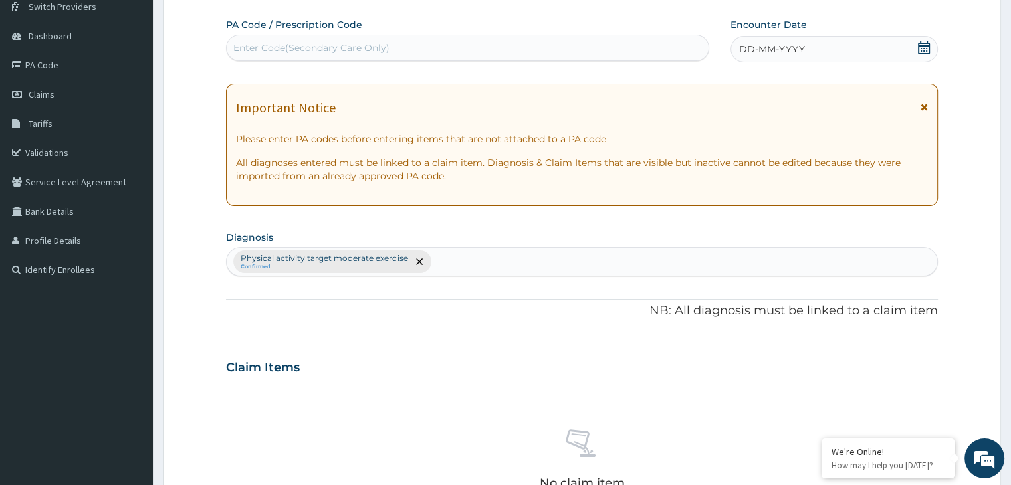
click at [295, 52] on div "Enter Code(Secondary Care Only)" at bounding box center [311, 47] width 156 height 13
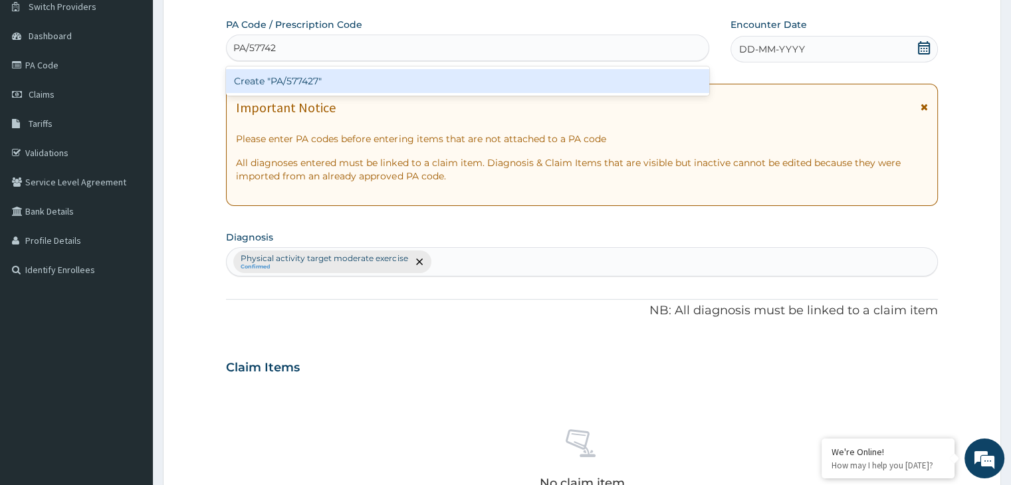
type input "PA/577427"
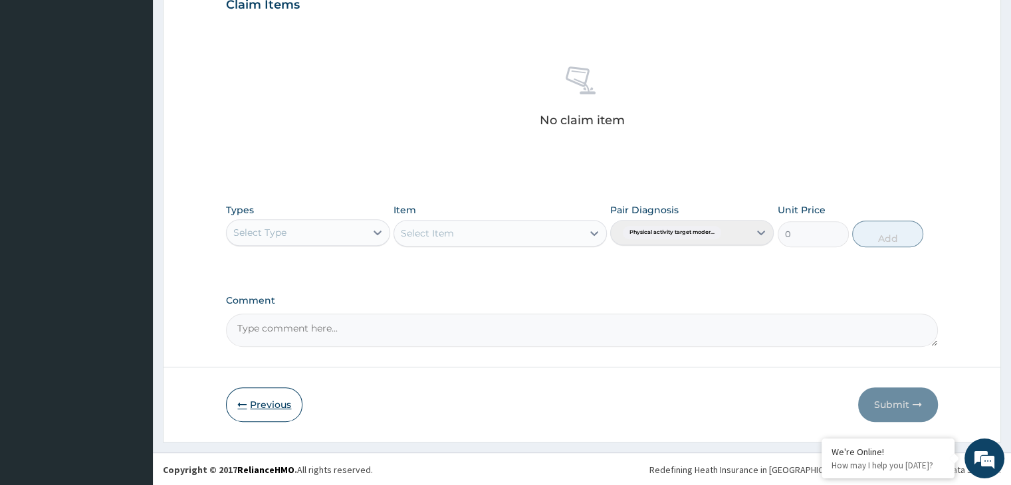
click at [236, 403] on button "Previous" at bounding box center [264, 404] width 76 height 35
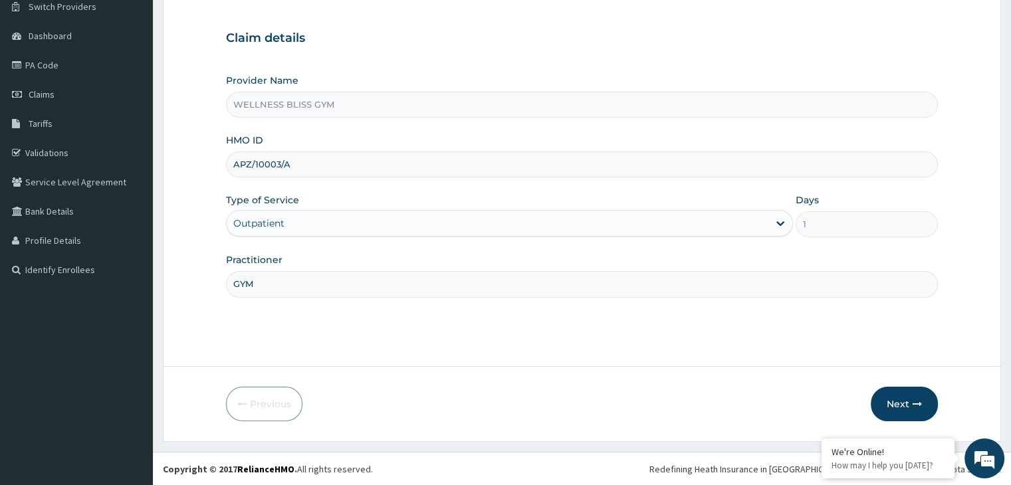
click at [297, 164] on input "APZ/10003/A" at bounding box center [581, 164] width 711 height 26
type input "A"
type input "W"
type input "FID/10010/A"
click at [271, 284] on input "GYM" at bounding box center [581, 284] width 711 height 26
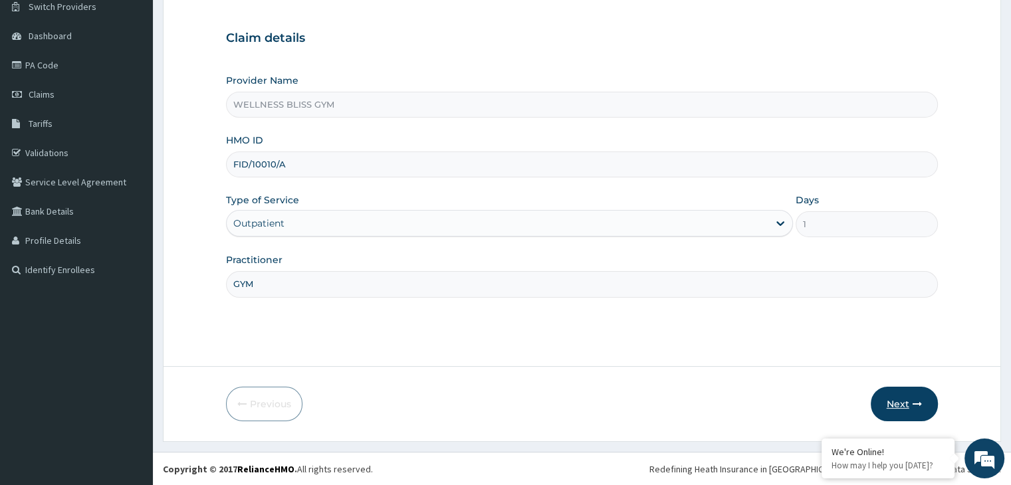
click at [894, 411] on button "Next" at bounding box center [903, 404] width 67 height 35
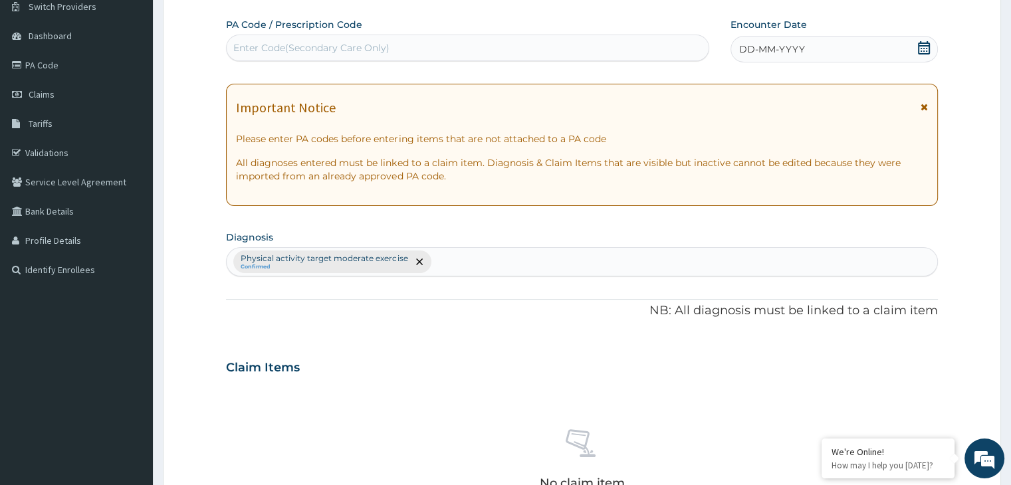
click at [401, 41] on div "Enter Code(Secondary Care Only)" at bounding box center [468, 47] width 482 height 21
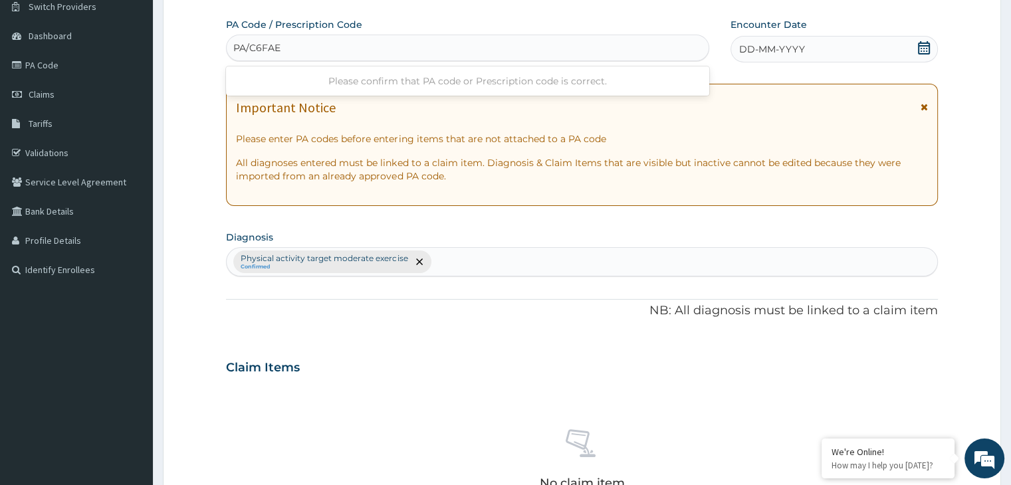
type input "PA/C6FAE6"
click at [920, 50] on icon at bounding box center [924, 47] width 12 height 13
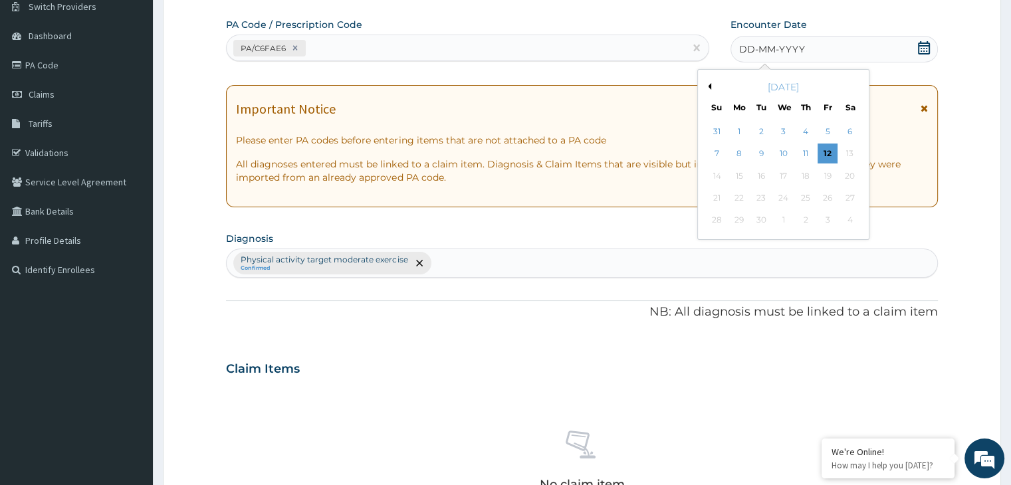
click at [710, 87] on div "September 2025" at bounding box center [783, 86] width 160 height 13
click at [709, 86] on button "Previous Month" at bounding box center [707, 86] width 7 height 7
click at [787, 197] on div "20" at bounding box center [783, 198] width 20 height 20
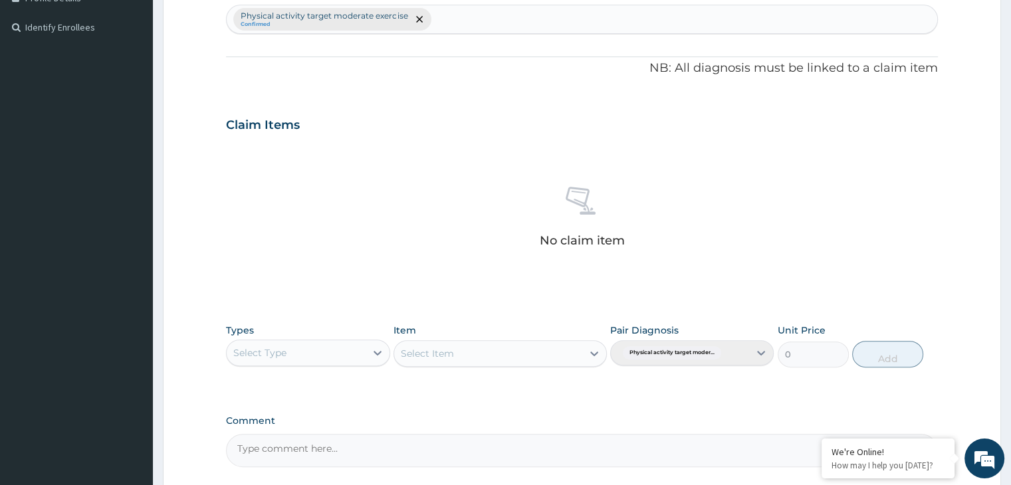
scroll to position [472, 0]
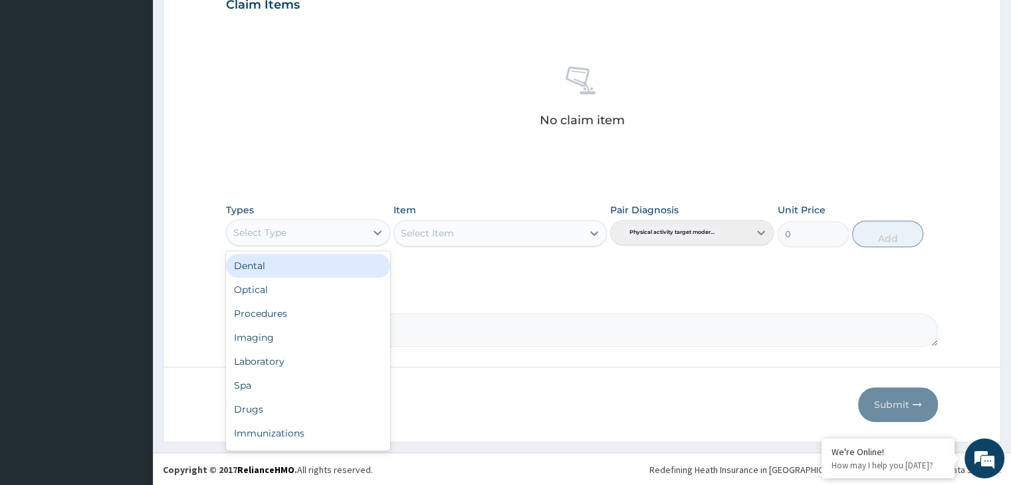
click at [337, 232] on div "Select Type" at bounding box center [296, 232] width 138 height 21
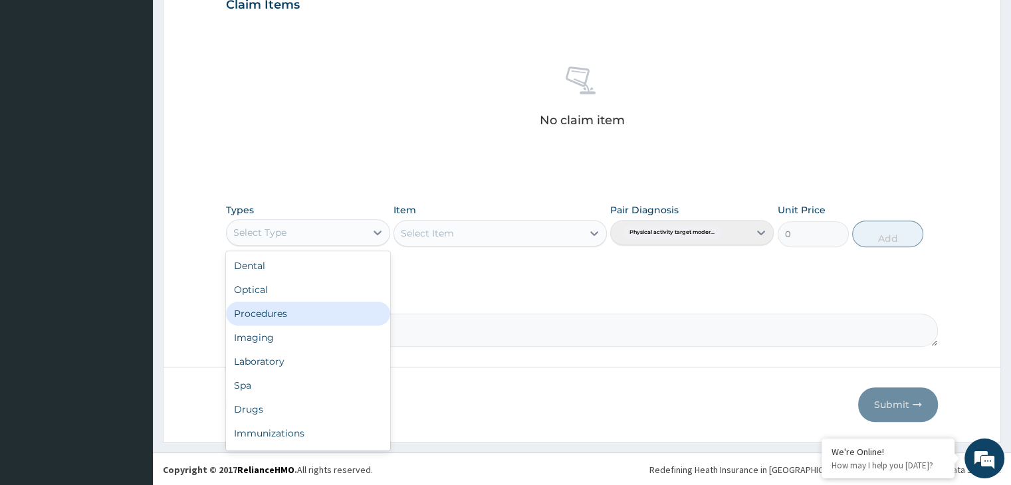
scroll to position [45, 0]
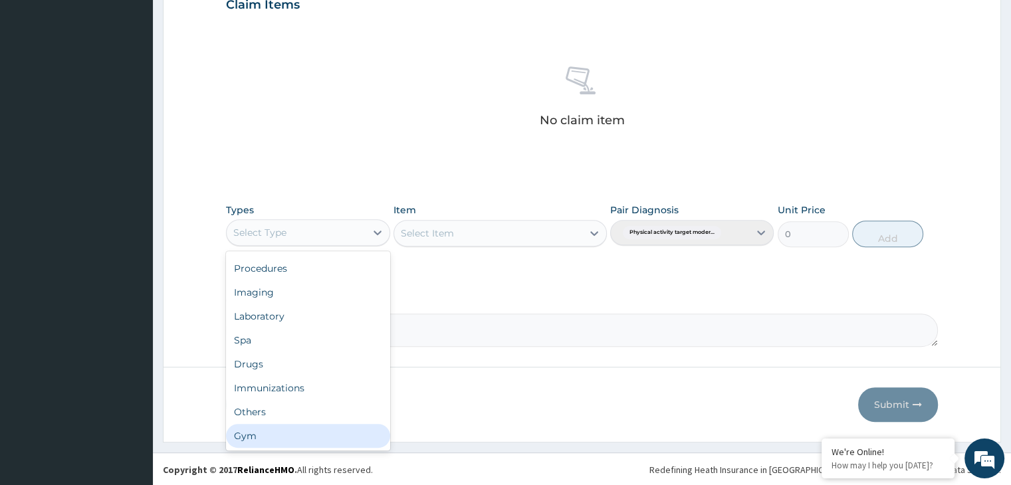
click at [284, 443] on div "Gym" at bounding box center [307, 436] width 163 height 24
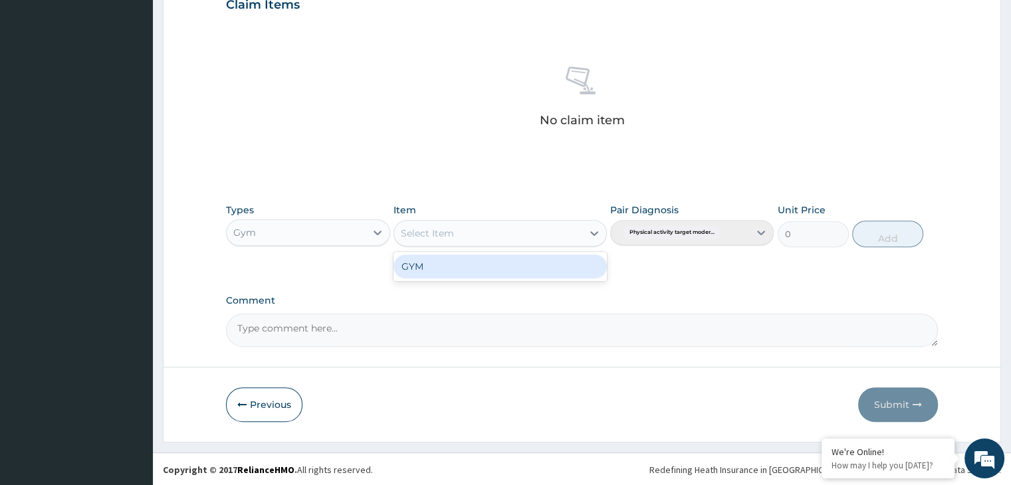
click at [587, 230] on div at bounding box center [594, 233] width 24 height 24
click at [546, 264] on div "GYM" at bounding box center [499, 266] width 213 height 24
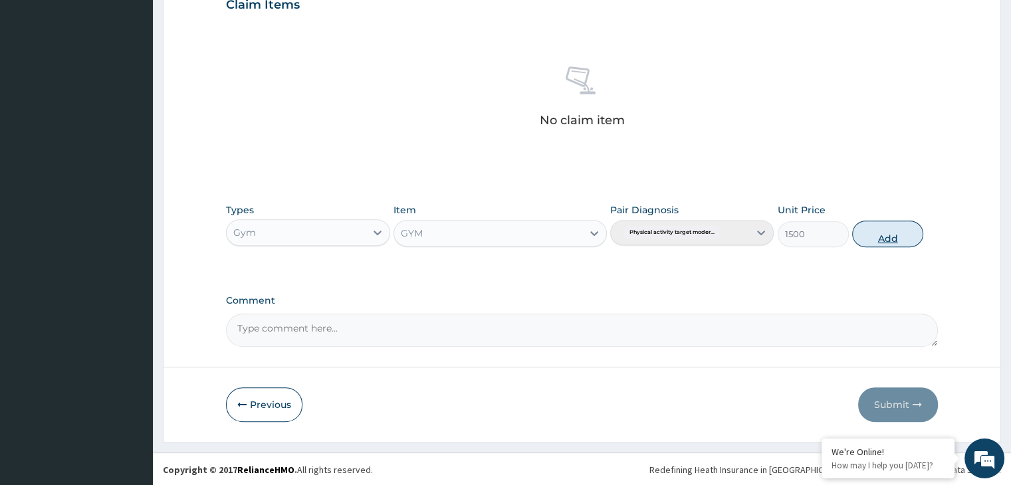
click at [896, 235] on button "Add" at bounding box center [887, 234] width 71 height 27
type input "0"
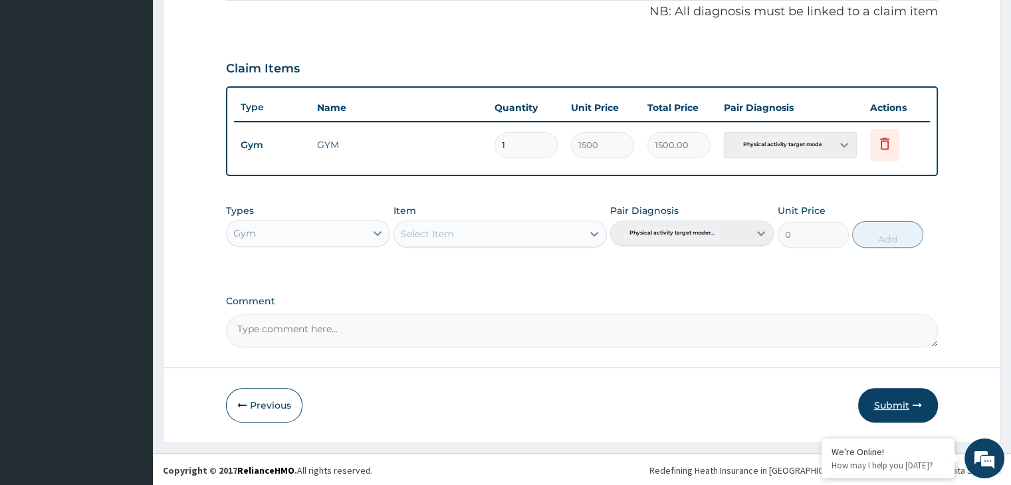
click at [870, 408] on button "Submit" at bounding box center [898, 405] width 80 height 35
